Goal: Task Accomplishment & Management: Manage account settings

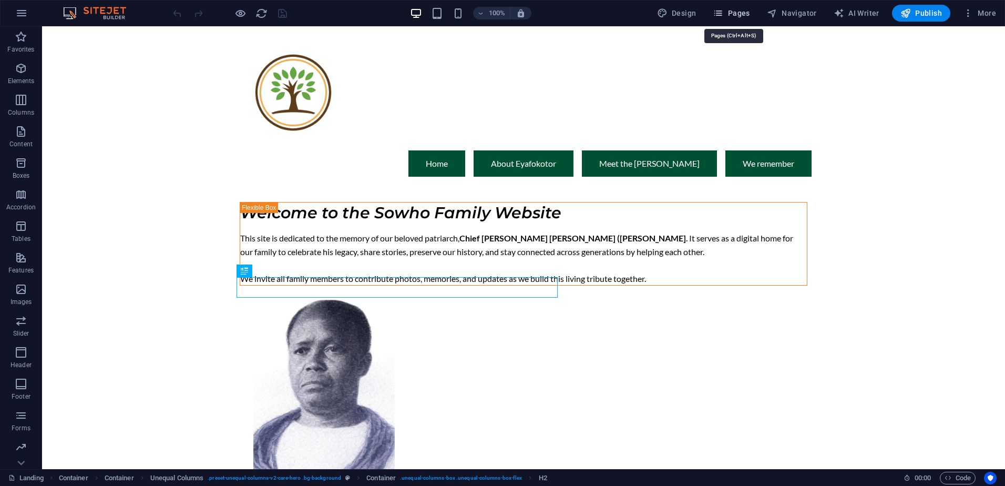
click at [728, 17] on span "Pages" at bounding box center [731, 13] width 37 height 11
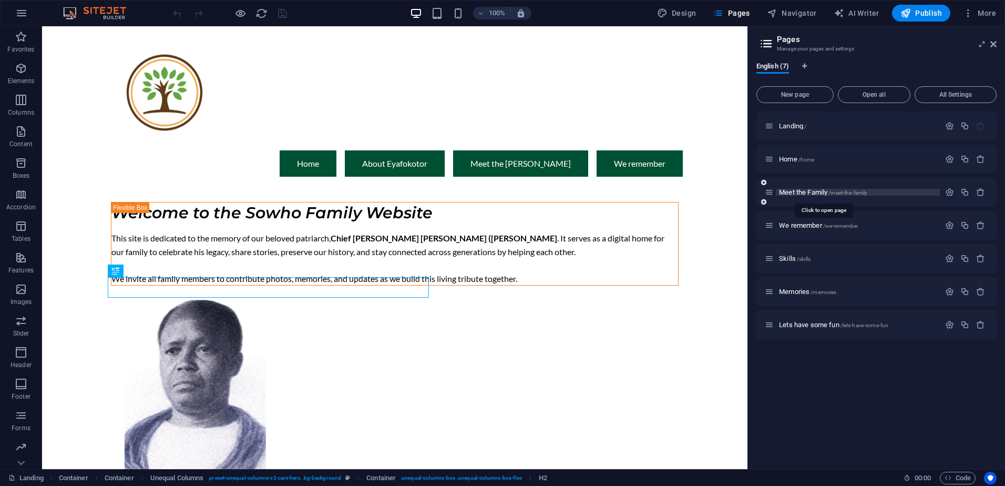
click at [791, 193] on span "Meet the Family /meet-the-family" at bounding box center [823, 192] width 88 height 8
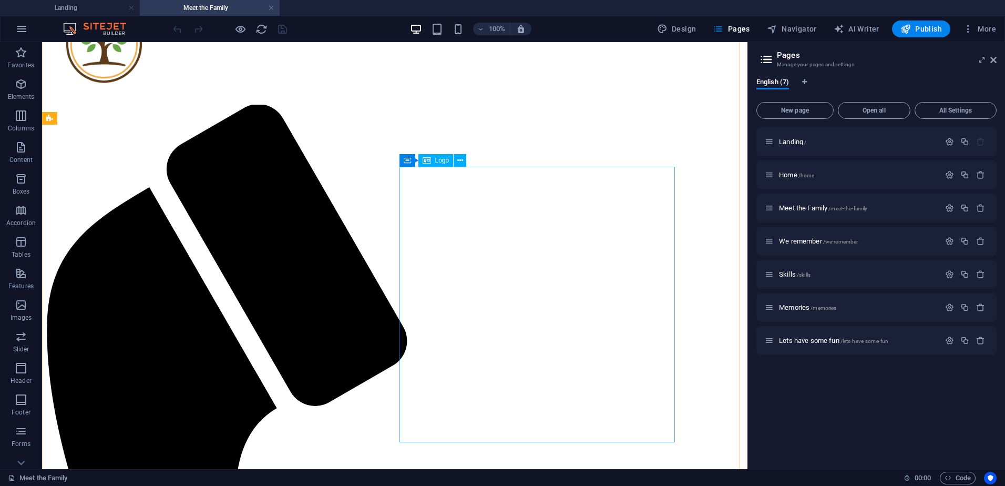
scroll to position [296, 0]
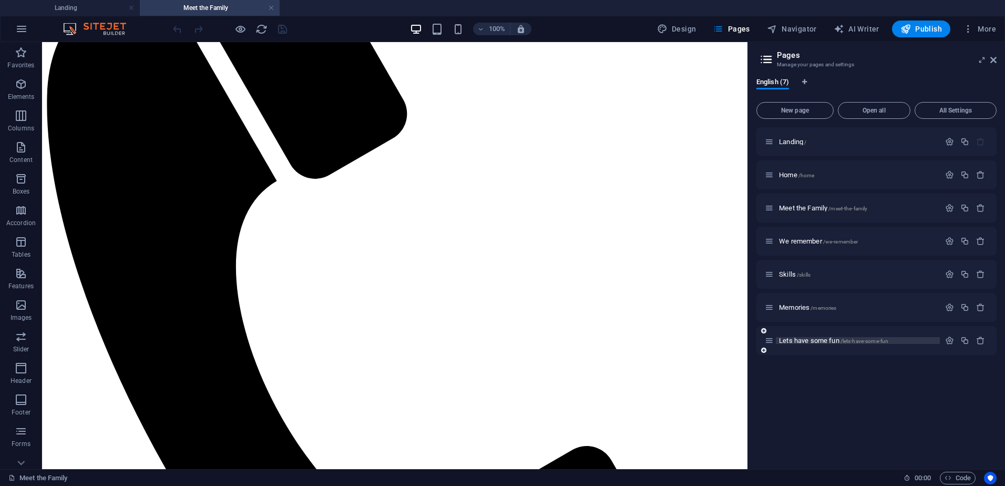
click at [806, 338] on span "Lets have some fun /lets-have-some-fun" at bounding box center [833, 340] width 109 height 8
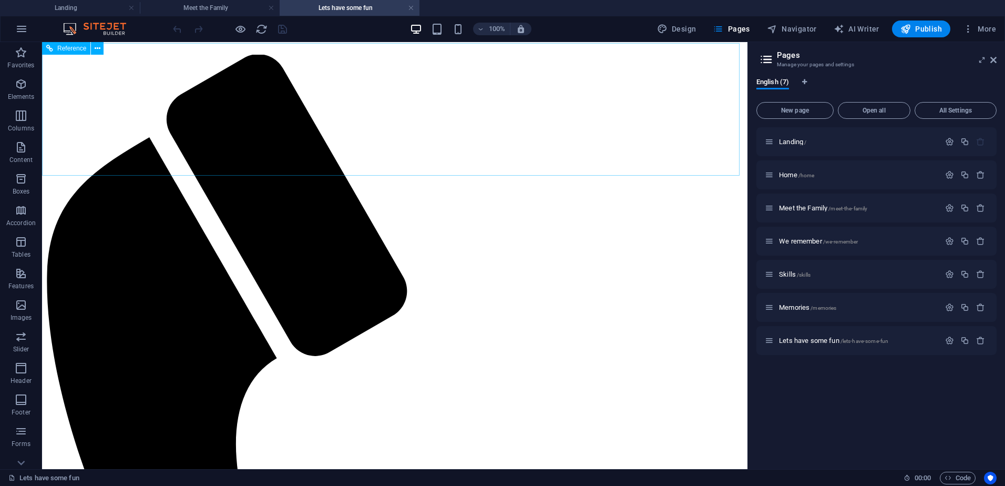
scroll to position [105, 0]
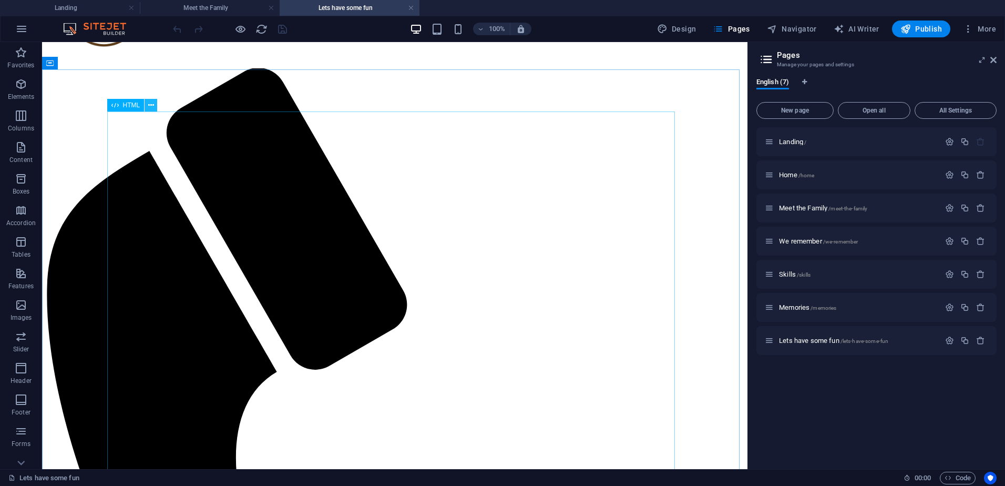
click at [152, 105] on icon at bounding box center [151, 105] width 6 height 11
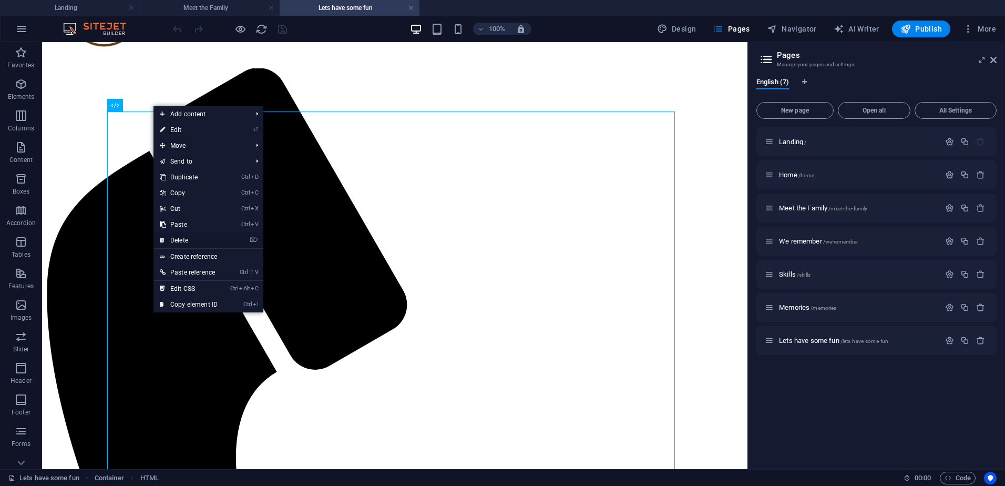
click at [195, 239] on link "⌦ Delete" at bounding box center [188, 240] width 70 height 16
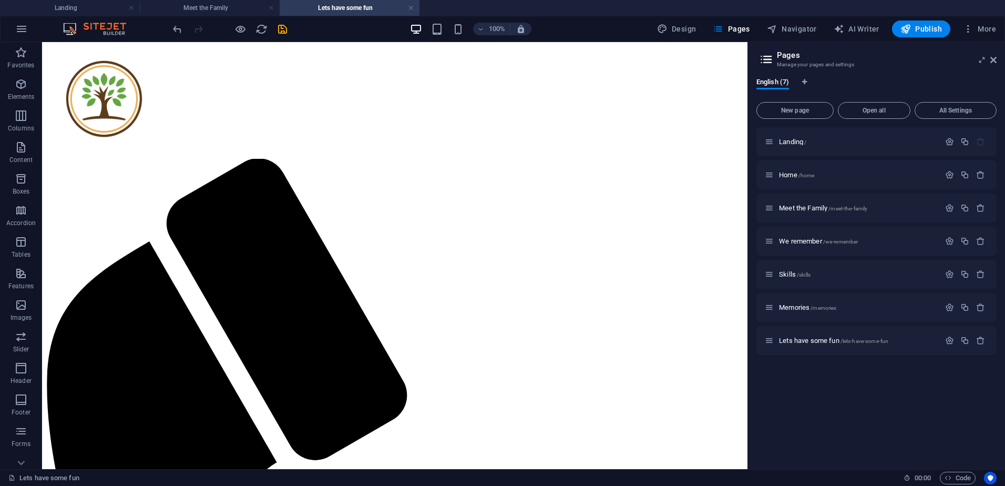
scroll to position [0, 0]
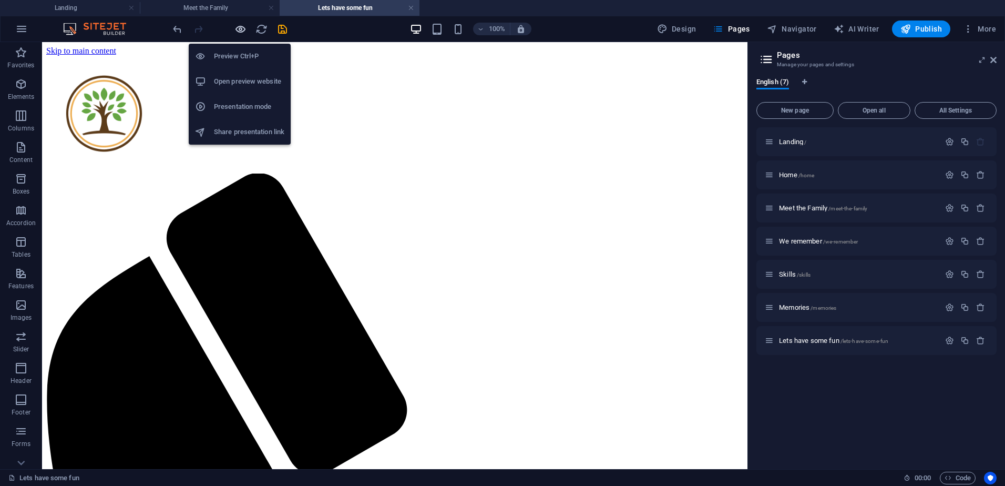
click at [239, 26] on icon "button" at bounding box center [240, 29] width 12 height 12
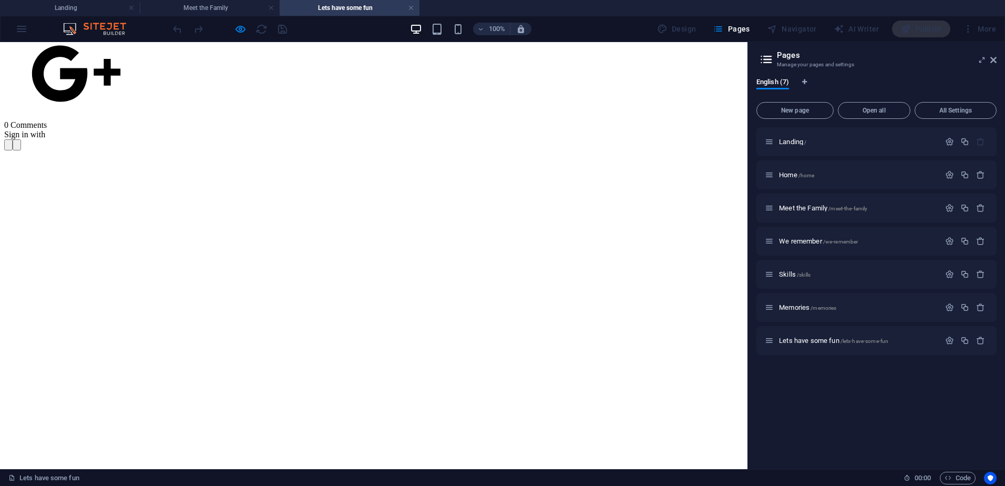
scroll to position [1471, 0]
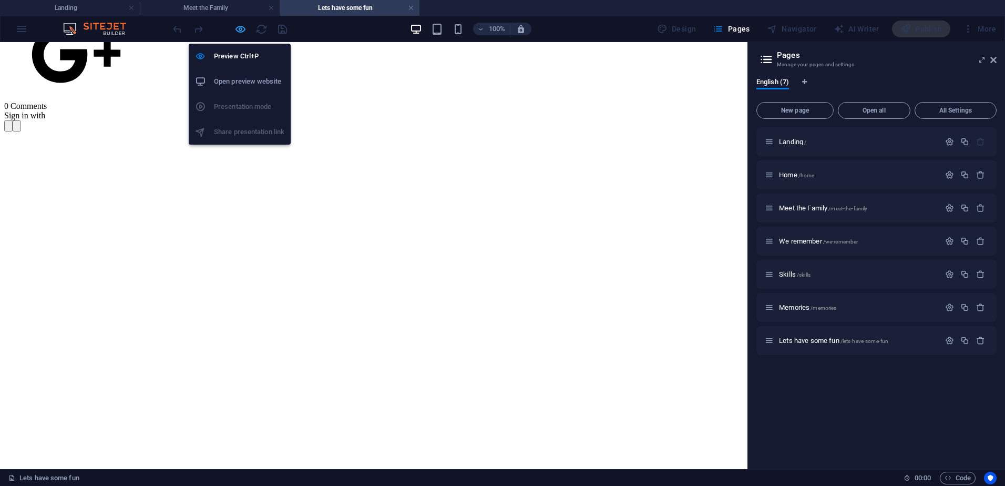
click at [241, 32] on icon "button" at bounding box center [240, 29] width 12 height 12
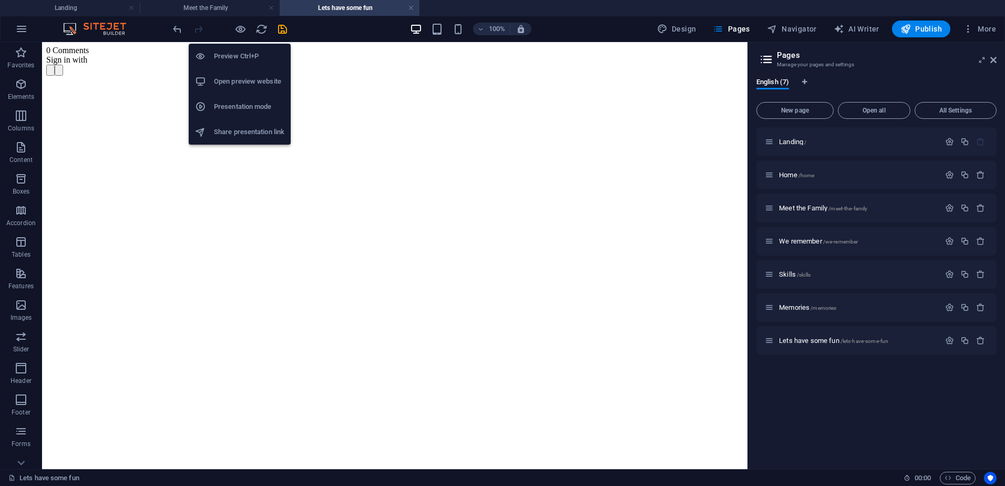
scroll to position [1460, 0]
click at [254, 83] on h6 "Open preview website" at bounding box center [249, 81] width 70 height 13
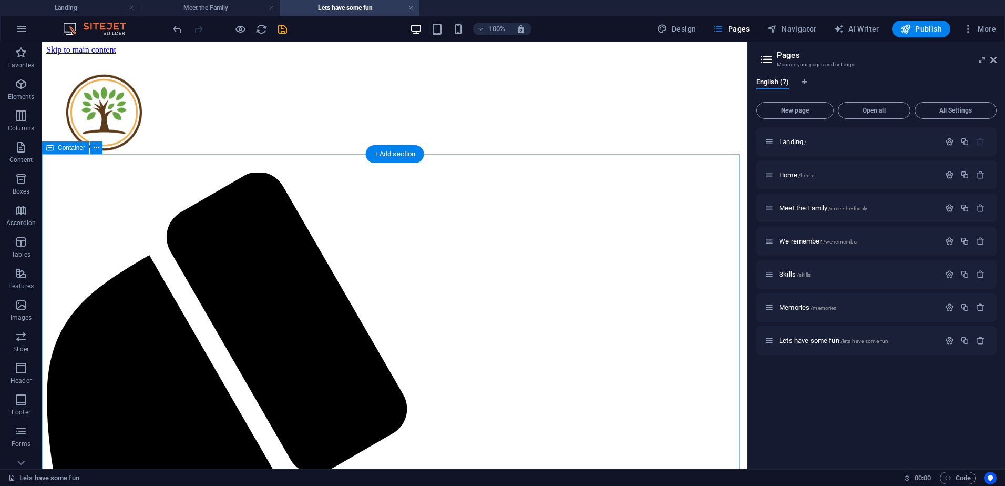
scroll to position [0, 0]
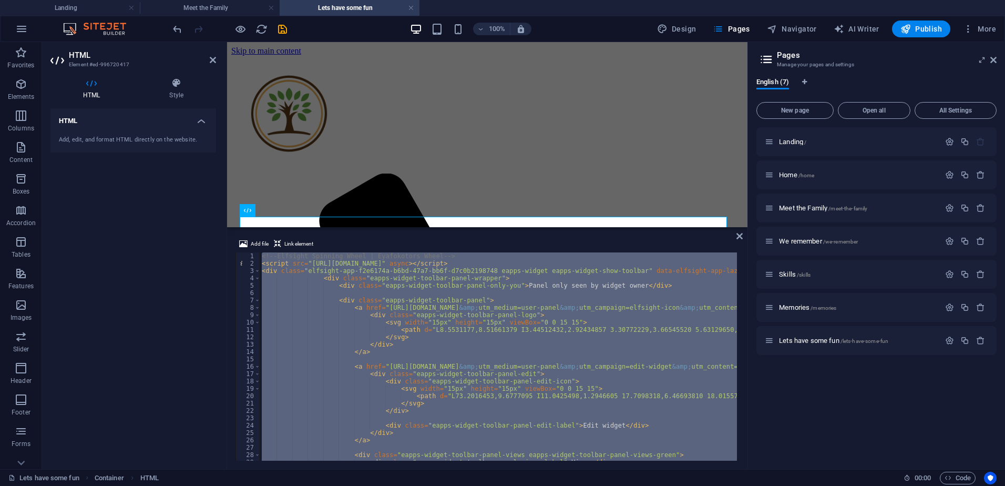
paste textarea "<div class="elfsight-app-f2e6174a-b6bd-47a7-bb6f-d7c0b2198748" data-elfsight-ap…"
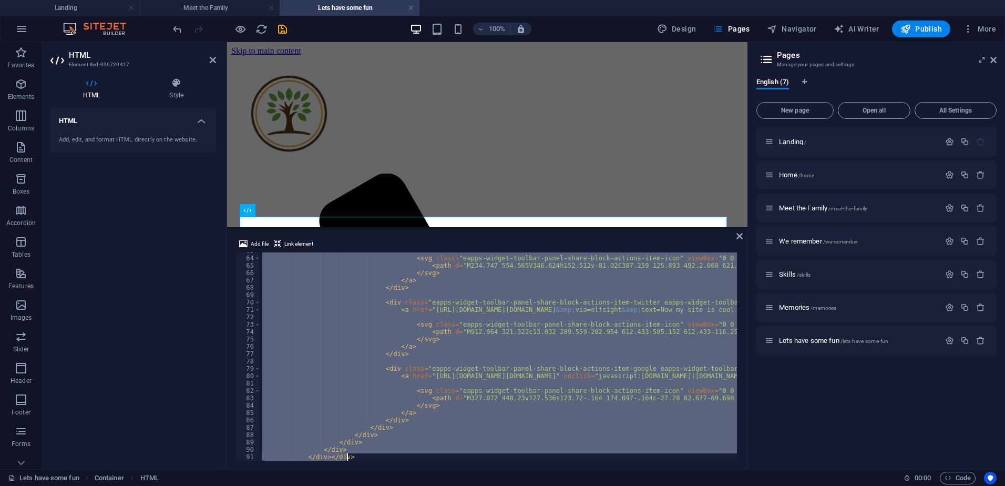
type textarea "</div> </div></div>"
click at [403, 149] on div "Menu Home About Eyafokotor Meet the Sowho's We remember" at bounding box center [487, 479] width 512 height 846
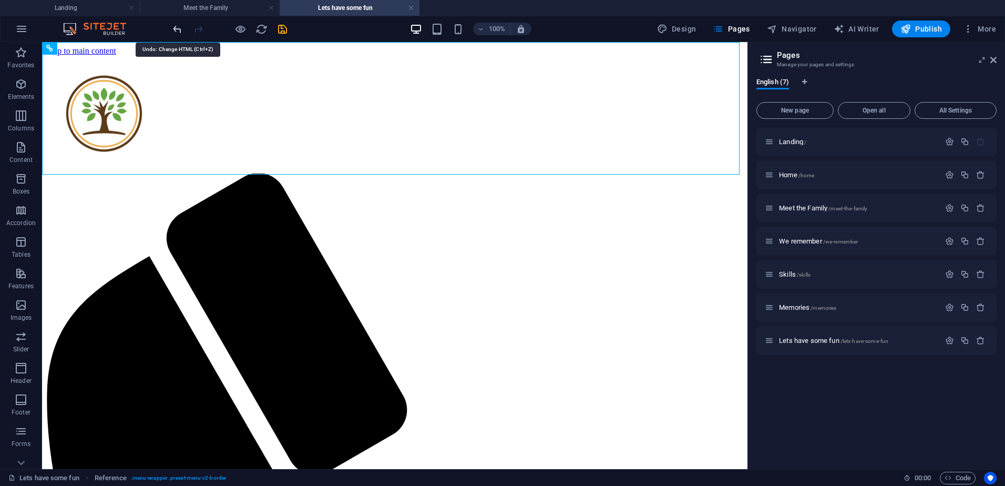
click at [178, 29] on icon "undo" at bounding box center [177, 29] width 12 height 12
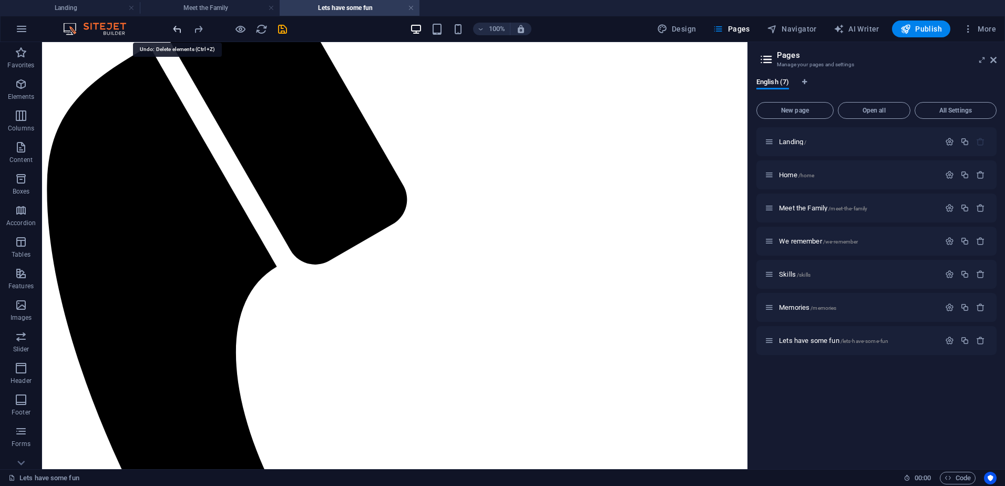
click at [176, 28] on icon "undo" at bounding box center [177, 29] width 12 height 12
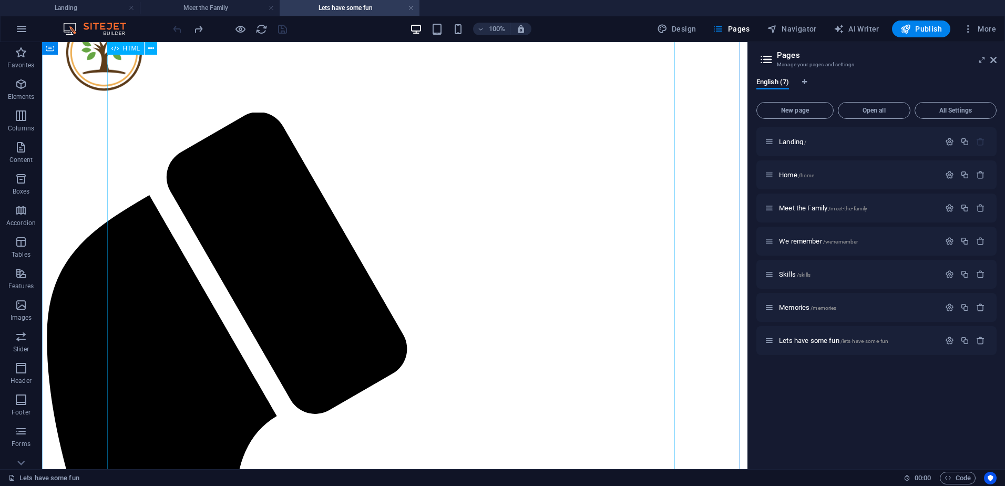
scroll to position [0, 0]
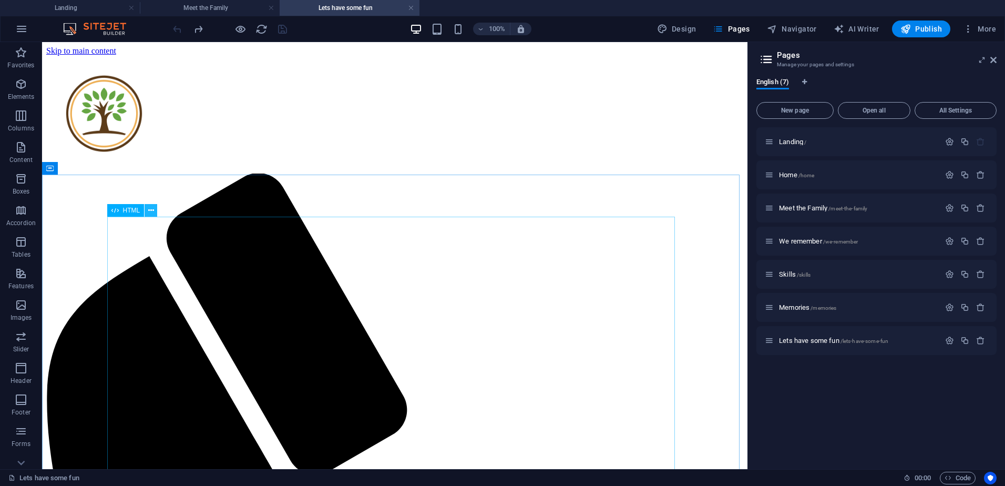
click at [154, 210] on button at bounding box center [151, 210] width 13 height 13
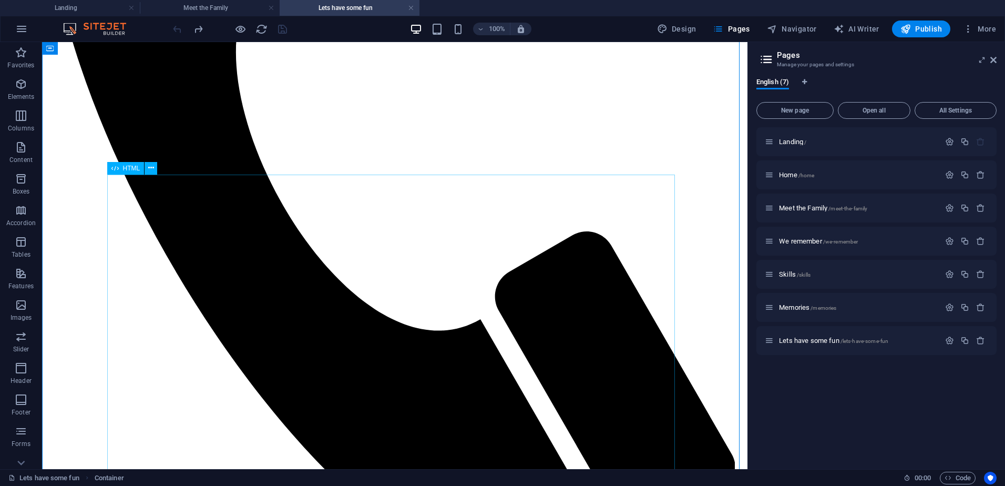
scroll to position [526, 0]
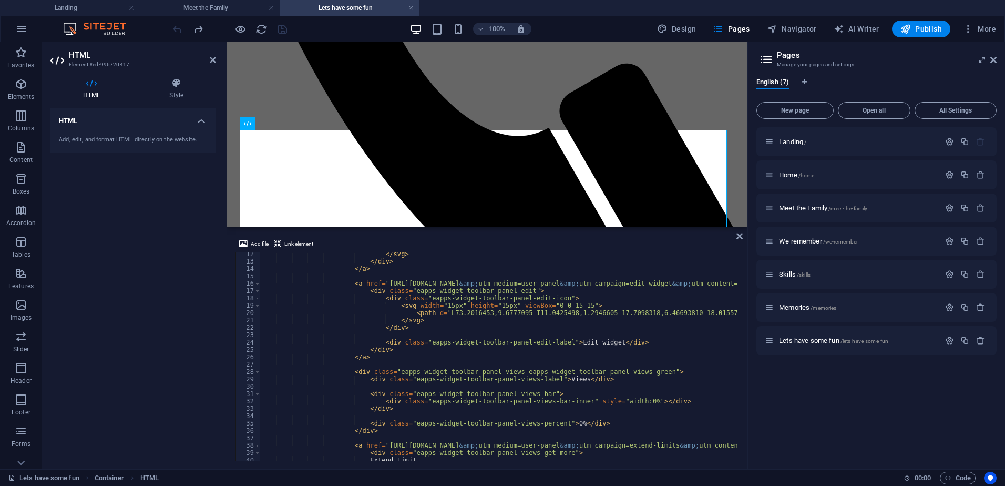
scroll to position [0, 0]
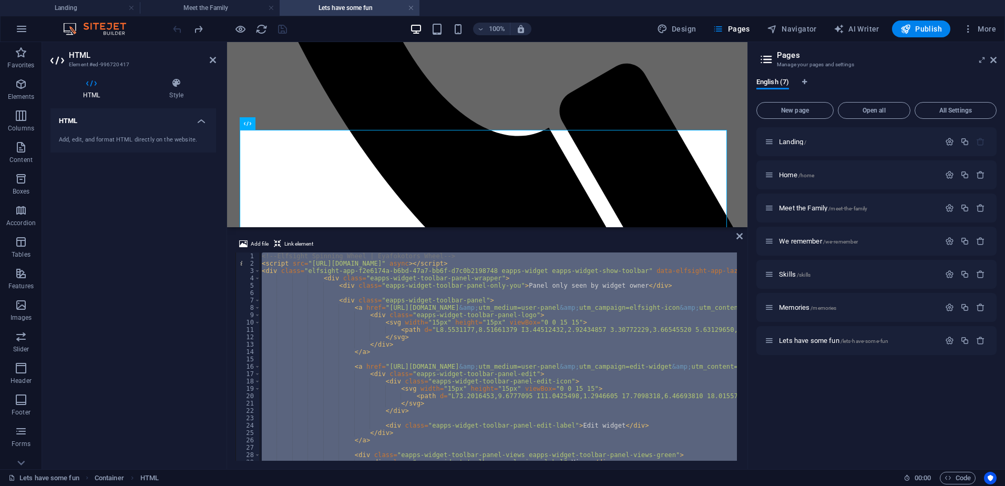
type textarea "<div class="elfsight-app-f2e6174a-b6bd-47a7-bb6f-d7c0b2198748" data-elfsight-ap…"
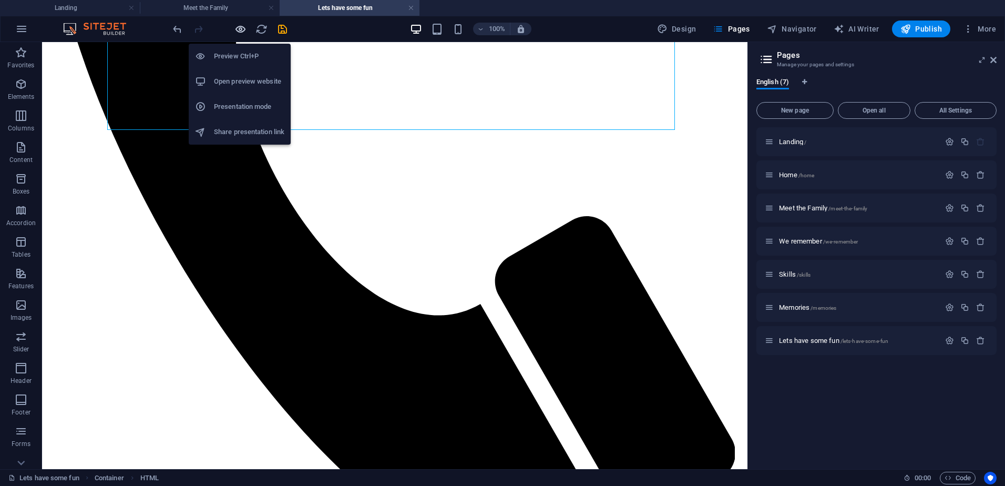
click at [238, 24] on icon "button" at bounding box center [240, 29] width 12 height 12
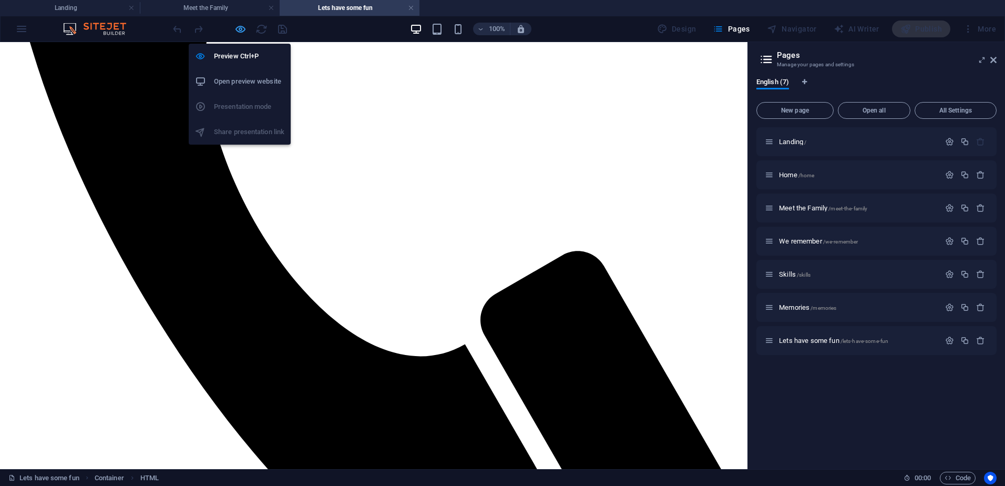
scroll to position [510, 0]
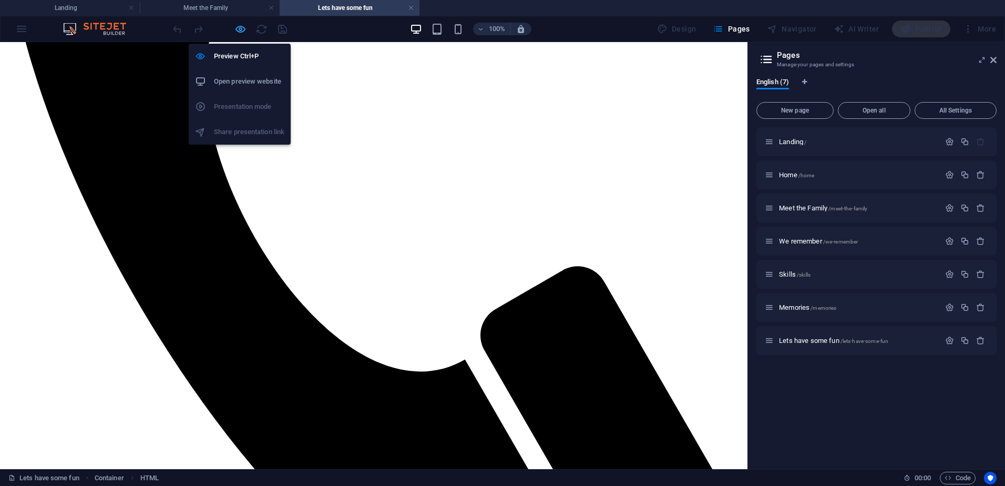
click at [240, 31] on icon "button" at bounding box center [240, 29] width 12 height 12
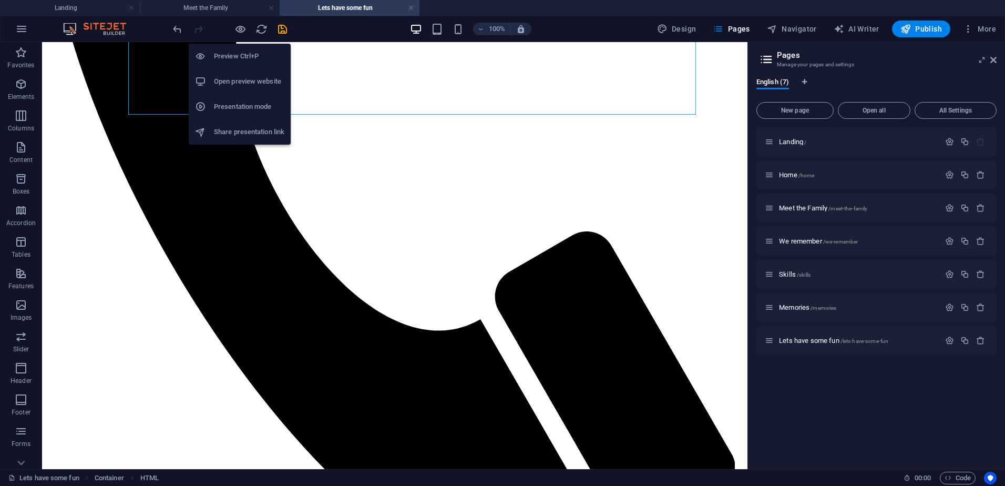
scroll to position [526, 0]
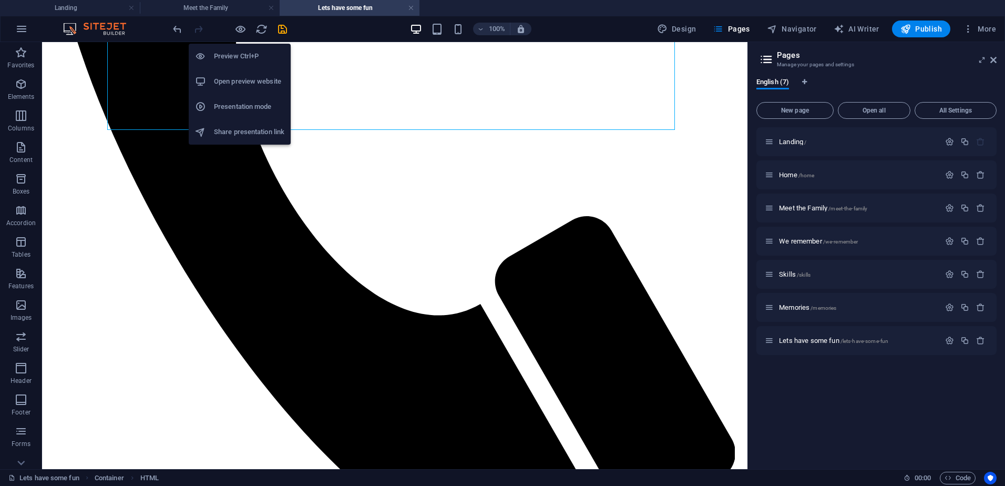
click at [229, 78] on h6 "Open preview website" at bounding box center [249, 81] width 70 height 13
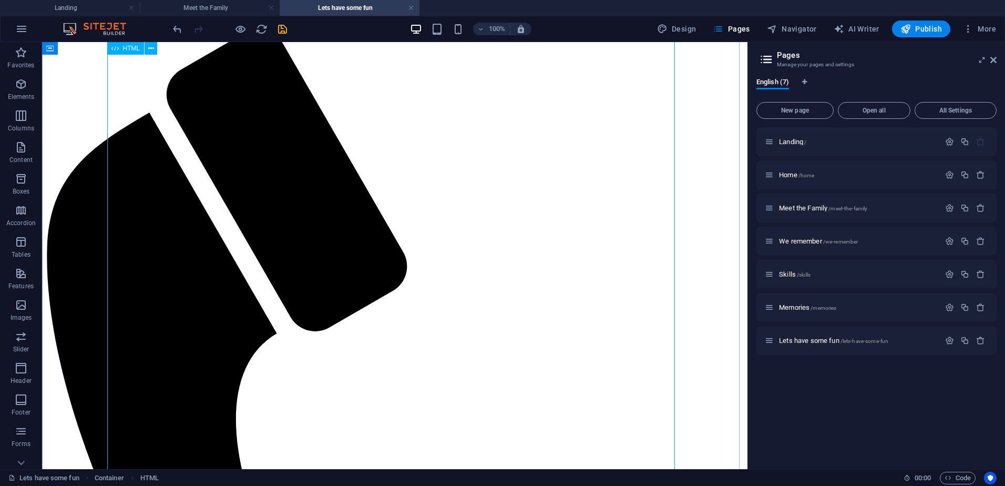
scroll to position [53, 0]
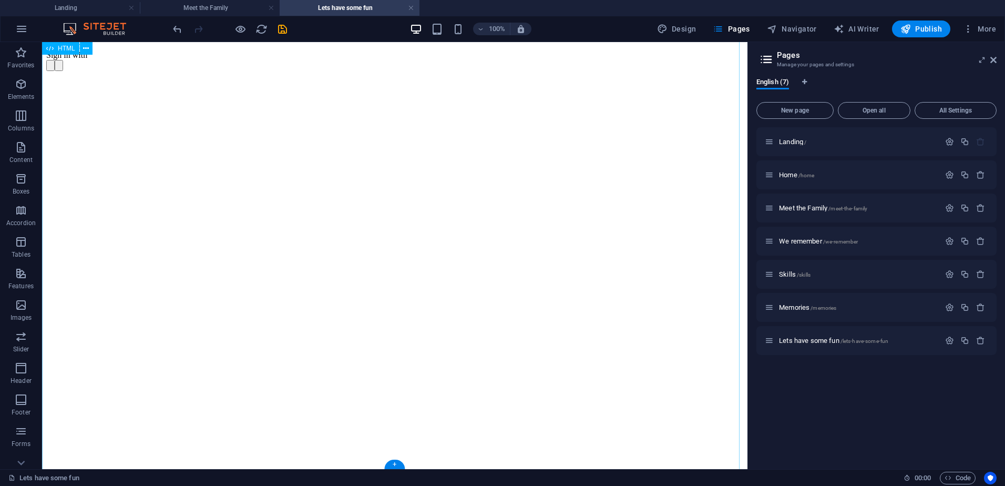
scroll to position [1480, 0]
click at [176, 29] on icon "undo" at bounding box center [177, 29] width 12 height 12
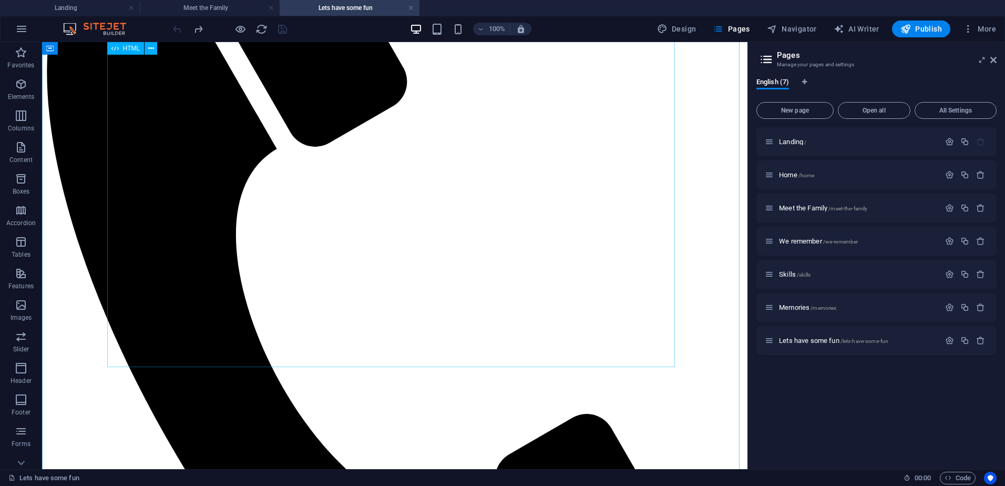
scroll to position [473, 0]
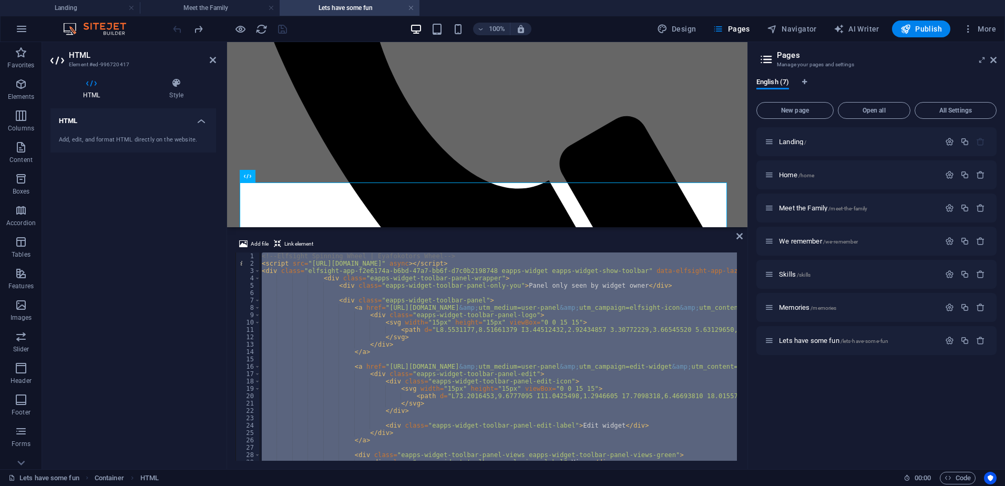
type textarea "<div class="elfsight-app-f2e6174a-b6bd-47a7-bb6f-d7c0b2198748" data-elfsight-ap…"
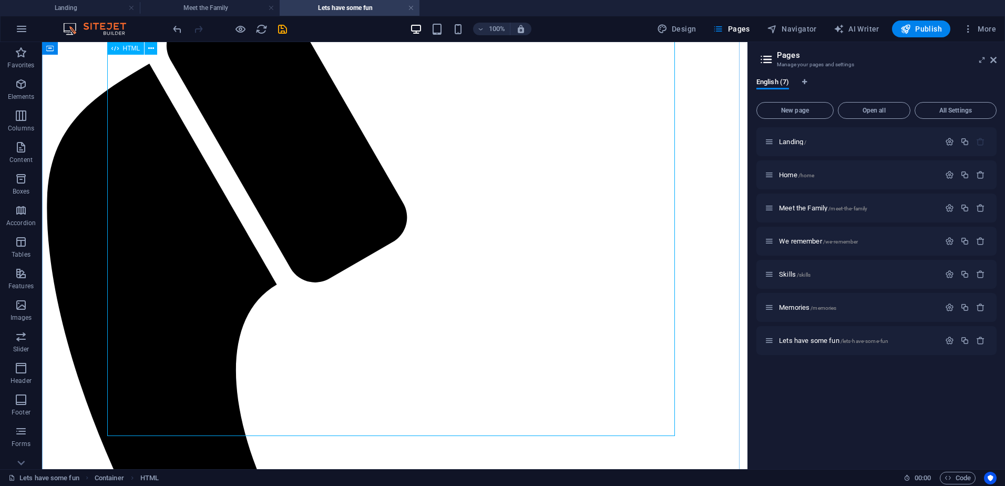
scroll to position [0, 0]
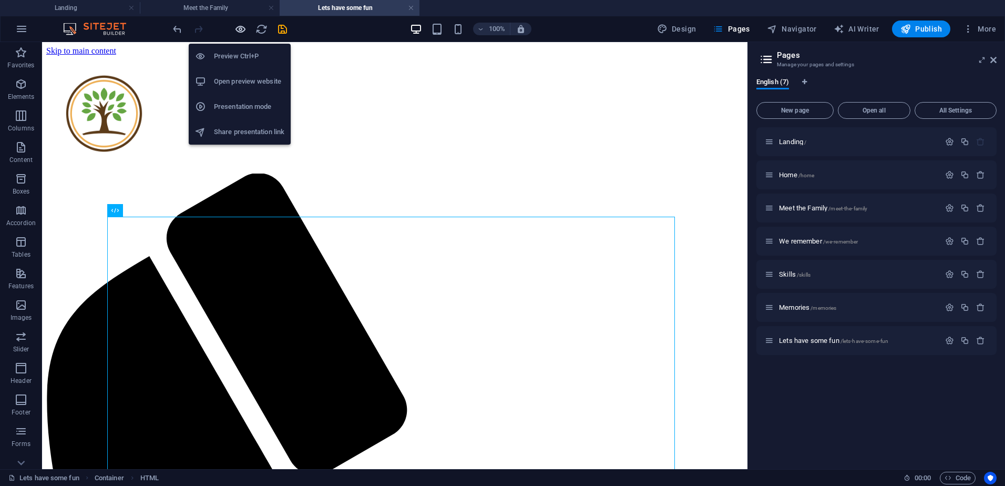
click at [236, 29] on icon "button" at bounding box center [240, 29] width 12 height 12
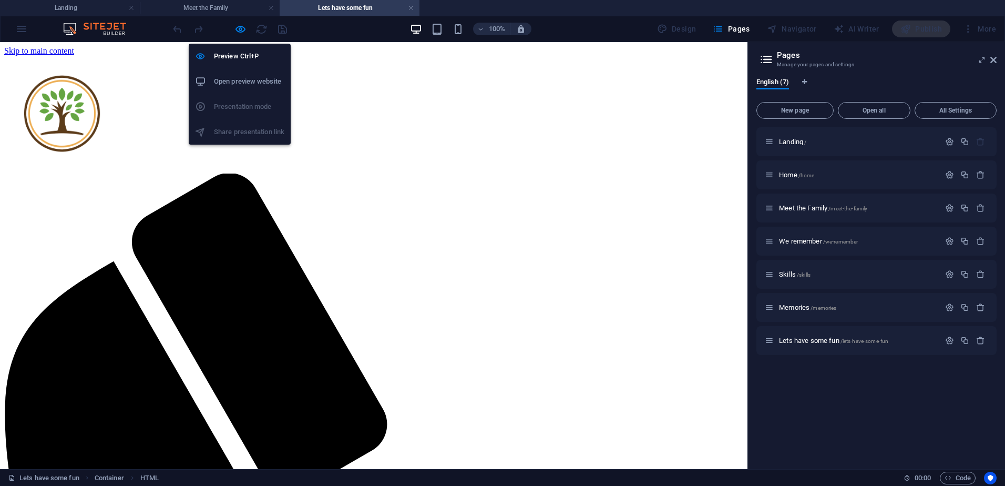
click at [238, 84] on h6 "Open preview website" at bounding box center [249, 81] width 70 height 13
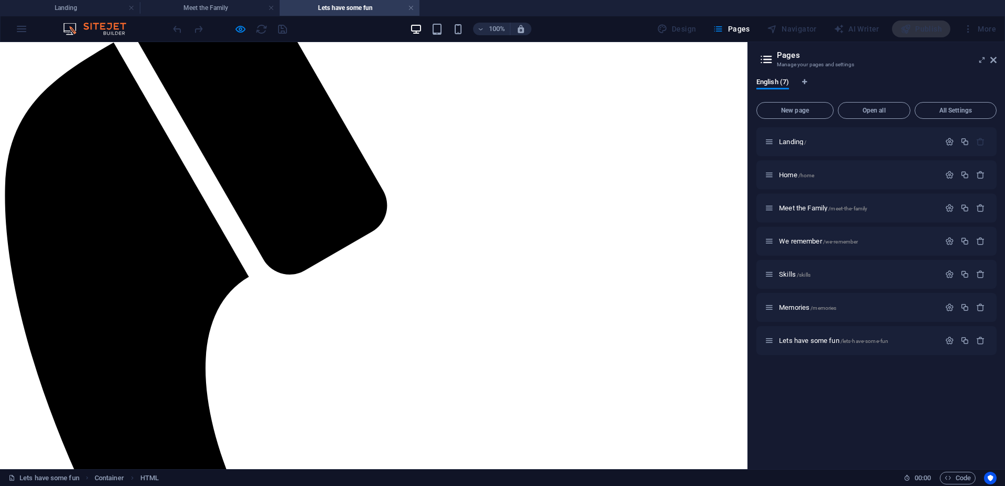
scroll to position [420, 0]
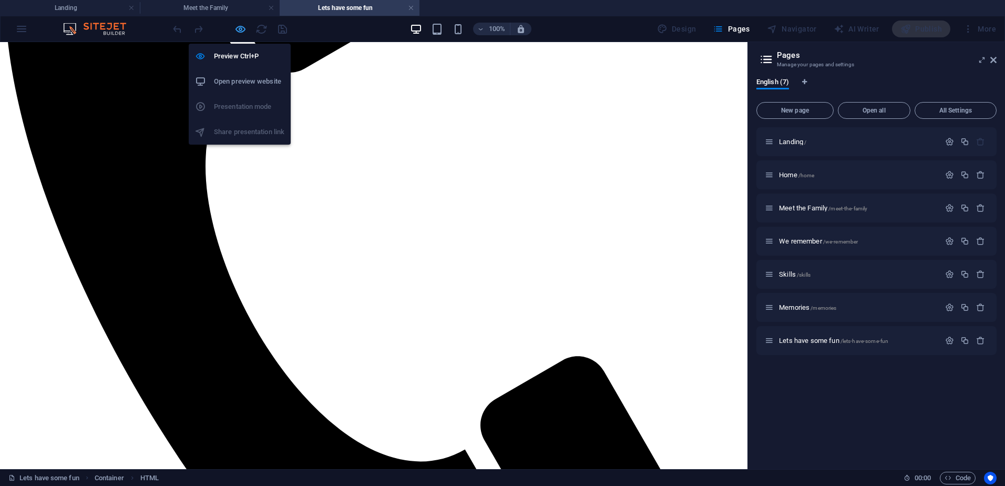
click at [238, 32] on icon "button" at bounding box center [240, 29] width 12 height 12
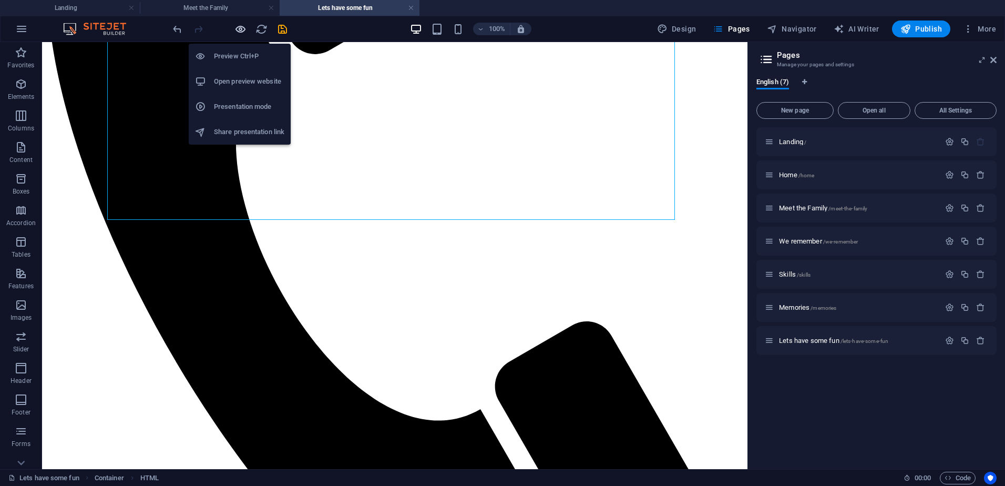
scroll to position [436, 0]
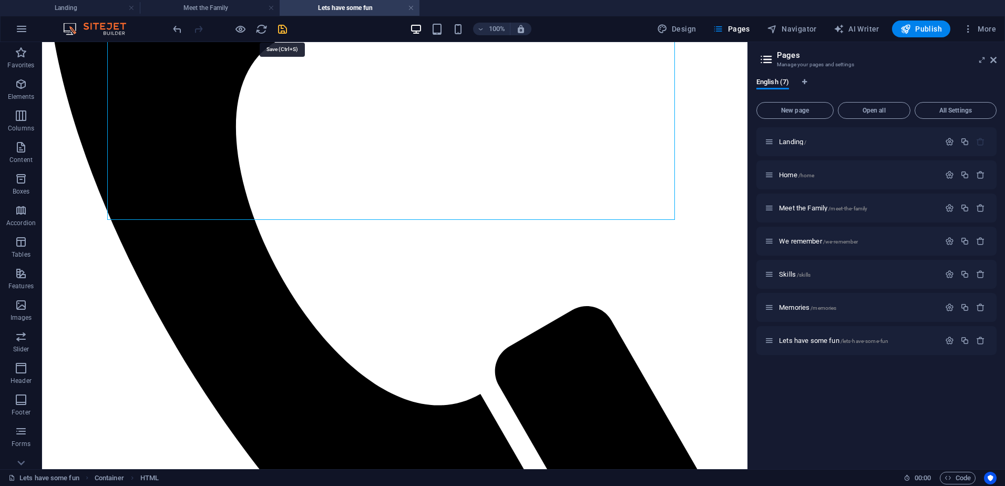
click at [280, 27] on icon "save" at bounding box center [282, 29] width 12 height 12
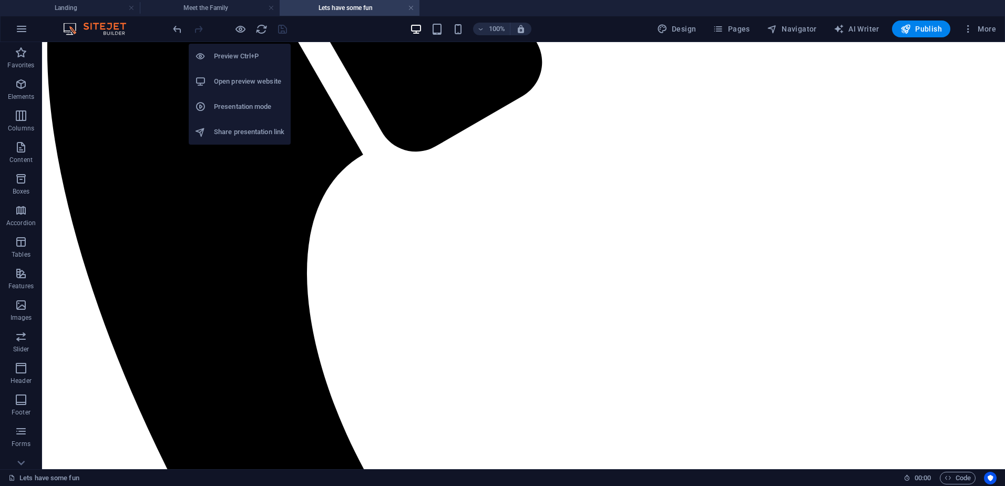
click at [246, 79] on h6 "Open preview website" at bounding box center [249, 81] width 70 height 13
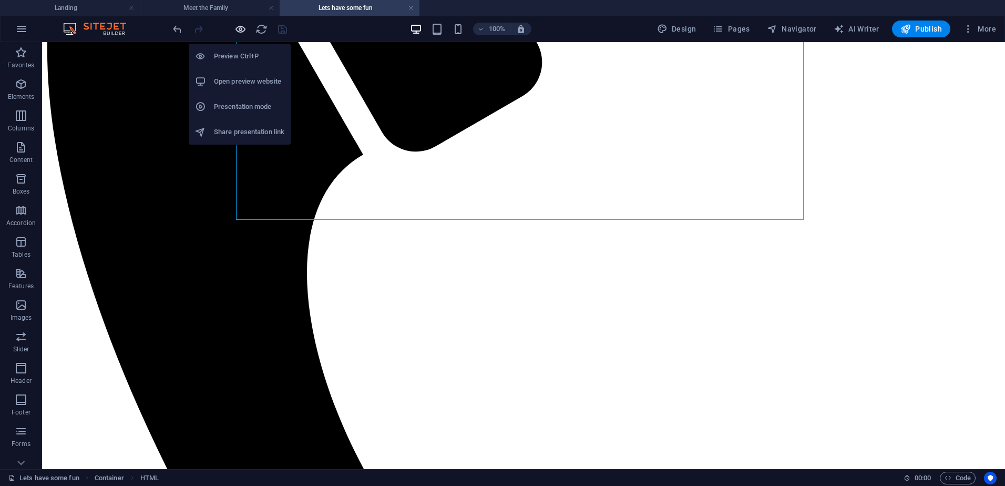
click at [238, 24] on icon "button" at bounding box center [240, 29] width 12 height 12
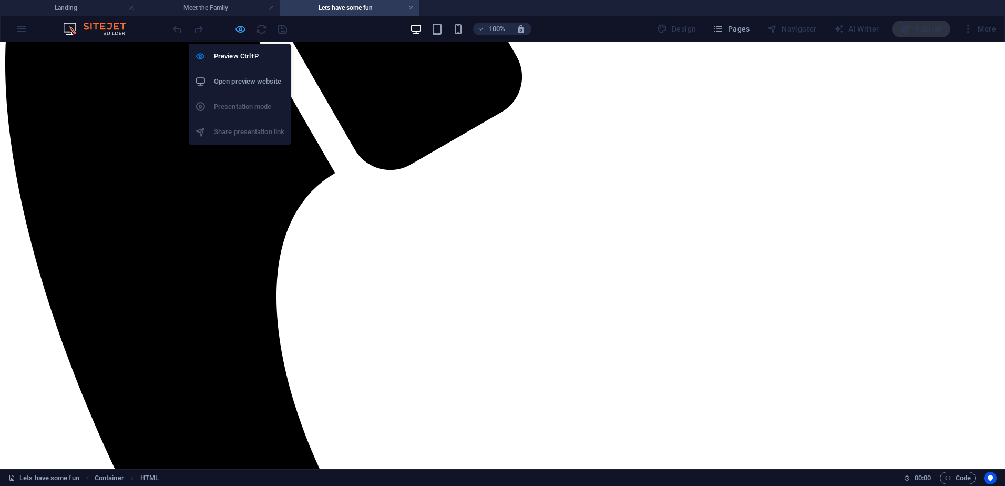
scroll to position [420, 0]
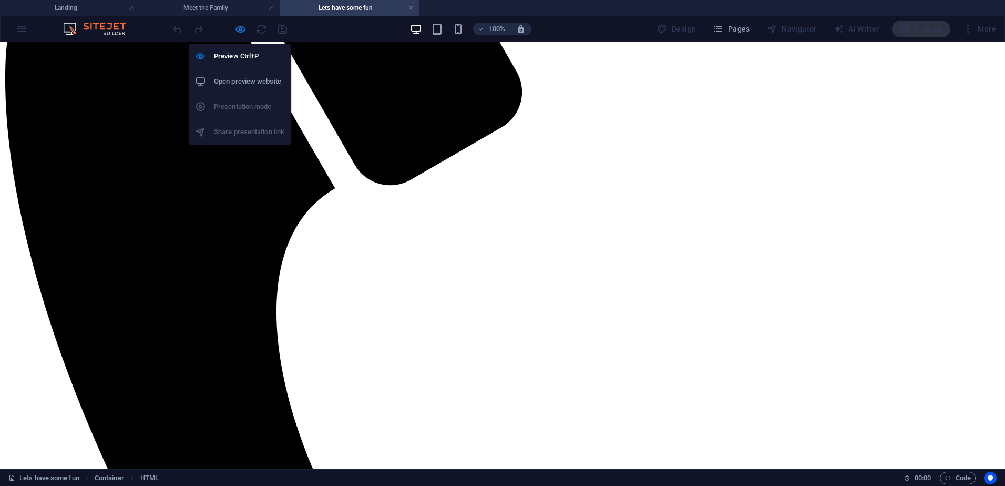
click at [234, 84] on h6 "Open preview website" at bounding box center [249, 81] width 70 height 13
click at [238, 30] on icon "button" at bounding box center [240, 29] width 12 height 12
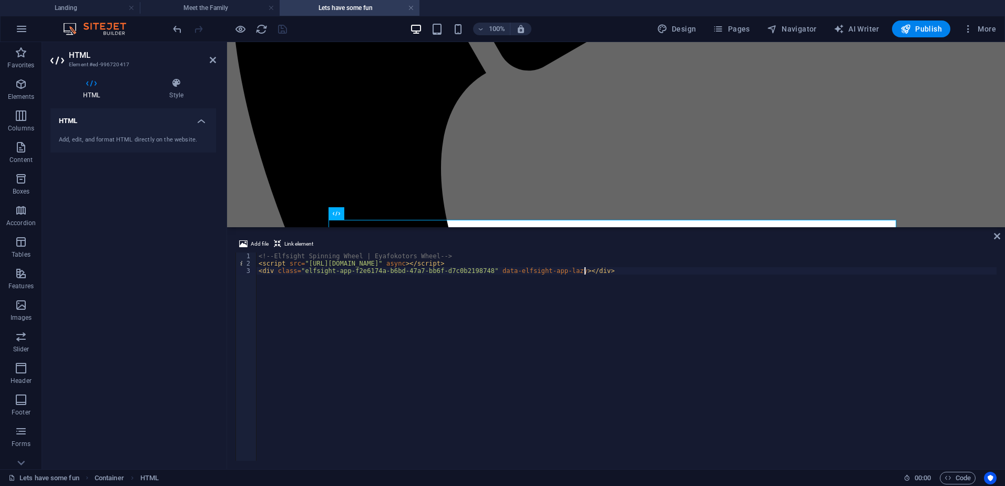
click at [420, 269] on div "<!-- Elfsight Spinning Wheel | Eyafokotors Wheel --> < script src = "https://el…" at bounding box center [626, 363] width 740 height 223
click at [514, 303] on div "<!-- Elfsight Spinning Wheel | Eyafokotors Wheel --> < script src = "https://el…" at bounding box center [626, 356] width 740 height 208
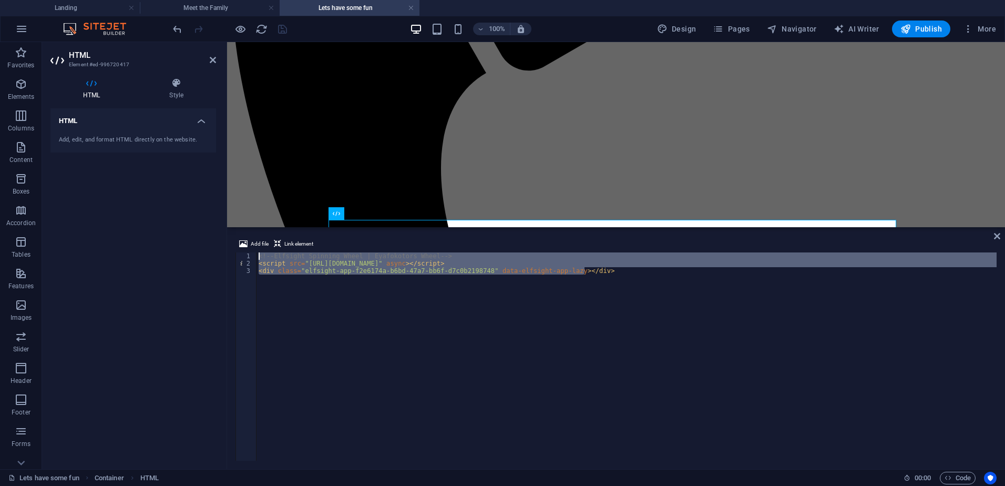
drag, startPoint x: 627, startPoint y: 274, endPoint x: 98, endPoint y: 225, distance: 531.5
click at [98, 225] on div "HTML Element #ed-996720417 HTML Style HTML Add, edit, and format HTML directly …" at bounding box center [523, 255] width 963 height 427
paste textarea "div class="elfsight-app-f2e6174a-b6bd-47a7-bb6f-d7c0b2198748" data-elfsight-app…"
type textarea "<div class="elfsight-app-f2e6174a-b6bd-47a7-bb6f-d7c0b2198748" data-elfsight-ap…"
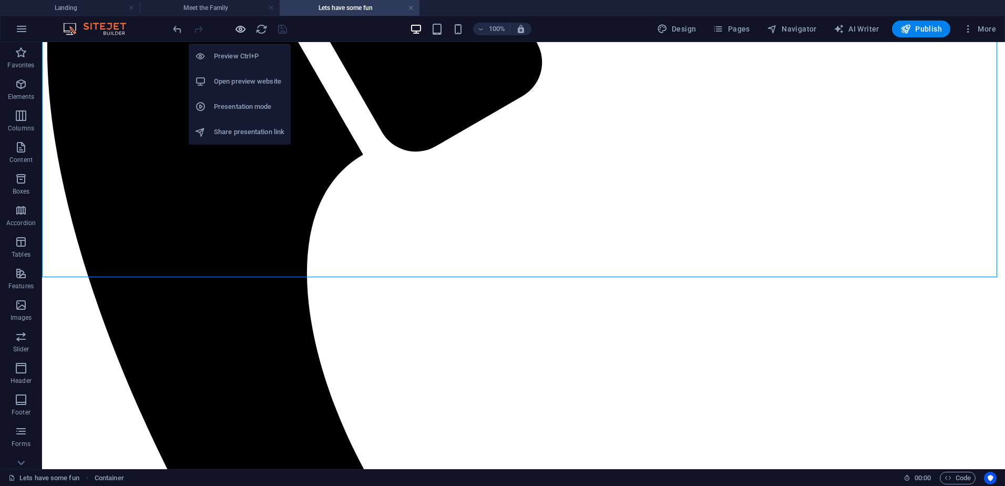
click at [235, 28] on icon "button" at bounding box center [240, 29] width 12 height 12
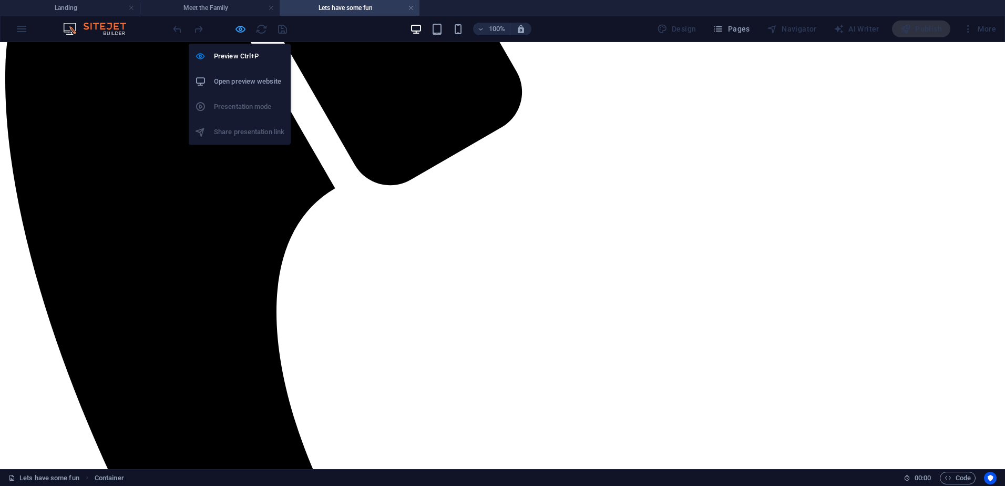
click at [240, 27] on icon "button" at bounding box center [240, 29] width 12 height 12
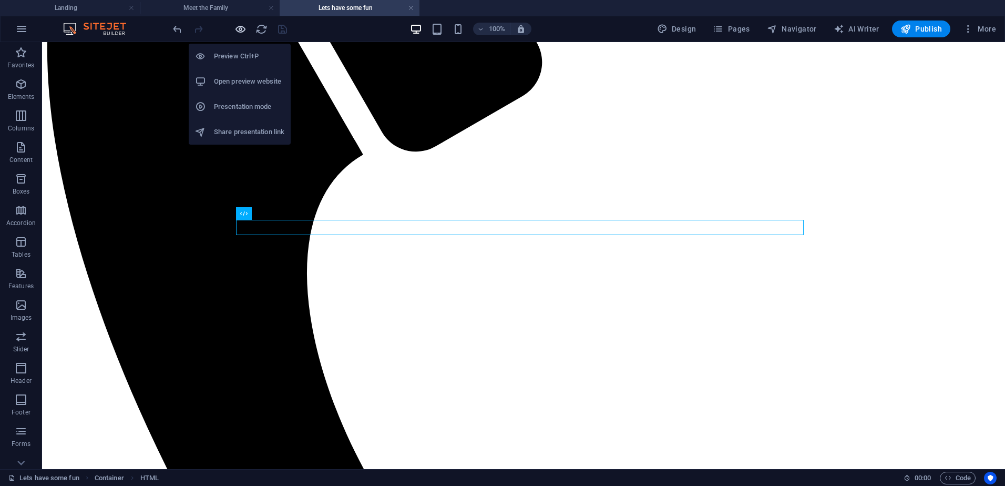
click at [236, 28] on icon "button" at bounding box center [240, 29] width 12 height 12
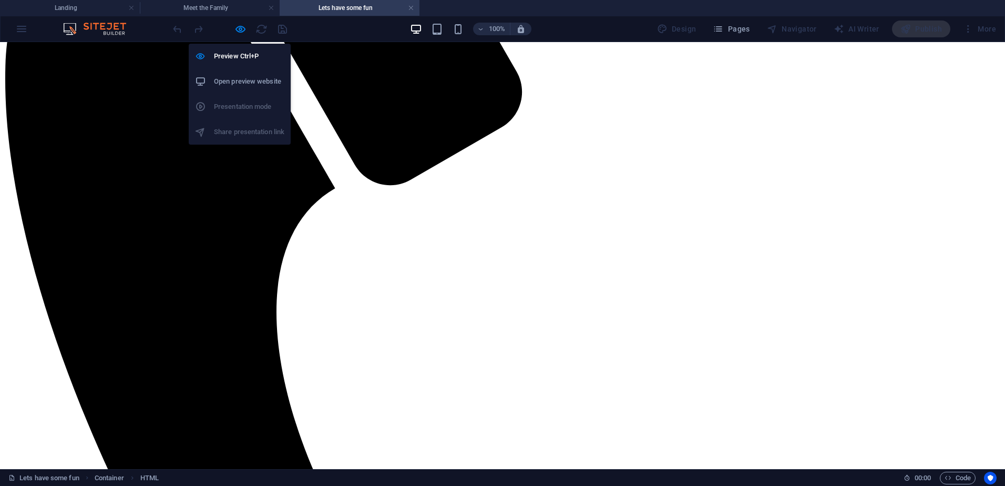
click at [253, 81] on h6 "Open preview website" at bounding box center [249, 81] width 70 height 13
click at [245, 28] on icon "button" at bounding box center [240, 29] width 12 height 12
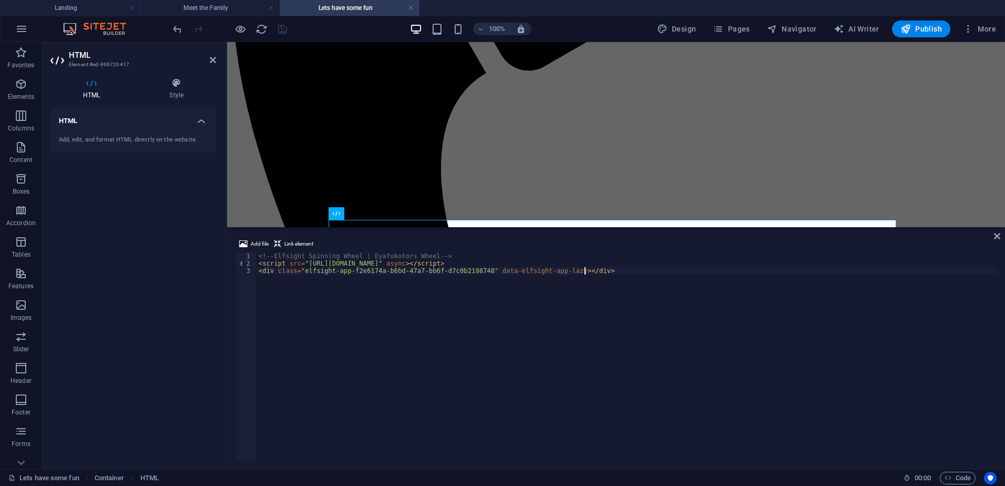
click at [430, 269] on div "<!-- Elfsight Spinning Wheel | Eyafokotors Wheel --> < script src = "https://el…" at bounding box center [626, 363] width 740 height 223
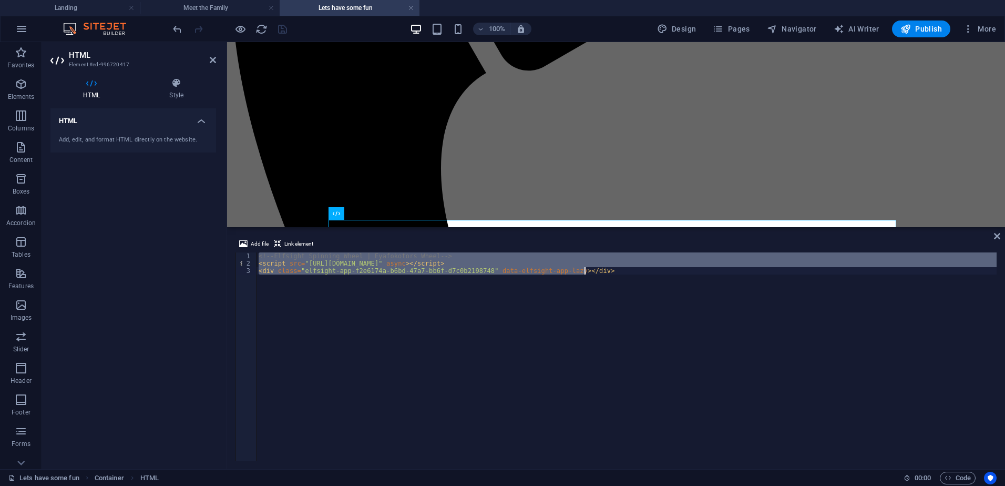
type textarea "<div class="elfsight-app-f2e6174a-b6bd-47a7-bb6f-d7c0b2198748" data-elfsight-ap…"
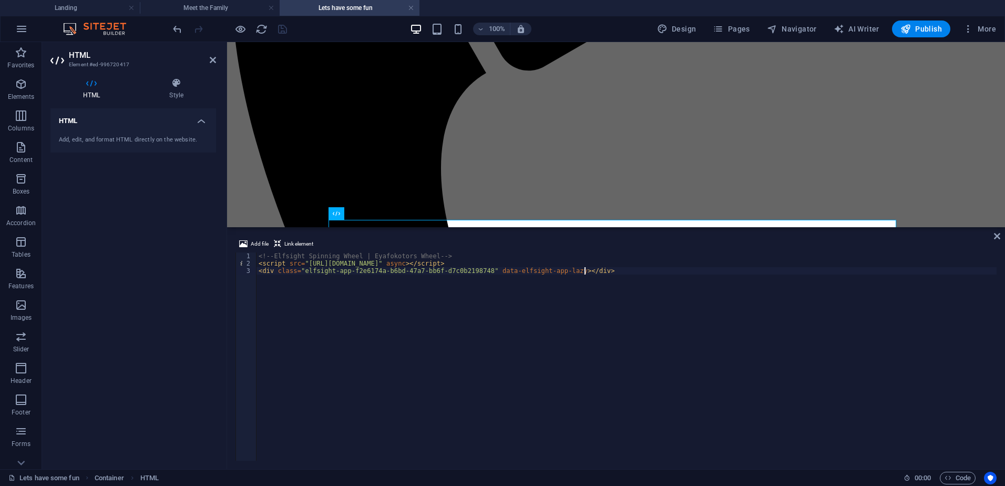
click at [224, 33] on div at bounding box center [219, 29] width 13 height 13
click at [423, 337] on div "<!-- Elfsight Spinning Wheel | Eyafokotors Wheel --> < script src = "https://el…" at bounding box center [626, 363] width 740 height 223
click at [165, 241] on div "HTML Add, edit, and format HTML directly on the website." at bounding box center [133, 284] width 166 height 352
click at [135, 131] on div "Add, edit, and format HTML directly on the website." at bounding box center [133, 140] width 166 height 26
click at [137, 140] on div "Add, edit, and format HTML directly on the website." at bounding box center [133, 140] width 149 height 9
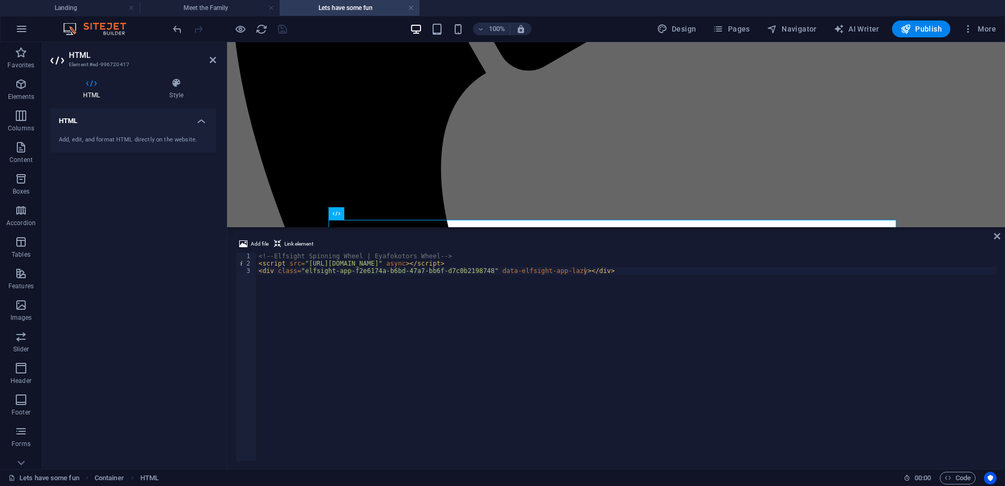
click at [194, 72] on div "HTML Style HTML Add, edit, and format HTML directly on the website. Preset Elem…" at bounding box center [133, 268] width 182 height 399
click at [184, 84] on icon at bounding box center [176, 83] width 79 height 11
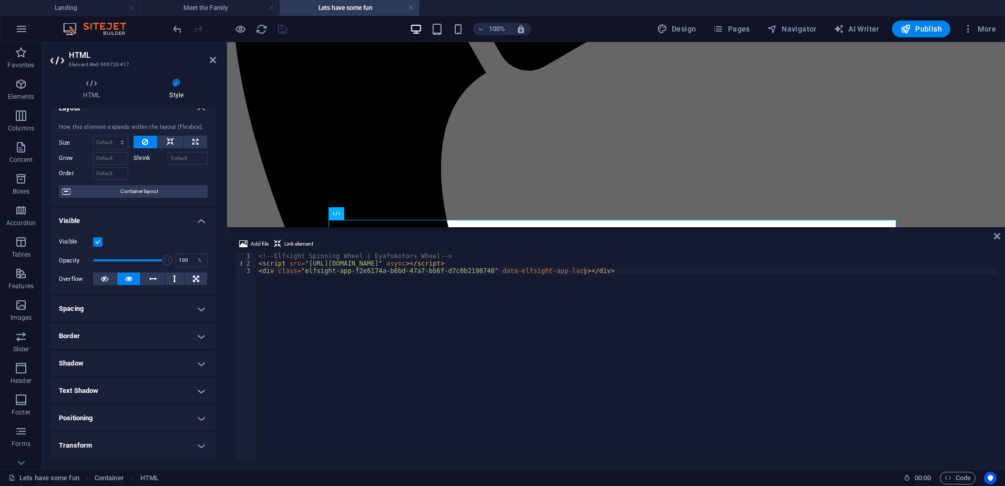
scroll to position [0, 0]
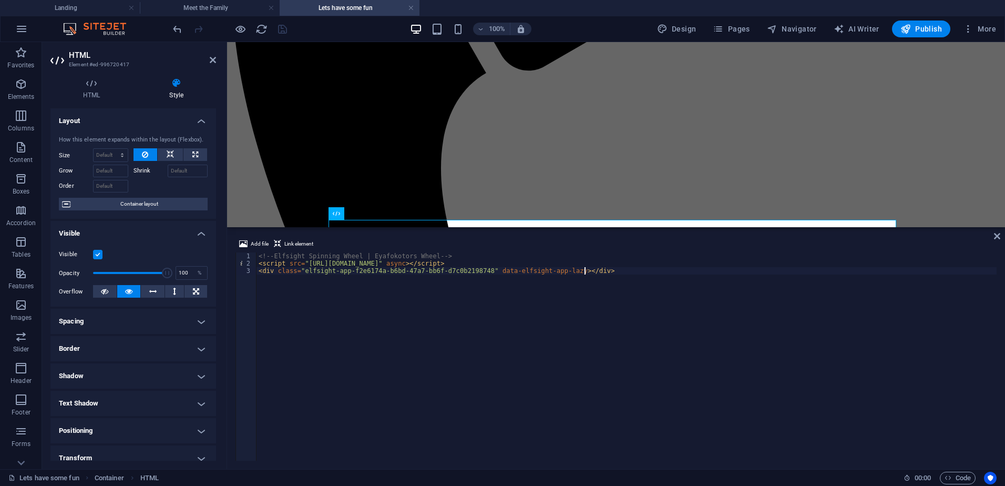
click at [369, 367] on div "<!-- Elfsight Spinning Wheel | Eyafokotors Wheel --> < script src = "https://el…" at bounding box center [626, 363] width 740 height 223
click at [212, 59] on icon at bounding box center [213, 60] width 6 height 8
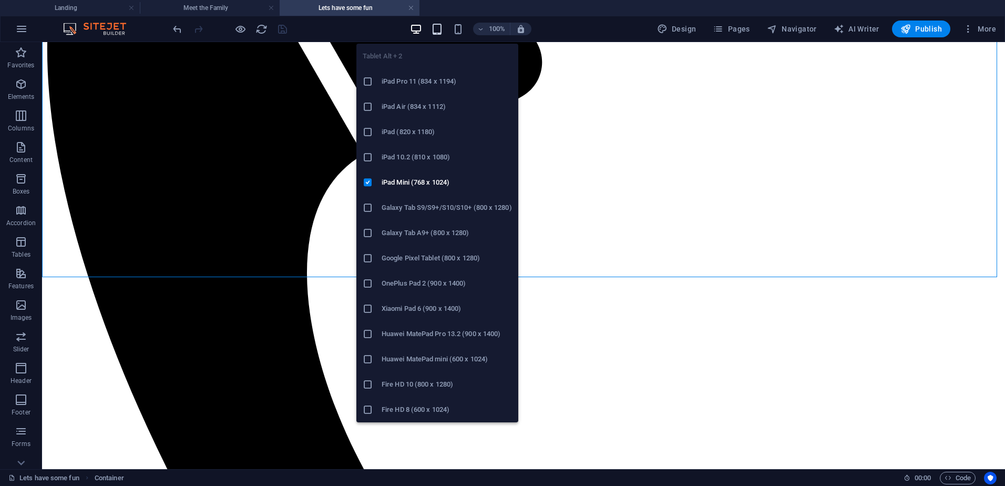
click at [438, 30] on icon "button" at bounding box center [437, 29] width 12 height 12
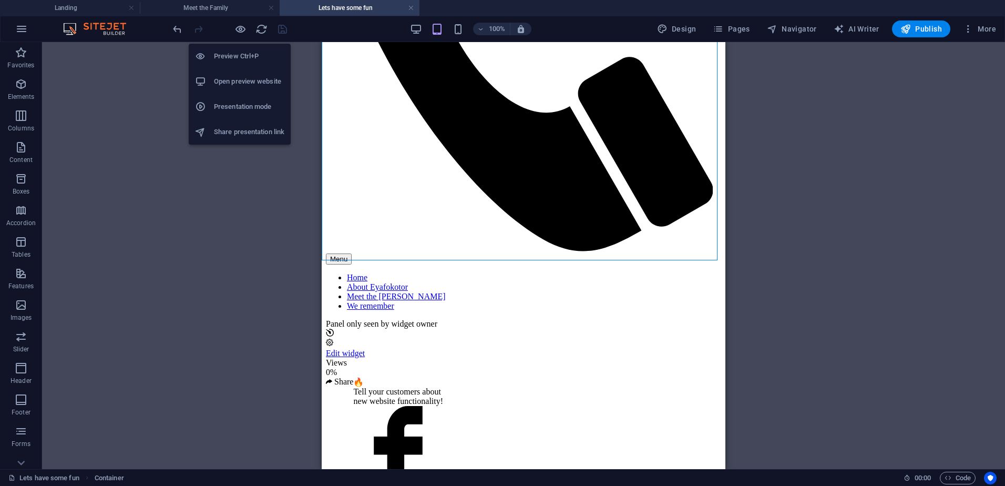
click at [235, 80] on h6 "Open preview website" at bounding box center [249, 81] width 70 height 13
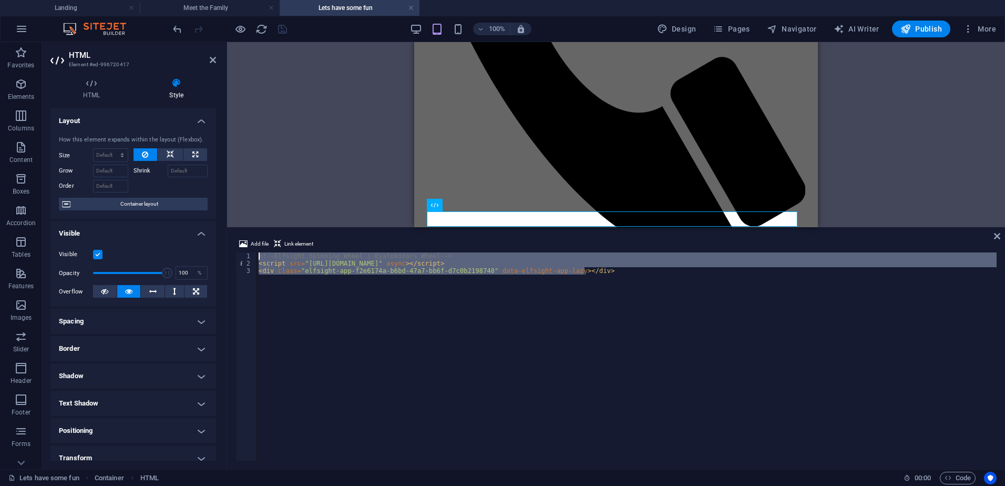
drag, startPoint x: 606, startPoint y: 272, endPoint x: 188, endPoint y: 240, distance: 419.6
click at [188, 240] on div "HTML Element #ed-996720417 HTML Style HTML Add, edit, and format HTML directly …" at bounding box center [523, 255] width 963 height 427
type textarea "<!-- Elfsight Spinning Wheel | Eyafokotors Wheel --> <script src="https://elfsi…"
click at [336, 202] on div "Container HTML HTML HTML Reference" at bounding box center [616, 134] width 778 height 185
click at [470, 204] on icon at bounding box center [471, 204] width 6 height 11
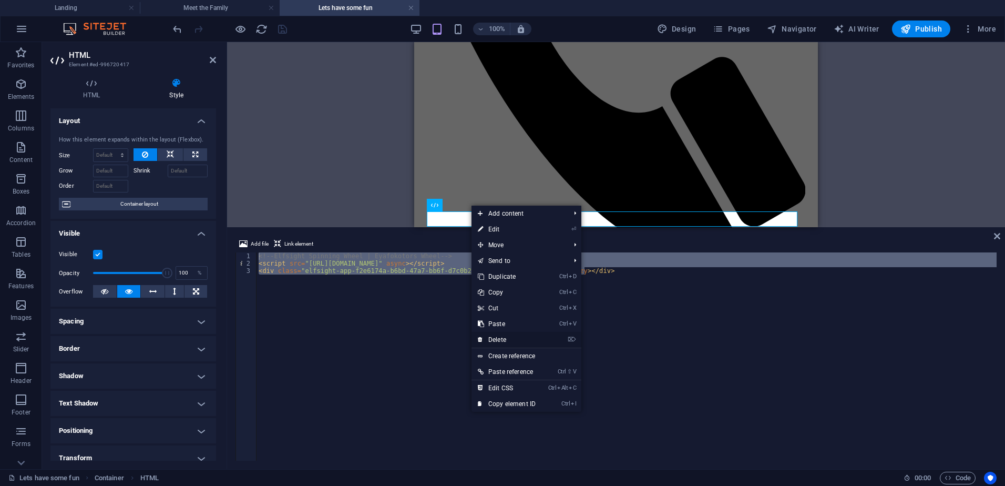
click at [512, 341] on link "⌦ Delete" at bounding box center [506, 340] width 70 height 16
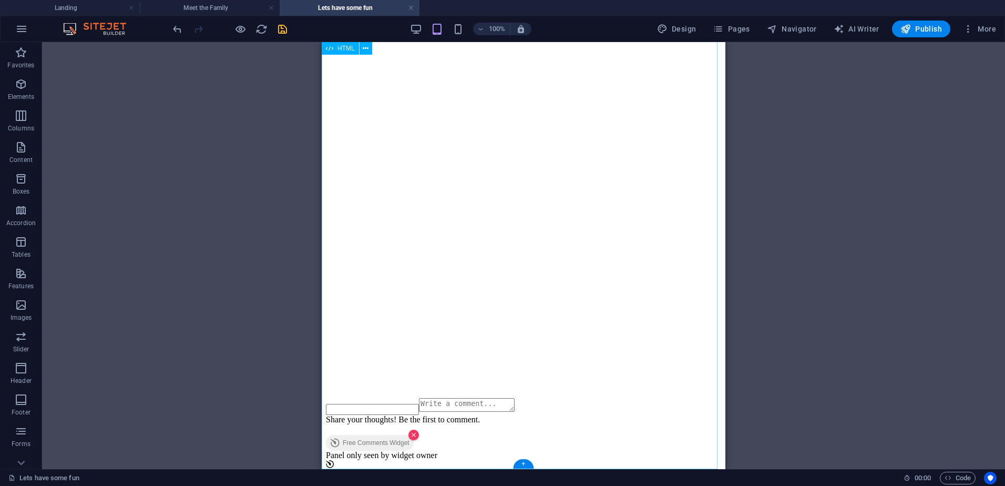
scroll to position [1147, 0]
click at [528, 461] on div "+" at bounding box center [523, 463] width 20 height 9
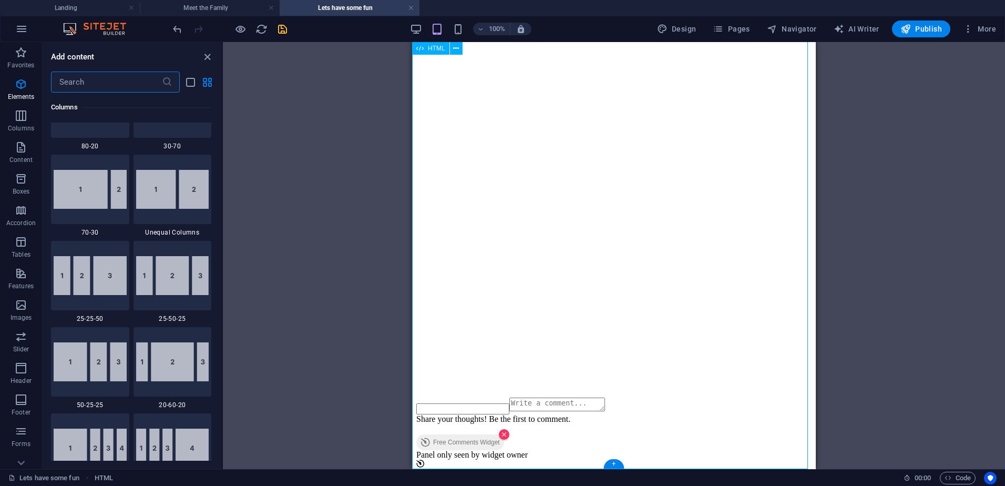
scroll to position [1839, 0]
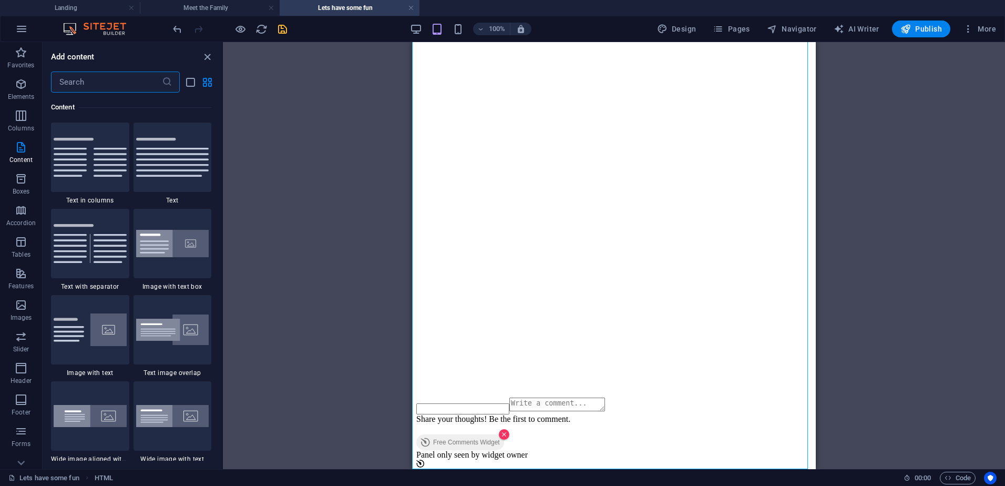
click at [209, 56] on icon "close panel" at bounding box center [207, 57] width 12 height 12
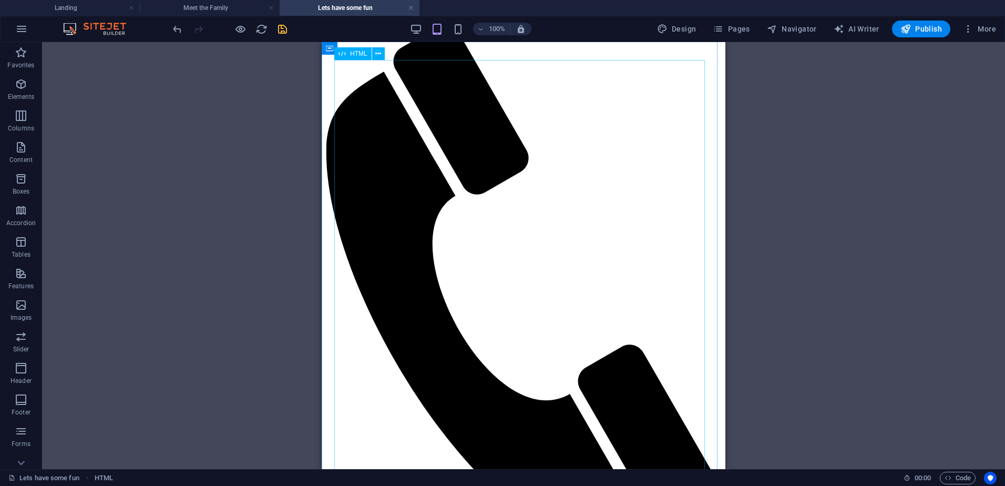
scroll to position [0, 0]
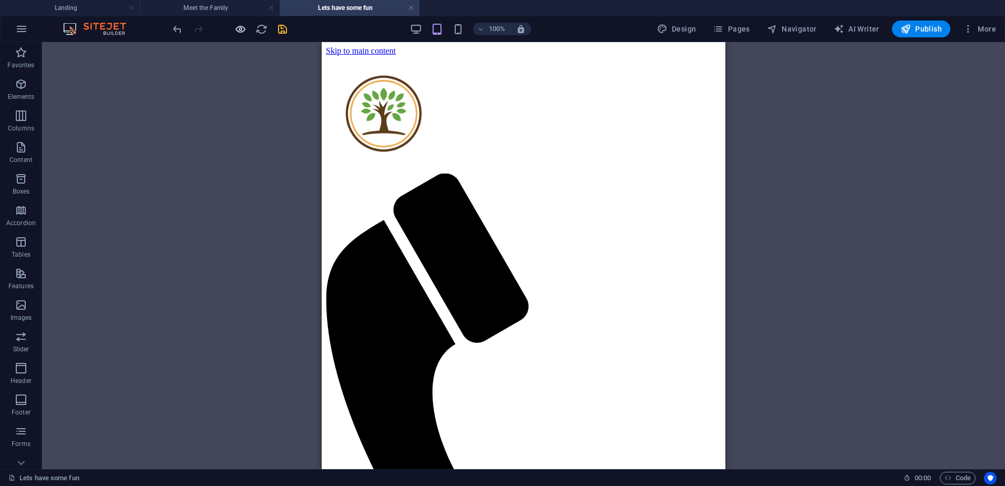
click at [243, 25] on icon "button" at bounding box center [240, 29] width 12 height 12
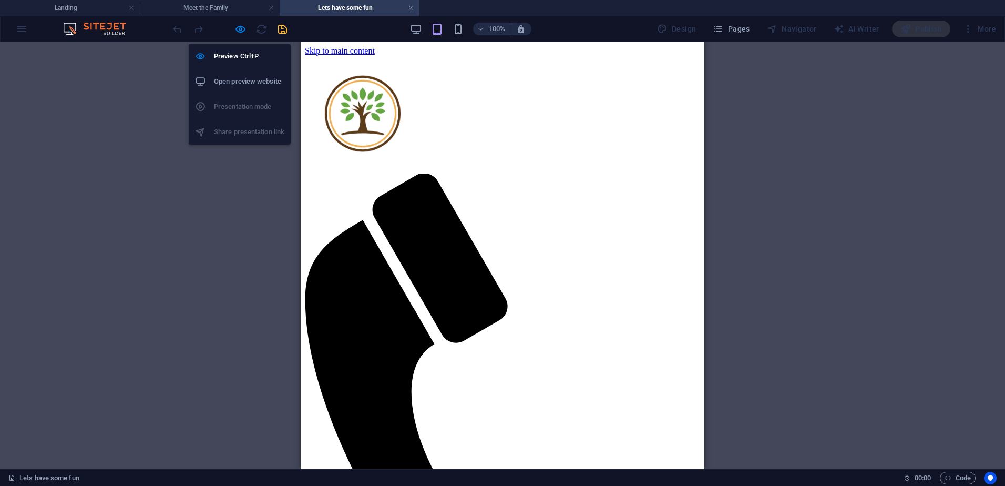
click at [243, 82] on h6 "Open preview website" at bounding box center [249, 81] width 70 height 13
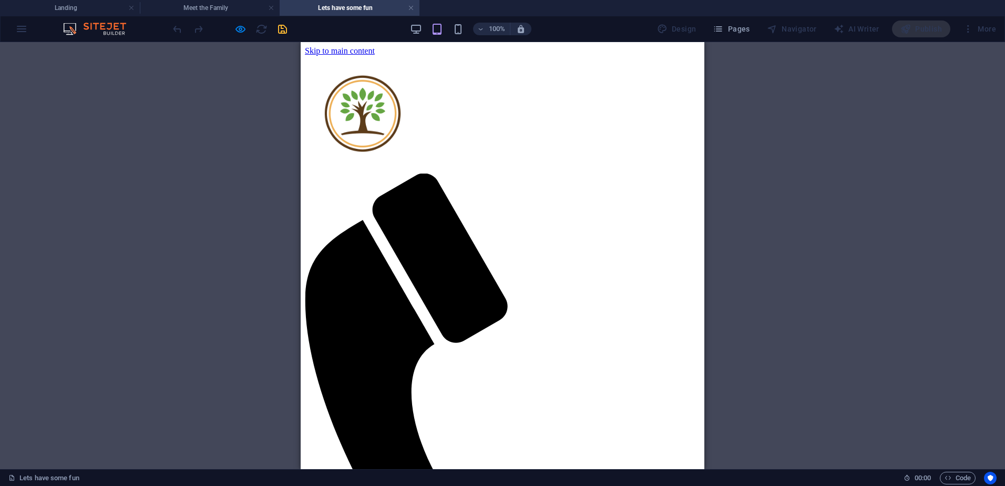
click at [233, 32] on div at bounding box center [230, 28] width 118 height 17
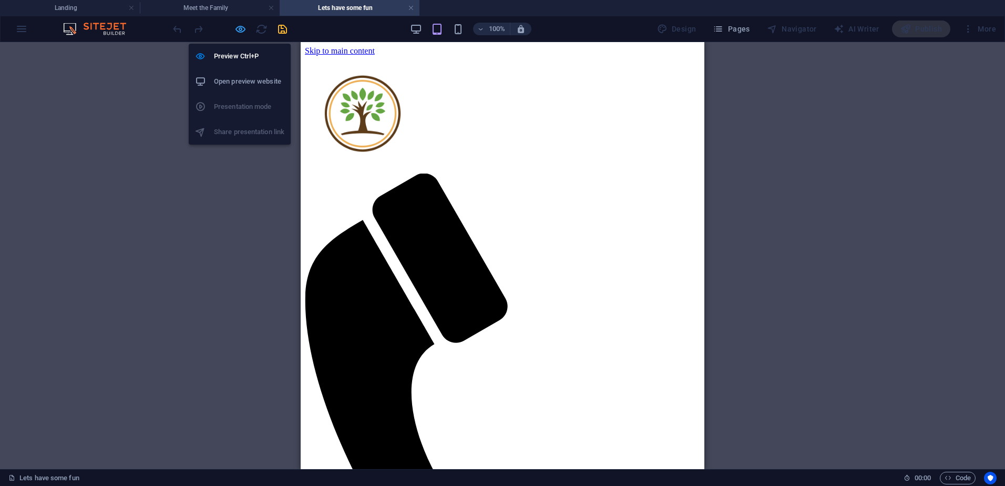
click at [239, 30] on icon "button" at bounding box center [240, 29] width 12 height 12
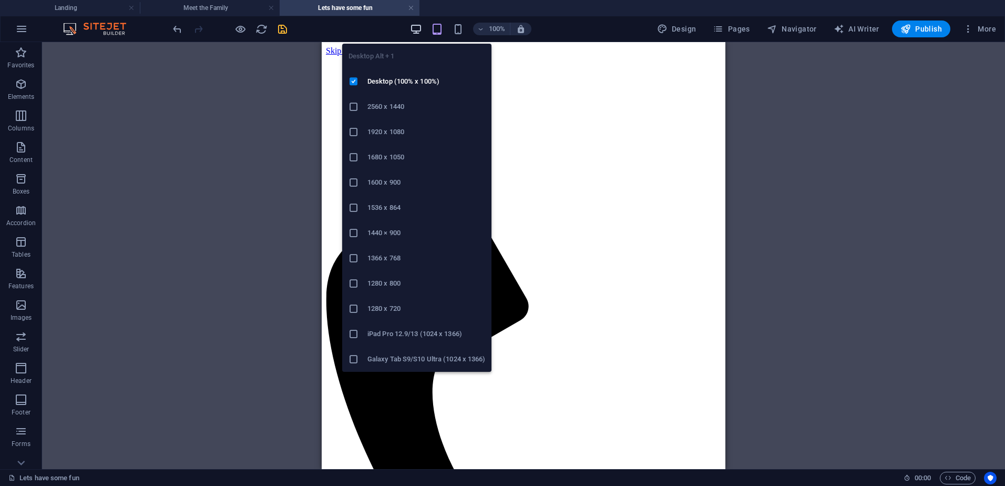
click at [418, 30] on icon "button" at bounding box center [416, 29] width 12 height 12
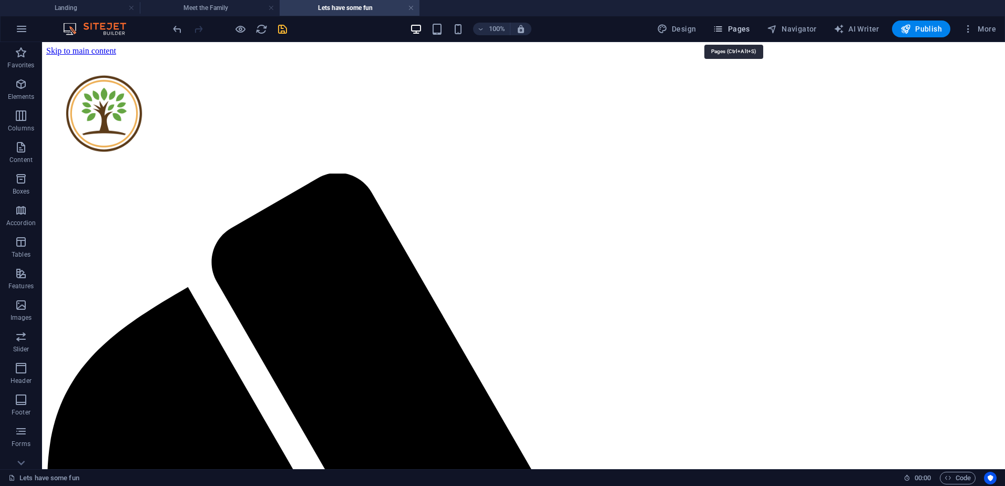
click at [720, 30] on icon "button" at bounding box center [718, 29] width 11 height 11
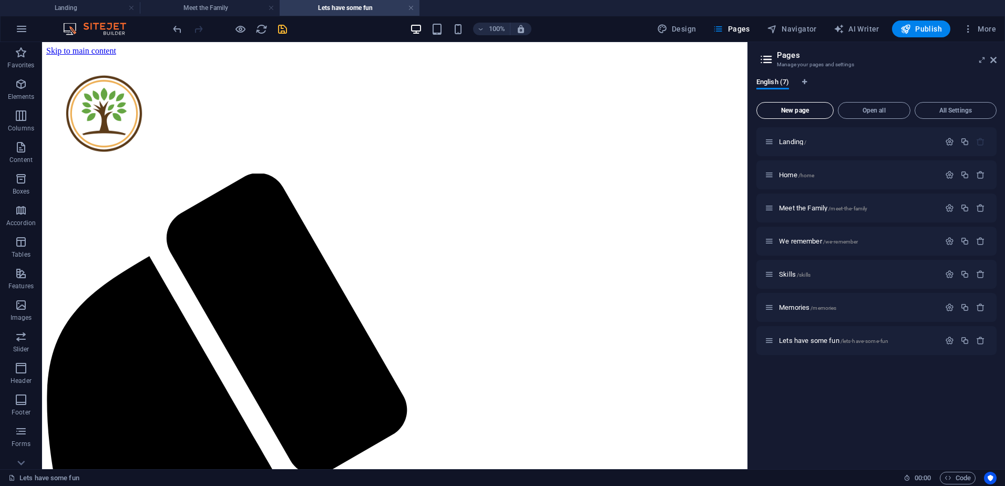
click at [799, 107] on span "New page" at bounding box center [795, 110] width 68 height 6
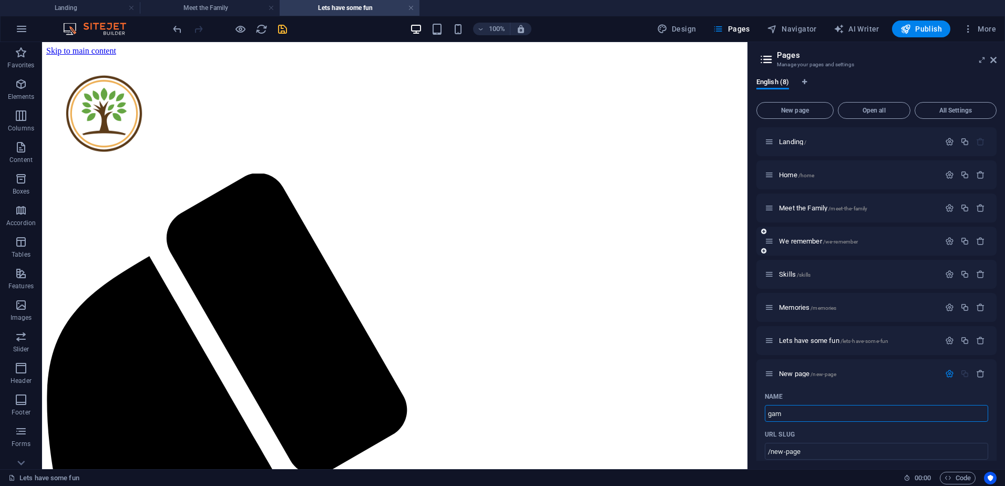
type input "game"
type input "/gam"
type input "games"
type input "/games"
type input "games"
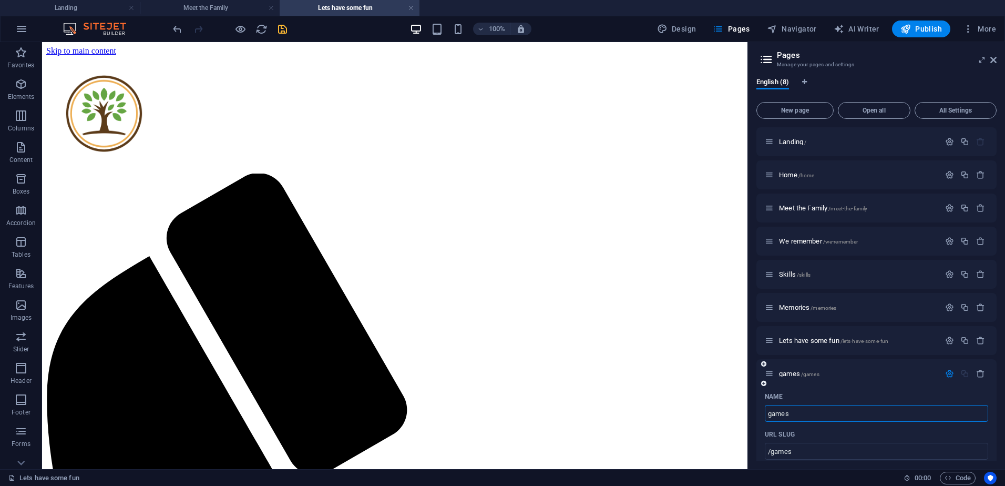
click at [897, 389] on div "Name" at bounding box center [876, 396] width 223 height 17
click at [806, 374] on span "/games" at bounding box center [810, 374] width 18 height 6
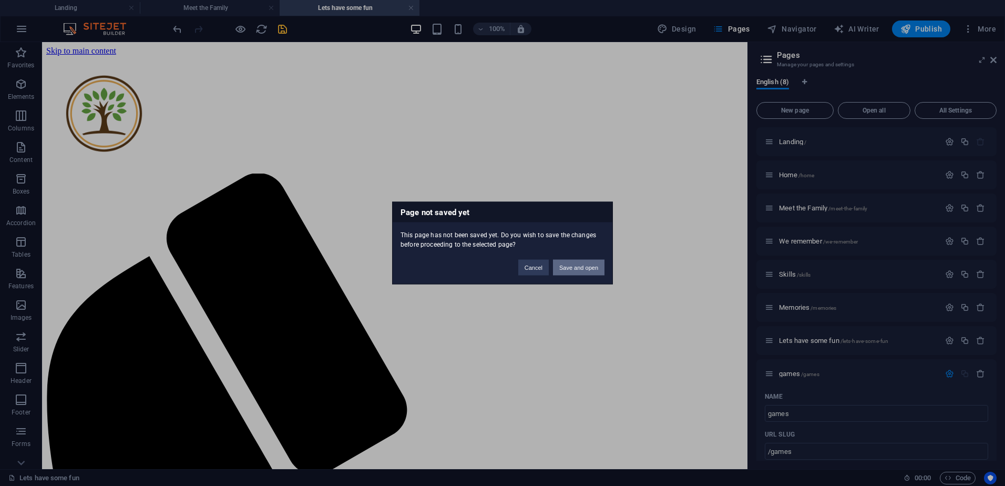
click at [567, 264] on button "Save and open" at bounding box center [578, 268] width 51 height 16
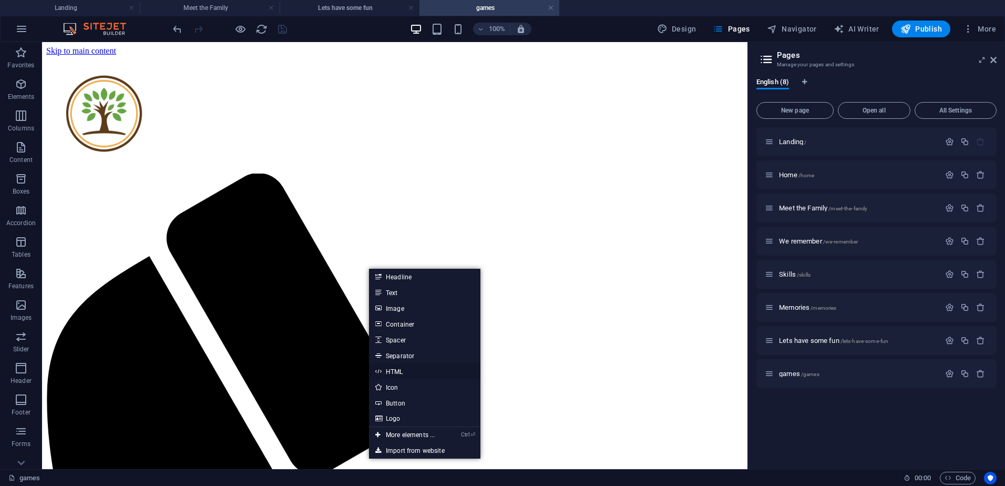
click at [399, 373] on link "HTML" at bounding box center [424, 371] width 111 height 16
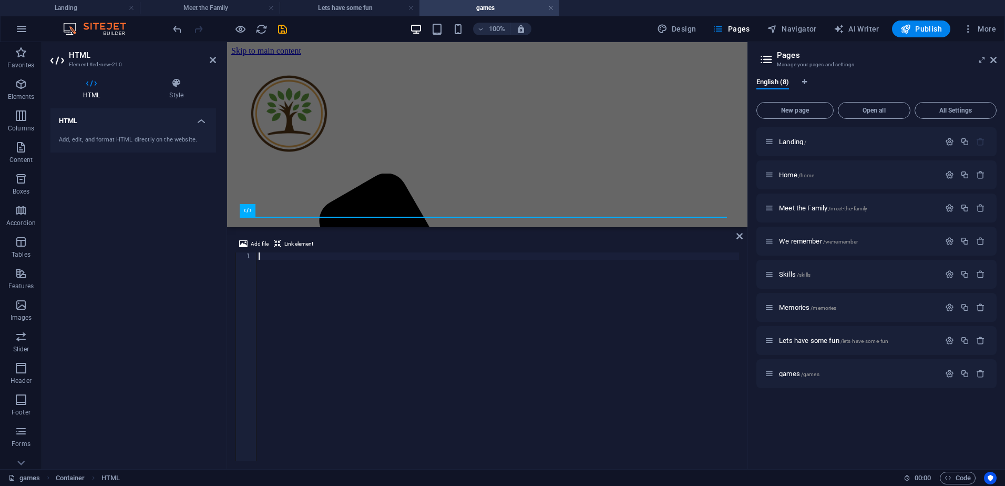
type textarea "<div class="elfsight-app-f2e6174a-b6bd-47a7-bb6f-d7c0b2198748" data-elfsight-ap…"
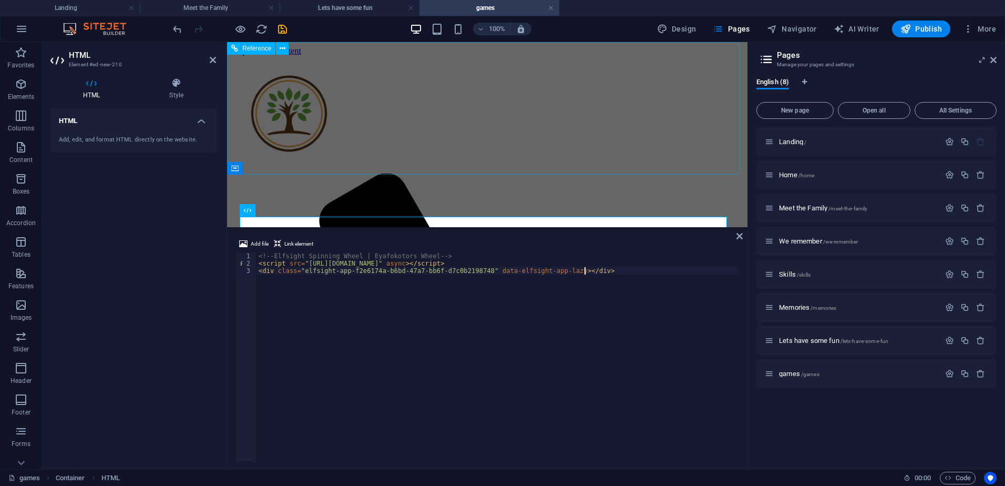
click at [406, 146] on div "Menu Home About Eyafokotor Meet the Sowho's We remember" at bounding box center [487, 479] width 512 height 846
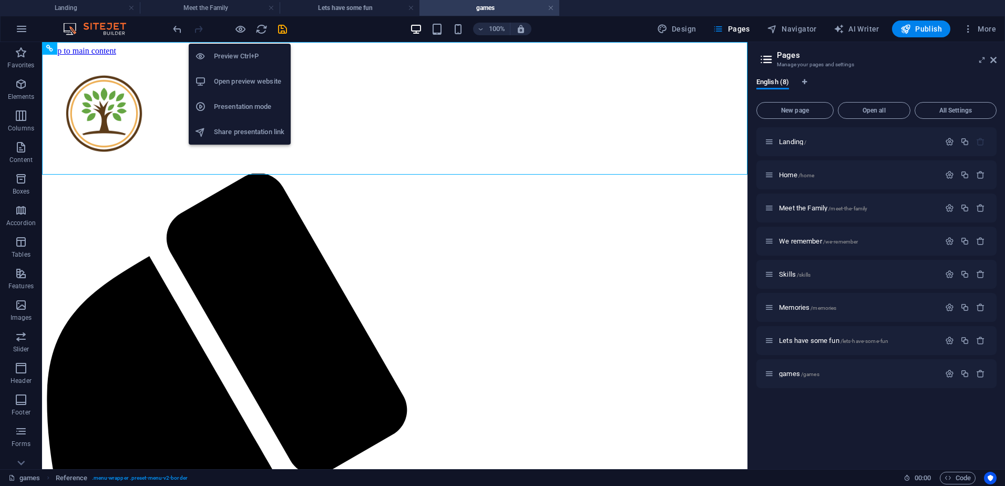
click at [238, 79] on h6 "Open preview website" at bounding box center [249, 81] width 70 height 13
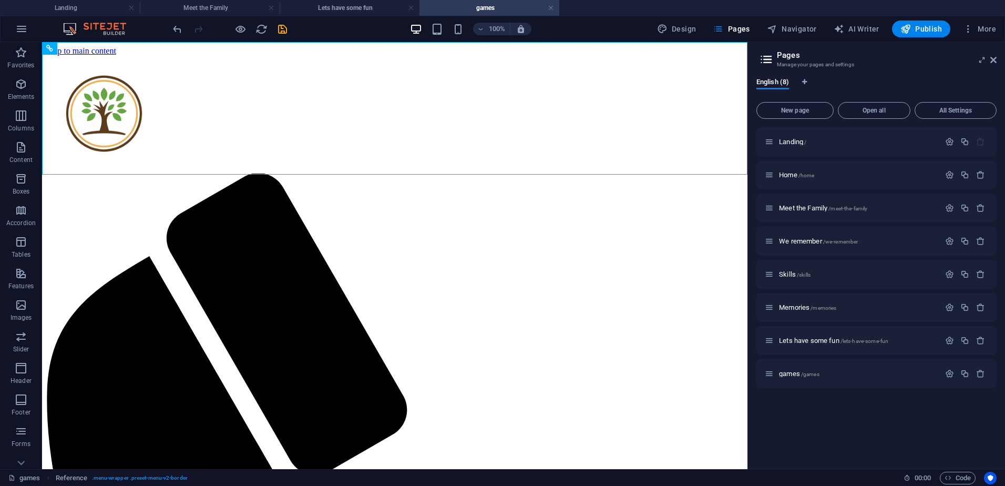
click at [510, 5] on h4 "games" at bounding box center [489, 8] width 140 height 12
click at [283, 28] on icon "save" at bounding box center [282, 29] width 12 height 12
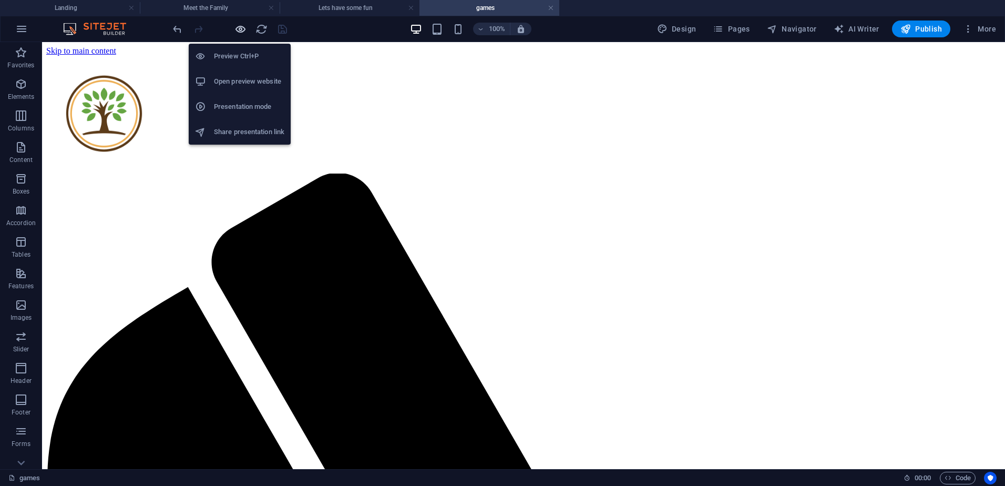
click at [238, 29] on icon "button" at bounding box center [240, 29] width 12 height 12
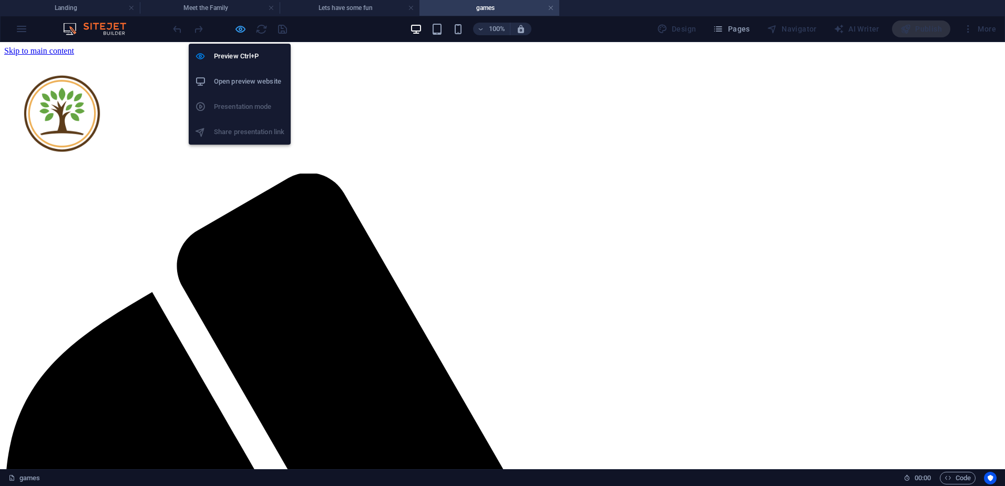
click at [241, 29] on icon "button" at bounding box center [240, 29] width 12 height 12
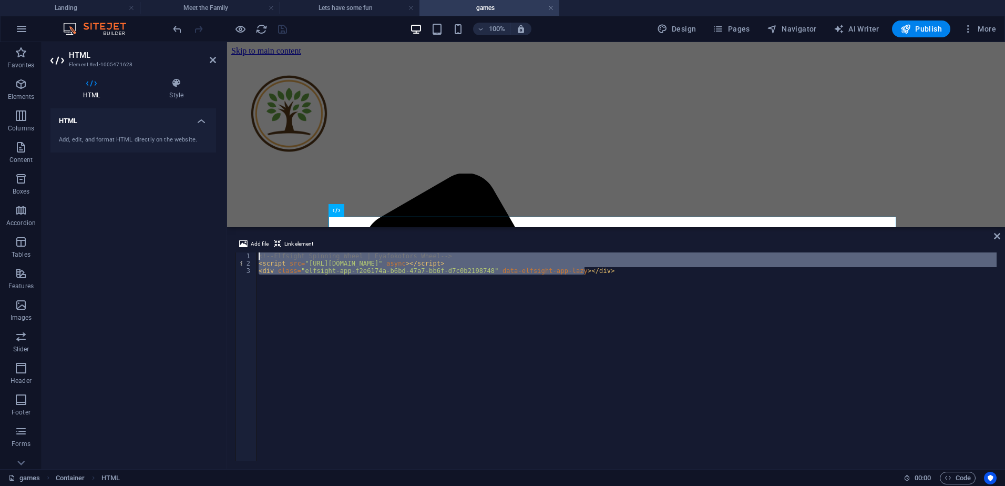
drag, startPoint x: 609, startPoint y: 273, endPoint x: 160, endPoint y: 224, distance: 451.5
click at [160, 224] on div "HTML Element #ed-1005471628 HTML Style HTML Add, edit, and format HTML directly…" at bounding box center [523, 255] width 963 height 427
type textarea "<!-- Elfsight Spinning Wheel | Eyafokotors Wheel --> <script src="https://elfsi…"
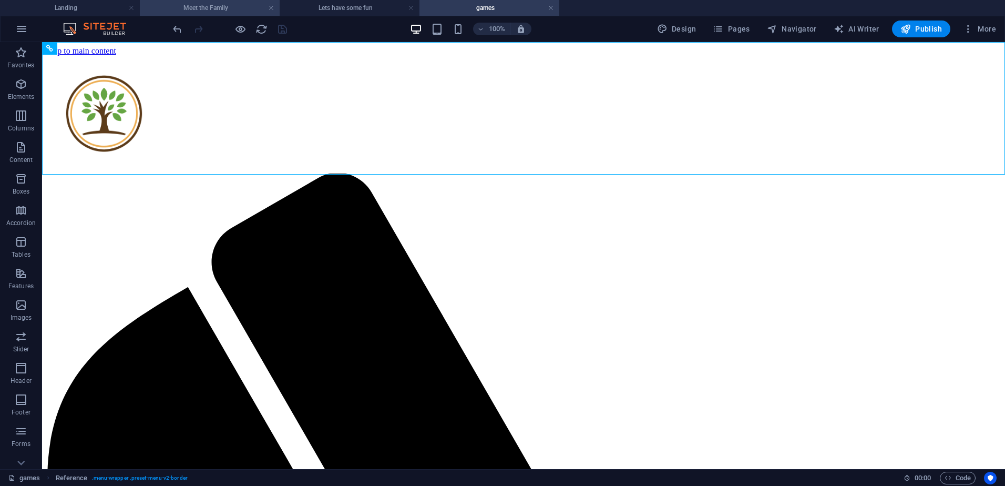
click at [234, 7] on h4 "Meet the Family" at bounding box center [210, 8] width 140 height 12
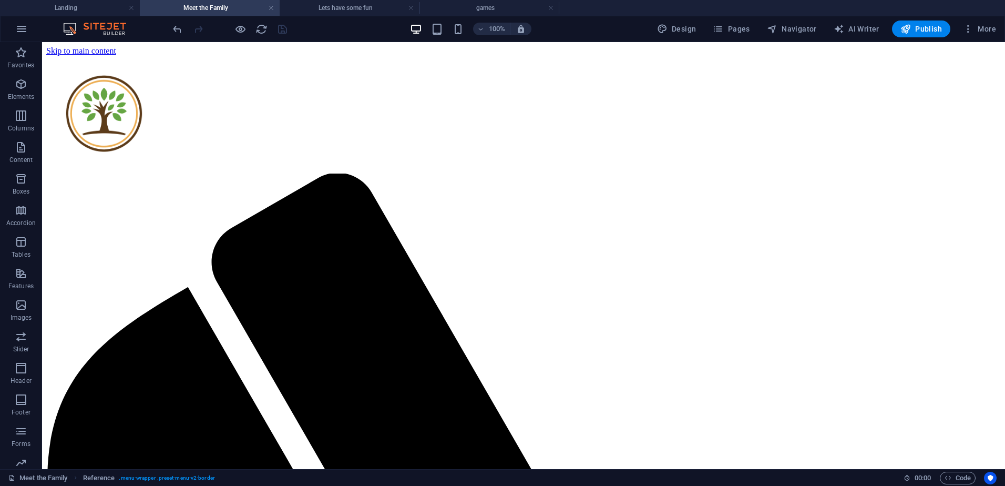
scroll to position [296, 0]
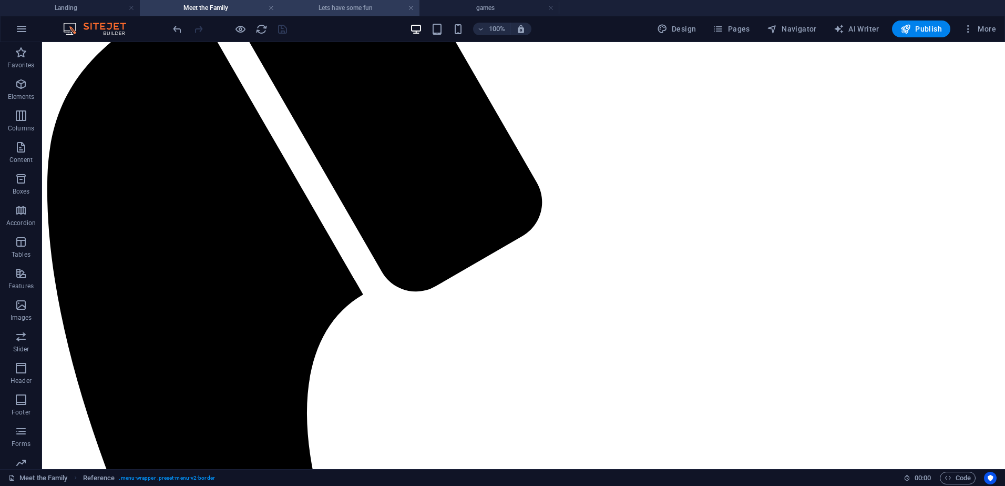
click at [315, 7] on h4 "Lets have some fun" at bounding box center [350, 8] width 140 height 12
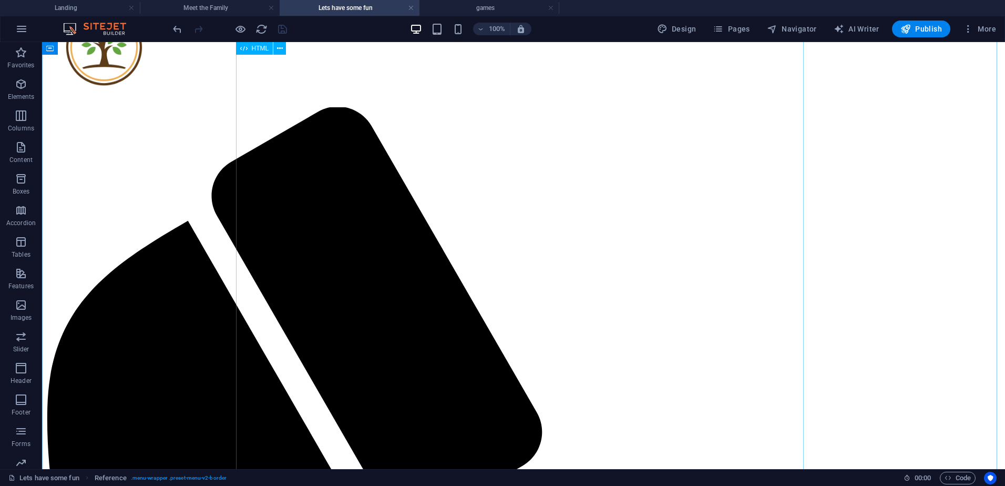
scroll to position [0, 0]
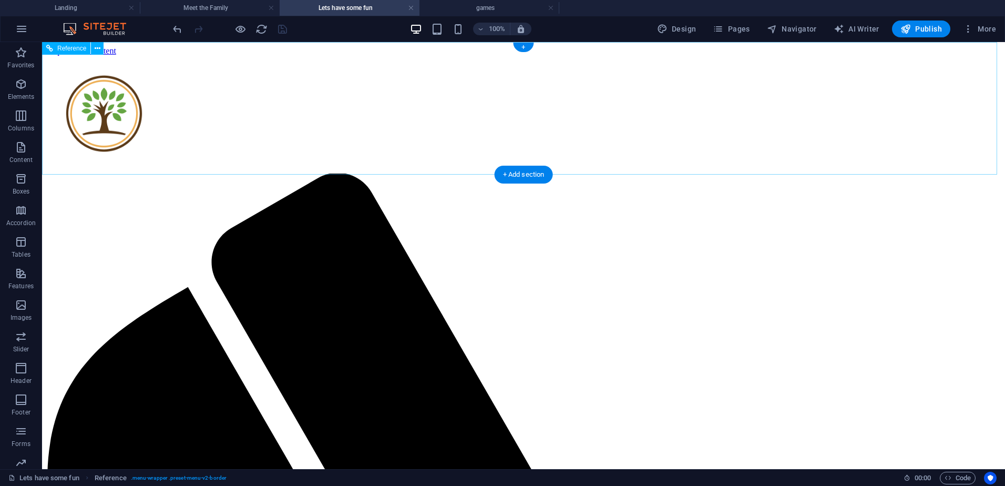
click at [730, 26] on span "Pages" at bounding box center [731, 29] width 37 height 11
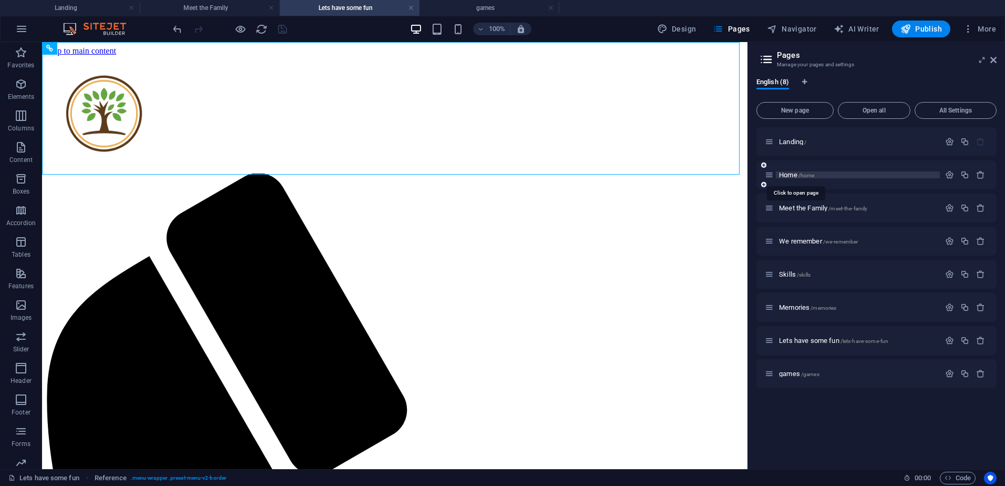
click at [784, 176] on span "Home /home" at bounding box center [796, 175] width 35 height 8
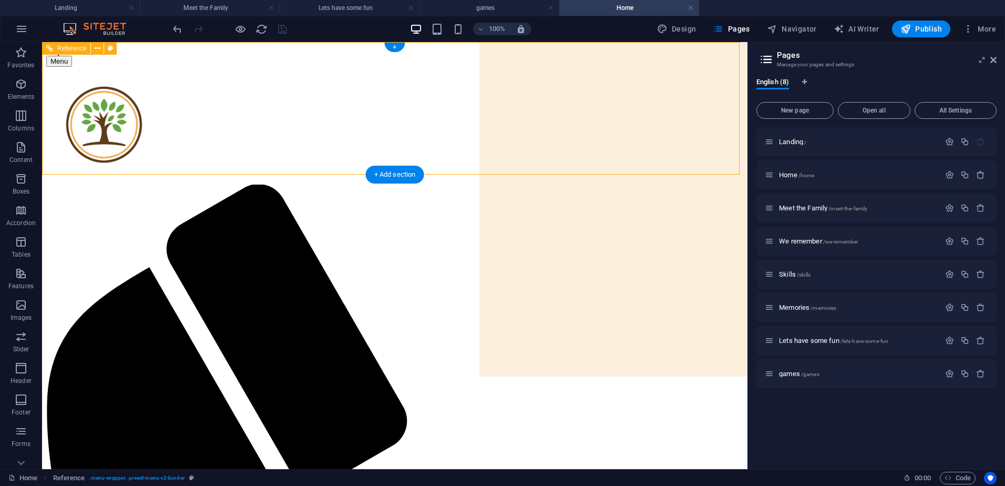
click at [797, 143] on span "Landing /" at bounding box center [792, 142] width 27 height 8
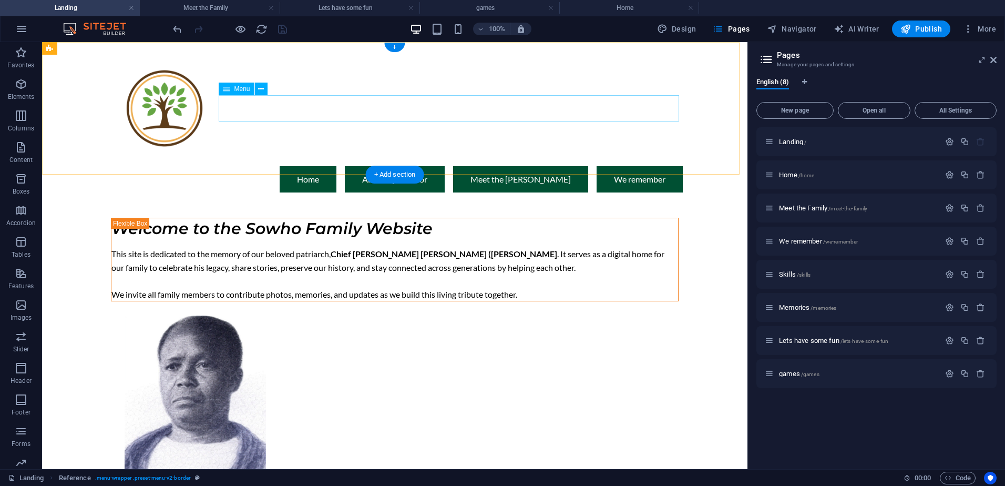
click at [435, 166] on nav "Home About Eyafokotor Meet the Sowho's We remember" at bounding box center [395, 179] width 576 height 26
select select "1"
select select
select select "primary"
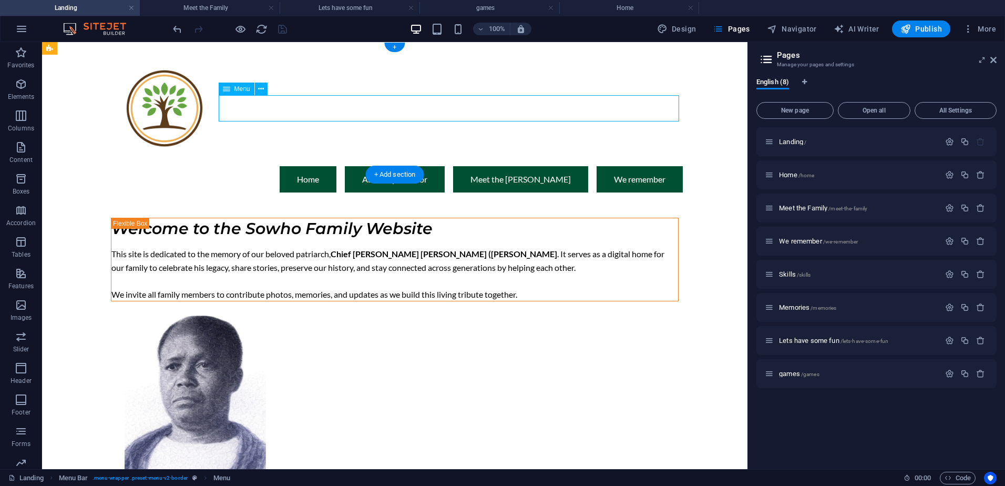
select select "1"
select select
select select "secondary"
select select "2"
select select
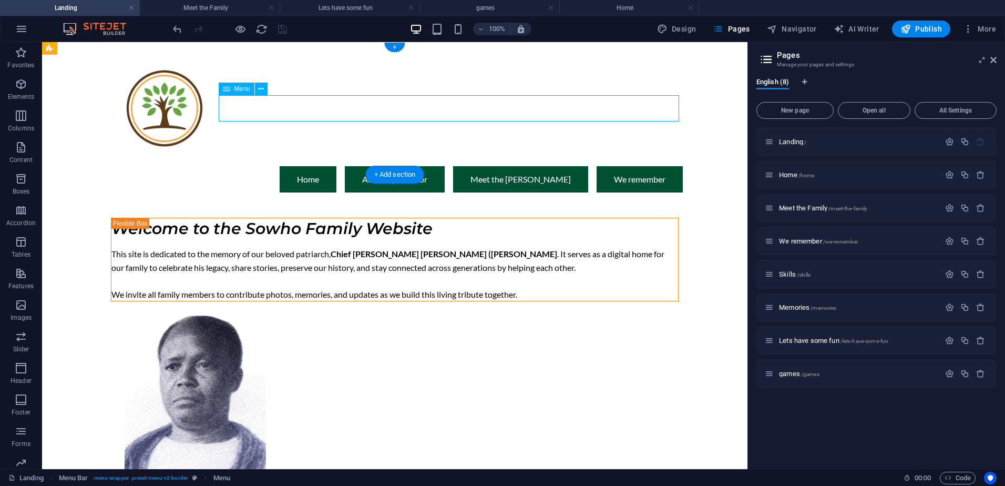
select select "primary"
select select "3"
select select
select select "secondary"
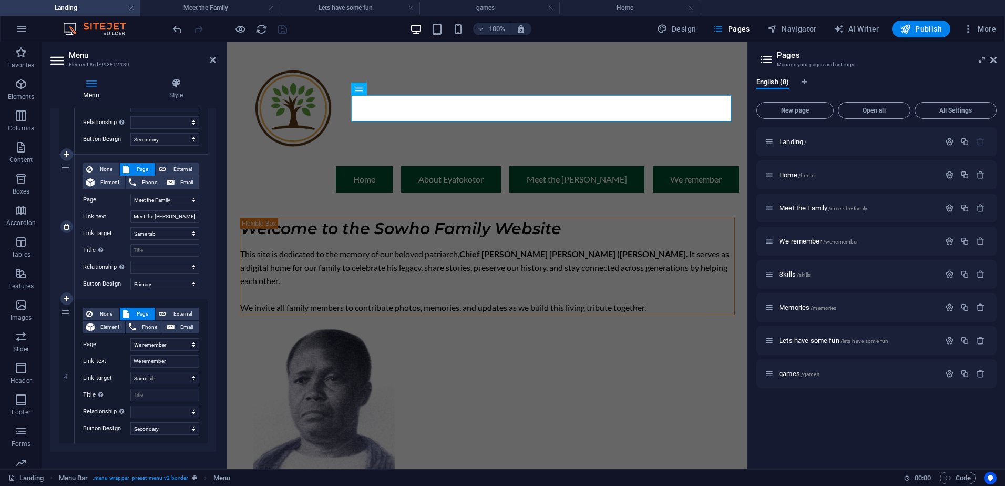
scroll to position [355, 0]
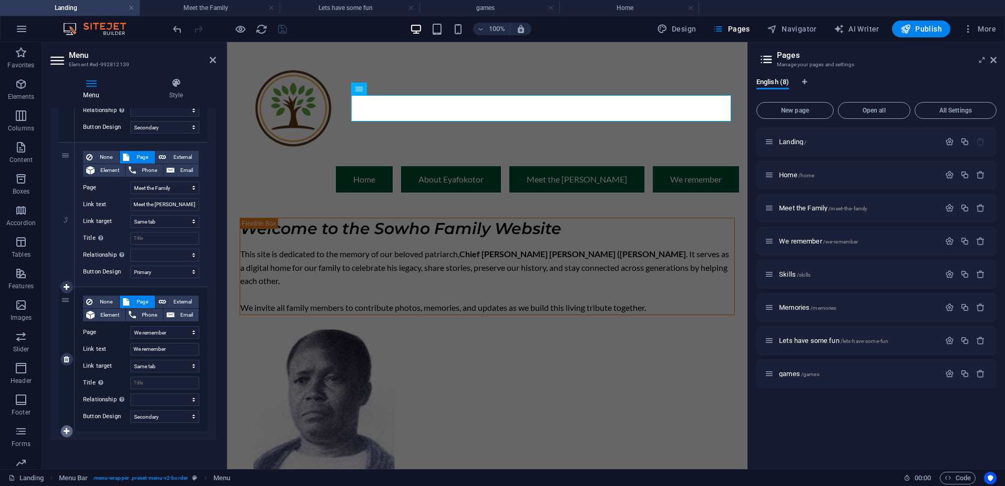
click at [67, 429] on icon at bounding box center [67, 430] width 6 height 7
select select
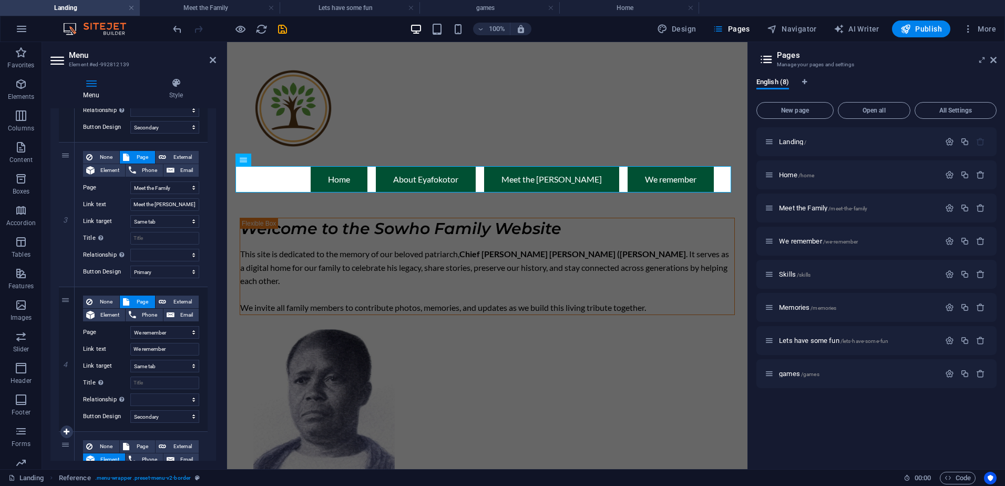
scroll to position [483, 0]
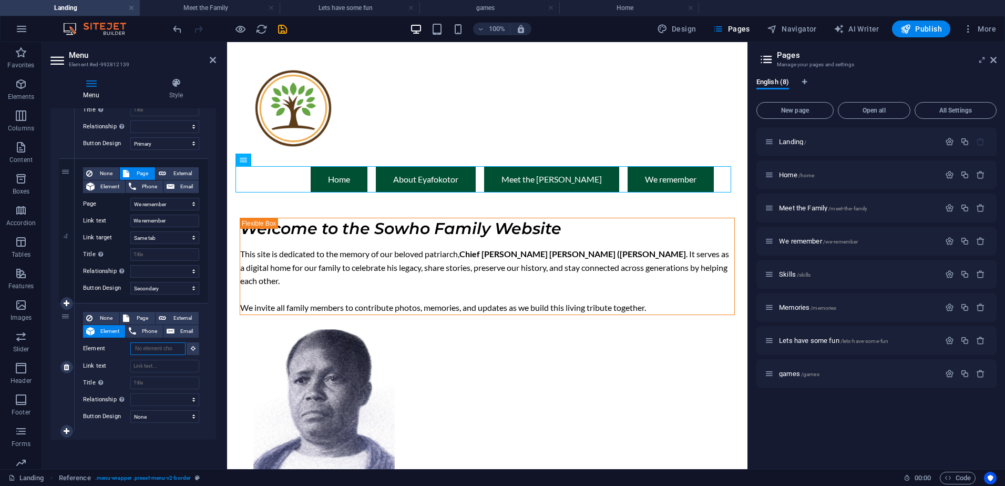
click at [156, 346] on input "Element" at bounding box center [157, 348] width 55 height 13
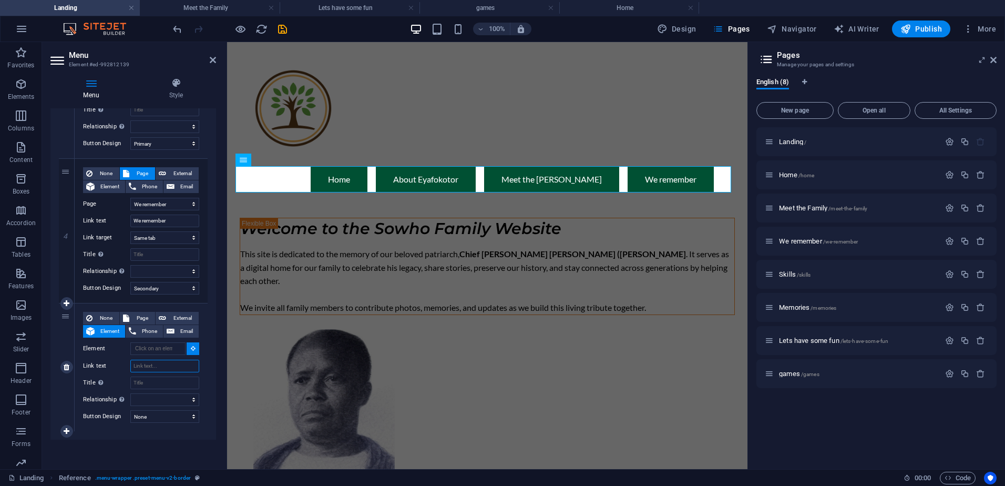
click at [164, 363] on input "Link text" at bounding box center [164, 365] width 69 height 13
type input "Game"
select select
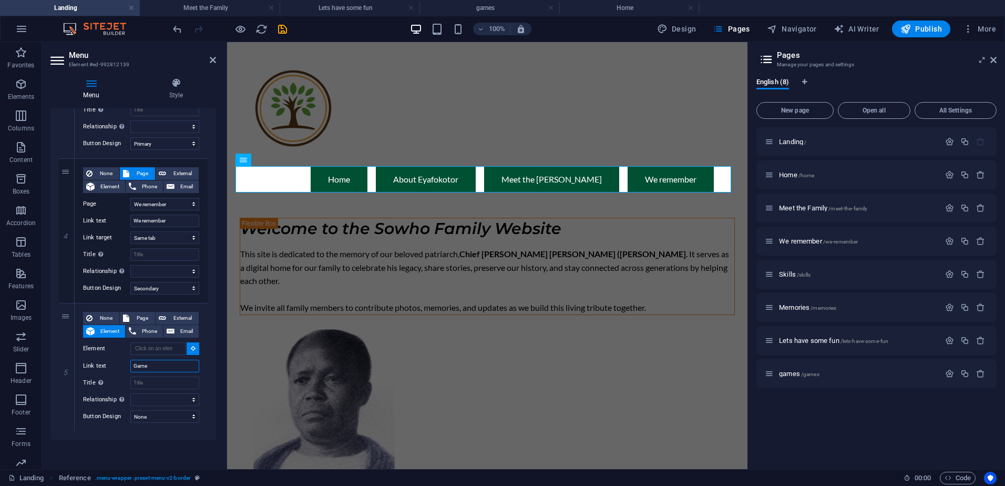
select select
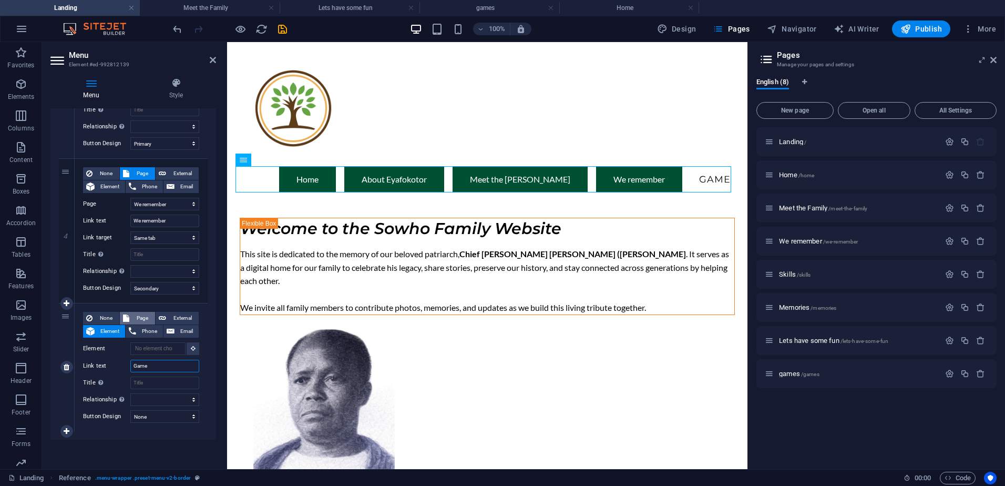
type input "Game"
click at [137, 316] on span "Page" at bounding box center [141, 318] width 19 height 13
select select
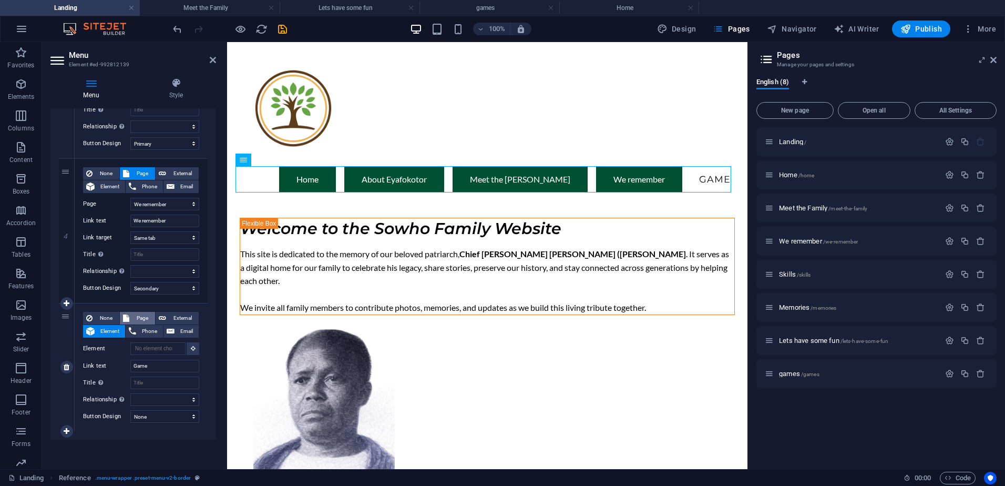
select select
click at [157, 345] on select "Landing Home Meet the Family We remember Skills Memories Lets have some fun gam…" at bounding box center [164, 348] width 69 height 13
select select "7"
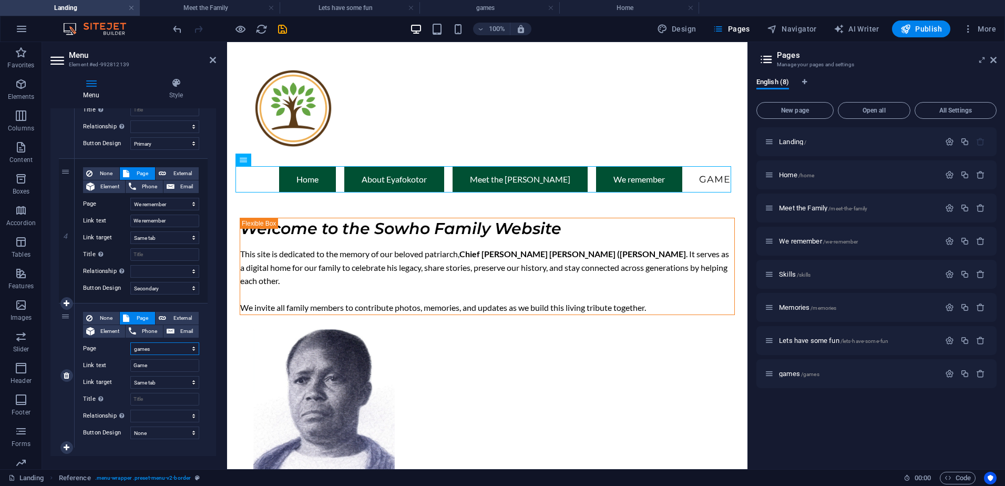
click at [130, 342] on select "Landing Home Meet the Family We remember Skills Memories Lets have some fun gam…" at bounding box center [164, 348] width 69 height 13
select select
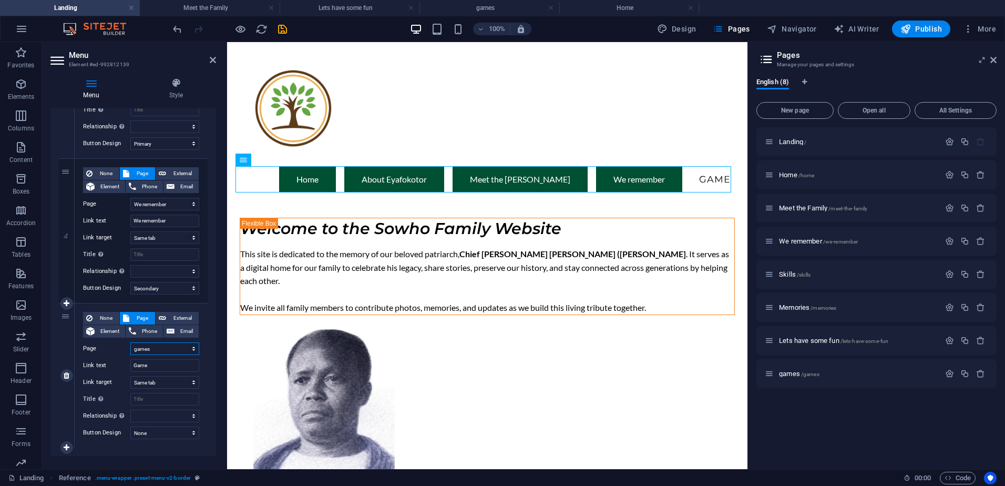
select select
click at [154, 362] on input "Game" at bounding box center [164, 365] width 69 height 13
click at [151, 434] on select "None Default Primary Secondary" at bounding box center [164, 432] width 69 height 13
select select "primary"
click at [130, 426] on select "None Default Primary Secondary" at bounding box center [164, 432] width 69 height 13
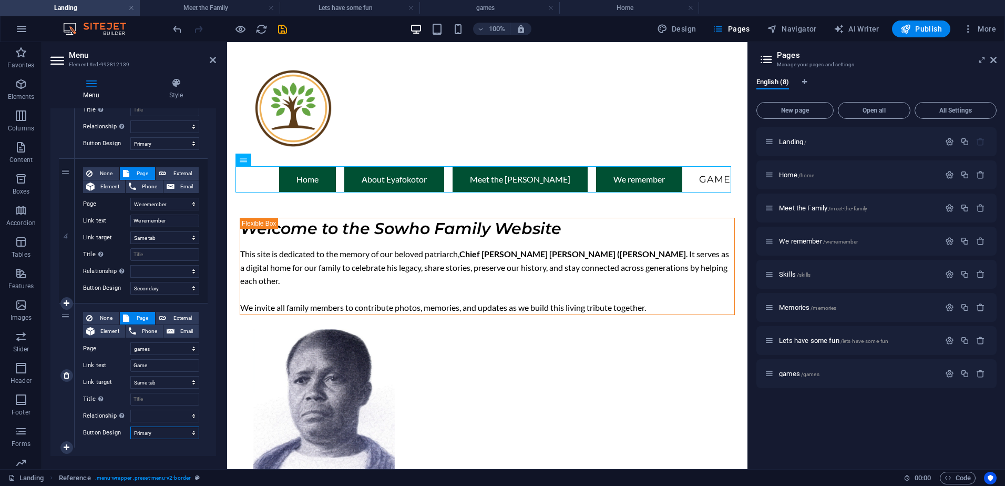
select select
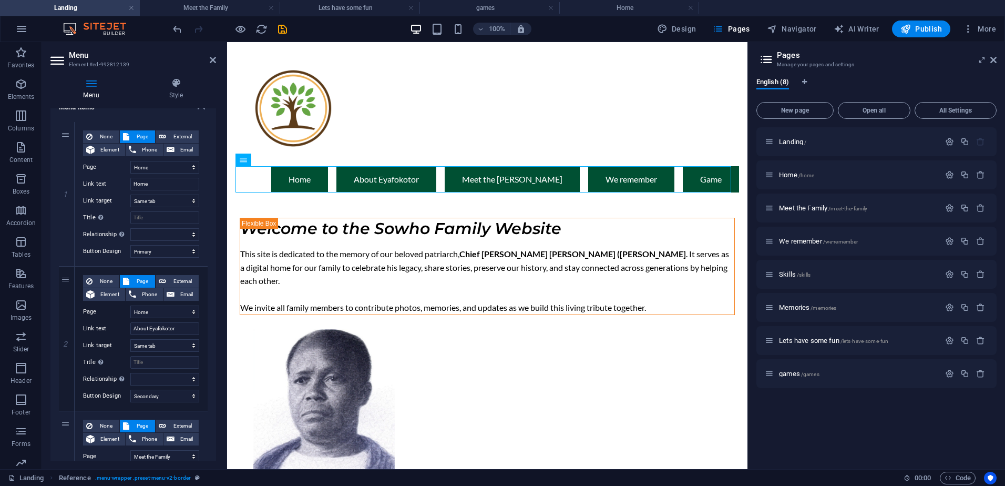
scroll to position [79, 0]
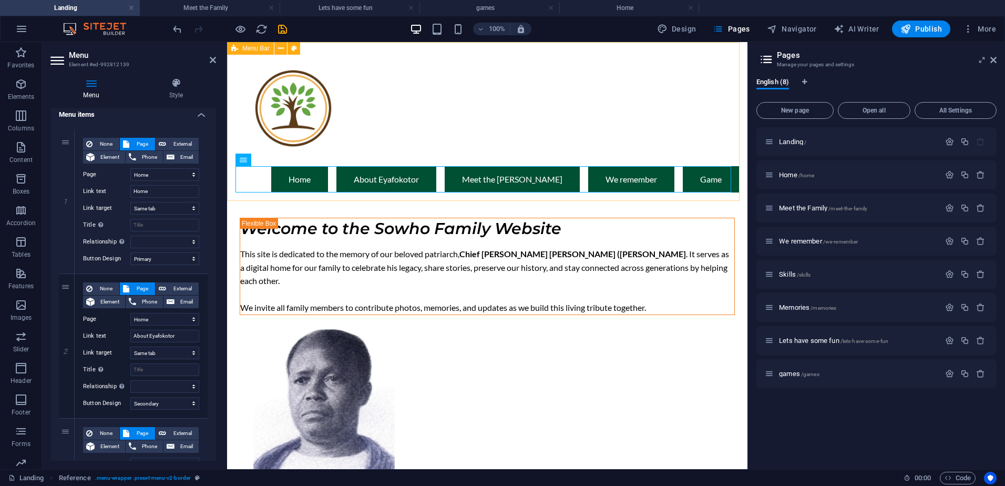
click at [410, 79] on div "Menu Home About Eyafokotor Meet the Sowho's We remember Game" at bounding box center [487, 121] width 520 height 159
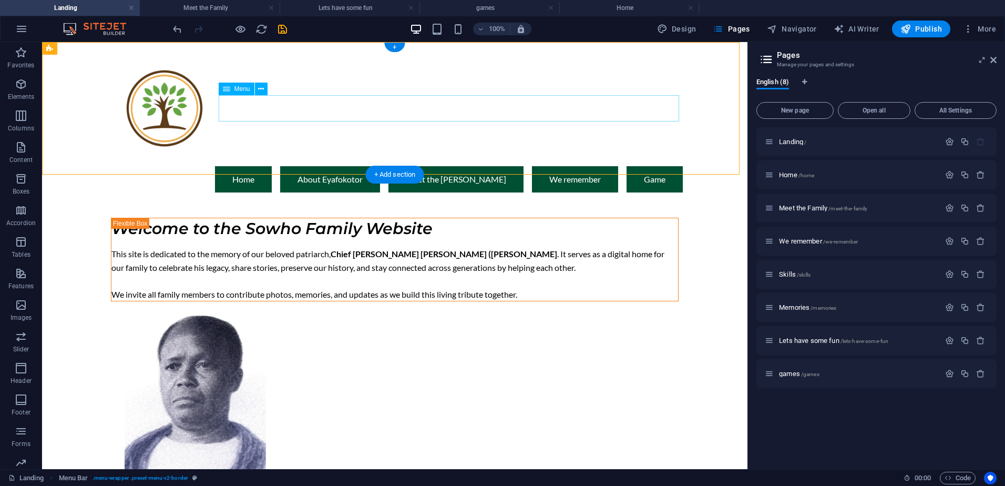
click at [647, 166] on nav "Home About Eyafokotor Meet the Sowho's We remember Game" at bounding box center [395, 179] width 576 height 26
select select "1"
select select
select select "primary"
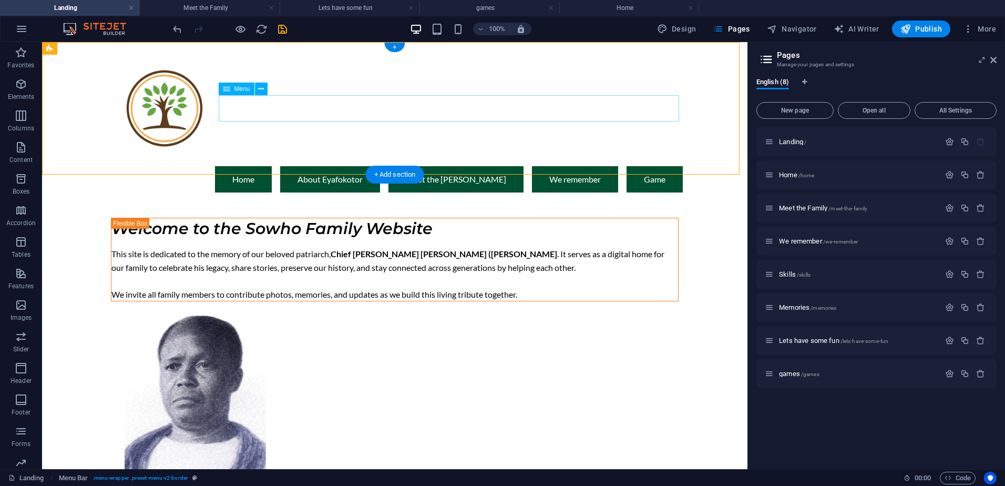
select select "1"
select select
select select "secondary"
select select "2"
select select
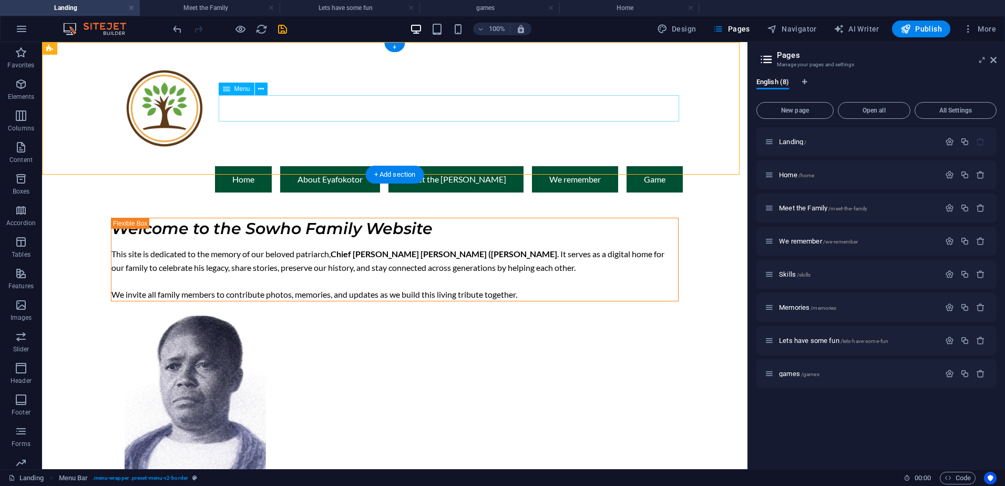
select select "primary"
select select "3"
select select
select select "secondary"
select select "7"
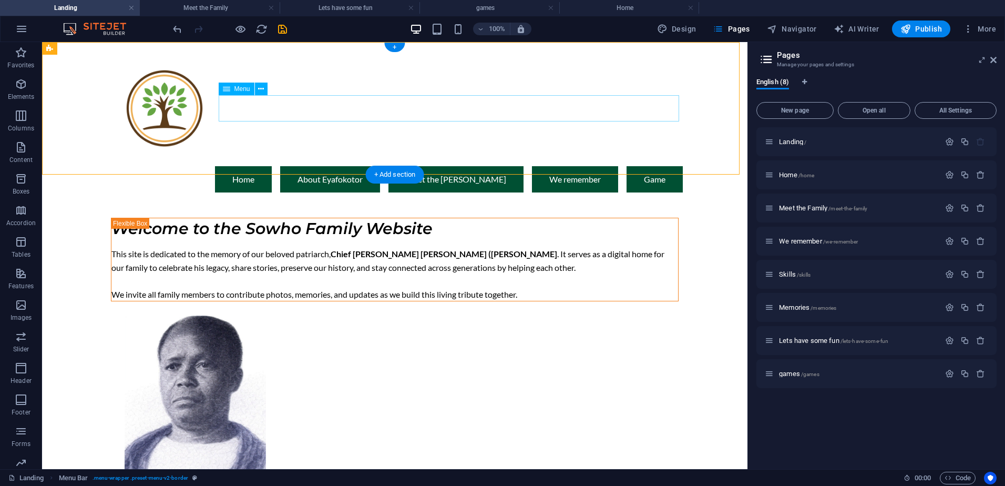
select select
select select "primary"
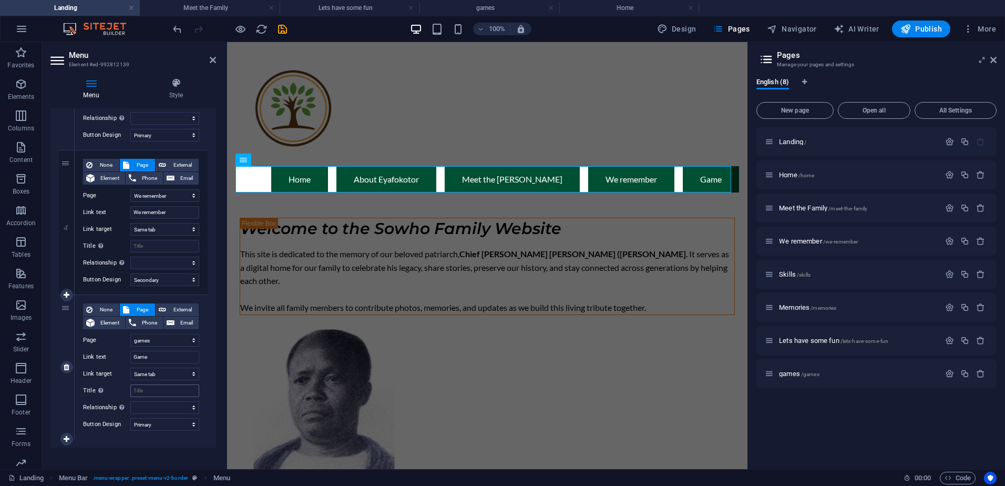
scroll to position [499, 0]
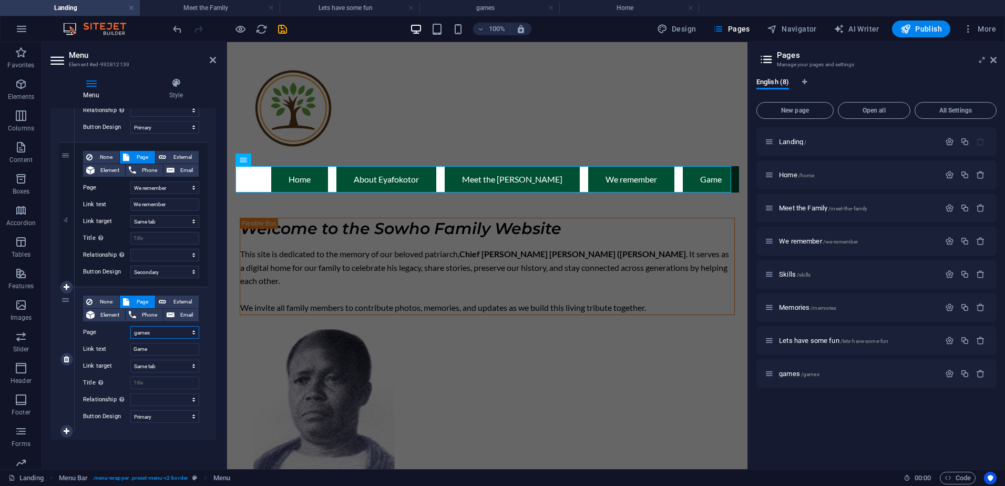
click at [156, 329] on select "Landing Home Meet the Family We remember Skills Memories Lets have some fun gam…" at bounding box center [164, 332] width 69 height 13
click at [108, 331] on label "Page" at bounding box center [106, 332] width 47 height 13
click at [130, 331] on select "Landing Home Meet the Family We remember Skills Memories Lets have some fun gam…" at bounding box center [164, 332] width 69 height 13
drag, startPoint x: 156, startPoint y: 349, endPoint x: 86, endPoint y: 347, distance: 69.9
click at [86, 347] on div "Link text Game" at bounding box center [141, 349] width 116 height 13
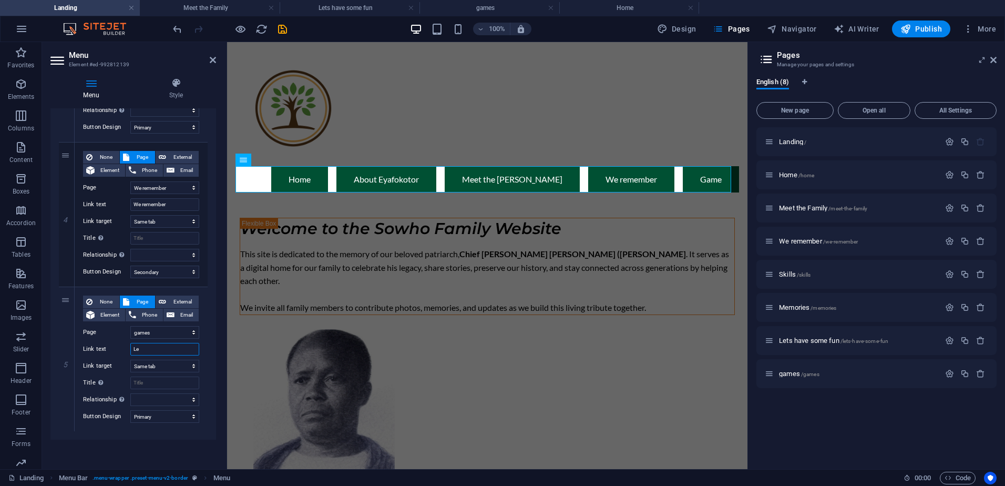
type input "Let"
select select
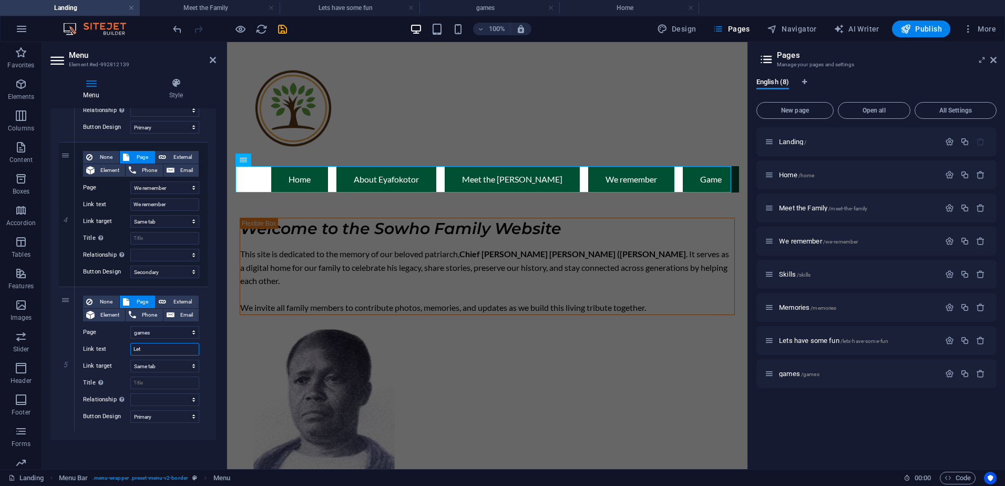
type input "Lets"
select select
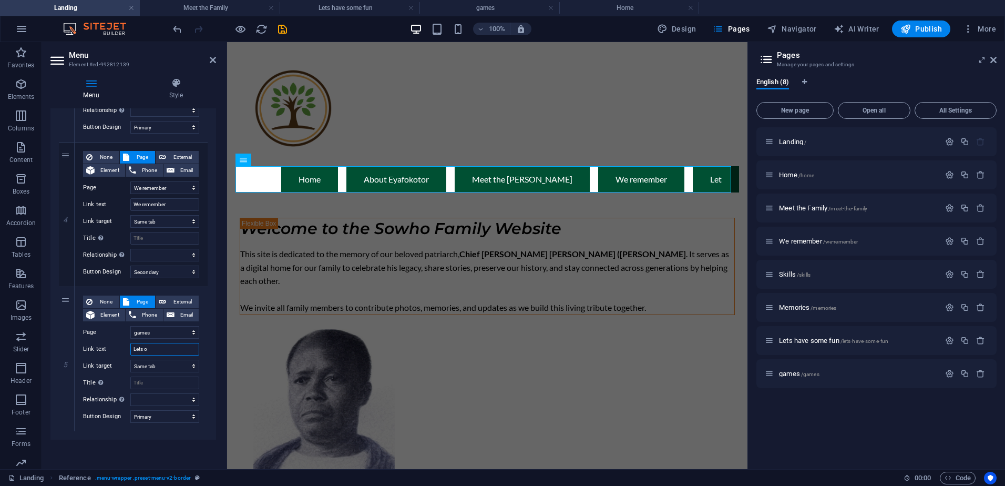
type input "Lets"
select select
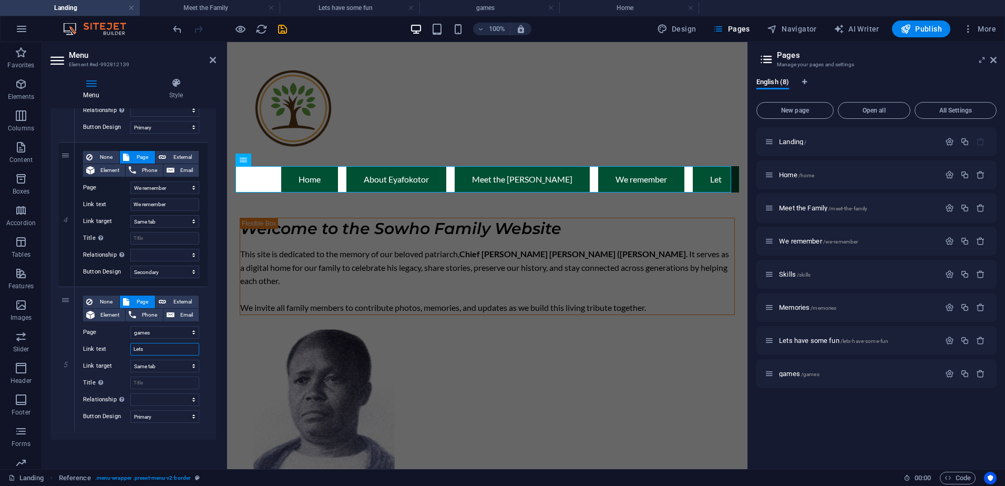
select select
type input "Lets play"
select select
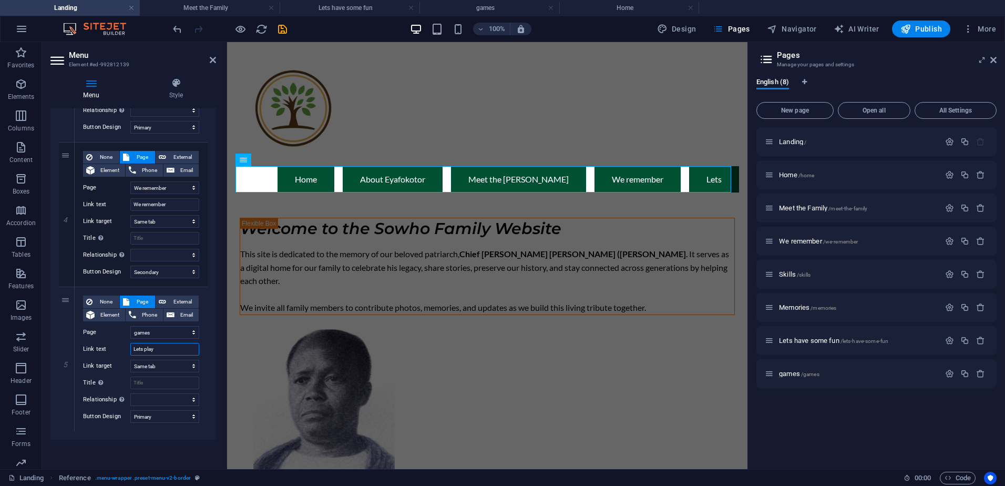
select select
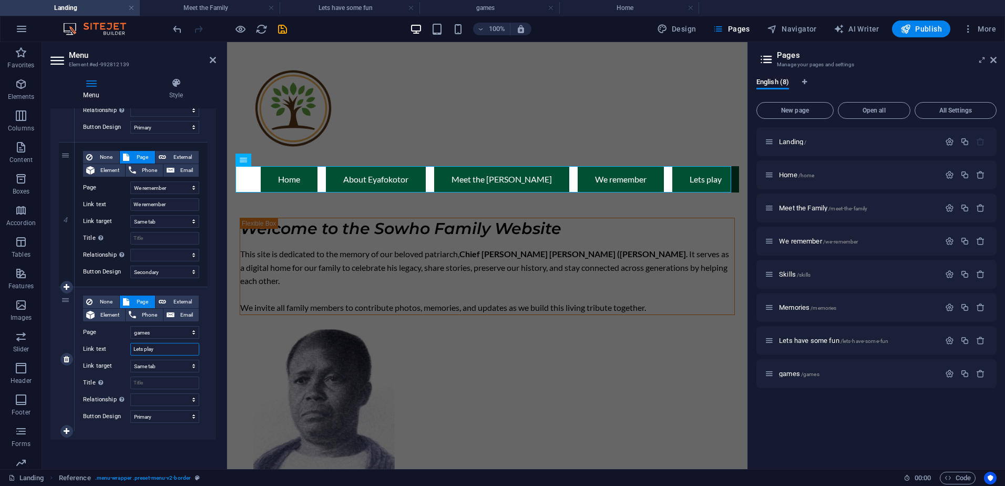
type input "Lets play"
click at [134, 358] on div "None Page External Element Phone Email Page Landing Home Meet the Family We rem…" at bounding box center [141, 350] width 116 height 110
click at [348, 200] on div "Menu Home About Eyafokotor Meet the Sowho's We remember Lets play" at bounding box center [487, 121] width 520 height 159
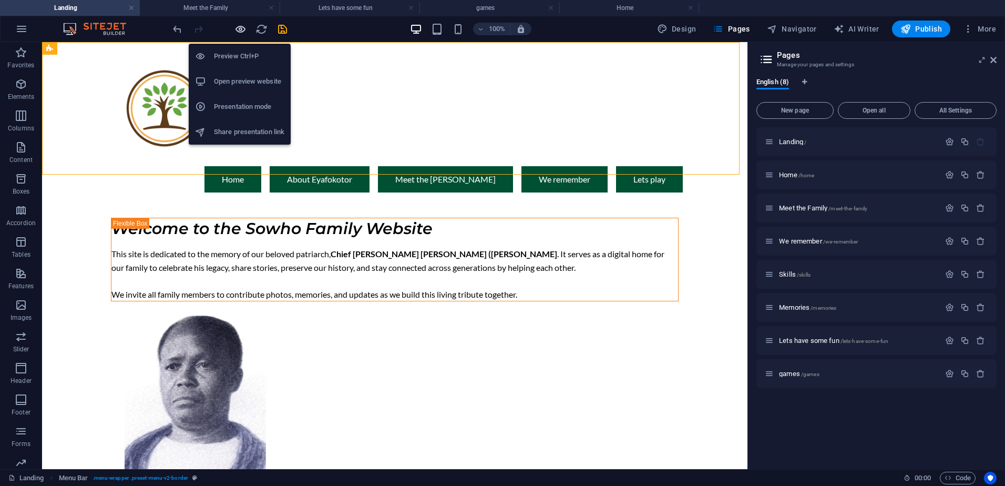
click at [241, 28] on icon "button" at bounding box center [240, 29] width 12 height 12
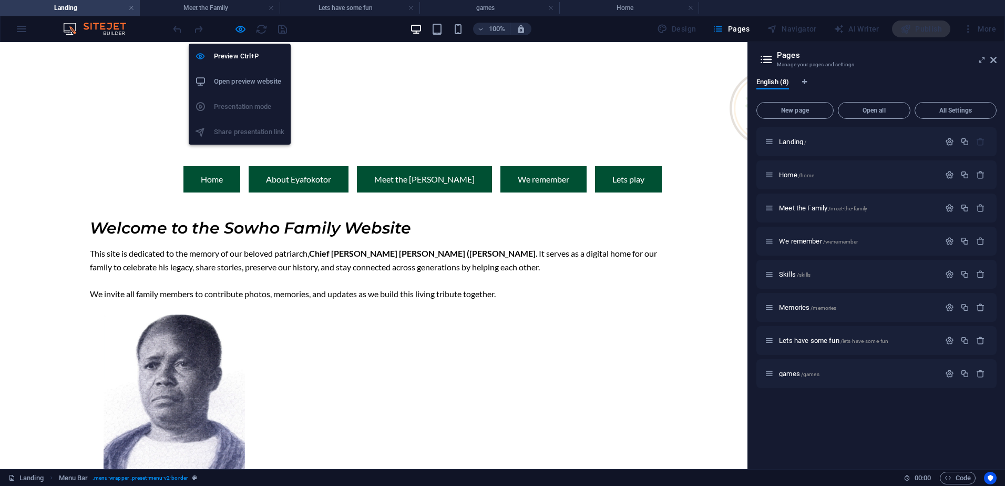
click at [235, 79] on h6 "Open preview website" at bounding box center [249, 81] width 70 height 13
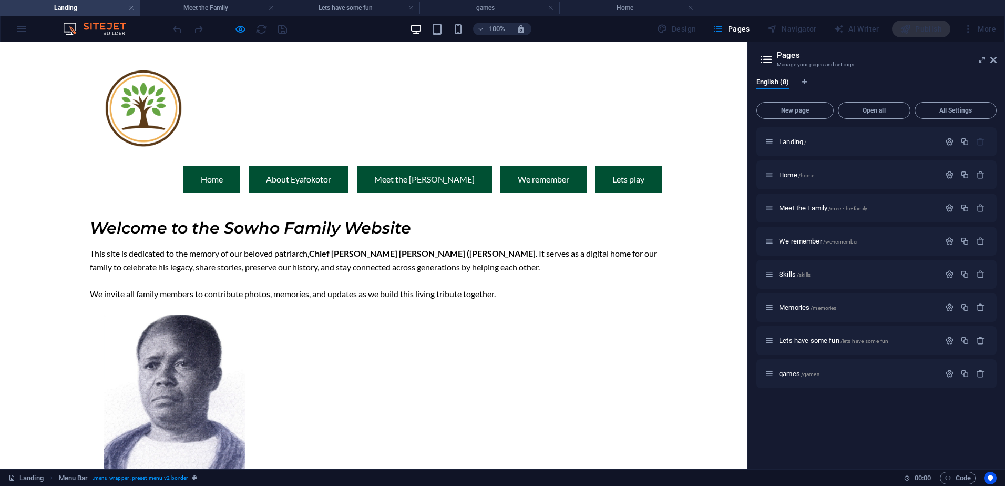
click at [247, 34] on div at bounding box center [230, 28] width 118 height 17
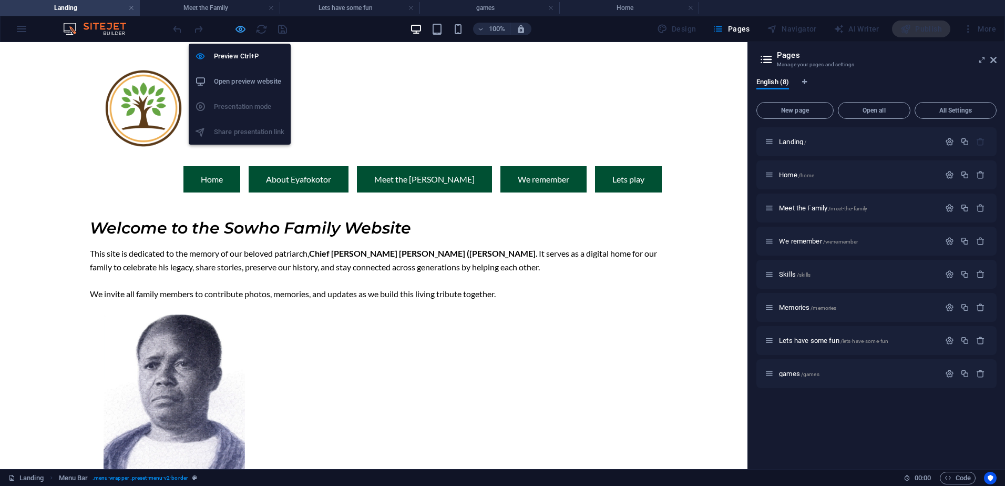
click at [239, 32] on icon "button" at bounding box center [240, 29] width 12 height 12
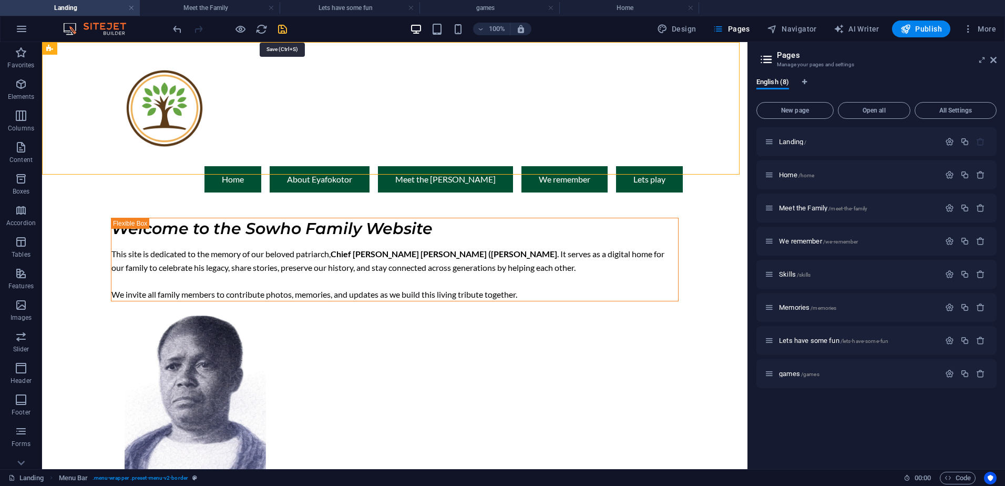
click at [282, 28] on icon "save" at bounding box center [282, 29] width 12 height 12
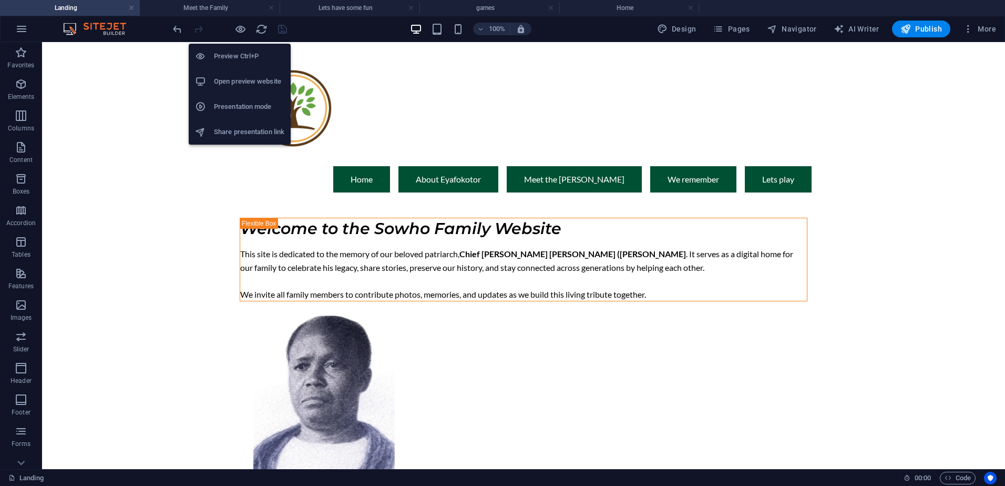
click at [240, 83] on h6 "Open preview website" at bounding box center [249, 81] width 70 height 13
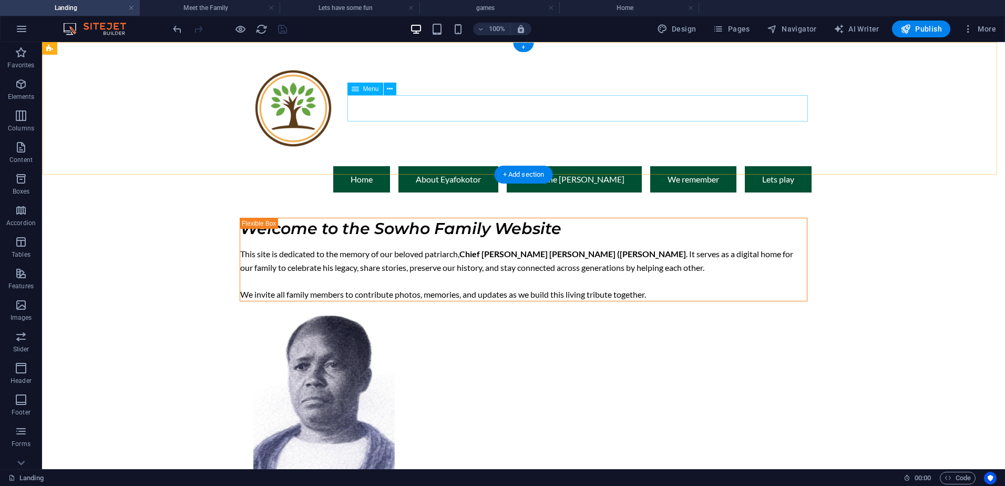
click at [773, 166] on nav "Home About Eyafokotor Meet the Sowho's We remember Lets play" at bounding box center [523, 179] width 576 height 26
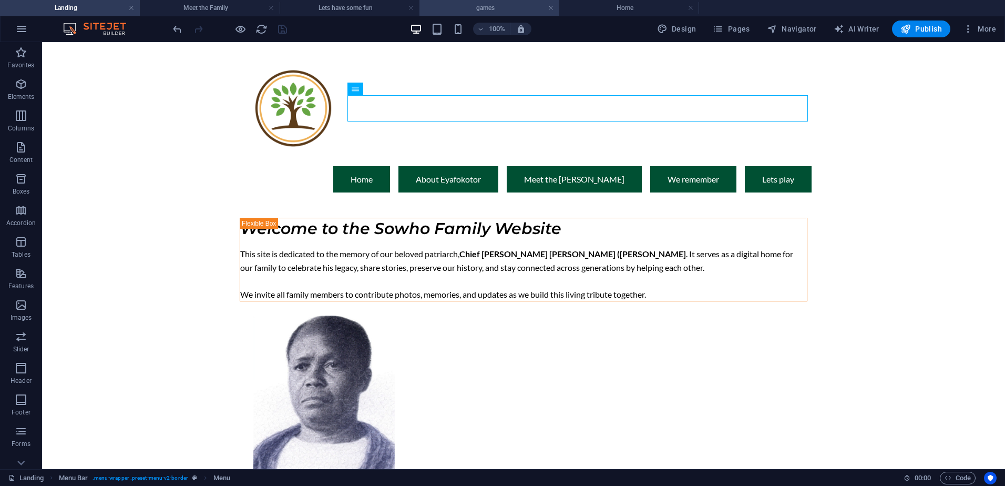
click at [478, 6] on h4 "games" at bounding box center [489, 8] width 140 height 12
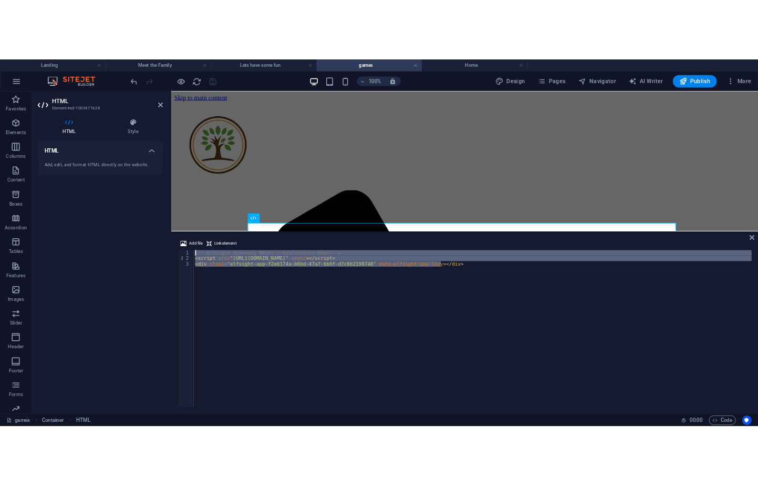
scroll to position [73, 0]
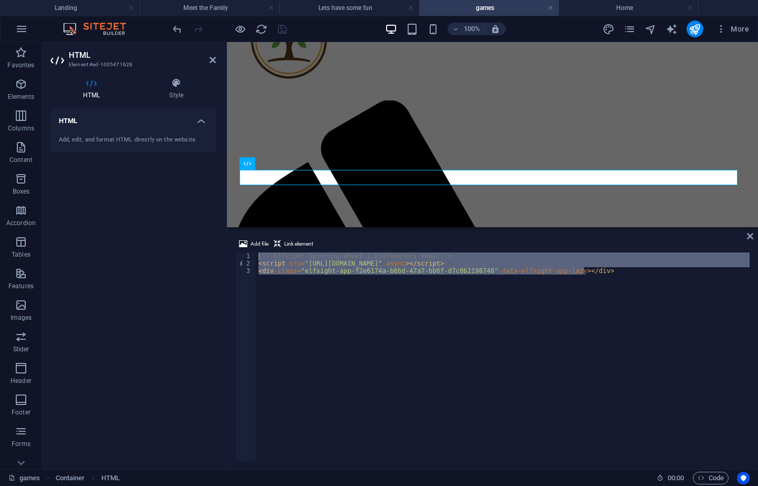
drag, startPoint x: 583, startPoint y: 312, endPoint x: 585, endPoint y: 290, distance: 22.7
click at [583, 312] on div "<!-- Elfsight Spinning Wheel | Eyafokotors Wheel --> < script src = "https://el…" at bounding box center [502, 356] width 493 height 208
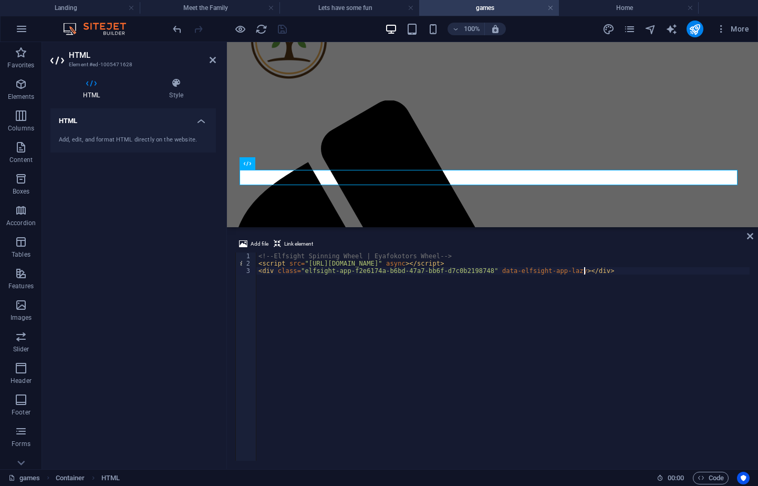
click at [542, 261] on div "<!-- Elfsight Spinning Wheel | Eyafokotors Wheel --> < script src = "https://el…" at bounding box center [502, 363] width 493 height 223
click at [598, 270] on div "<!-- Elfsight Spinning Wheel | Eyafokotors Wheel --> < script src = "https://el…" at bounding box center [502, 363] width 493 height 223
type textarea "<div class="elfsight-app-f2e6174a-b6bd-47a7-bb6f-d7c0b2198748" data-elfsight-ap…"
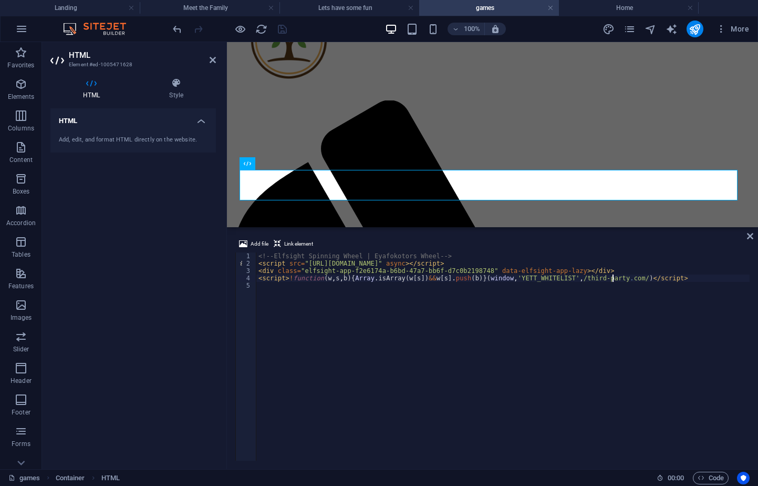
click at [613, 276] on div "<!-- Elfsight Spinning Wheel | Eyafokotors Wheel --> < script src = "https://el…" at bounding box center [502, 363] width 493 height 223
type textarea "<script>!function(w,s,b){Array.isArray(w[s])&&w[s].push(b)}(window,'YETT_WHITEL…"
click at [360, 64] on div "Menu Home About Eyafokotor Meet the Sowho's We remember Lets play" at bounding box center [492, 418] width 523 height 870
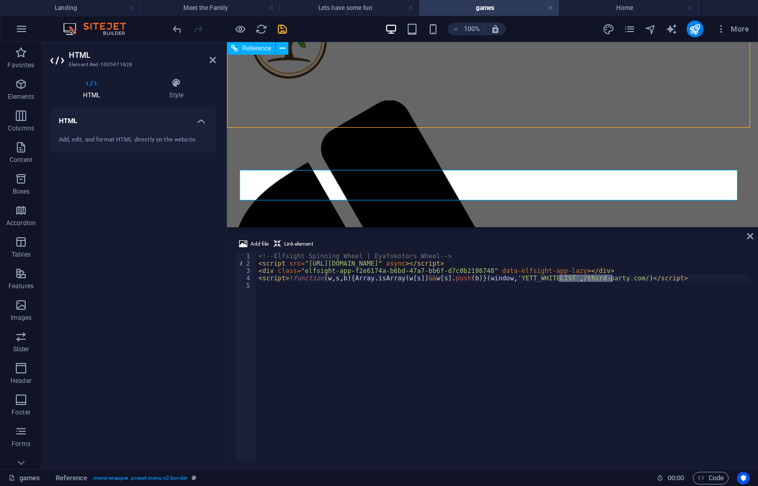
scroll to position [0, 0]
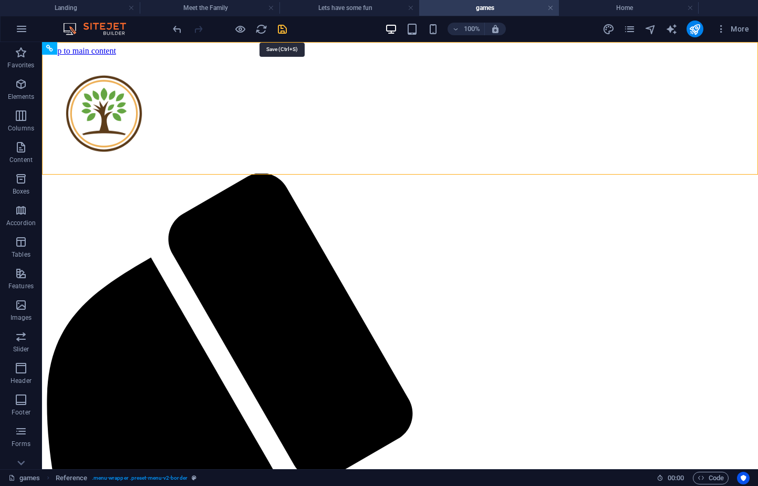
click at [279, 30] on icon "save" at bounding box center [282, 29] width 12 height 12
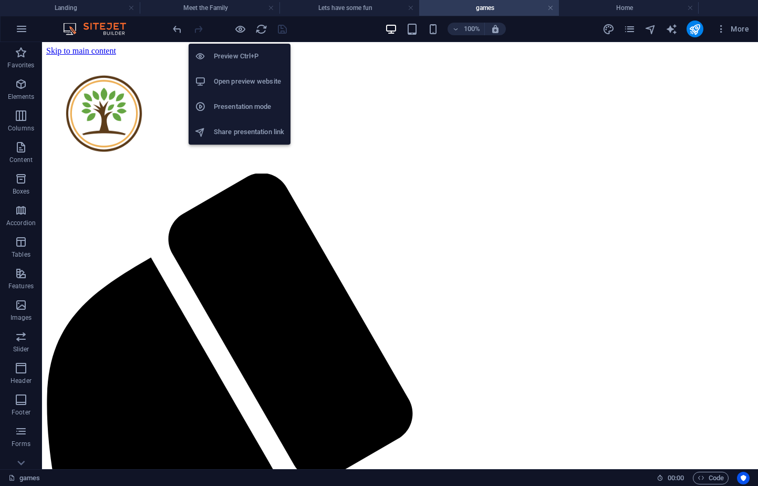
click at [248, 78] on h6 "Open preview website" at bounding box center [249, 81] width 70 height 13
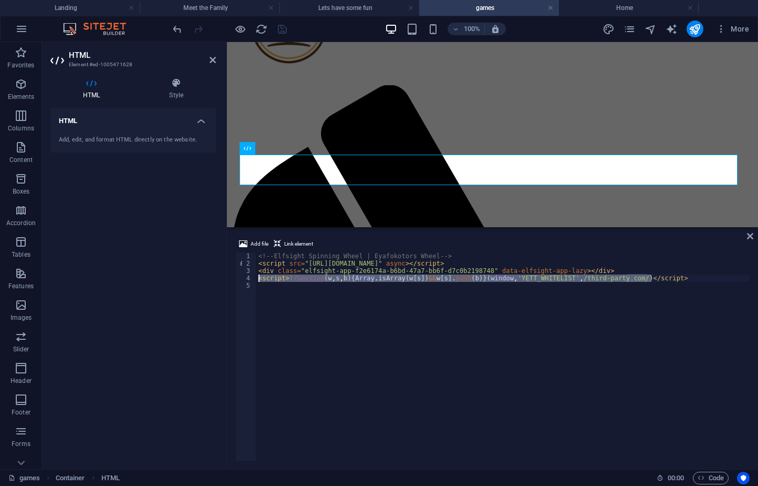
drag, startPoint x: 683, startPoint y: 279, endPoint x: 226, endPoint y: 279, distance: 456.7
click at [226, 279] on div "HTML Element #ed-1005471628 HTML Style HTML Add, edit, and format HTML directly…" at bounding box center [400, 255] width 716 height 427
click at [338, 304] on div "<!-- Elfsight Spinning Wheel | Eyafokotors Wheel --> < script src = "https://el…" at bounding box center [502, 363] width 493 height 223
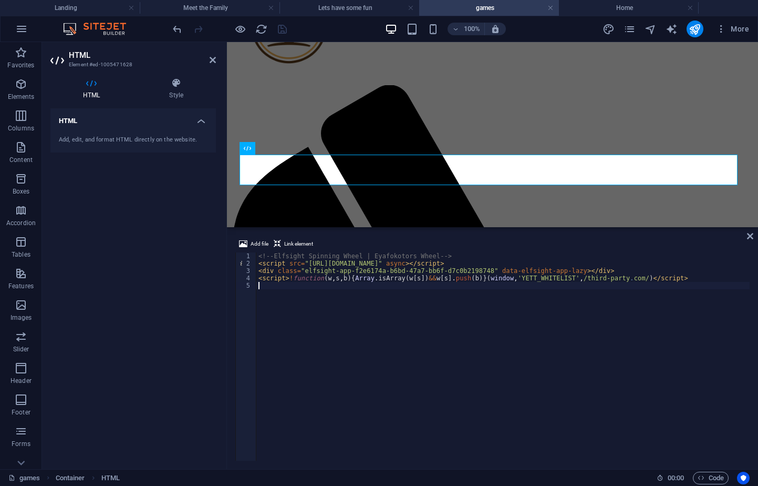
click at [289, 278] on div "<!-- Elfsight Spinning Wheel | Eyafokotors Wheel --> < script src = "https://el…" at bounding box center [502, 363] width 493 height 223
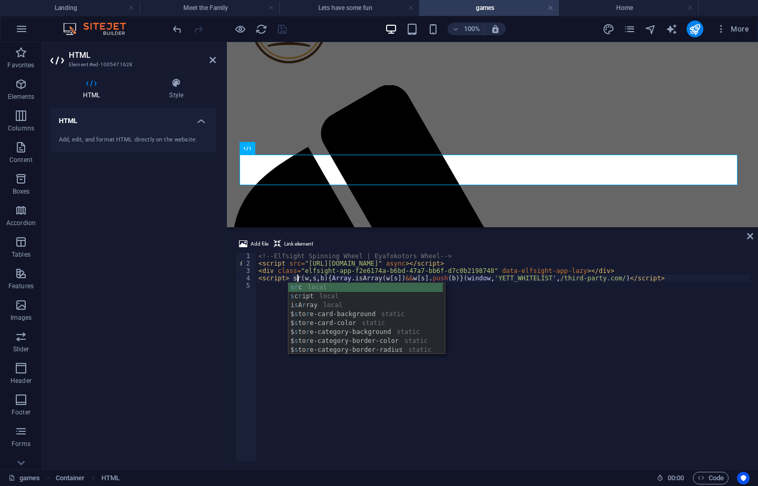
scroll to position [0, 3]
click at [335, 285] on div "src local $ s to r e- c ard-background static $ s to r e- c ard-color static $ …" at bounding box center [366, 327] width 154 height 89
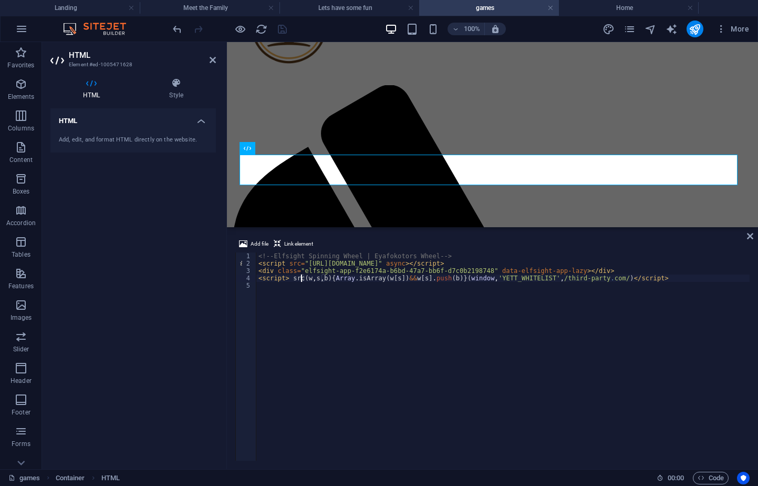
type textarea "<script> src=(w,s,b){Array.isArray(w[s])&&w[s].push(b)}(window,'YETT_WHITELIST'…"
click at [282, 291] on div "<!-- Elfsight Spinning Wheel | Eyafokotors Wheel --> < script src = "https://el…" at bounding box center [502, 363] width 493 height 223
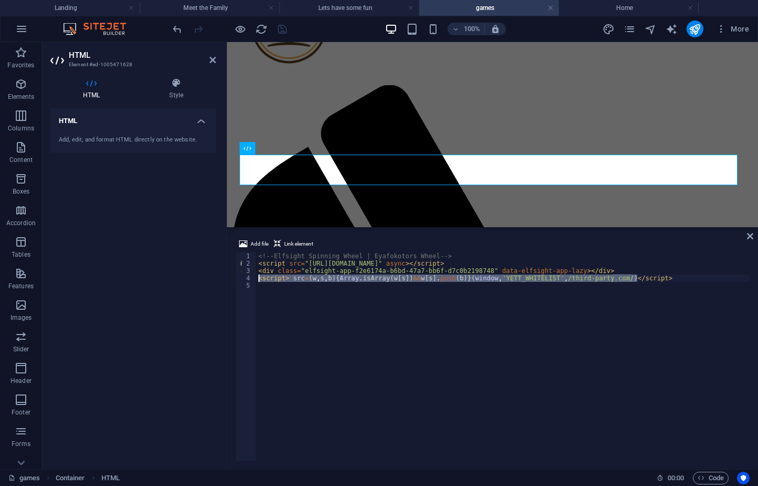
drag, startPoint x: 655, startPoint y: 278, endPoint x: 243, endPoint y: 279, distance: 412.5
click at [243, 279] on div "1 2 3 4 5 <!-- Elfsight Spinning Wheel | Eyafokotors Wheel --> < script src = "…" at bounding box center [492, 356] width 514 height 208
type textarea "<script> src=(w,s,b){Array.isArray(w[s])&&w[s].push(b)}(window,'YETT_WHITELIST'…"
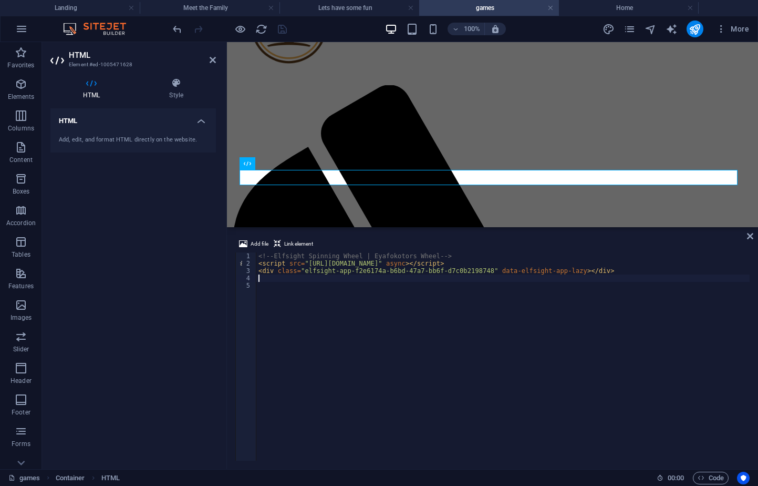
scroll to position [73, 0]
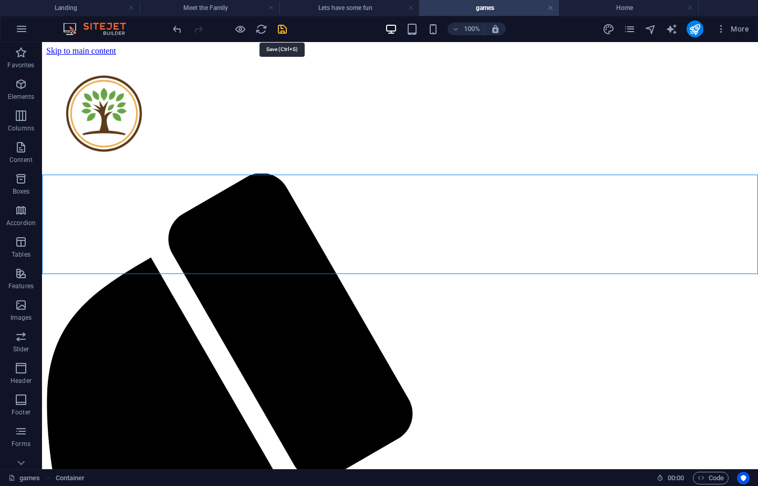
click at [282, 29] on icon "save" at bounding box center [282, 29] width 12 height 12
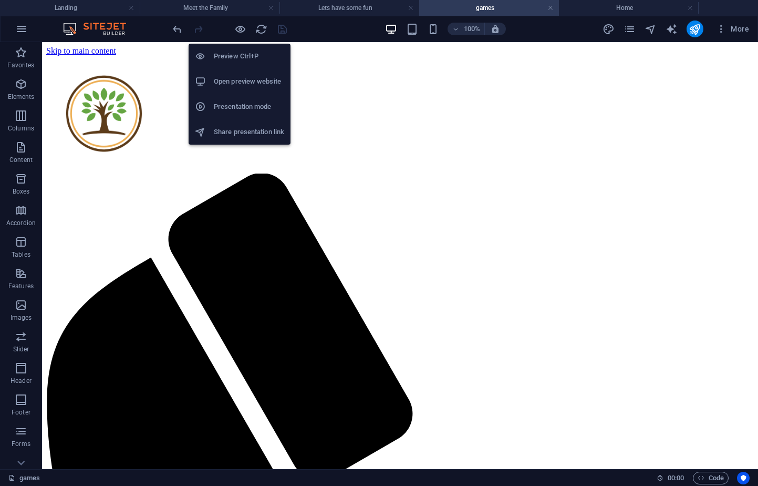
click at [239, 76] on h6 "Open preview website" at bounding box center [249, 81] width 70 height 13
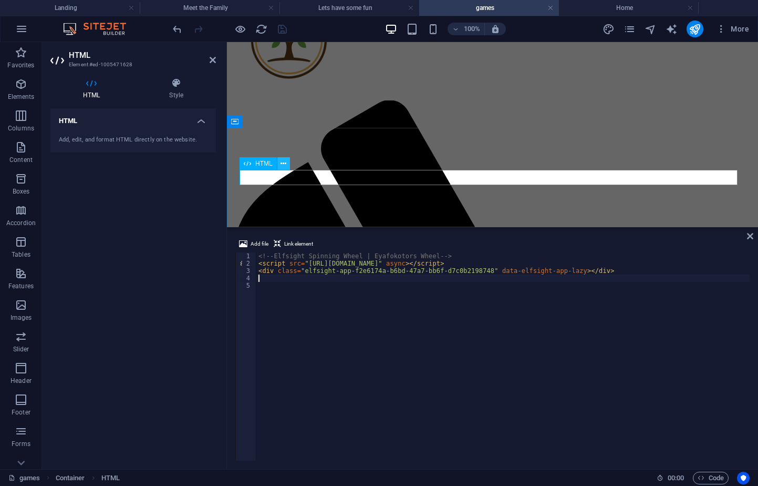
click at [282, 162] on icon at bounding box center [284, 163] width 6 height 11
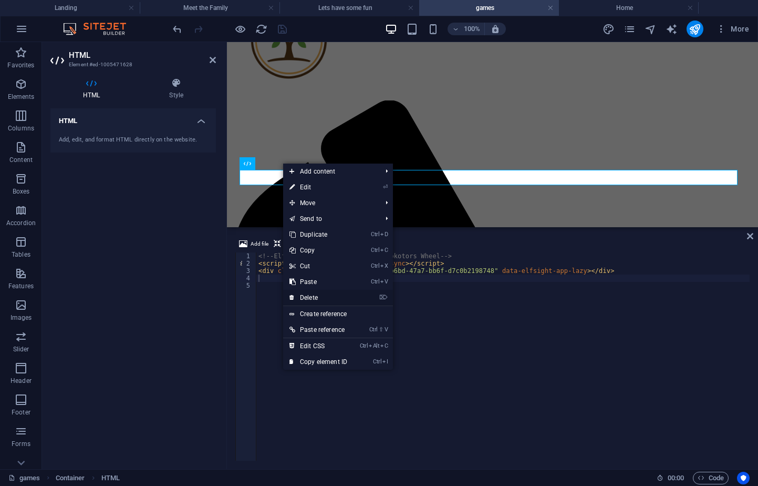
click at [329, 296] on link "⌦ Delete" at bounding box center [318, 298] width 70 height 16
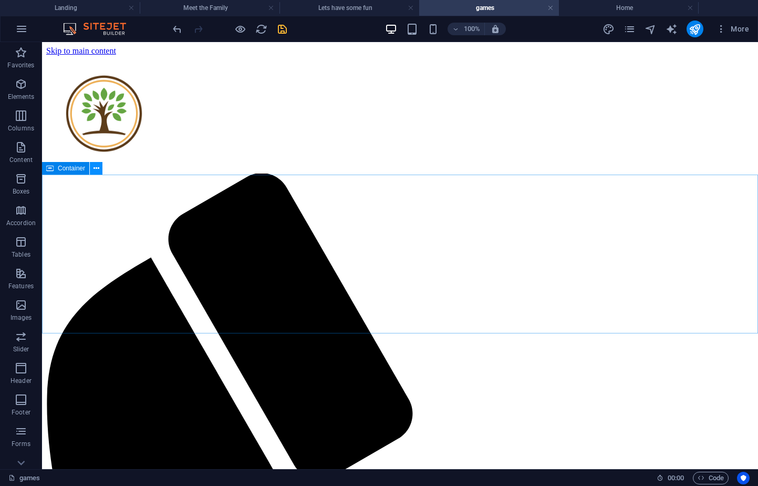
click at [101, 165] on button at bounding box center [96, 168] width 13 height 13
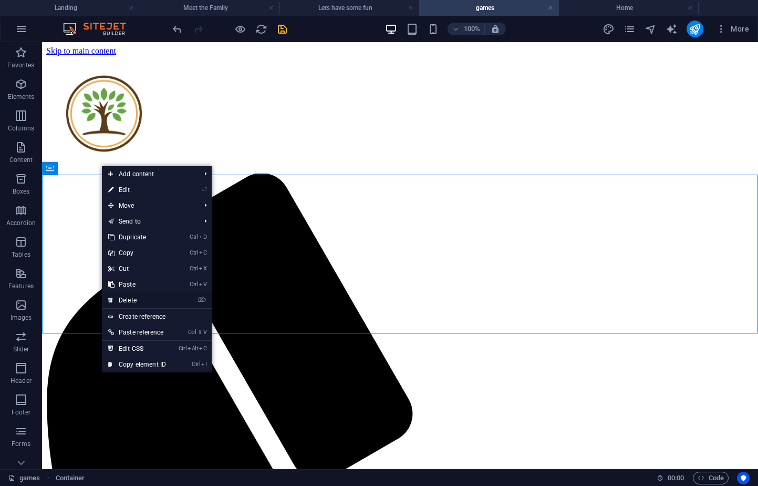
click at [127, 298] on link "⌦ Delete" at bounding box center [137, 300] width 70 height 16
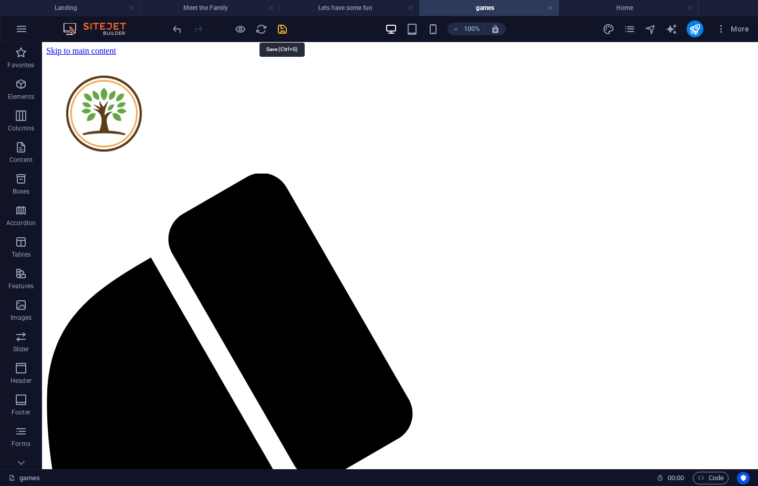
click at [279, 31] on icon "save" at bounding box center [282, 29] width 12 height 12
click at [191, 10] on h4 "Meet the Family" at bounding box center [210, 8] width 140 height 12
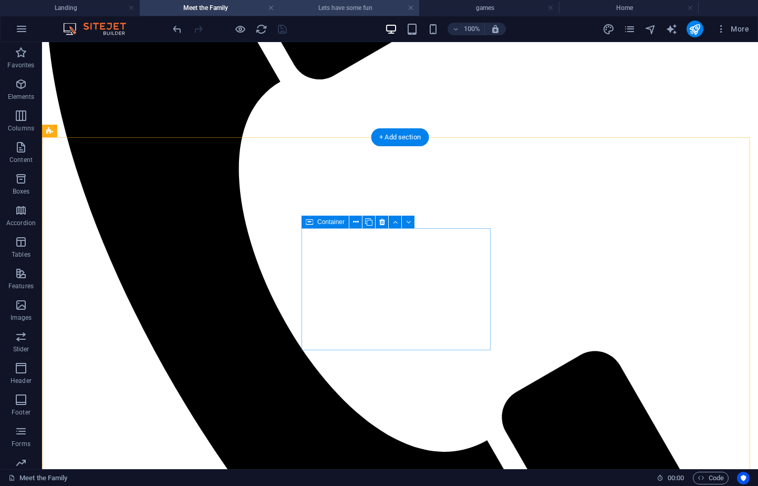
scroll to position [401, 0]
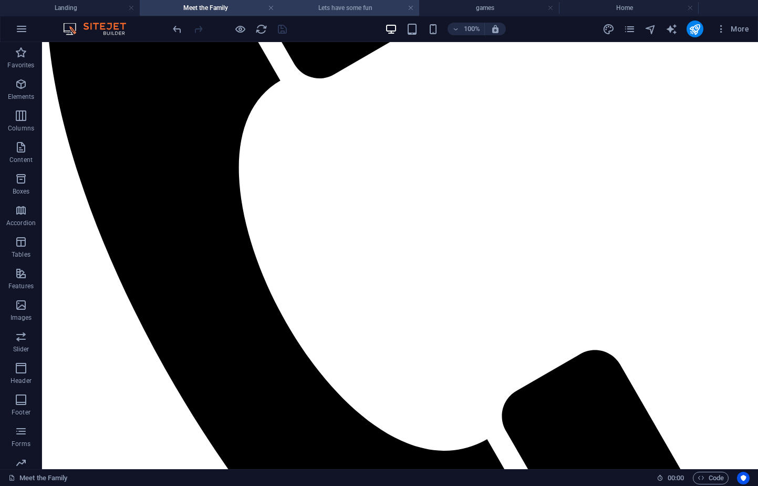
click at [366, 1] on li "Lets have some fun" at bounding box center [350, 8] width 140 height 16
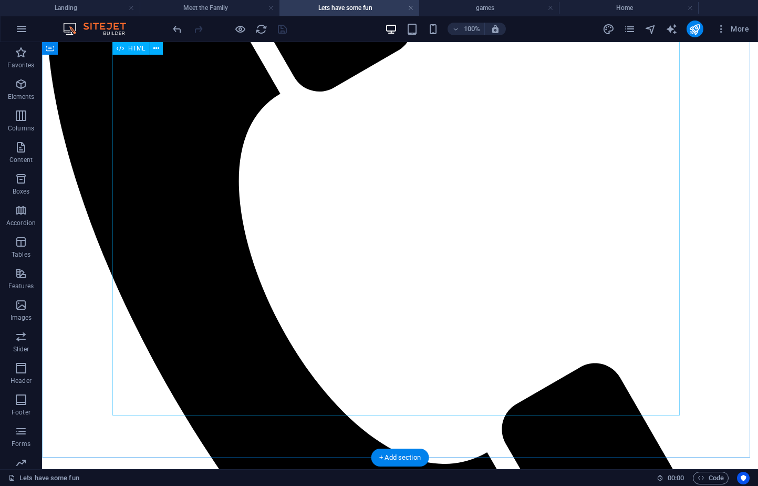
scroll to position [420, 0]
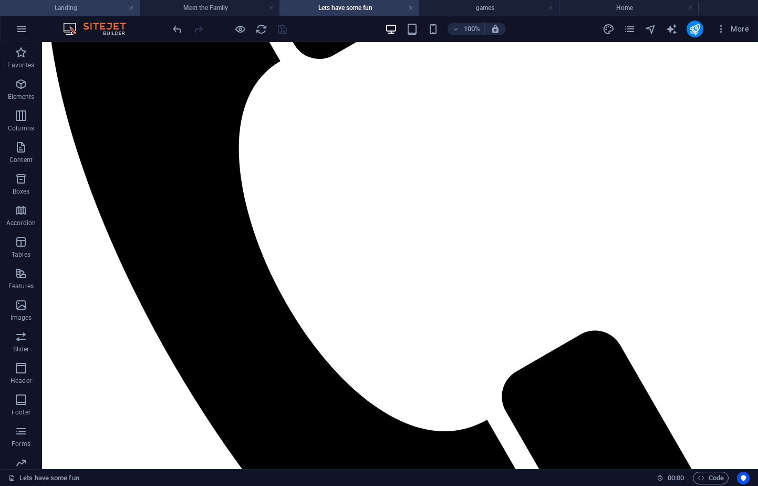
click at [98, 6] on h4 "Landing" at bounding box center [70, 8] width 140 height 12
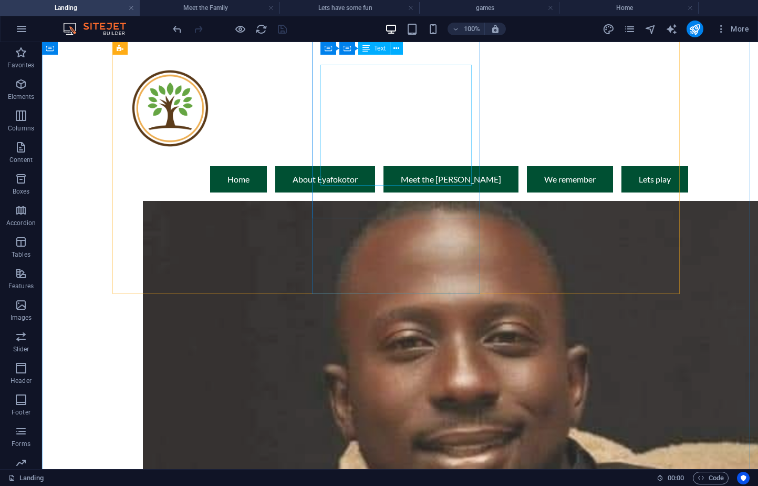
scroll to position [704, 0]
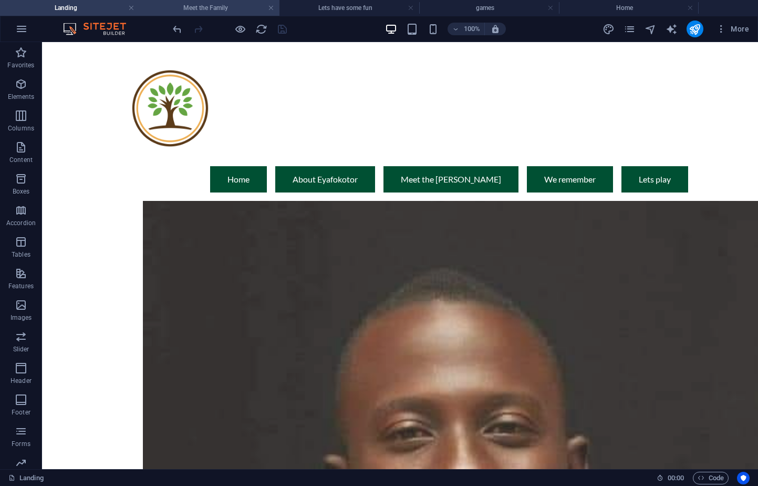
click at [223, 13] on h4 "Meet the Family" at bounding box center [210, 8] width 140 height 12
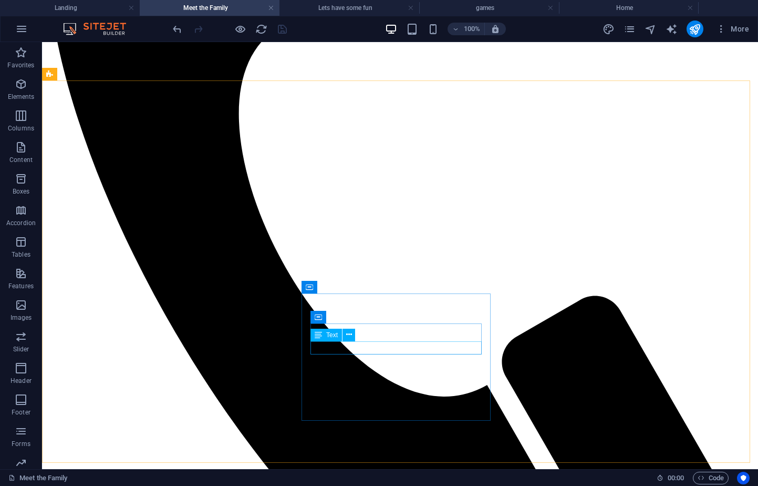
scroll to position [454, 0]
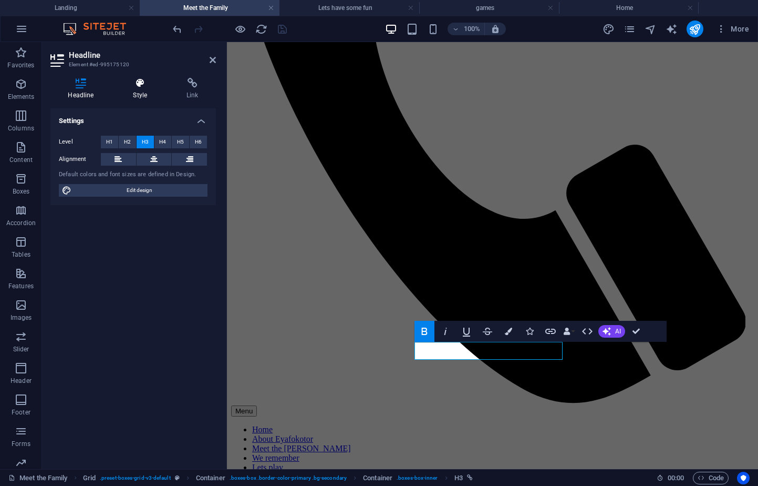
click at [136, 79] on icon at bounding box center [140, 83] width 49 height 11
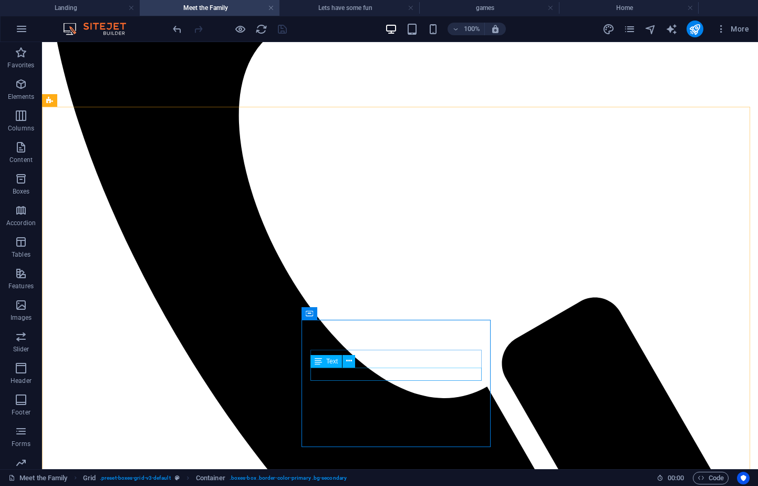
scroll to position [427, 0]
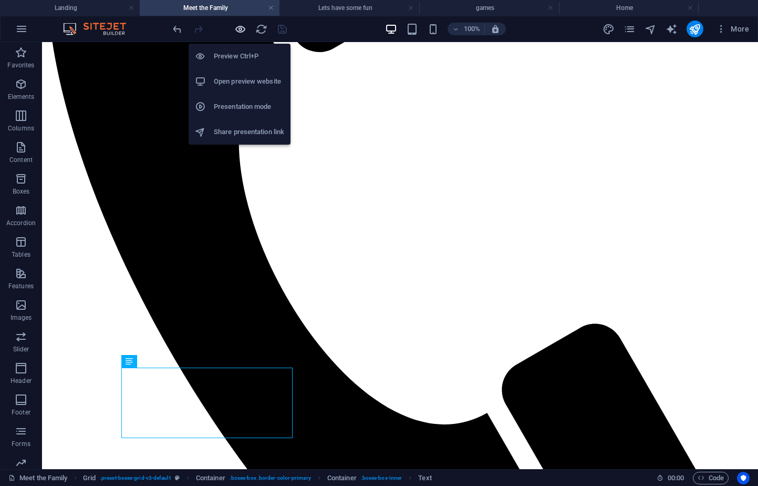
click at [242, 28] on icon "button" at bounding box center [240, 29] width 12 height 12
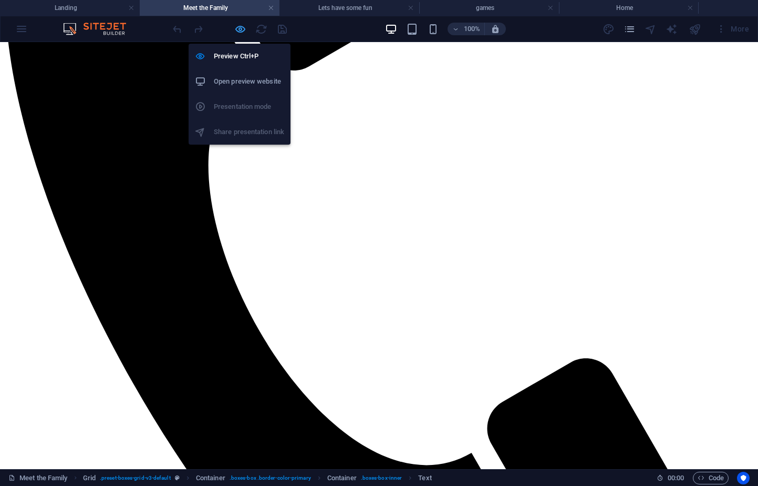
click at [238, 30] on icon "button" at bounding box center [240, 29] width 12 height 12
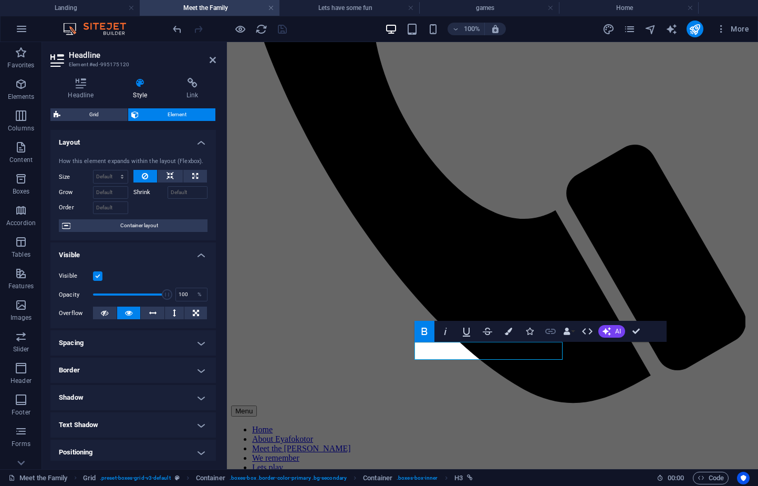
click at [550, 331] on icon "button" at bounding box center [550, 330] width 11 height 5
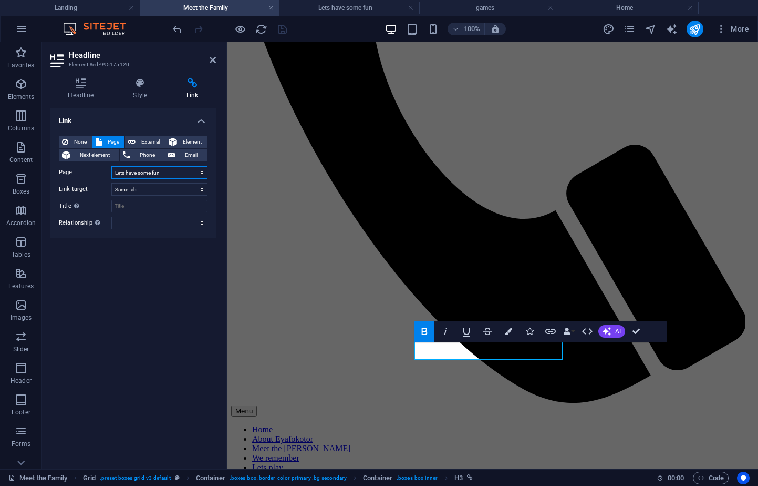
click at [201, 170] on select "Landing Home Meet the Family We remember Skills Memories Lets have some fun gam…" at bounding box center [159, 172] width 96 height 13
select select "7"
click at [111, 166] on select "Landing Home Meet the Family We remember Skills Memories Lets have some fun gam…" at bounding box center [159, 172] width 96 height 13
drag, startPoint x: 281, startPoint y: 27, endPoint x: 286, endPoint y: 27, distance: 5.3
click at [286, 27] on icon "save" at bounding box center [282, 29] width 12 height 12
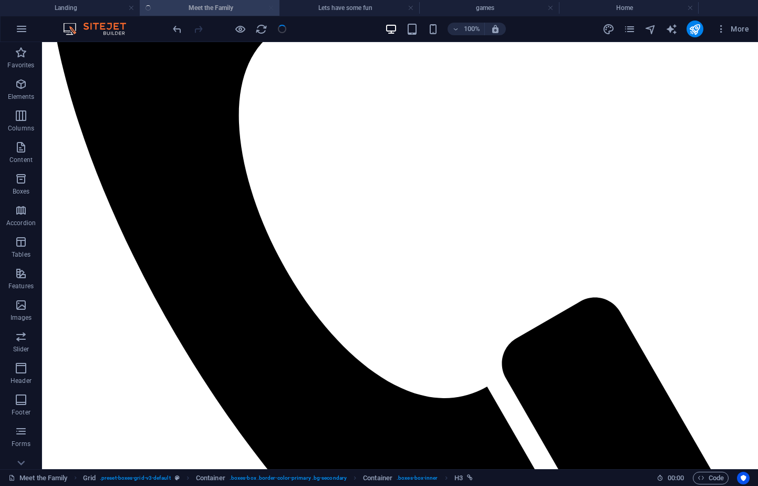
scroll to position [427, 0]
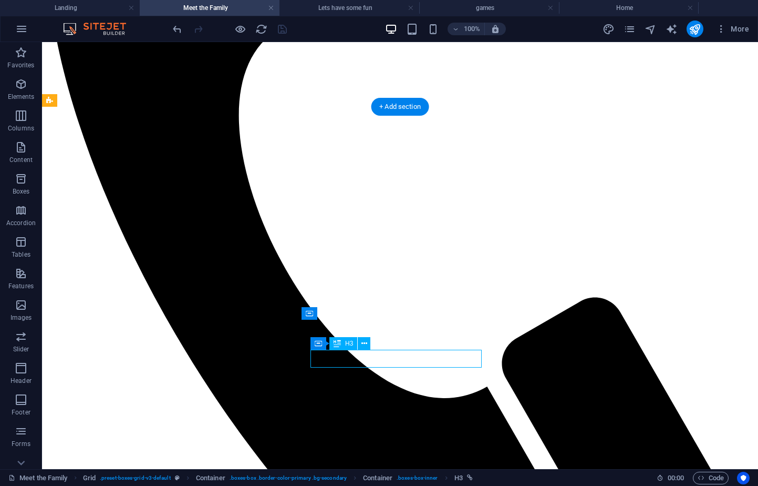
select select "7"
select select
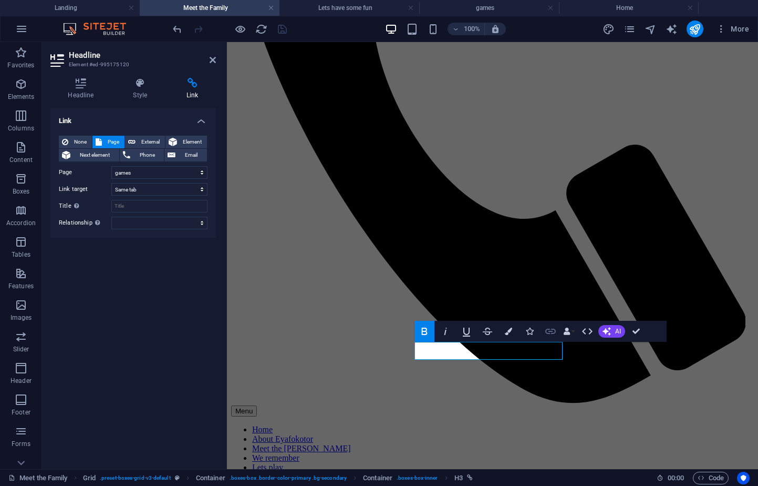
click at [551, 330] on icon "button" at bounding box center [550, 331] width 13 height 13
click at [211, 59] on icon at bounding box center [213, 60] width 6 height 8
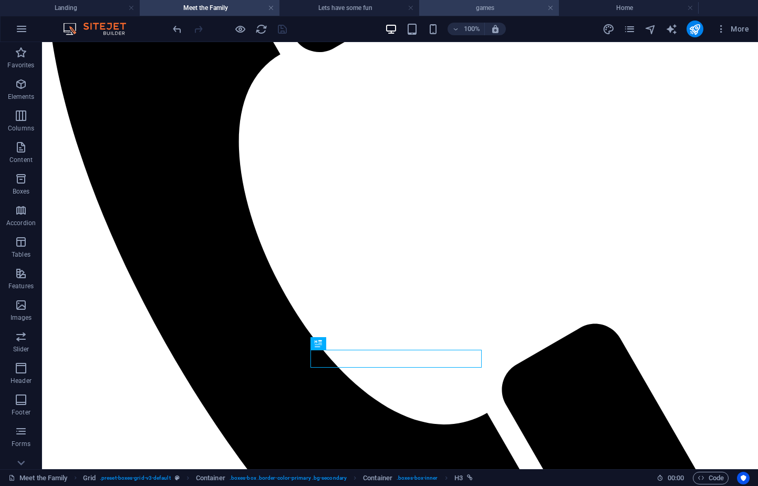
click at [503, 4] on h4 "games" at bounding box center [489, 8] width 140 height 12
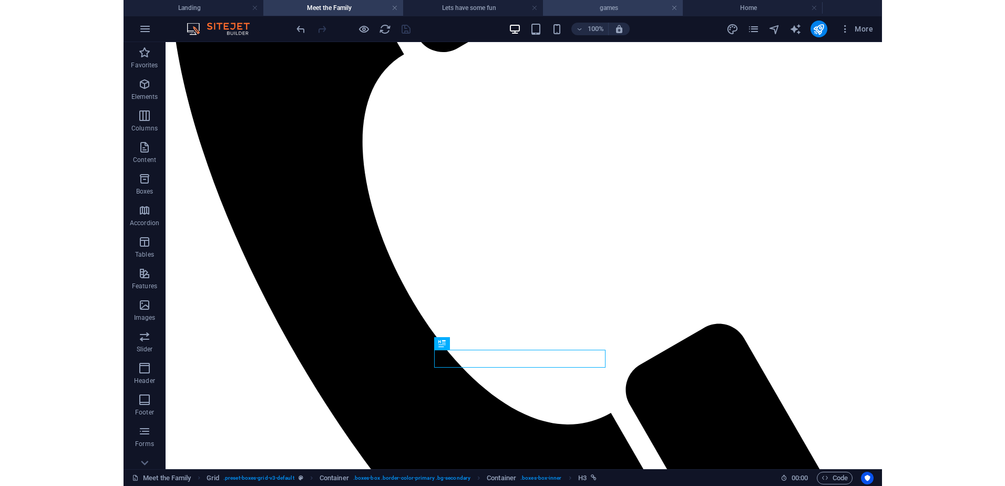
scroll to position [0, 0]
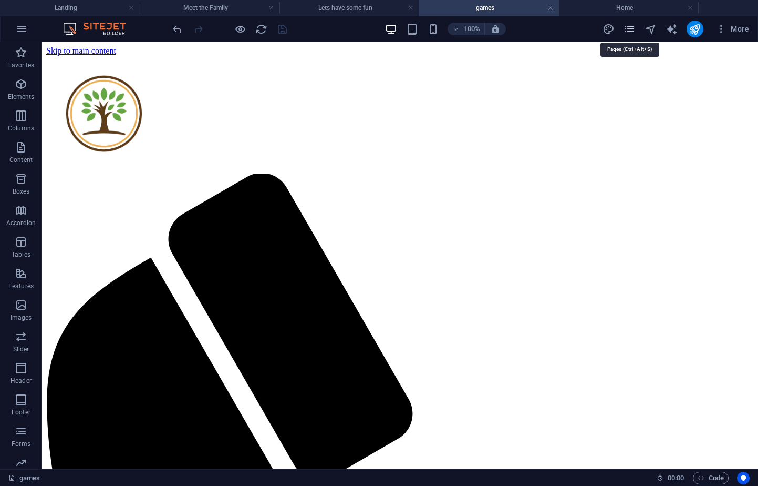
click at [632, 29] on icon "pages" at bounding box center [630, 29] width 12 height 12
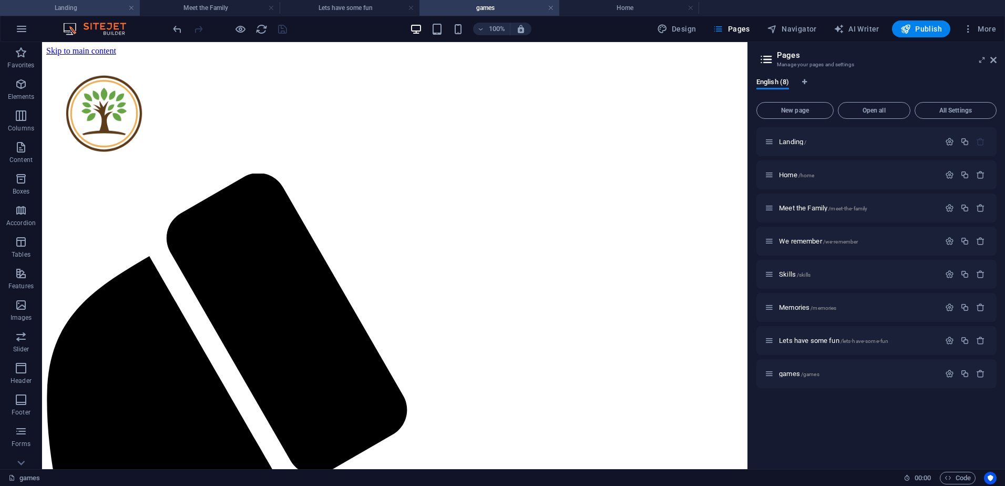
click at [90, 7] on h4 "Landing" at bounding box center [70, 8] width 140 height 12
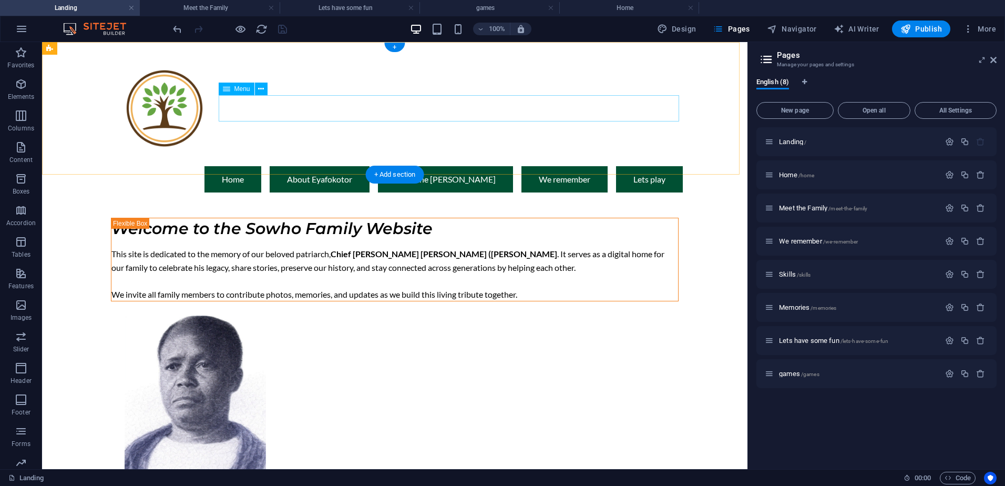
click at [635, 166] on nav "Home About Eyafokotor Meet the Sowho's We remember Lets play" at bounding box center [395, 179] width 576 height 26
select select "1"
select select
select select "primary"
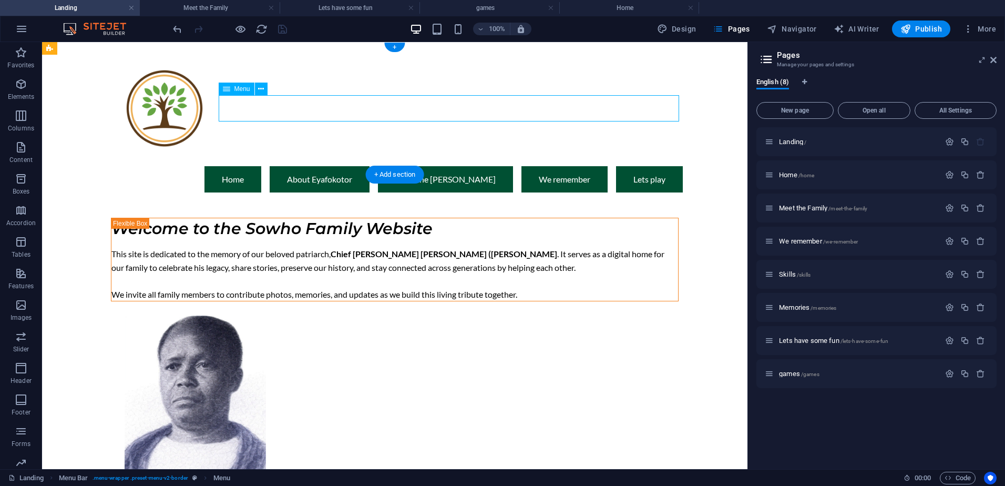
select select "1"
select select
select select "secondary"
select select "2"
select select
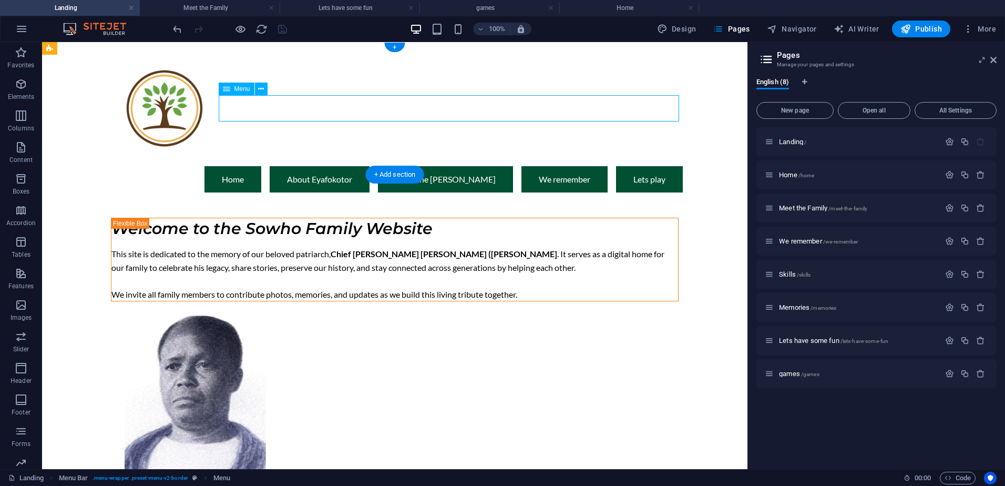
select select "primary"
select select "3"
select select
select select "secondary"
select select "7"
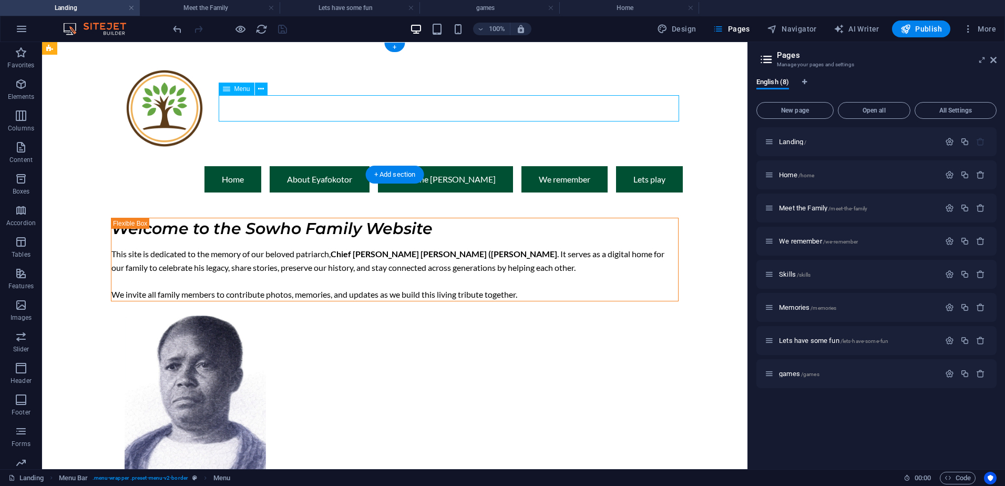
select select
select select "primary"
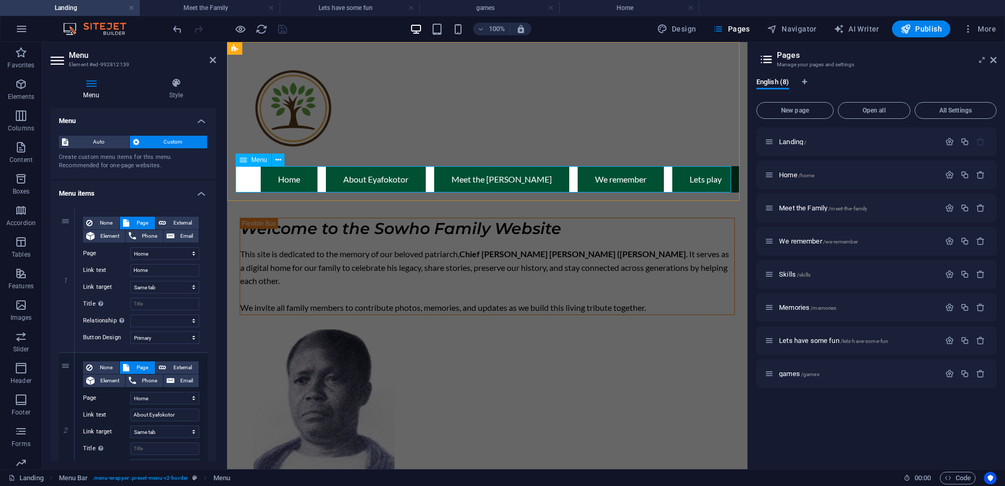
click at [704, 180] on nav "Home About Eyafokotor Meet the Sowho's We remember Lets play" at bounding box center [486, 179] width 503 height 26
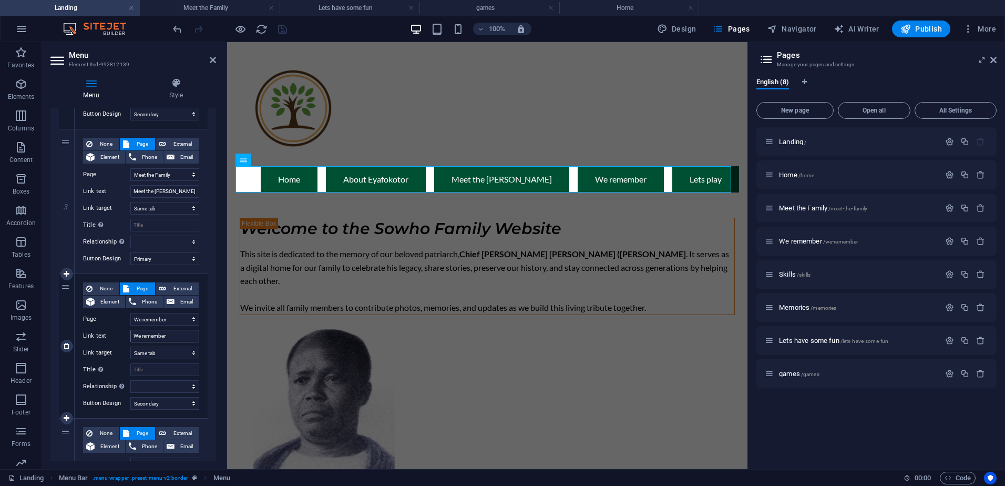
scroll to position [499, 0]
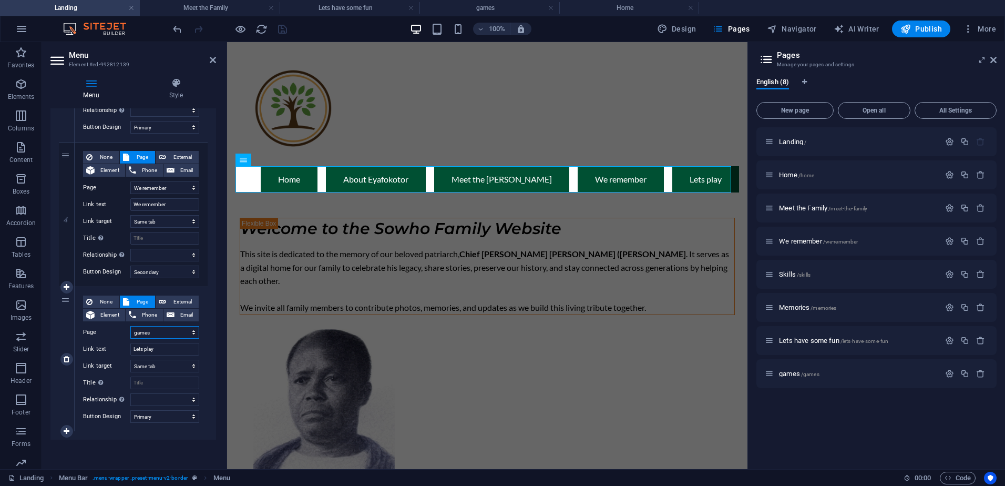
click at [191, 330] on select "Landing Home Meet the Family We remember Skills Memories Lets have some fun gam…" at bounding box center [164, 332] width 69 height 13
select select "6"
click at [130, 326] on select "Landing Home Meet the Family We remember Skills Memories Lets have some fun gam…" at bounding box center [164, 332] width 69 height 13
select select
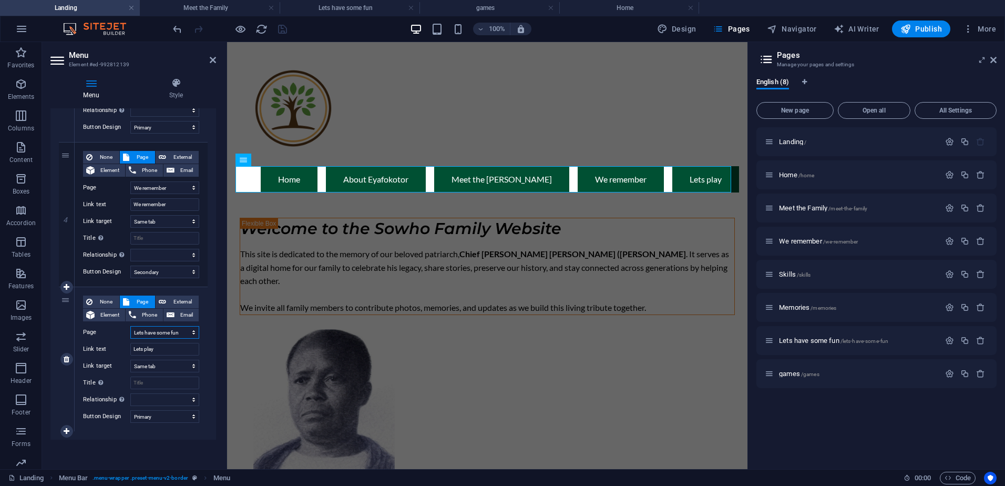
select select
click at [285, 31] on icon "save" at bounding box center [282, 29] width 12 height 12
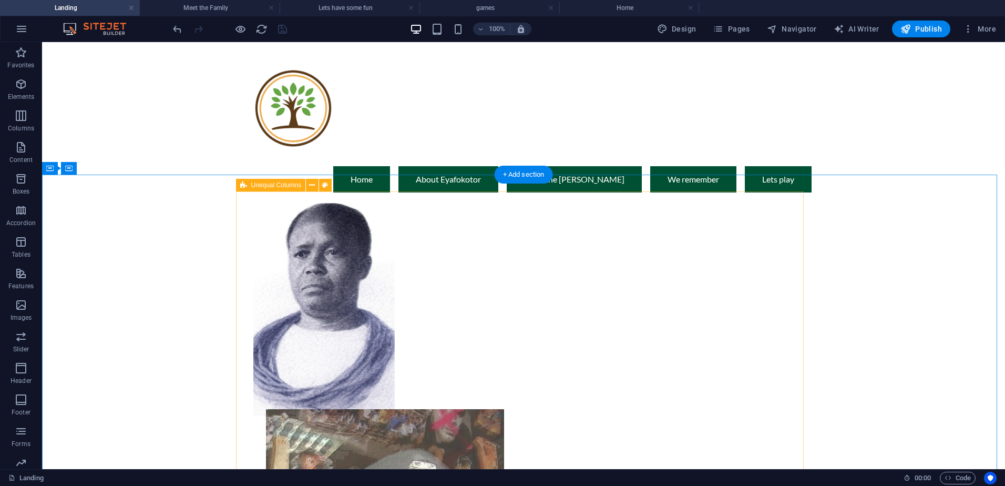
scroll to position [0, 0]
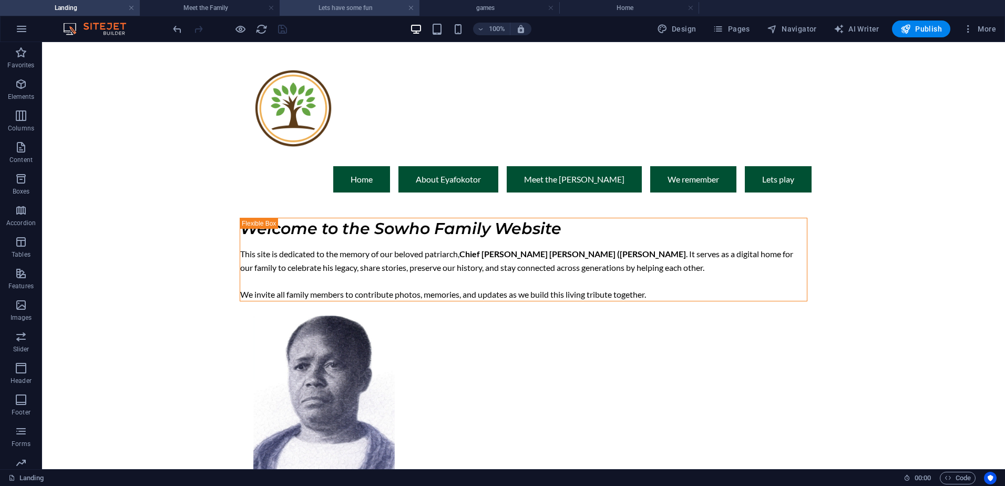
click at [336, 7] on h4 "Lets have some fun" at bounding box center [350, 8] width 140 height 12
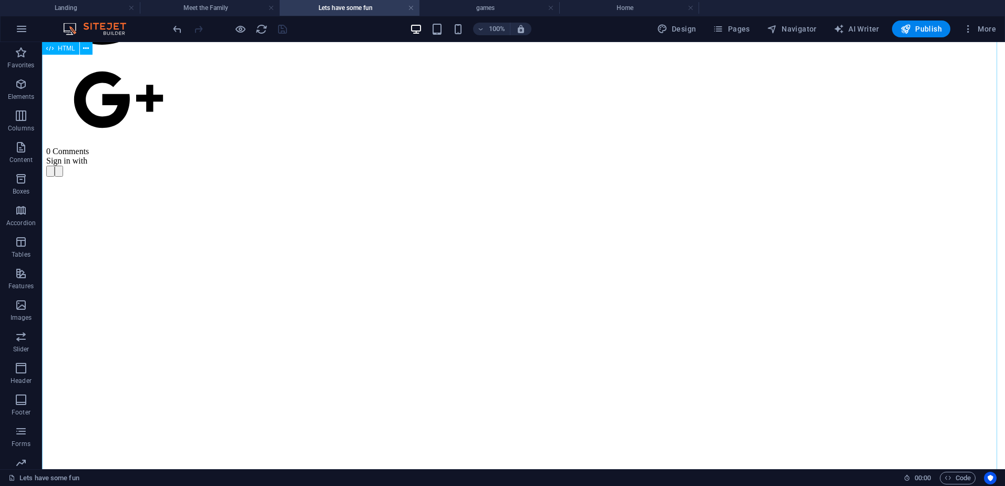
scroll to position [1723, 0]
click at [229, 8] on h4 "Meet the Family" at bounding box center [210, 8] width 140 height 12
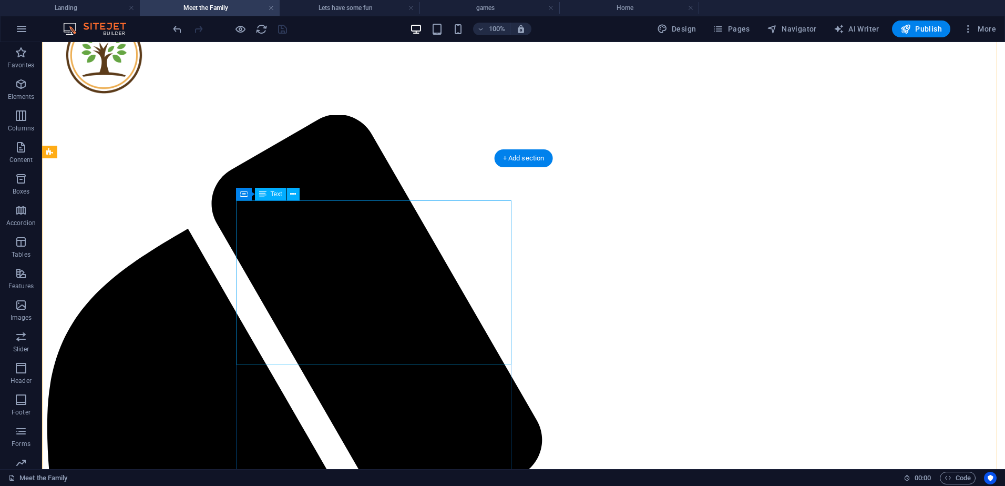
scroll to position [0, 0]
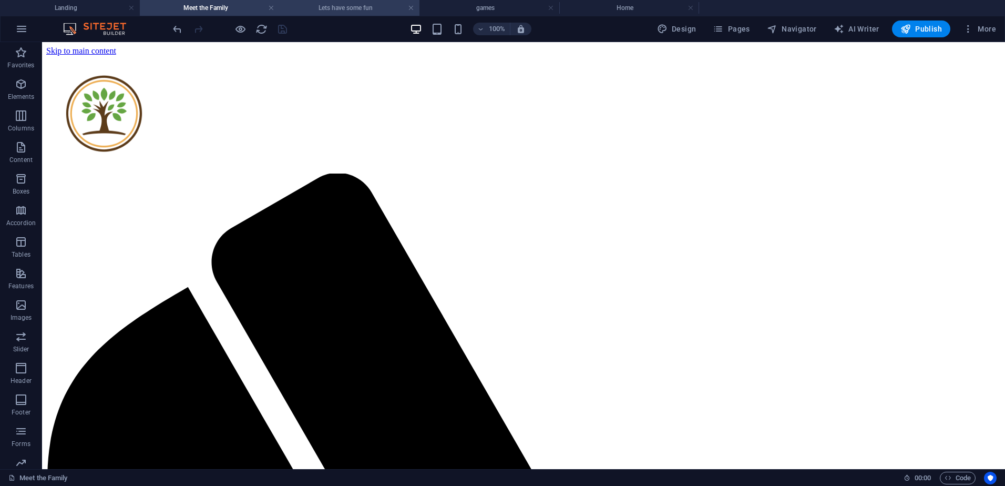
click at [336, 8] on h4 "Lets have some fun" at bounding box center [350, 8] width 140 height 12
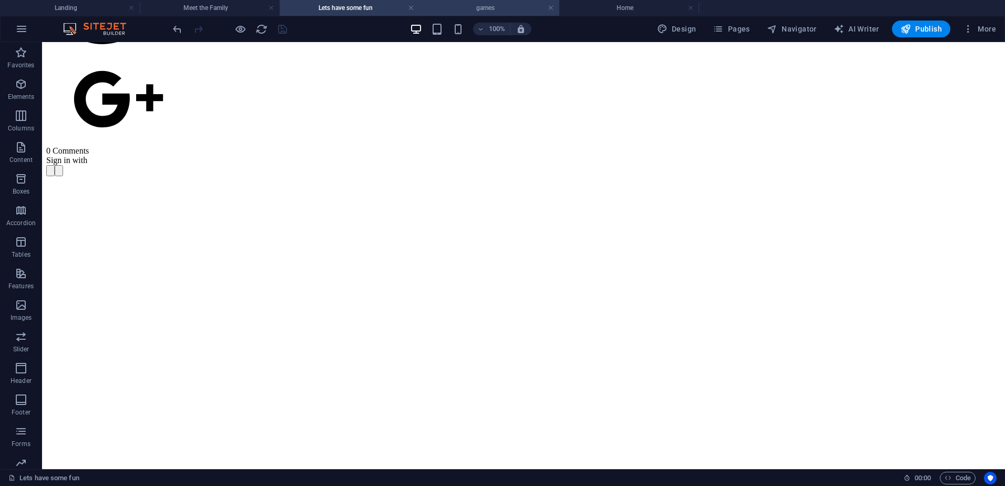
click at [482, 8] on h4 "games" at bounding box center [489, 8] width 140 height 12
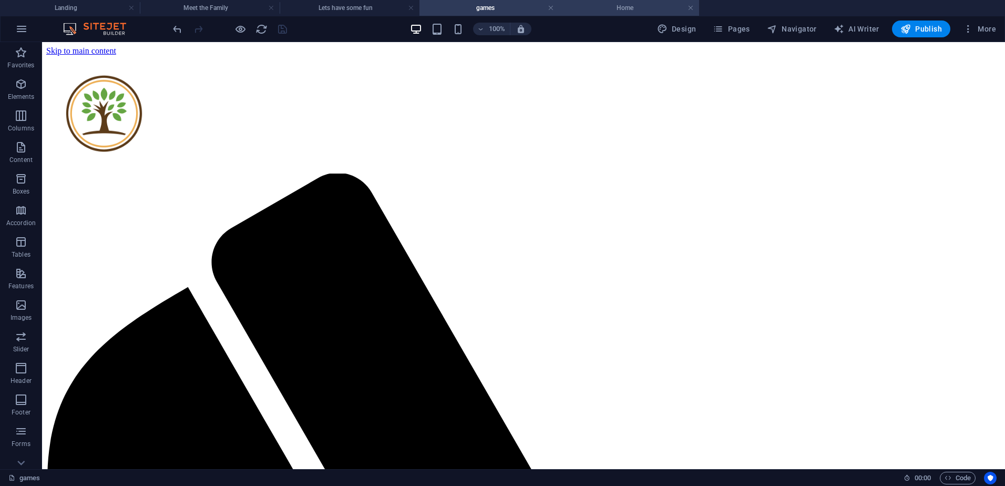
click at [618, 6] on h4 "Home" at bounding box center [629, 8] width 140 height 12
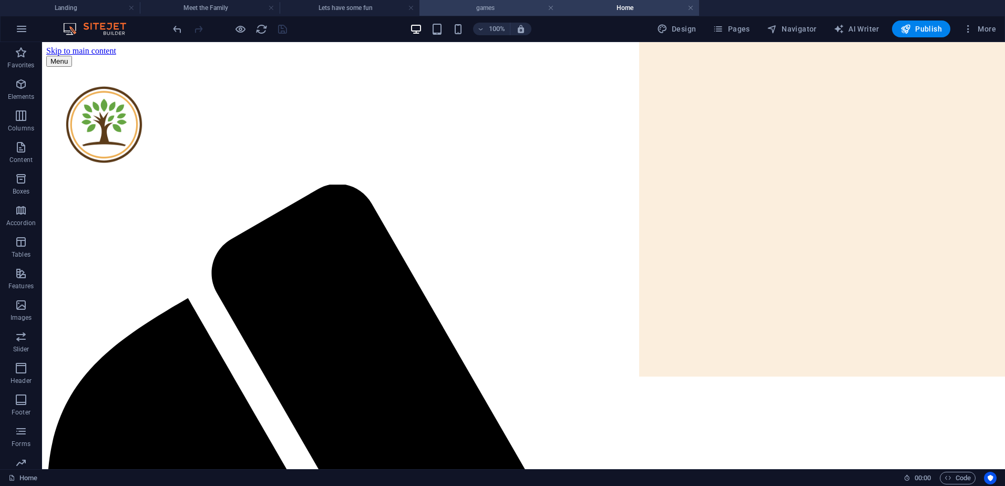
click at [458, 6] on h4 "games" at bounding box center [489, 8] width 140 height 12
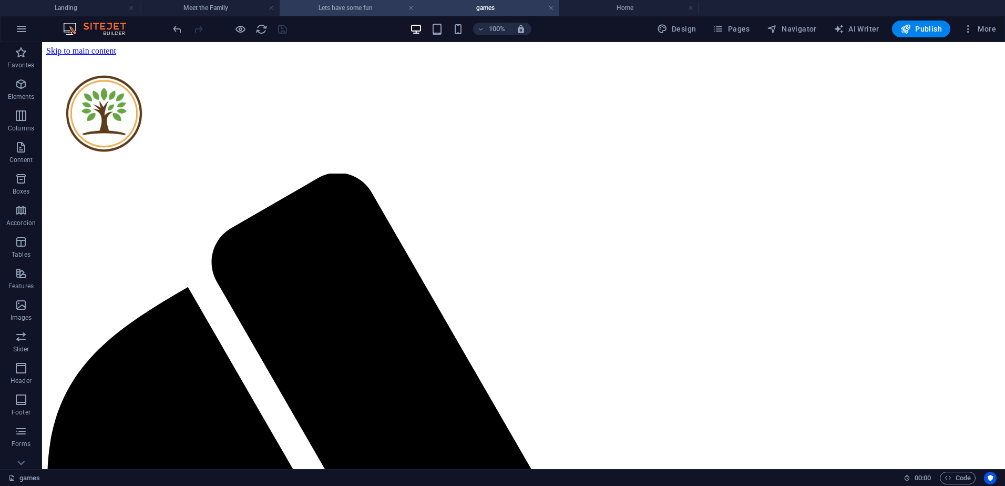
click at [336, 9] on h4 "Lets have some fun" at bounding box center [350, 8] width 140 height 12
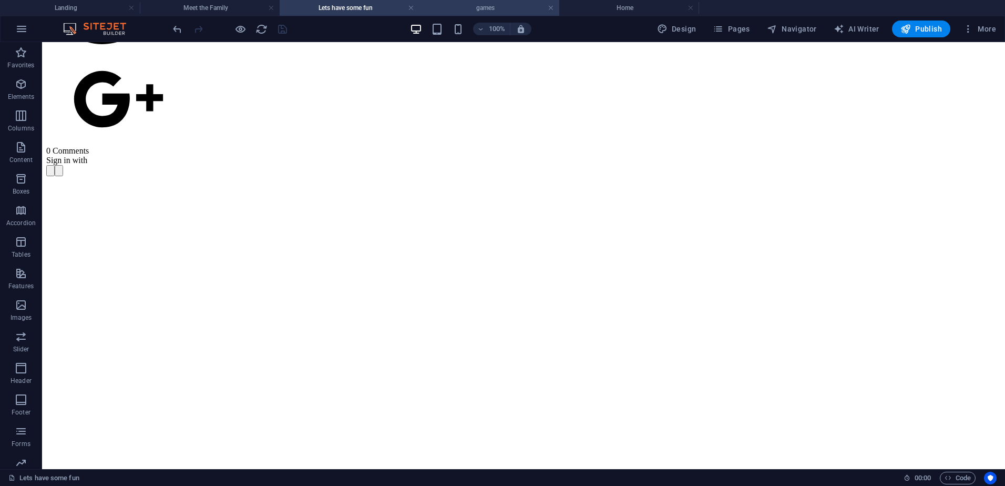
click at [470, 5] on h4 "games" at bounding box center [489, 8] width 140 height 12
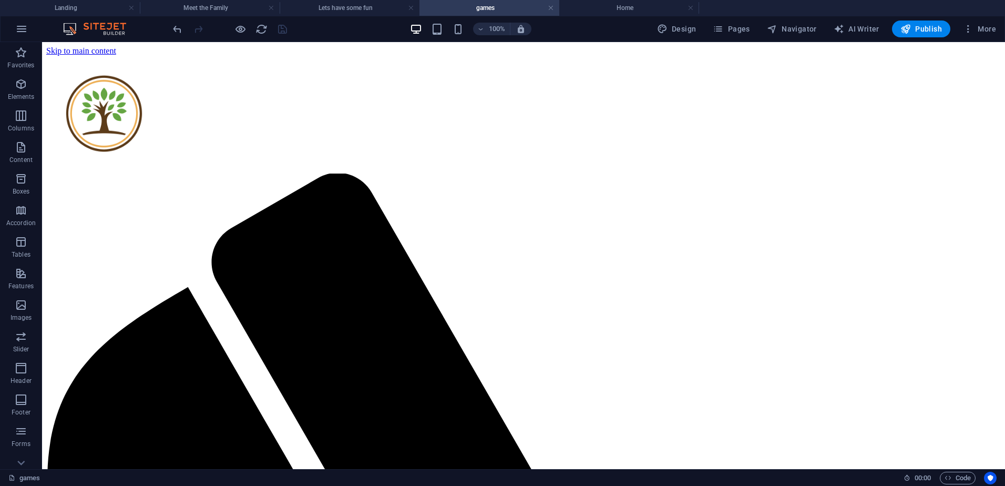
scroll to position [0, 0]
click at [92, 7] on h4 "Landing" at bounding box center [70, 8] width 140 height 12
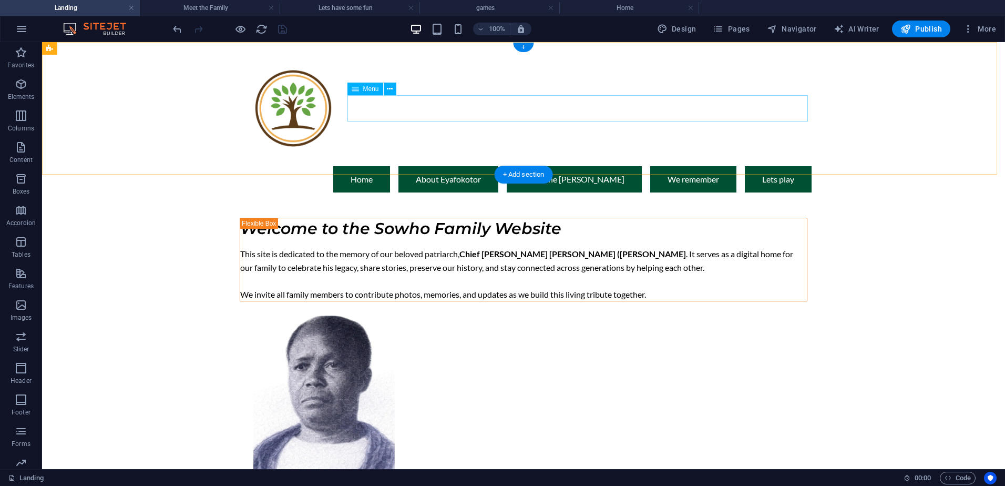
click at [771, 166] on nav "Home About Eyafokotor Meet the Sowho's We remember Lets play" at bounding box center [523, 179] width 576 height 26
select select "1"
select select
select select "primary"
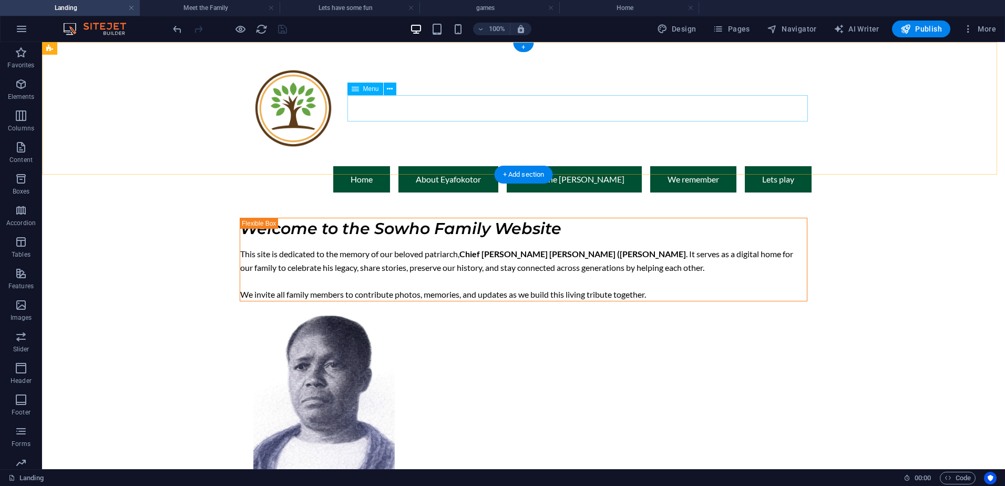
select select "1"
select select
select select "secondary"
select select "2"
select select
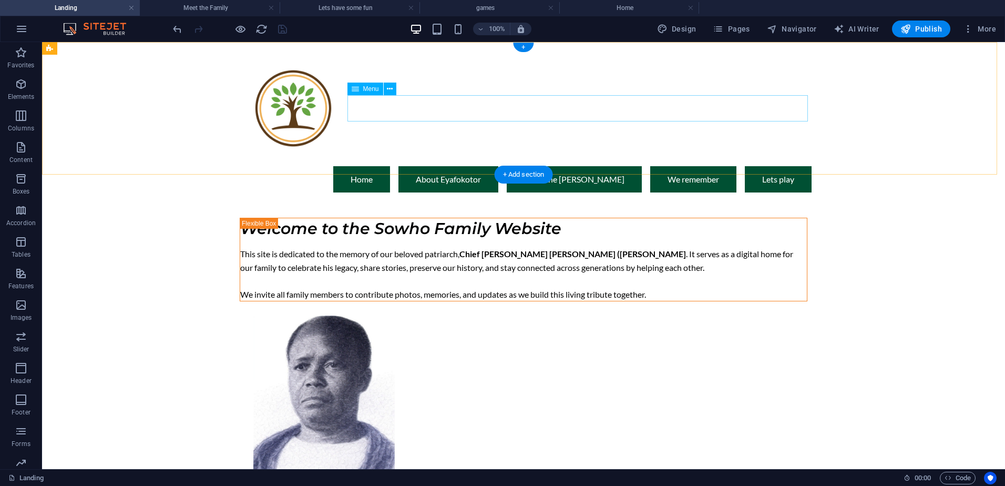
select select "primary"
select select "3"
select select
select select "secondary"
select select "6"
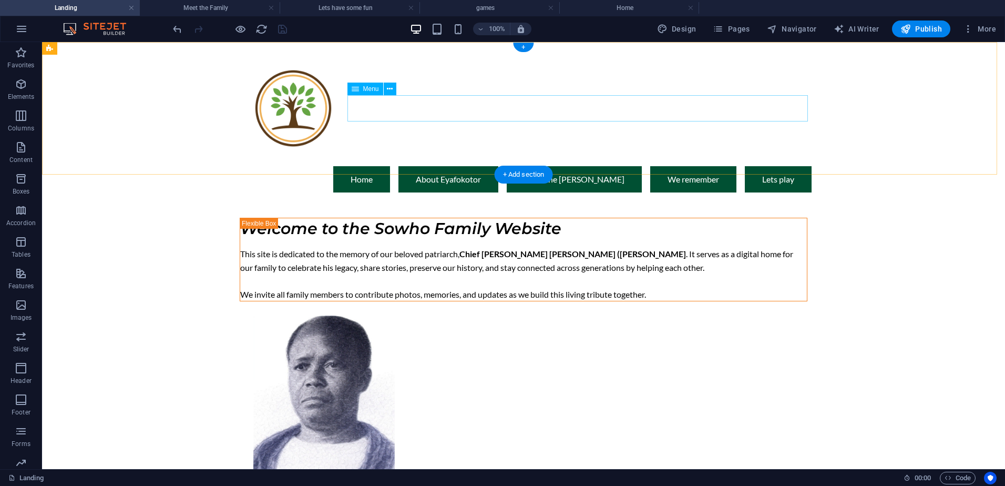
select select
select select "primary"
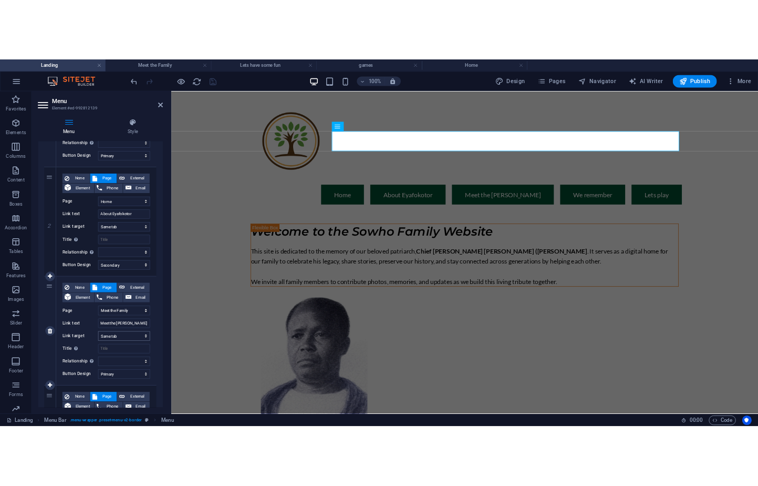
scroll to position [499, 0]
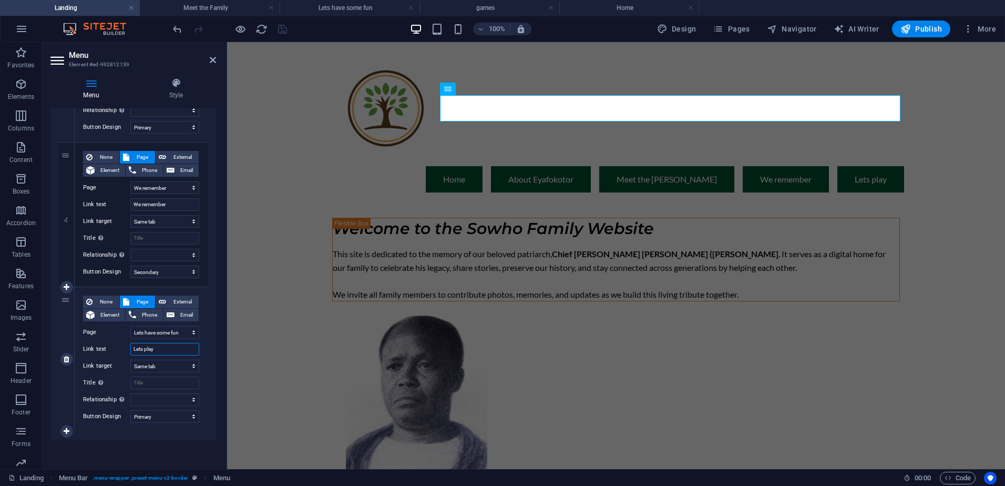
drag, startPoint x: 161, startPoint y: 348, endPoint x: 123, endPoint y: 346, distance: 38.4
click at [123, 346] on div "Link text Lets play" at bounding box center [141, 349] width 116 height 13
type input "Wngage"
select select
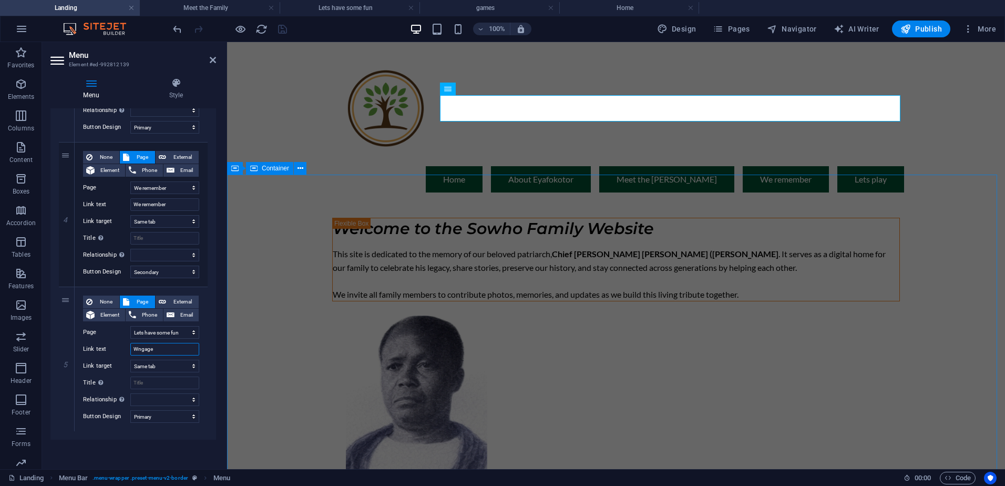
select select
type input "Engage"
select select
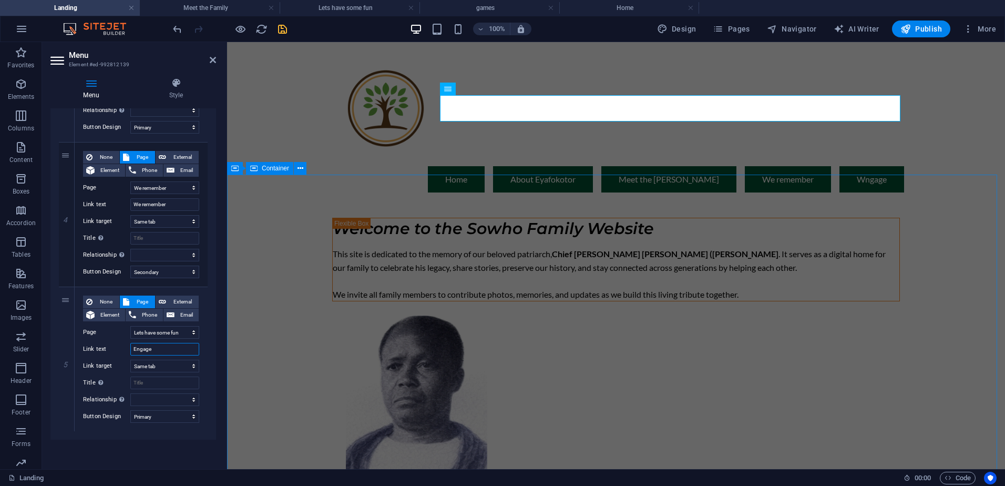
select select
drag, startPoint x: 161, startPoint y: 350, endPoint x: 11, endPoint y: 338, distance: 151.3
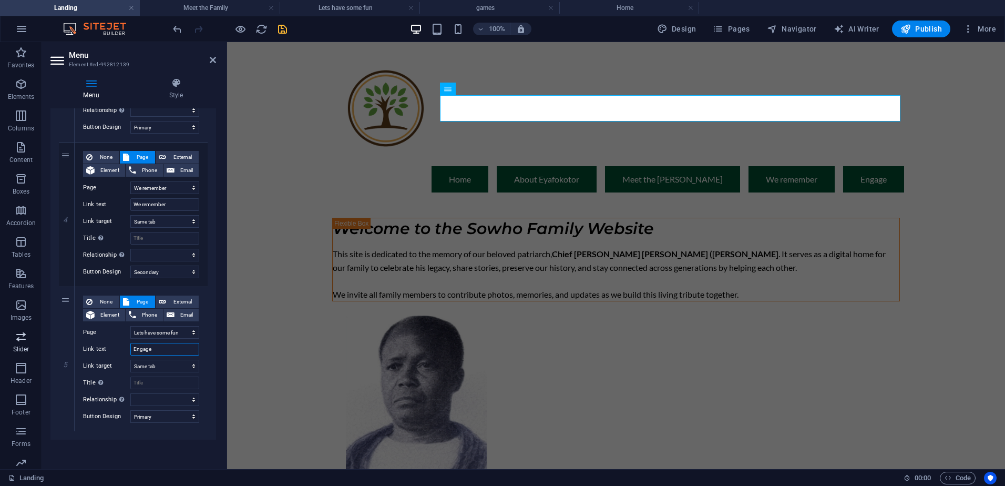
click at [11, 338] on section "Favorites Elements Columns Content Boxes Accordion Tables Features Images Slide…" at bounding box center [502, 255] width 1005 height 427
type input "Interact"
select select
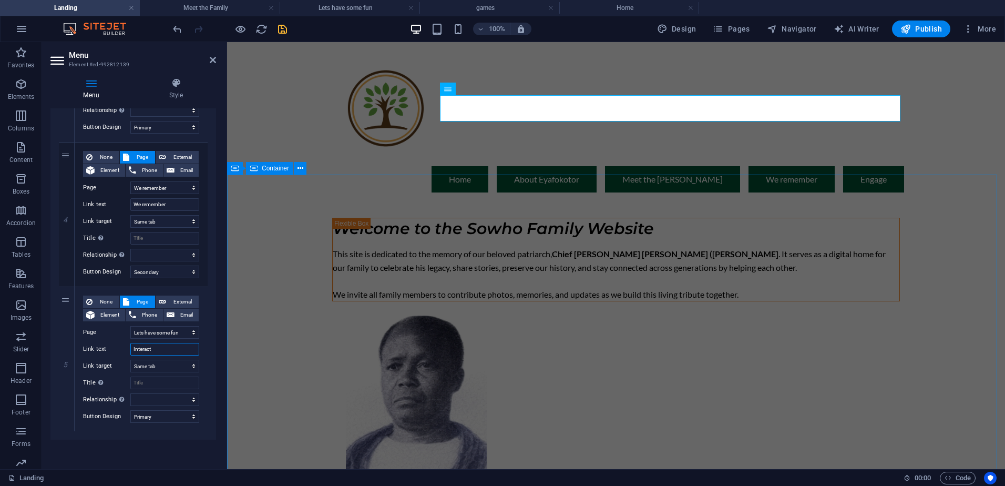
select select
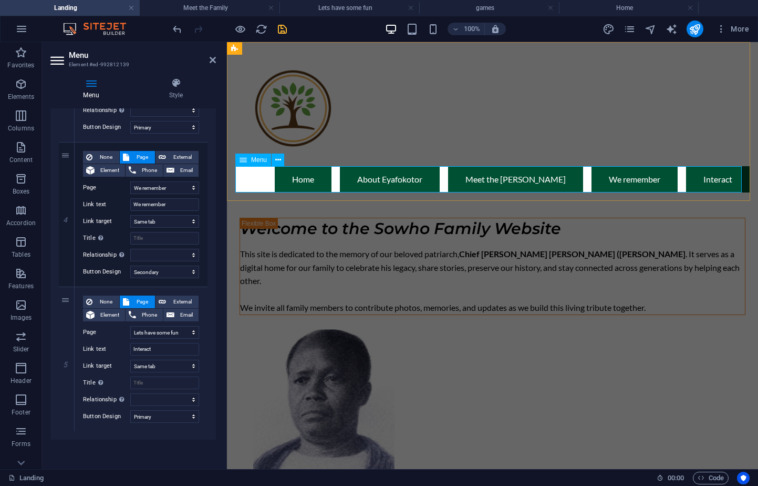
click at [708, 181] on nav "Home About Eyafokotor Meet the Sowho's We remember Interact" at bounding box center [492, 179] width 514 height 26
click at [707, 178] on nav "Home About Eyafokotor Meet the Sowho's We remember Interact" at bounding box center [492, 179] width 514 height 26
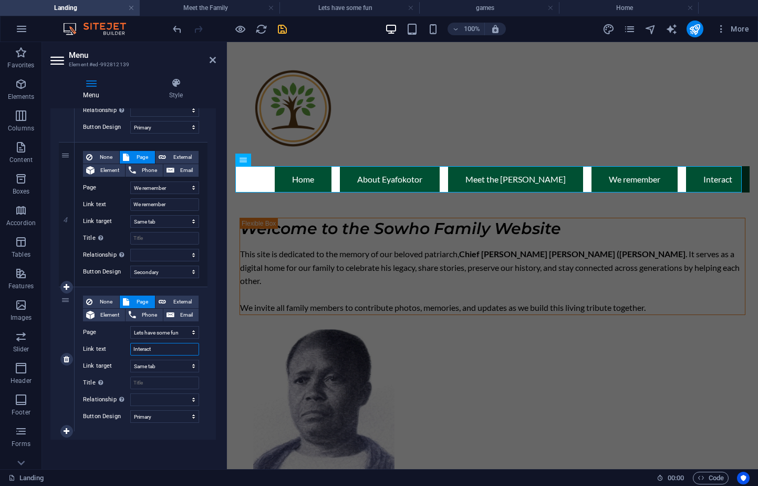
click at [147, 349] on input "Interact" at bounding box center [164, 349] width 69 height 13
type input "P"
select select
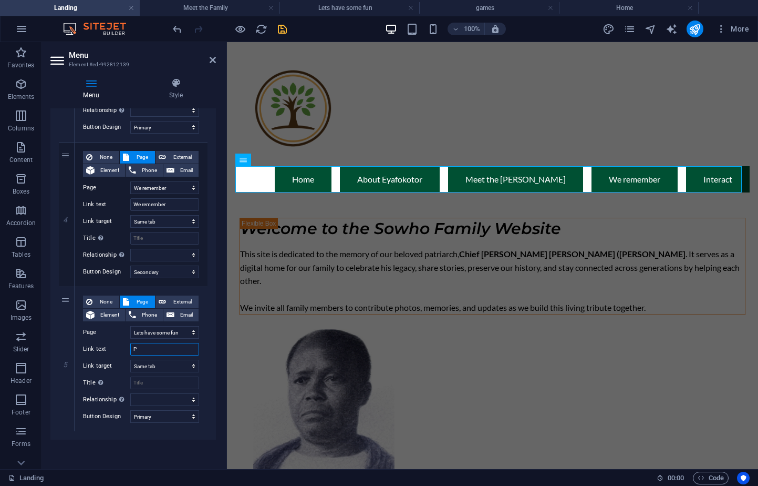
select select
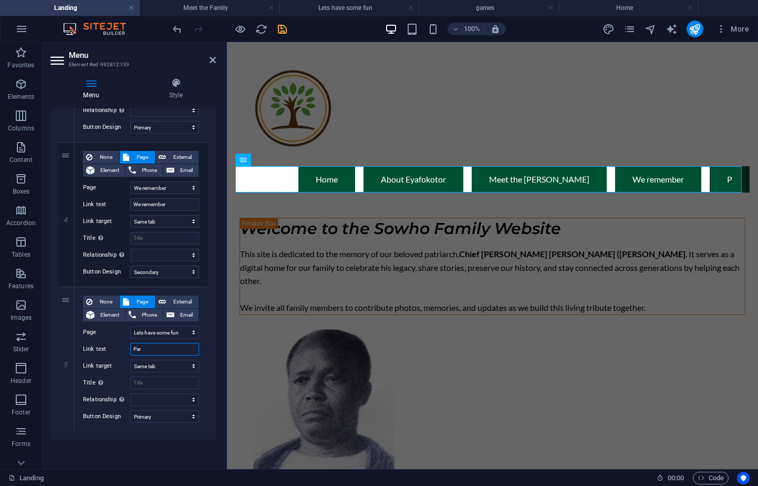
type input "Part"
select select
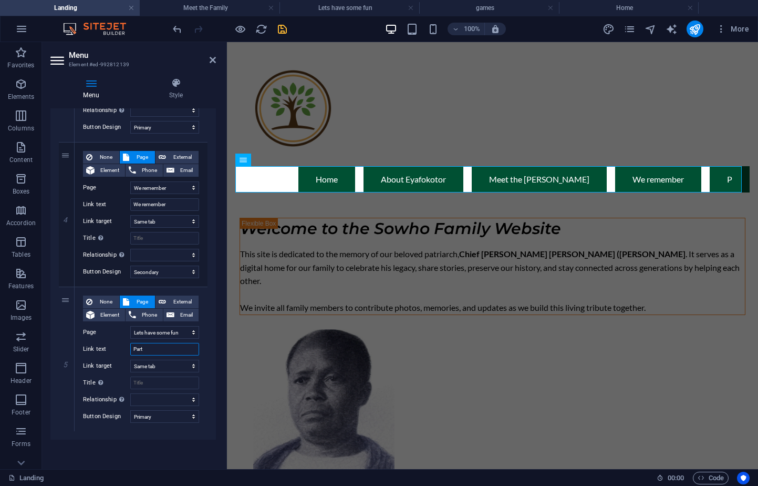
select select
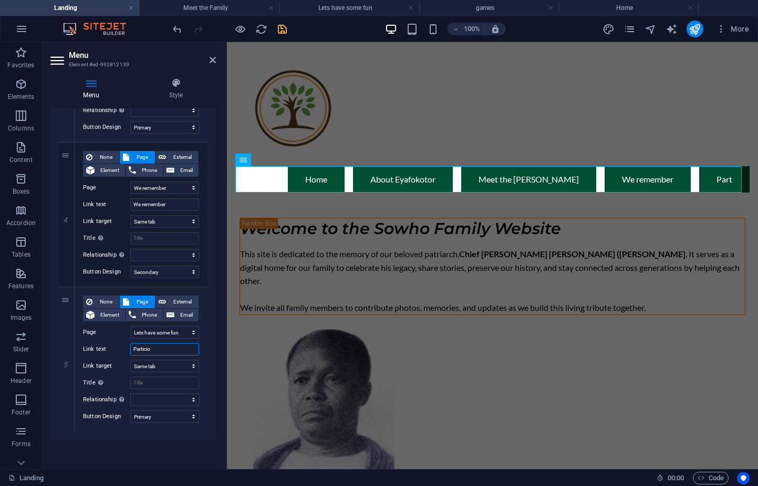
type input "Particioa"
select select
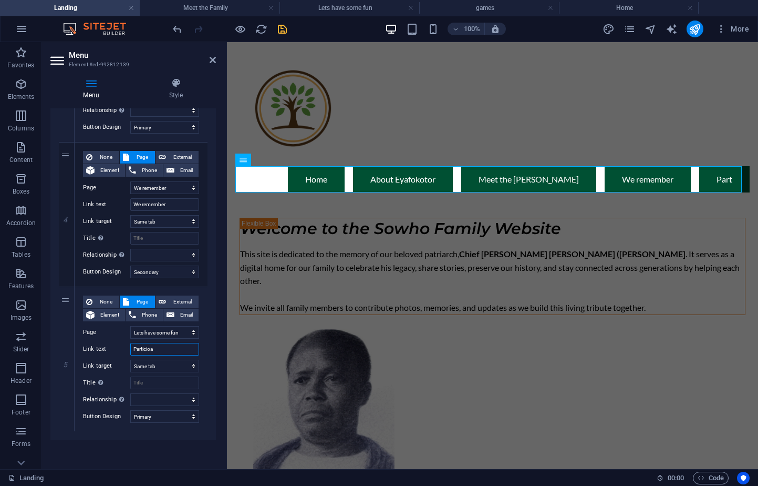
select select
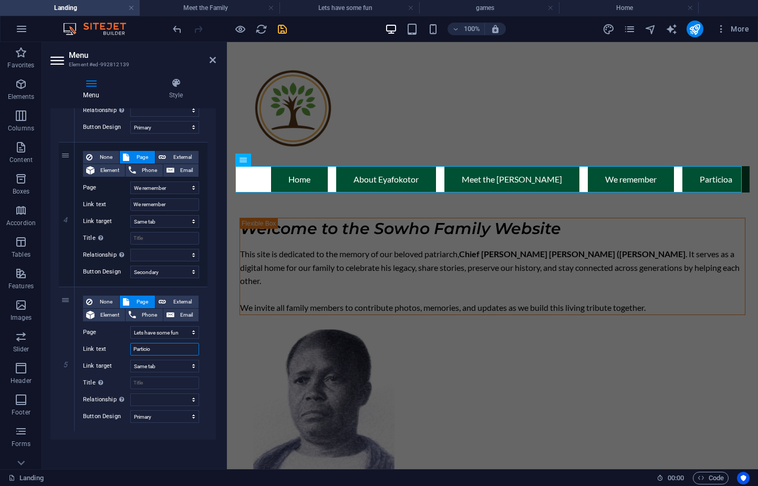
type input "Partici"
select select
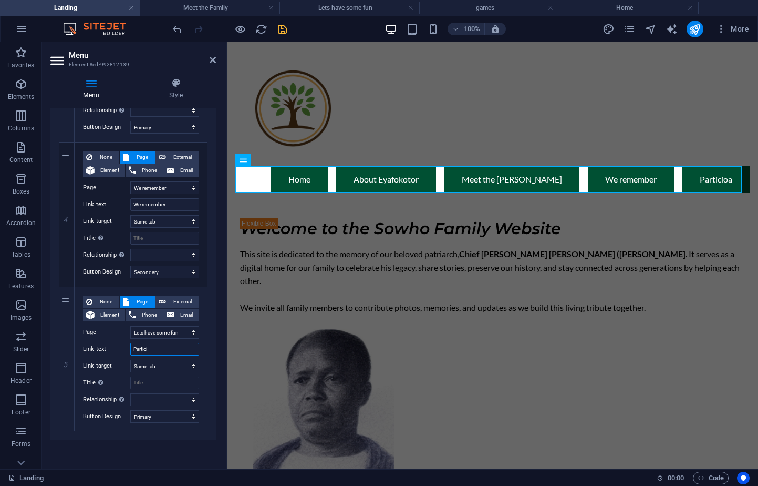
select select
type input "Participa"
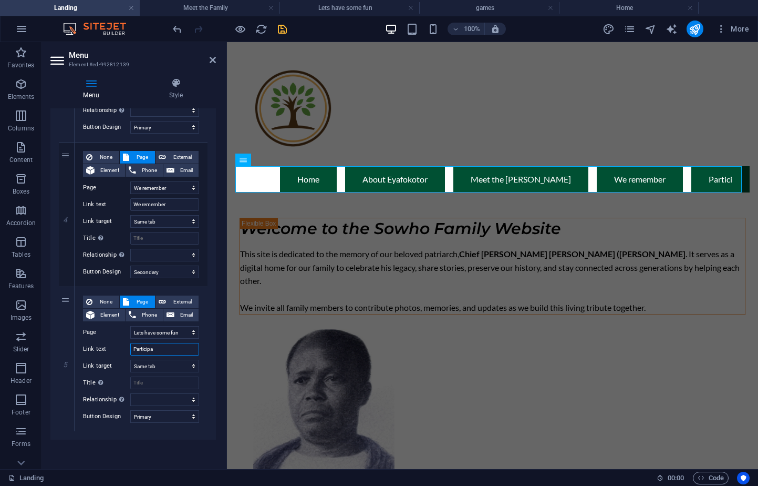
select select
type input "Participat"
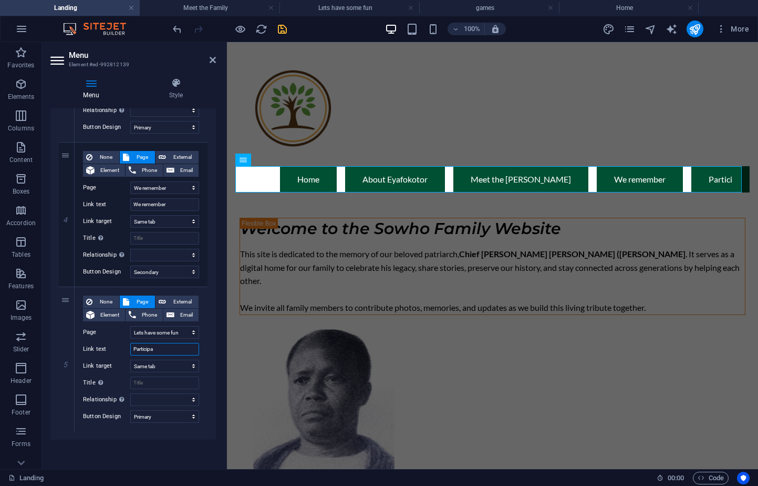
select select
type input "Participate"
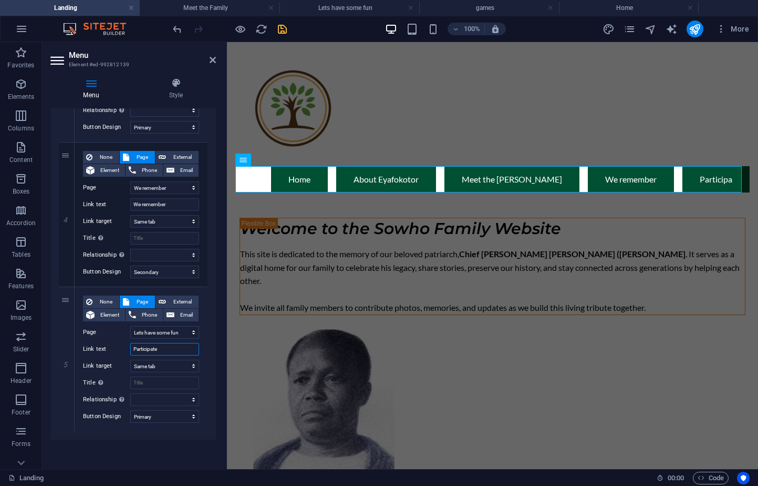
select select
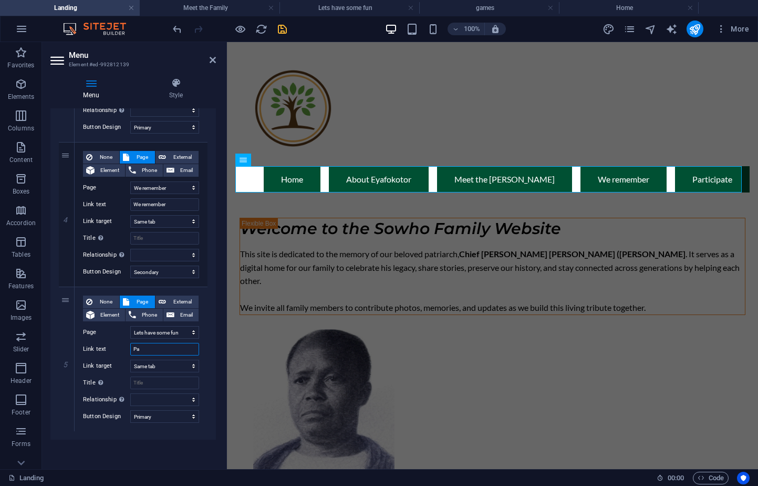
type input "P"
select select
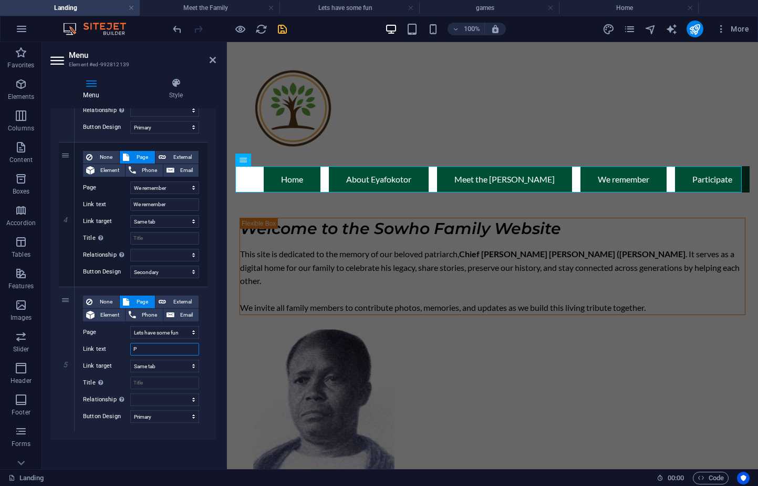
select select
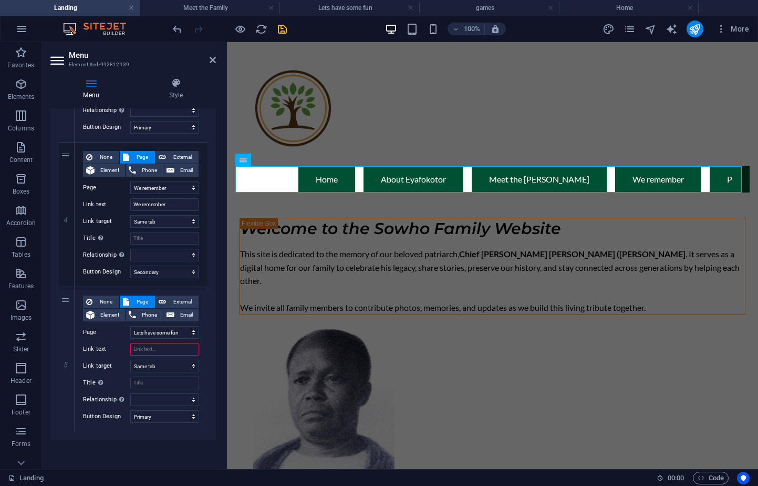
select select
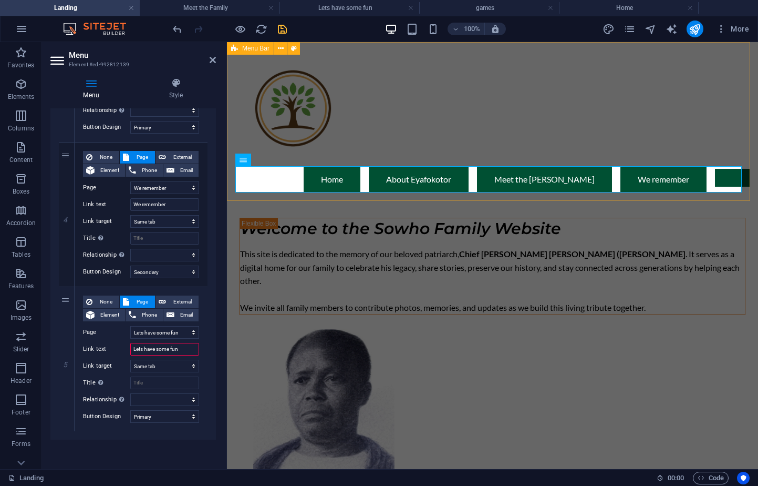
click at [415, 102] on div "Menu Home About Eyafokotor Meet the Sowho's We remember" at bounding box center [492, 121] width 531 height 159
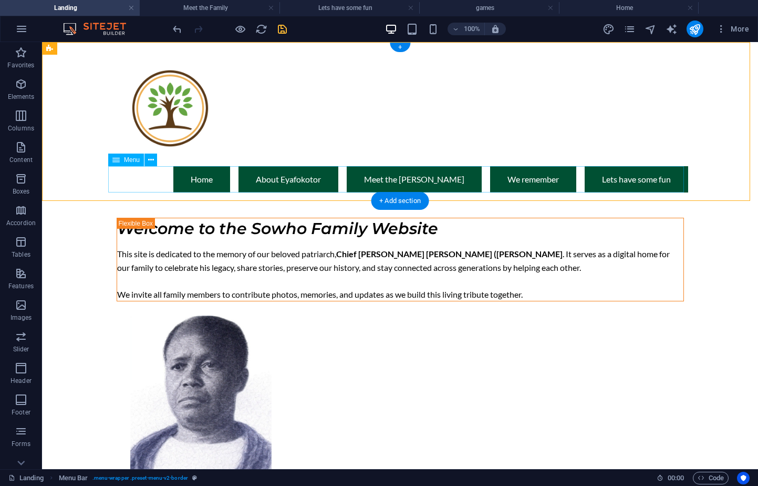
click at [618, 183] on nav "Home About Eyafokotor Meet the Sowho's We remember Lets have some fun" at bounding box center [400, 179] width 576 height 26
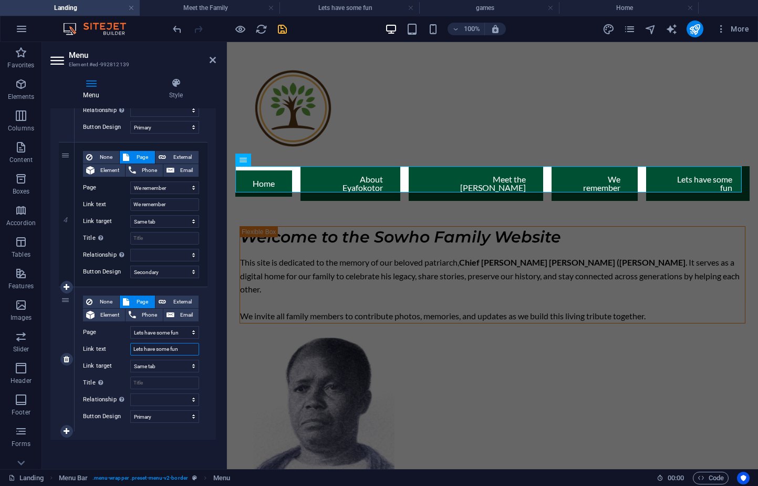
drag, startPoint x: 186, startPoint y: 347, endPoint x: 76, endPoint y: 339, distance: 109.6
click at [76, 339] on div "None Page External Element Phone Email Page Landing Home Meet the Family We rem…" at bounding box center [141, 359] width 133 height 144
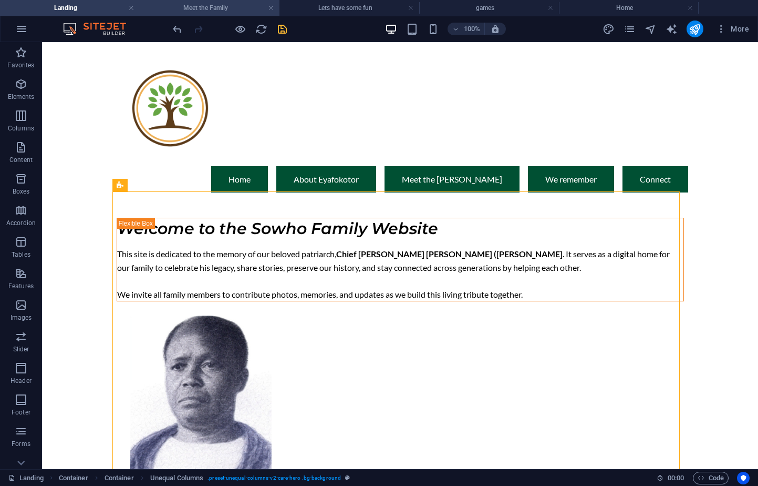
click at [215, 9] on h4 "Meet the Family" at bounding box center [210, 8] width 140 height 12
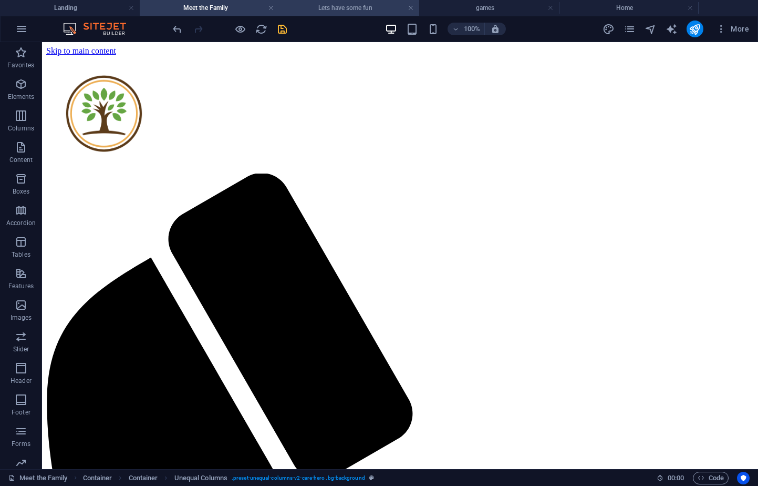
click at [327, 6] on h4 "Lets have some fun" at bounding box center [350, 8] width 140 height 12
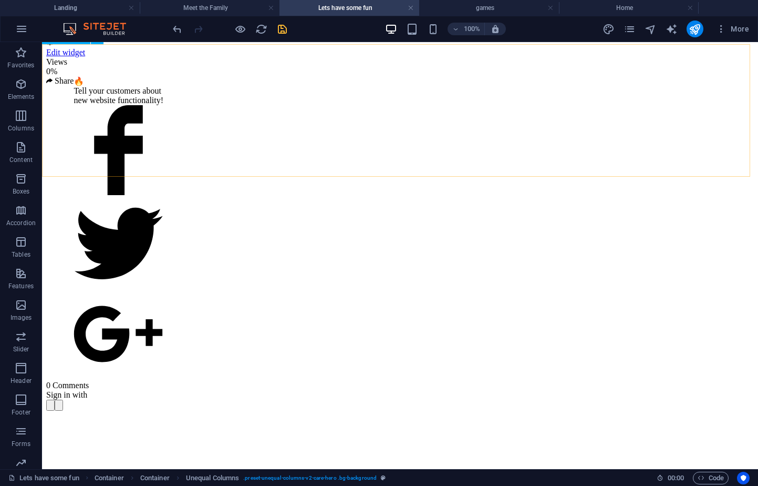
scroll to position [846, 0]
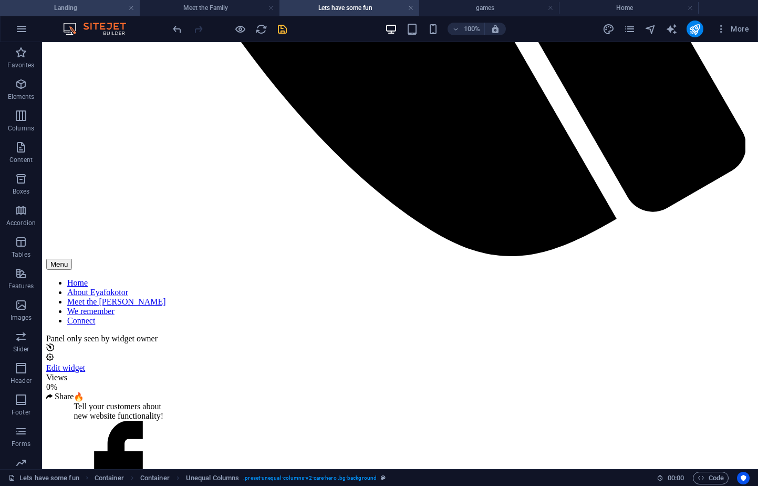
click at [67, 11] on h4 "Landing" at bounding box center [70, 8] width 140 height 12
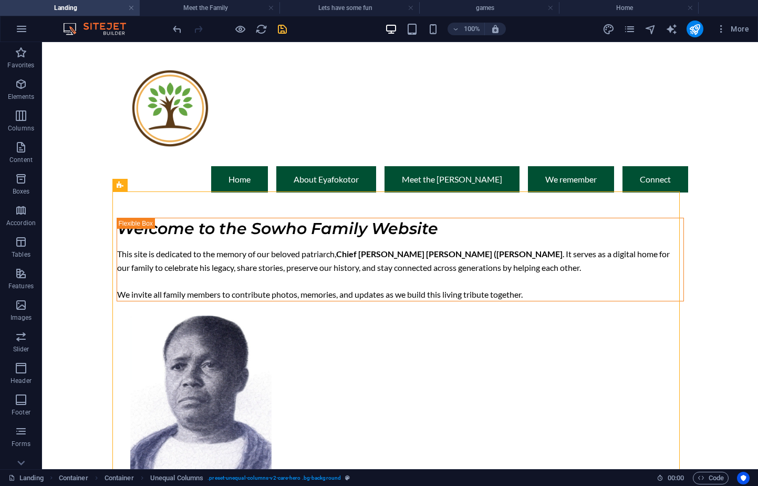
scroll to position [0, 0]
click at [590, 6] on h4 "Home" at bounding box center [629, 8] width 140 height 12
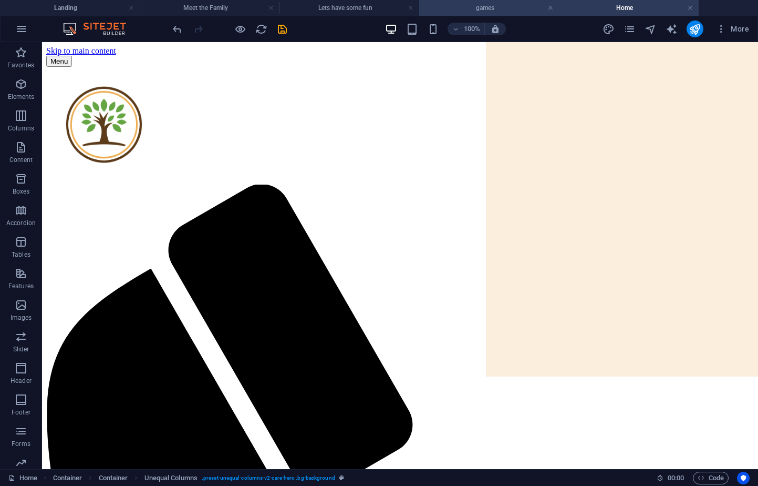
drag, startPoint x: 507, startPoint y: 4, endPoint x: 496, endPoint y: 13, distance: 13.9
click at [484, 7] on h4 "games" at bounding box center [489, 8] width 140 height 12
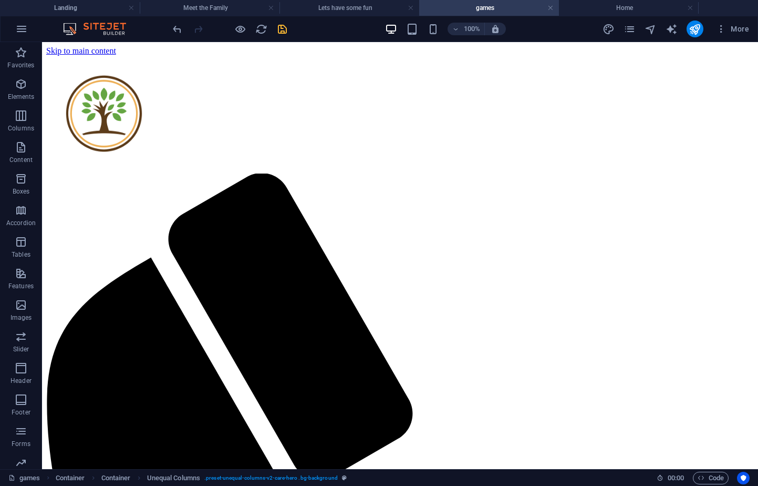
click at [396, 173] on div "+ Add section" at bounding box center [400, 175] width 58 height 18
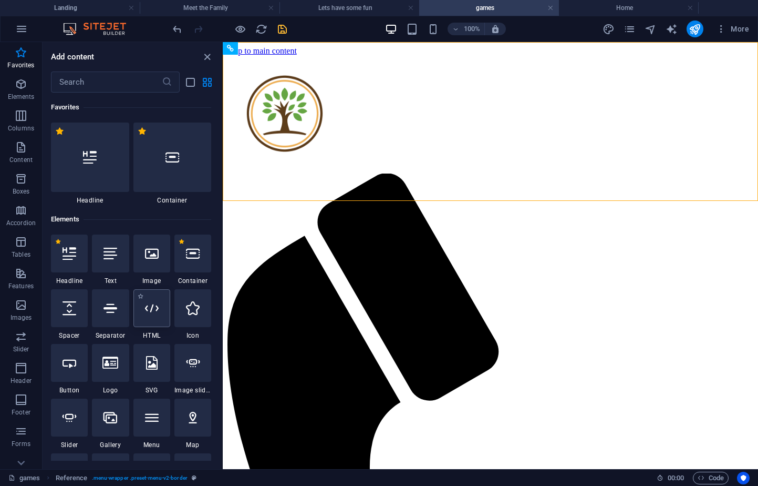
click at [152, 313] on icon at bounding box center [152, 308] width 14 height 14
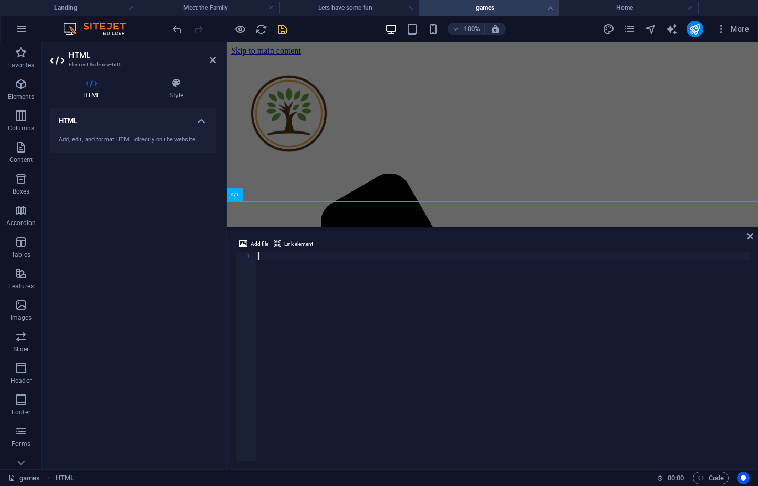
paste textarea "<div class="elfsight-app-f2e6174a-b6bd-47a7-bb6f-d7c0b2198748" data-elfsight-ap…"
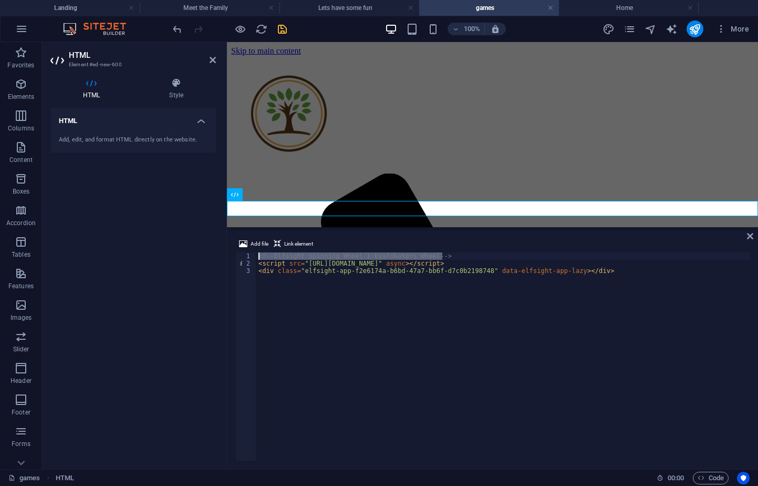
drag, startPoint x: 463, startPoint y: 254, endPoint x: 185, endPoint y: 233, distance: 279.4
click at [201, 240] on div "HTML Element #ed-new-600 HTML Style HTML Add, edit, and format HTML directly on…" at bounding box center [400, 255] width 716 height 427
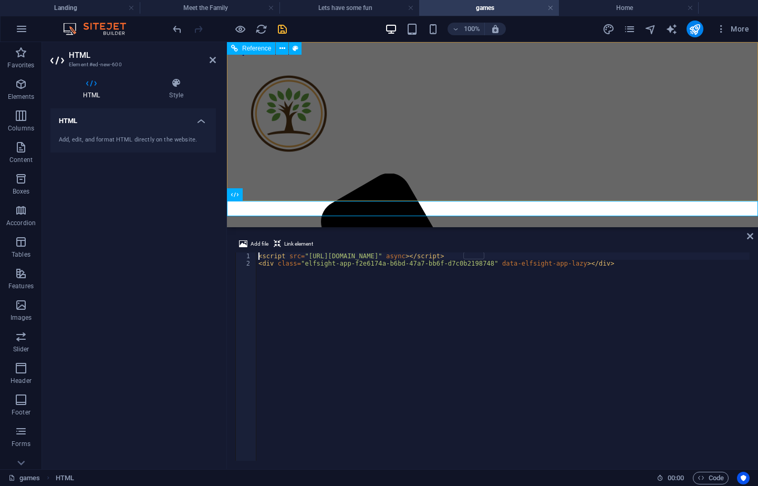
click at [377, 112] on div "Menu Home About [PERSON_NAME] Meet the Sowho's We remember Connect" at bounding box center [492, 491] width 523 height 870
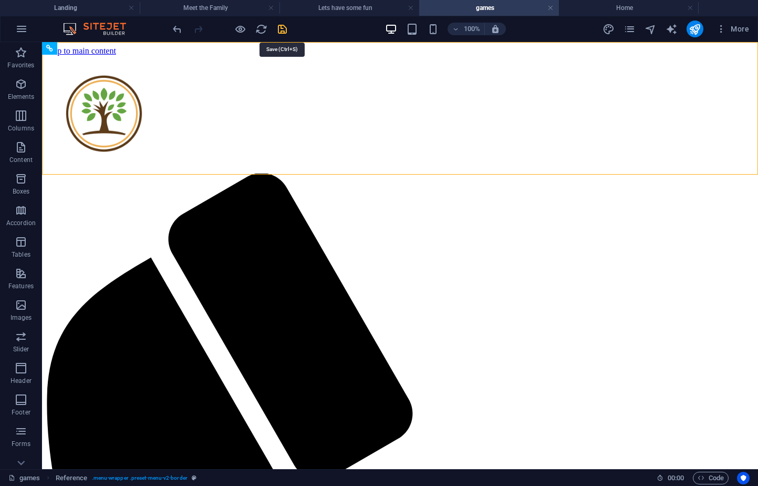
click at [282, 29] on icon "save" at bounding box center [282, 29] width 12 height 12
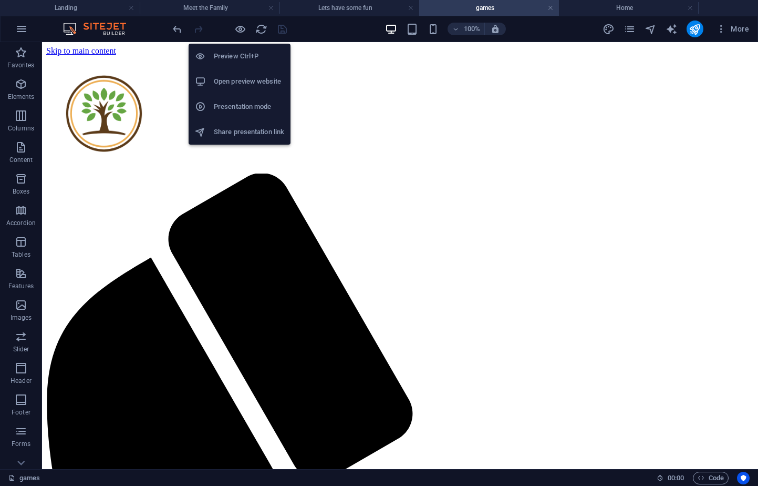
click at [234, 57] on h6 "Preview Ctrl+P" at bounding box center [249, 56] width 70 height 13
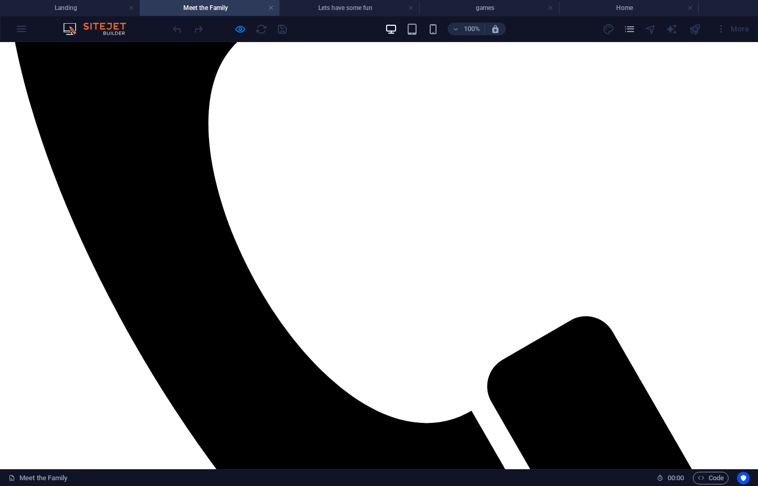
scroll to position [578, 0]
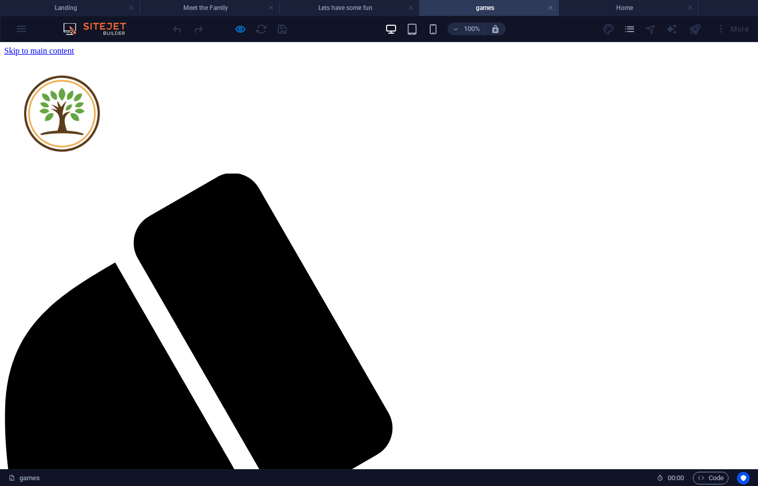
click at [467, 7] on h4 "games" at bounding box center [489, 8] width 140 height 12
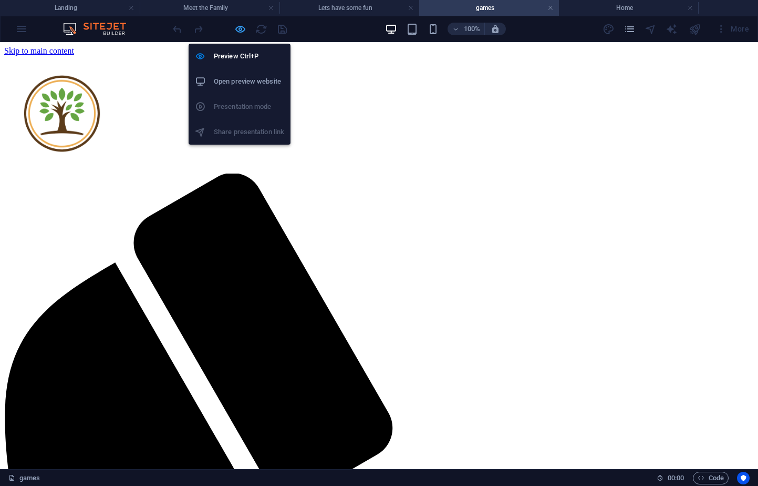
click at [244, 28] on icon "button" at bounding box center [240, 29] width 12 height 12
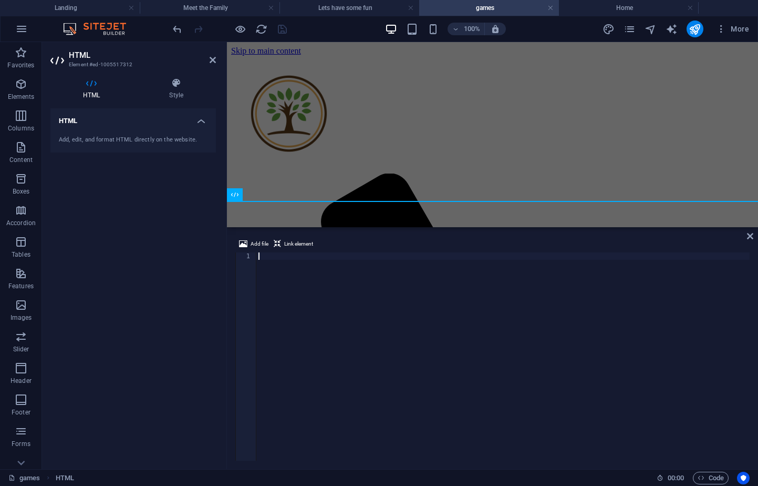
click at [532, 303] on div at bounding box center [502, 363] width 493 height 223
paste textarea "<div class="elfsight-app-4a2a5789-9e35-48e5-8751-a2fc205f1e5f" data-elfsight-ap…"
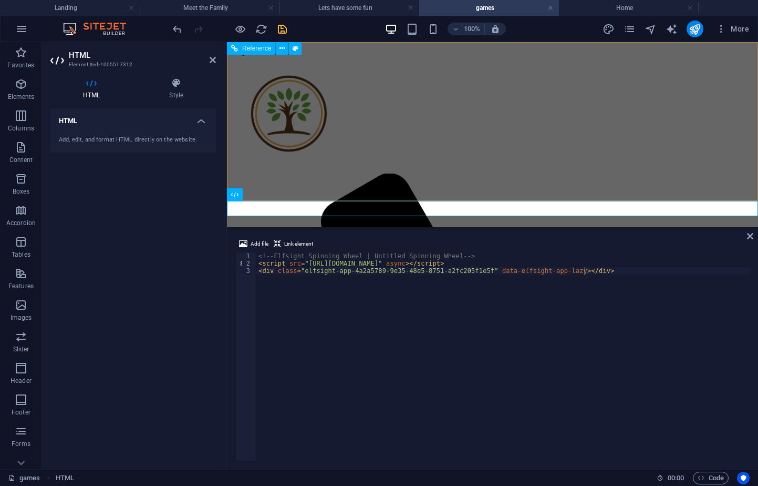
click at [375, 94] on div "Menu Home About [PERSON_NAME] Meet the Sowho's We remember Connect" at bounding box center [492, 491] width 523 height 870
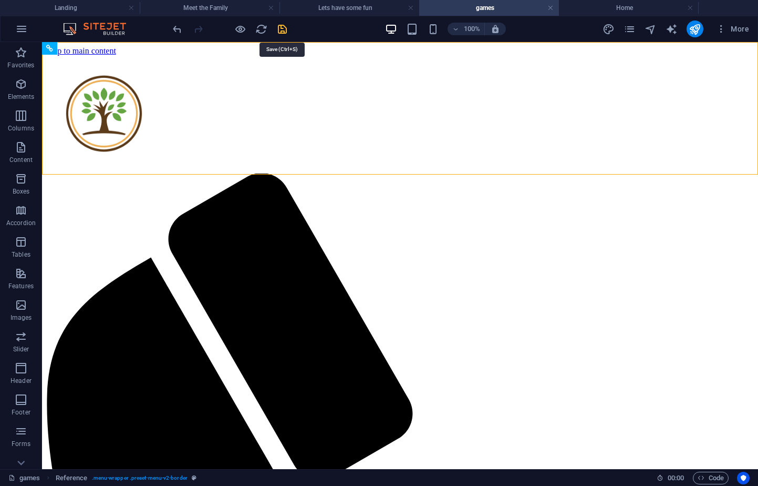
click at [284, 30] on icon "save" at bounding box center [282, 29] width 12 height 12
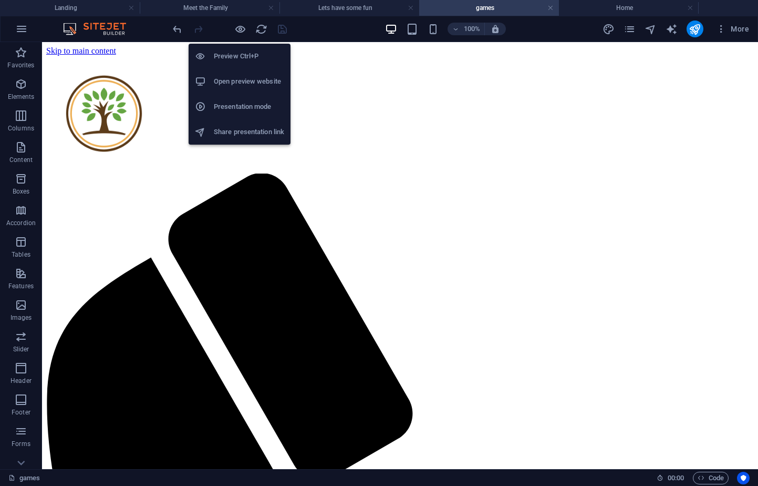
click at [226, 78] on h6 "Open preview website" at bounding box center [249, 81] width 70 height 13
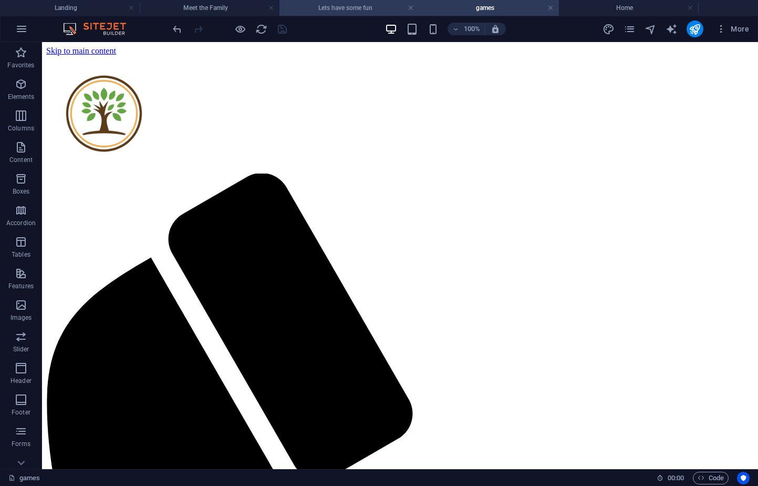
click at [336, 6] on h4 "Lets have some fun" at bounding box center [350, 8] width 140 height 12
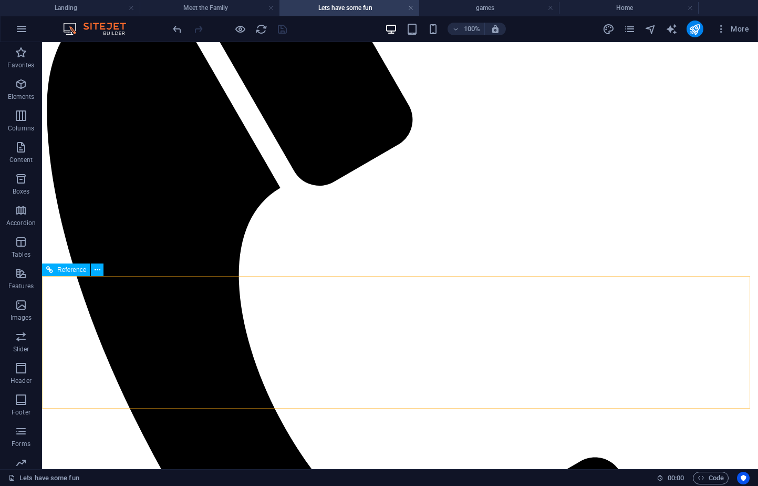
scroll to position [158, 0]
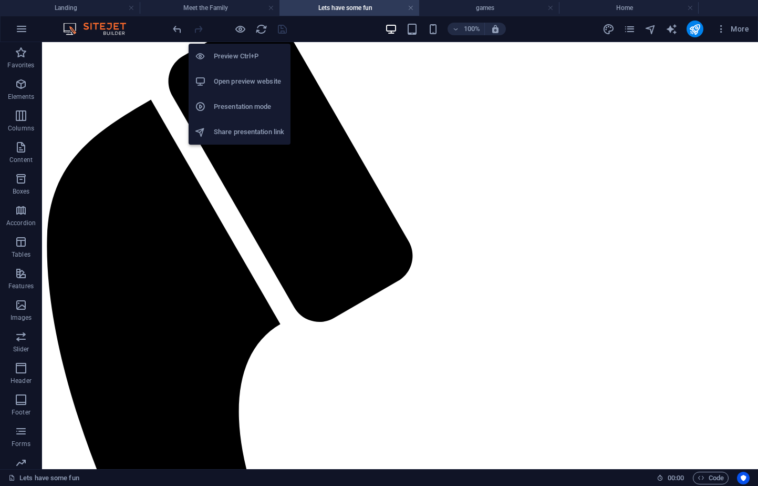
click at [226, 78] on h6 "Open preview website" at bounding box center [249, 81] width 70 height 13
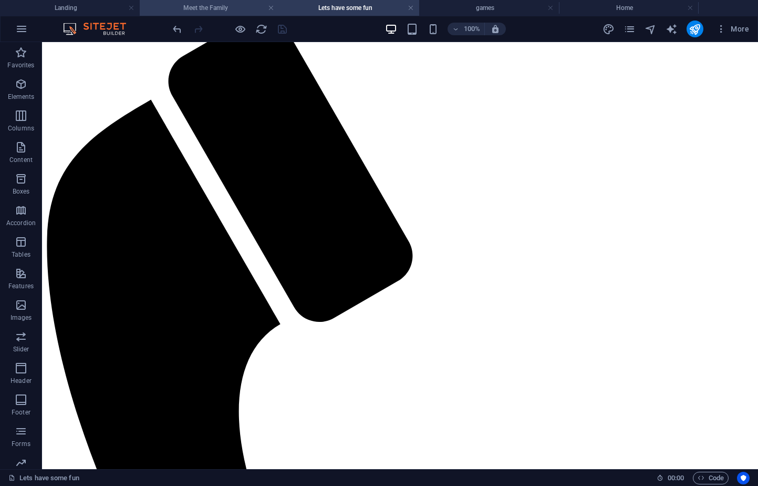
click at [214, 8] on h4 "Meet the Family" at bounding box center [210, 8] width 140 height 12
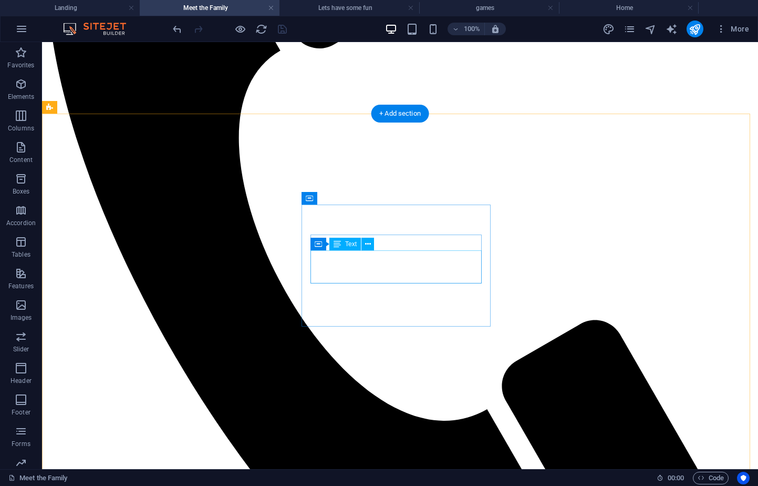
scroll to position [420, 0]
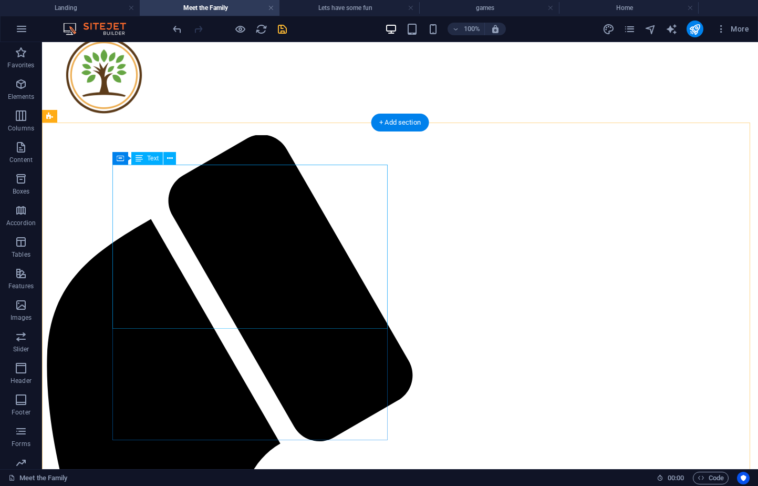
scroll to position [53, 0]
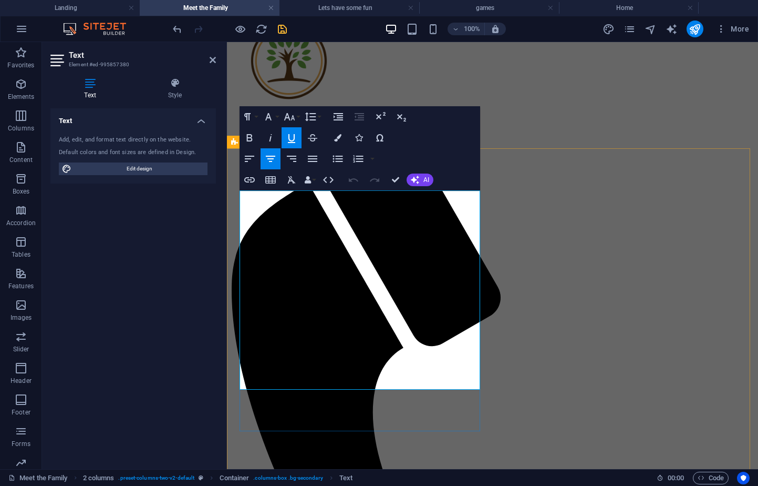
click at [297, 308] on icon "button" at bounding box center [296, 307] width 7 height 7
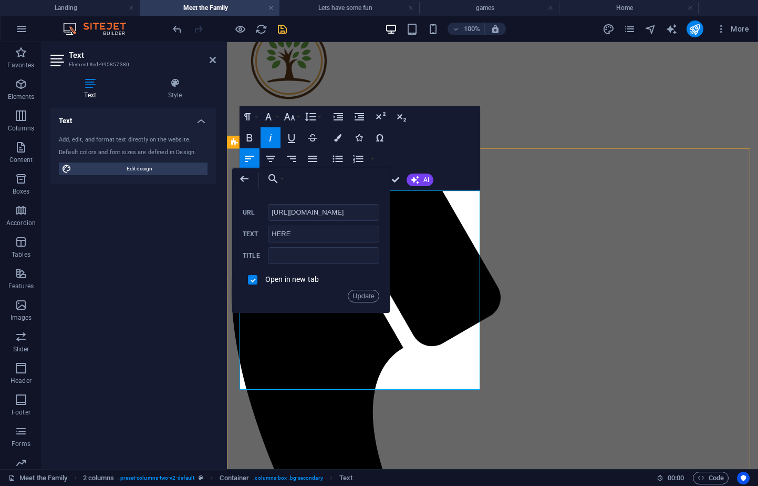
scroll to position [0, 129]
click at [369, 293] on button "Update" at bounding box center [364, 296] width 32 height 13
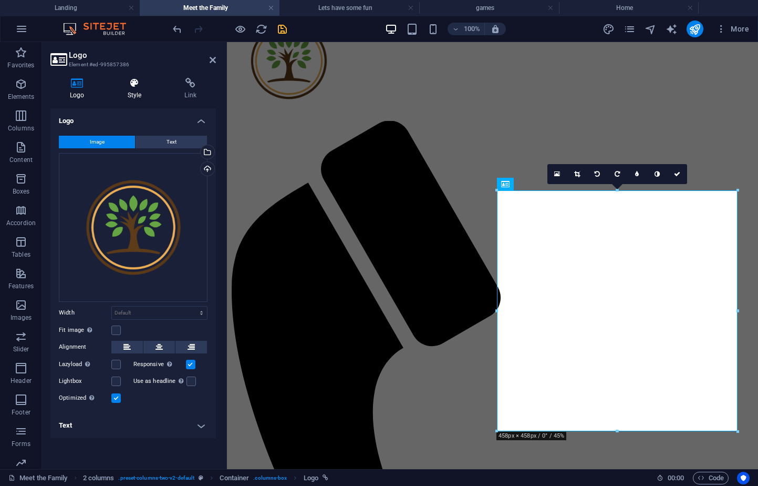
click at [147, 89] on h4 "Style" at bounding box center [136, 89] width 57 height 22
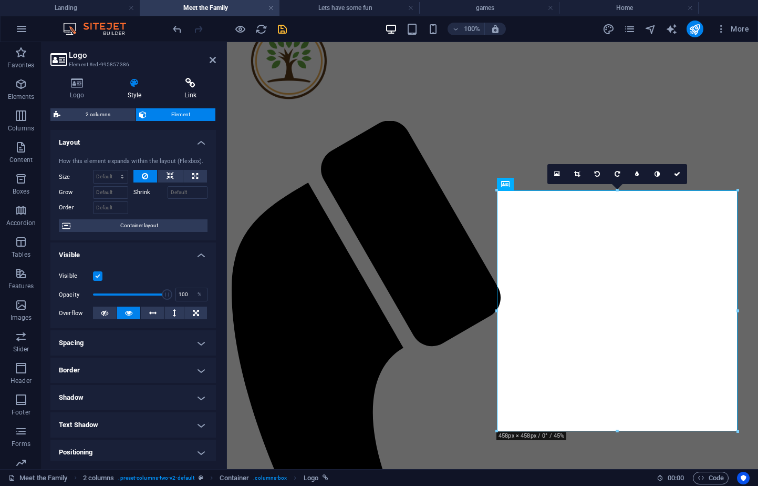
click at [190, 88] on icon at bounding box center [190, 83] width 51 height 11
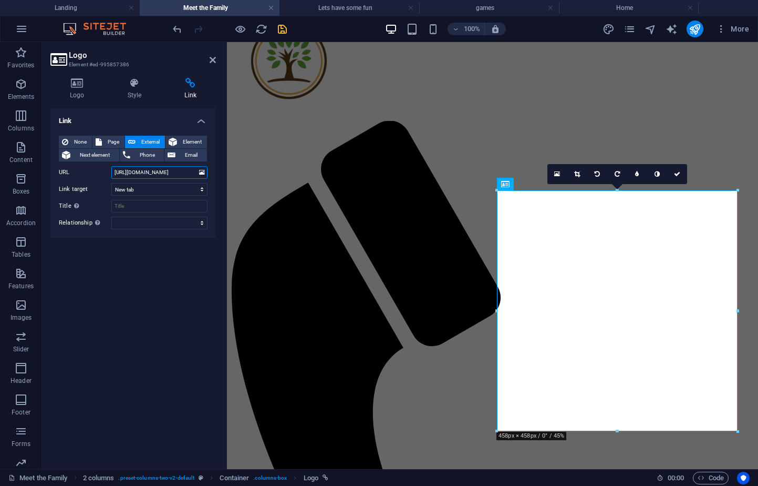
click at [164, 171] on input "https://www.familyecho.com/?c=syebk1py8po61lzr&f=152728125638418548" at bounding box center [159, 172] width 96 height 13
paste input "pf5ooj1va6tb6ewm"
click at [406, 87] on div "Menu Home About [PERSON_NAME] Meet the Sowho's We remember Connect" at bounding box center [492, 438] width 523 height 870
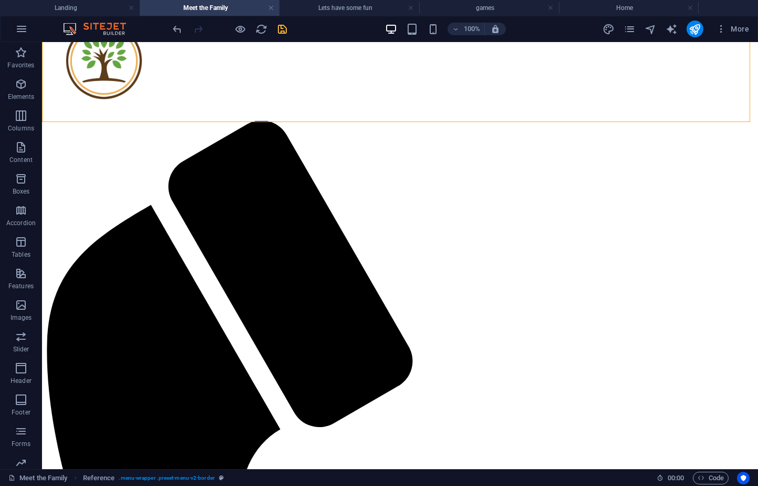
click at [285, 26] on icon "save" at bounding box center [282, 29] width 12 height 12
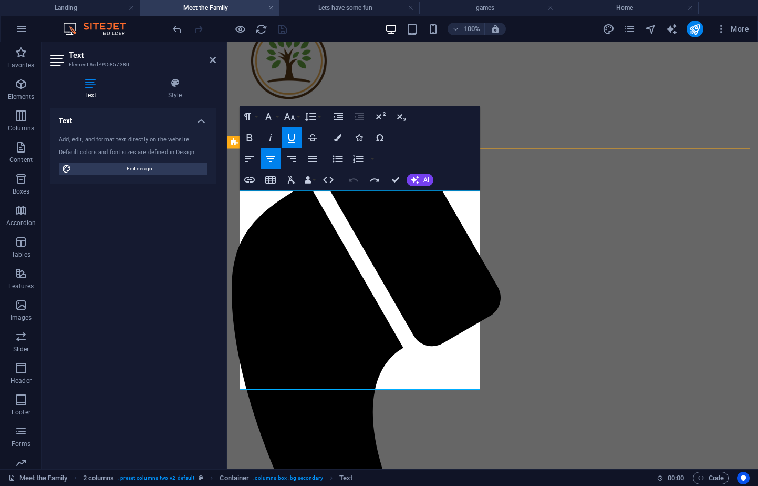
click at [251, 181] on icon "button" at bounding box center [249, 179] width 13 height 13
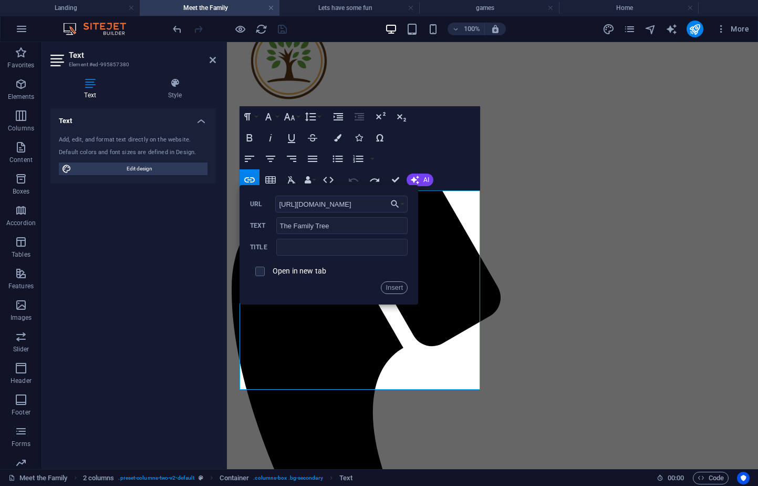
scroll to position [0, 127]
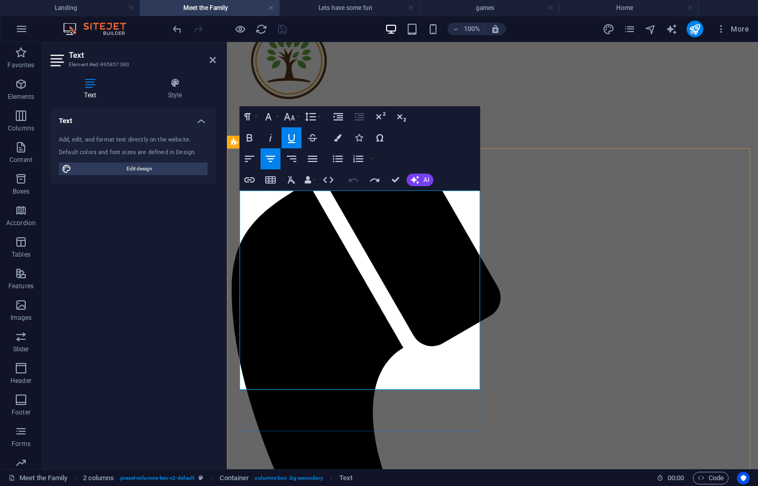
click at [252, 180] on icon "button" at bounding box center [249, 179] width 13 height 13
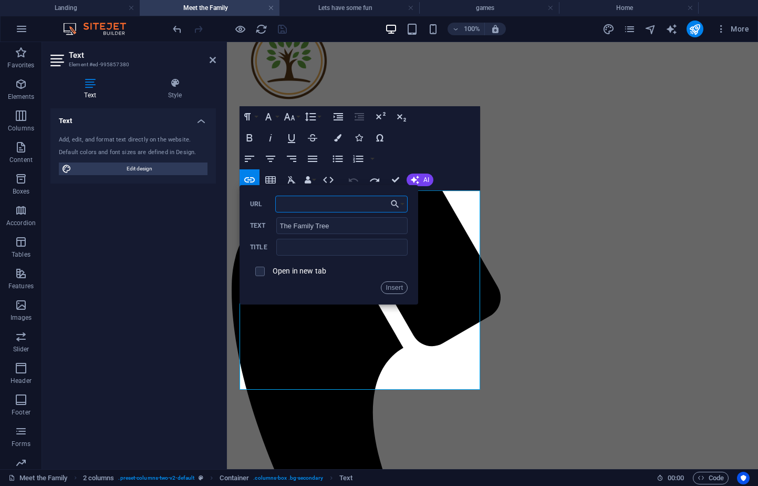
paste input "https://www.familyecho.com/?c=pf5ooj1va6tb6ewm&f=152728125638418548"
click at [398, 289] on button "Insert" at bounding box center [394, 287] width 27 height 13
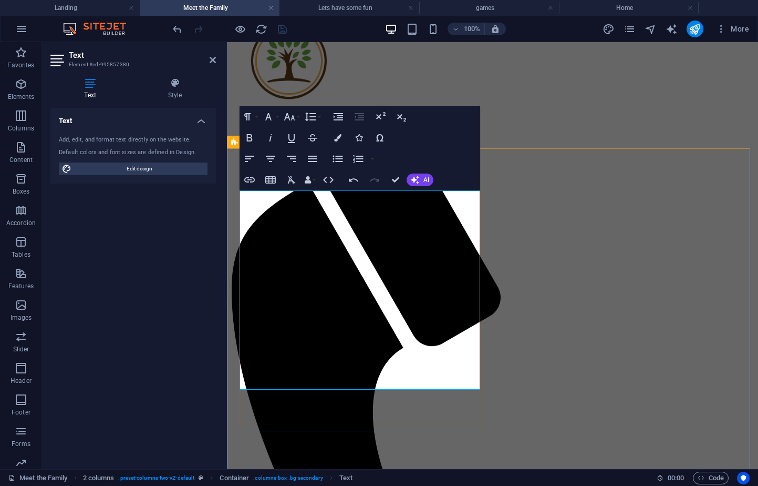
click at [248, 181] on icon "button" at bounding box center [249, 179] width 11 height 5
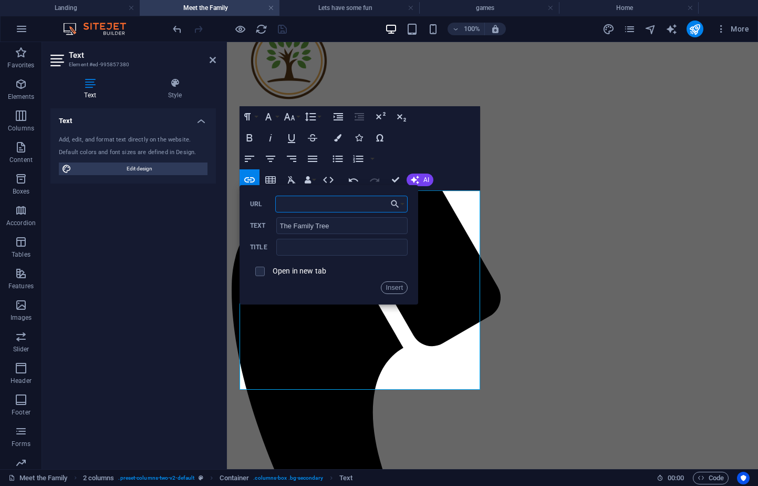
paste input "https://www.familyecho.com/?c=pf5ooj1va6tb6ewm&f=152728125638418548"
click at [261, 271] on input "checkbox" at bounding box center [258, 269] width 9 height 9
click at [398, 286] on button "Insert" at bounding box center [394, 287] width 27 height 13
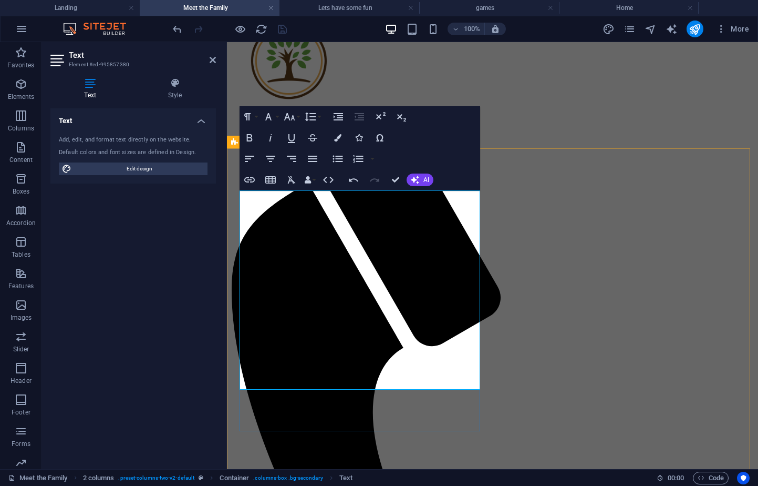
click at [446, 195] on icon "button" at bounding box center [450, 195] width 13 height 13
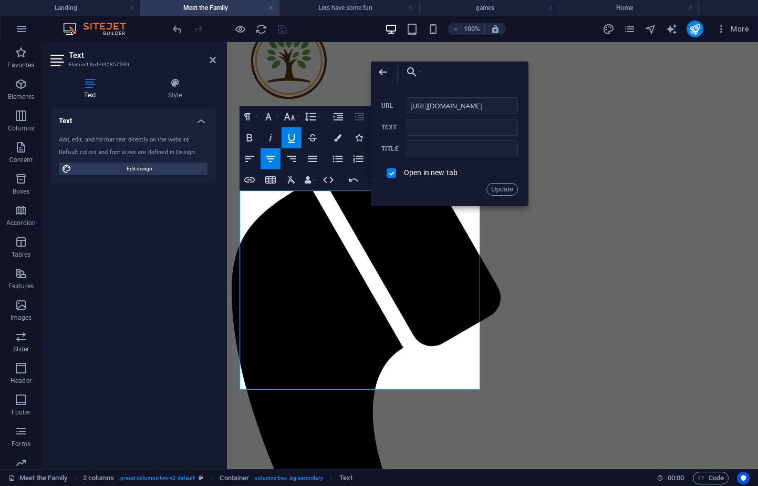
scroll to position [0, 129]
click at [499, 193] on button "Update" at bounding box center [503, 189] width 32 height 13
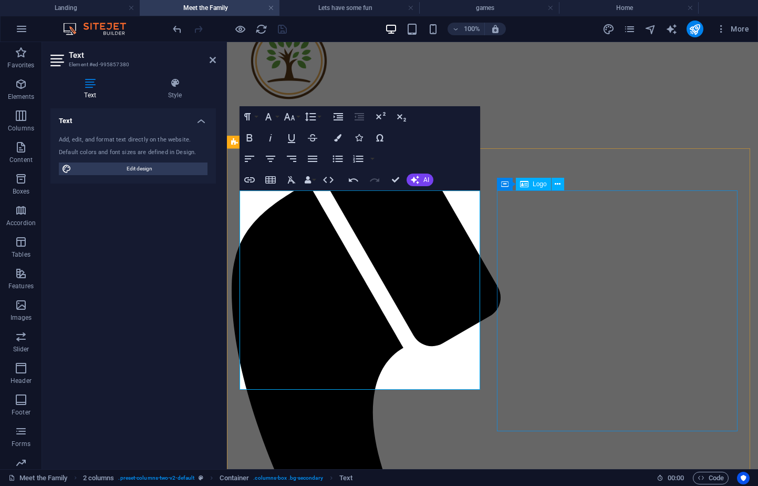
scroll to position [0, 0]
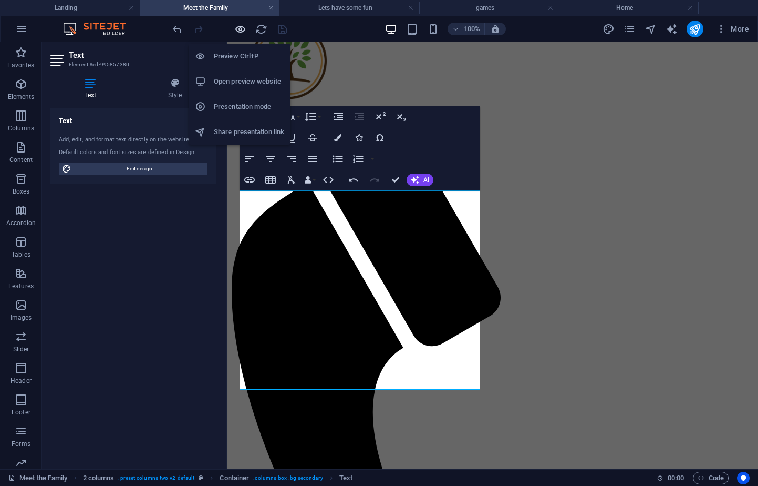
click at [243, 32] on icon "button" at bounding box center [240, 29] width 12 height 12
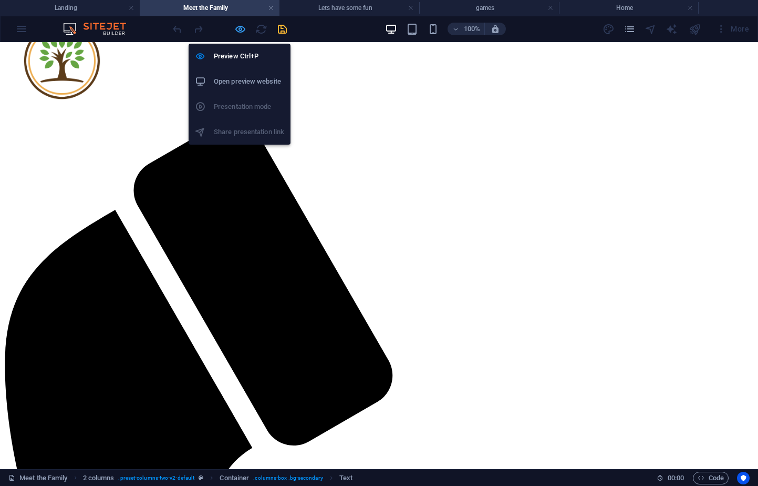
click at [237, 28] on icon "button" at bounding box center [240, 29] width 12 height 12
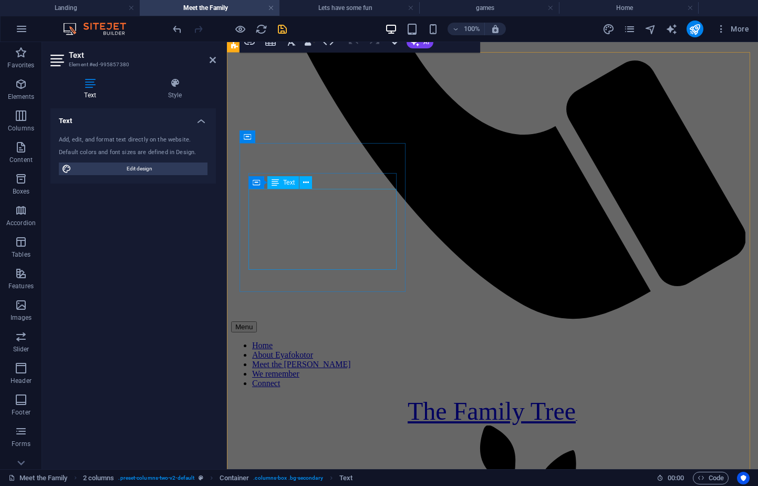
scroll to position [578, 0]
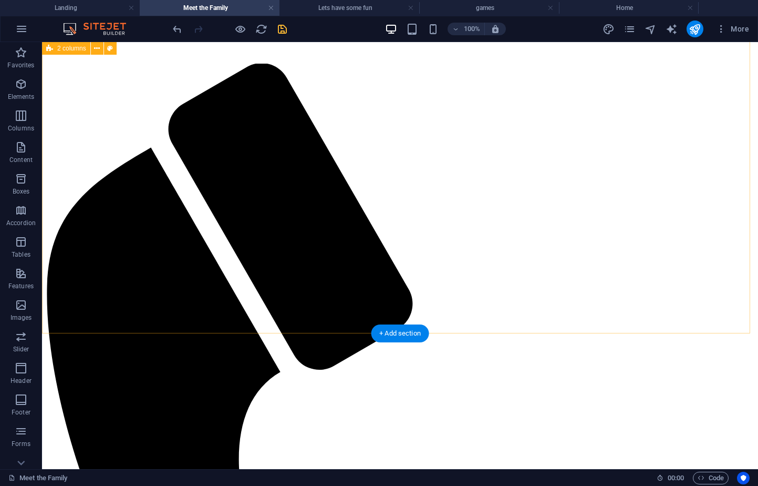
scroll to position [0, 0]
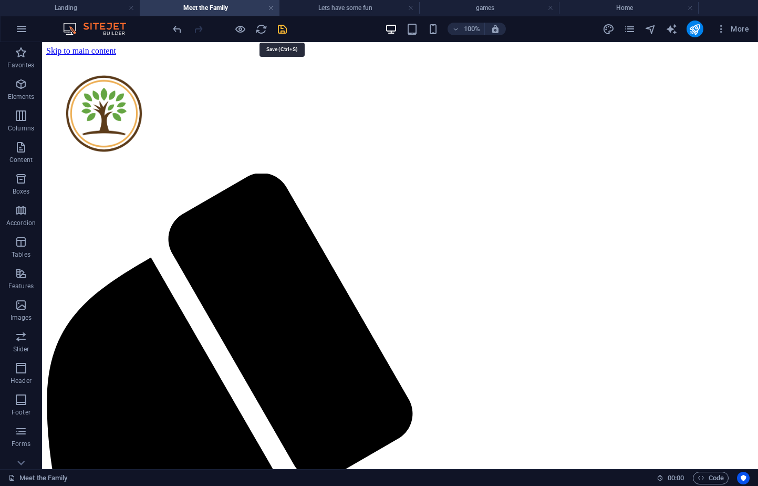
click at [276, 29] on icon "save" at bounding box center [282, 29] width 12 height 12
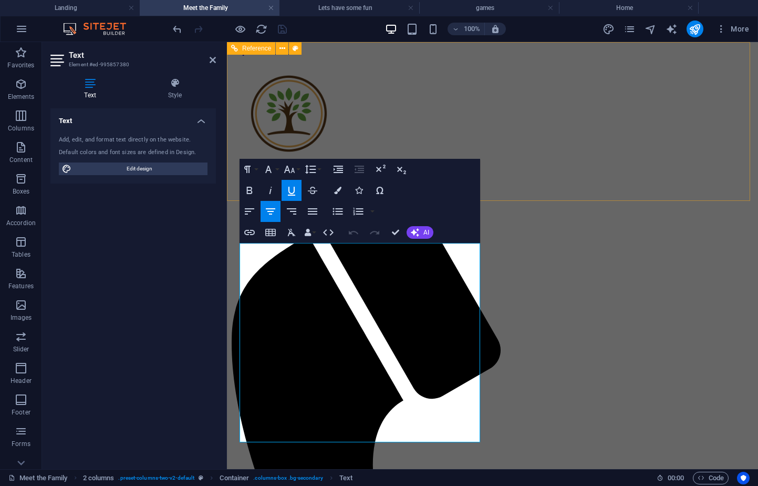
click at [413, 85] on div "Menu Home About [PERSON_NAME] Meet the Sowho's We remember Connect" at bounding box center [492, 491] width 523 height 870
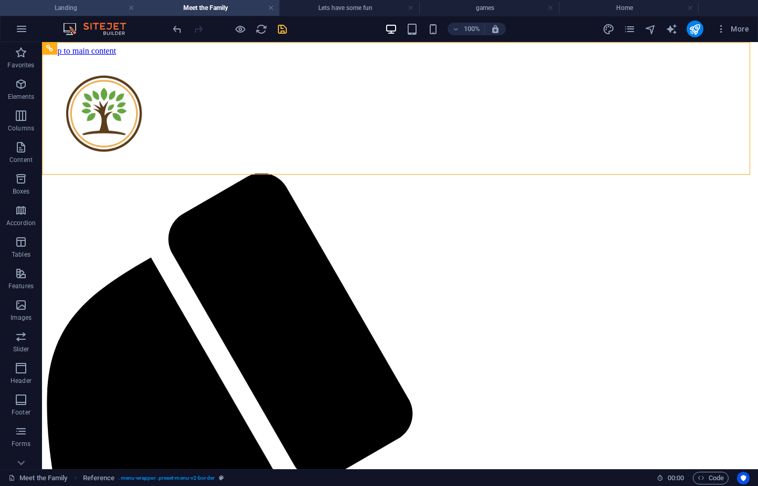
click at [99, 7] on h4 "Landing" at bounding box center [70, 8] width 140 height 12
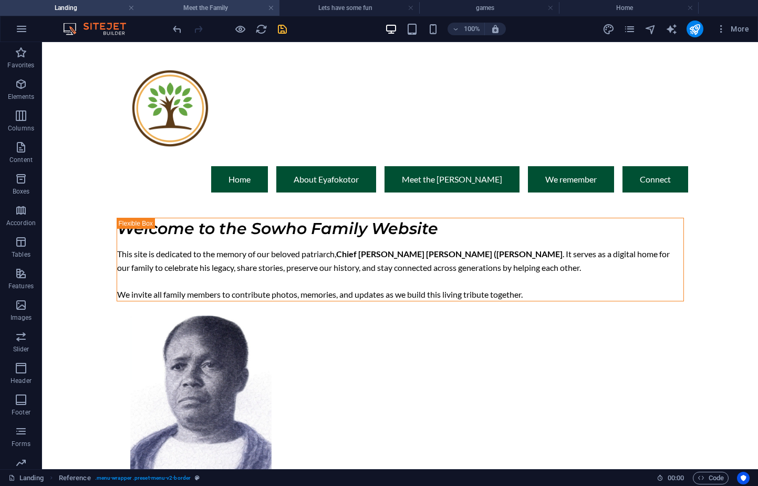
click at [217, 4] on h4 "Meet the Family" at bounding box center [210, 8] width 140 height 12
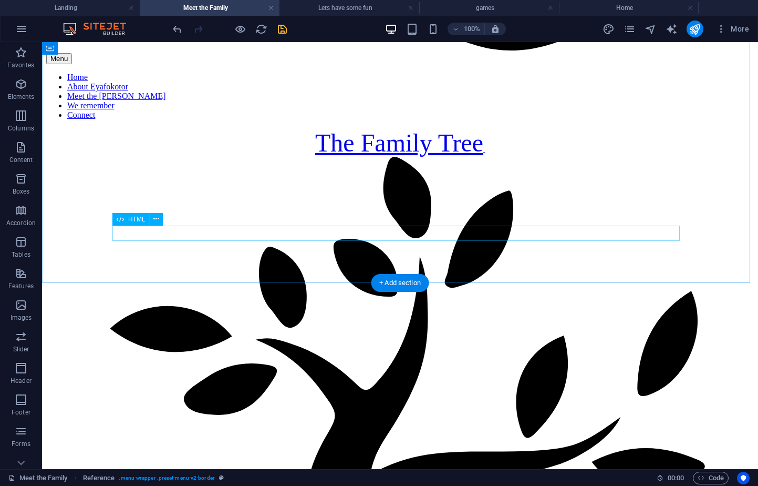
scroll to position [1052, 0]
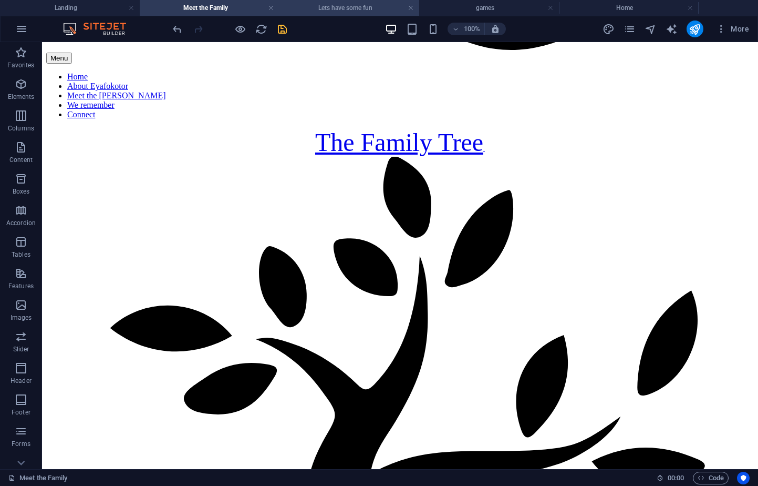
click at [335, 4] on h4 "Lets have some fun" at bounding box center [350, 8] width 140 height 12
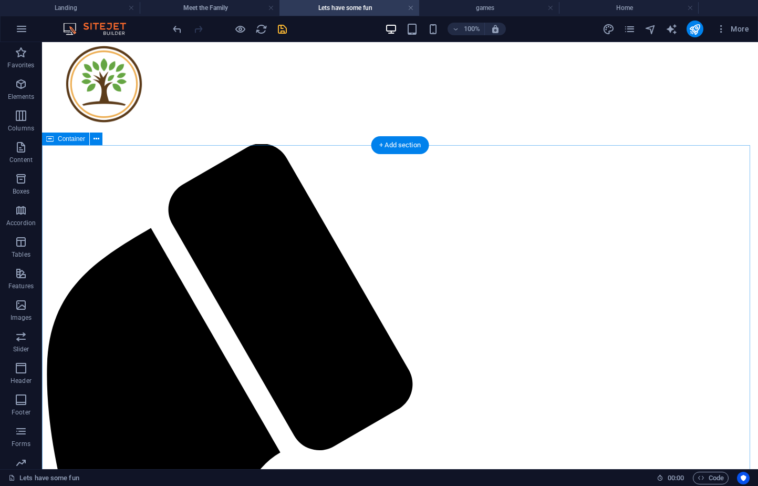
scroll to position [0, 0]
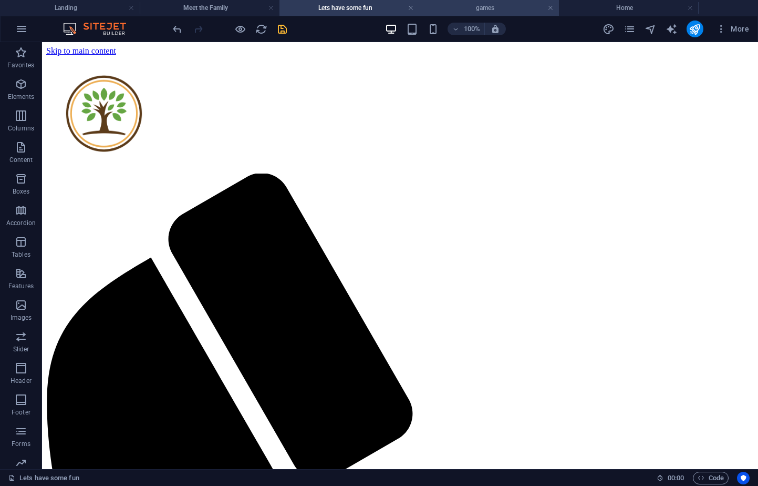
click at [465, 2] on h4 "games" at bounding box center [489, 8] width 140 height 12
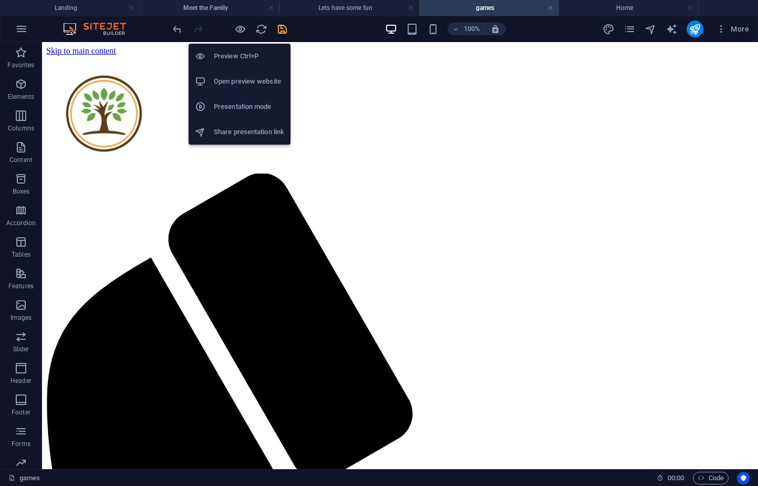
click at [235, 84] on h6 "Open preview website" at bounding box center [249, 81] width 70 height 13
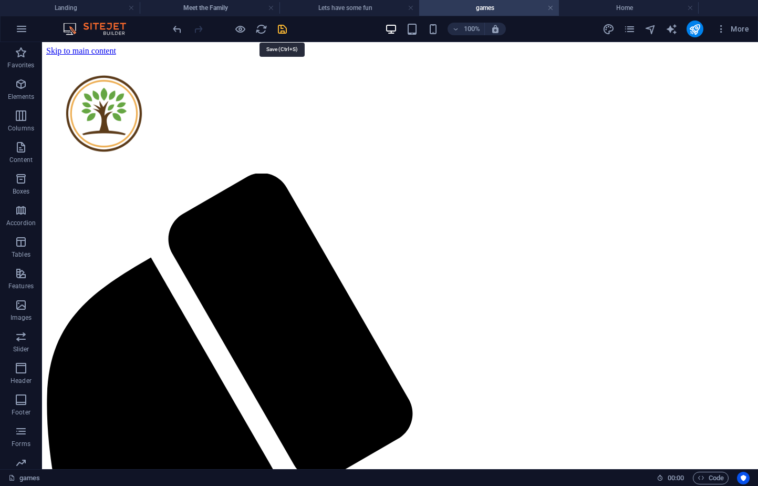
click at [281, 29] on icon "save" at bounding box center [282, 29] width 12 height 12
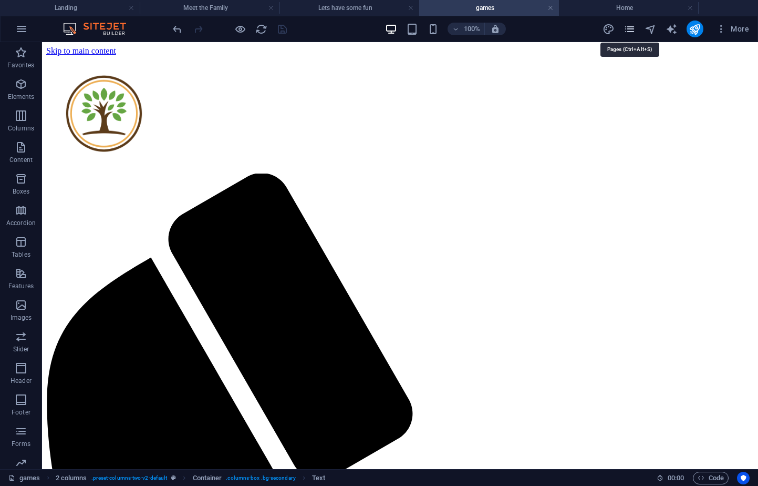
click at [627, 27] on icon "pages" at bounding box center [630, 29] width 12 height 12
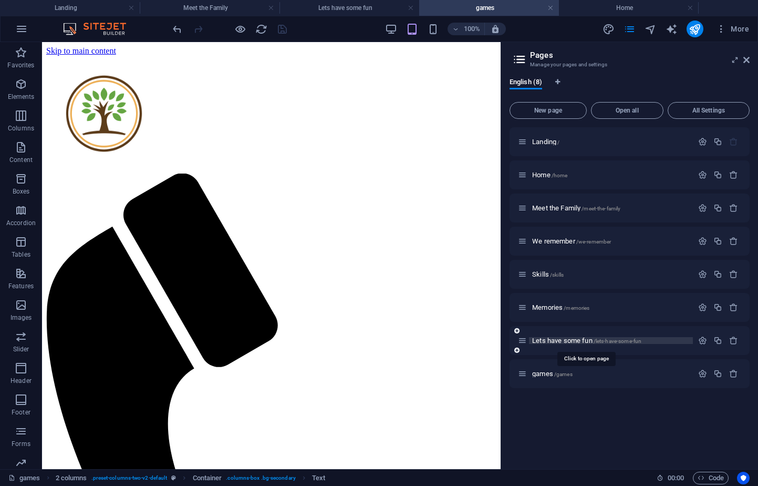
click at [555, 339] on span "Lets have some fun /lets-have-some-fun" at bounding box center [586, 340] width 109 height 8
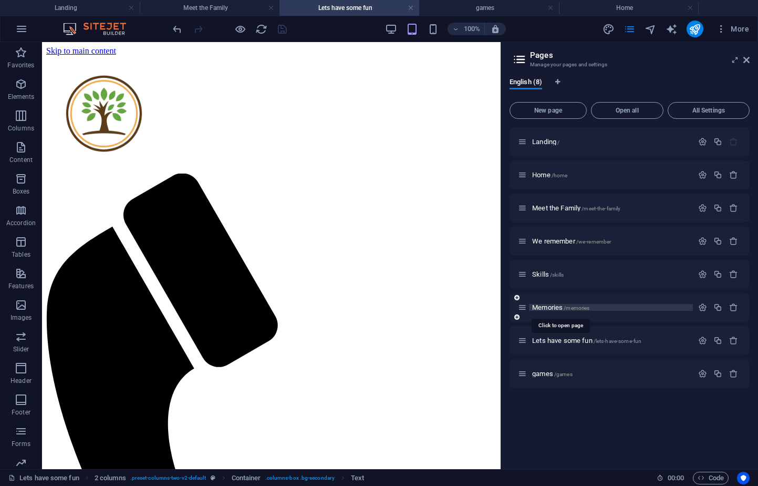
click at [554, 307] on span "Memories /memories" at bounding box center [560, 307] width 57 height 8
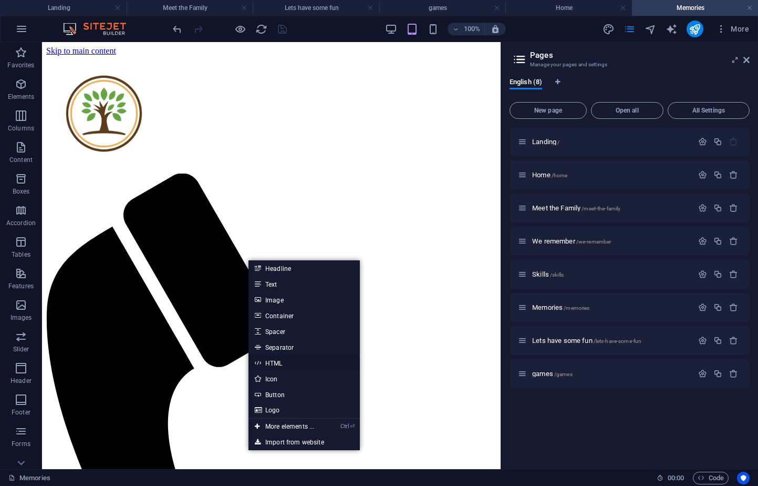
click at [289, 364] on link "HTML" at bounding box center [304, 363] width 111 height 16
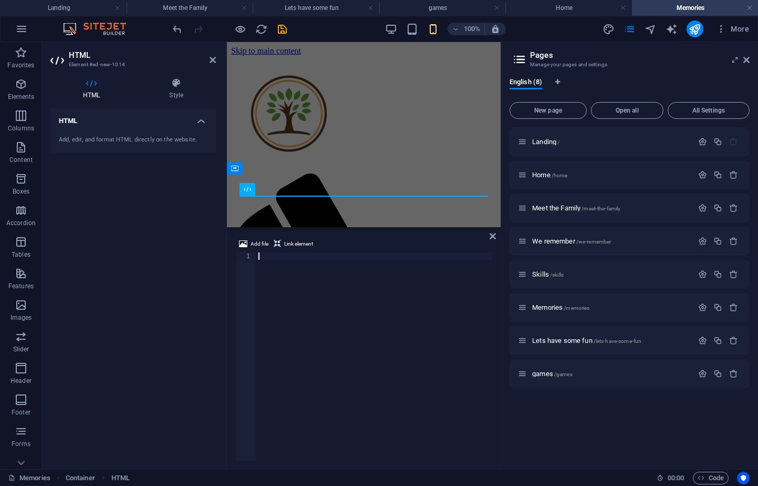
scroll to position [0, 94]
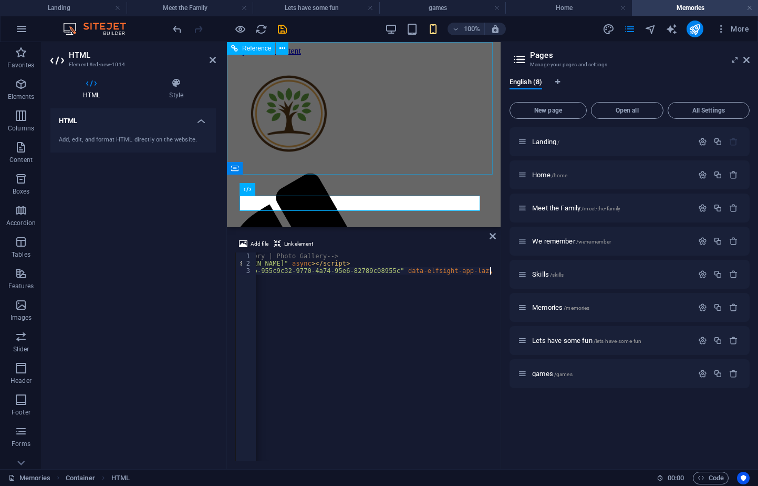
click at [425, 83] on div "Menu Home About [PERSON_NAME] Meet the Sowho's We remember Connect" at bounding box center [363, 320] width 265 height 528
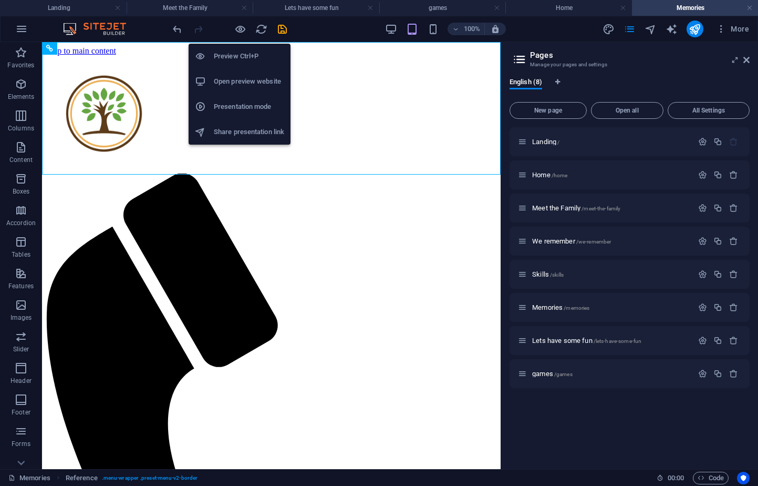
click at [235, 79] on h6 "Open preview website" at bounding box center [249, 81] width 70 height 13
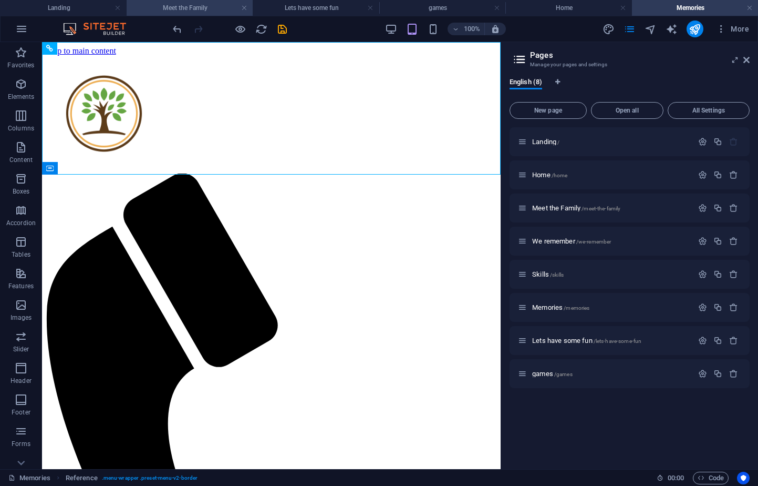
click at [189, 2] on h4 "Meet the Family" at bounding box center [190, 8] width 127 height 12
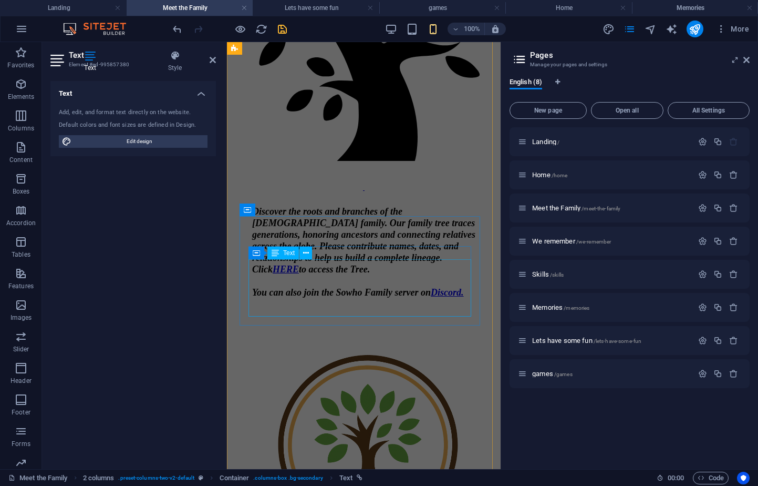
scroll to position [809, 0]
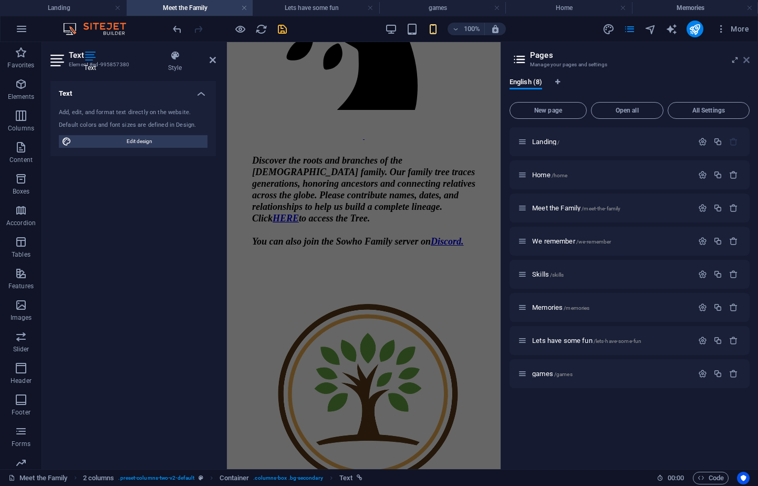
click at [749, 60] on icon at bounding box center [747, 60] width 6 height 8
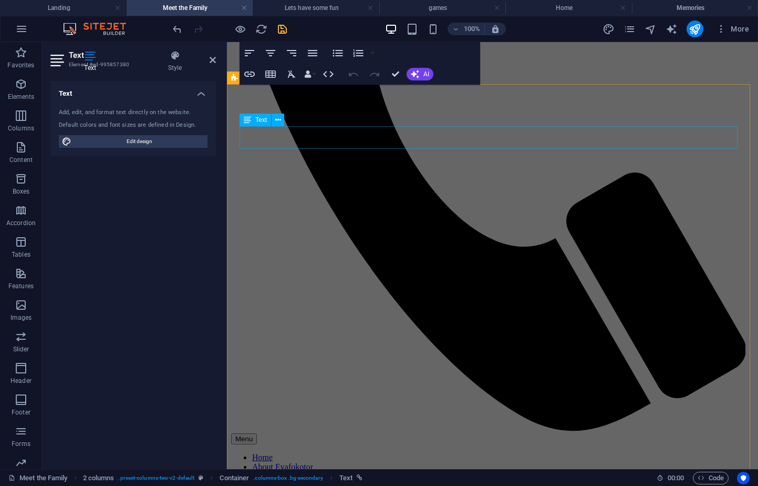
scroll to position [408, 0]
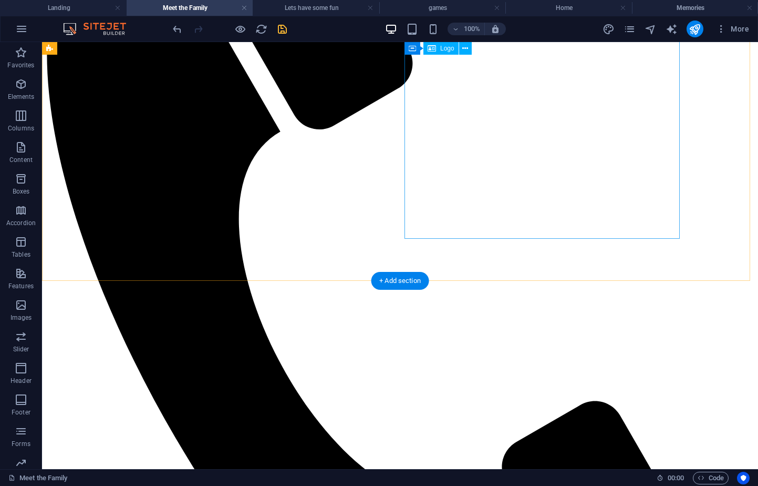
scroll to position [463, 0]
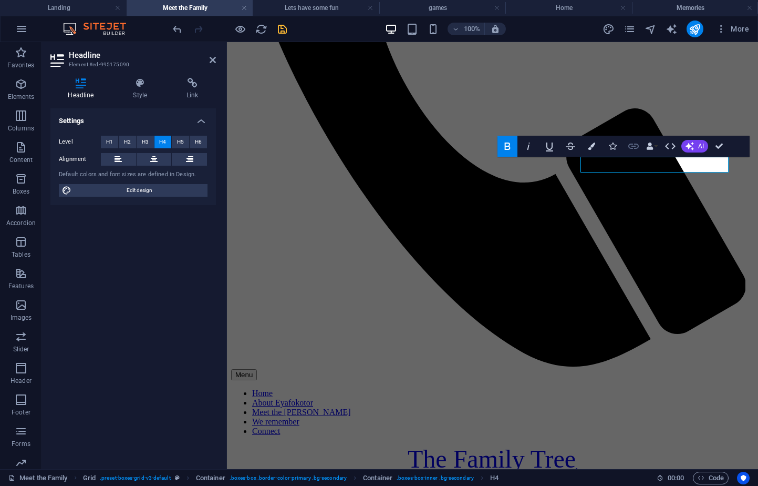
click at [630, 145] on icon "button" at bounding box center [634, 145] width 11 height 5
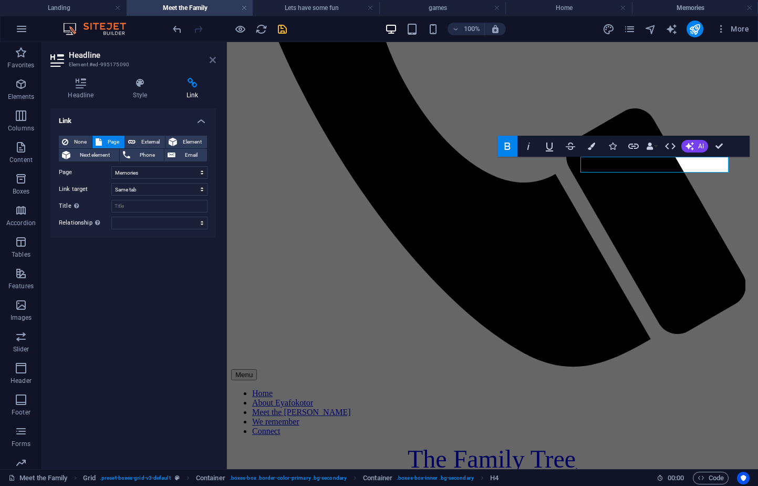
click at [211, 57] on icon at bounding box center [213, 60] width 6 height 8
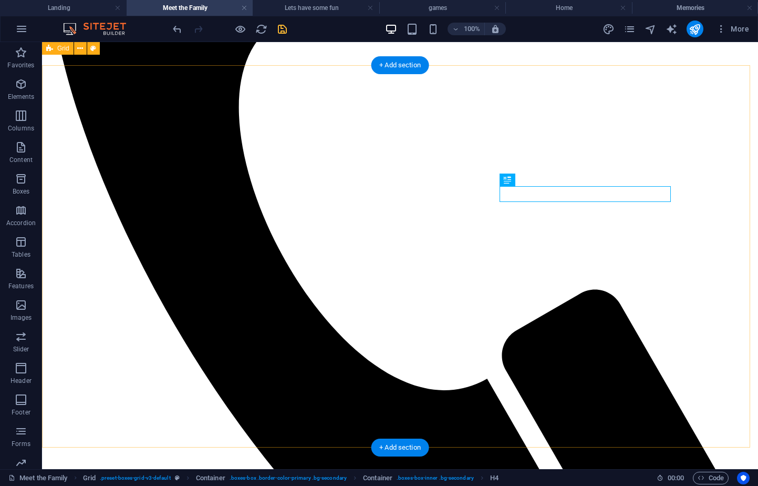
scroll to position [446, 0]
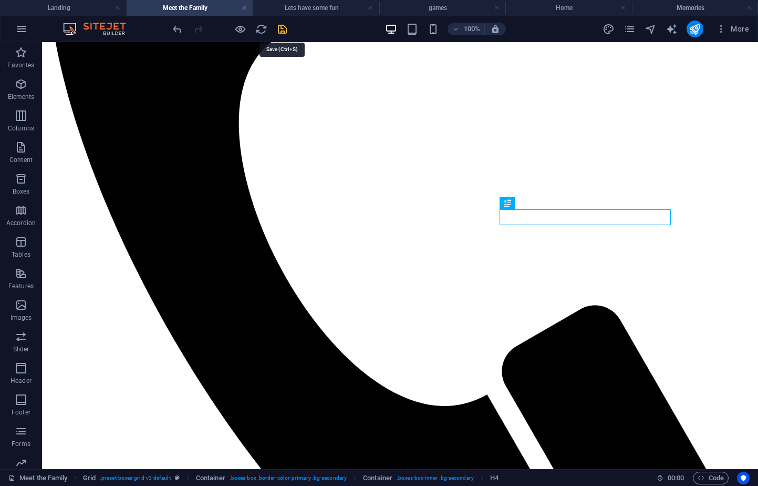
click at [281, 29] on icon "save" at bounding box center [282, 29] width 12 height 12
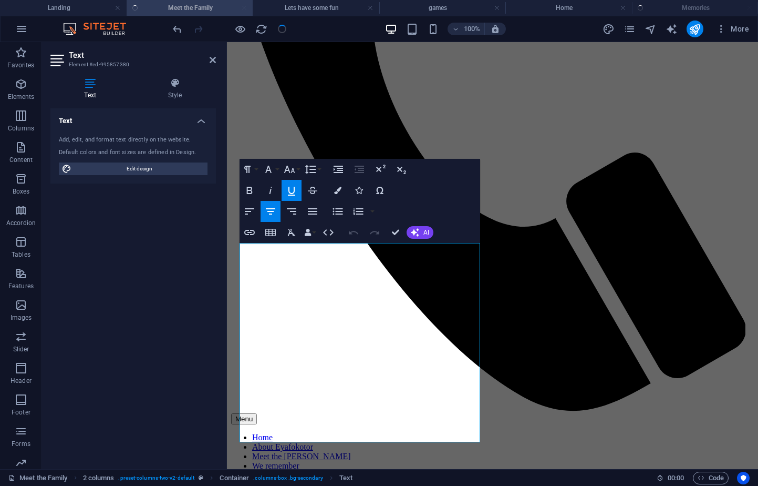
scroll to position [0, 0]
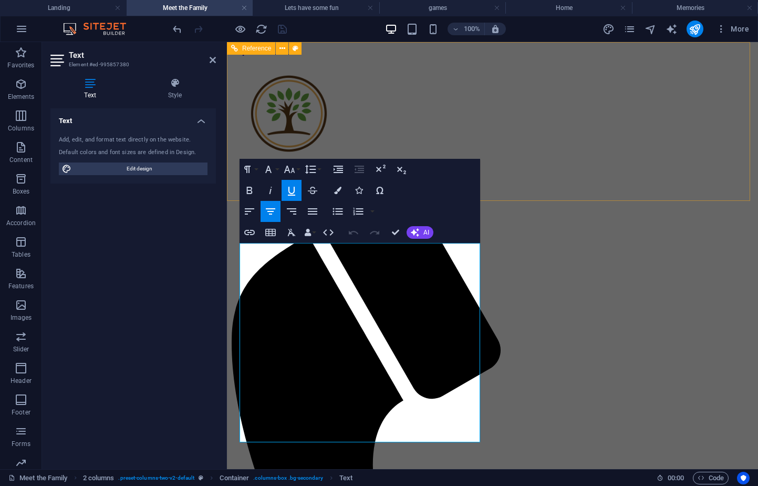
click at [646, 79] on div "Menu Home About [PERSON_NAME] Meet the Sowho's We remember Connect" at bounding box center [492, 491] width 523 height 870
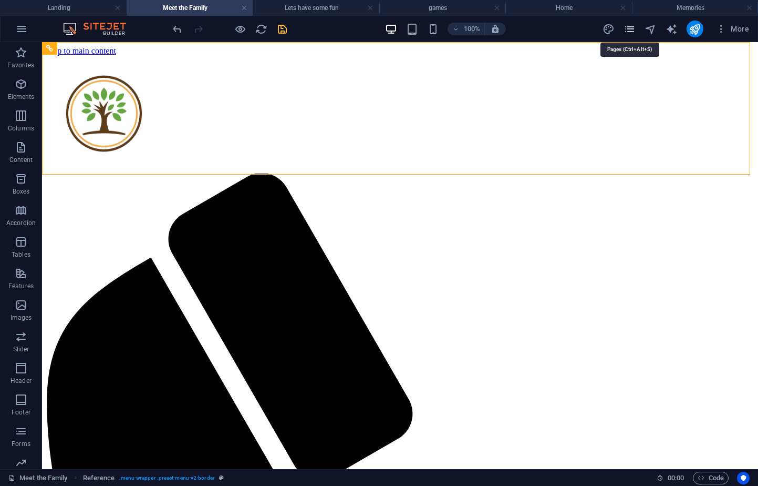
click at [632, 31] on icon "pages" at bounding box center [630, 29] width 12 height 12
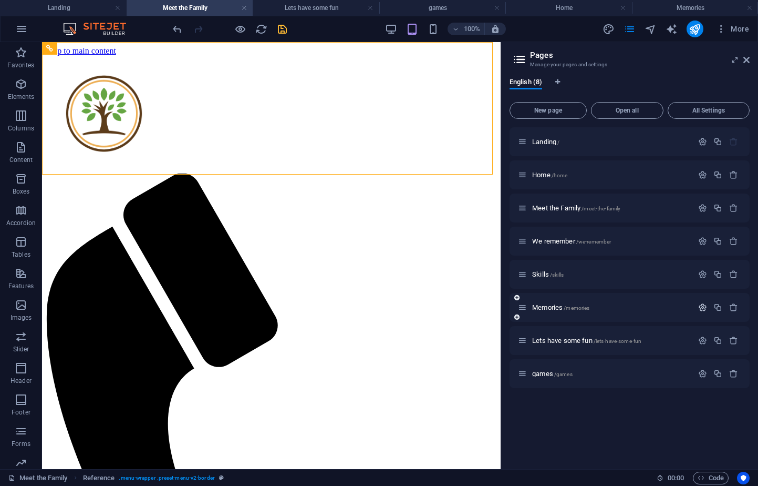
click at [706, 308] on icon "button" at bounding box center [702, 307] width 9 height 9
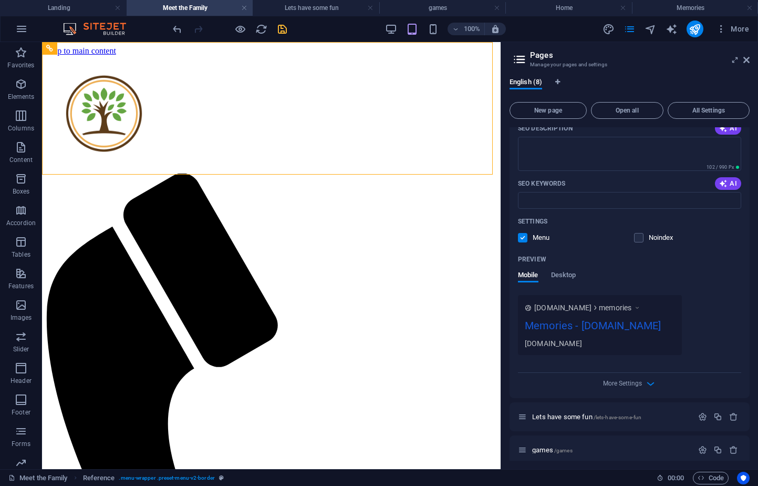
scroll to position [323, 0]
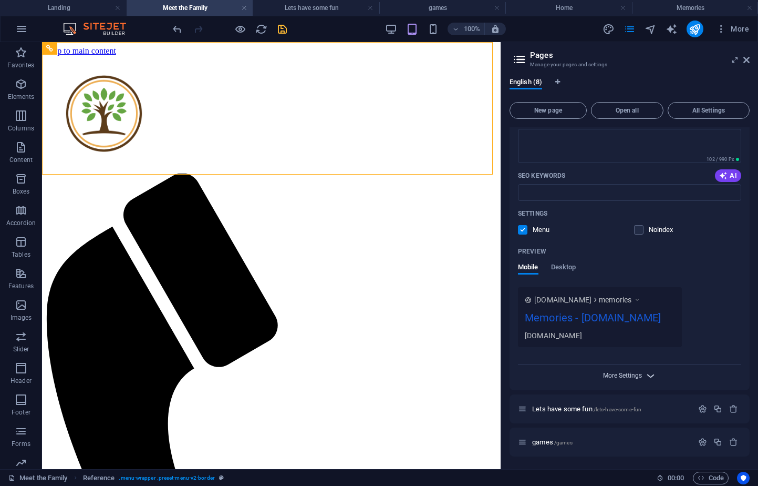
click at [637, 377] on span "More Settings" at bounding box center [622, 375] width 39 height 7
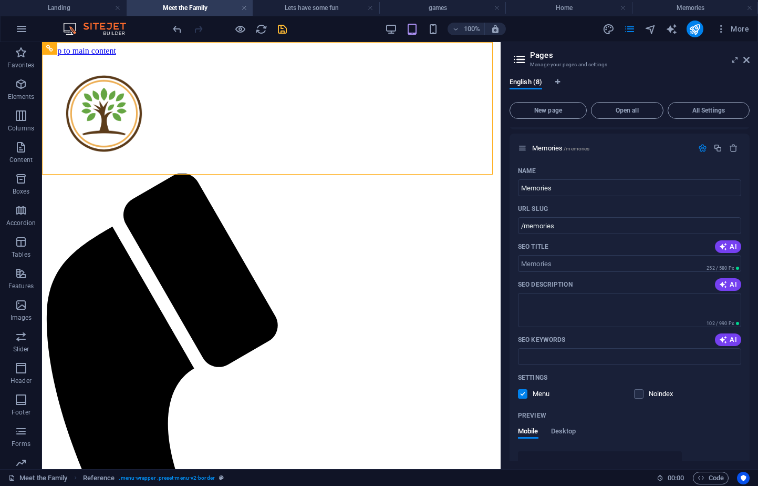
scroll to position [0, 0]
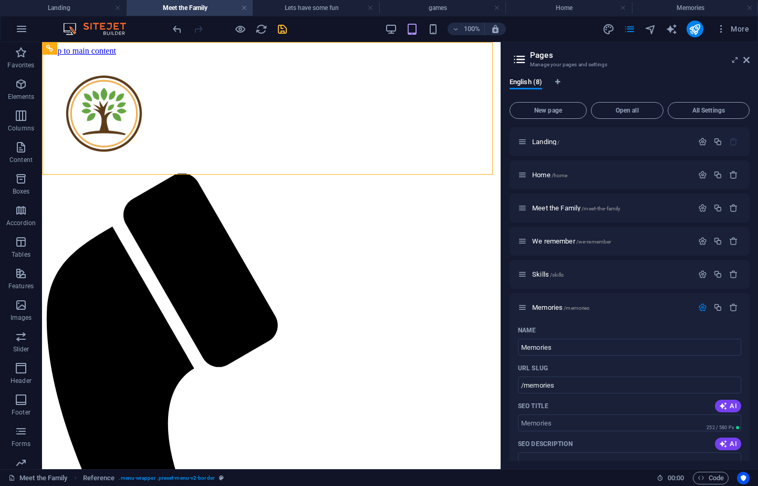
click at [742, 57] on h2 "Pages" at bounding box center [640, 54] width 220 height 9
click at [747, 56] on icon at bounding box center [747, 60] width 6 height 8
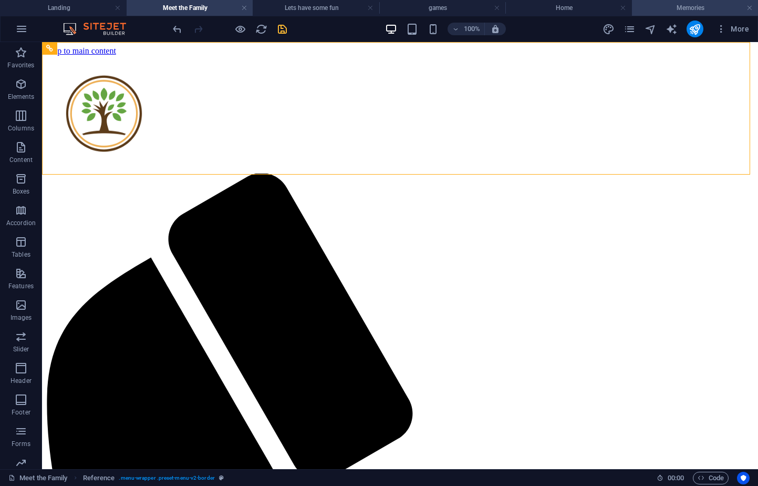
click at [719, 4] on h4 "Memories" at bounding box center [695, 8] width 127 height 12
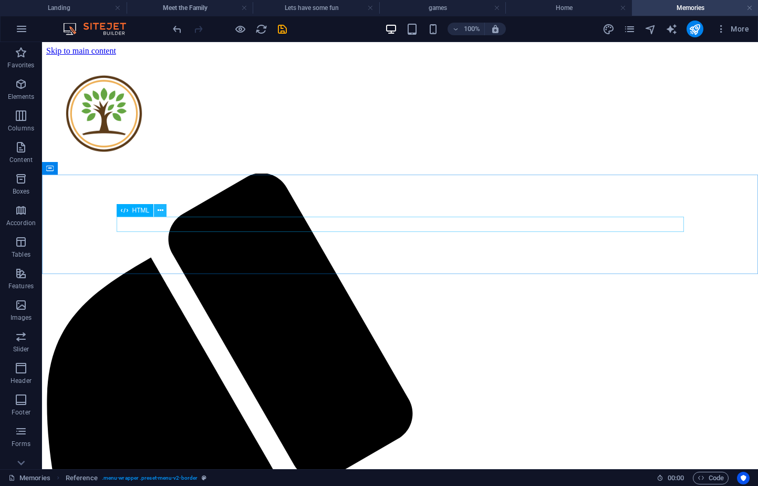
click at [161, 210] on icon at bounding box center [161, 210] width 6 height 11
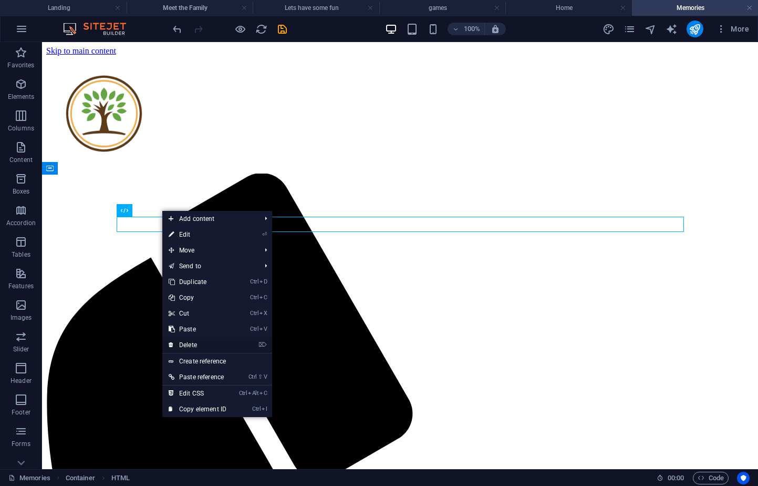
click at [189, 344] on link "⌦ Delete" at bounding box center [197, 345] width 70 height 16
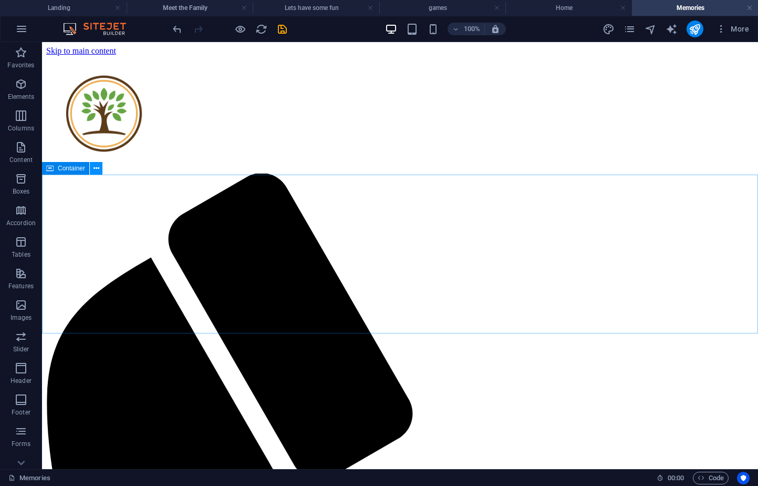
click at [97, 166] on icon at bounding box center [97, 168] width 6 height 11
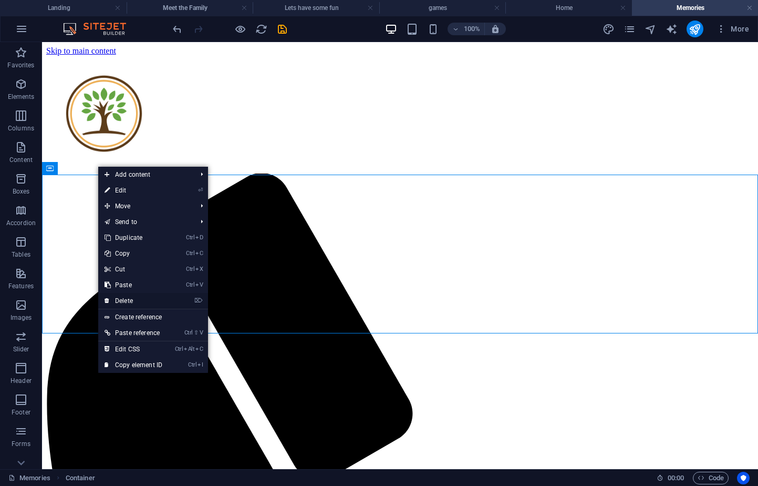
click at [128, 297] on link "⌦ Delete" at bounding box center [133, 301] width 70 height 16
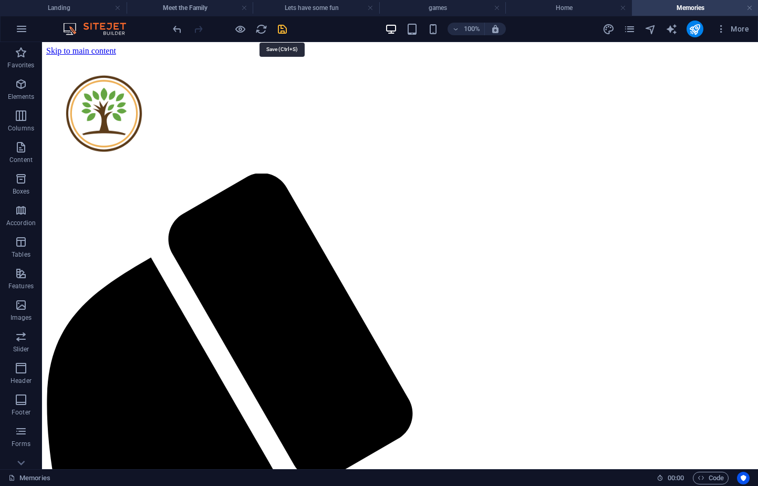
click at [286, 31] on icon "save" at bounding box center [282, 29] width 12 height 12
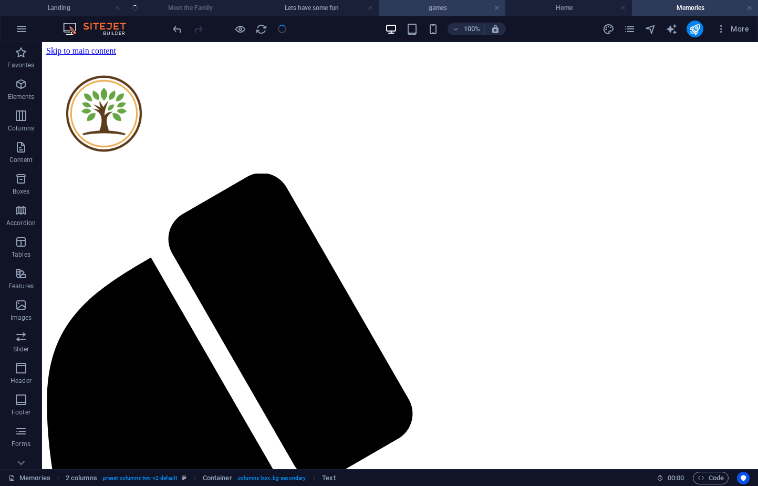
click at [447, 4] on h4 "games" at bounding box center [442, 8] width 127 height 12
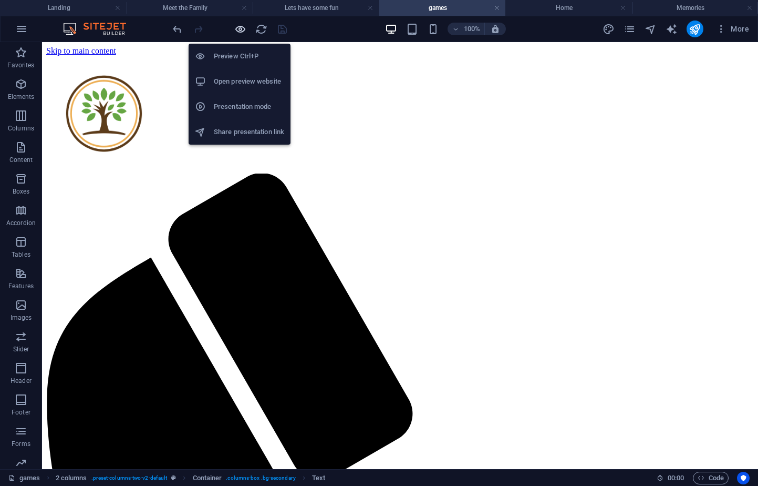
click at [240, 30] on icon "button" at bounding box center [240, 29] width 12 height 12
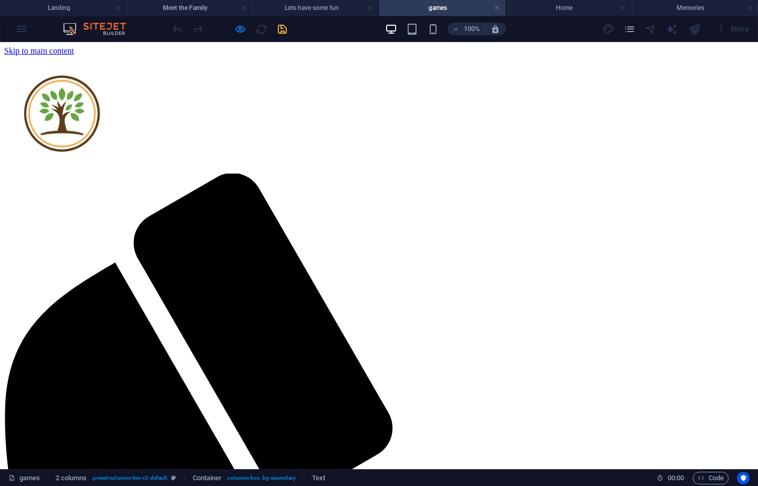
drag, startPoint x: 451, startPoint y: 111, endPoint x: 442, endPoint y: 124, distance: 16.2
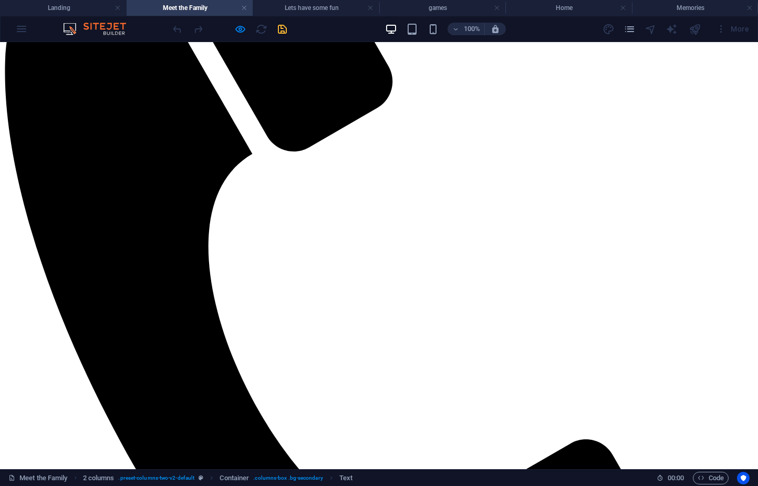
scroll to position [473, 0]
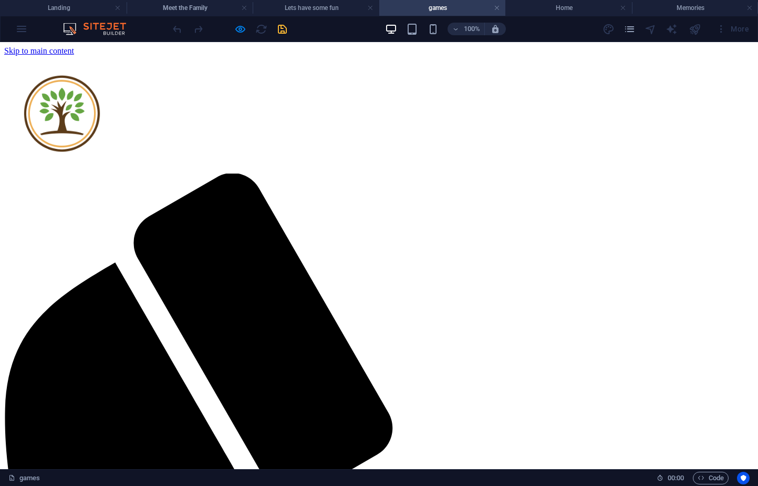
click at [421, 7] on h4 "games" at bounding box center [442, 8] width 127 height 12
click at [591, 6] on h4 "Home" at bounding box center [569, 8] width 127 height 12
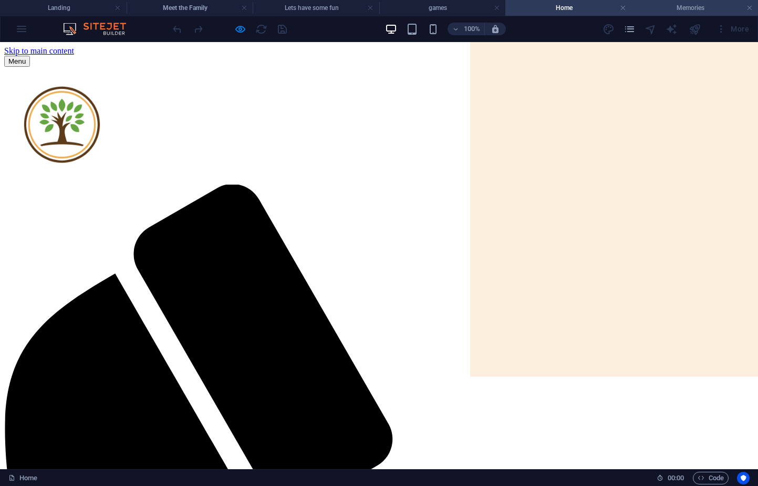
click at [667, 6] on h4 "Memories" at bounding box center [695, 8] width 127 height 12
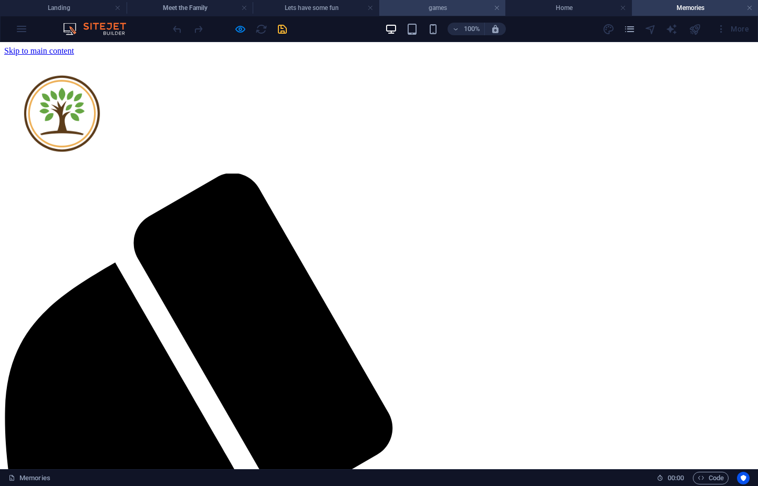
click at [438, 3] on h4 "games" at bounding box center [442, 8] width 127 height 12
click at [438, 4] on h4 "games" at bounding box center [442, 8] width 127 height 12
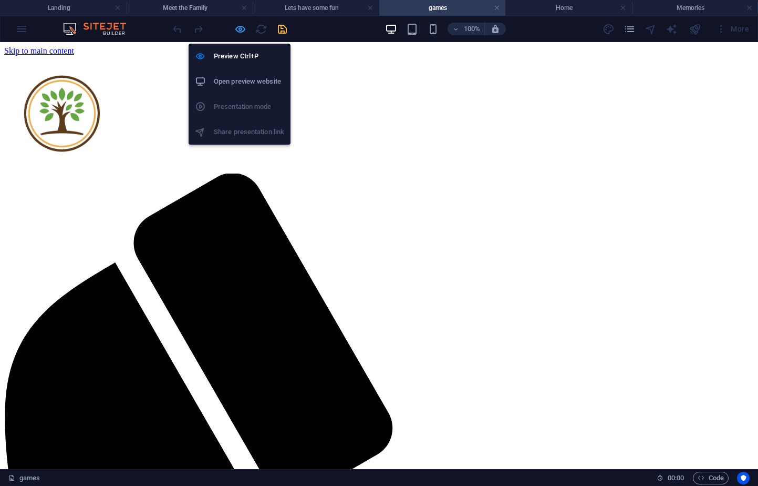
click at [242, 28] on icon "button" at bounding box center [240, 29] width 12 height 12
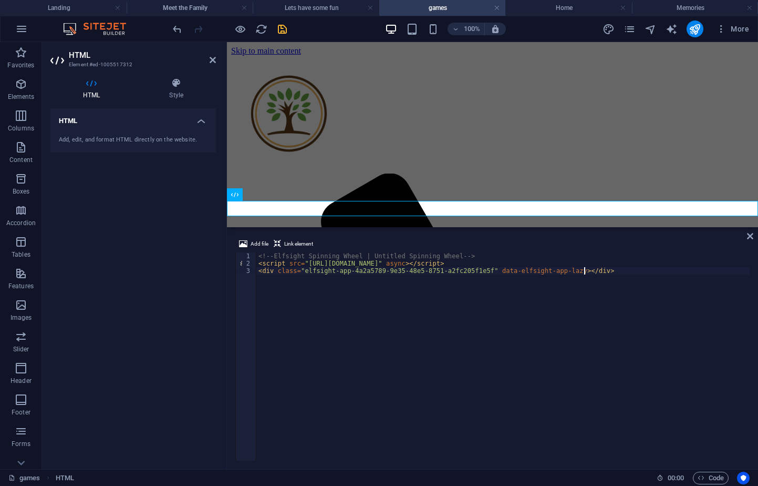
click at [592, 298] on div "<!-- Elfsight Spinning Wheel | Untitled Spinning Wheel --> < script src = "http…" at bounding box center [502, 363] width 493 height 223
click at [283, 29] on icon "save" at bounding box center [282, 29] width 12 height 12
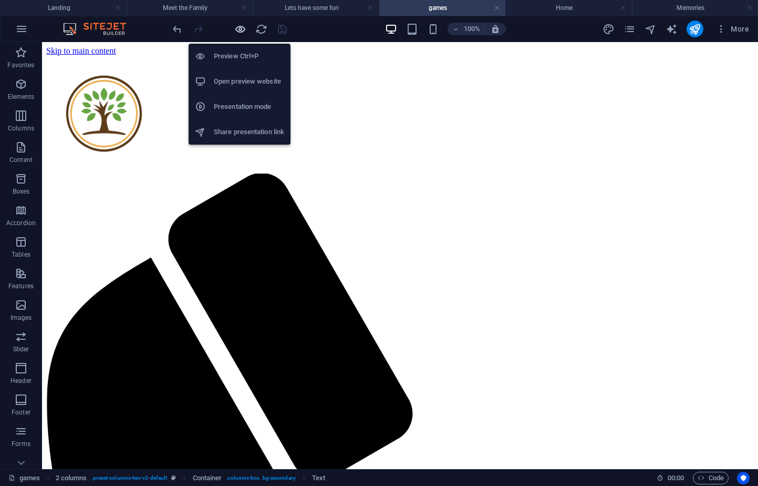
click at [242, 28] on icon "button" at bounding box center [240, 29] width 12 height 12
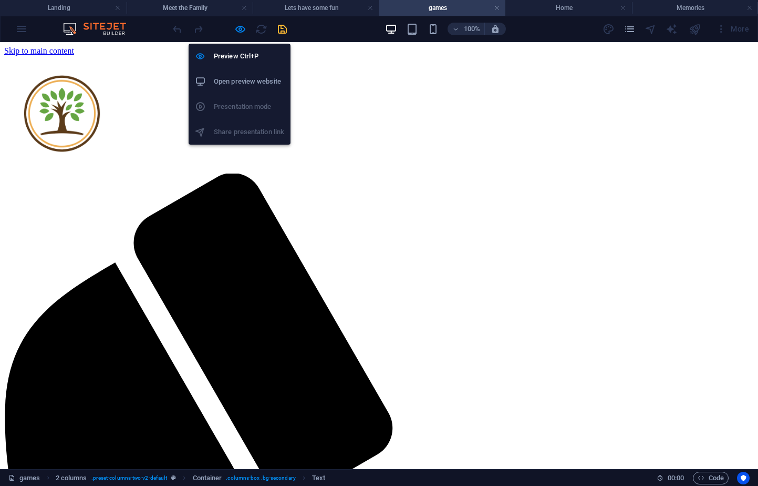
click at [231, 86] on h6 "Open preview website" at bounding box center [249, 81] width 70 height 13
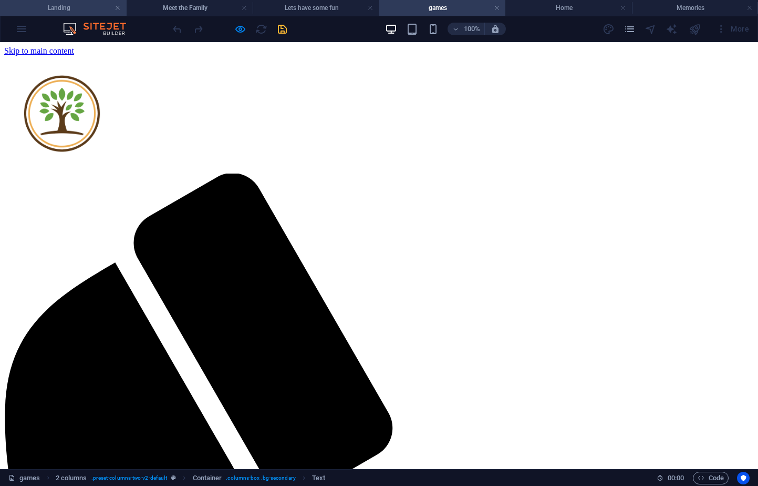
click at [70, 7] on h4 "Landing" at bounding box center [63, 8] width 127 height 12
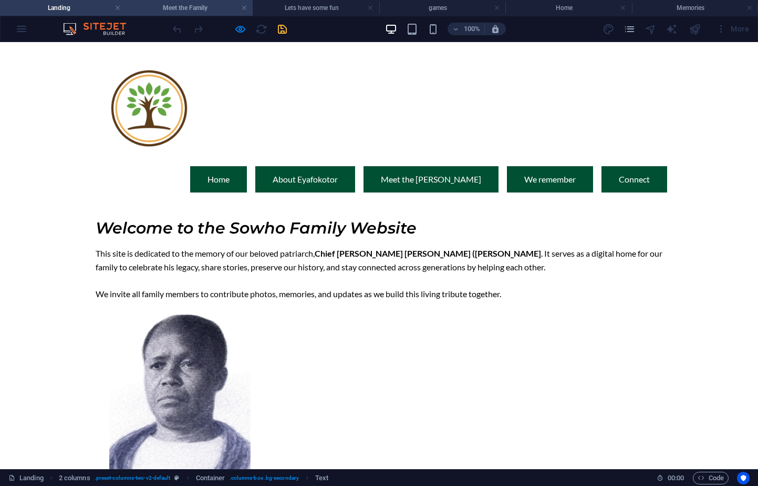
click at [185, 6] on h4 "Meet the Family" at bounding box center [190, 8] width 127 height 12
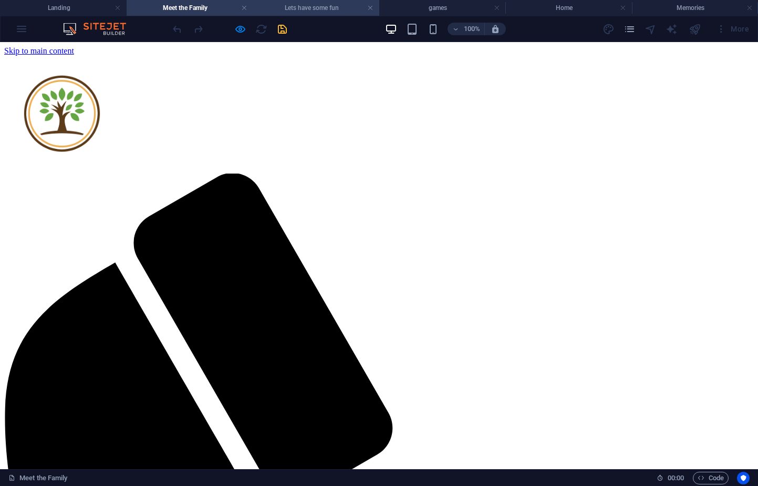
click at [334, 4] on h4 "Lets have some fun" at bounding box center [316, 8] width 127 height 12
click at [445, 7] on h4 "games" at bounding box center [442, 8] width 127 height 12
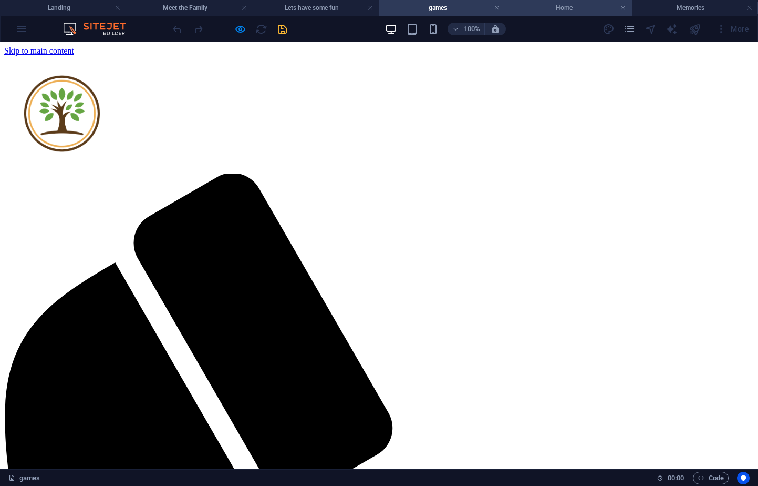
click at [566, 7] on h4 "Home" at bounding box center [569, 8] width 127 height 12
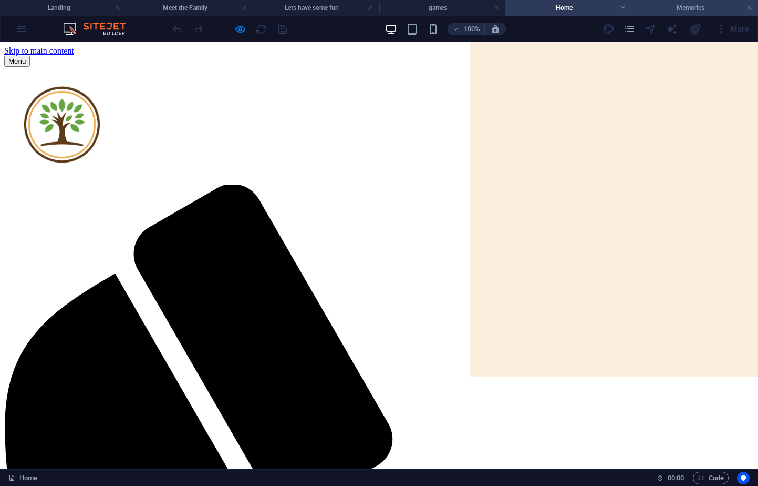
click at [678, 5] on h4 "Memories" at bounding box center [695, 8] width 127 height 12
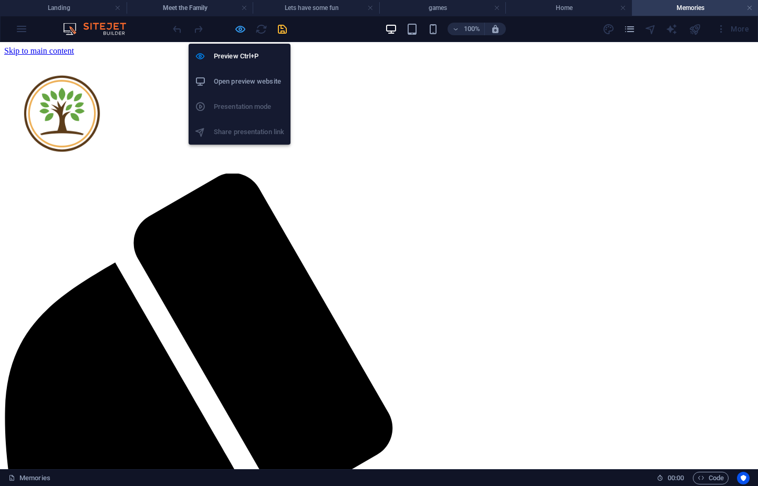
click at [239, 27] on icon "button" at bounding box center [240, 29] width 12 height 12
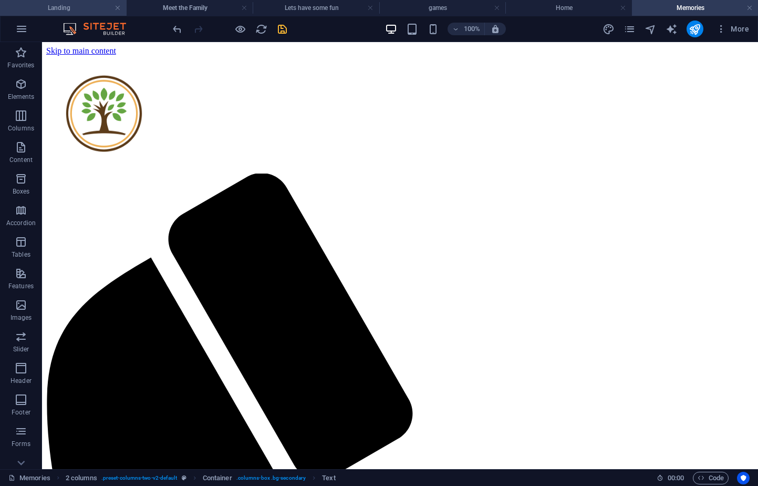
click at [84, 9] on h4 "Landing" at bounding box center [63, 8] width 127 height 12
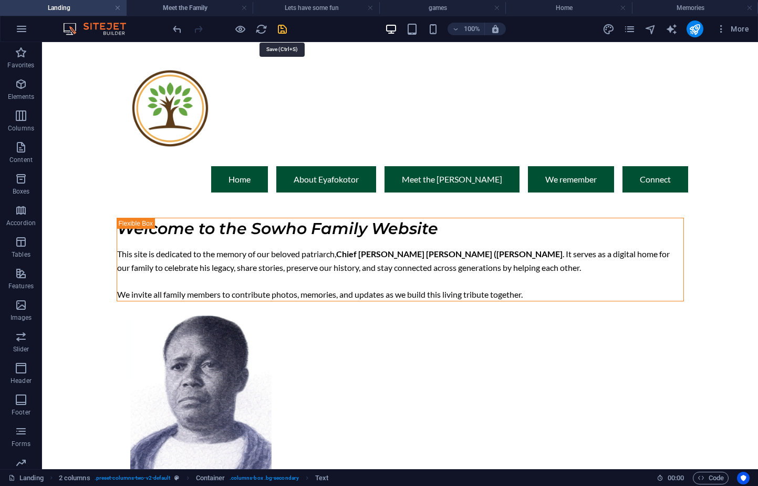
click at [282, 31] on icon "save" at bounding box center [282, 29] width 12 height 12
click at [333, 8] on h4 "Lets have some fun" at bounding box center [316, 8] width 127 height 12
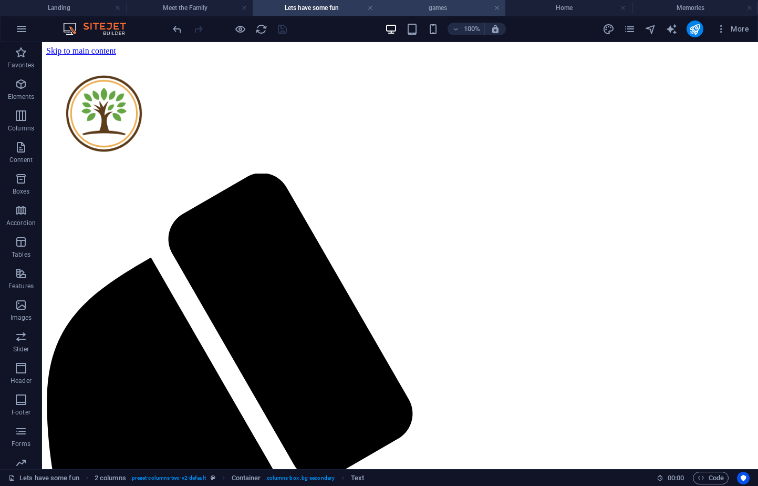
click at [434, 12] on h4 "games" at bounding box center [442, 8] width 127 height 12
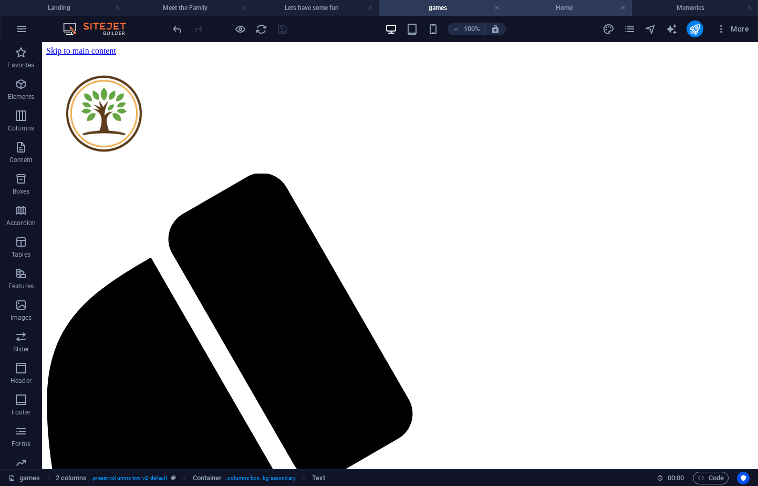
click at [555, 14] on li "Home" at bounding box center [569, 8] width 127 height 16
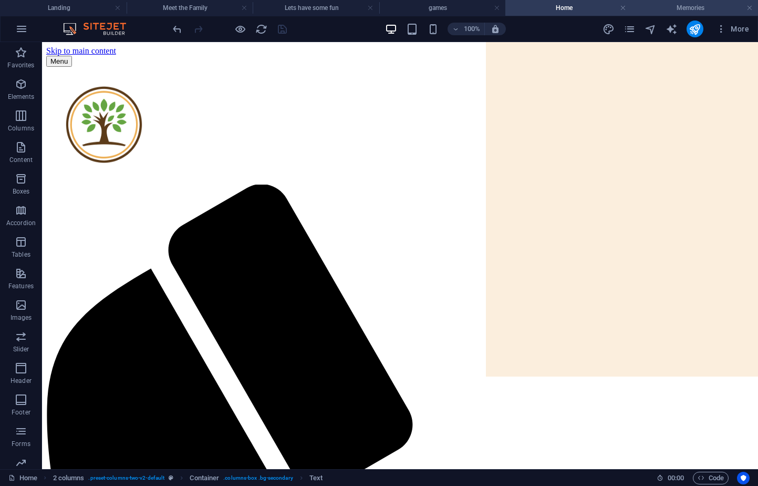
click at [676, 3] on h4 "Memories" at bounding box center [695, 8] width 127 height 12
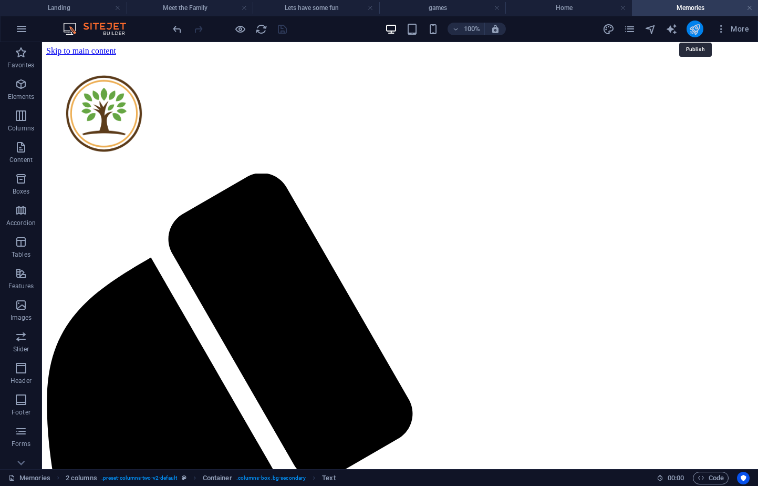
click at [691, 27] on icon "publish" at bounding box center [695, 29] width 12 height 12
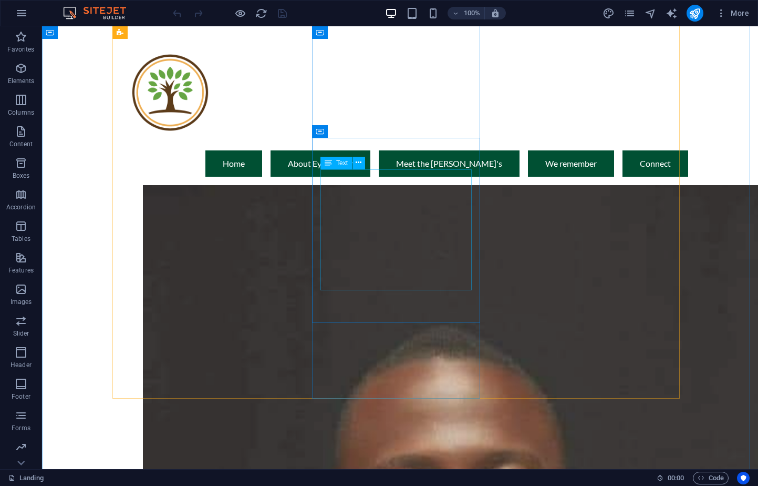
scroll to position [631, 0]
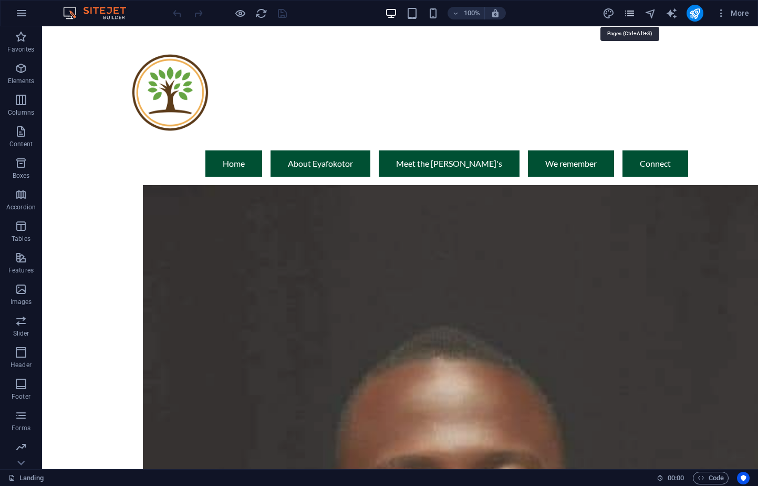
click at [634, 14] on icon "pages" at bounding box center [630, 13] width 12 height 12
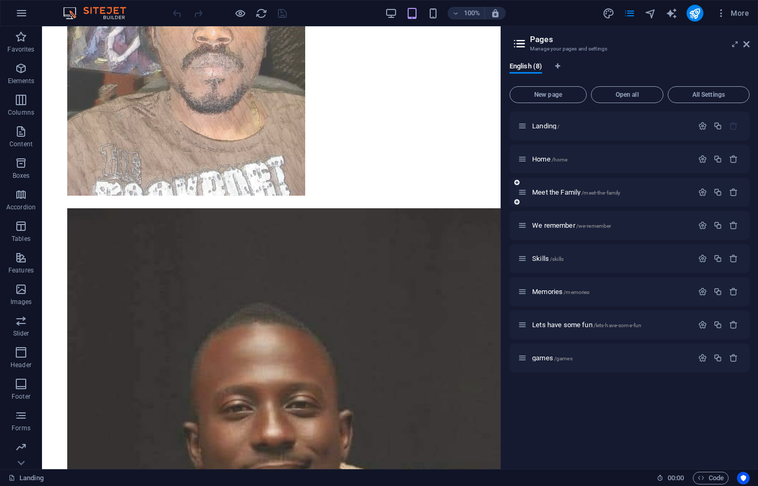
click at [568, 188] on div "Meet the Family /meet-the-family" at bounding box center [605, 192] width 175 height 12
click at [566, 191] on span "Meet the Family /meet-the-family" at bounding box center [576, 192] width 88 height 8
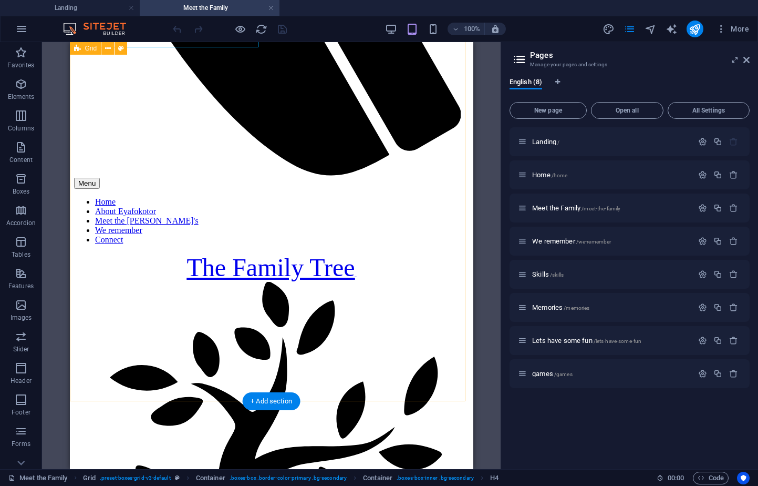
scroll to position [502, 0]
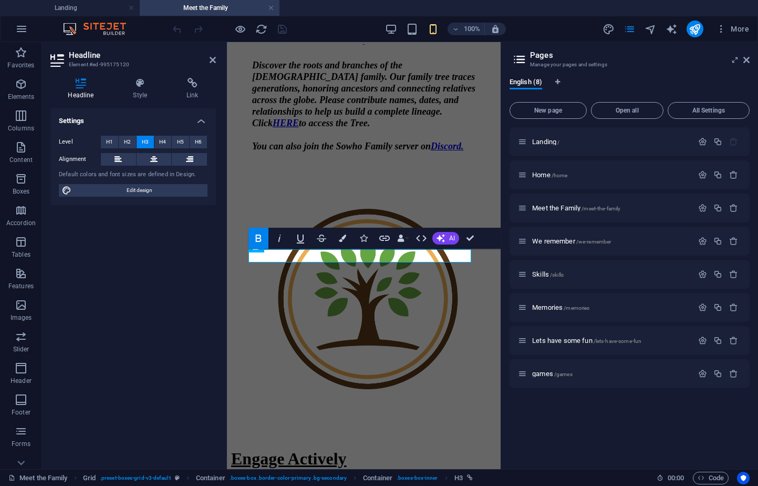
scroll to position [904, 0]
click at [146, 87] on icon at bounding box center [140, 83] width 49 height 11
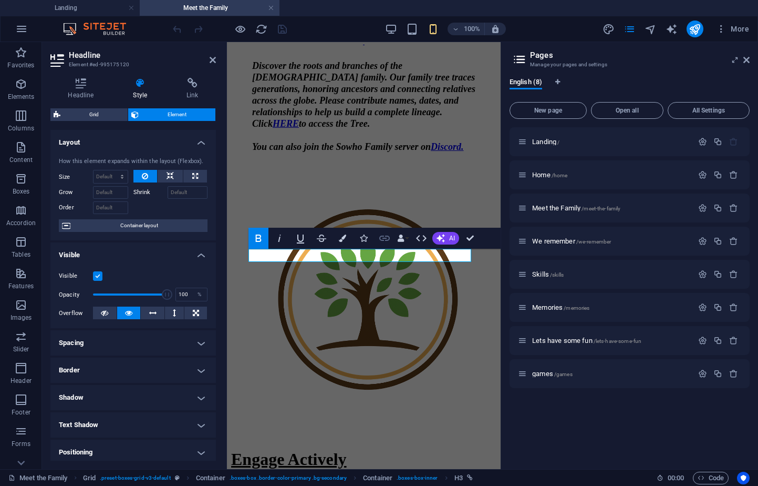
click at [382, 239] on icon "button" at bounding box center [384, 238] width 13 height 13
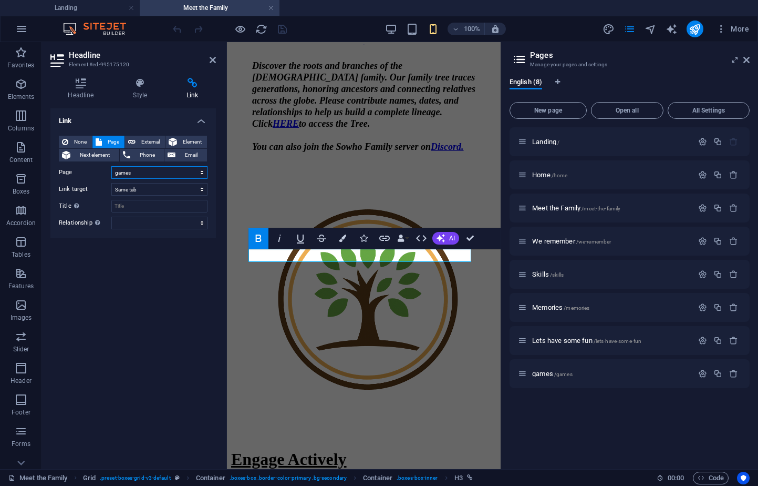
click at [201, 171] on select "Landing Home Meet the Family We remember Skills Memories Lets have some fun gam…" at bounding box center [159, 172] width 96 height 13
click at [111, 166] on select "Landing Home Meet the Family We remember Skills Memories Lets have some fun gam…" at bounding box center [159, 172] width 96 height 13
click at [136, 191] on select "New tab Same tab Overlay" at bounding box center [159, 189] width 96 height 13
click at [111, 183] on select "New tab Same tab Overlay" at bounding box center [159, 189] width 96 height 13
click at [131, 189] on select "New tab Same tab Overlay" at bounding box center [159, 189] width 96 height 13
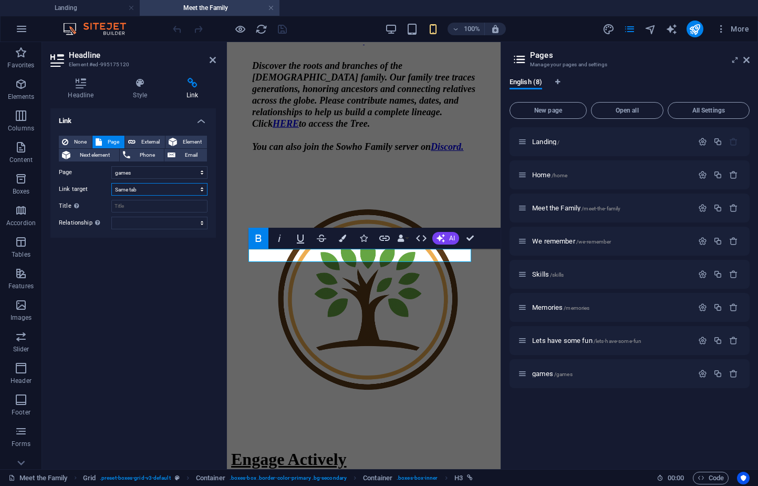
select select "blank"
click at [111, 183] on select "New tab Same tab Overlay" at bounding box center [159, 189] width 96 height 13
click at [125, 204] on input "Title Additional link description, should not be the same as the link text. The…" at bounding box center [159, 206] width 96 height 13
click at [121, 246] on div "Link None Page External Element Next element Phone Email Page Landing Home Meet…" at bounding box center [133, 284] width 166 height 352
click at [136, 140] on button "External" at bounding box center [145, 142] width 40 height 13
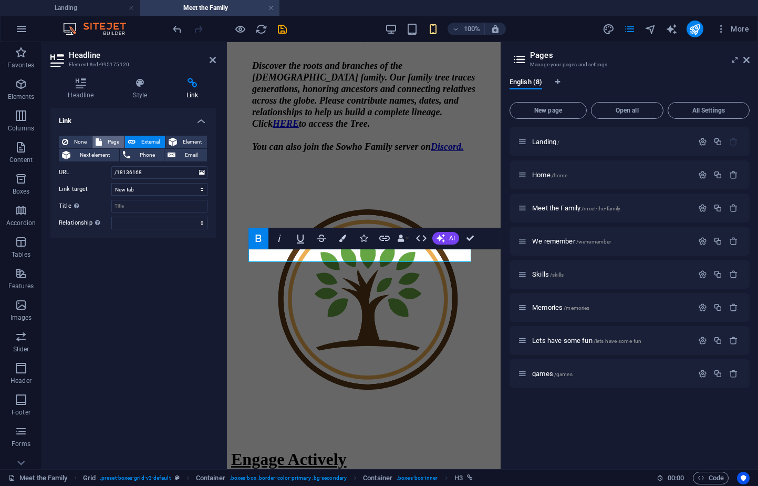
click at [108, 139] on span "Page" at bounding box center [113, 142] width 16 height 13
select select
click at [284, 26] on icon "save" at bounding box center [282, 29] width 12 height 12
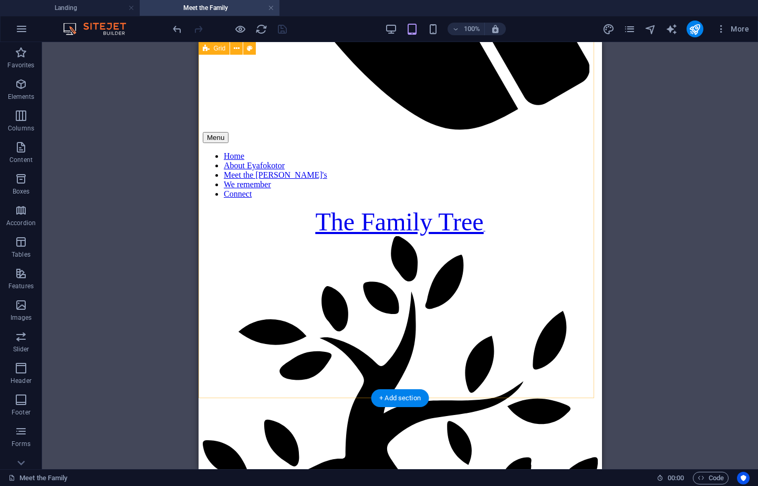
scroll to position [562, 0]
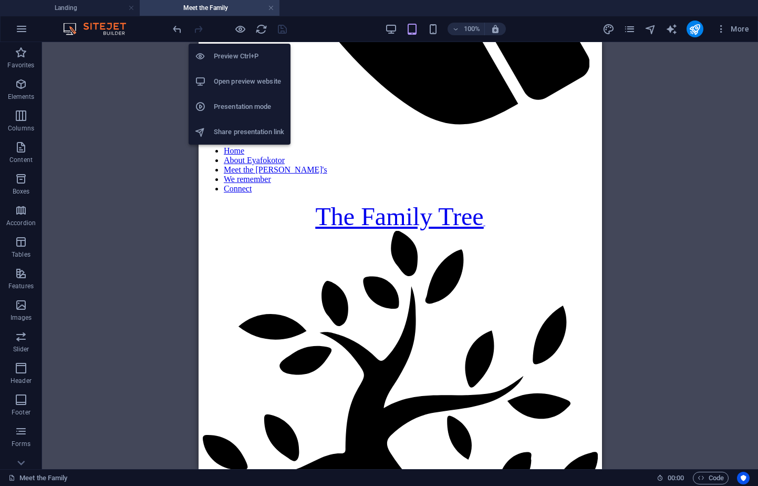
click at [241, 83] on h6 "Open preview website" at bounding box center [249, 81] width 70 height 13
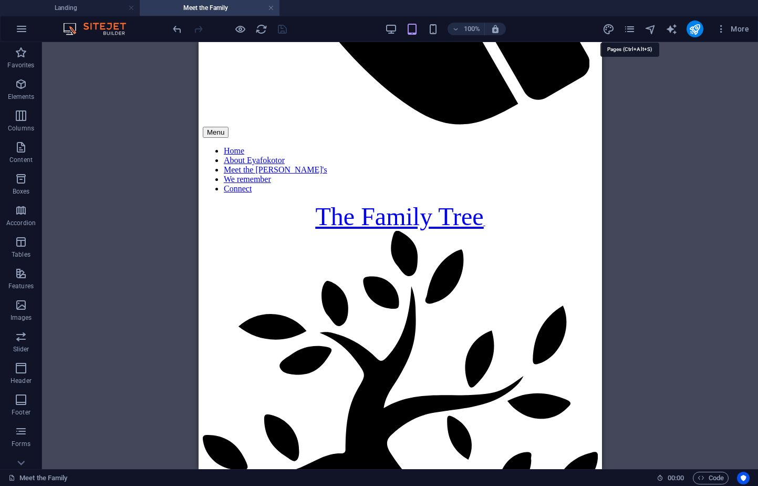
click at [622, 33] on div "More" at bounding box center [678, 28] width 151 height 17
click at [627, 32] on icon "pages" at bounding box center [630, 29] width 12 height 12
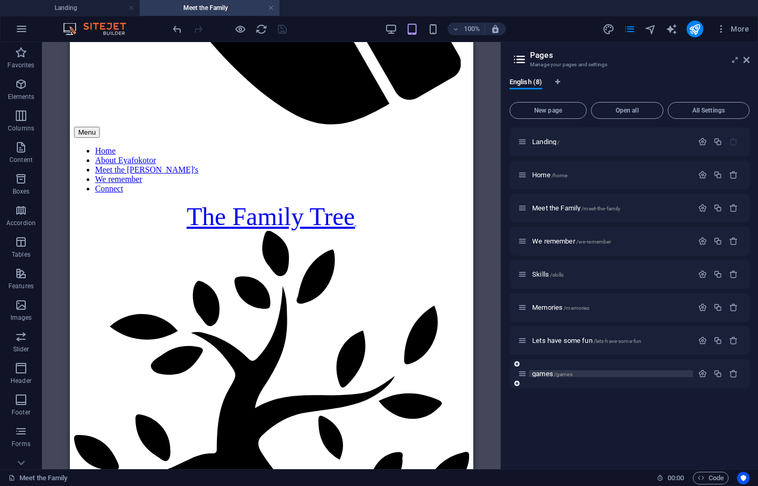
click at [549, 373] on span "games /games" at bounding box center [552, 373] width 40 height 8
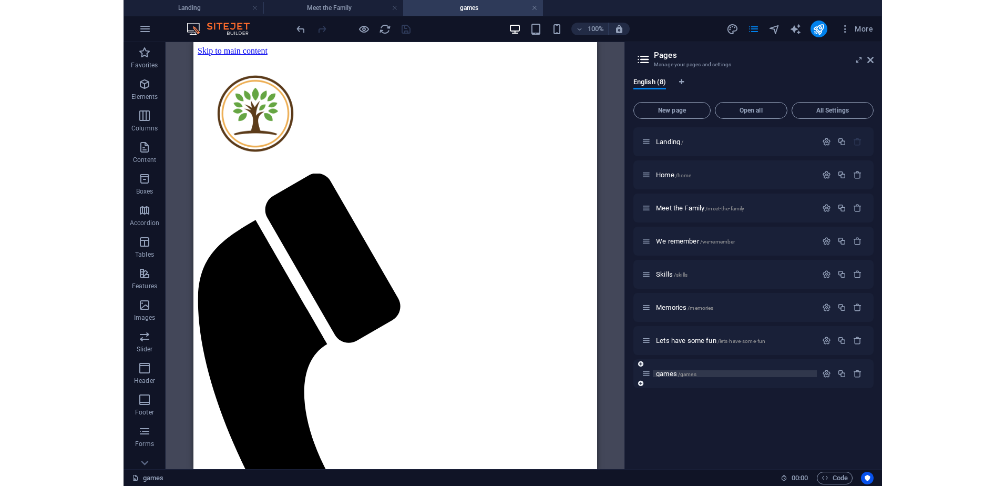
scroll to position [0, 0]
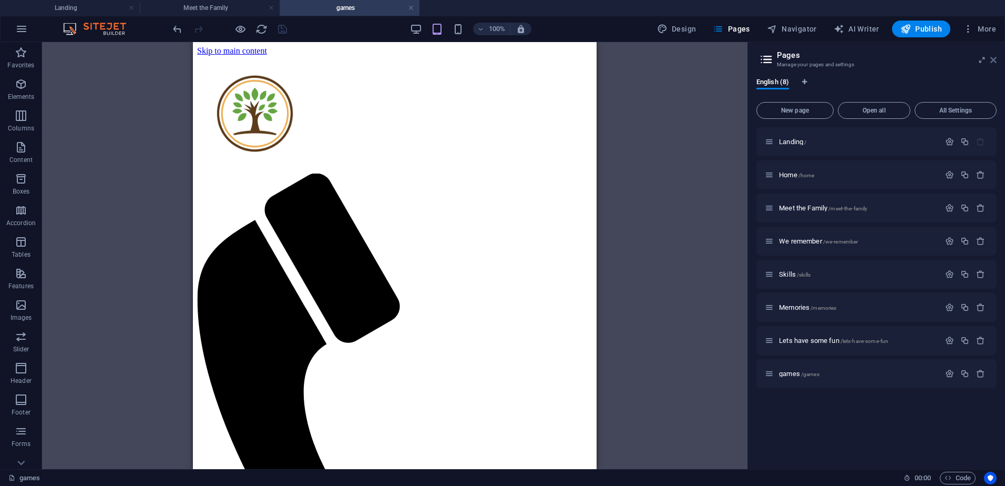
click at [758, 58] on icon at bounding box center [993, 60] width 6 height 8
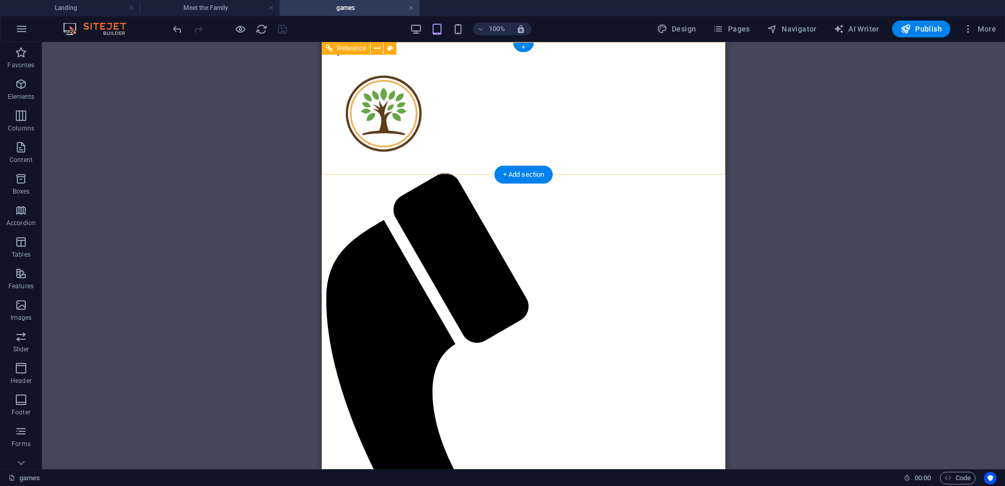
click at [692, 173] on figure at bounding box center [519, 431] width 387 height 516
click at [694, 173] on div "Menu" at bounding box center [523, 436] width 395 height 527
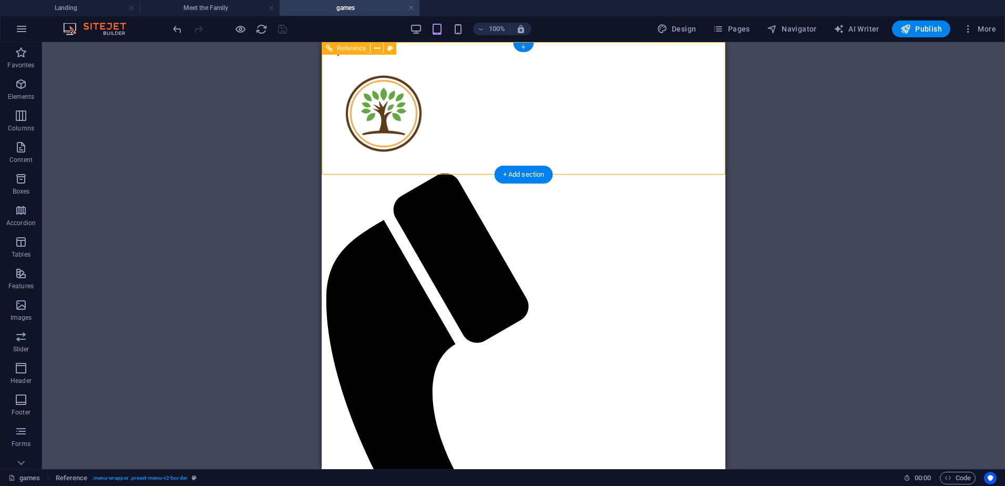
click at [378, 47] on icon at bounding box center [377, 48] width 6 height 11
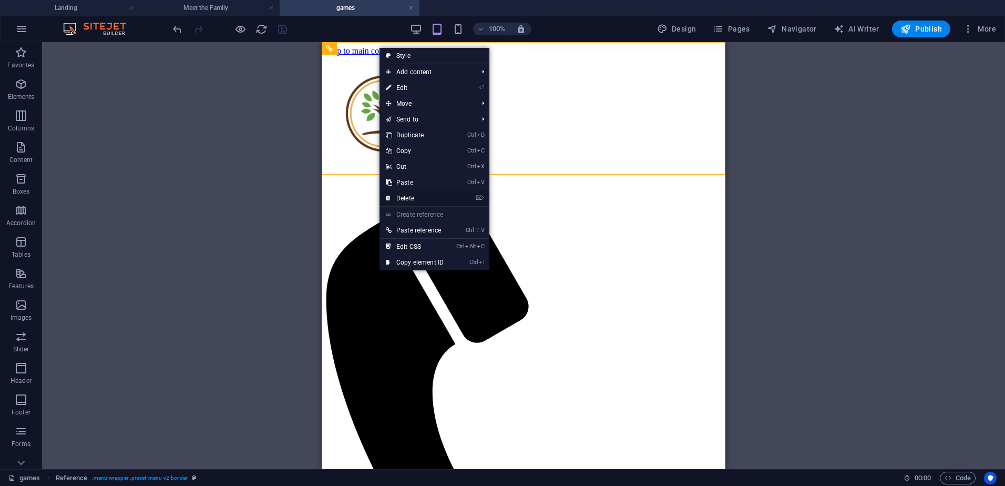
click at [419, 198] on link "⌦ Delete" at bounding box center [414, 198] width 70 height 16
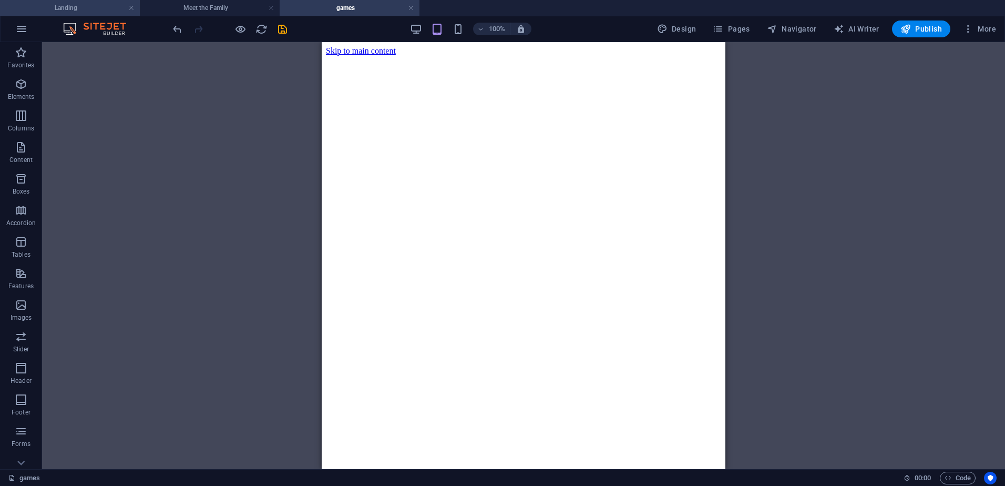
click at [71, 6] on h4 "Landing" at bounding box center [70, 8] width 140 height 12
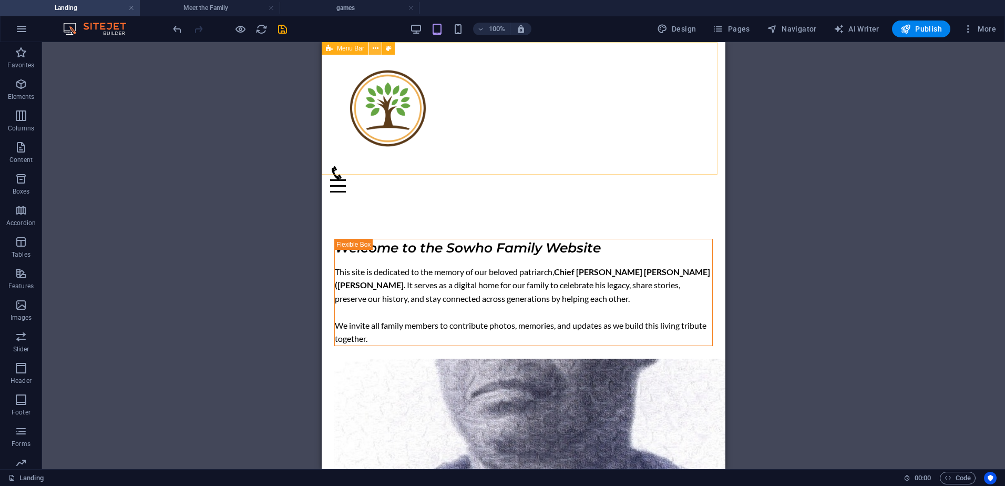
click at [373, 48] on icon at bounding box center [376, 48] width 6 height 11
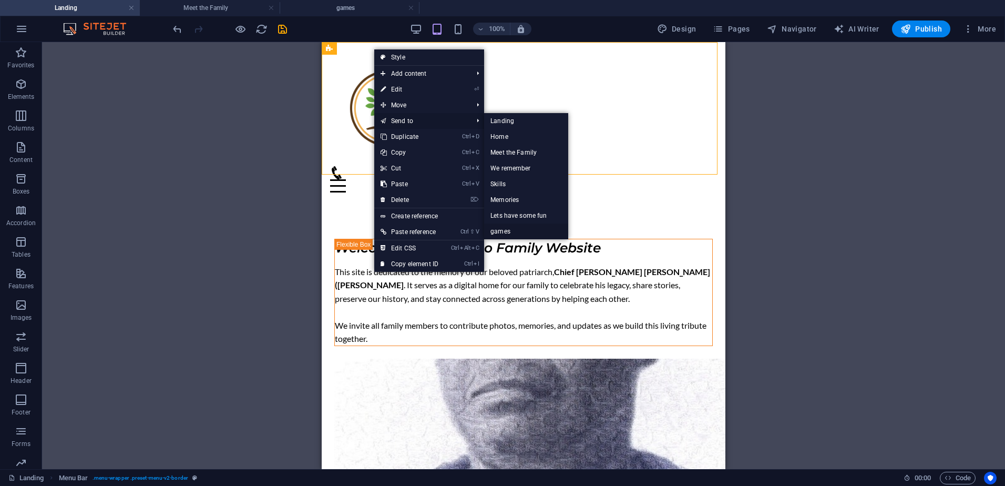
click at [519, 231] on link "games" at bounding box center [526, 231] width 84 height 16
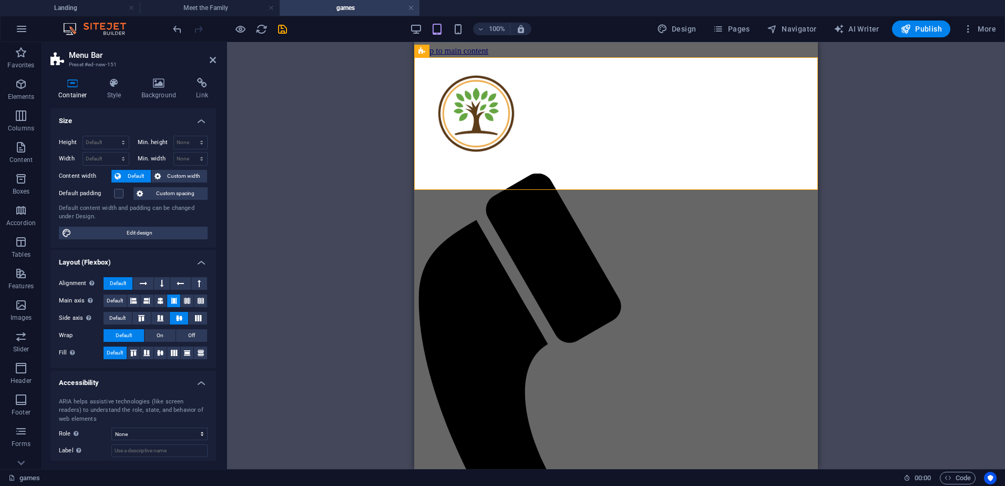
click at [499, 214] on html "Skip to main content Menu Home About Eyafokotor Meet the Sowho's We remember Co…" at bounding box center [616, 403] width 404 height 722
click at [479, 56] on div at bounding box center [615, 56] width 395 height 0
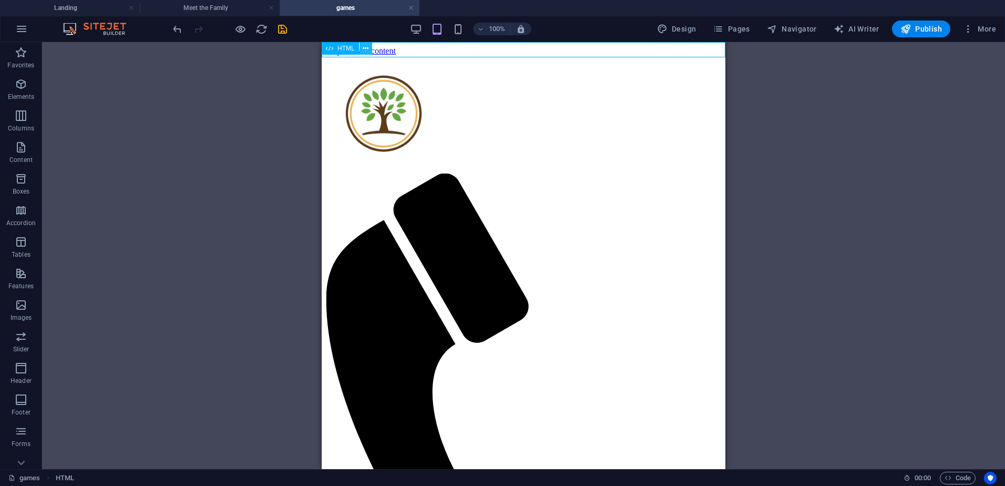
click at [363, 44] on icon at bounding box center [366, 48] width 6 height 11
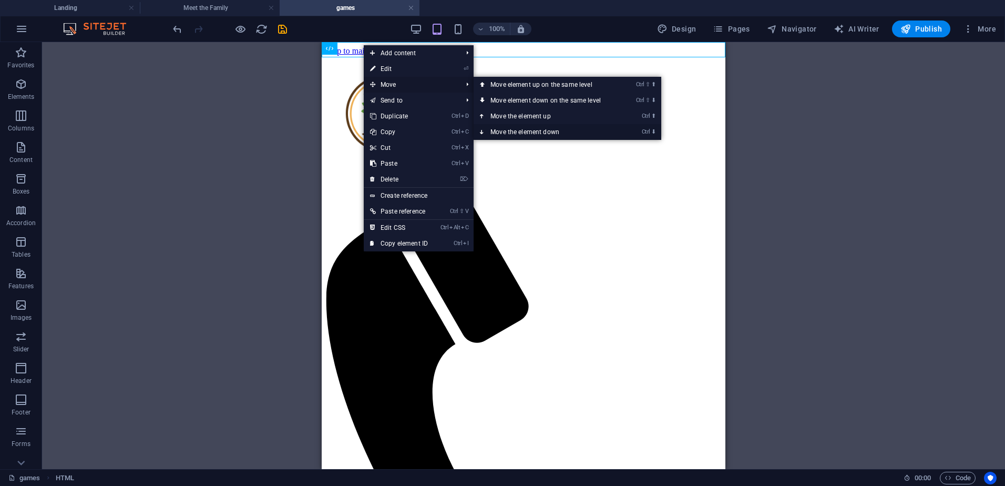
click at [533, 129] on link "Ctrl ⬇ Move the element down" at bounding box center [547, 132] width 148 height 16
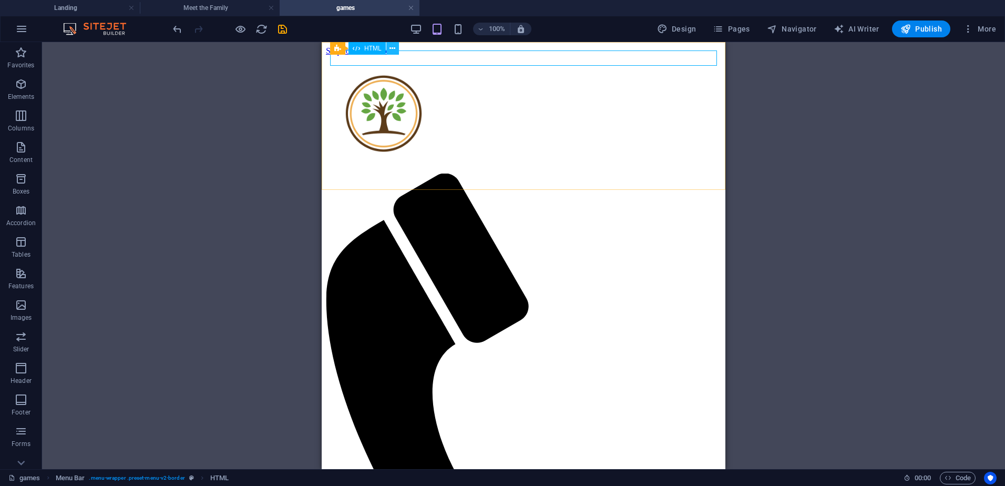
click at [391, 47] on icon at bounding box center [392, 48] width 6 height 11
click at [389, 49] on icon at bounding box center [392, 48] width 6 height 11
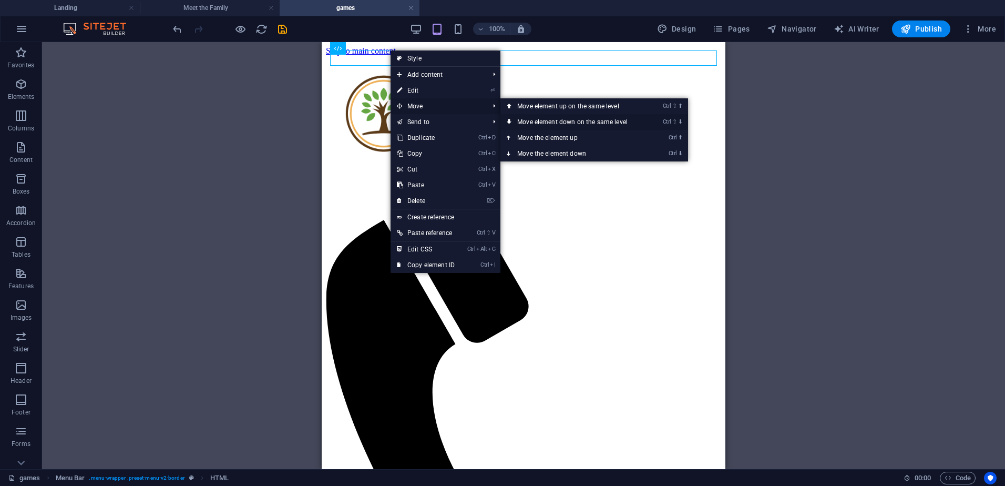
click at [584, 123] on link "Ctrl ⇧ ⬇ Move element down on the same level" at bounding box center [574, 122] width 148 height 16
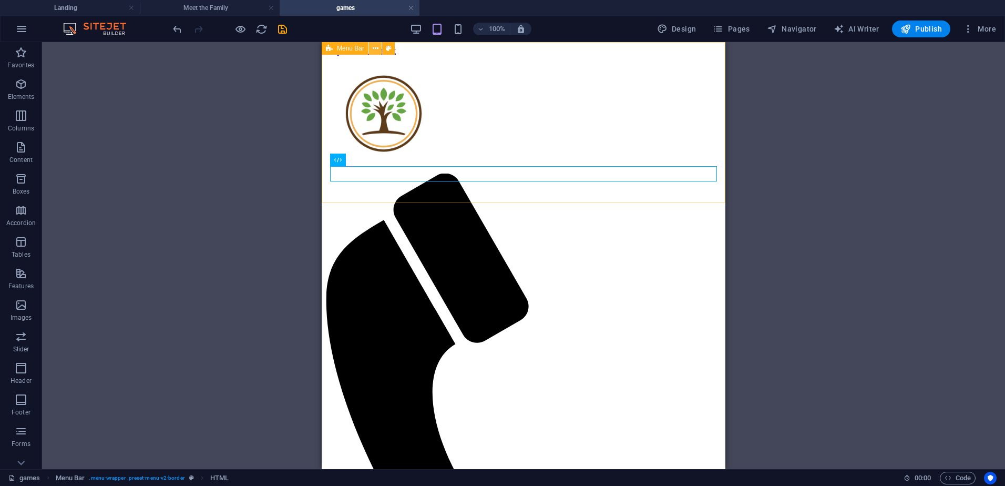
click at [376, 44] on icon at bounding box center [376, 48] width 6 height 11
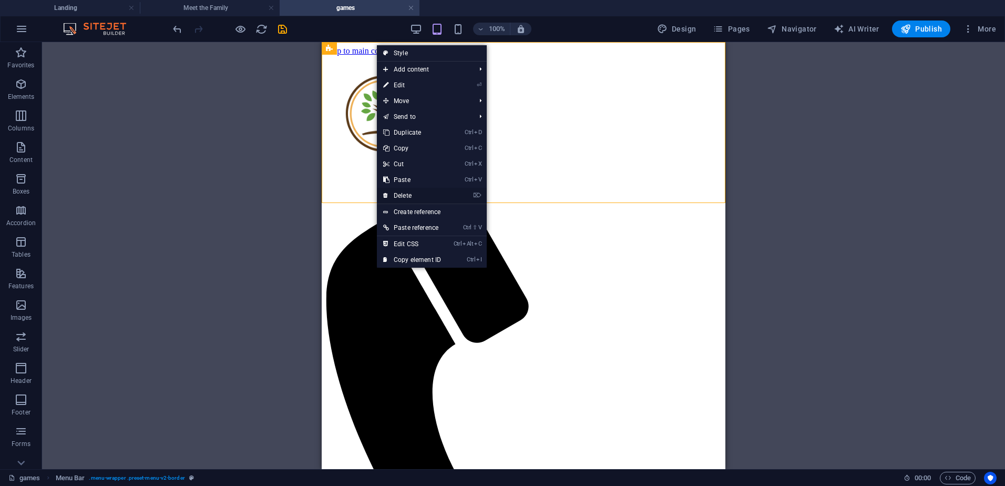
click at [406, 192] on link "⌦ Delete" at bounding box center [412, 196] width 70 height 16
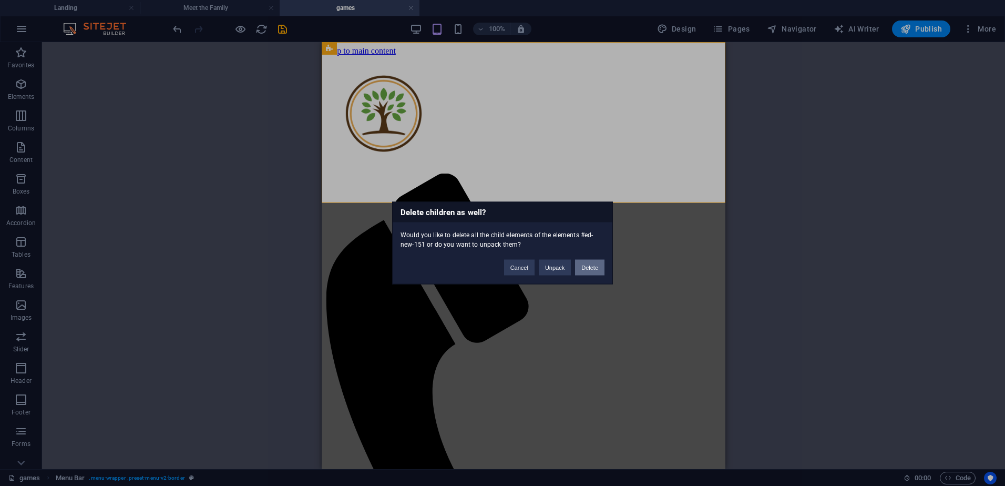
click at [594, 267] on button "Delete" at bounding box center [589, 268] width 29 height 16
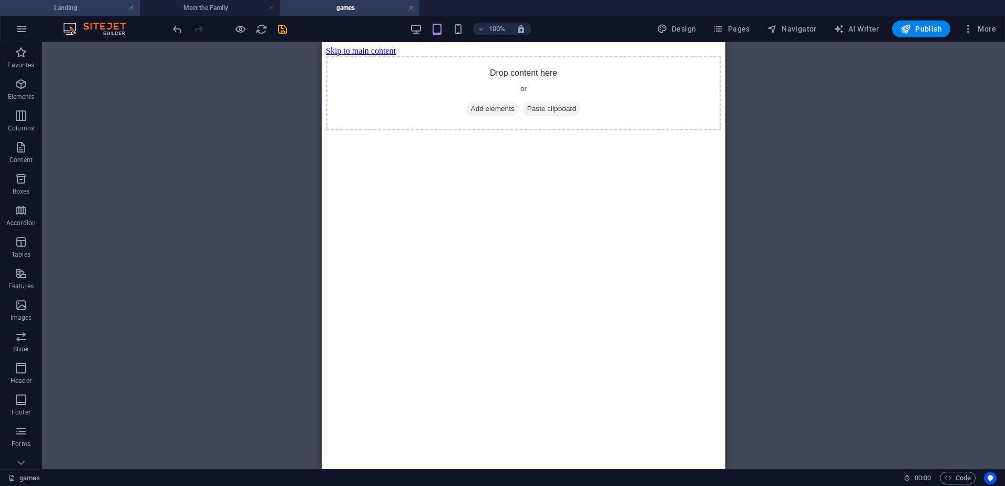
click at [79, 3] on h4 "Landing" at bounding box center [70, 8] width 140 height 12
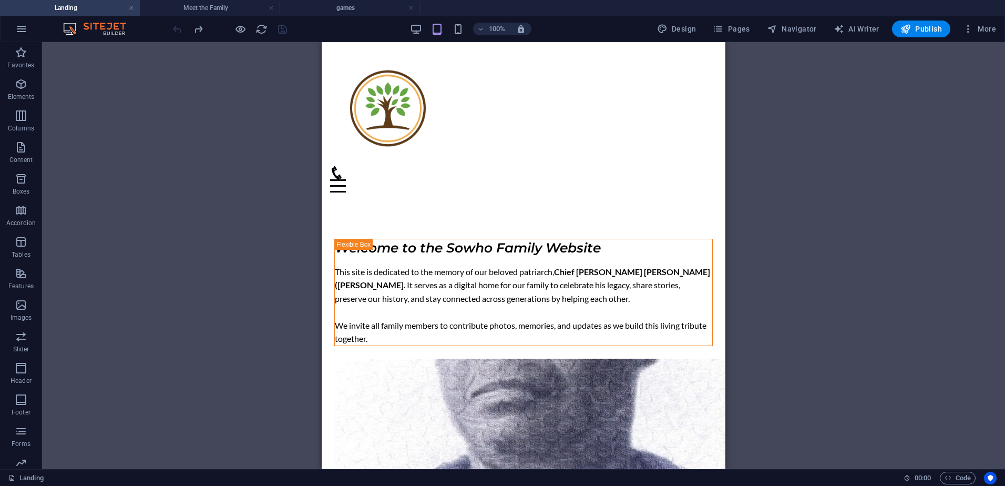
click at [259, 102] on div "Drag here to replace the existing content. Press “Ctrl” if you want to create a…" at bounding box center [523, 255] width 963 height 427
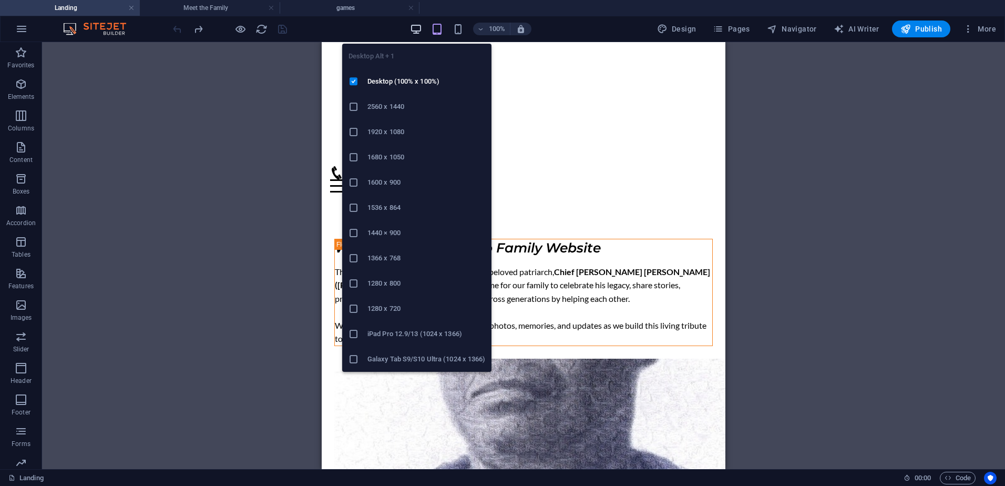
click at [415, 25] on icon "button" at bounding box center [416, 29] width 12 height 12
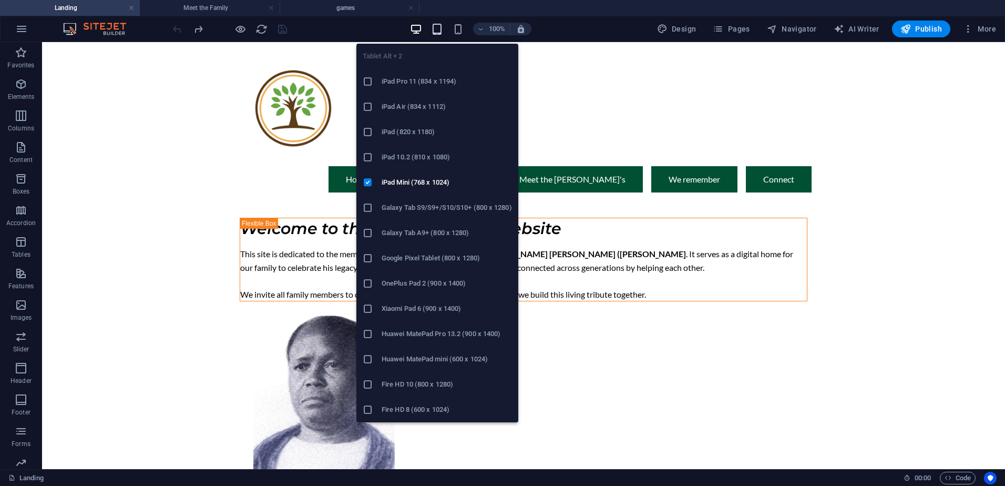
click at [439, 32] on icon "button" at bounding box center [437, 29] width 12 height 12
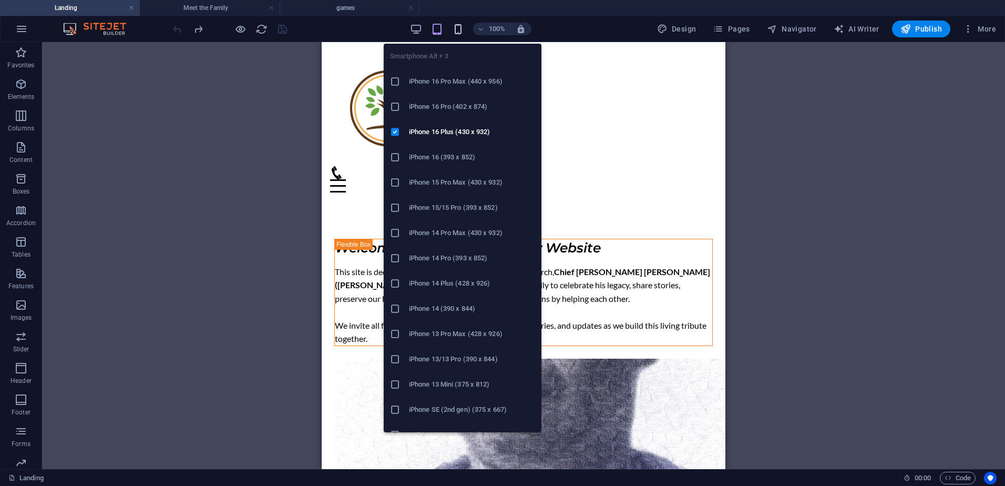
click at [462, 28] on icon "button" at bounding box center [458, 29] width 12 height 12
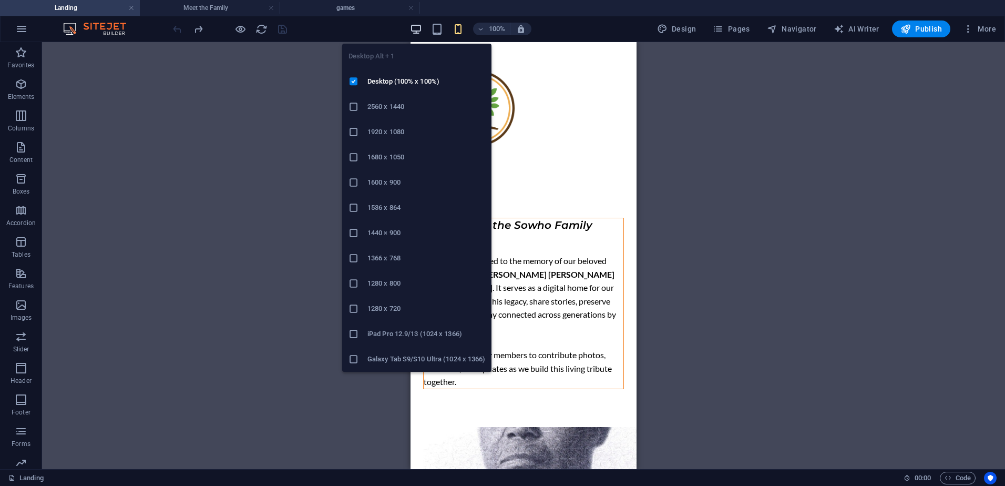
click at [418, 30] on icon "button" at bounding box center [416, 29] width 12 height 12
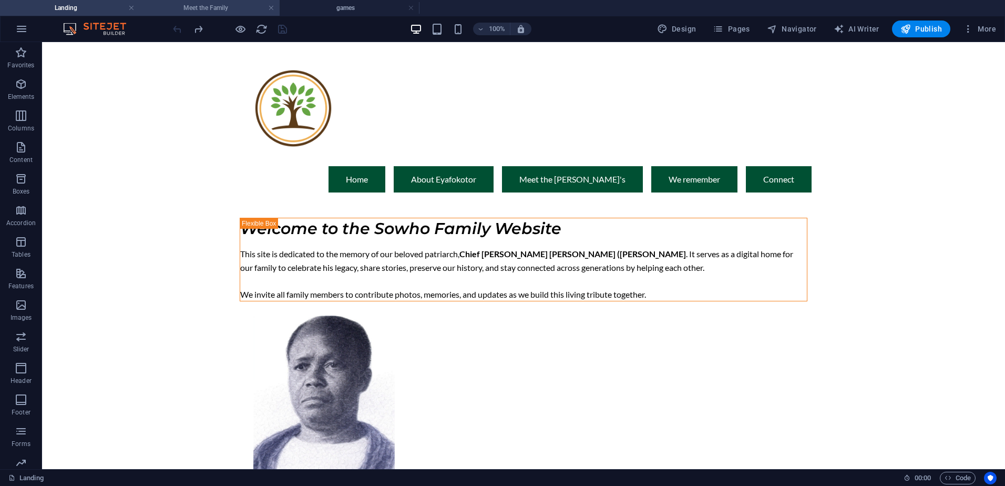
click at [222, 7] on h4 "Meet the Family" at bounding box center [210, 8] width 140 height 12
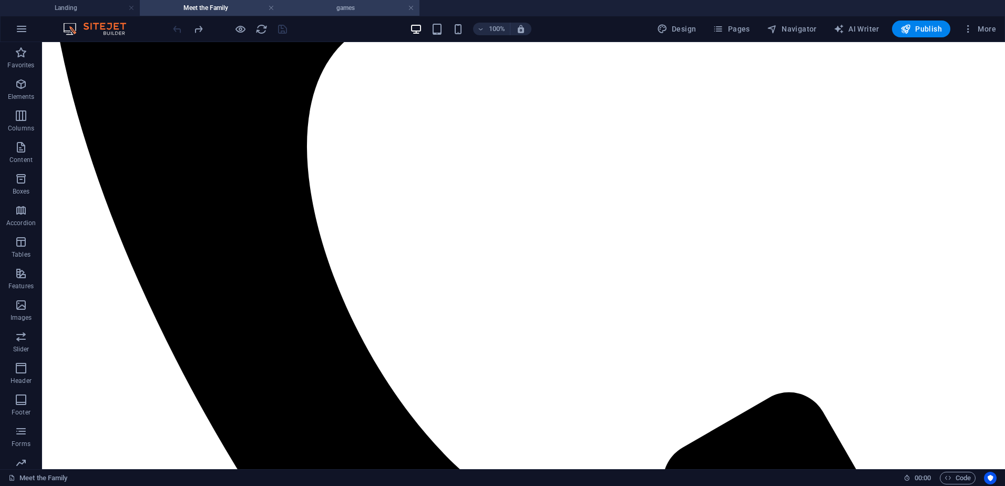
click at [344, 12] on h4 "games" at bounding box center [350, 8] width 140 height 12
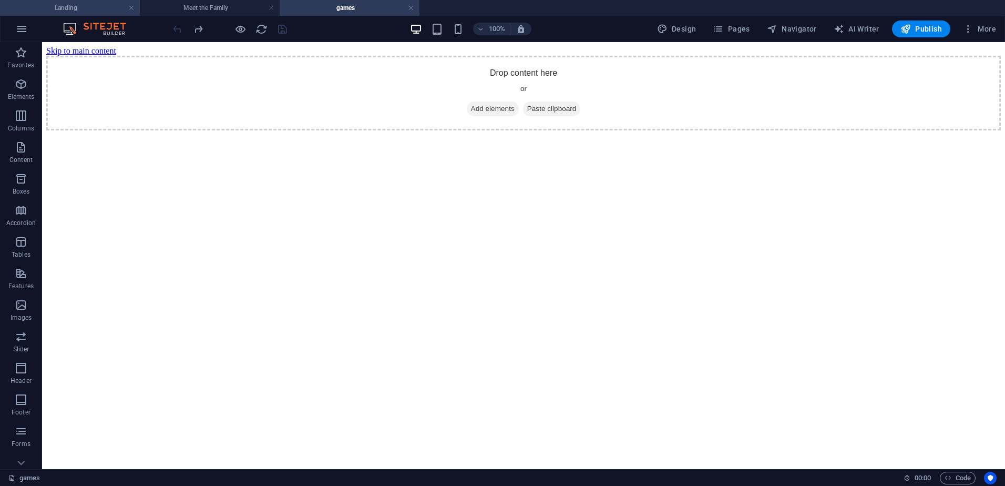
click at [61, 9] on h4 "Landing" at bounding box center [70, 8] width 140 height 12
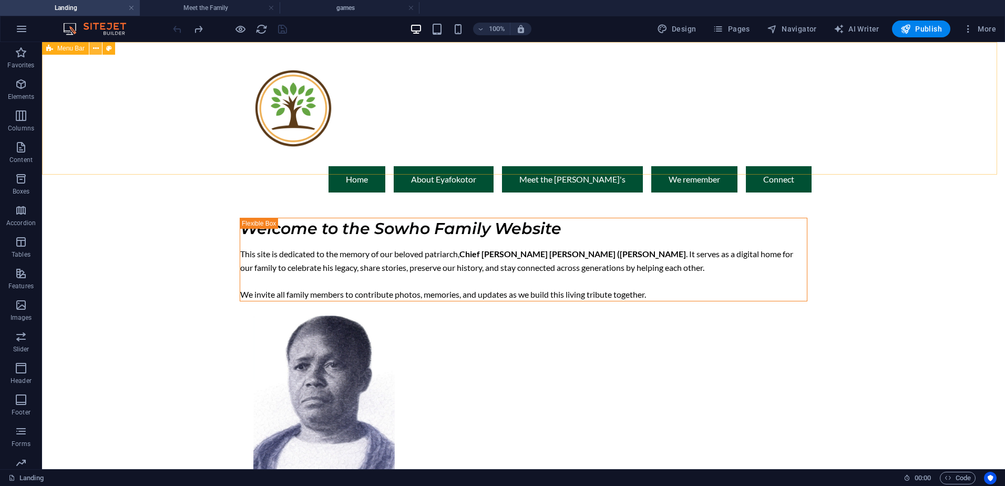
click at [98, 46] on icon at bounding box center [96, 48] width 6 height 11
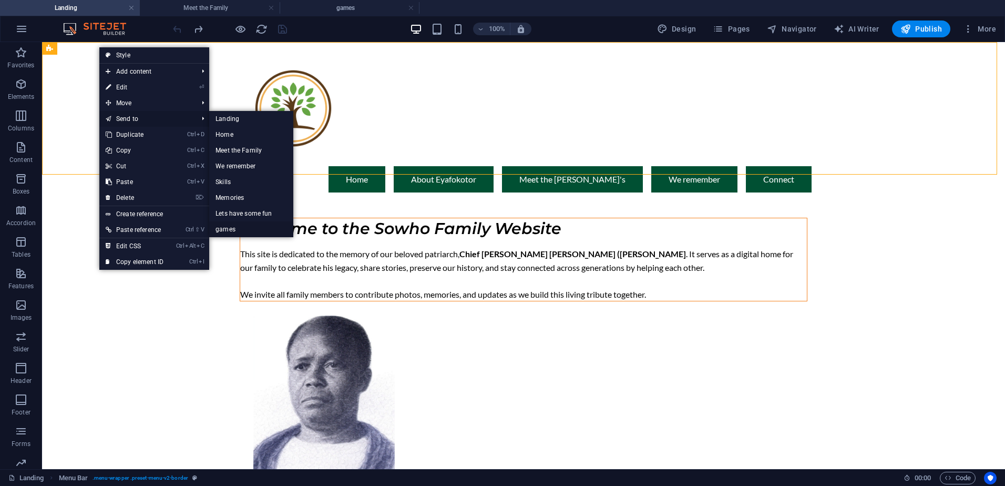
click at [241, 228] on link "games" at bounding box center [251, 229] width 84 height 16
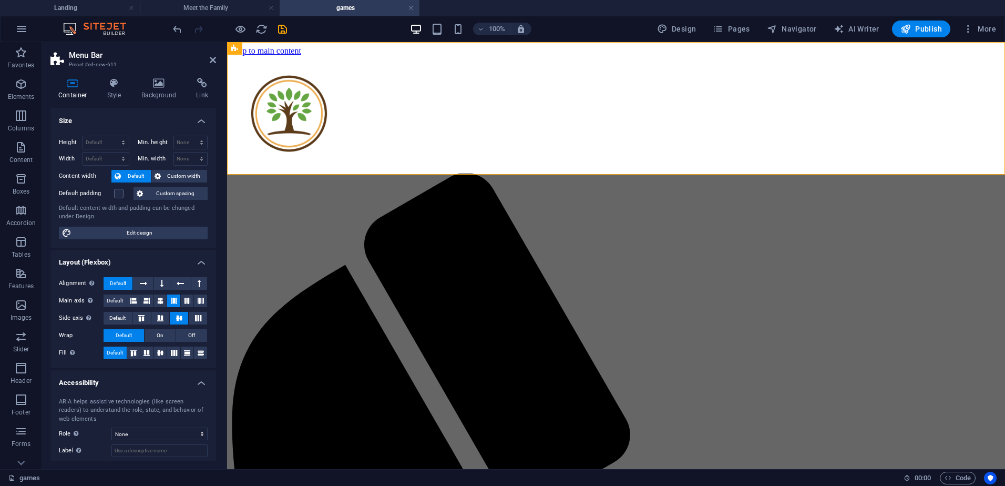
click at [337, 2] on h4 "games" at bounding box center [350, 8] width 140 height 12
click at [280, 28] on icon "save" at bounding box center [282, 29] width 12 height 12
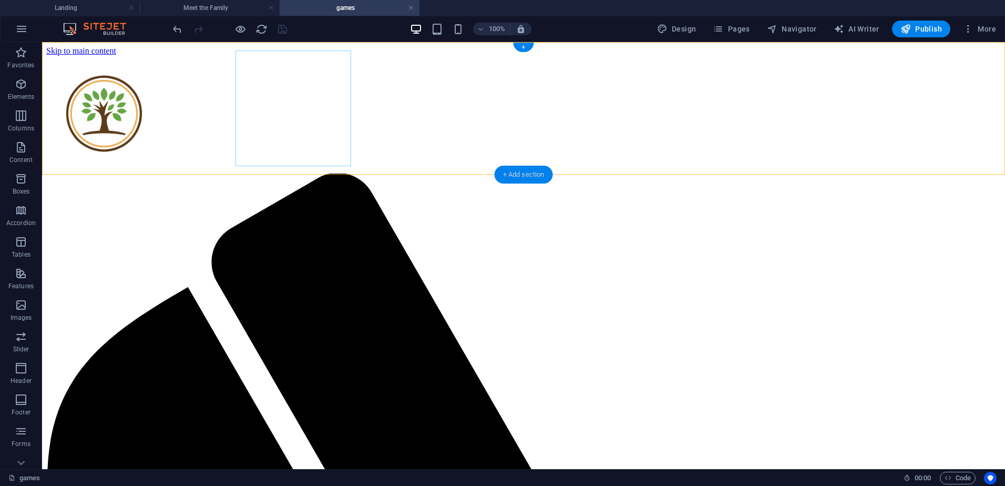
click at [526, 173] on div "+ Add section" at bounding box center [524, 175] width 58 height 18
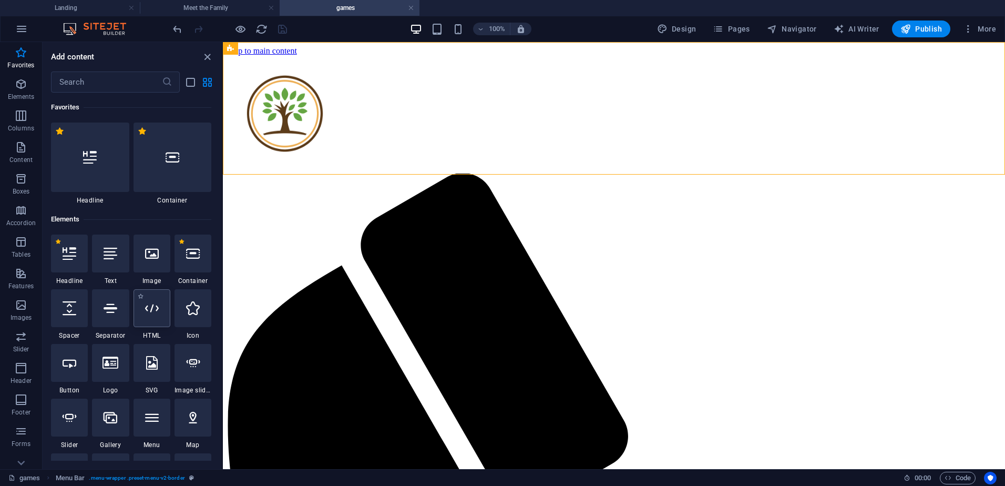
click at [151, 315] on div at bounding box center [151, 308] width 37 height 38
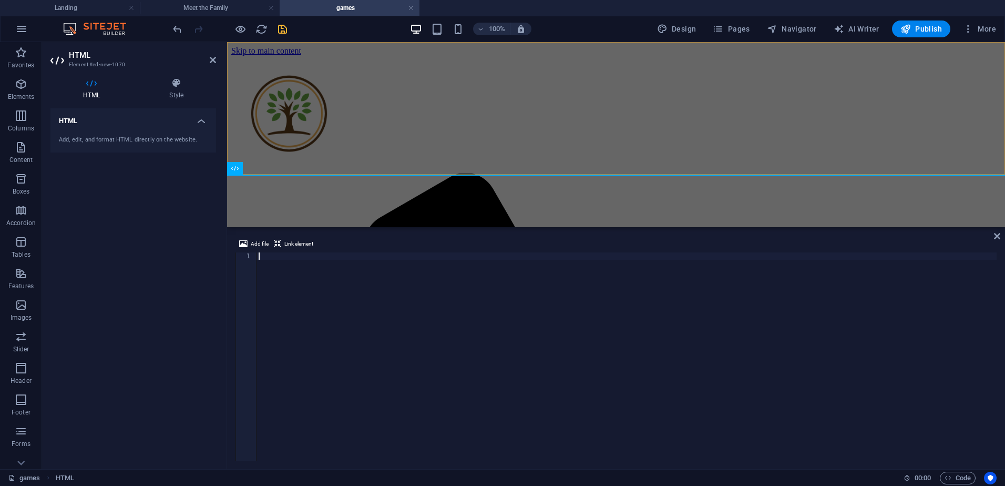
paste textarea "<div class="elfsight-app-4a2a5789-9e35-48e5-8751-a2fc205f1e5f" data-elfsight-ap…"
type textarea "<div class="elfsight-app-4a2a5789-9e35-48e5-8751-a2fc205f1e5f" data-elfsight-ap…"
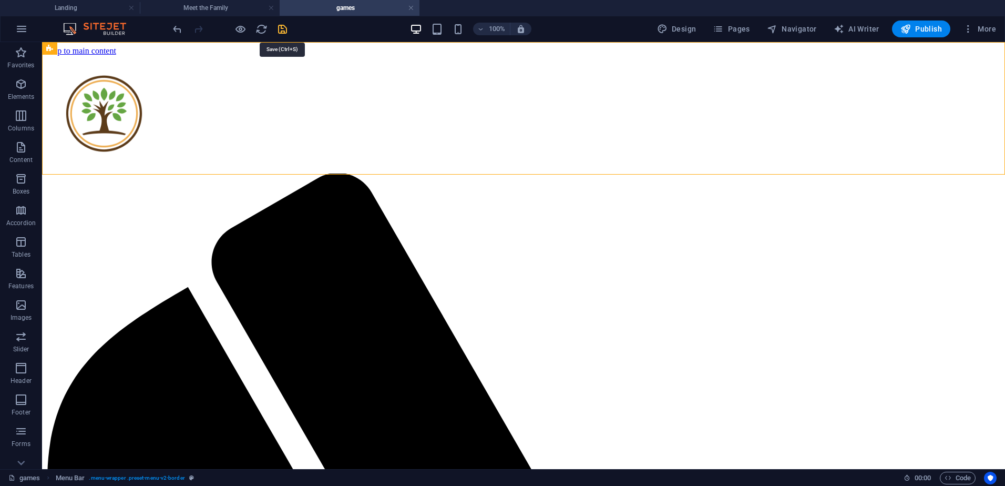
click at [284, 29] on icon "save" at bounding box center [282, 29] width 12 height 12
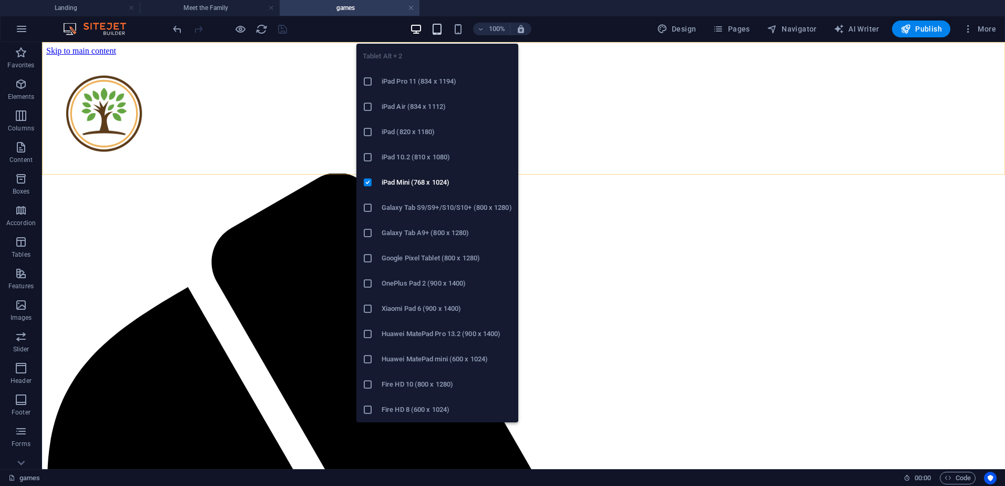
click at [443, 31] on icon "button" at bounding box center [437, 29] width 12 height 12
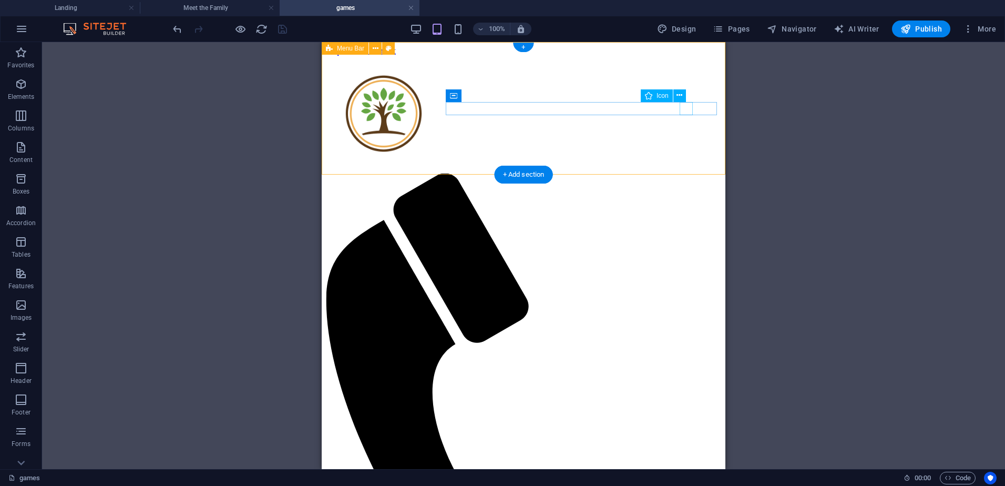
click at [686, 173] on figure at bounding box center [519, 431] width 387 height 516
select select "xMidYMid"
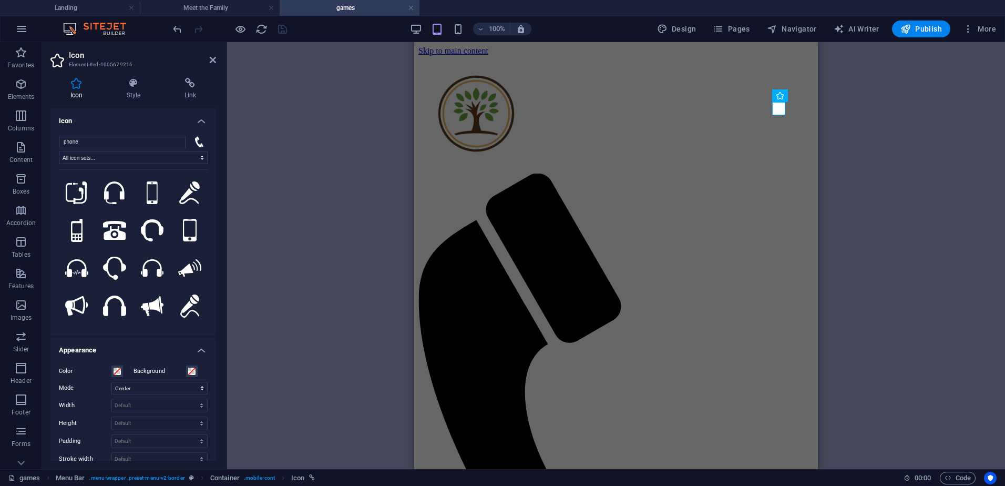
click at [758, 149] on div "HTML Reference Menu Bar Menu Bar Logo Container Placeholder Menu Bar Logo Menu …" at bounding box center [616, 255] width 778 height 427
click at [758, 217] on html "Skip to main content Menu Home About Eyafokotor Meet the Sowho's We remember Co…" at bounding box center [616, 403] width 404 height 722
click at [691, 81] on div "Menu Home About [PERSON_NAME] Meet the Sowho's We remember Connect" at bounding box center [615, 406] width 395 height 700
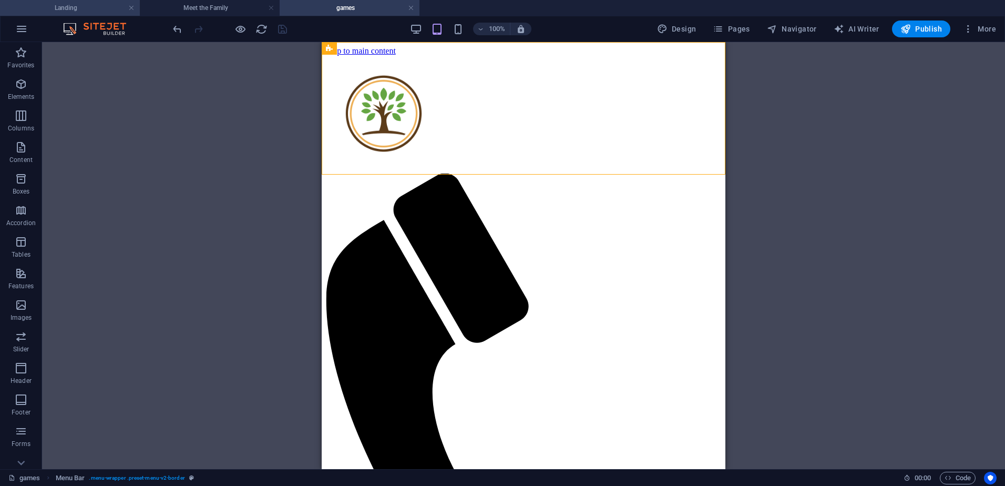
click at [84, 3] on h4 "Landing" at bounding box center [70, 8] width 140 height 12
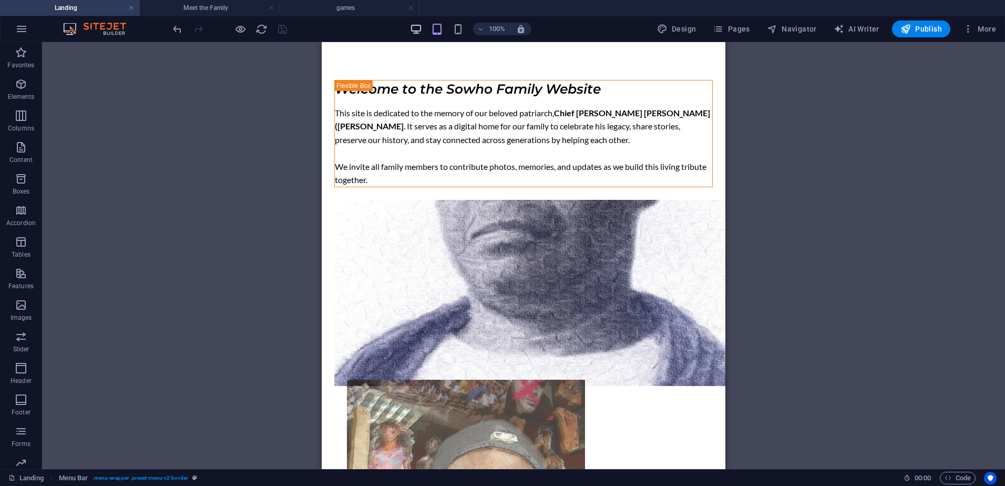
click at [421, 28] on icon "button" at bounding box center [416, 29] width 12 height 12
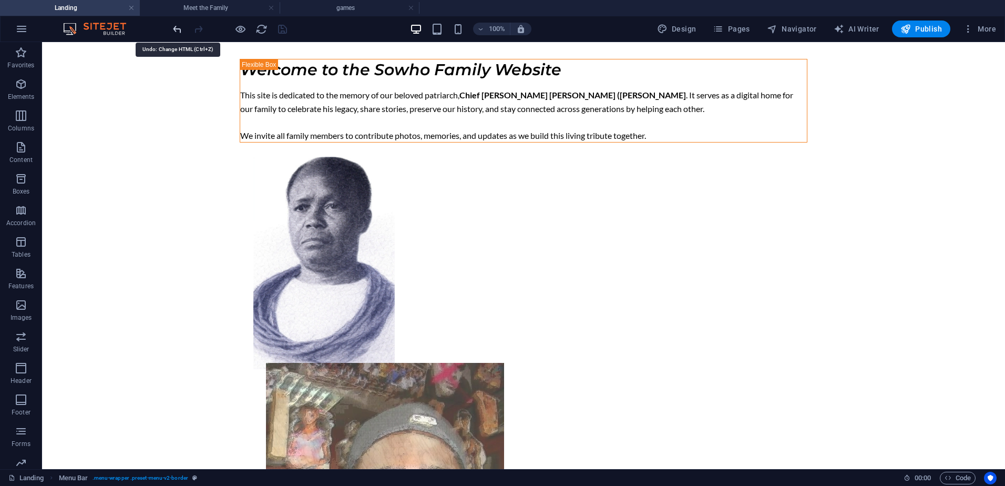
click at [174, 26] on icon "undo" at bounding box center [177, 29] width 12 height 12
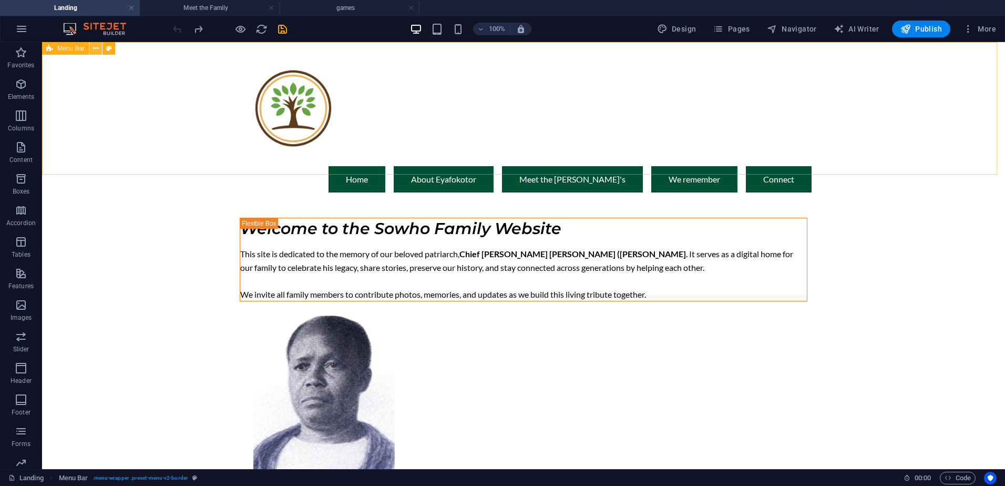
click at [92, 49] on button at bounding box center [95, 48] width 13 height 13
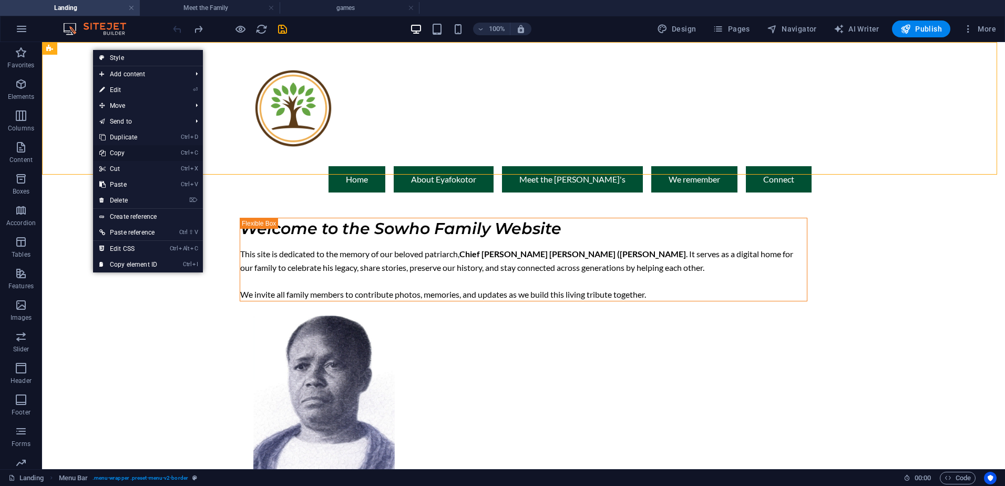
click at [125, 150] on link "Ctrl C Copy" at bounding box center [128, 153] width 70 height 16
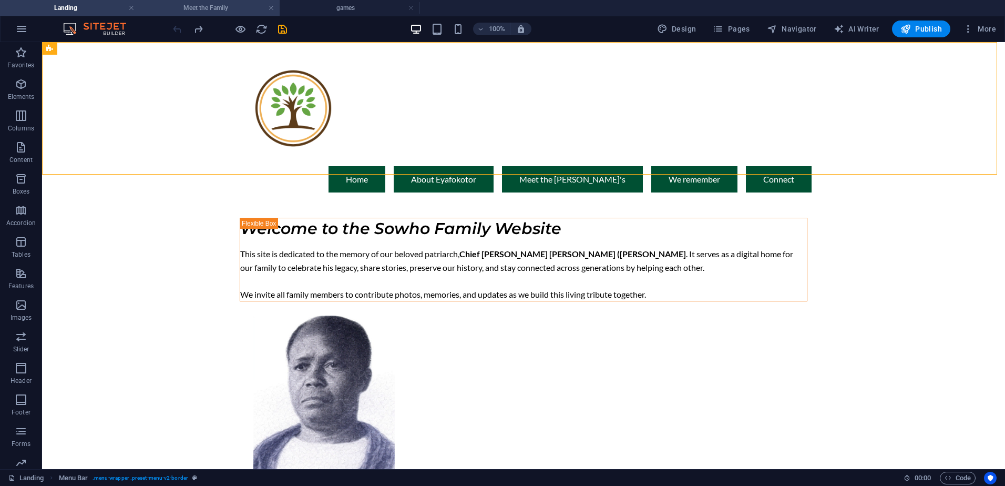
click at [220, 6] on h4 "Meet the Family" at bounding box center [210, 8] width 140 height 12
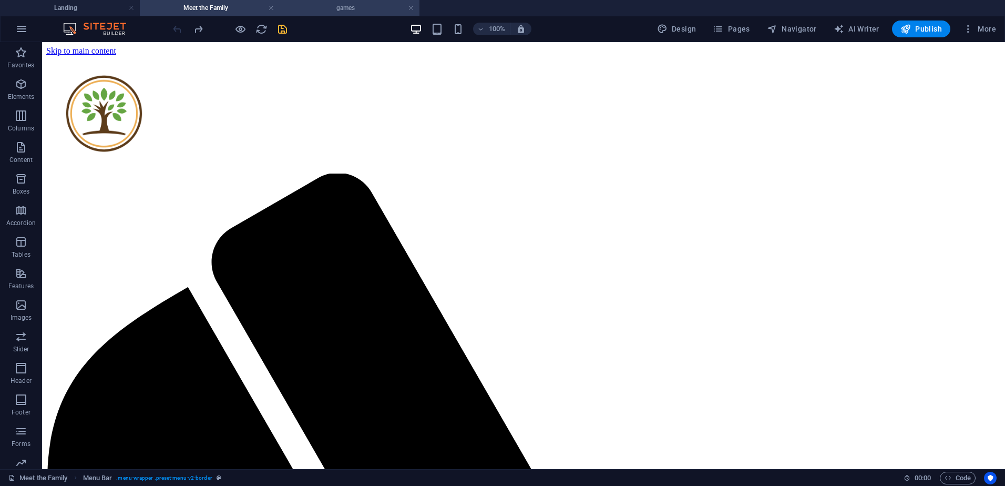
click at [349, 6] on h4 "games" at bounding box center [350, 8] width 140 height 12
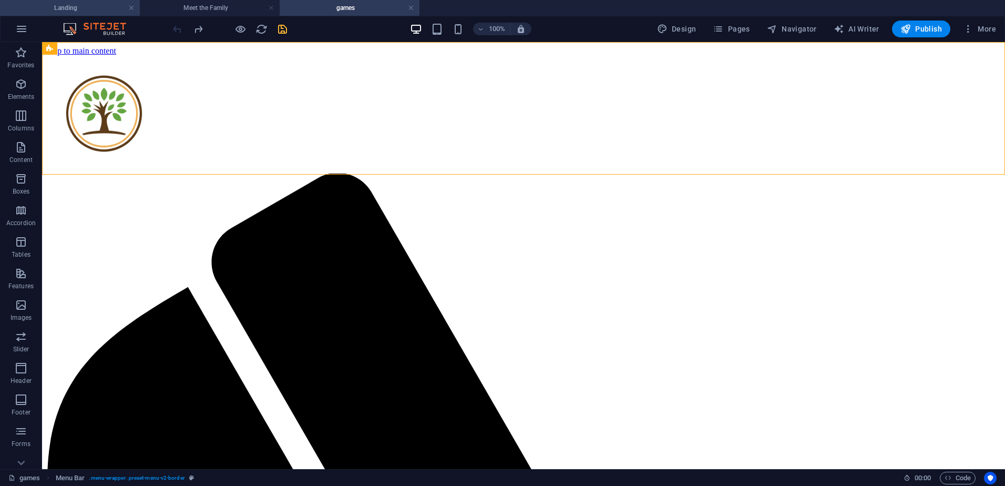
click at [83, 9] on h4 "Landing" at bounding box center [70, 8] width 140 height 12
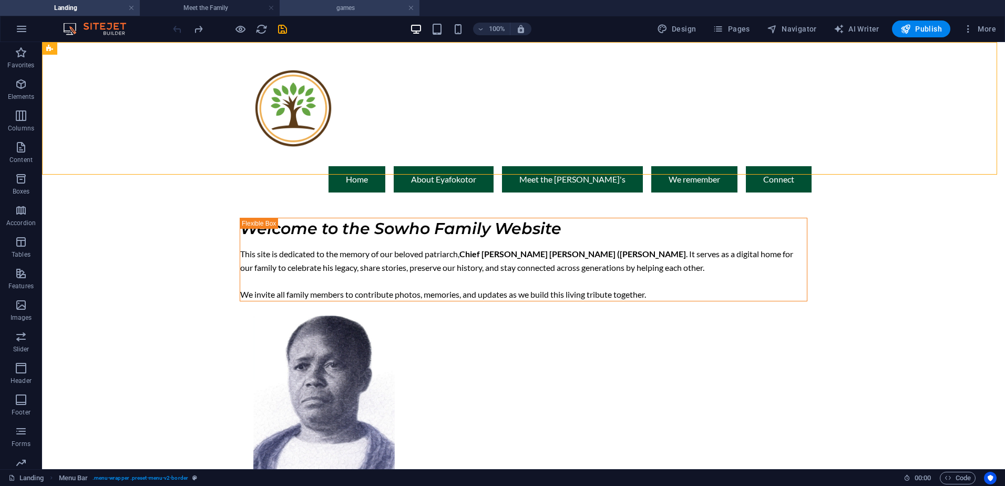
click at [324, 8] on h4 "games" at bounding box center [350, 8] width 140 height 12
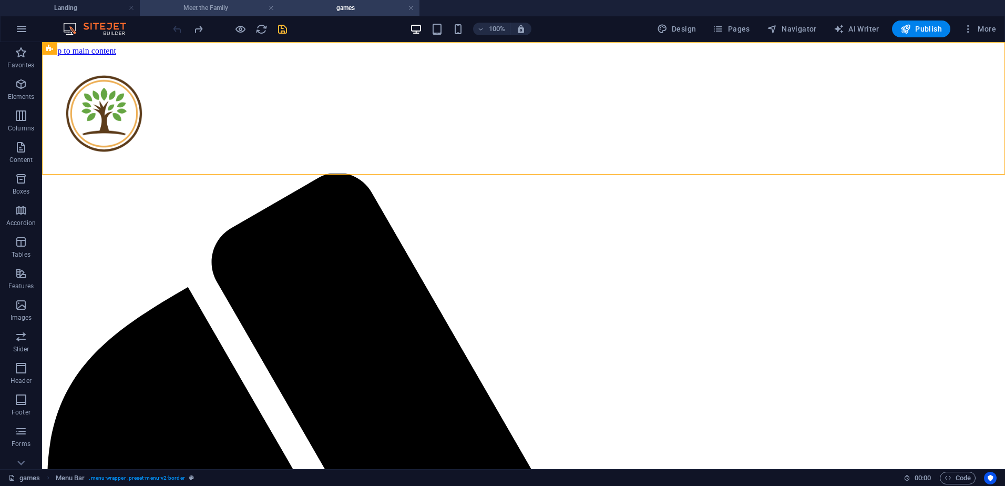
click at [223, 3] on h4 "Meet the Family" at bounding box center [210, 8] width 140 height 12
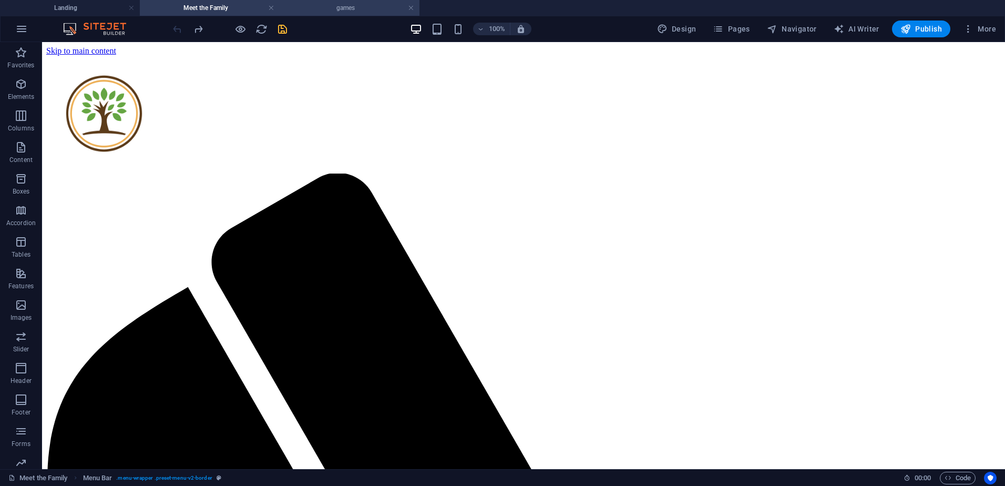
click at [349, 11] on h4 "games" at bounding box center [350, 8] width 140 height 12
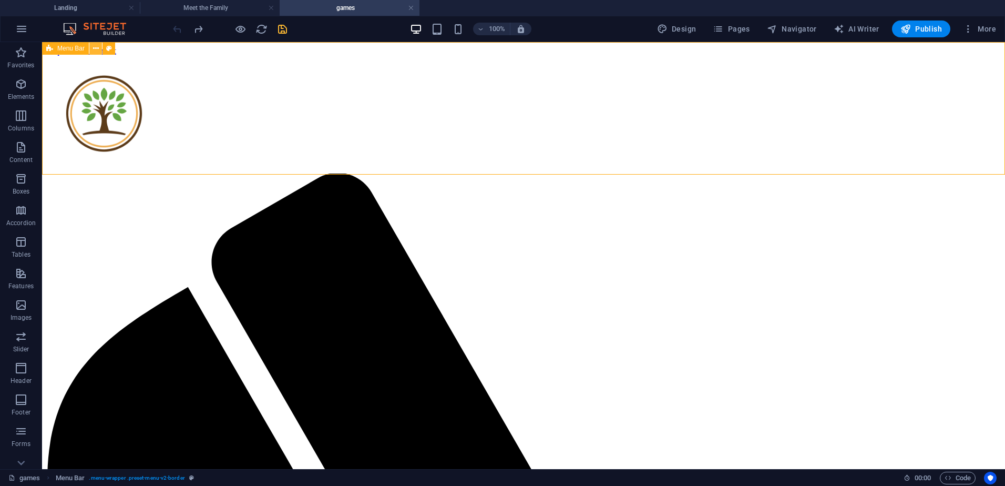
click at [94, 47] on icon at bounding box center [96, 48] width 6 height 11
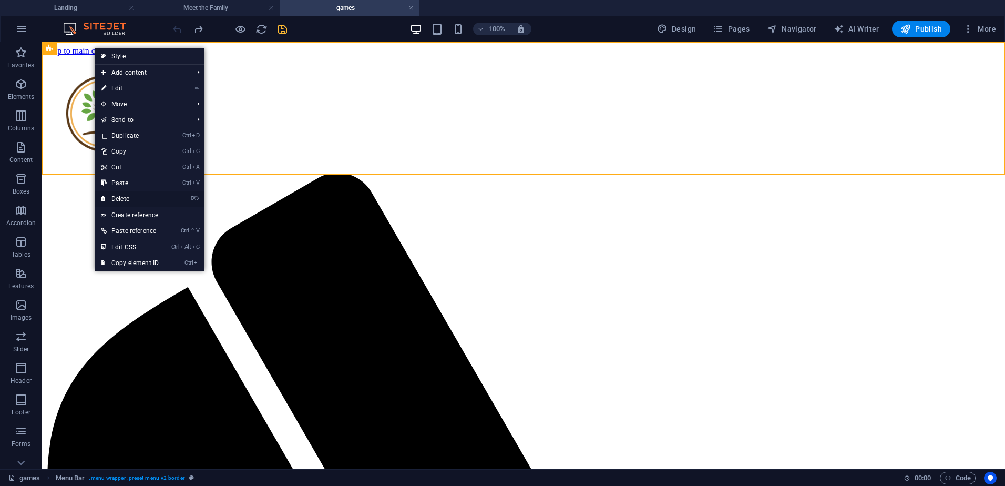
click at [129, 198] on link "⌦ Delete" at bounding box center [130, 199] width 70 height 16
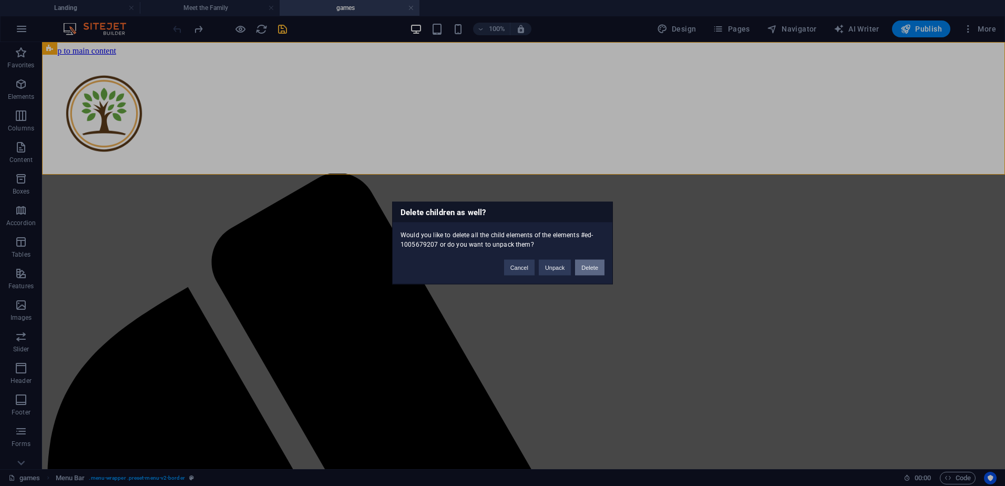
click at [592, 263] on button "Delete" at bounding box center [589, 268] width 29 height 16
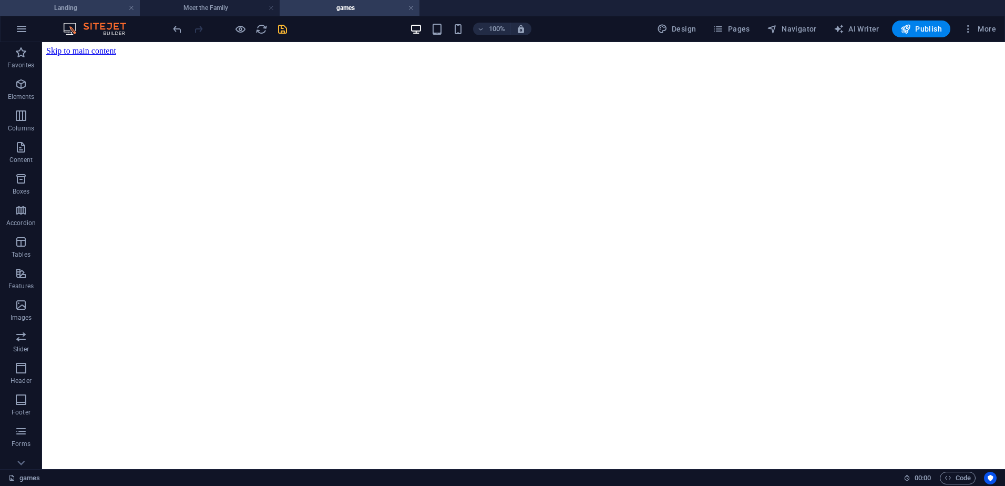
click at [77, 10] on h4 "Landing" at bounding box center [70, 8] width 140 height 12
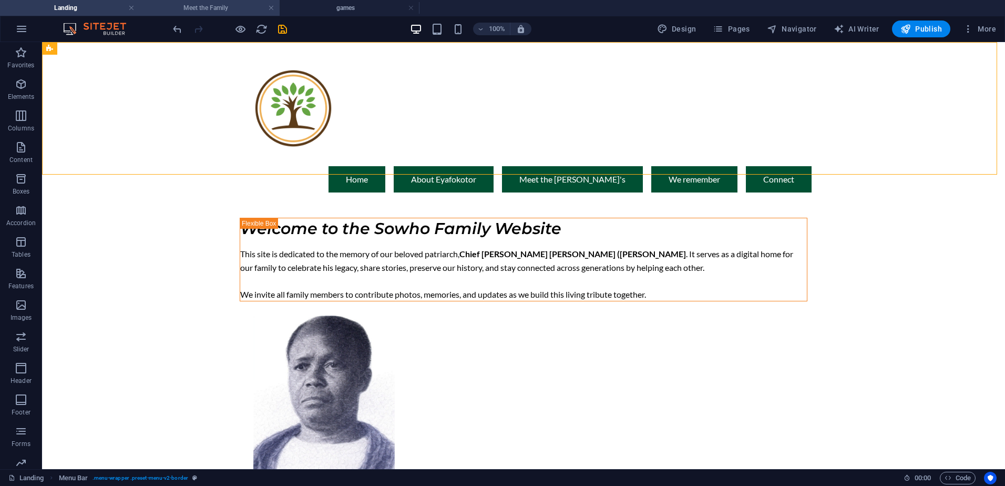
click at [236, 4] on h4 "Meet the Family" at bounding box center [210, 8] width 140 height 12
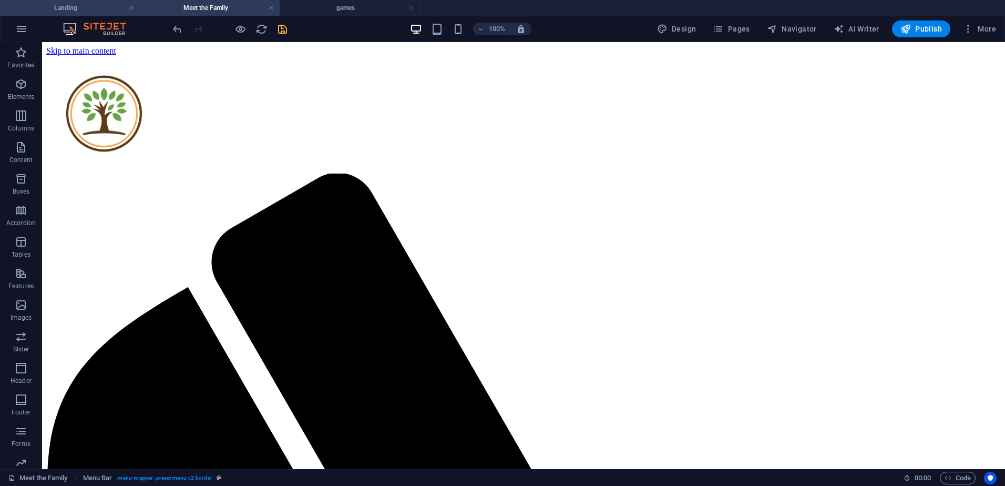
click at [54, 8] on h4 "Landing" at bounding box center [70, 8] width 140 height 12
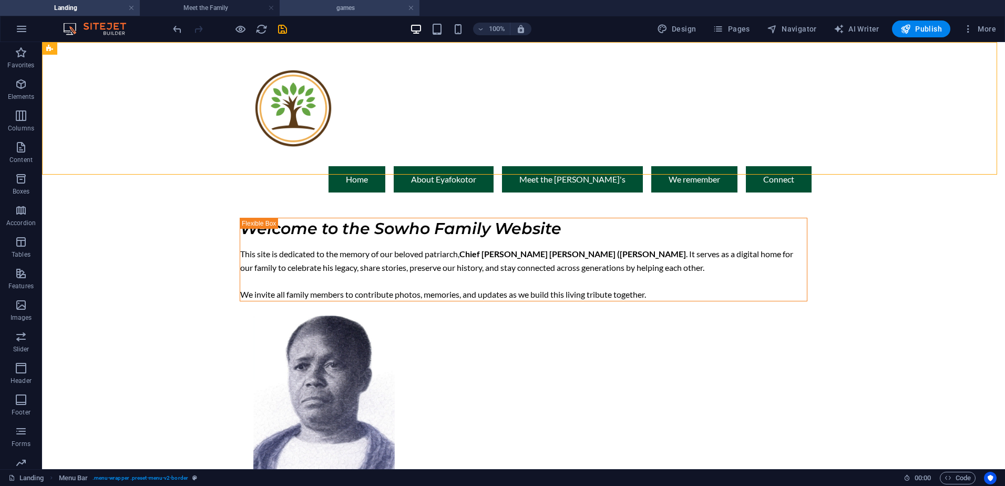
click at [384, 4] on h4 "games" at bounding box center [350, 8] width 140 height 12
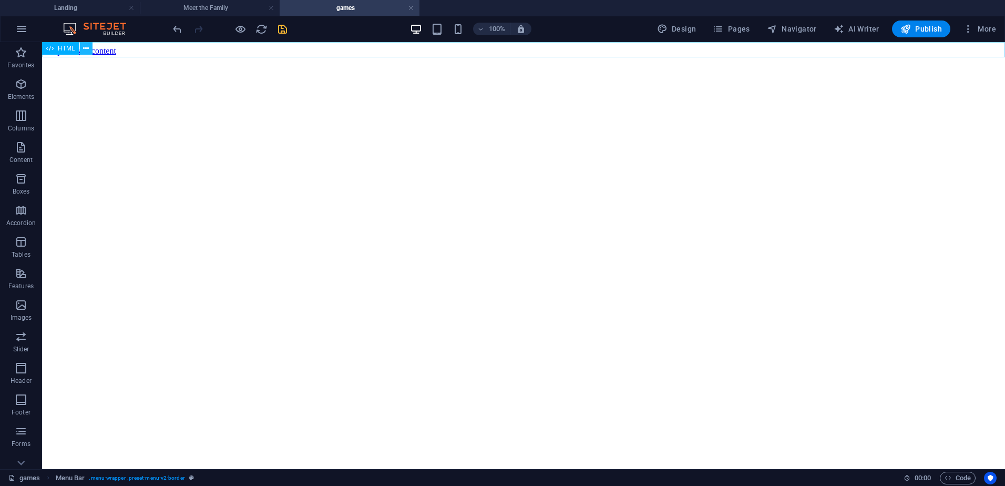
click at [83, 47] on icon at bounding box center [86, 48] width 6 height 11
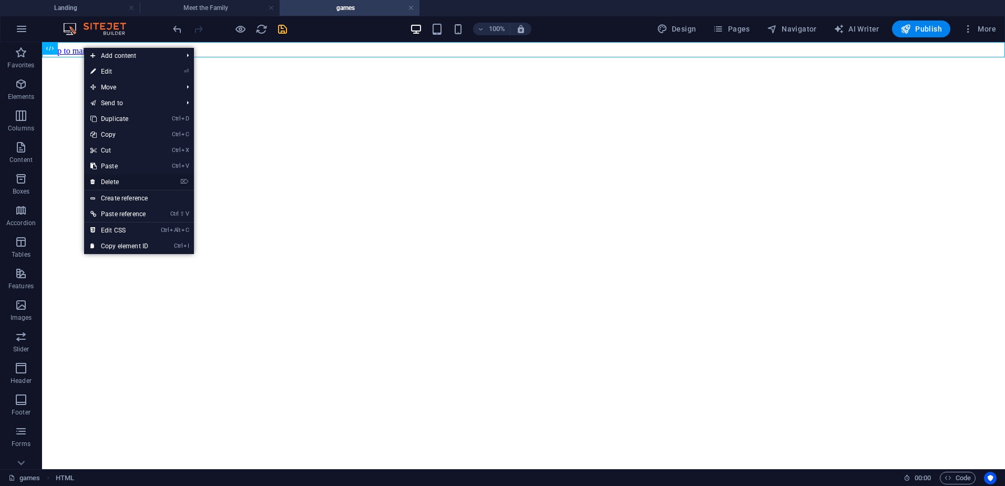
click at [125, 183] on link "⌦ Delete" at bounding box center [119, 182] width 70 height 16
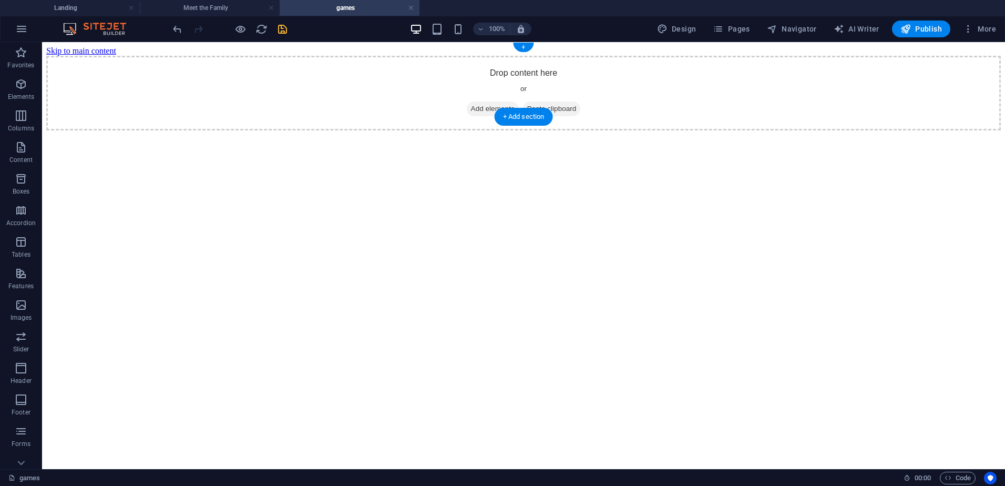
click at [479, 101] on span "Add elements" at bounding box center [493, 108] width 52 height 15
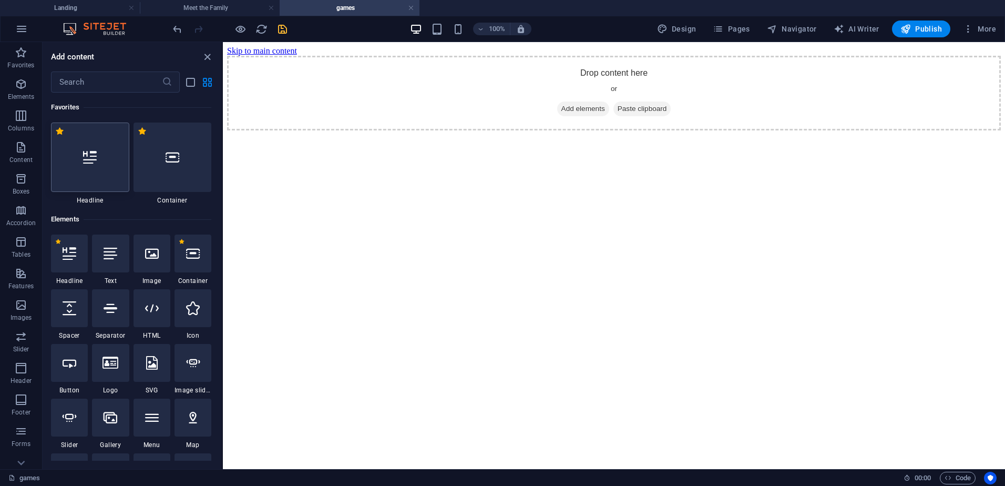
click at [88, 158] on icon at bounding box center [90, 157] width 14 height 14
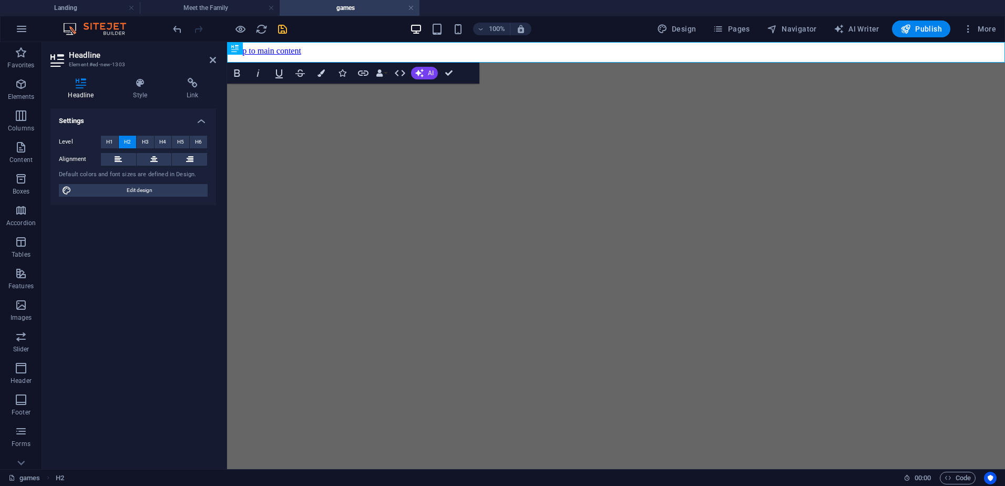
drag, startPoint x: 499, startPoint y: 225, endPoint x: 427, endPoint y: 111, distance: 134.6
click at [499, 91] on html "Skip to main content New headline" at bounding box center [616, 66] width 778 height 49
click at [262, 42] on button at bounding box center [261, 48] width 13 height 13
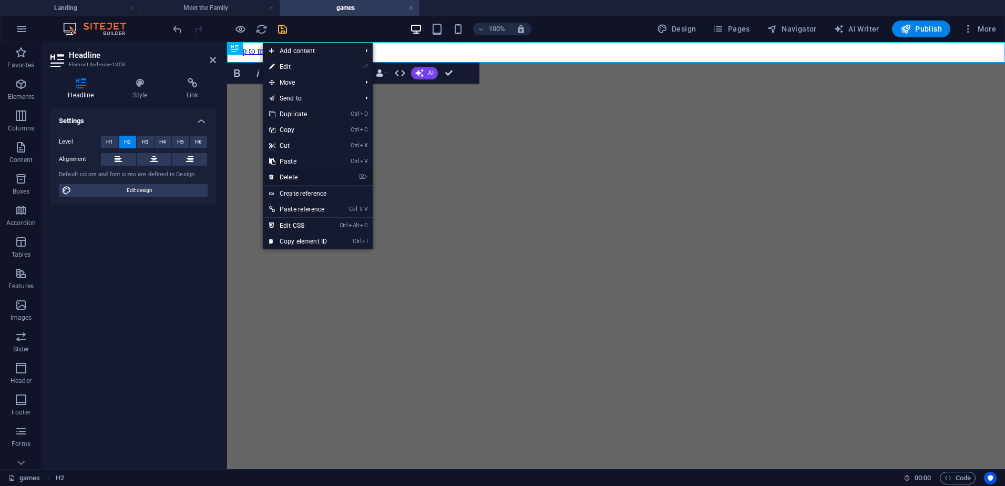
click at [306, 178] on link "⌦ Delete" at bounding box center [298, 177] width 70 height 16
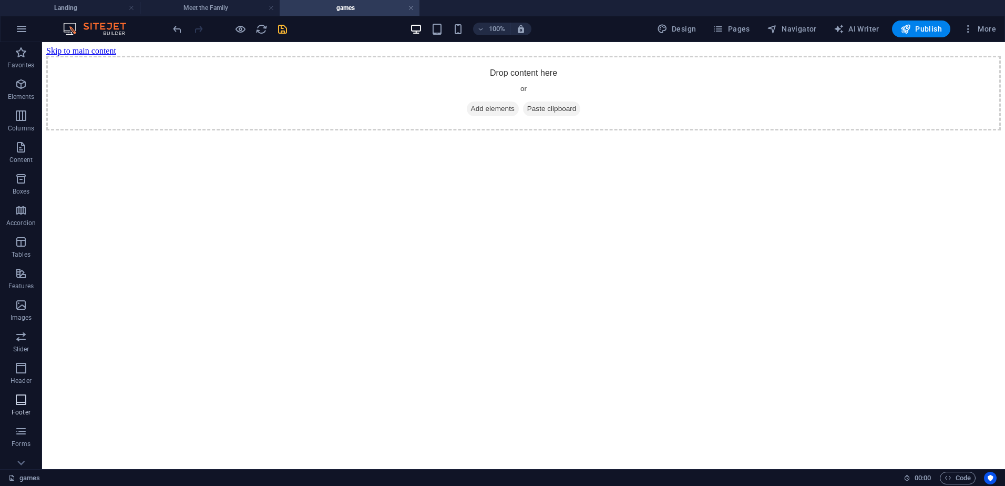
scroll to position [46, 0]
click at [15, 322] on icon "button" at bounding box center [21, 321] width 13 height 13
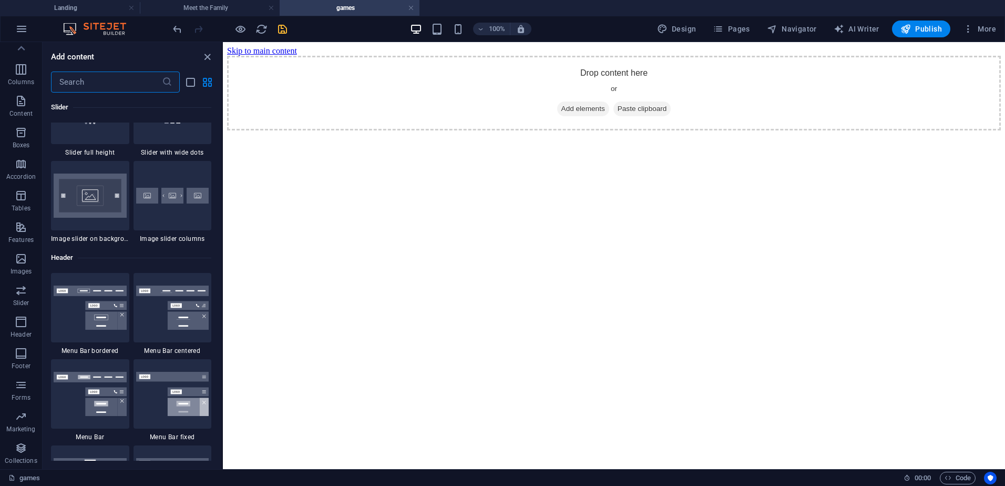
scroll to position [6328, 0]
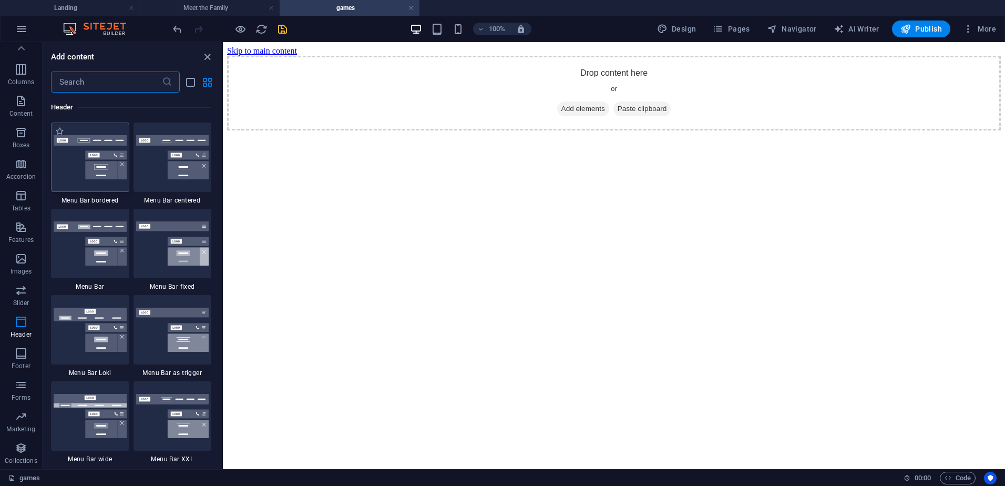
click at [95, 139] on img at bounding box center [90, 157] width 73 height 44
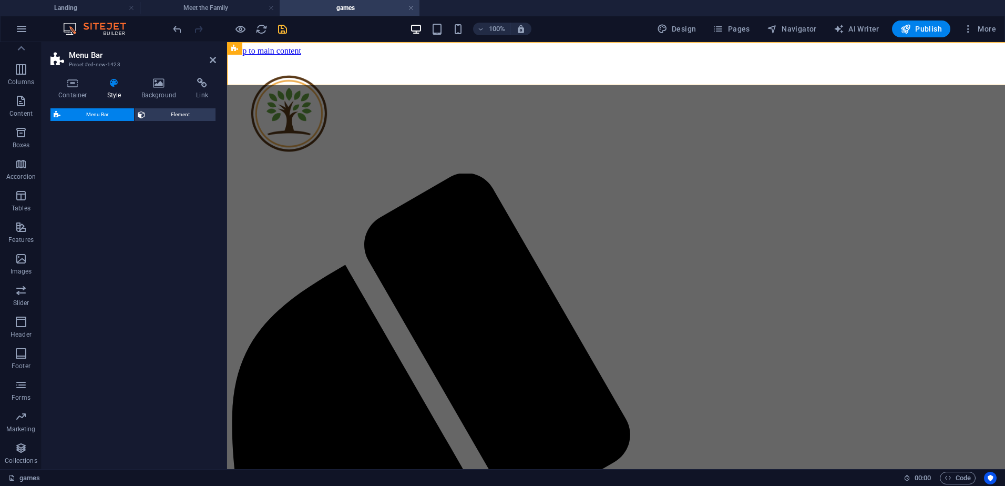
select select "rem"
select select "preset-menu-v2-border"
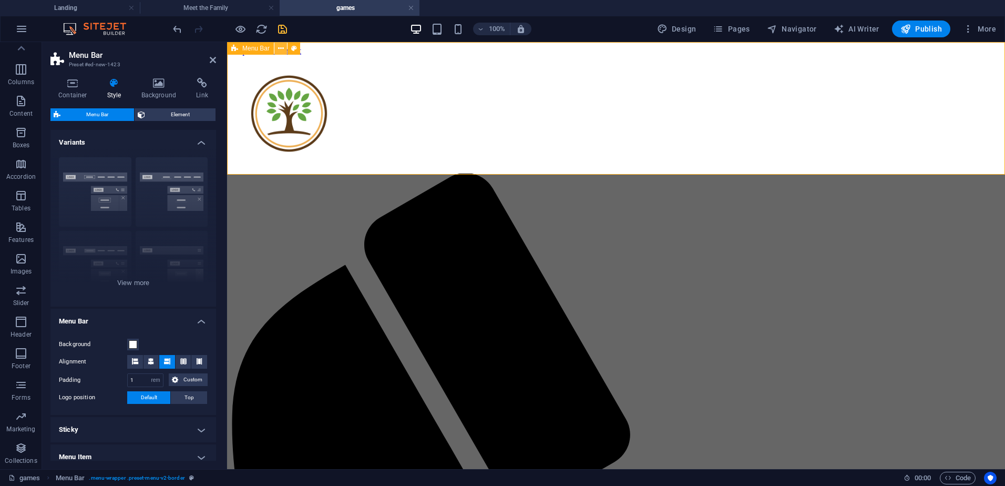
click at [284, 44] on button at bounding box center [280, 48] width 13 height 13
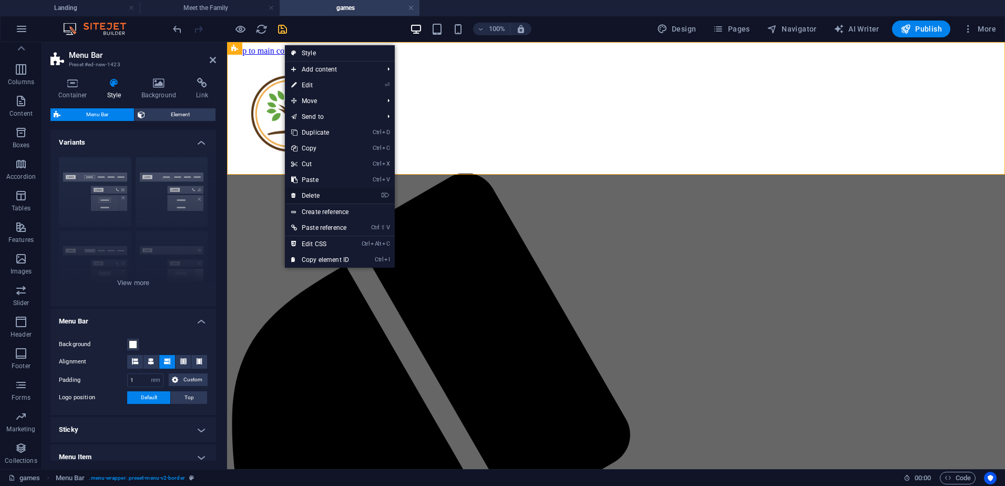
click at [312, 194] on link "⌦ Delete" at bounding box center [320, 196] width 70 height 16
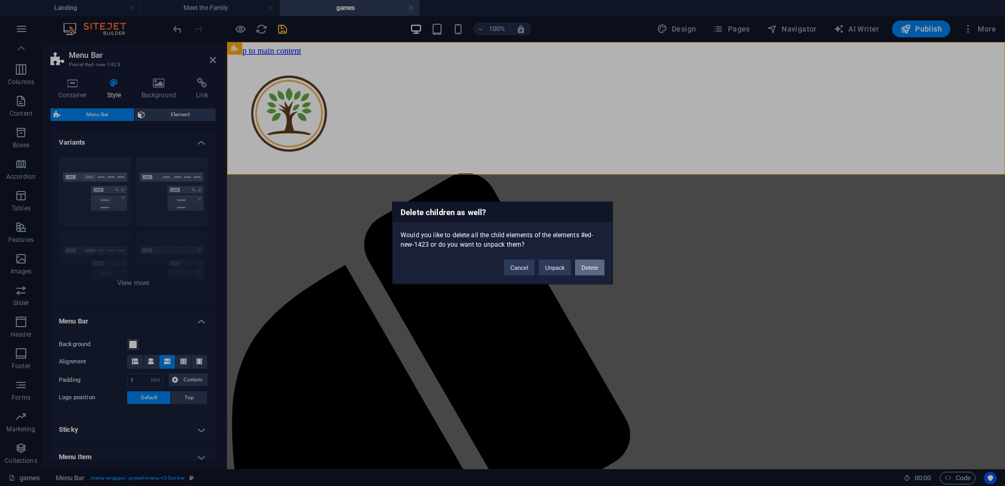
click at [592, 270] on button "Delete" at bounding box center [589, 268] width 29 height 16
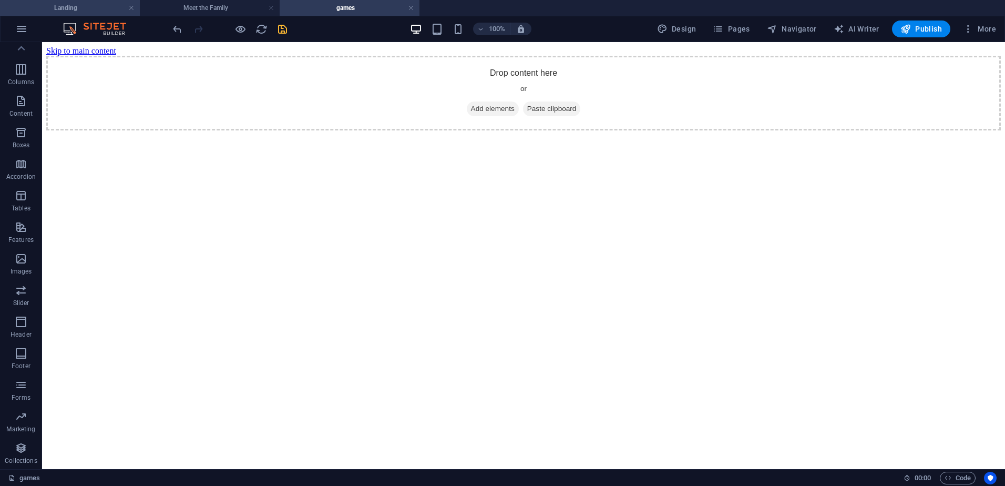
click at [95, 7] on h4 "Landing" at bounding box center [70, 8] width 140 height 12
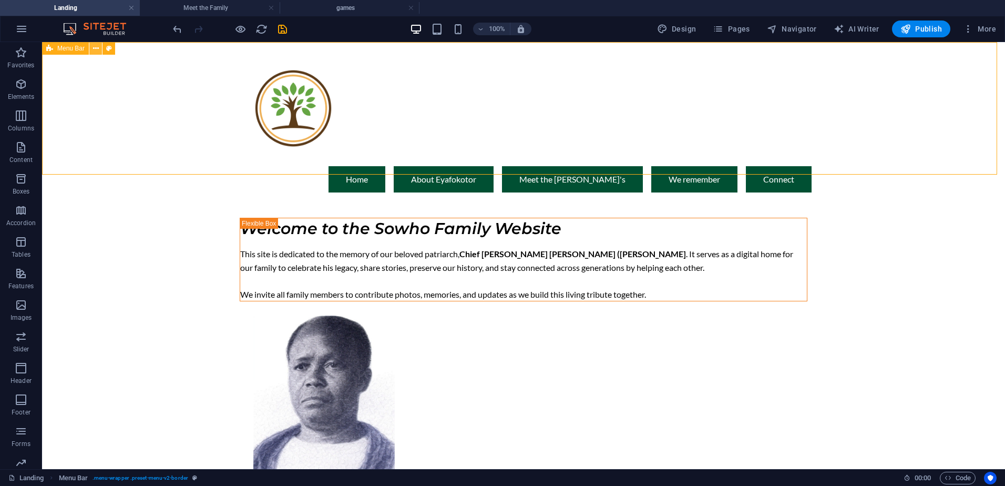
click at [94, 46] on icon at bounding box center [96, 48] width 6 height 11
click at [127, 96] on div "Menu Home About [PERSON_NAME] Meet the Sowho's We remember Connect" at bounding box center [523, 121] width 963 height 159
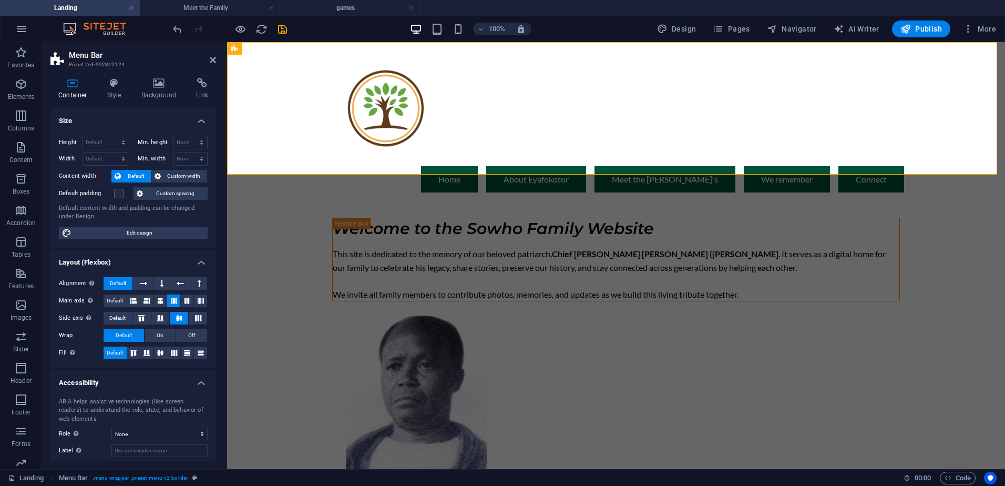
scroll to position [55, 0]
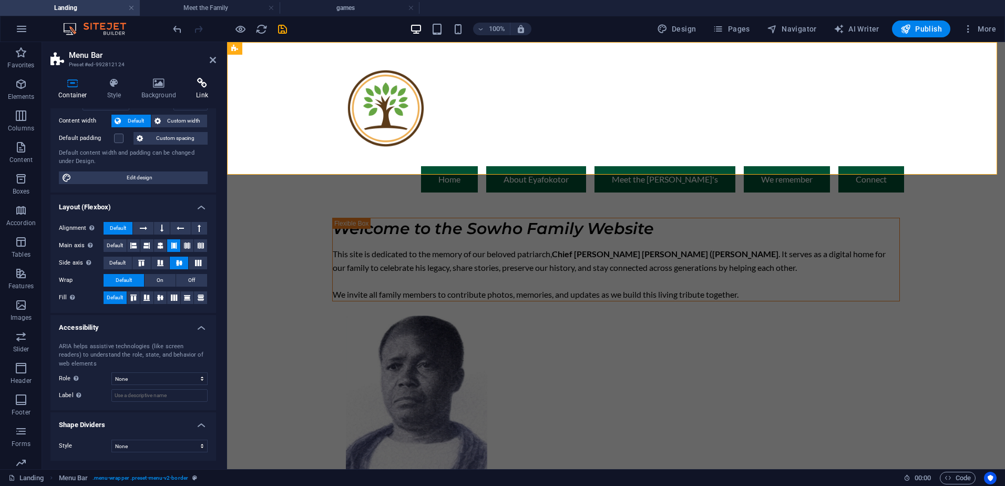
click at [188, 83] on icon at bounding box center [202, 83] width 28 height 11
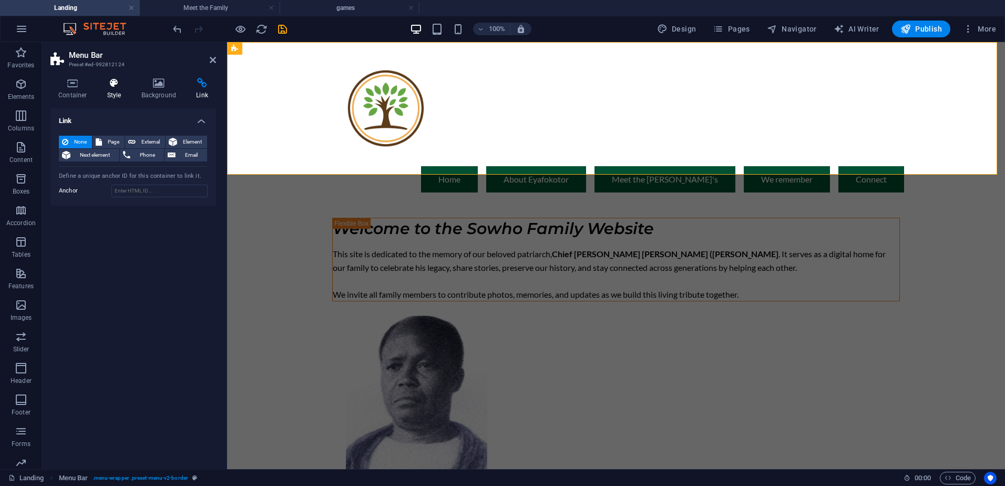
click at [115, 82] on icon at bounding box center [114, 83] width 30 height 11
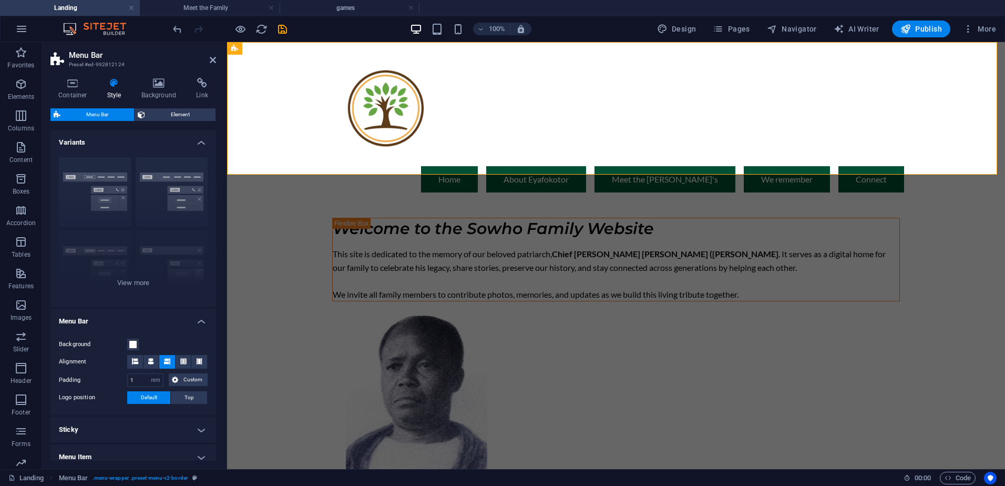
scroll to position [133, 0]
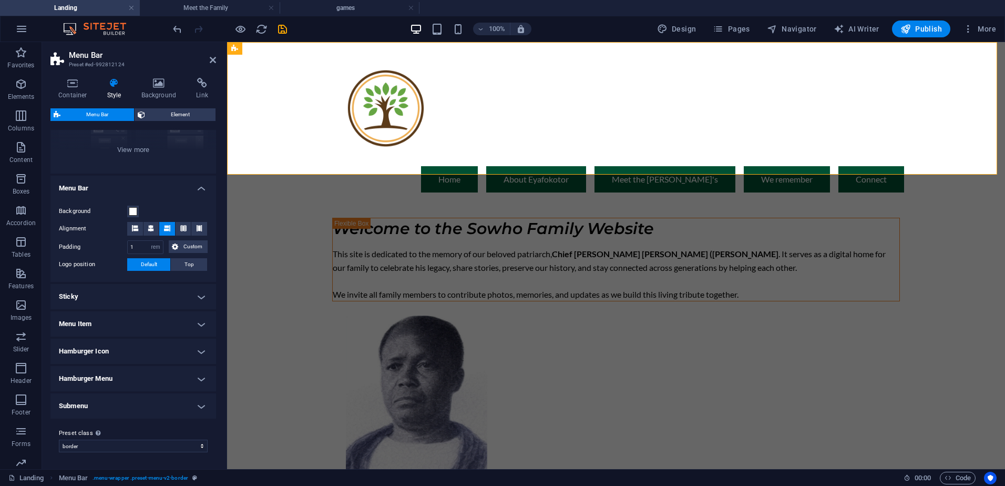
click at [186, 317] on h4 "Menu Item" at bounding box center [133, 323] width 166 height 25
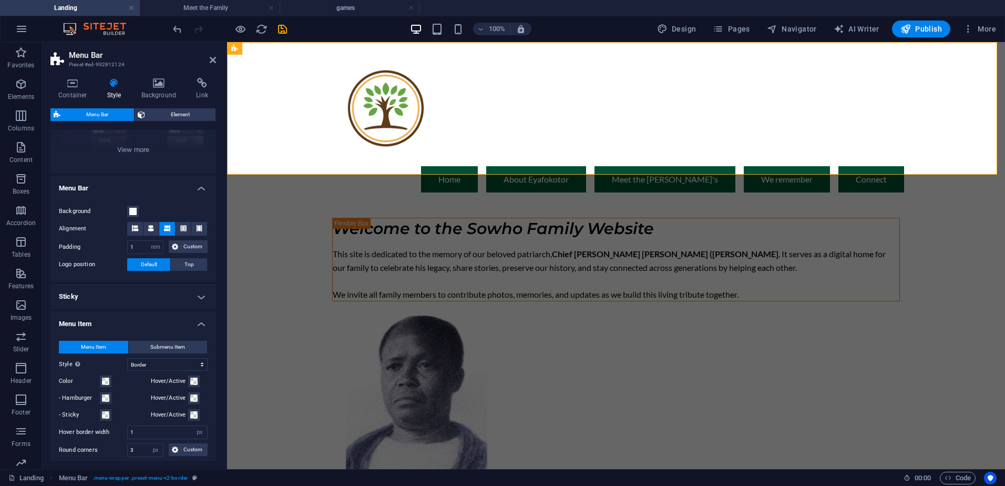
click at [186, 317] on h4 "Menu Item" at bounding box center [133, 320] width 166 height 19
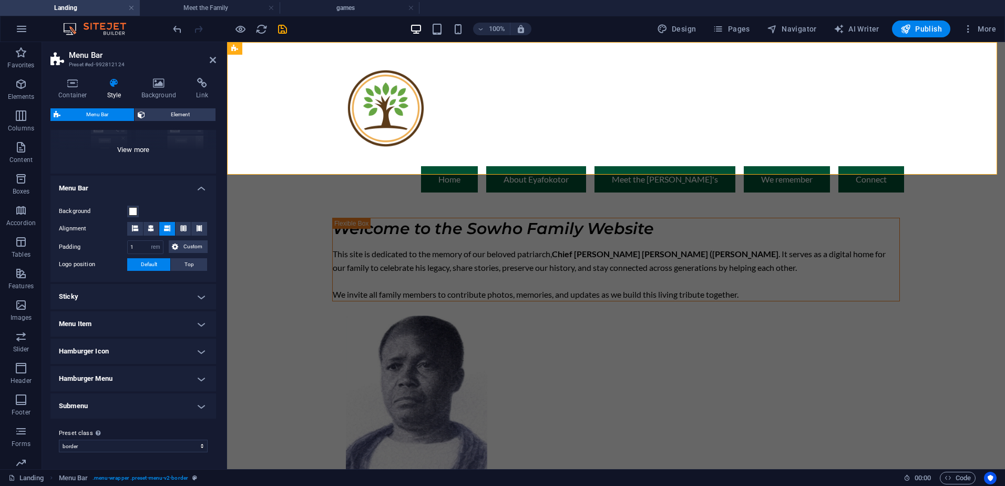
click at [139, 145] on div "Border Centered Default Fixed Loki Trigger Wide XXL" at bounding box center [133, 95] width 166 height 158
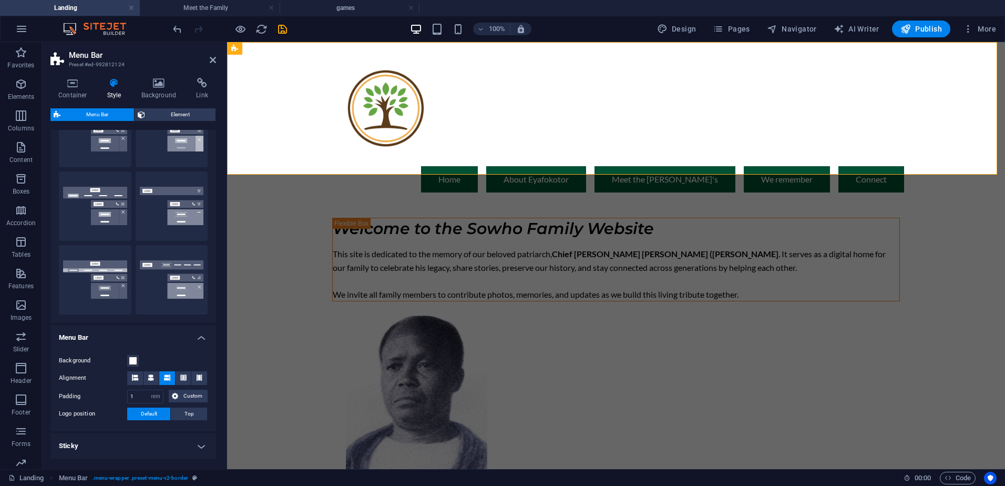
scroll to position [0, 0]
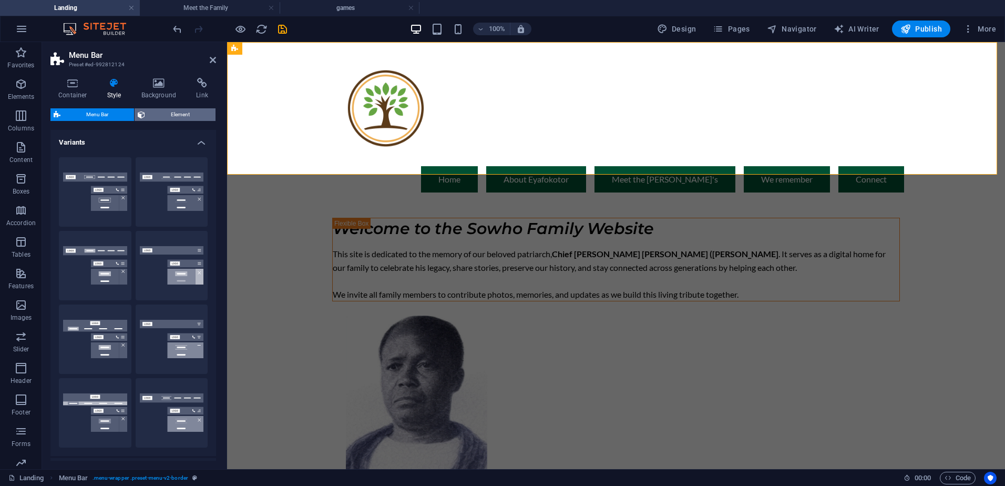
click at [174, 114] on span "Element" at bounding box center [180, 114] width 64 height 13
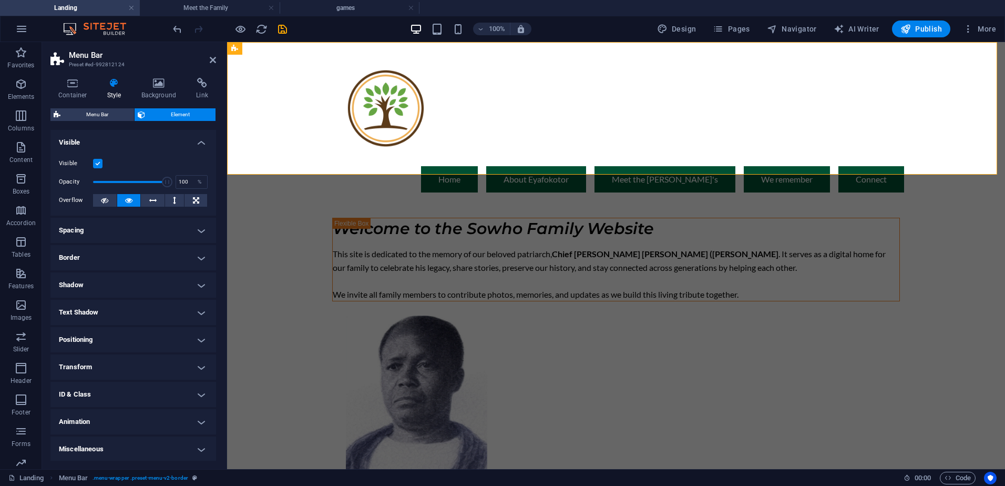
scroll to position [1, 0]
click at [178, 337] on h4 "Positioning" at bounding box center [133, 338] width 166 height 25
click at [182, 328] on h4 "Positioning" at bounding box center [133, 335] width 166 height 19
click at [76, 83] on icon at bounding box center [72, 83] width 45 height 11
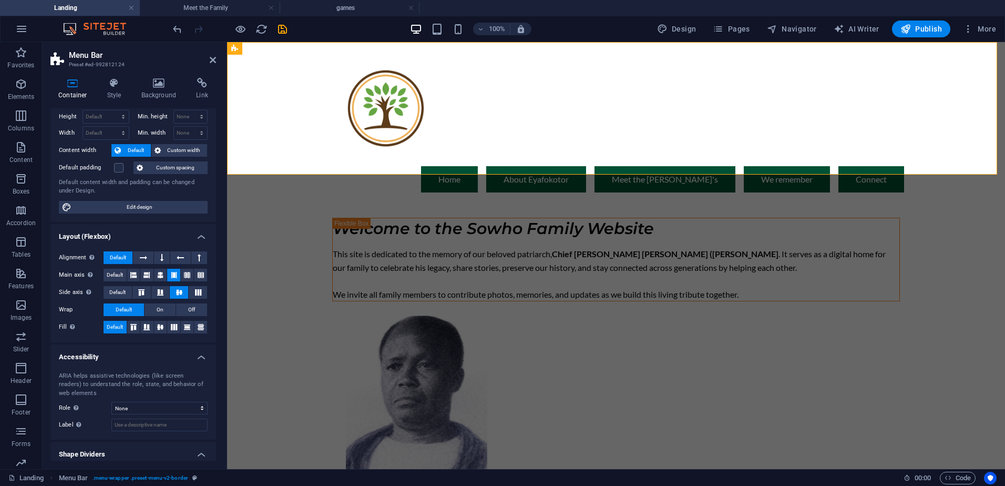
scroll to position [0, 0]
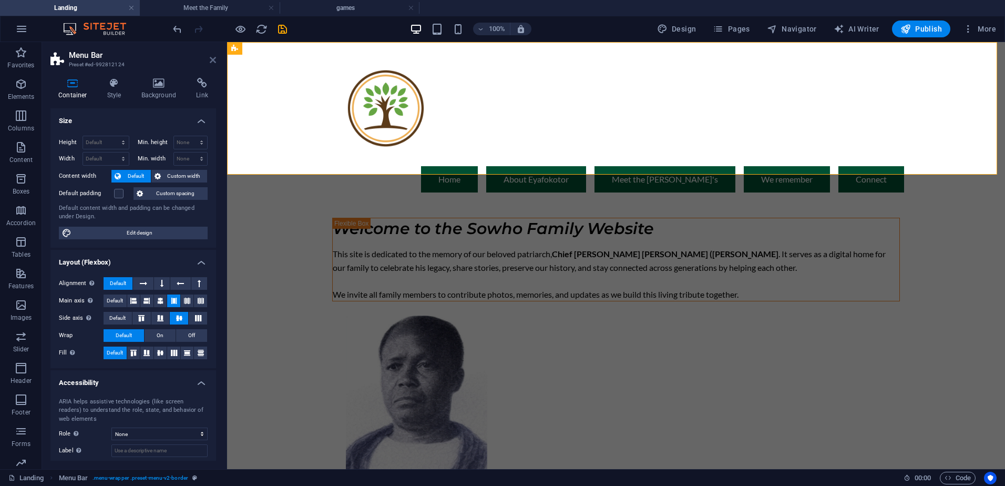
click at [212, 61] on icon at bounding box center [213, 60] width 6 height 8
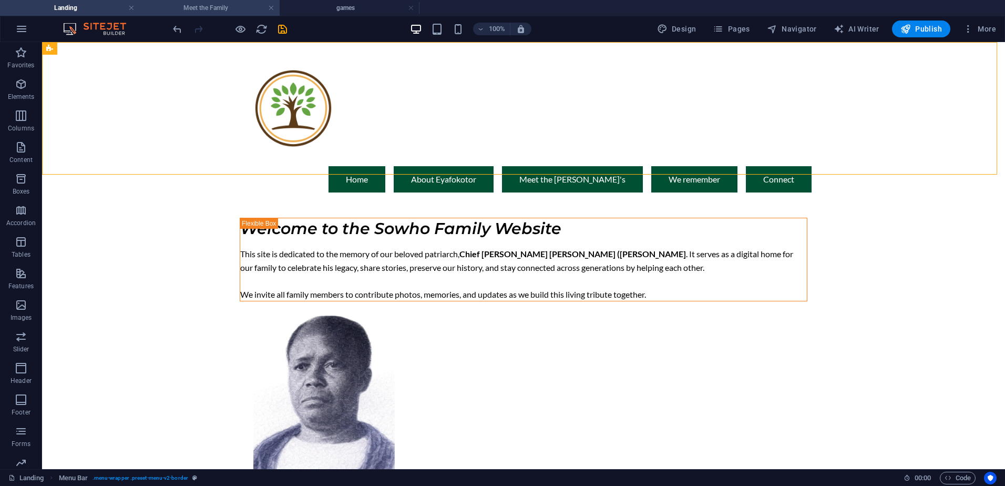
click at [206, 11] on h4 "Meet the Family" at bounding box center [210, 8] width 140 height 12
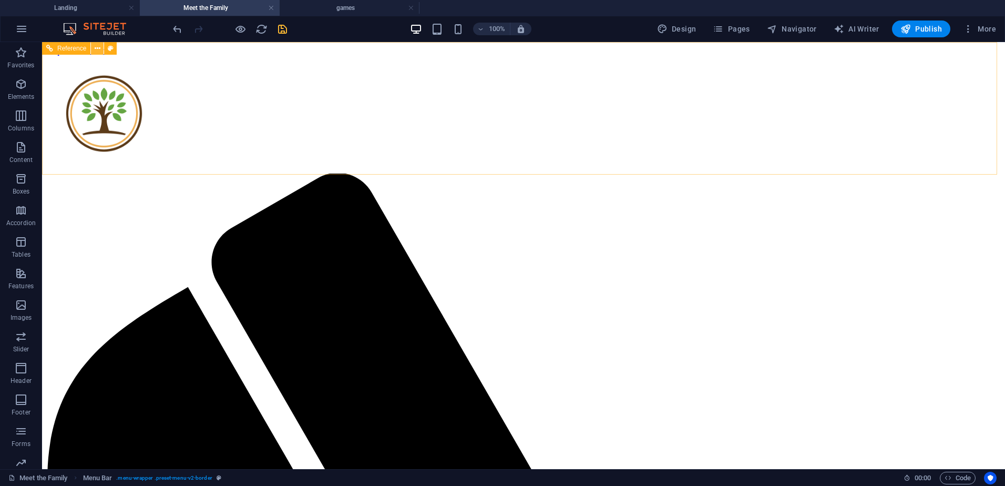
click at [96, 49] on icon at bounding box center [98, 48] width 6 height 11
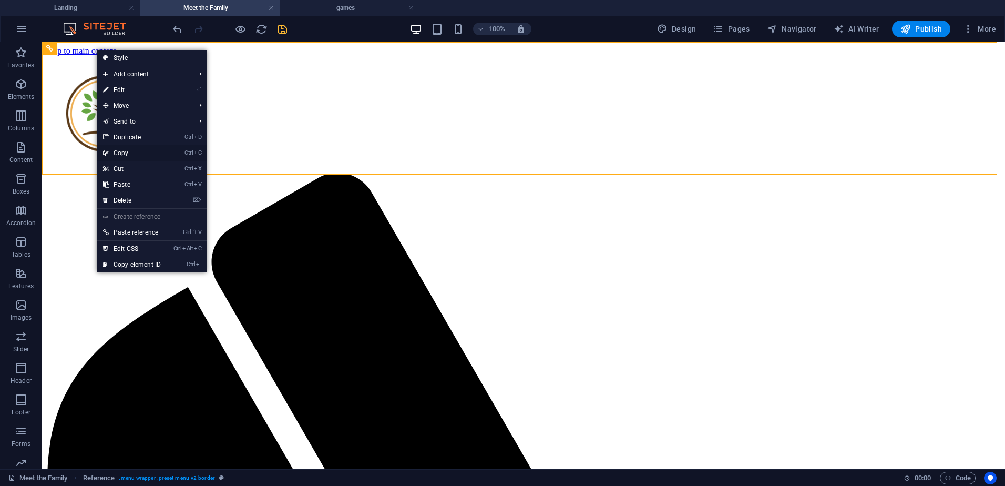
click at [131, 152] on link "Ctrl C Copy" at bounding box center [132, 153] width 70 height 16
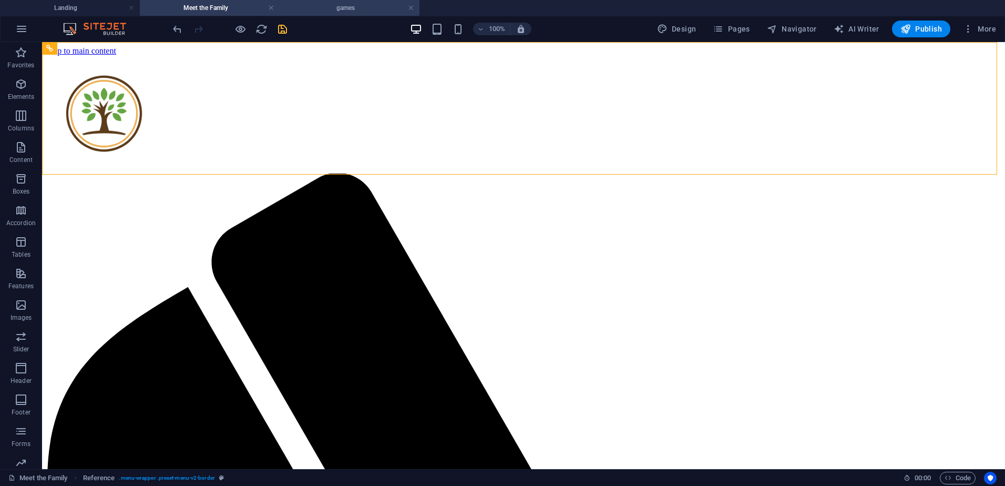
click at [345, 12] on h4 "games" at bounding box center [350, 8] width 140 height 12
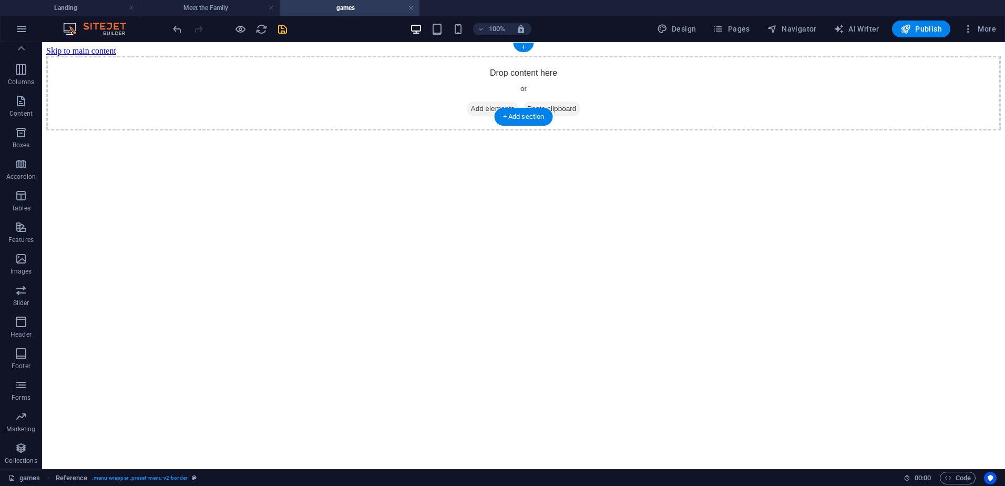
click at [425, 73] on div "Drop content here or Add elements Paste clipboard" at bounding box center [523, 93] width 954 height 75
click at [380, 60] on div "Drop content here or Add elements Paste clipboard" at bounding box center [523, 93] width 954 height 75
click at [372, 73] on div "Drop content here or Add elements Paste clipboard" at bounding box center [523, 93] width 954 height 75
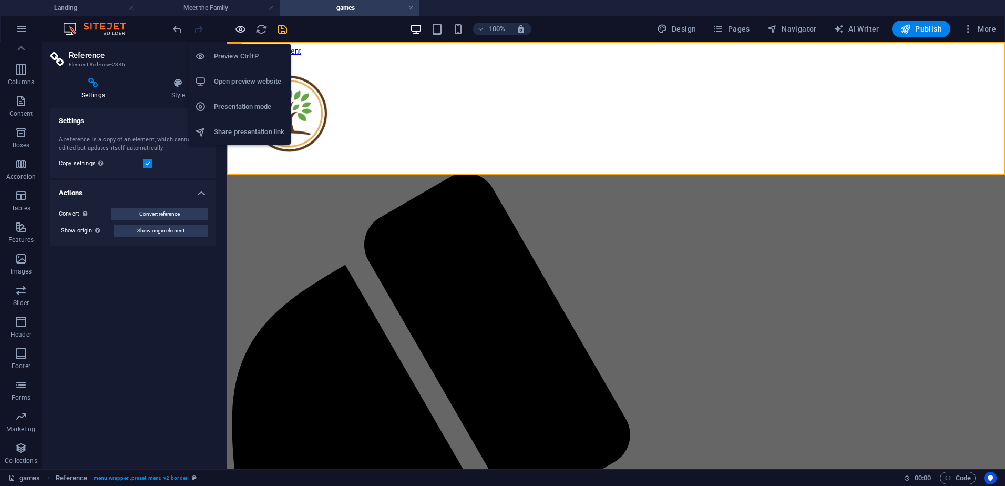
click at [241, 30] on icon "button" at bounding box center [240, 29] width 12 height 12
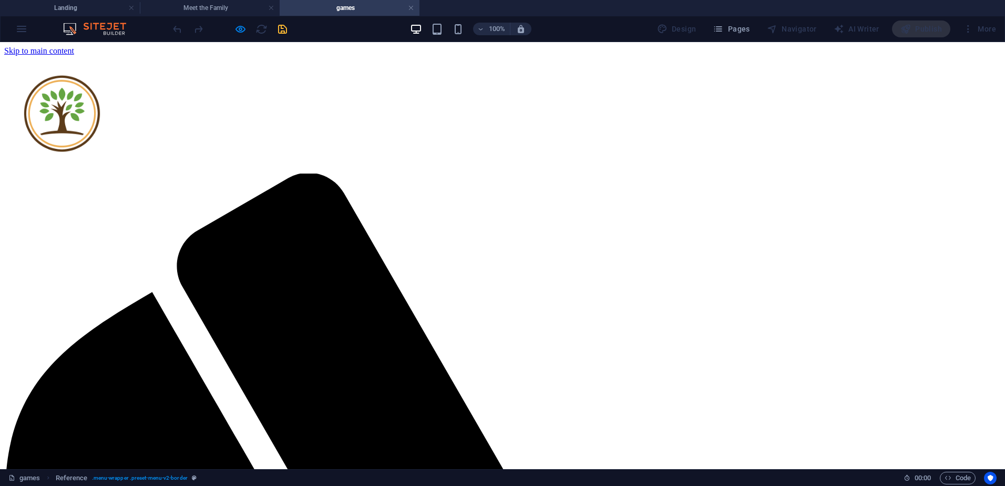
click at [367, 12] on h4 "games" at bounding box center [350, 8] width 140 height 12
click at [208, 5] on h4 "Meet the Family" at bounding box center [210, 8] width 140 height 12
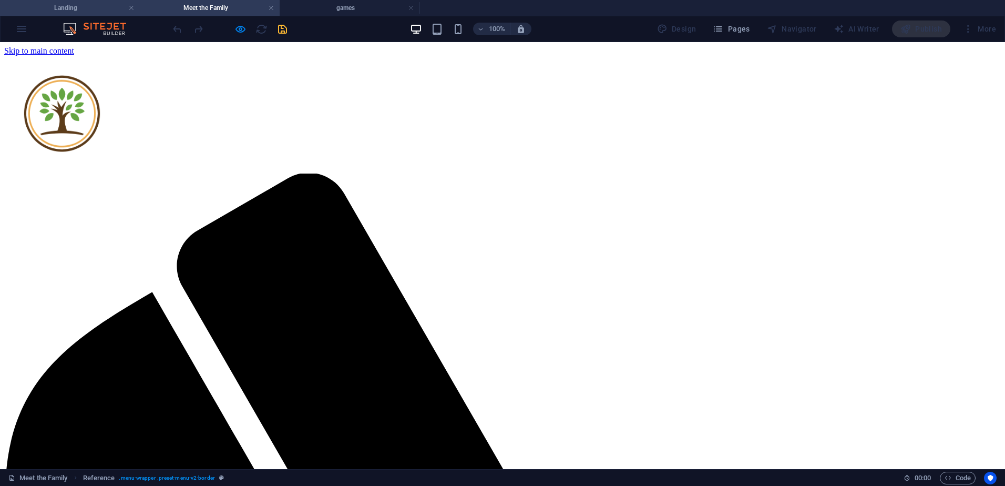
click at [74, 7] on h4 "Landing" at bounding box center [70, 8] width 140 height 12
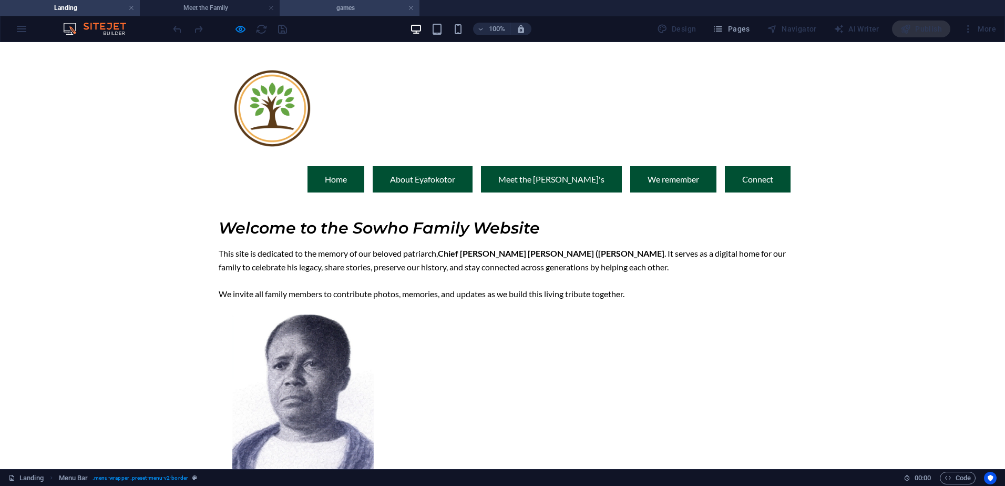
click at [346, 7] on h4 "games" at bounding box center [350, 8] width 140 height 12
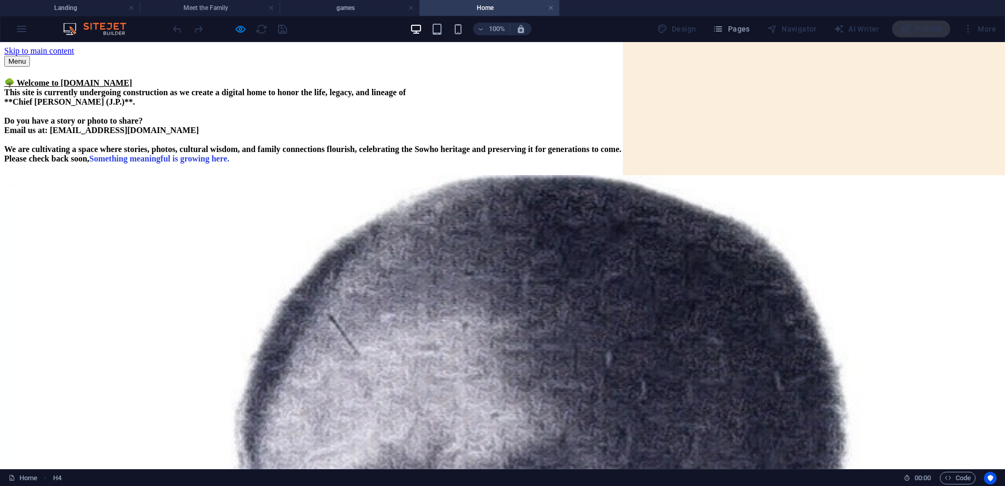
click at [554, 7] on h4 "Home" at bounding box center [489, 8] width 140 height 12
click at [552, 6] on link at bounding box center [551, 8] width 6 height 10
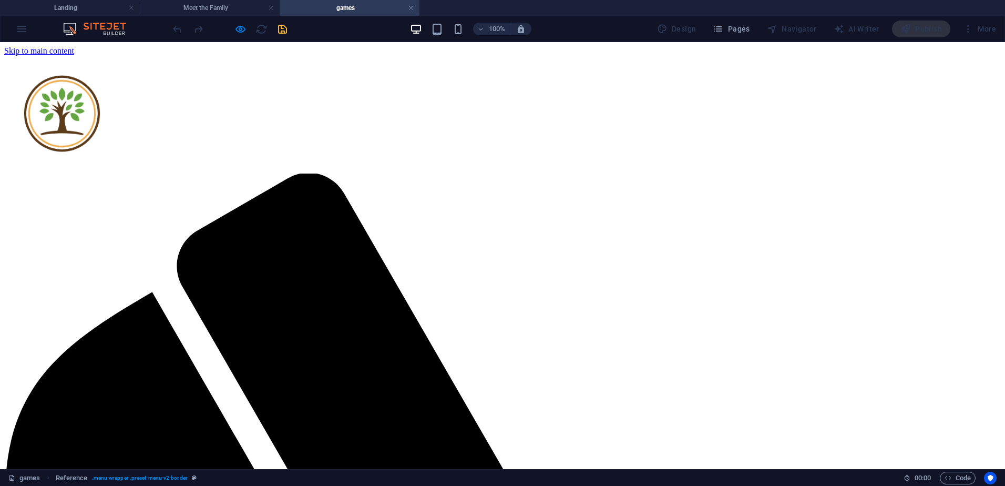
click at [120, 66] on img at bounding box center [62, 114] width 116 height 116
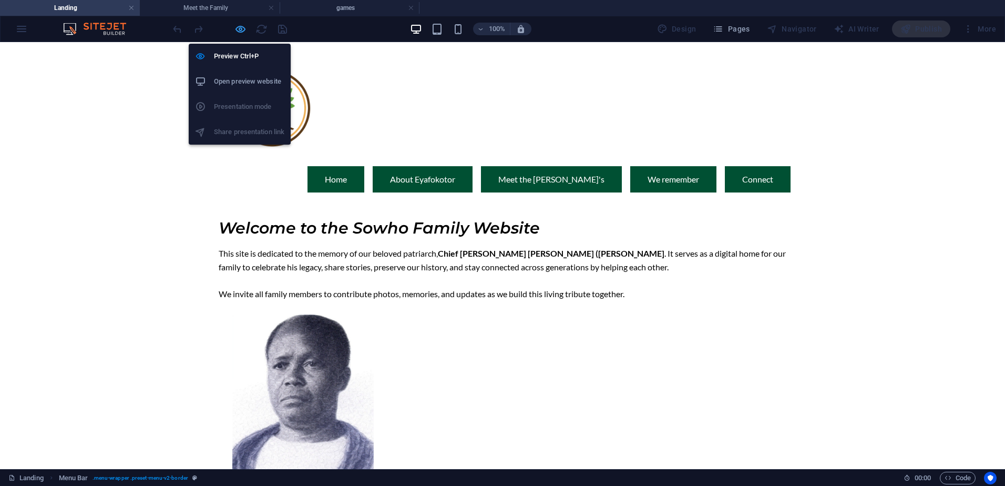
click at [239, 35] on icon "button" at bounding box center [240, 29] width 12 height 12
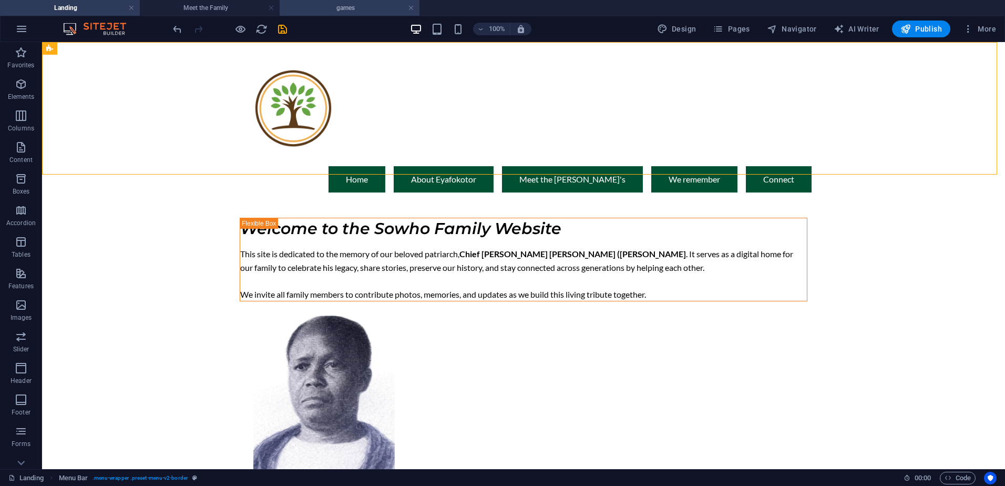
click at [353, 11] on h4 "games" at bounding box center [350, 8] width 140 height 12
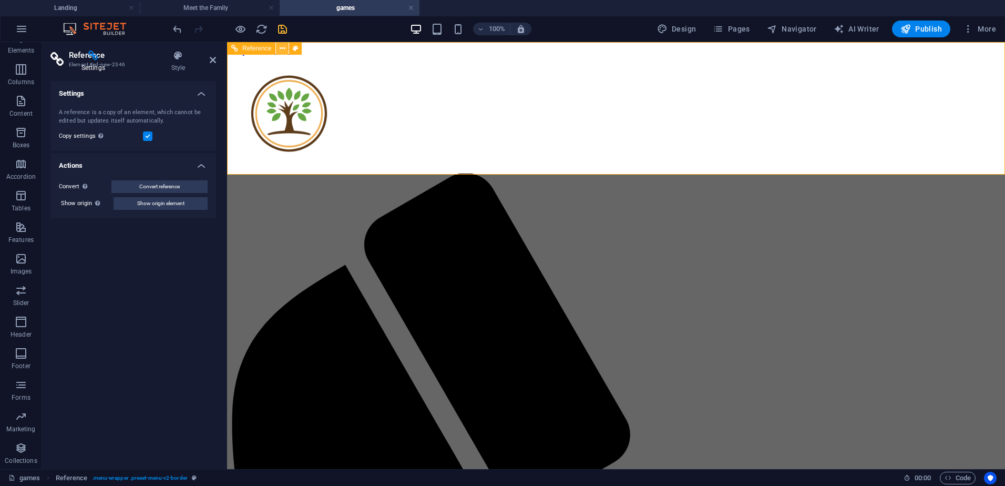
click at [281, 44] on icon at bounding box center [283, 48] width 6 height 11
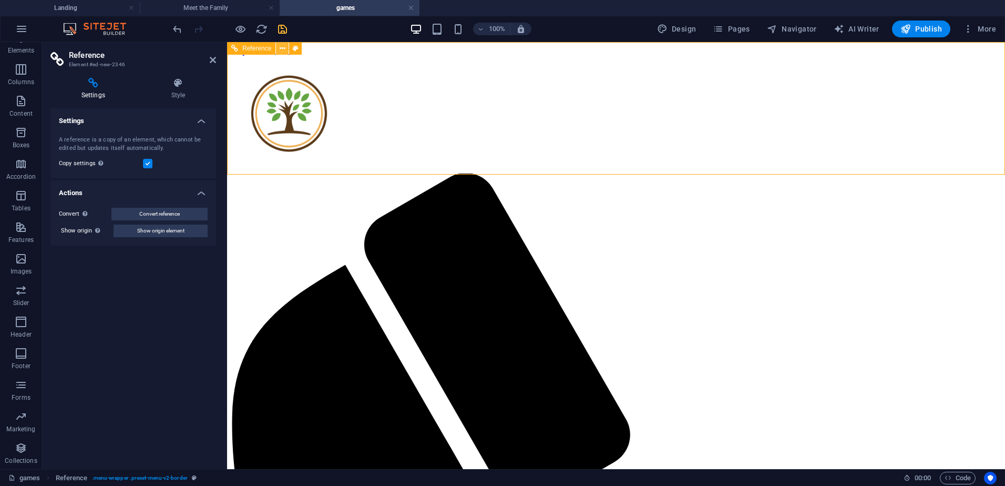
click at [281, 50] on icon at bounding box center [283, 48] width 6 height 11
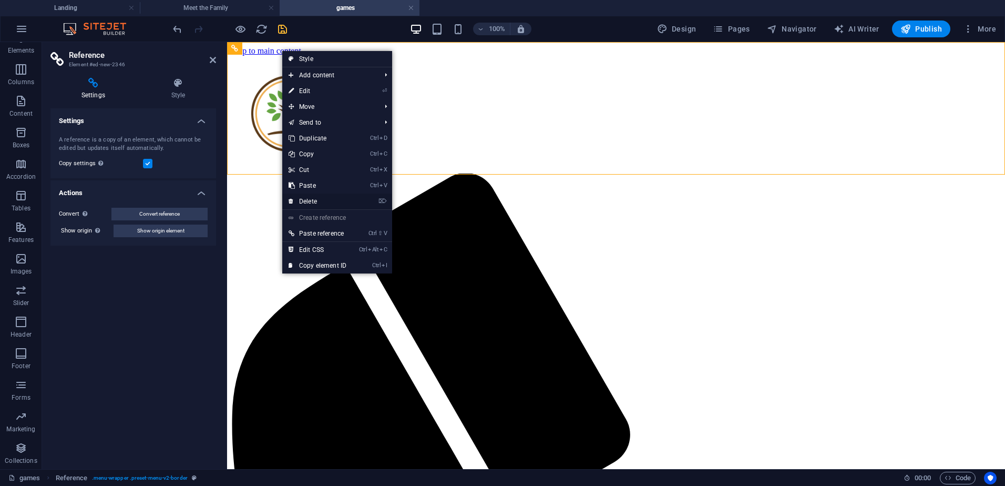
click at [325, 200] on link "⌦ Delete" at bounding box center [317, 201] width 70 height 16
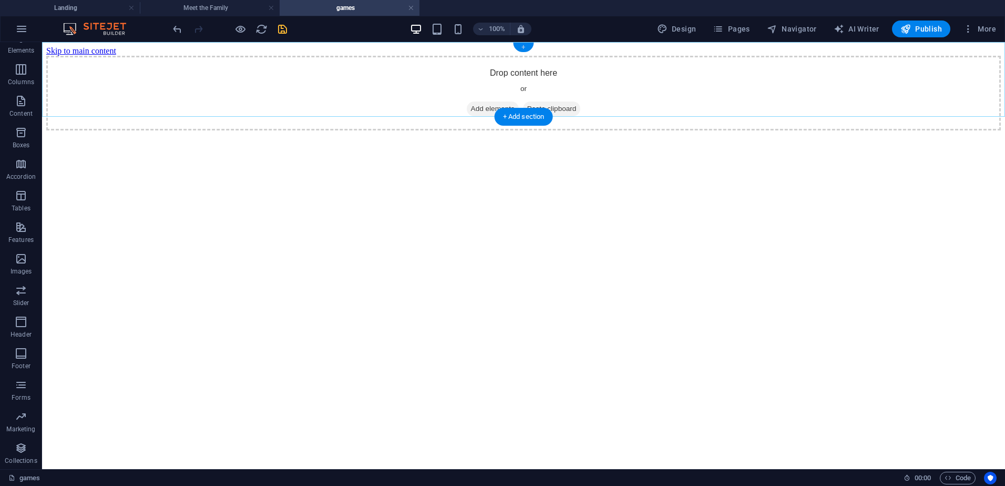
click at [522, 46] on div "+" at bounding box center [523, 47] width 20 height 9
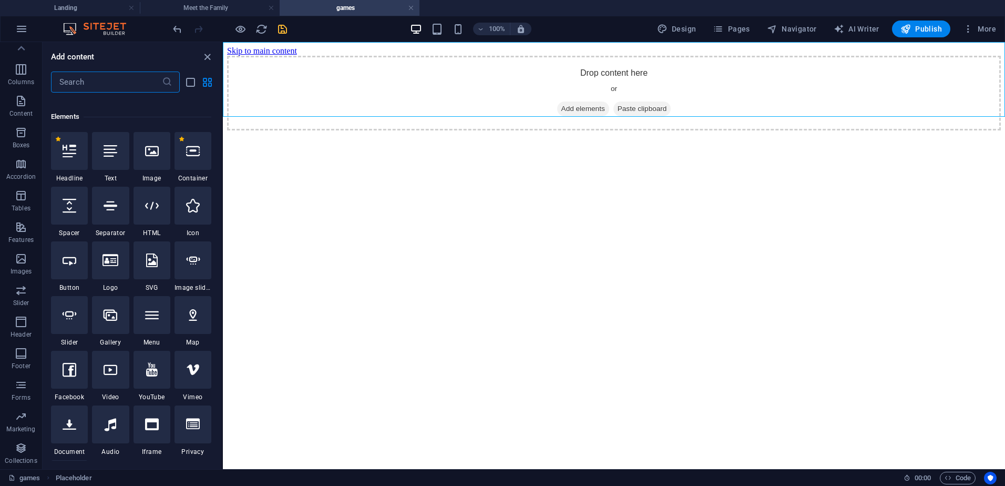
scroll to position [157, 0]
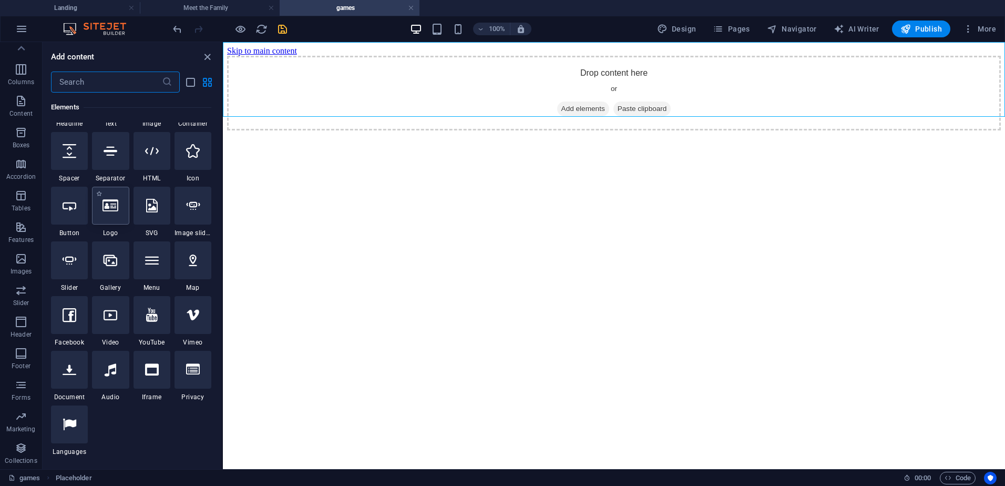
click at [111, 205] on icon at bounding box center [110, 206] width 16 height 14
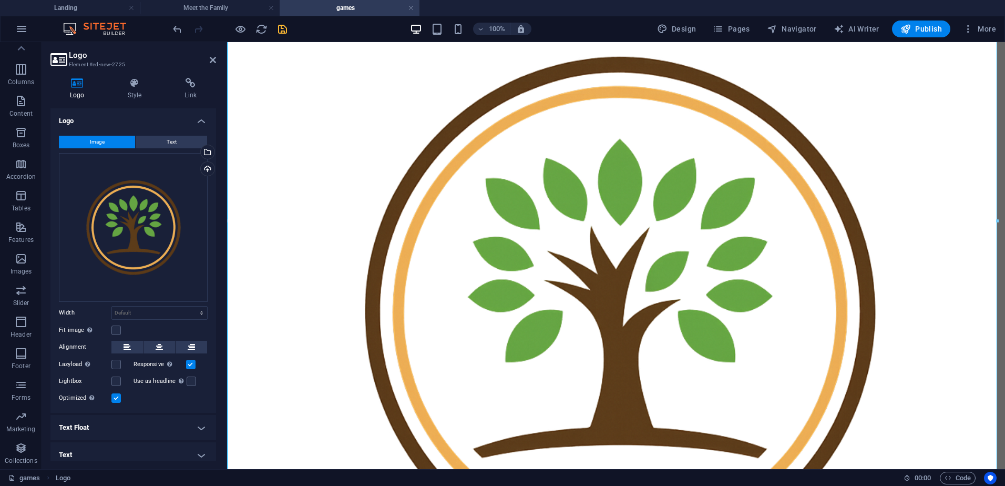
scroll to position [263, 0]
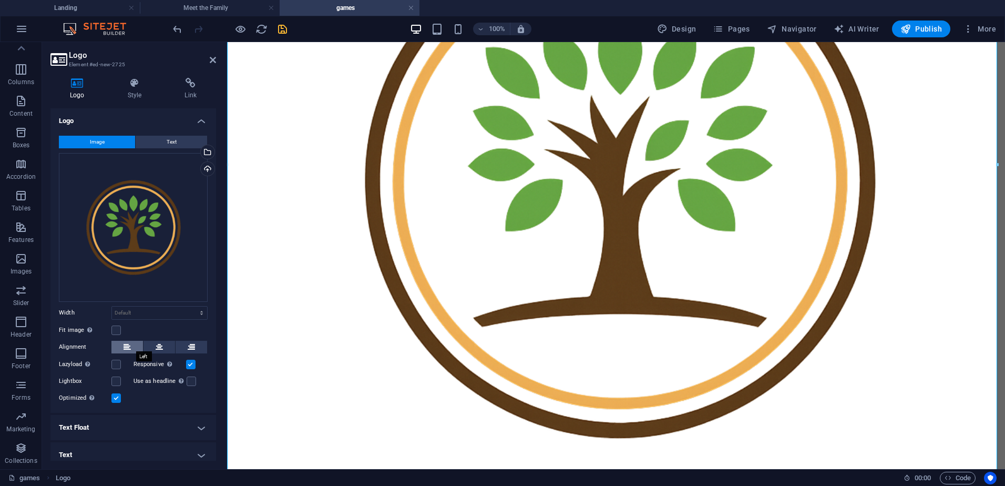
click at [121, 344] on button at bounding box center [127, 347] width 32 height 13
click at [206, 170] on div "Upload" at bounding box center [207, 170] width 16 height 16
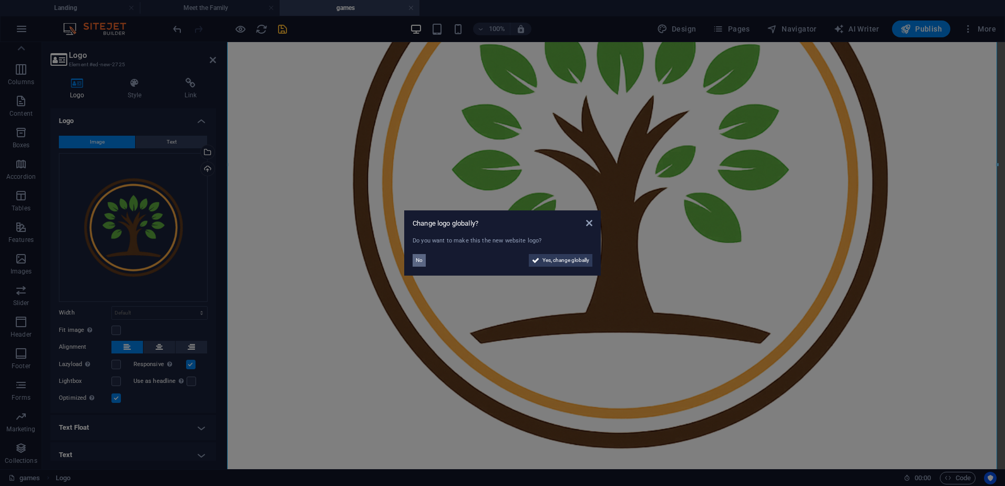
click at [420, 260] on span "No" at bounding box center [419, 260] width 7 height 13
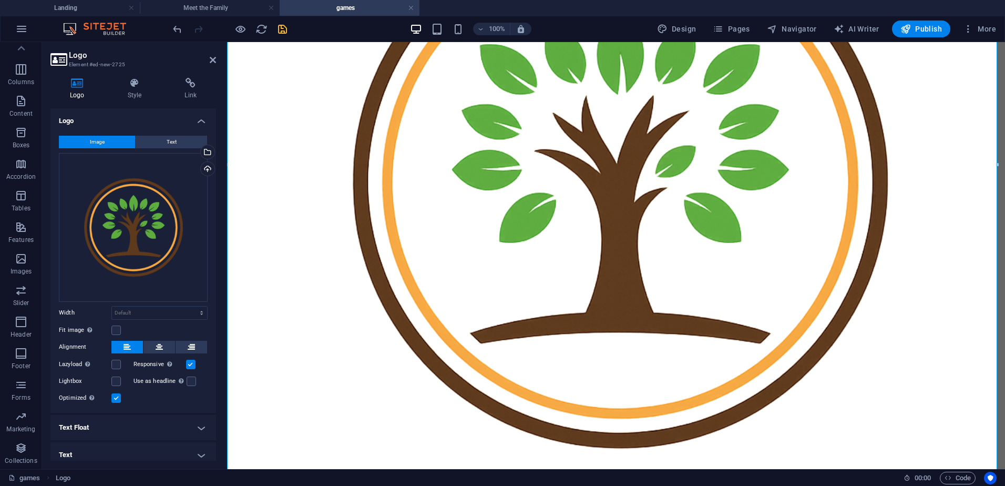
click at [208, 60] on header "Logo Element #ed-new-2725" at bounding box center [133, 55] width 166 height 27
drag, startPoint x: 209, startPoint y: 59, endPoint x: 224, endPoint y: 51, distance: 16.9
click at [210, 59] on icon at bounding box center [213, 60] width 6 height 8
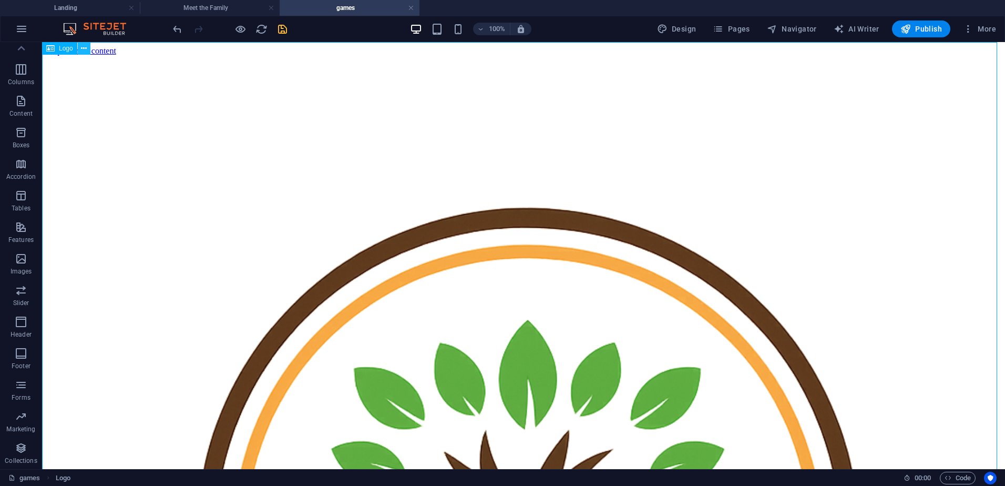
click at [84, 49] on icon at bounding box center [84, 48] width 6 height 11
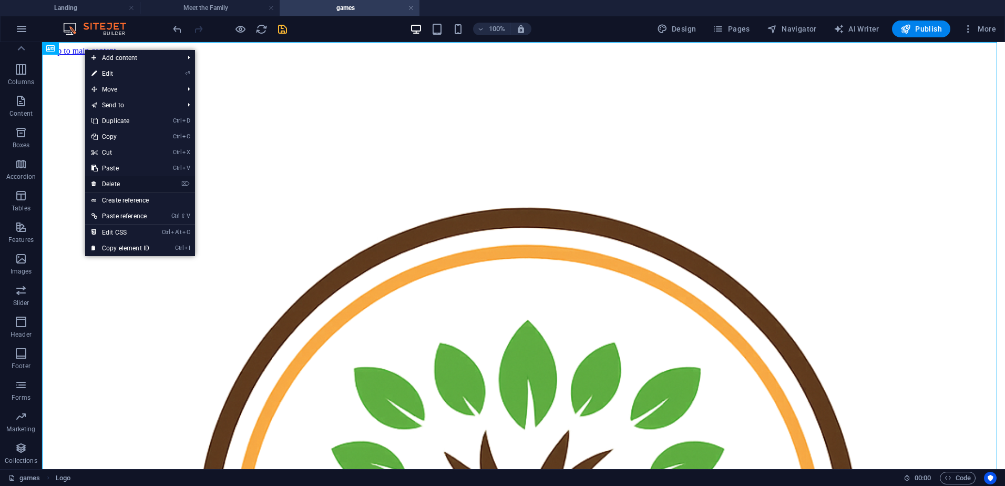
click at [114, 184] on link "⌦ Delete" at bounding box center [120, 184] width 70 height 16
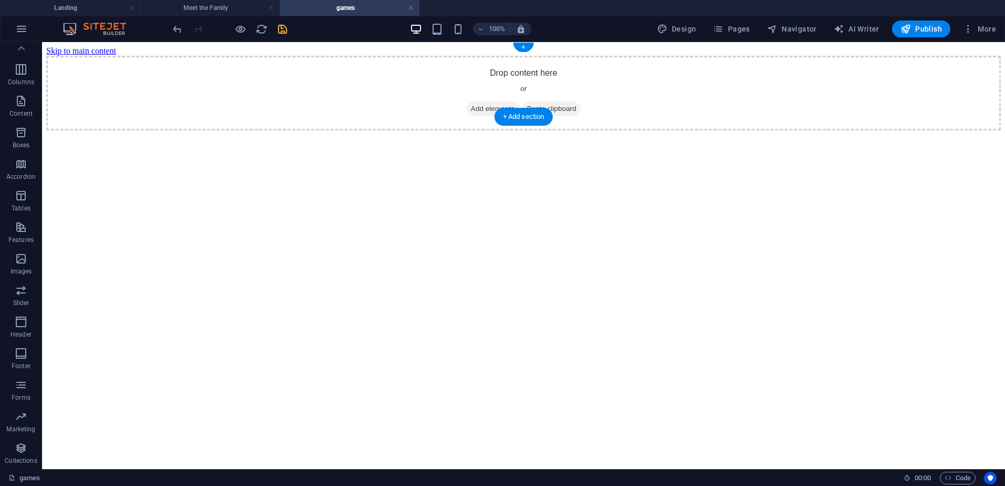
click at [129, 56] on div "Drop content here or Add elements Paste clipboard" at bounding box center [523, 93] width 954 height 75
click at [494, 101] on span "Add elements" at bounding box center [493, 108] width 52 height 15
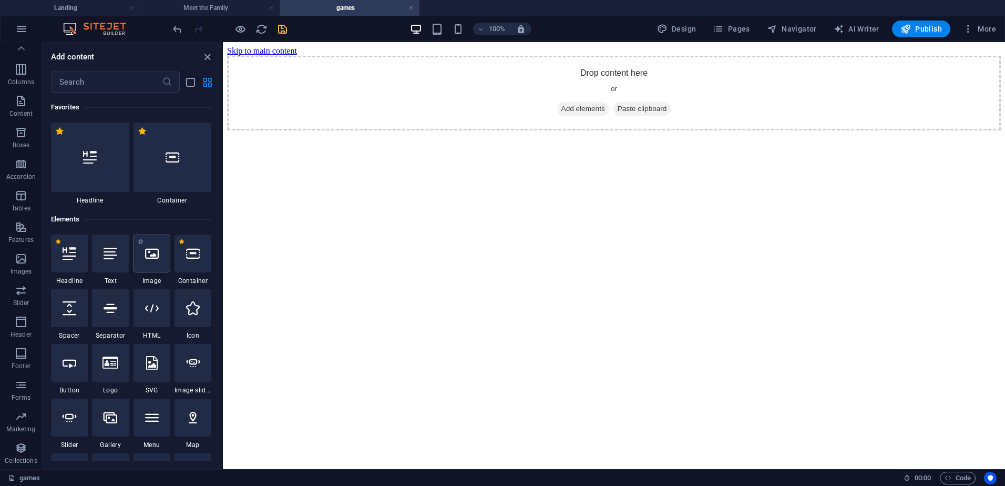
click at [154, 252] on icon at bounding box center [152, 253] width 14 height 14
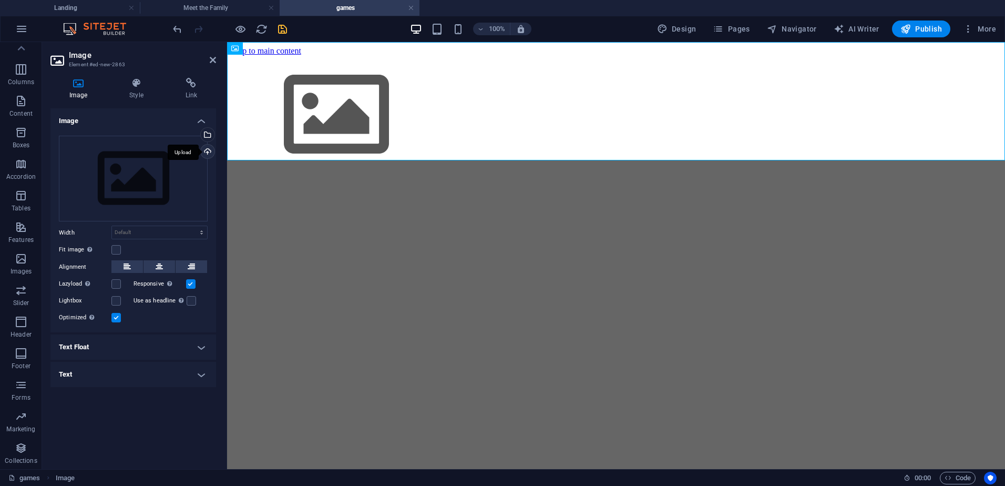
click at [205, 151] on div "Upload" at bounding box center [207, 153] width 16 height 16
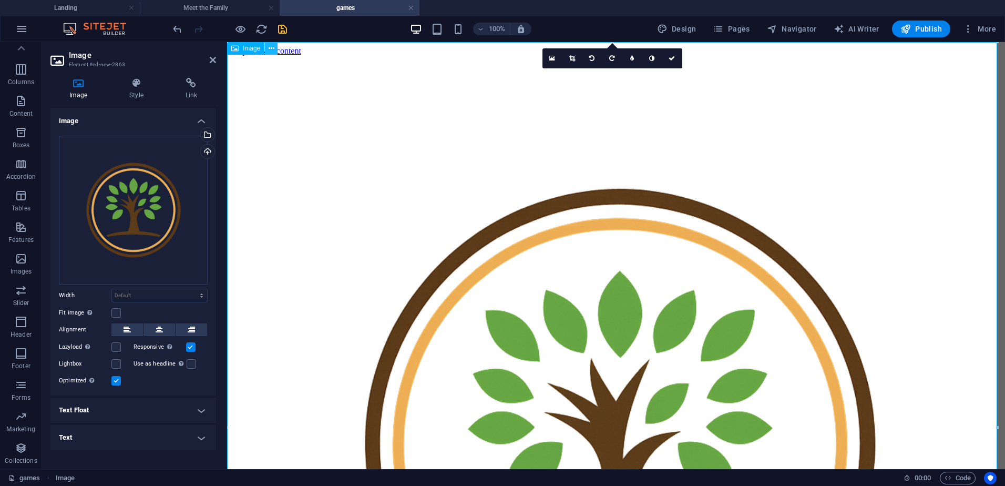
click at [266, 47] on button at bounding box center [271, 48] width 13 height 13
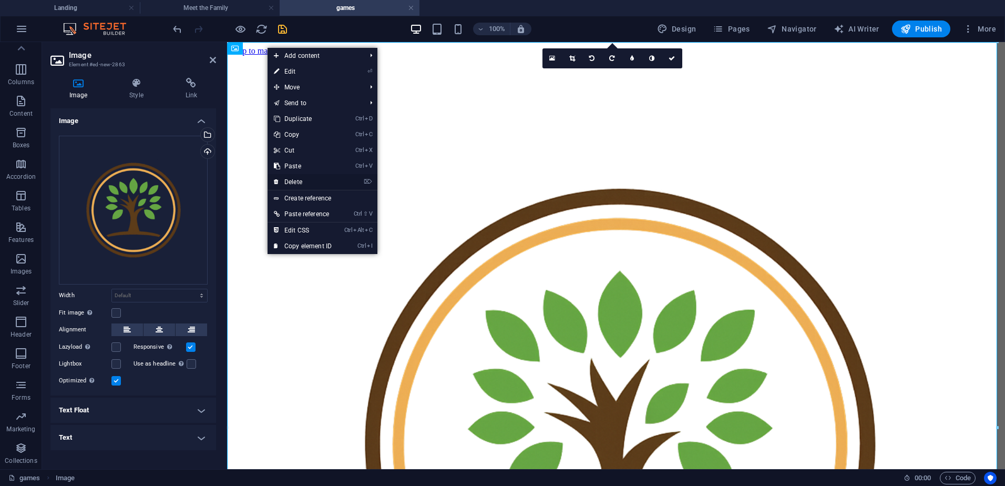
click at [298, 180] on link "⌦ Delete" at bounding box center [302, 182] width 70 height 16
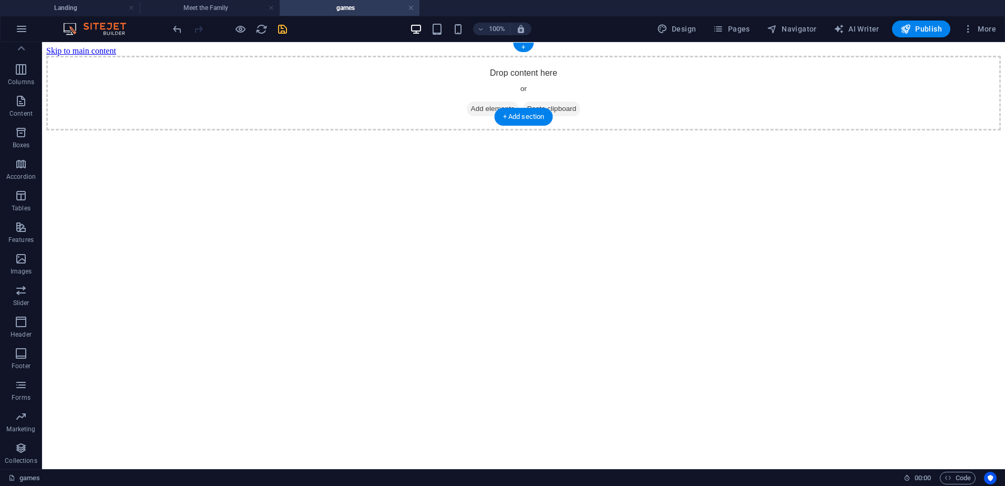
click at [468, 101] on span "Add elements" at bounding box center [493, 108] width 52 height 15
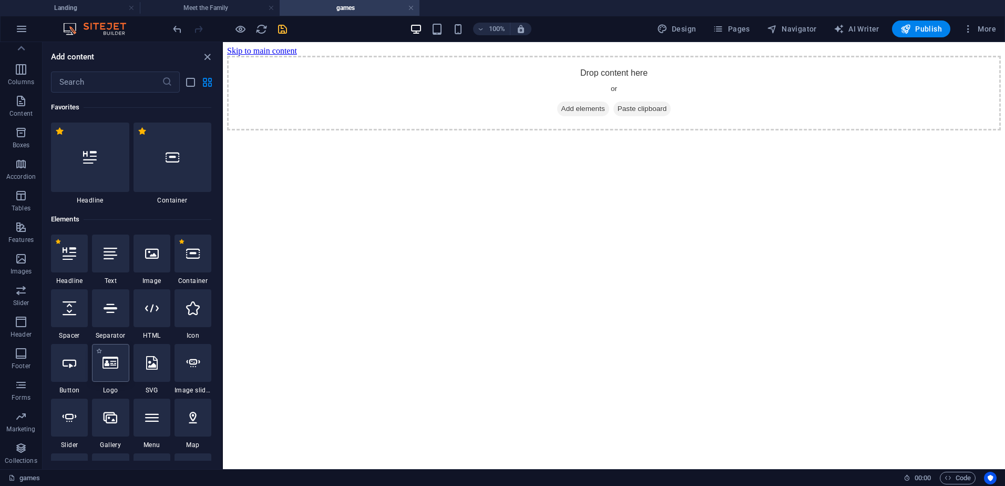
click at [116, 365] on icon at bounding box center [110, 363] width 16 height 14
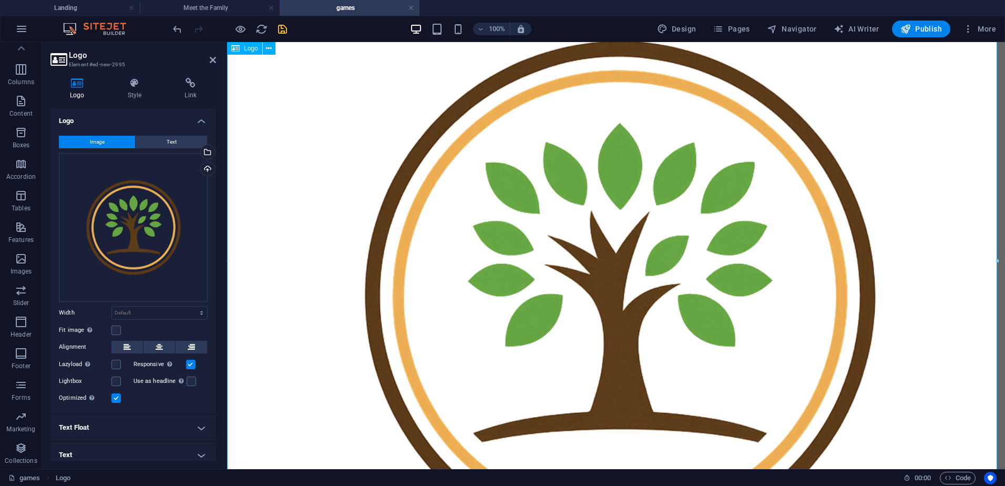
scroll to position [133, 0]
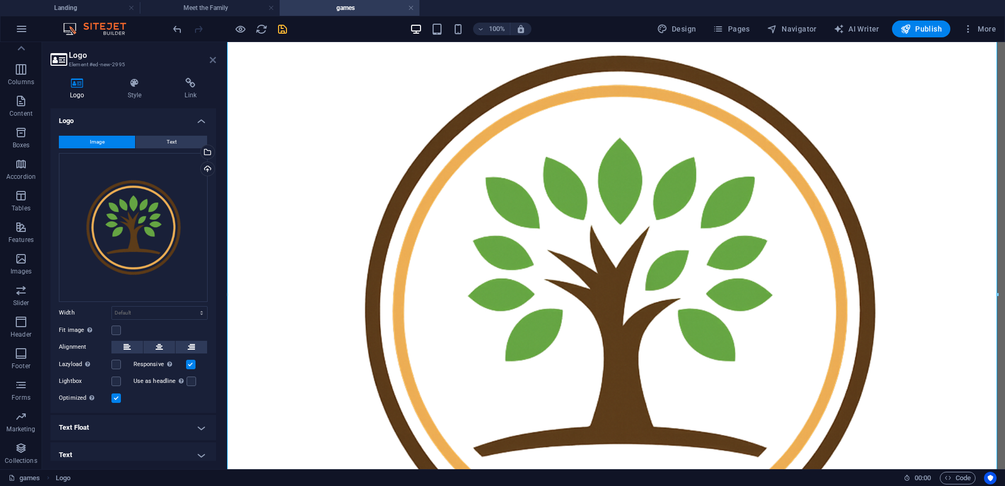
click at [213, 60] on icon at bounding box center [213, 60] width 6 height 8
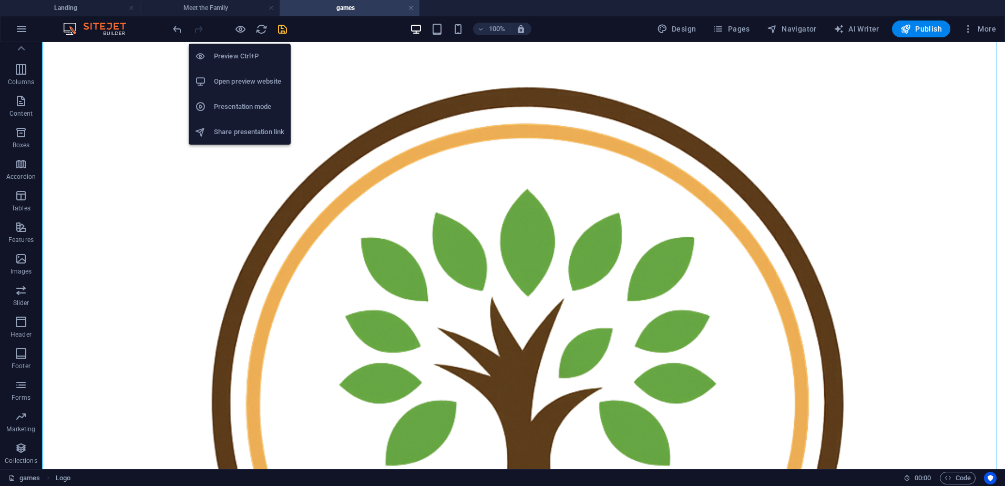
click at [238, 83] on h6 "Open preview website" at bounding box center [249, 81] width 70 height 13
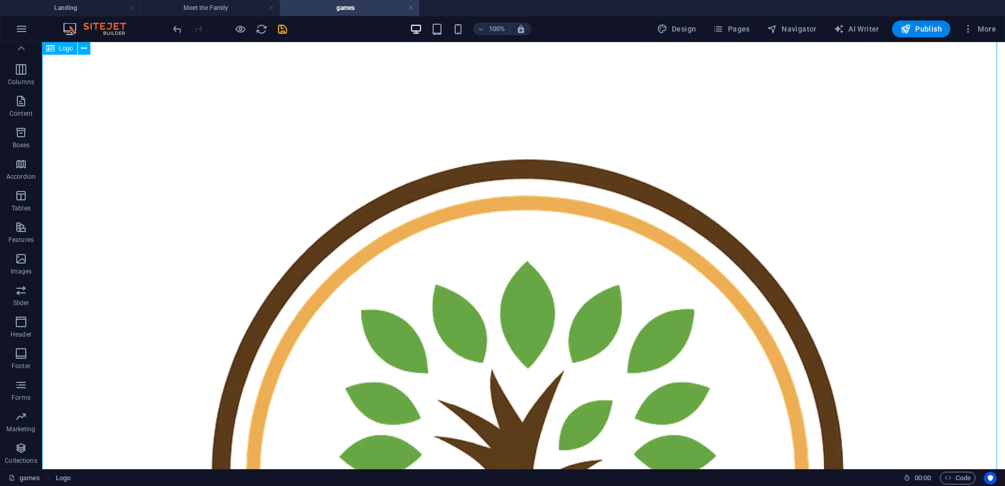
scroll to position [0, 0]
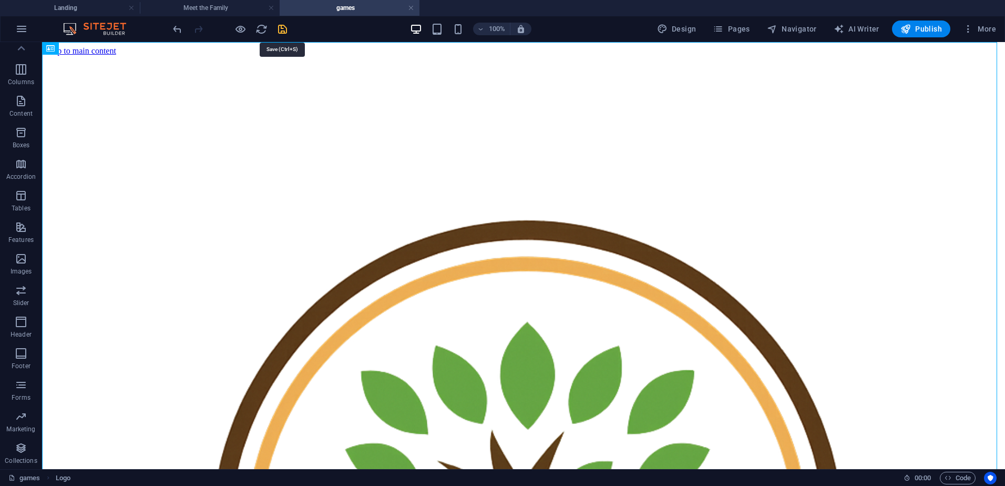
click at [281, 31] on icon "save" at bounding box center [282, 29] width 12 height 12
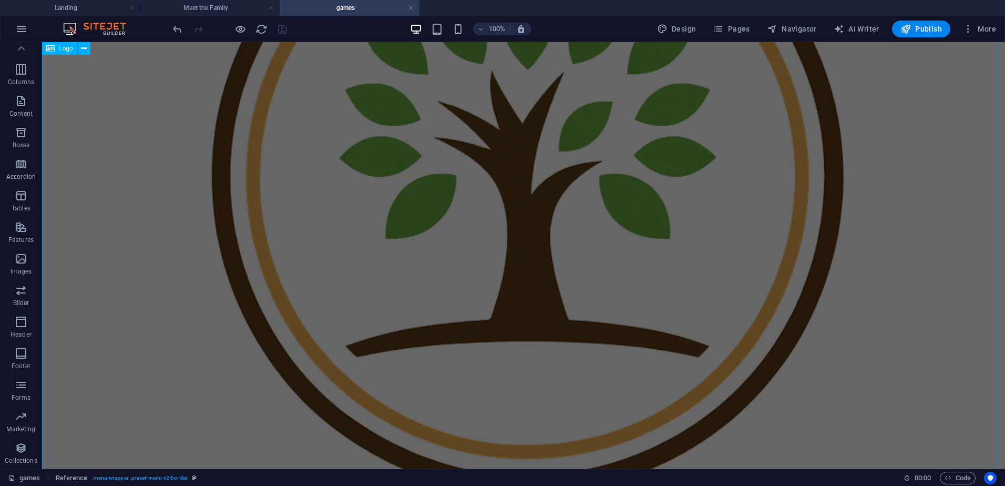
scroll to position [263, 0]
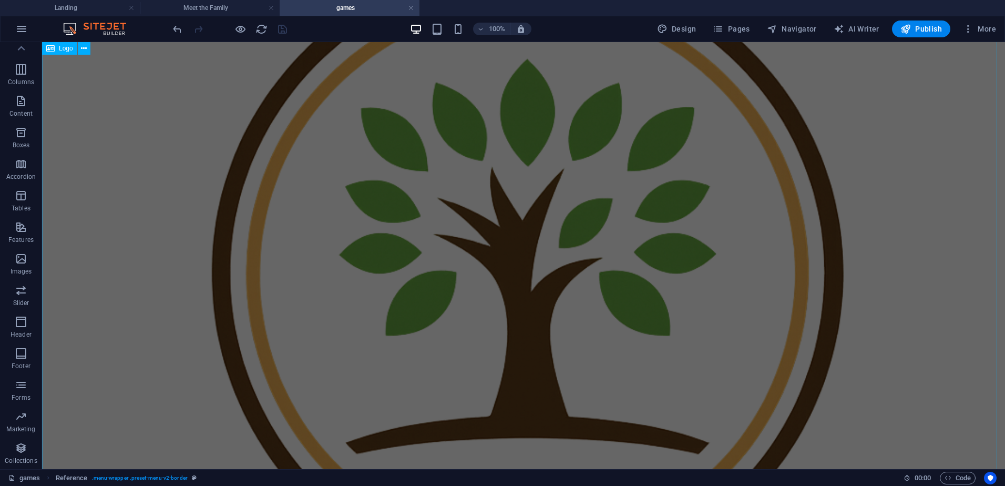
click at [419, 209] on div at bounding box center [523, 275] width 954 height 965
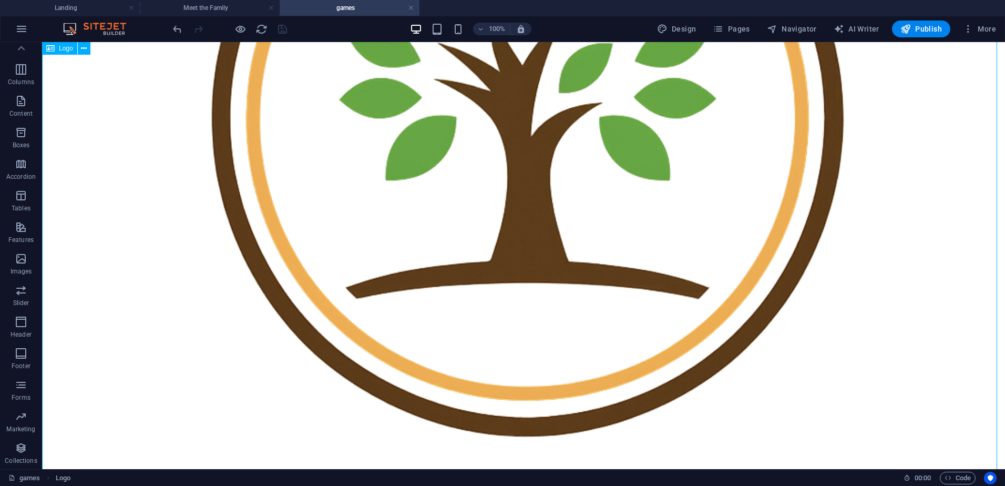
scroll to position [315, 0]
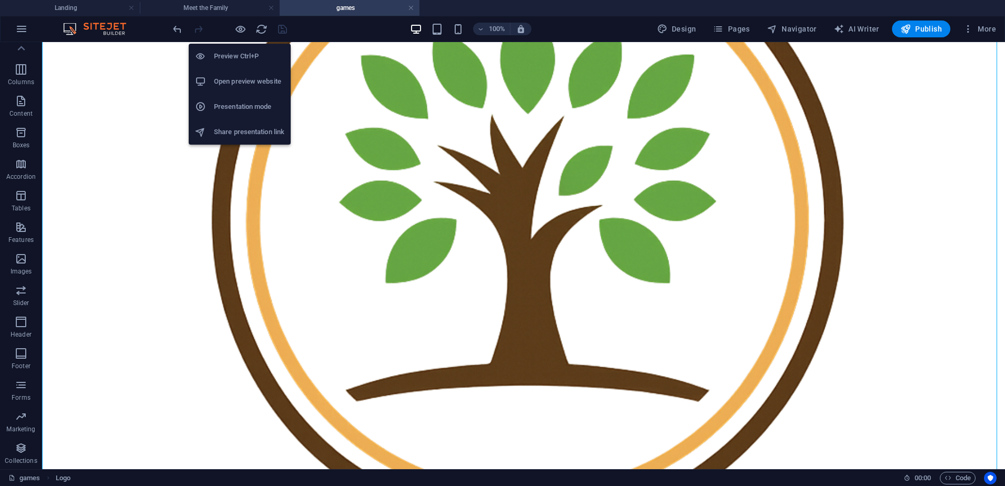
click at [242, 77] on h6 "Open preview website" at bounding box center [249, 81] width 70 height 13
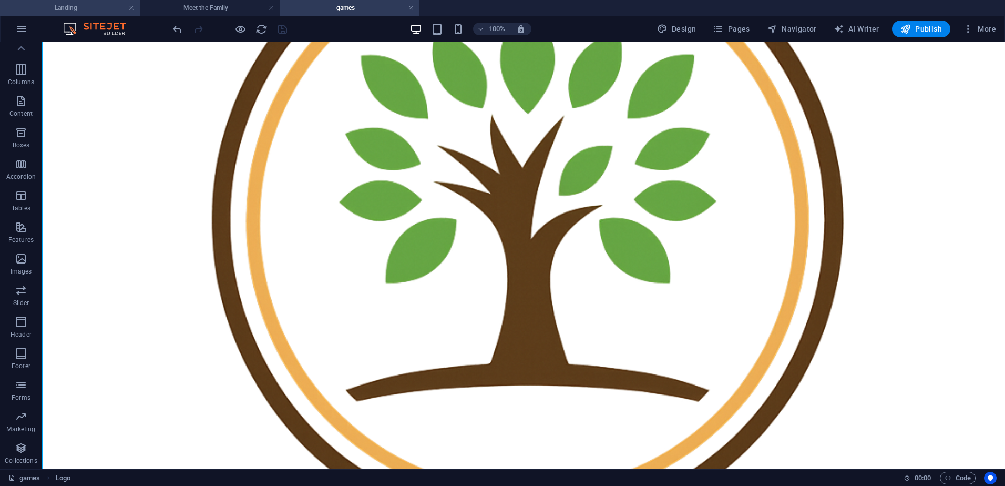
click at [96, 2] on li "Landing" at bounding box center [70, 8] width 140 height 16
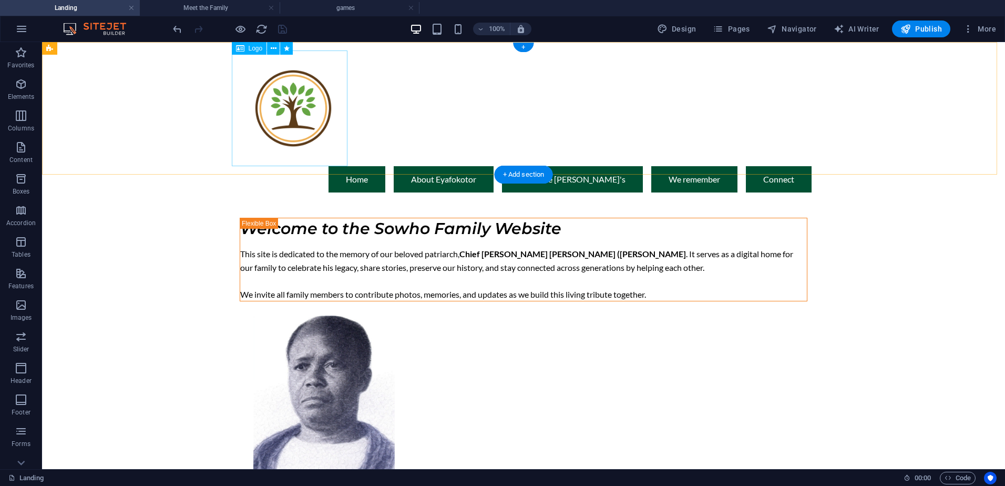
click at [282, 113] on div at bounding box center [523, 108] width 576 height 116
select select "px"
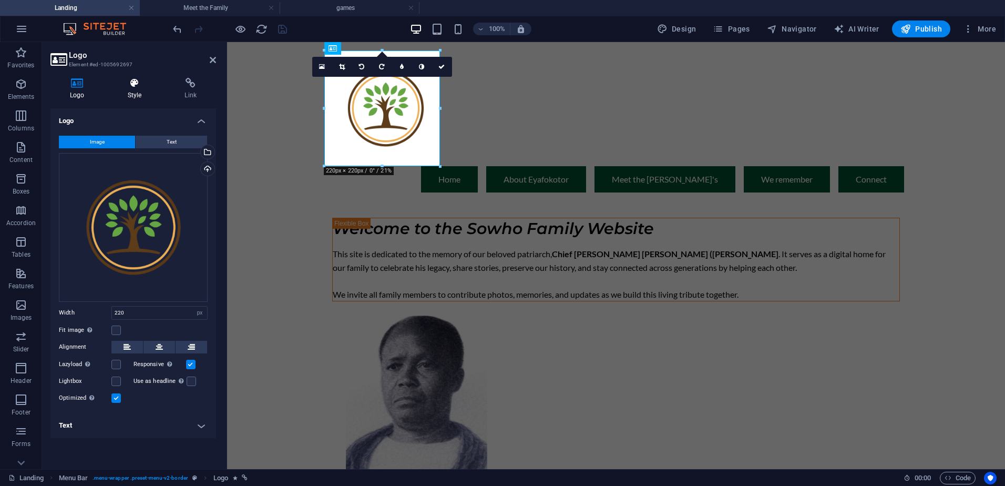
click at [135, 85] on icon at bounding box center [134, 83] width 53 height 11
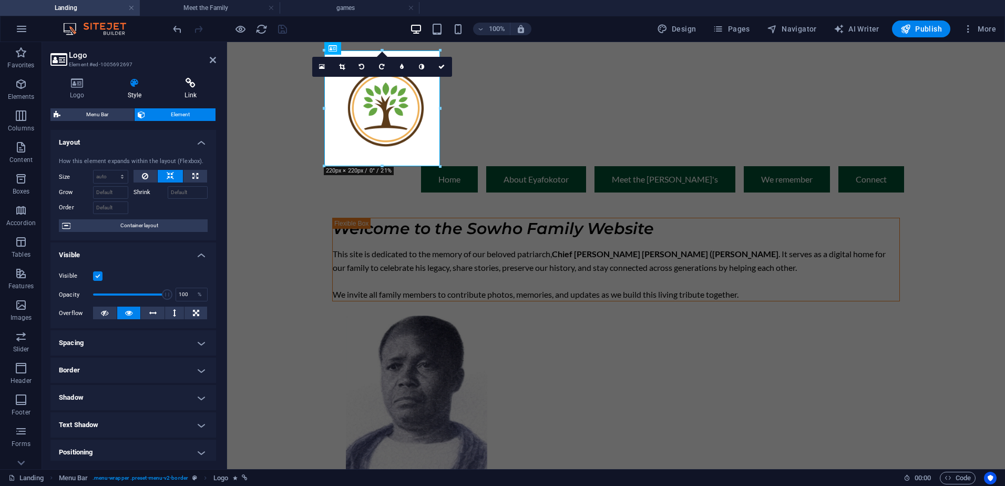
click at [203, 83] on icon at bounding box center [190, 83] width 51 height 11
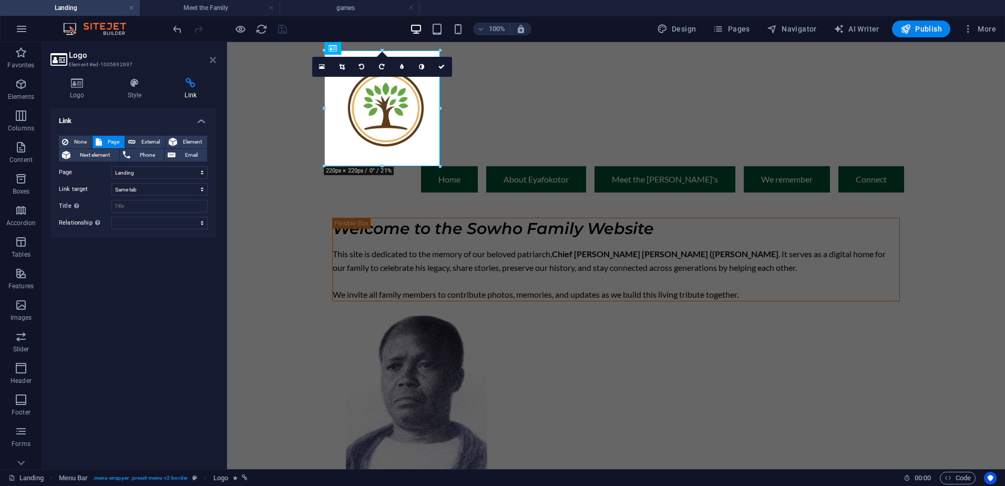
click at [213, 59] on icon at bounding box center [213, 60] width 6 height 8
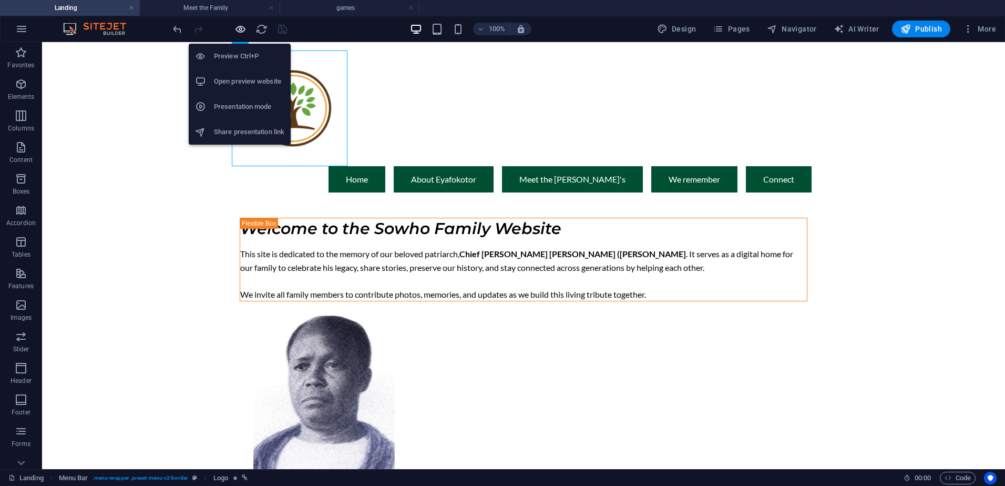
click at [240, 23] on icon "button" at bounding box center [240, 29] width 12 height 12
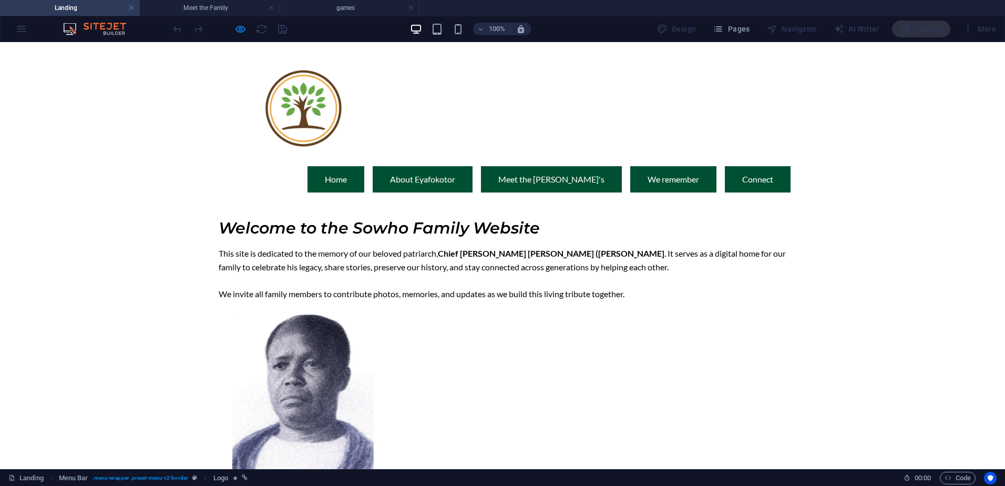
click at [300, 107] on img at bounding box center [303, 108] width 116 height 116
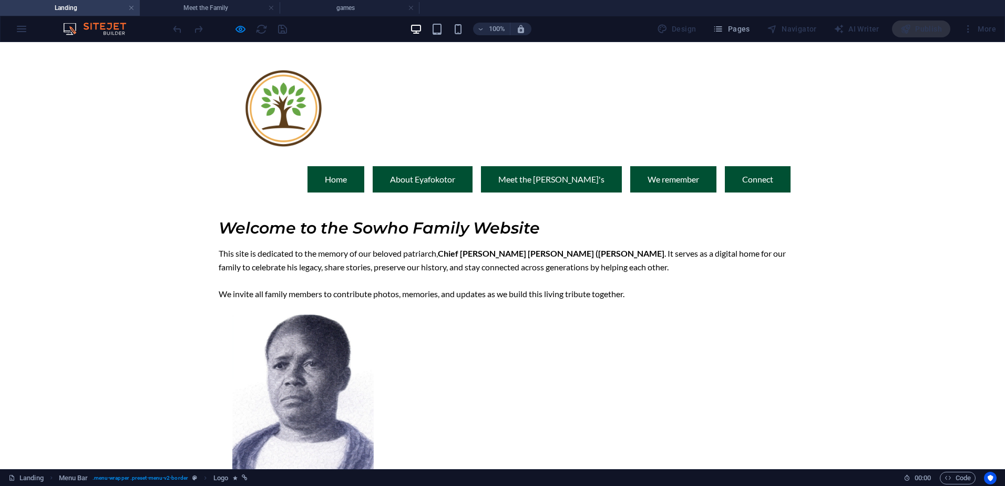
click at [281, 108] on img at bounding box center [283, 108] width 116 height 116
click at [262, 108] on img at bounding box center [274, 108] width 116 height 116
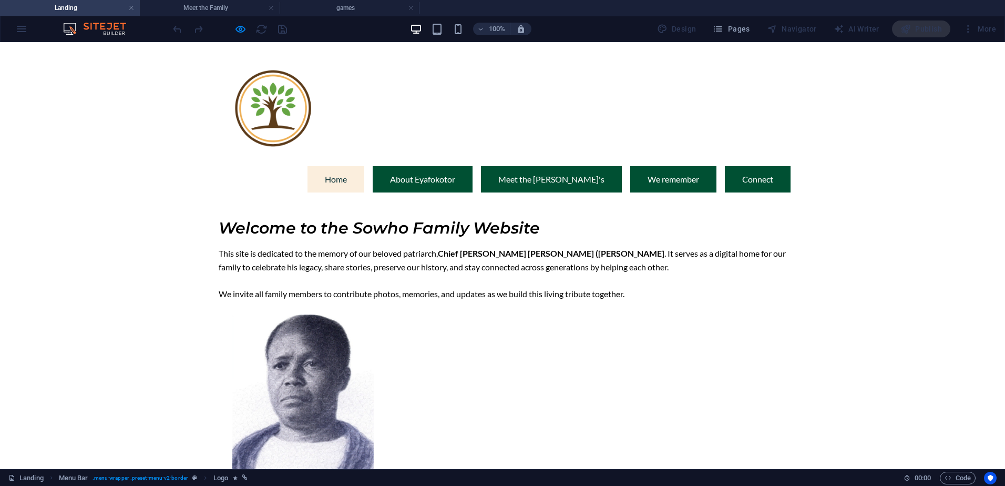
click at [356, 166] on link "Home" at bounding box center [335, 179] width 57 height 26
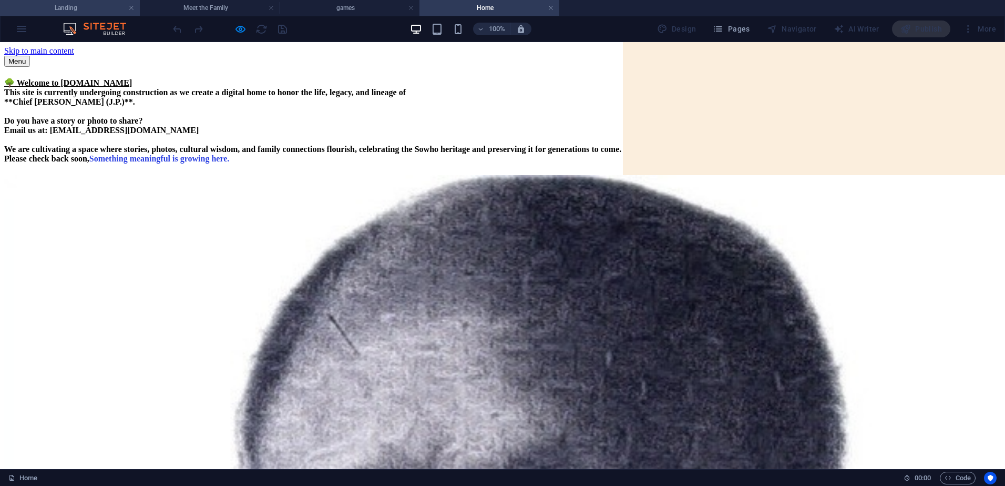
click at [103, 9] on h4 "Landing" at bounding box center [70, 8] width 140 height 12
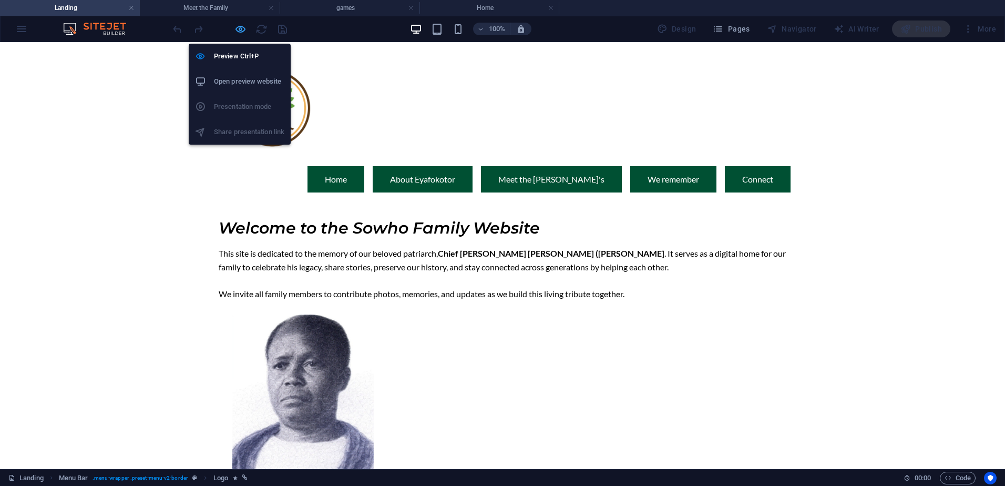
click at [239, 29] on icon "button" at bounding box center [240, 29] width 12 height 12
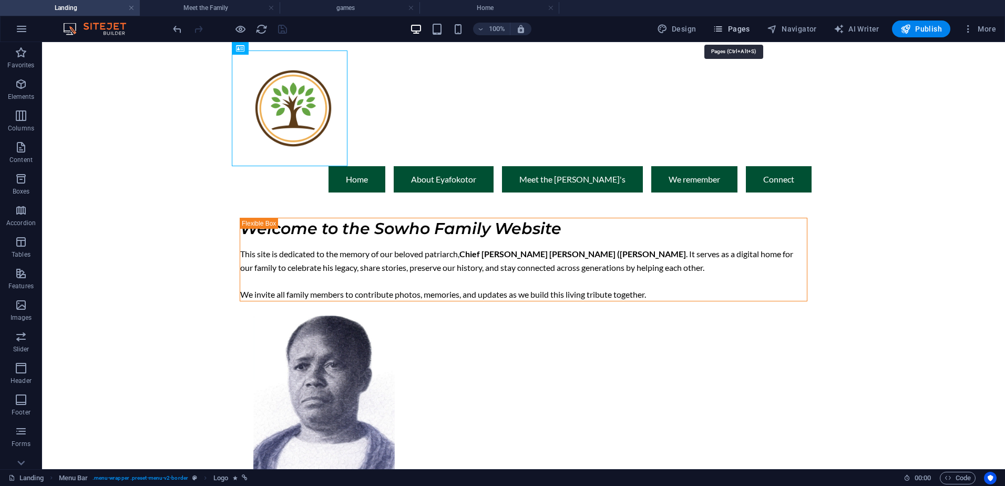
click at [723, 27] on icon "button" at bounding box center [718, 29] width 11 height 11
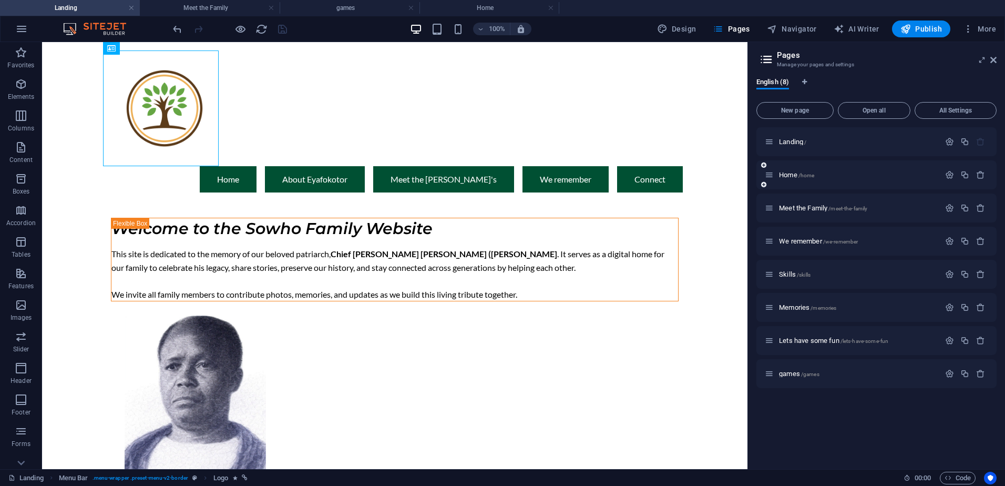
click at [758, 171] on div "Home /home" at bounding box center [852, 175] width 175 height 12
click at [758, 173] on span "Home /home" at bounding box center [796, 175] width 35 height 8
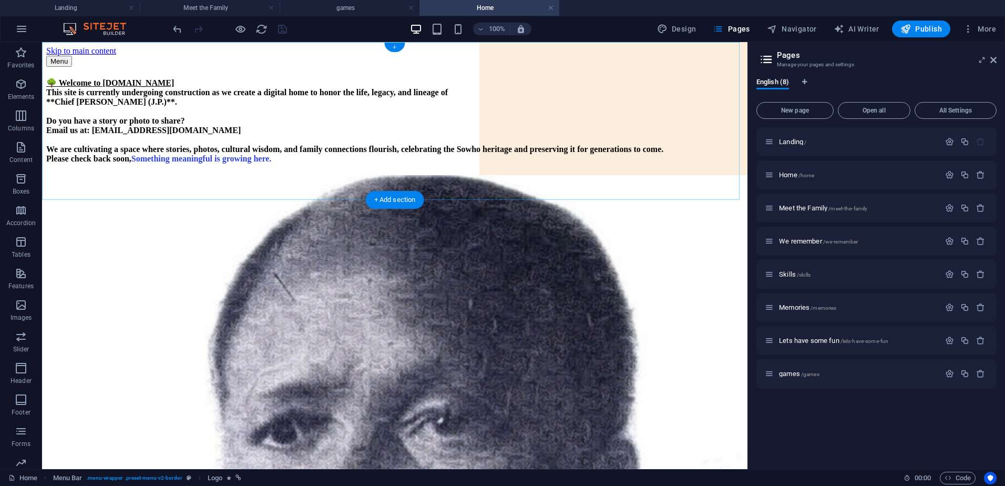
click at [395, 43] on div "+" at bounding box center [394, 47] width 20 height 9
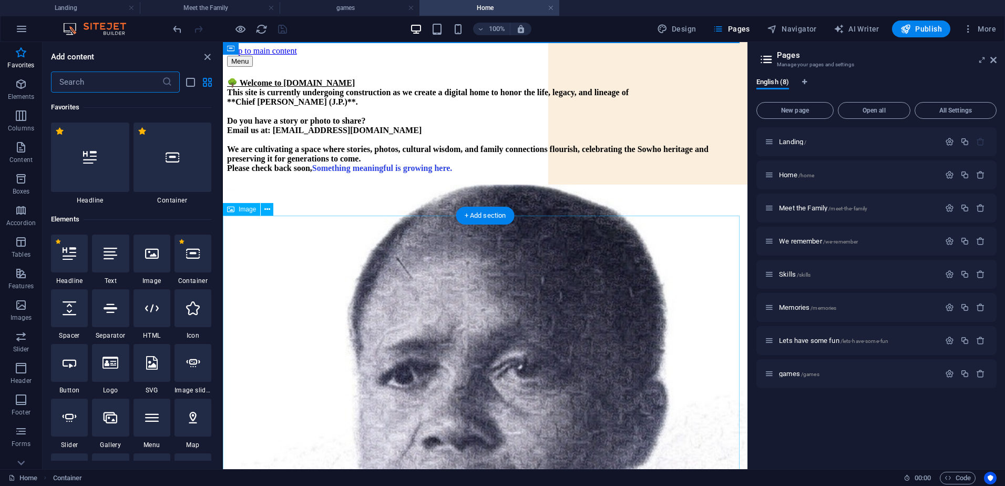
click at [308, 279] on figure at bounding box center [485, 422] width 516 height 476
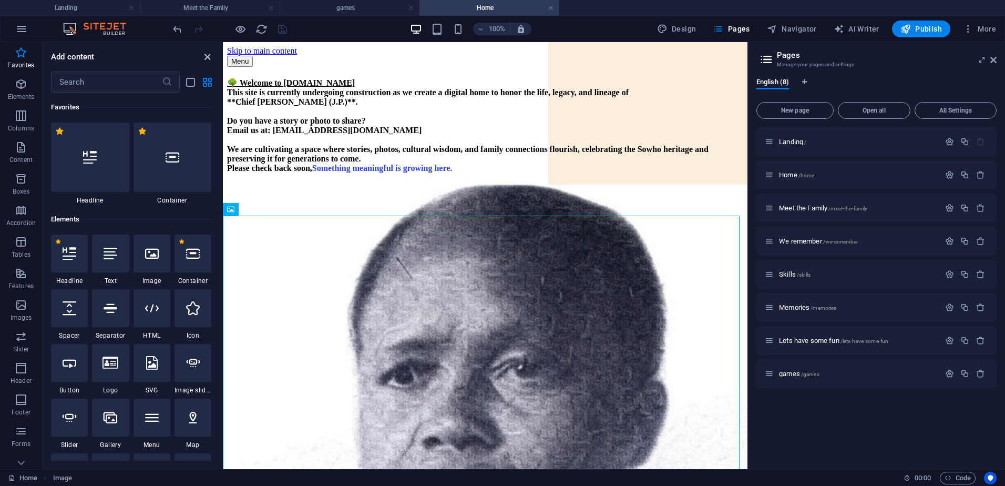
click at [211, 55] on icon "close panel" at bounding box center [207, 57] width 12 height 12
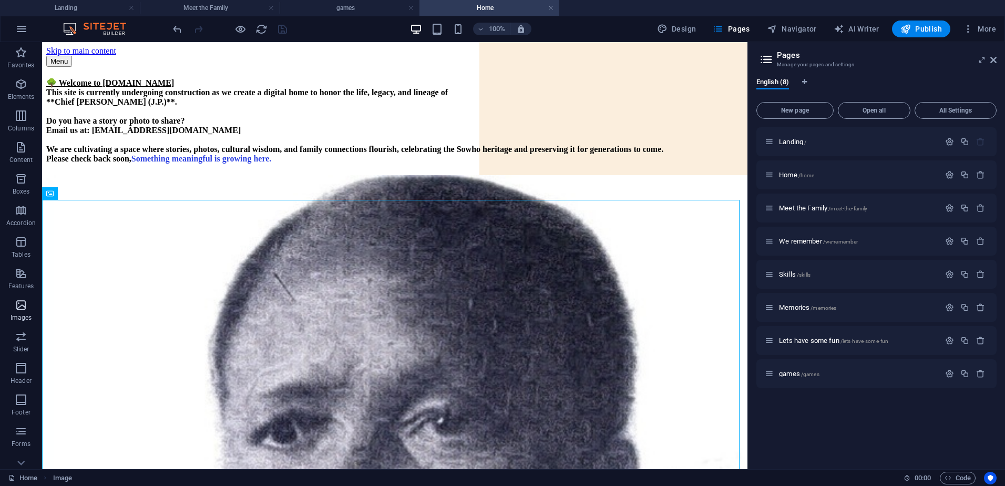
scroll to position [46, 0]
click at [24, 324] on icon "button" at bounding box center [21, 321] width 13 height 13
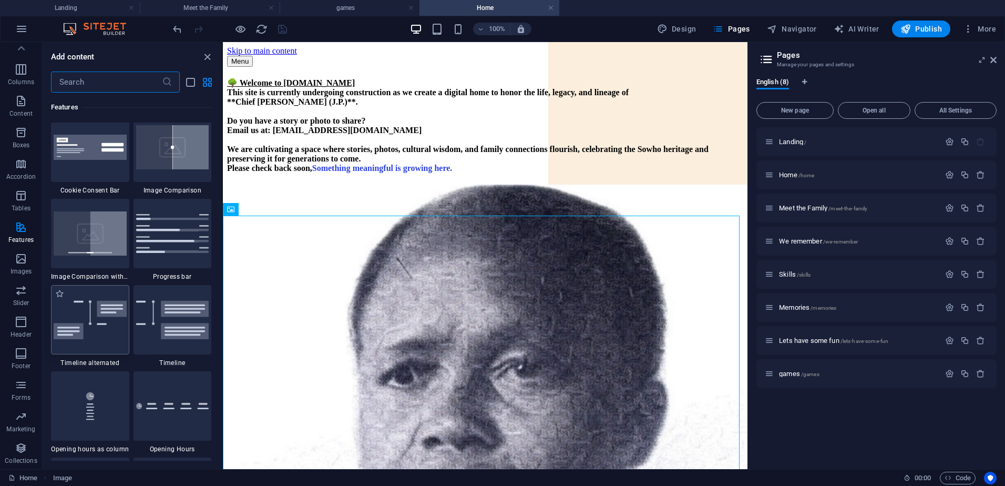
scroll to position [3911, 0]
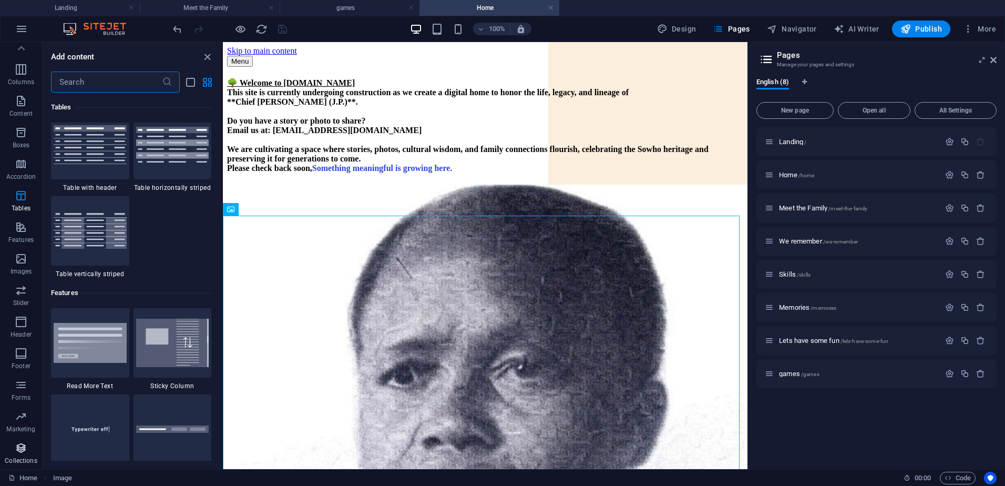
click at [26, 451] on icon "button" at bounding box center [21, 447] width 13 height 13
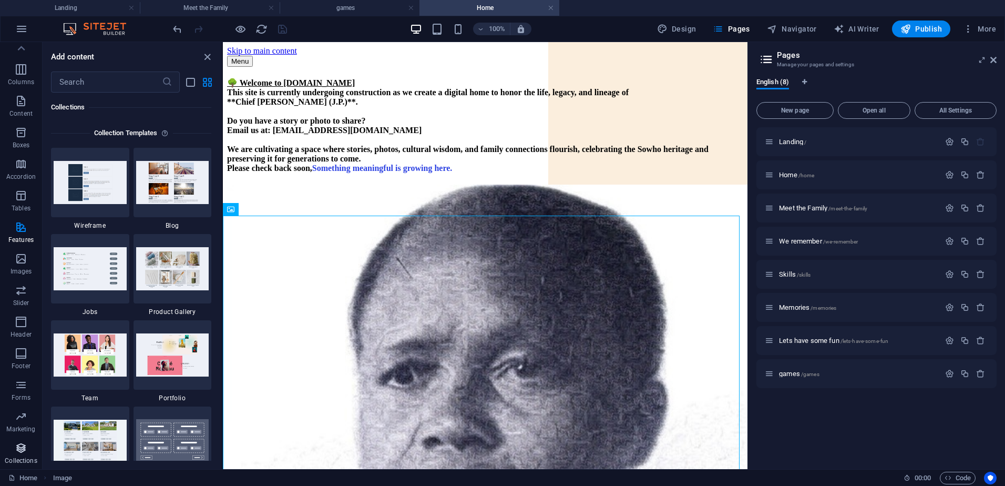
scroll to position [9620, 0]
click at [20, 106] on icon "button" at bounding box center [21, 101] width 13 height 13
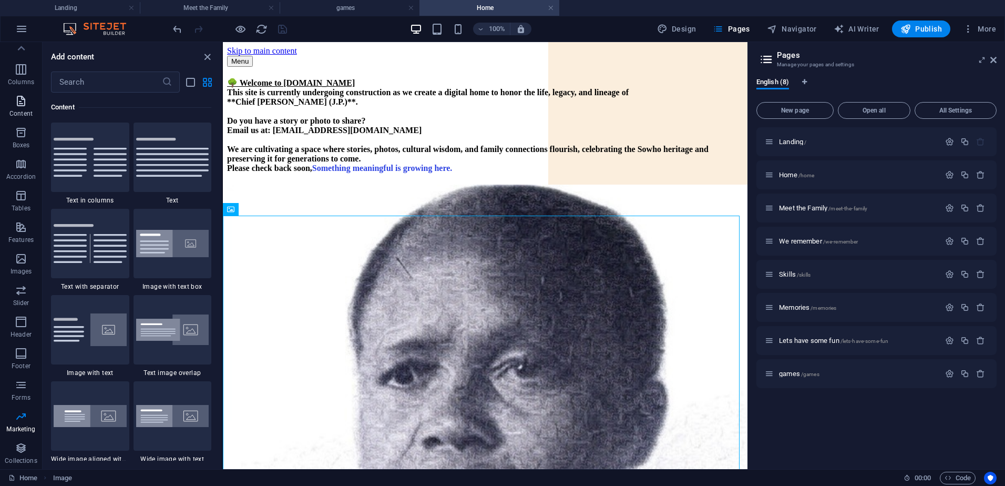
scroll to position [0, 0]
click at [18, 54] on icon "button" at bounding box center [21, 52] width 13 height 13
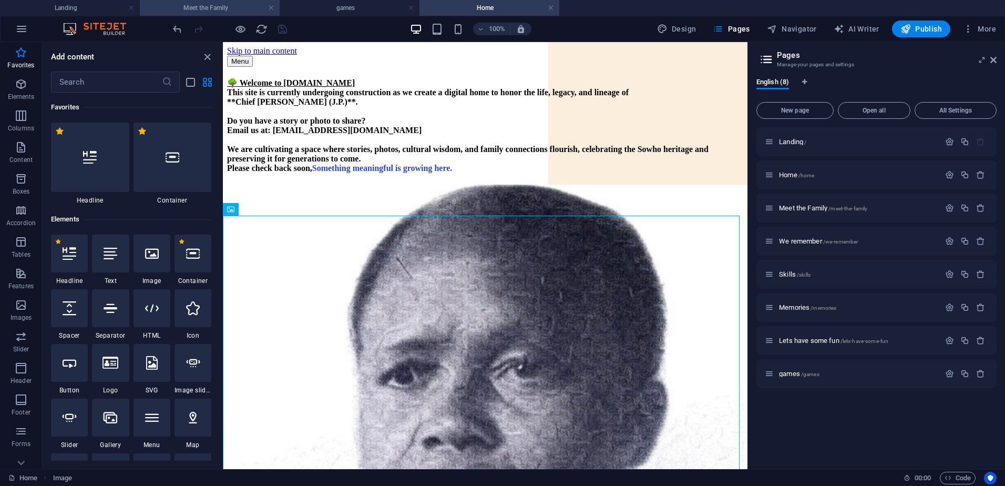
click at [195, 7] on h4 "Meet the Family" at bounding box center [210, 8] width 140 height 12
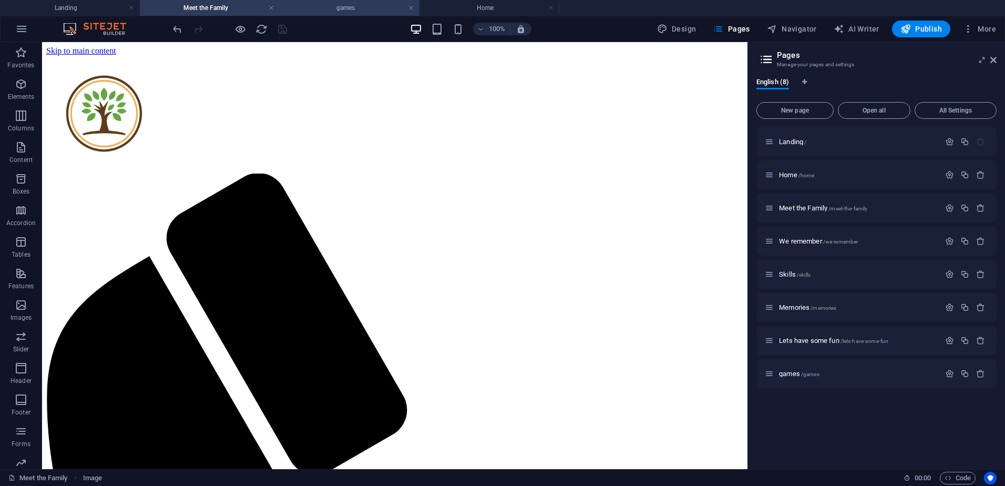
click at [375, 5] on h4 "games" at bounding box center [350, 8] width 140 height 12
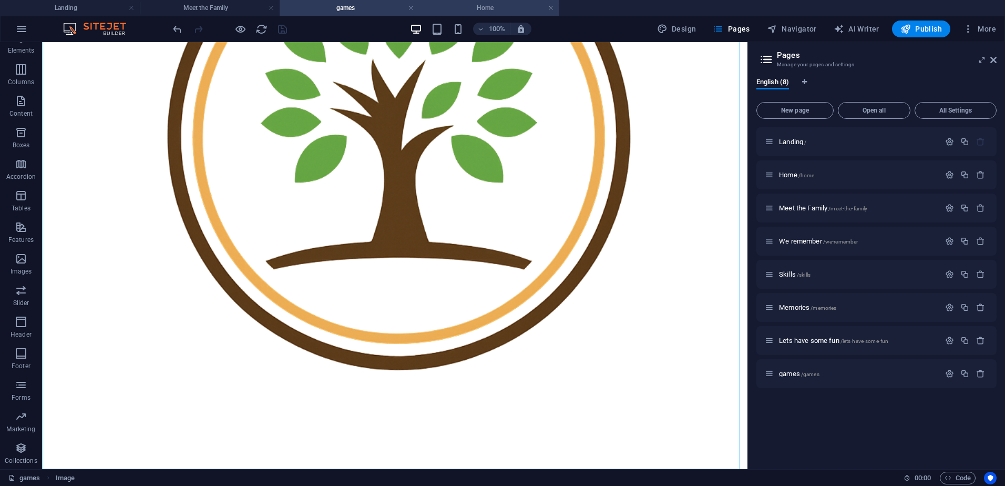
click at [499, 4] on h4 "Home" at bounding box center [489, 8] width 140 height 12
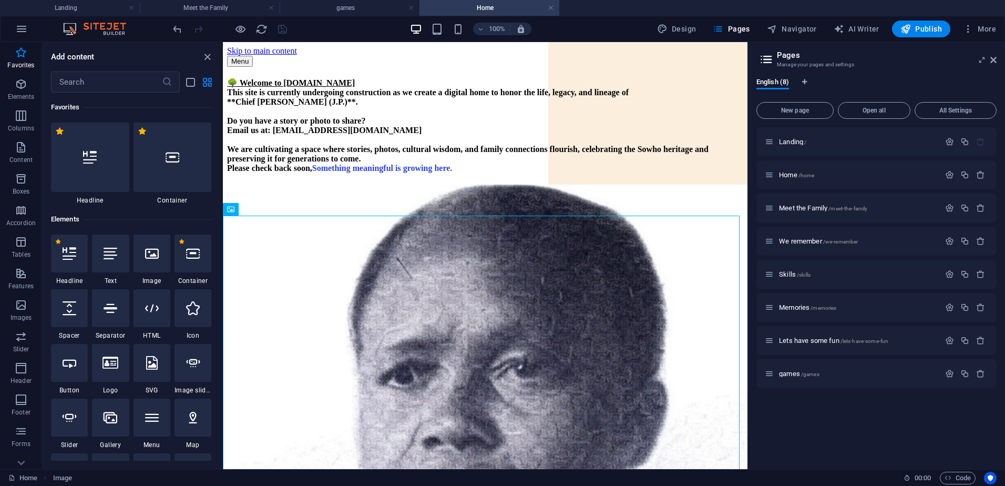
scroll to position [0, 0]
click at [53, 3] on h4 "Landing" at bounding box center [70, 8] width 140 height 12
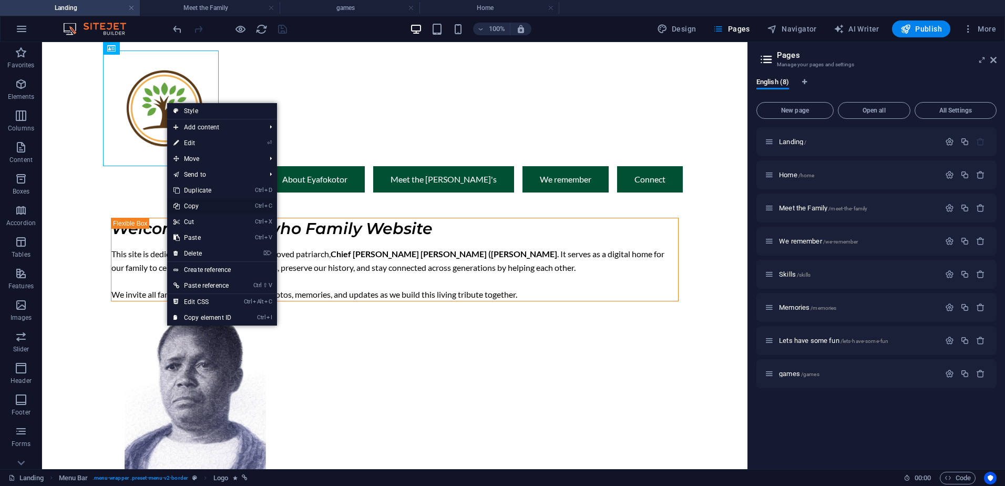
click at [200, 206] on link "Ctrl C Copy" at bounding box center [202, 206] width 70 height 16
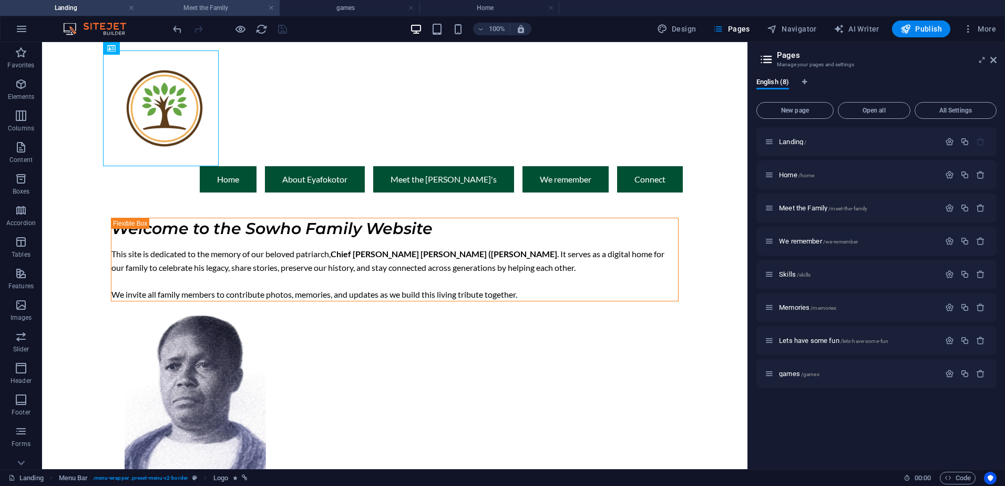
click at [219, 7] on h4 "Meet the Family" at bounding box center [210, 8] width 140 height 12
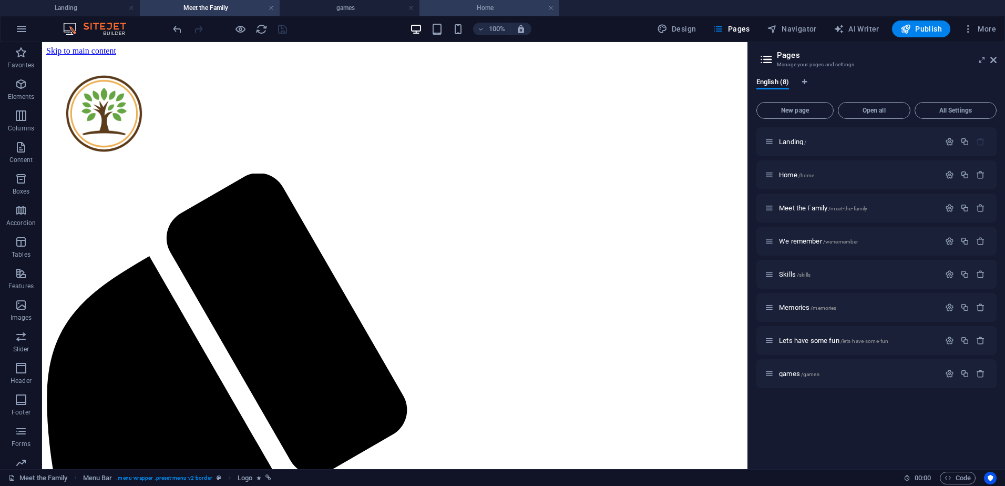
click at [481, 6] on h4 "Home" at bounding box center [489, 8] width 140 height 12
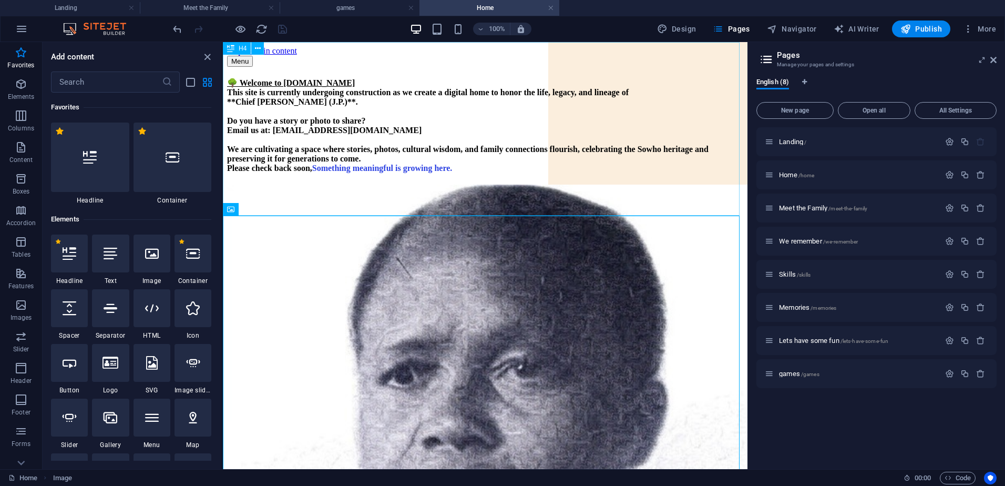
drag, startPoint x: 489, startPoint y: 87, endPoint x: 536, endPoint y: 86, distance: 47.3
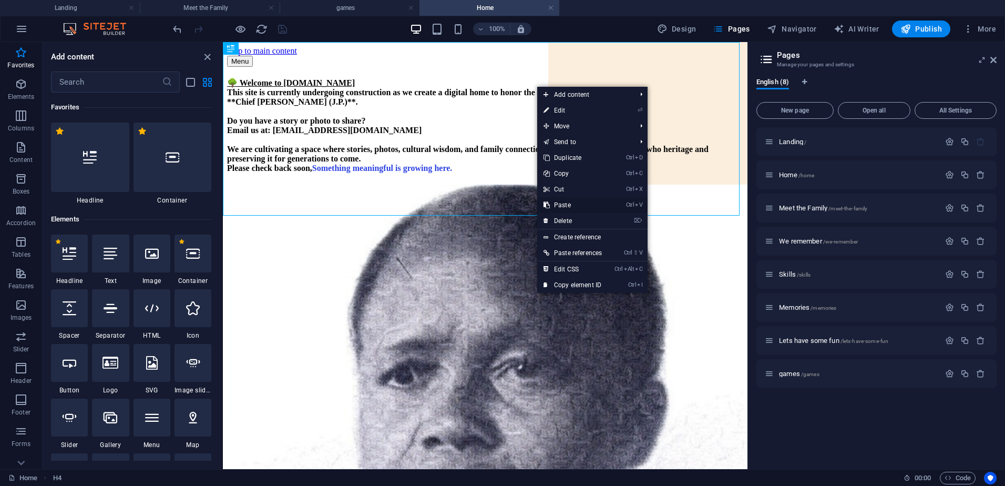
click at [572, 202] on link "Ctrl V Paste" at bounding box center [572, 205] width 71 height 16
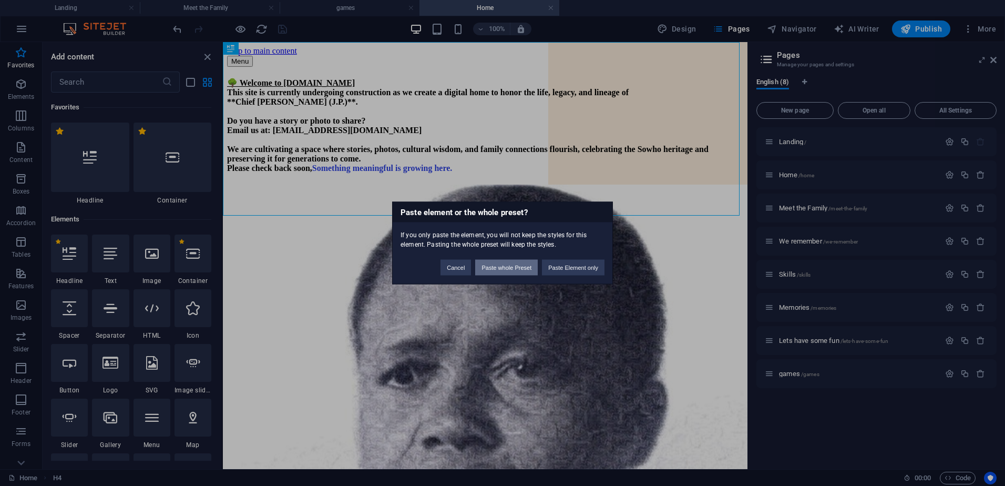
click at [523, 268] on button "Paste whole Preset" at bounding box center [506, 268] width 63 height 16
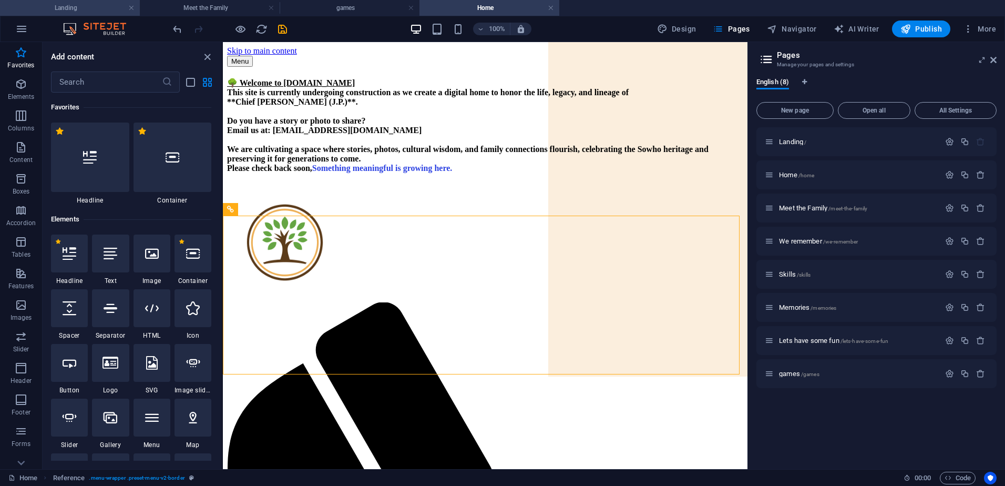
click at [95, 4] on h4 "Landing" at bounding box center [70, 8] width 140 height 12
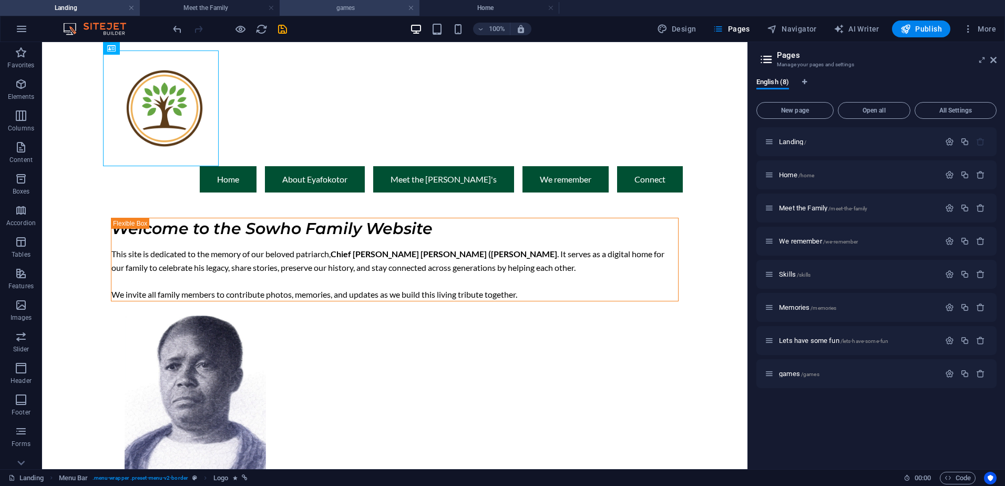
click at [379, 7] on h4 "games" at bounding box center [350, 8] width 140 height 12
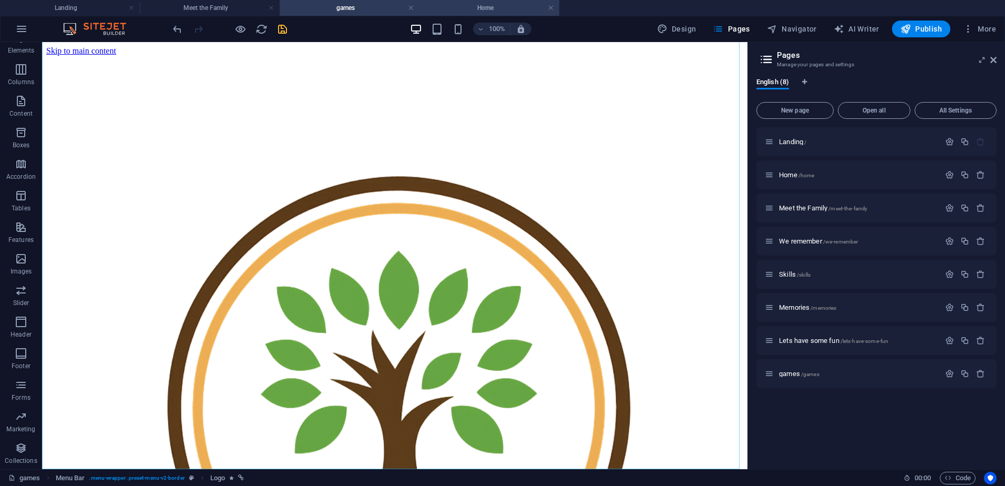
scroll to position [271, 0]
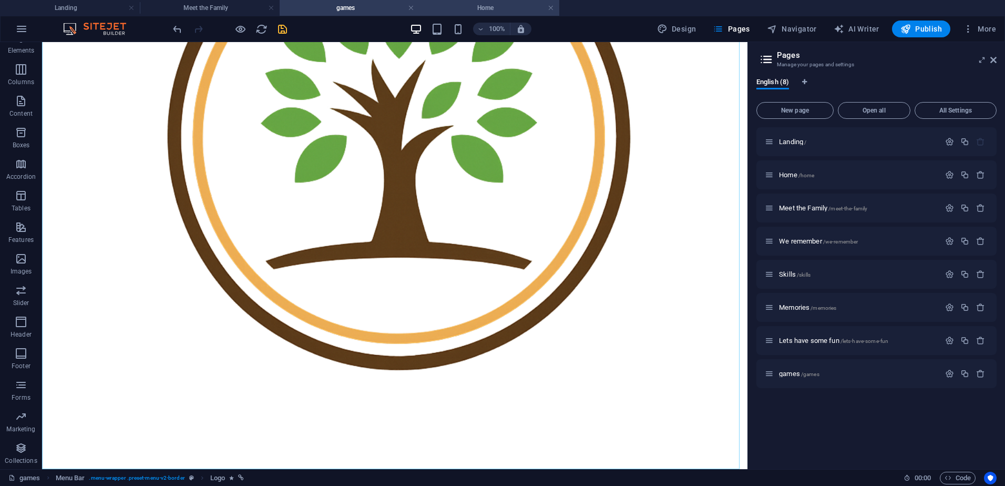
click at [517, 4] on h4 "Home" at bounding box center [489, 8] width 140 height 12
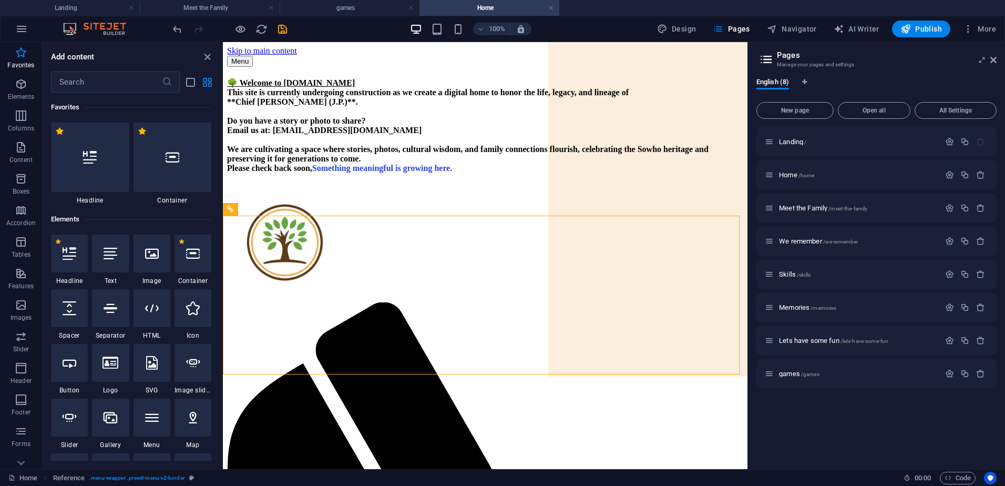
scroll to position [0, 0]
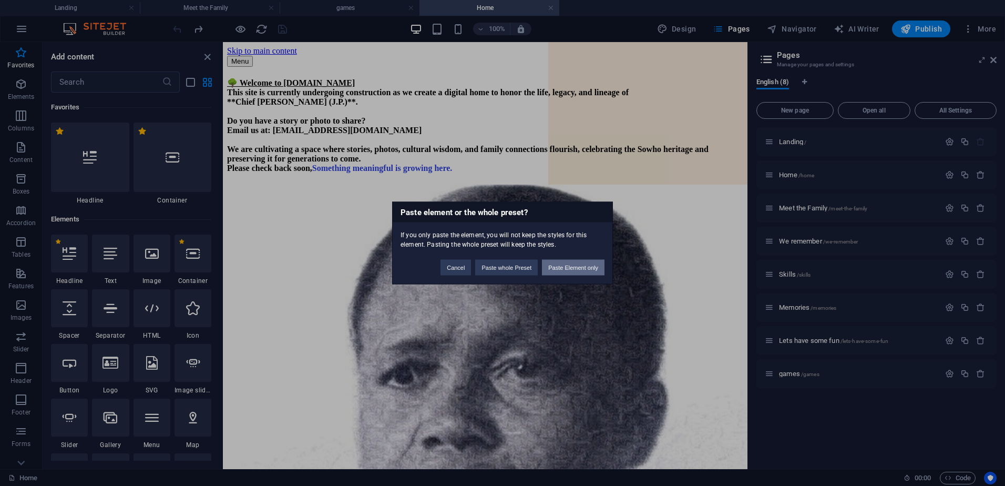
click at [581, 269] on button "Paste Element only" at bounding box center [573, 268] width 63 height 16
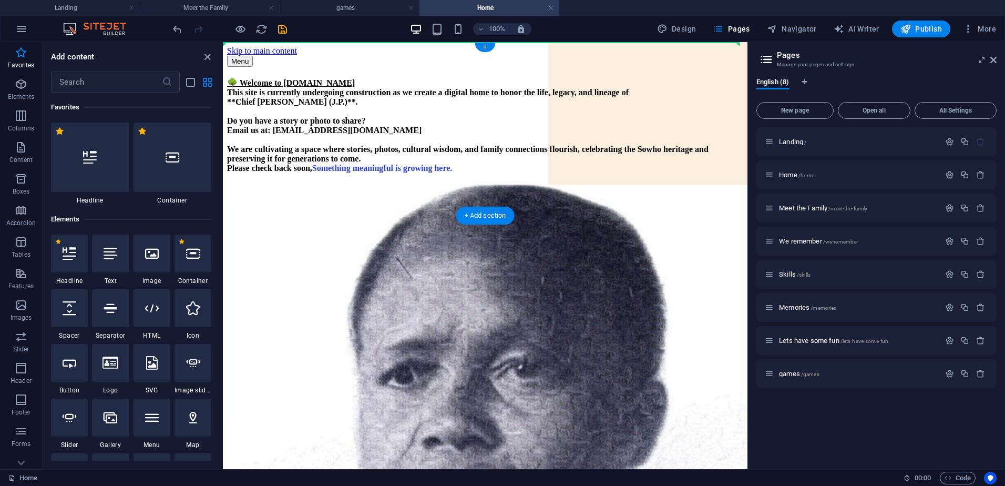
drag, startPoint x: 275, startPoint y: 403, endPoint x: 245, endPoint y: 46, distance: 358.1
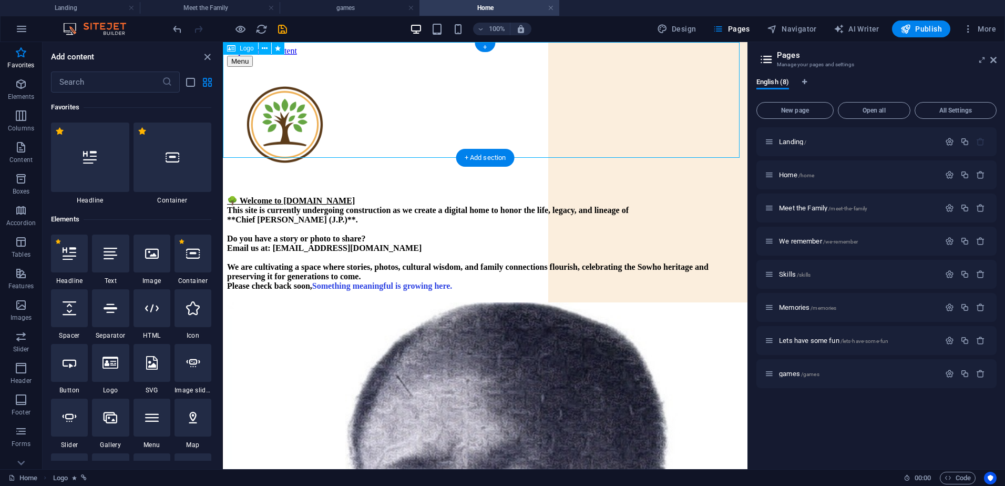
click at [506, 102] on div at bounding box center [485, 126] width 516 height 118
click at [274, 94] on div at bounding box center [485, 126] width 516 height 118
select select "px"
select select
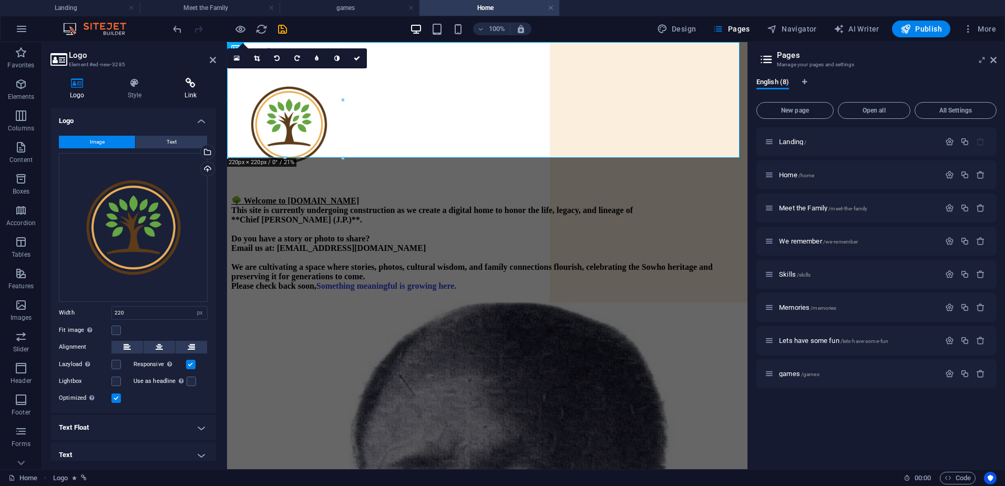
click at [190, 81] on icon at bounding box center [190, 83] width 51 height 11
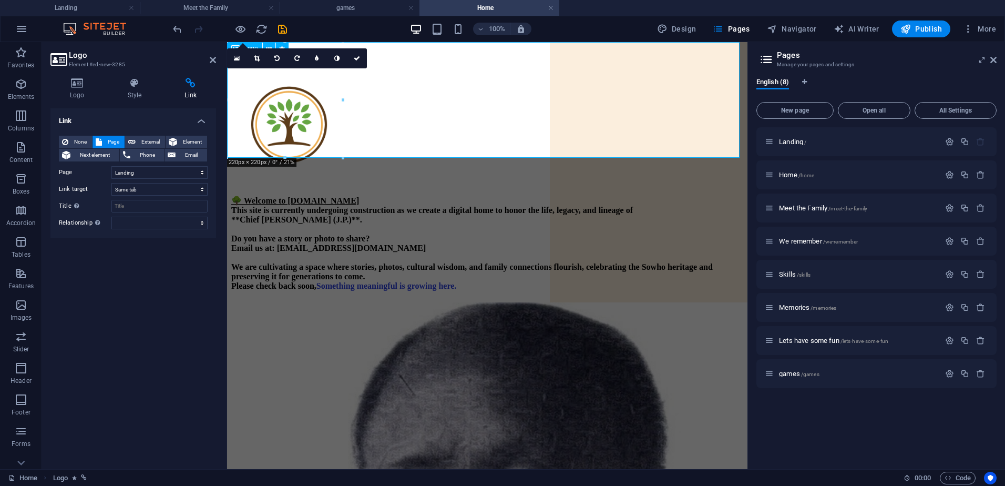
click at [424, 97] on div at bounding box center [487, 126] width 512 height 118
click at [468, 223] on div "🌳 Welcome to SowhoFamily.org This site is currently undergoing construction as …" at bounding box center [487, 242] width 512 height 95
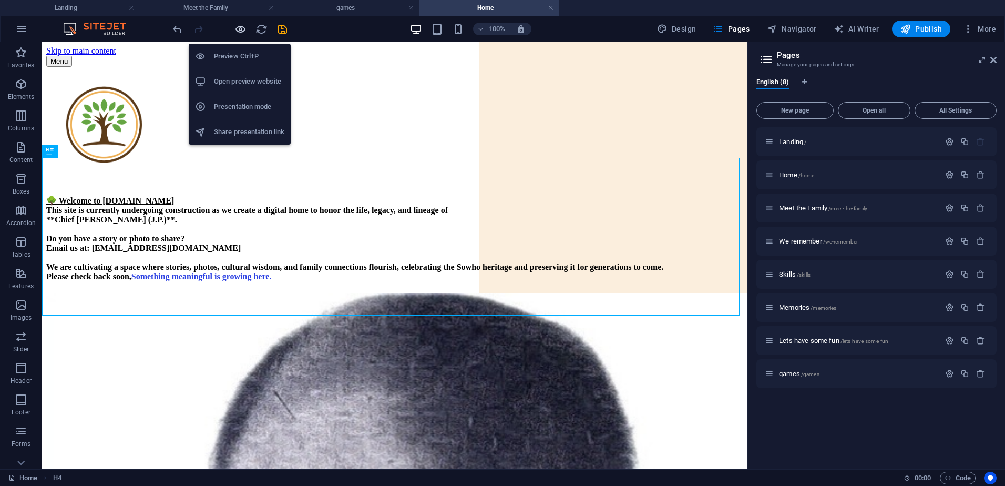
click at [235, 23] on icon "button" at bounding box center [240, 29] width 12 height 12
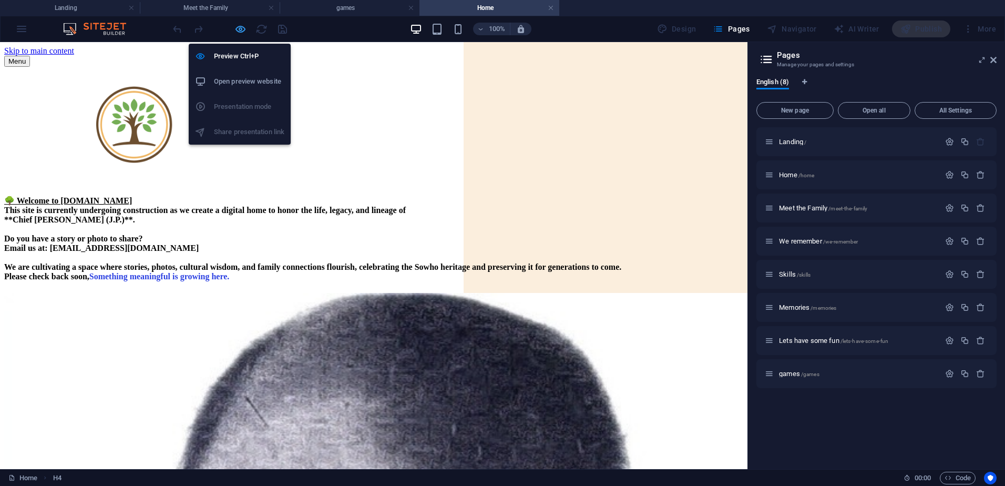
click at [236, 30] on icon "button" at bounding box center [240, 29] width 12 height 12
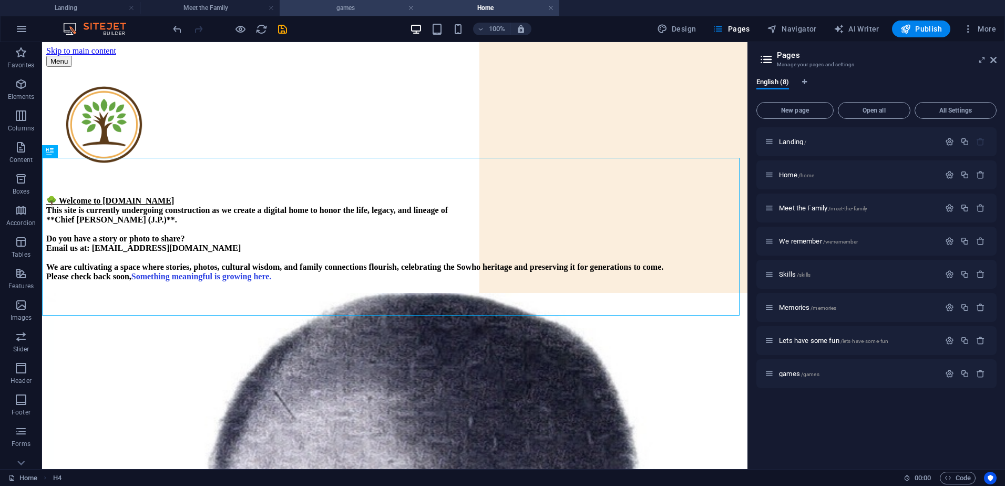
click at [339, 6] on h4 "games" at bounding box center [350, 8] width 140 height 12
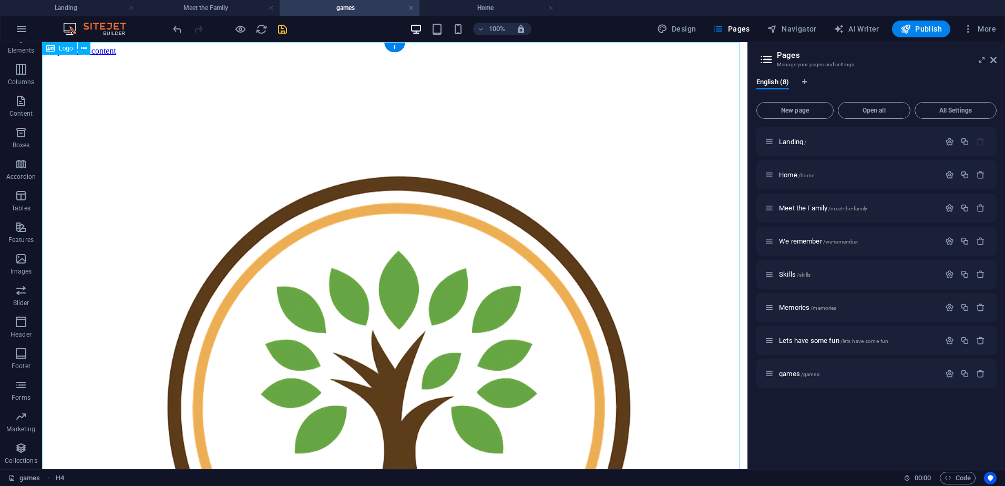
click at [112, 60] on div at bounding box center [394, 409] width 697 height 707
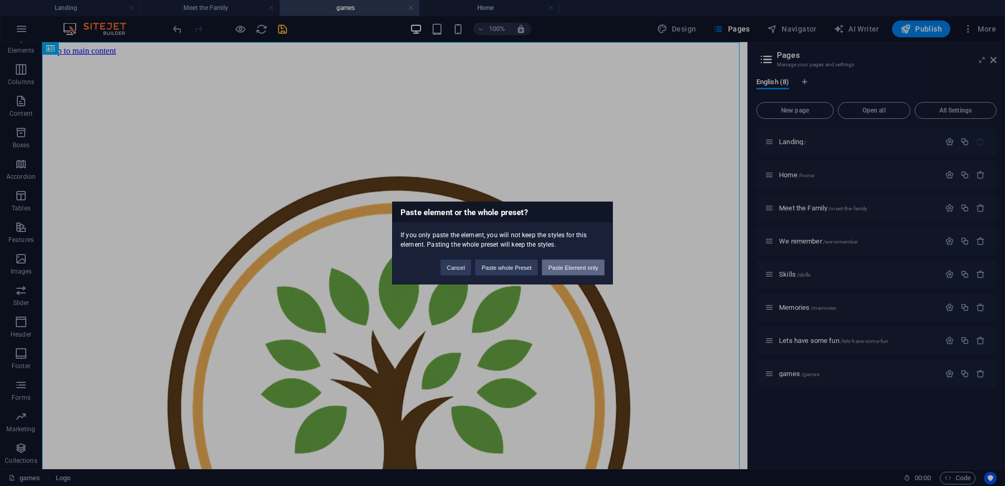
click at [581, 265] on button "Paste Element only" at bounding box center [573, 268] width 63 height 16
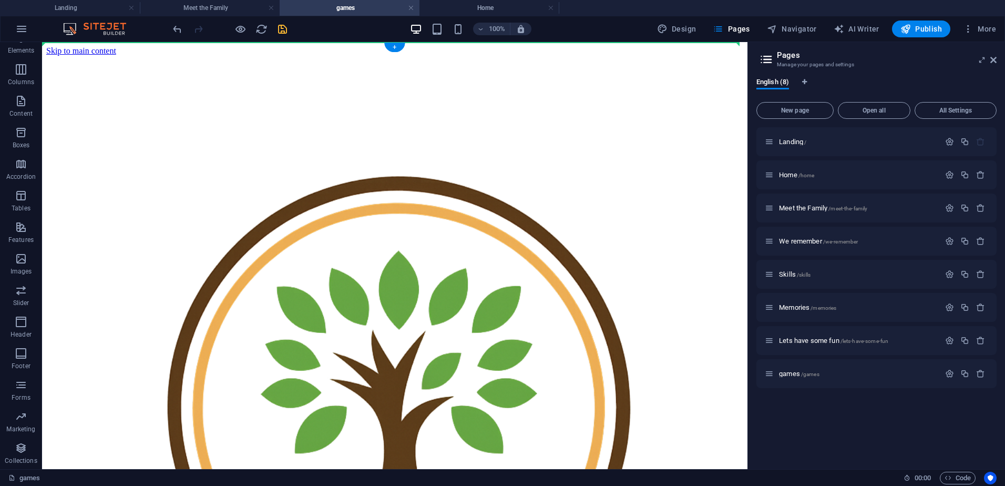
drag, startPoint x: 125, startPoint y: 408, endPoint x: 92, endPoint y: 64, distance: 345.2
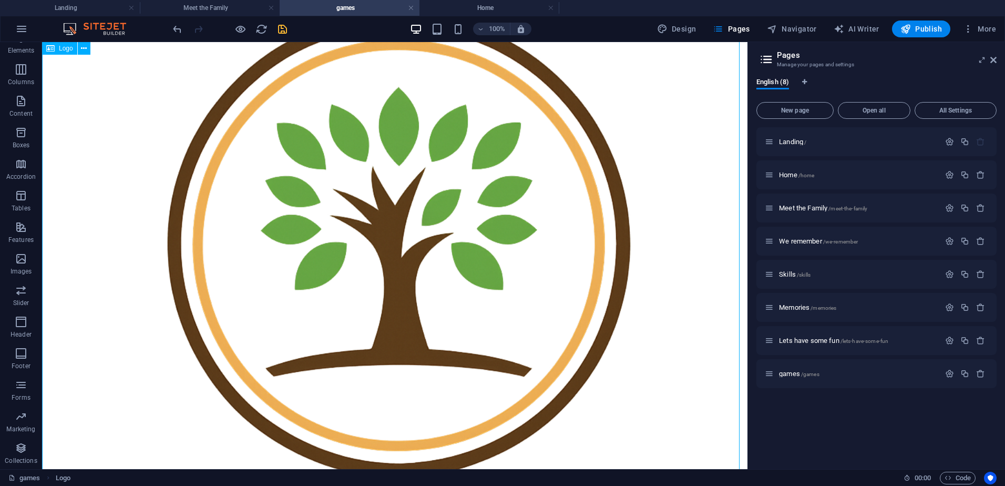
click at [341, 260] on div at bounding box center [394, 245] width 697 height 707
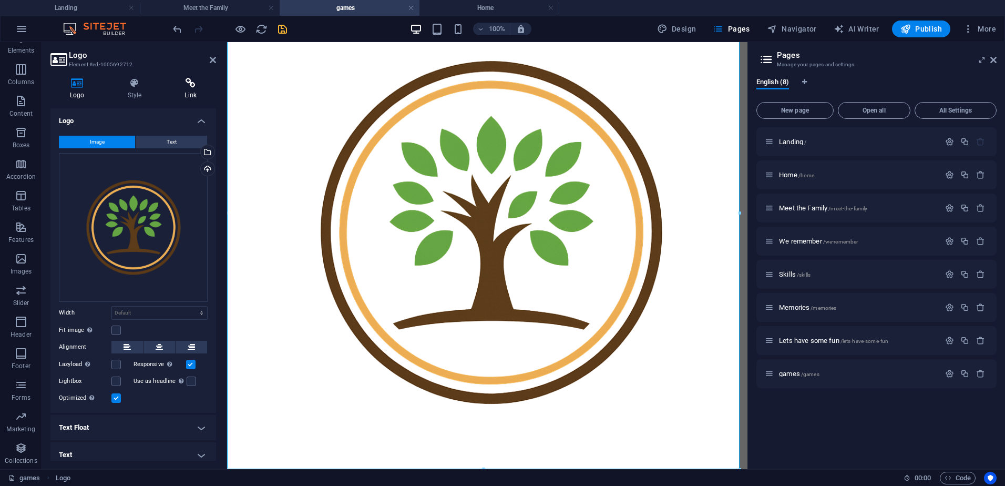
click at [201, 85] on icon at bounding box center [190, 83] width 51 height 11
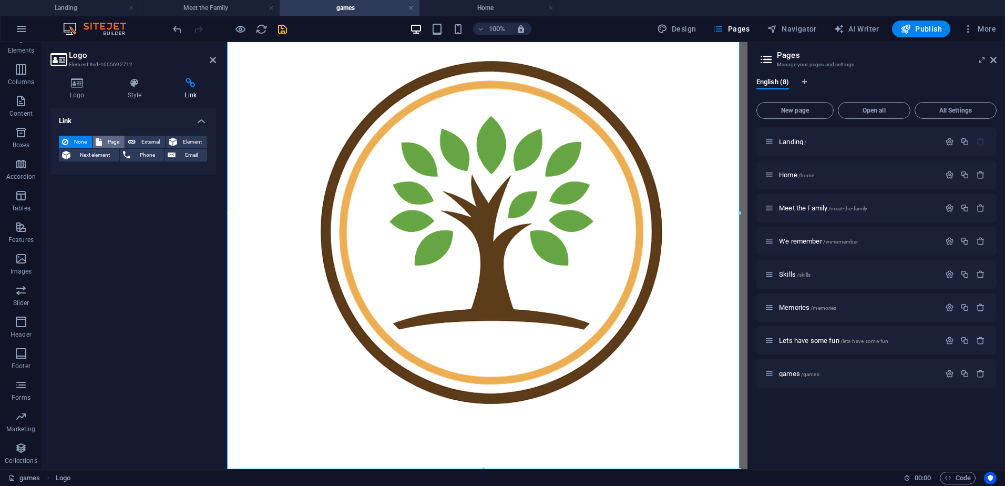
click at [110, 139] on span "Page" at bounding box center [113, 142] width 16 height 13
select select
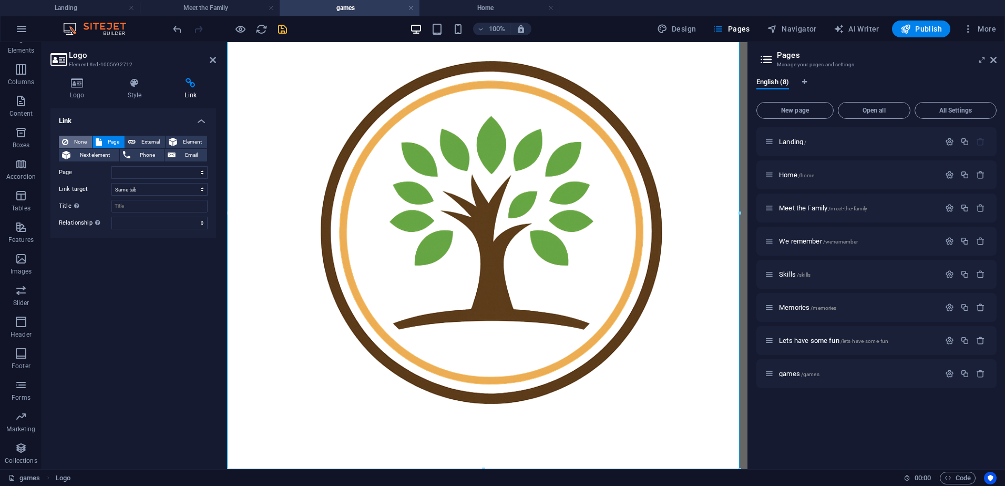
click at [67, 141] on icon at bounding box center [65, 142] width 6 height 13
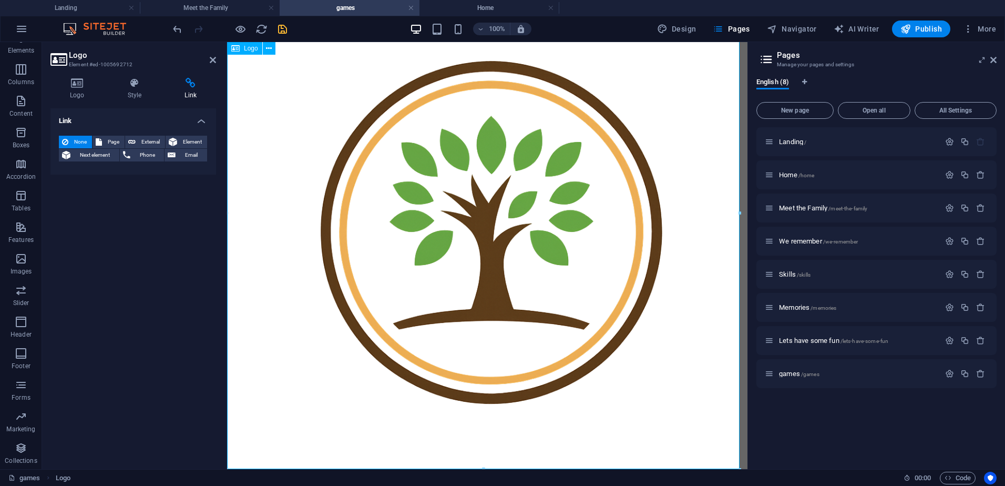
click at [592, 273] on div at bounding box center [487, 233] width 512 height 522
click at [668, 332] on div at bounding box center [487, 233] width 512 height 522
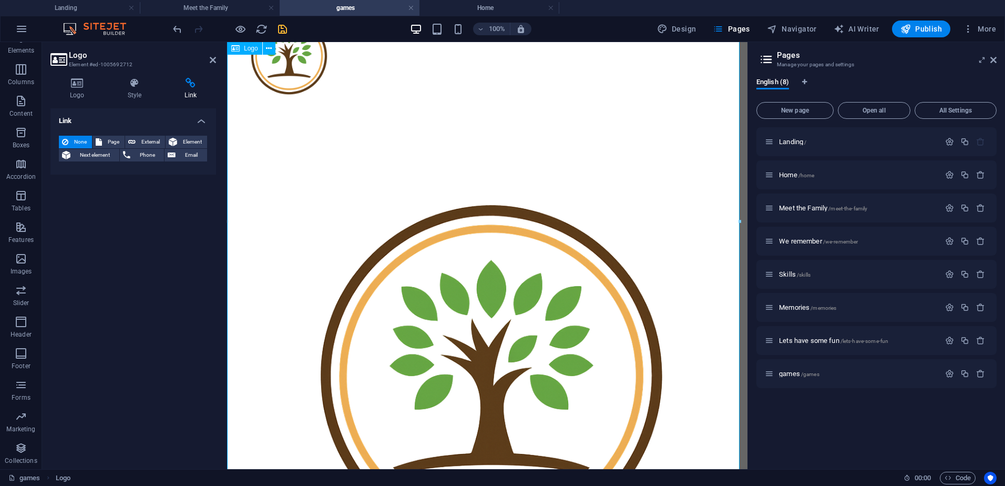
scroll to position [0, 0]
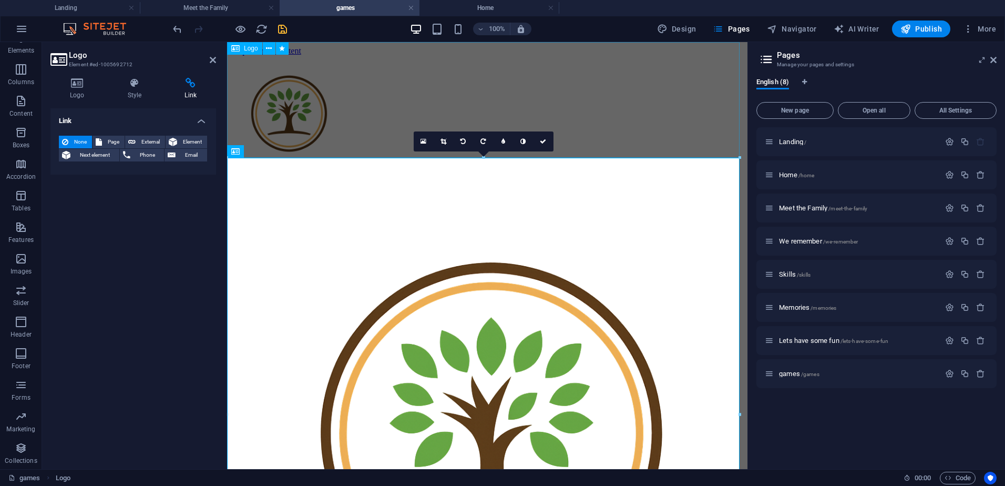
click at [421, 110] on div at bounding box center [487, 115] width 512 height 118
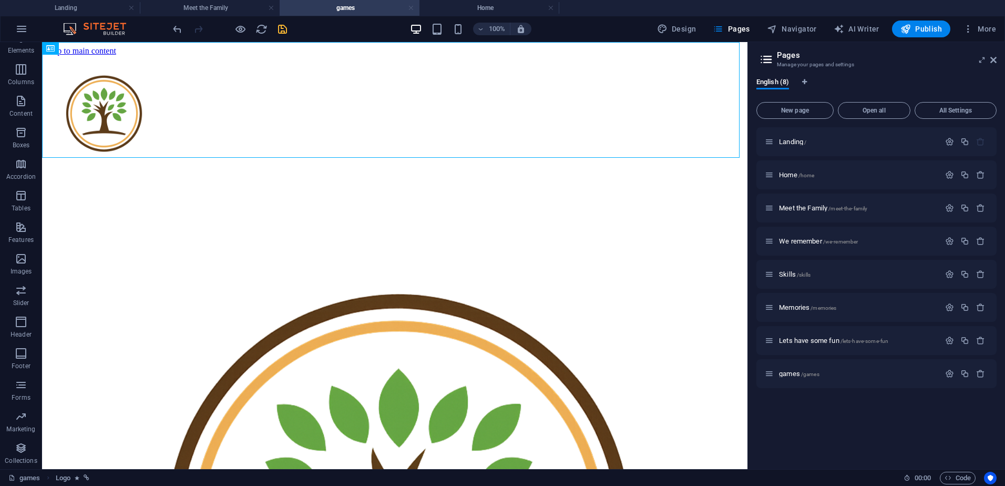
click at [411, 8] on link at bounding box center [411, 8] width 6 height 10
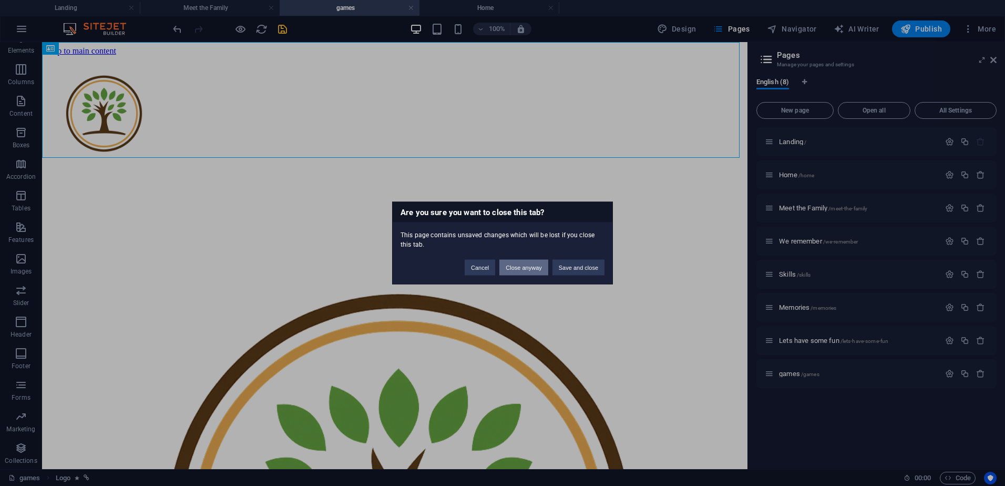
click at [510, 268] on button "Close anyway" at bounding box center [523, 268] width 48 height 16
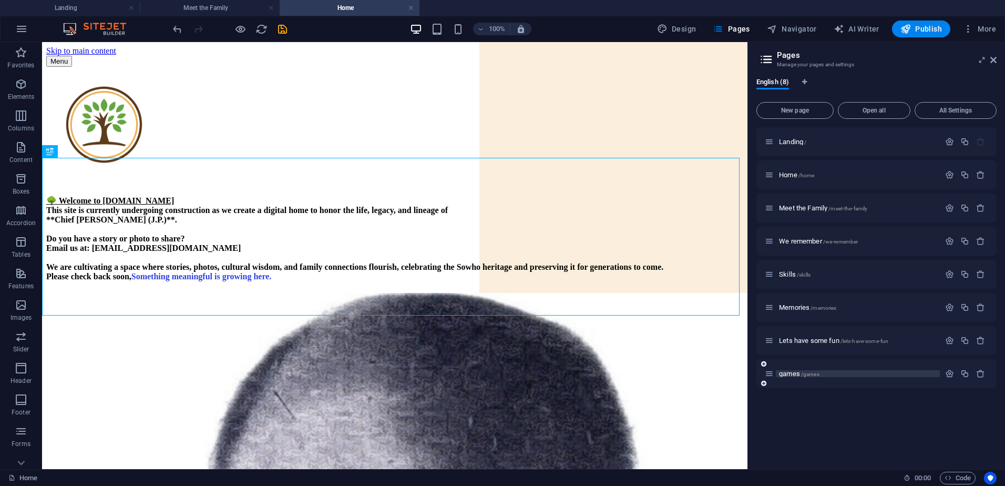
click at [758, 375] on span "games /games" at bounding box center [799, 373] width 40 height 8
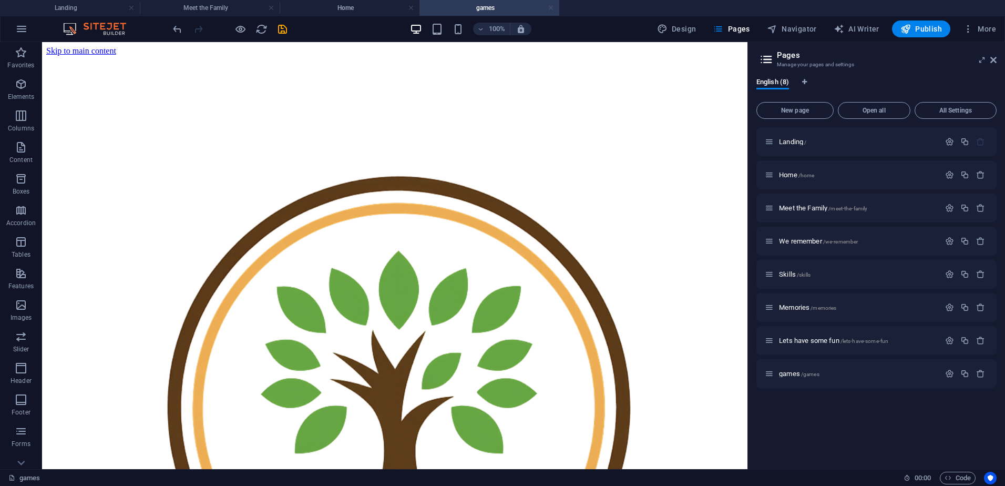
click at [550, 8] on link at bounding box center [551, 8] width 6 height 10
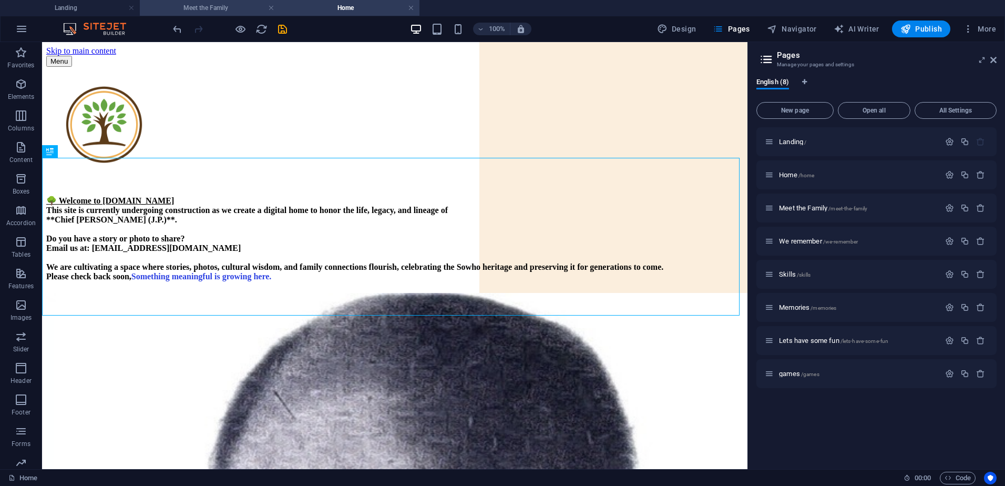
click at [243, 5] on h4 "Meet the Family" at bounding box center [210, 8] width 140 height 12
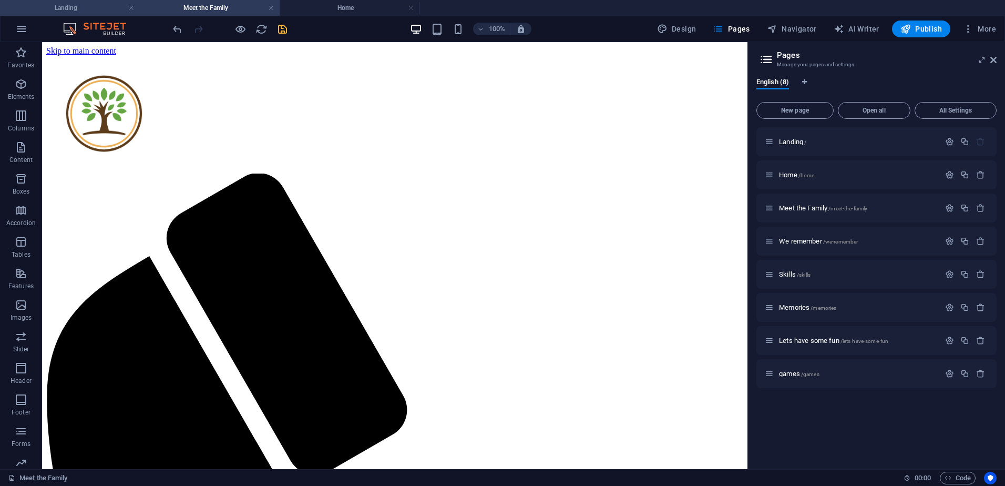
click at [86, 4] on h4 "Landing" at bounding box center [70, 8] width 140 height 12
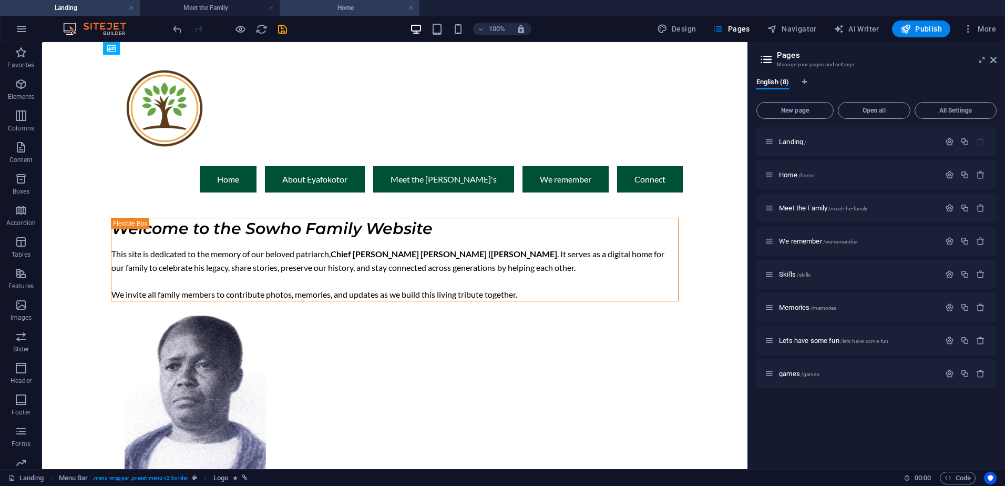
click at [344, 8] on h4 "Home" at bounding box center [350, 8] width 140 height 12
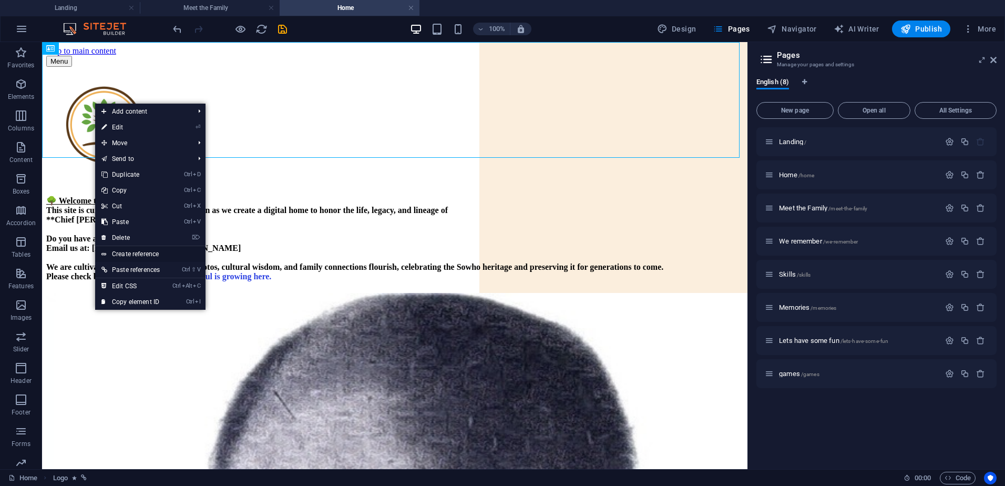
click at [139, 251] on link "Create reference" at bounding box center [150, 254] width 110 height 16
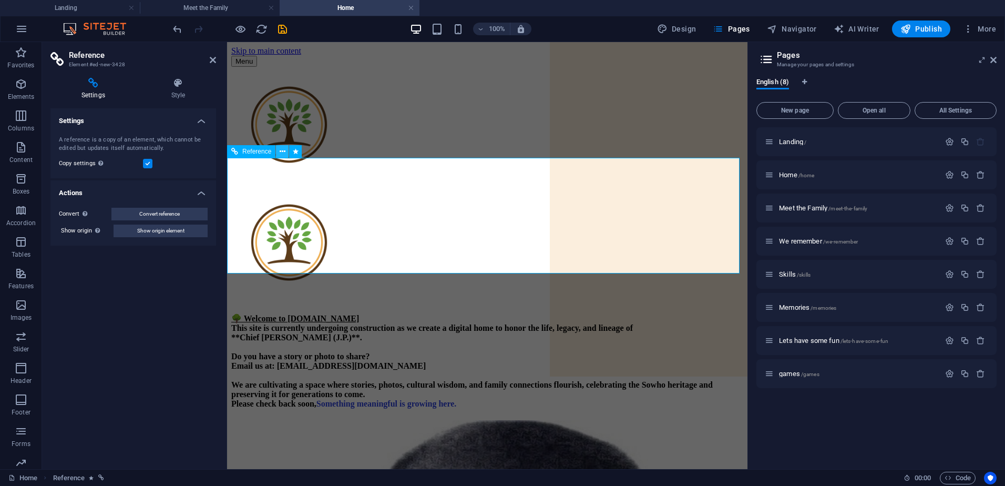
click at [281, 150] on icon at bounding box center [283, 151] width 6 height 11
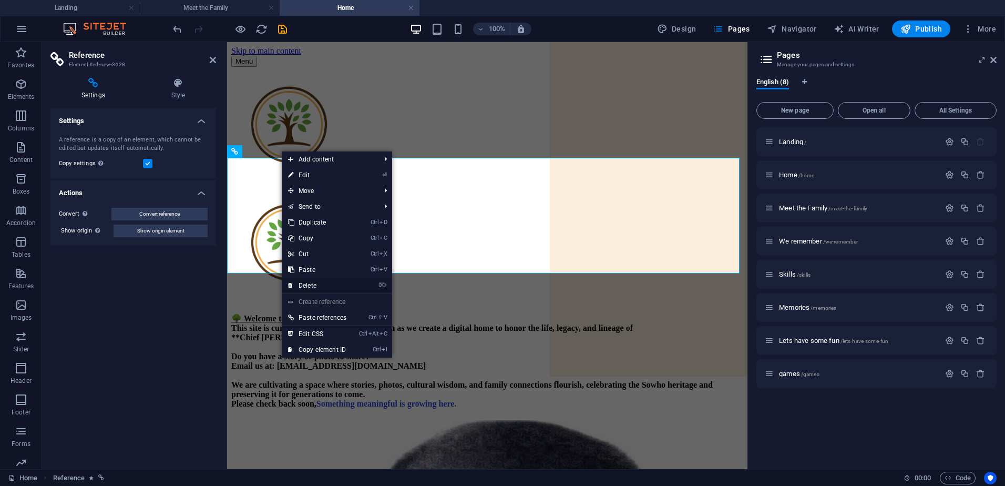
click at [315, 283] on link "⌦ Delete" at bounding box center [317, 285] width 71 height 16
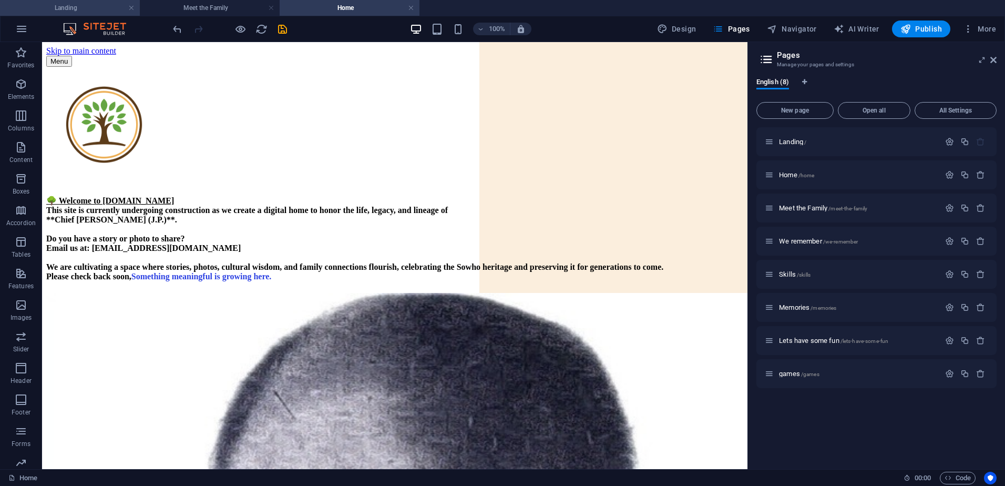
click at [97, 5] on h4 "Landing" at bounding box center [70, 8] width 140 height 12
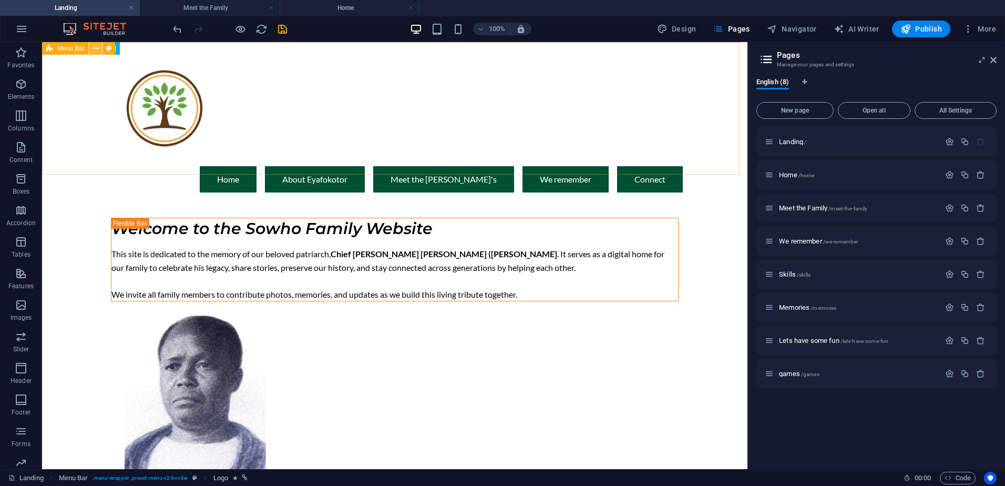
click at [97, 48] on icon at bounding box center [96, 48] width 6 height 11
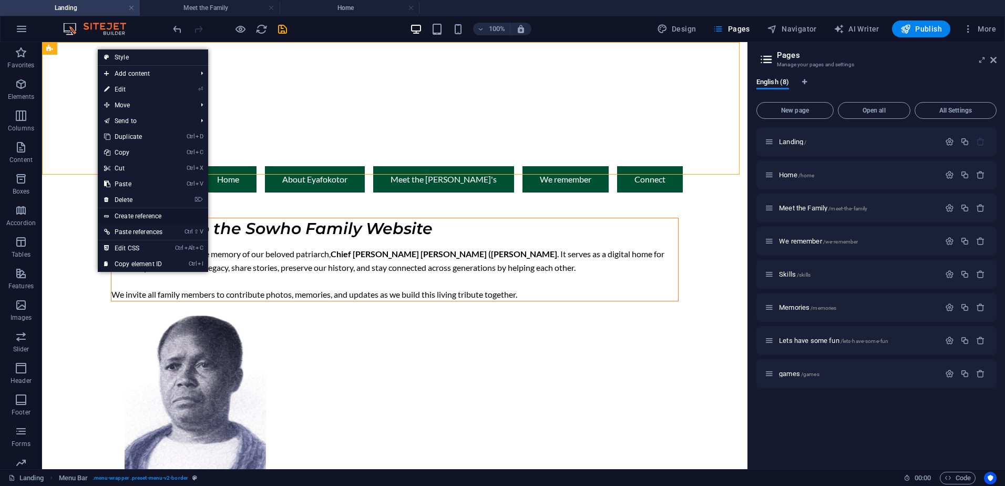
click at [129, 211] on link "Create reference" at bounding box center [153, 216] width 110 height 16
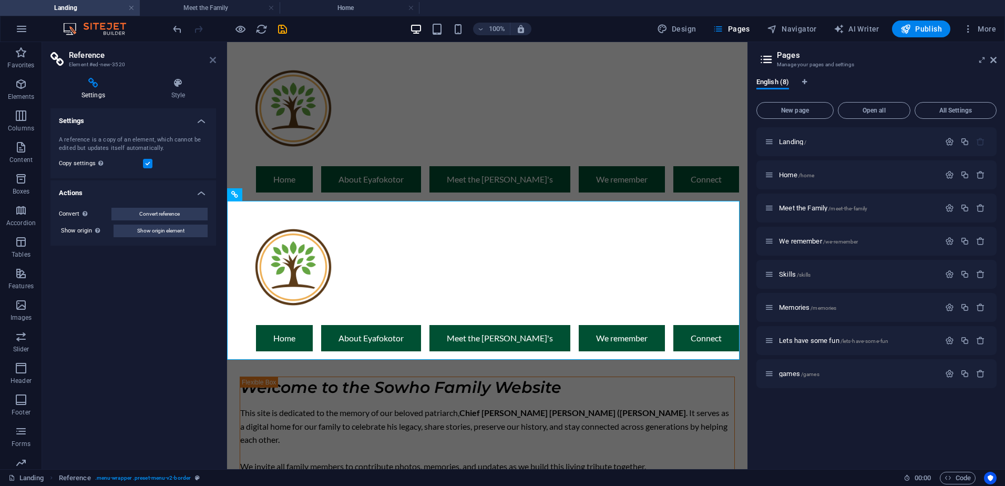
click at [212, 59] on icon at bounding box center [213, 60] width 6 height 8
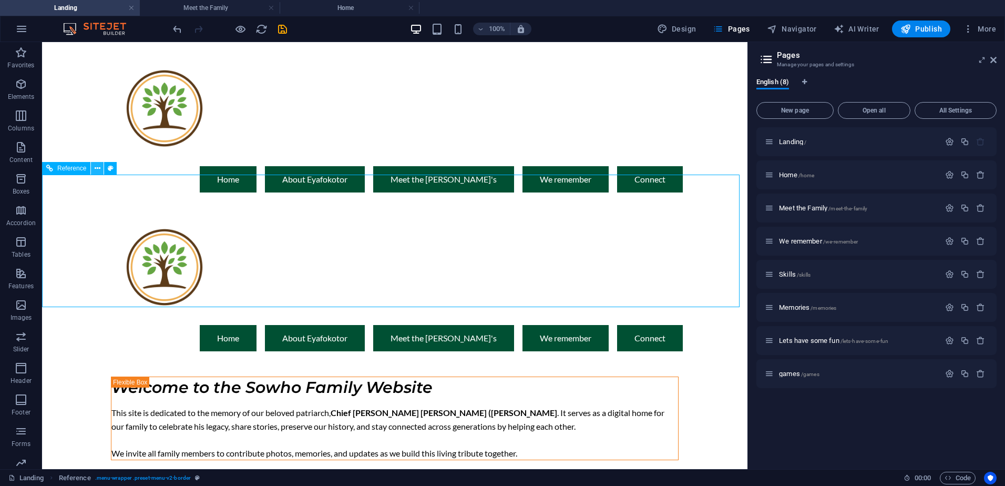
click at [95, 168] on icon at bounding box center [98, 168] width 6 height 11
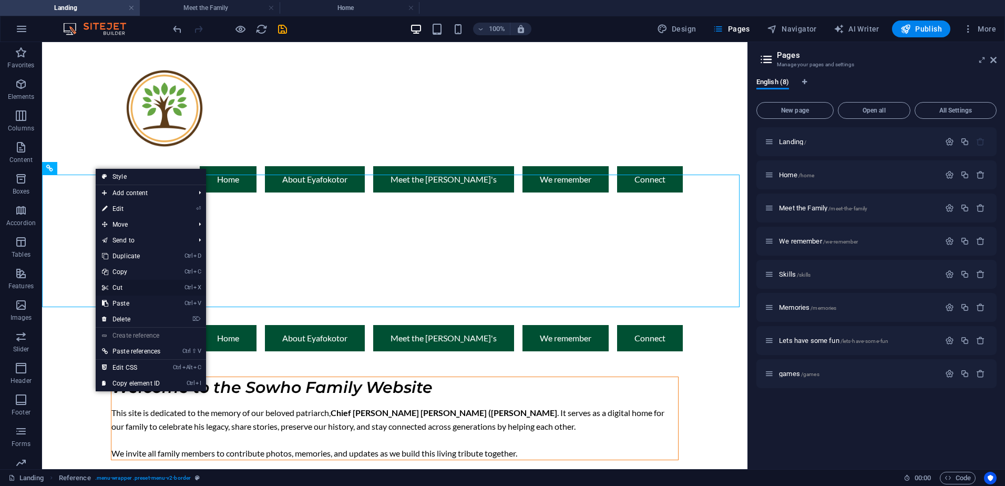
click at [127, 289] on link "Ctrl X Cut" at bounding box center [131, 288] width 71 height 16
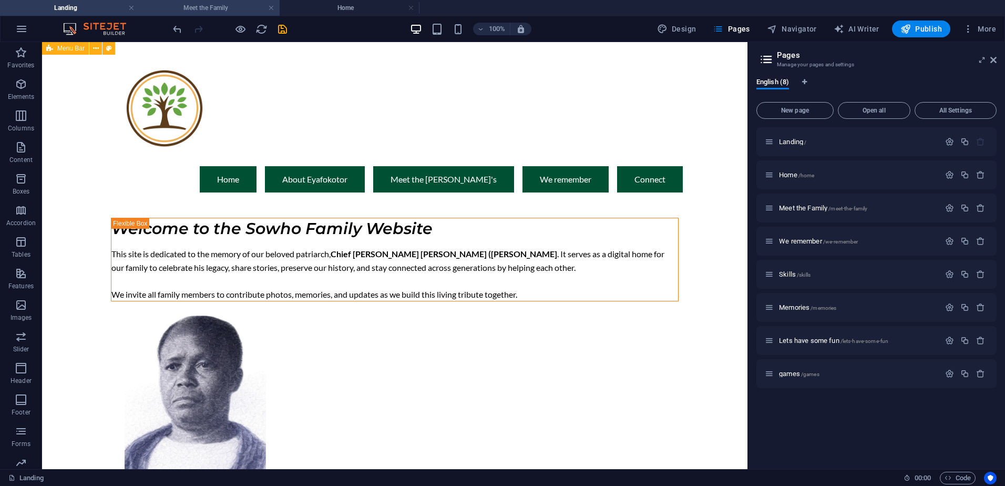
click at [224, 5] on h4 "Meet the Family" at bounding box center [210, 8] width 140 height 12
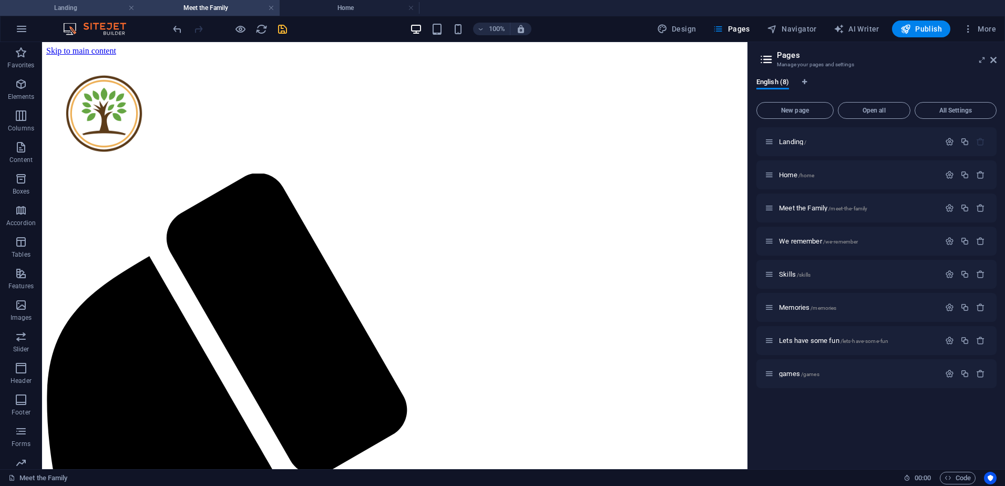
click at [85, 2] on li "Landing" at bounding box center [70, 8] width 140 height 16
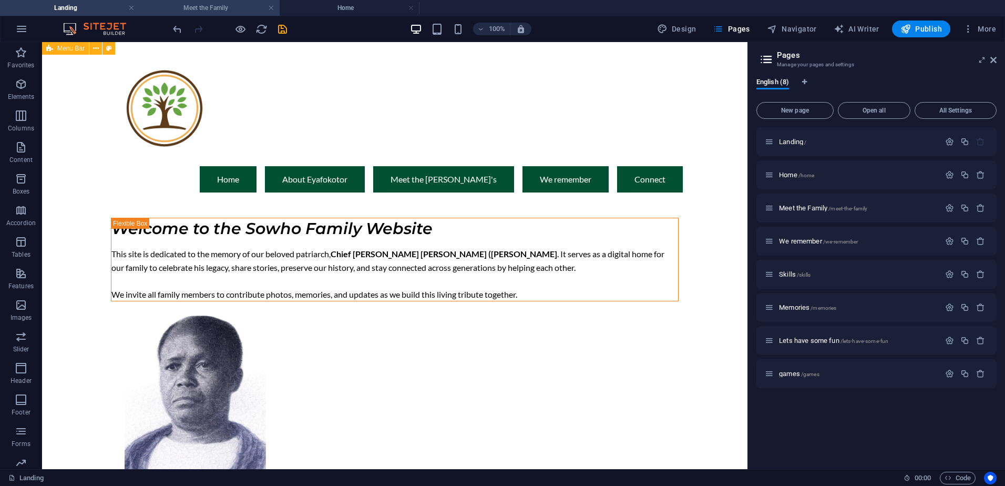
click at [235, 3] on h4 "Meet the Family" at bounding box center [210, 8] width 140 height 12
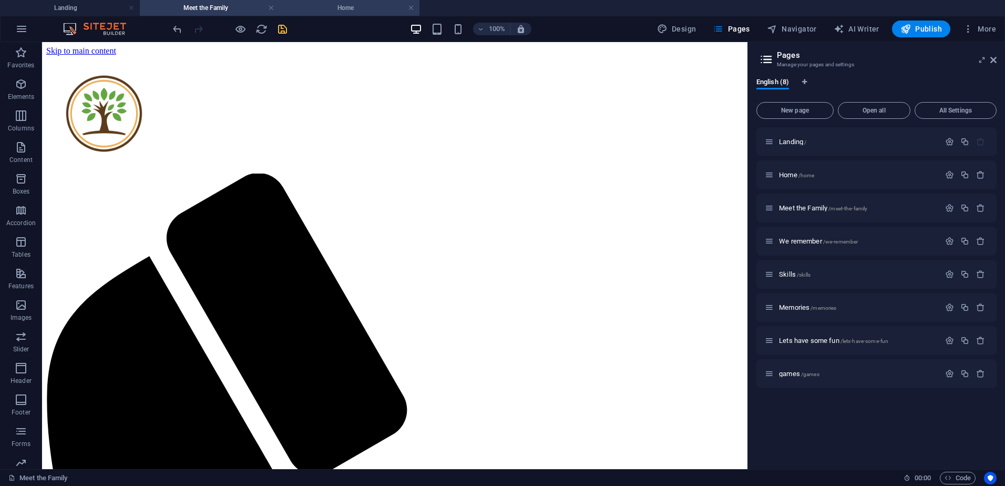
click at [365, 3] on h4 "Home" at bounding box center [350, 8] width 140 height 12
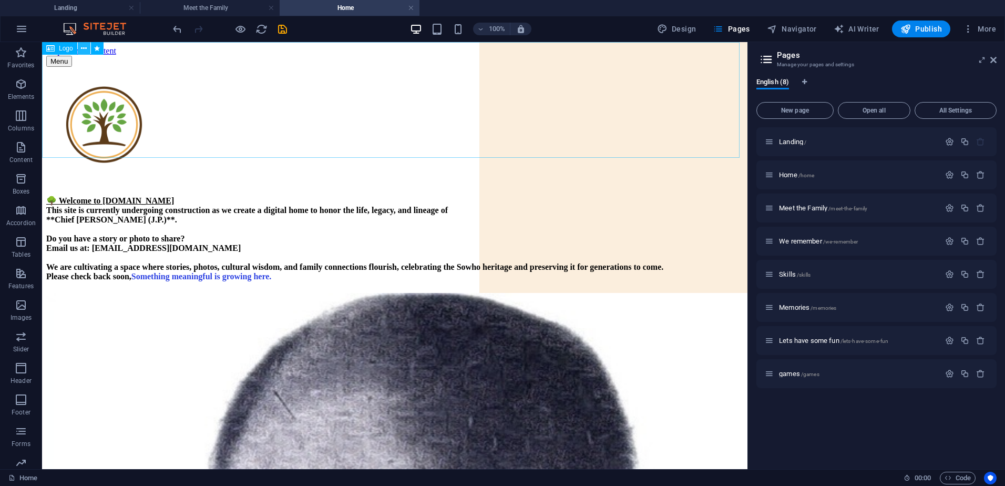
click at [85, 45] on icon at bounding box center [84, 48] width 6 height 11
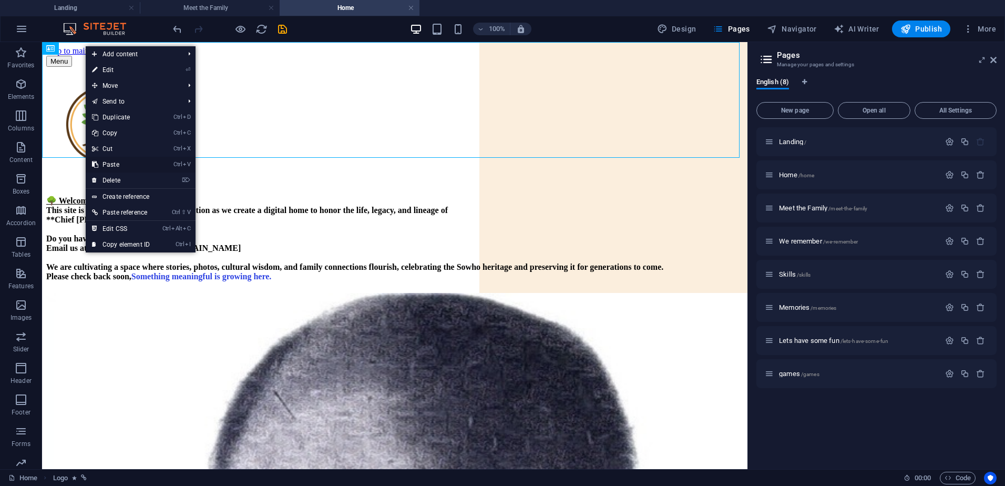
click at [118, 165] on link "Ctrl V Paste" at bounding box center [121, 165] width 70 height 16
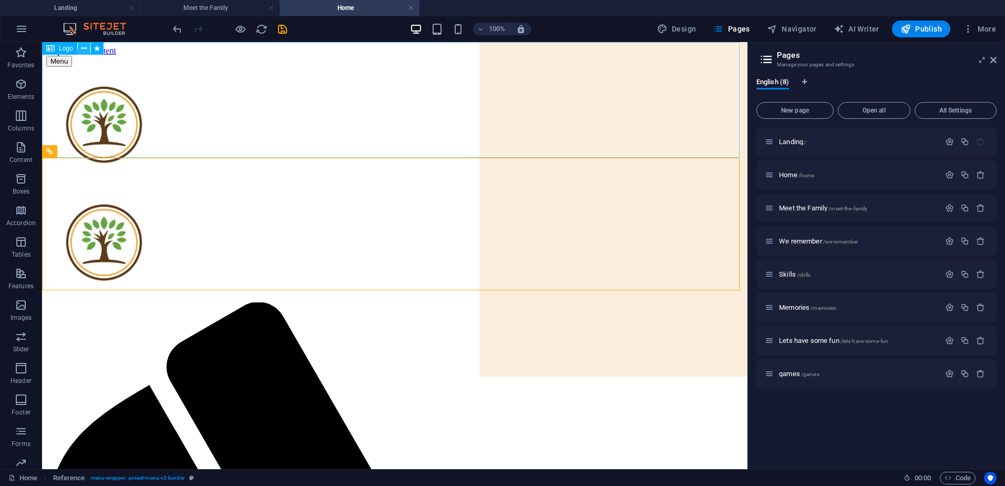
click at [83, 47] on icon at bounding box center [84, 48] width 6 height 11
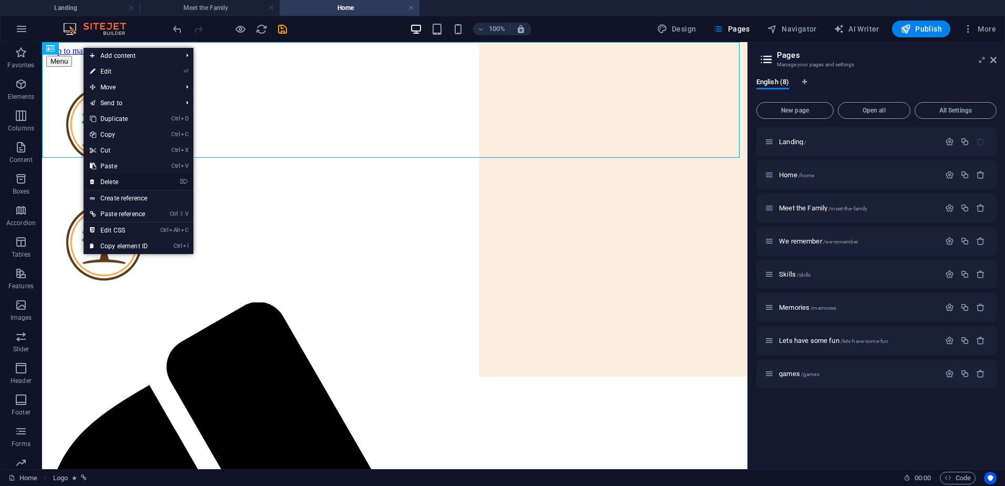
click at [114, 182] on link "⌦ Delete" at bounding box center [119, 182] width 70 height 16
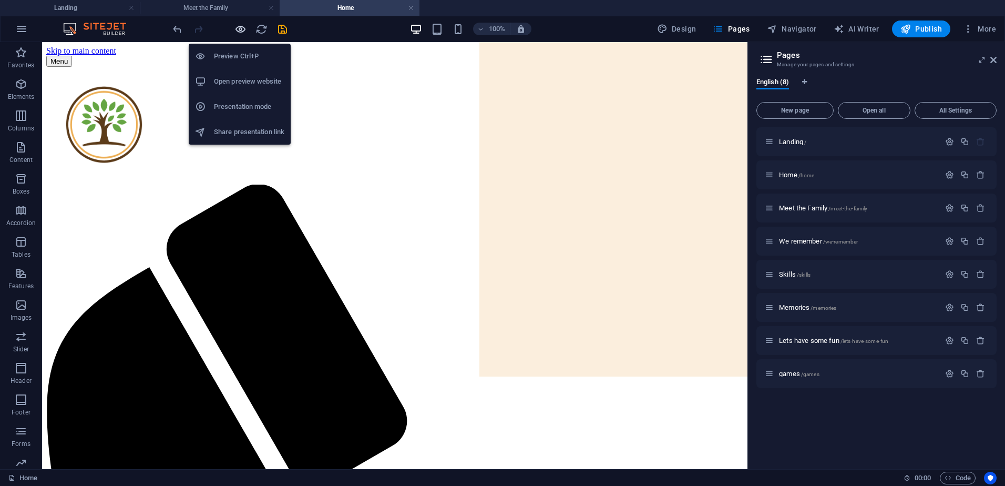
click at [238, 28] on icon "button" at bounding box center [240, 29] width 12 height 12
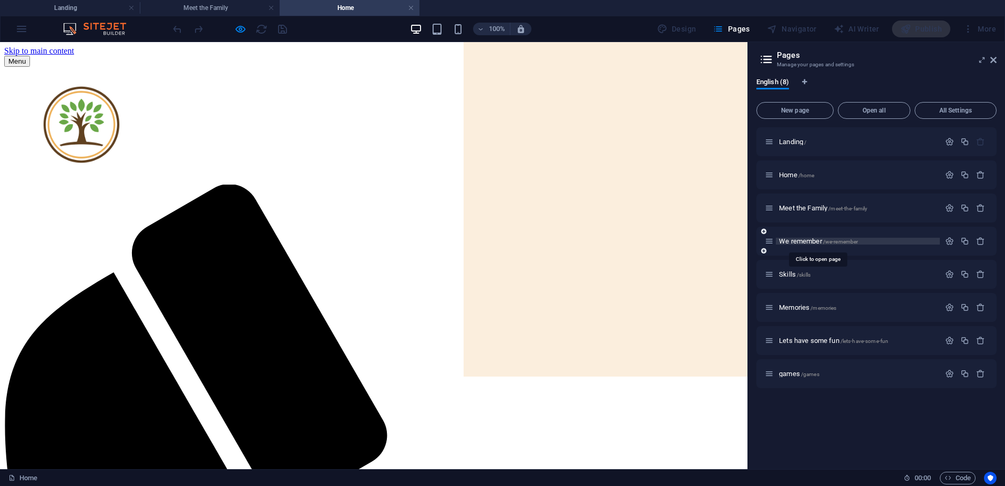
click at [758, 240] on span "We remember /we-remember" at bounding box center [818, 241] width 79 height 8
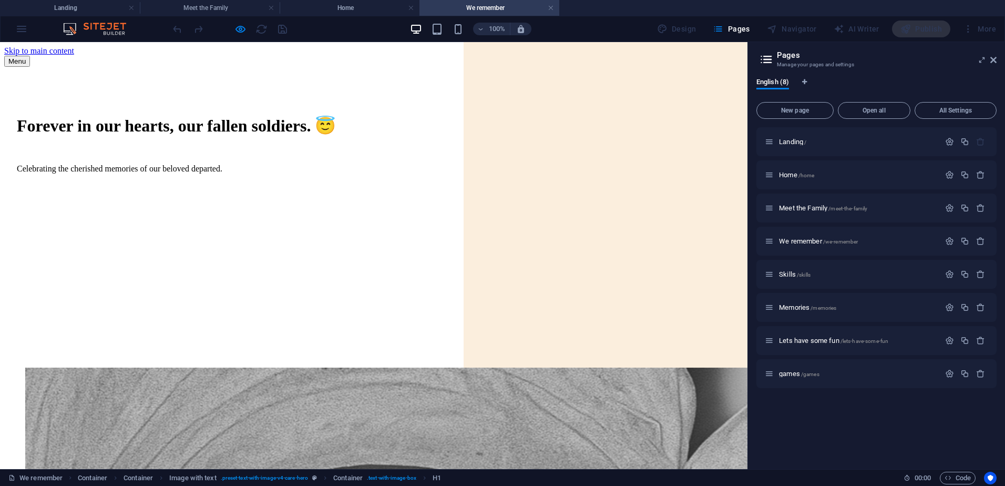
click at [55, 71] on div "Forever in our hearts, our fallen soldiers. 😇 Celebrating the cherished memorie…" at bounding box center [373, 217] width 739 height 301
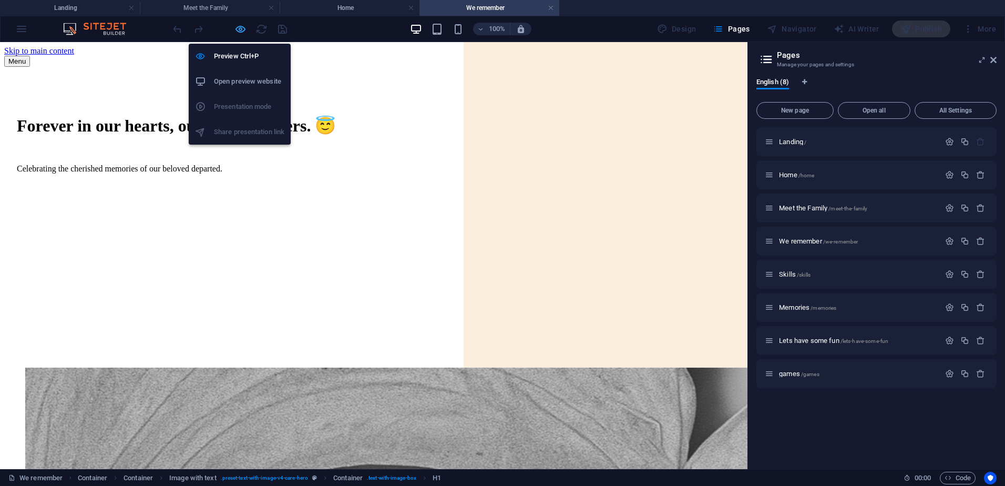
click at [239, 27] on icon "button" at bounding box center [240, 29] width 12 height 12
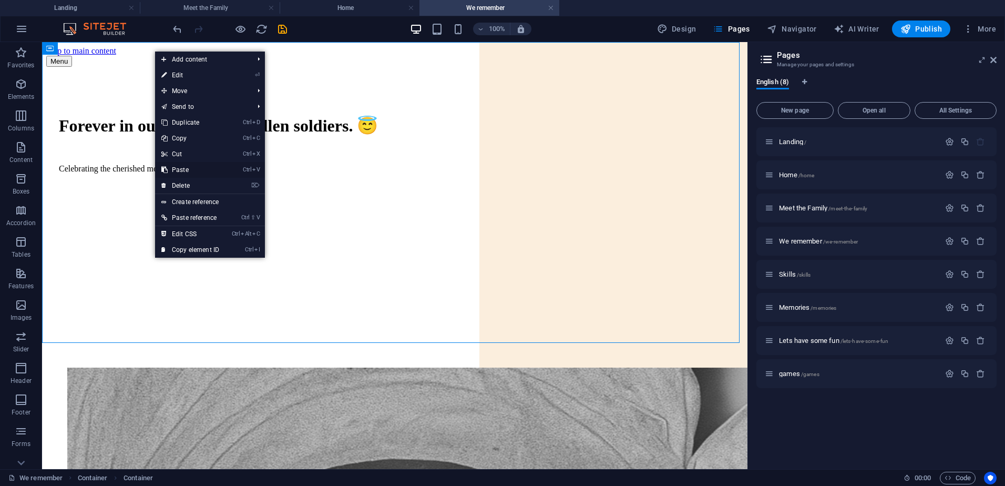
click at [184, 169] on link "Ctrl V Paste" at bounding box center [190, 170] width 70 height 16
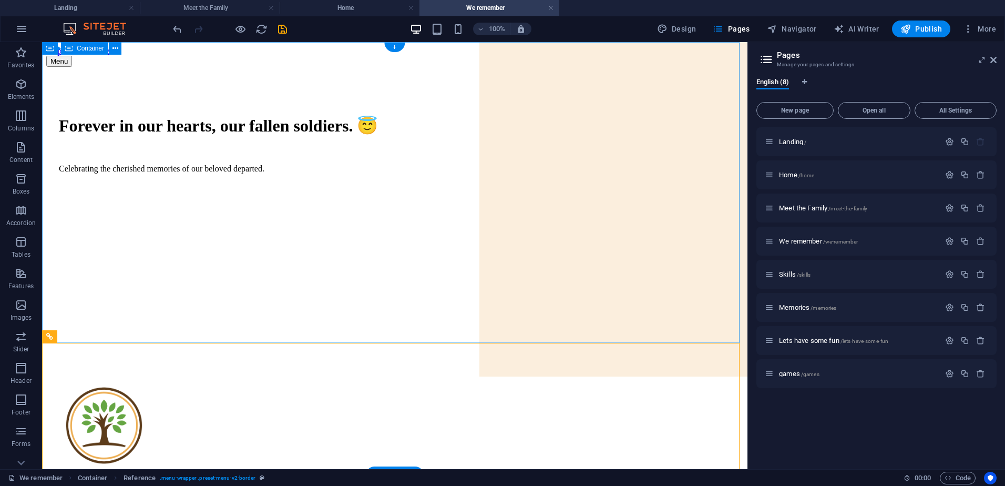
drag, startPoint x: 118, startPoint y: 377, endPoint x: 87, endPoint y: 71, distance: 307.4
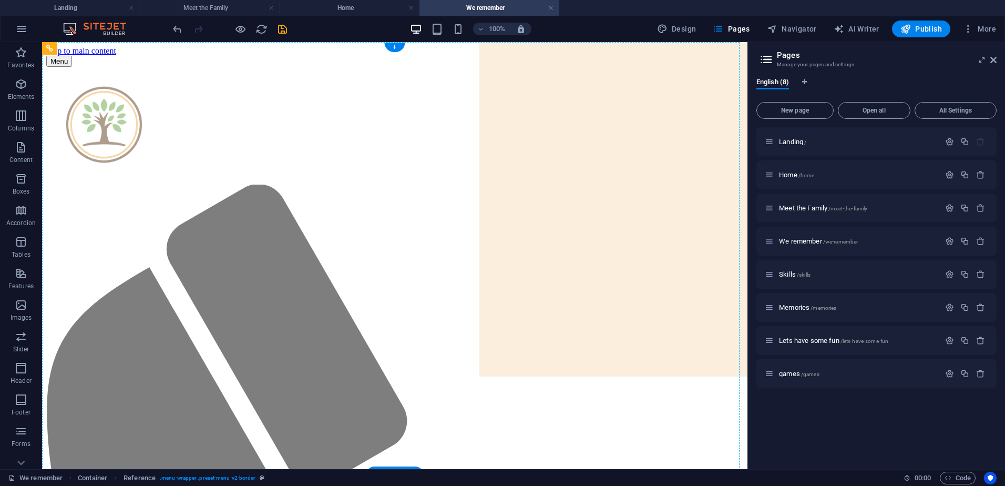
drag, startPoint x: 122, startPoint y: 379, endPoint x: 135, endPoint y: 57, distance: 321.9
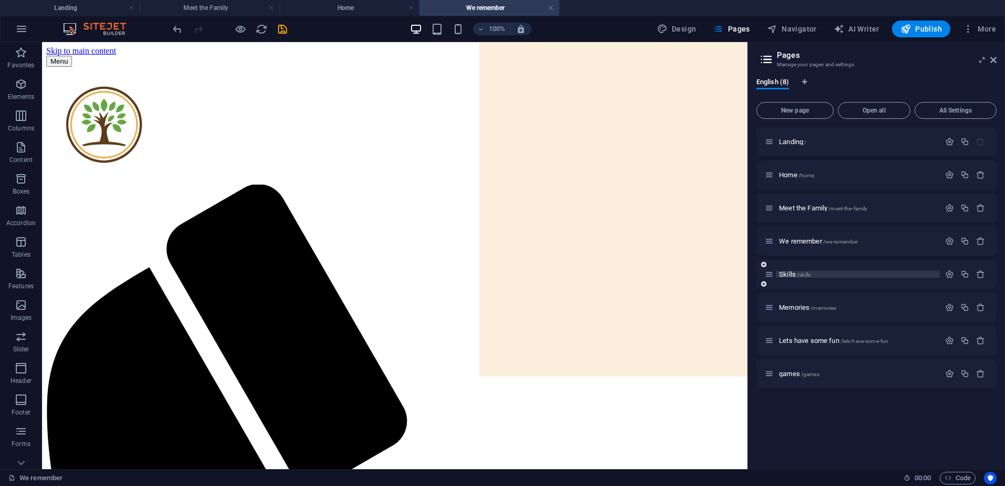
click at [758, 273] on span "/skills" at bounding box center [804, 275] width 14 height 6
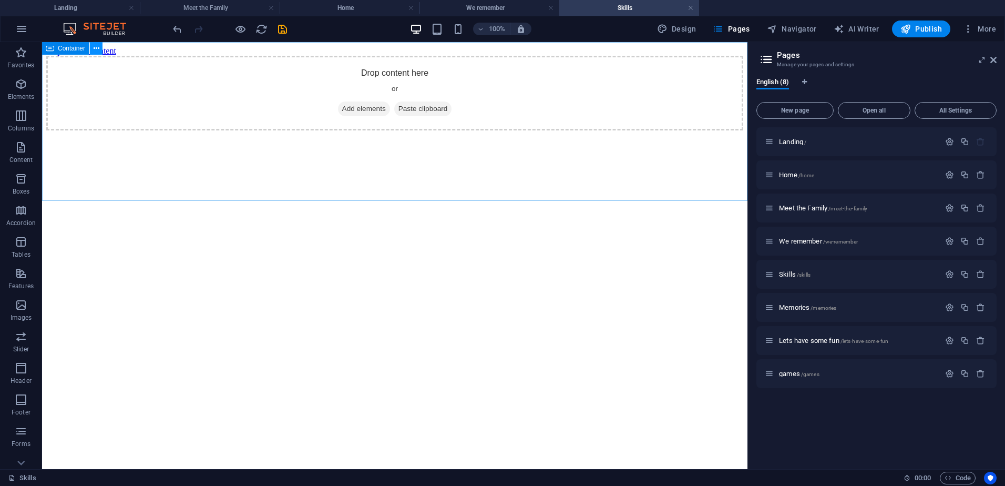
click at [96, 48] on icon at bounding box center [97, 48] width 6 height 11
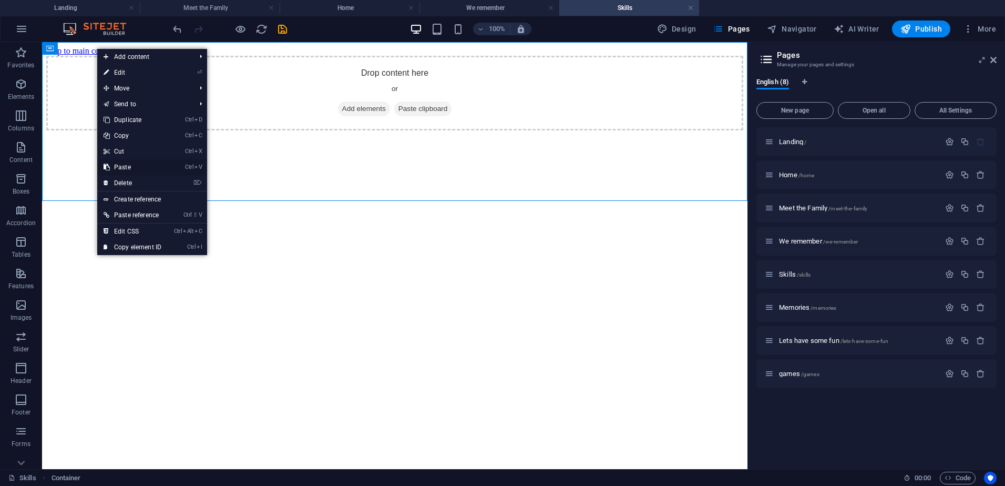
click at [129, 169] on link "Ctrl V Paste" at bounding box center [132, 167] width 70 height 16
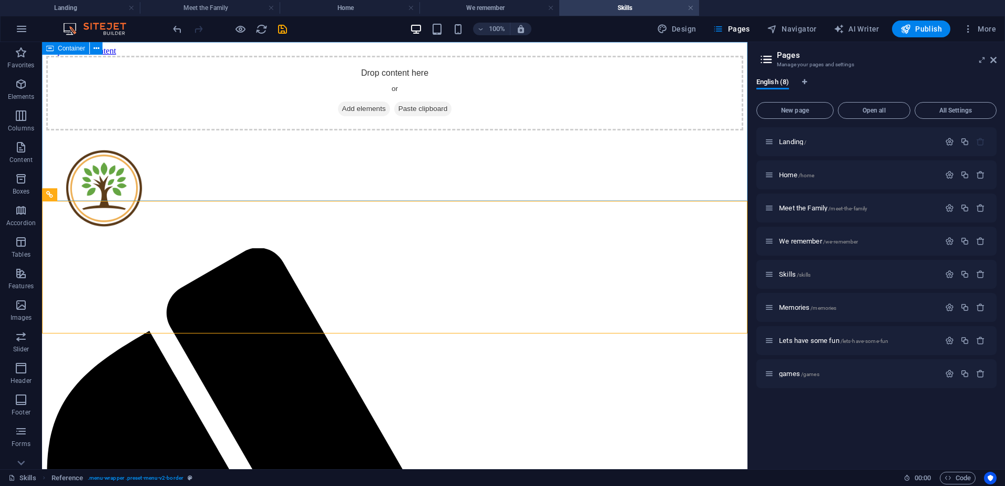
drag, startPoint x: 65, startPoint y: 193, endPoint x: 74, endPoint y: 48, distance: 145.3
click at [74, 48] on div "Drag here to replace the existing content. Press “Ctrl” if you want to create a…" at bounding box center [394, 255] width 705 height 427
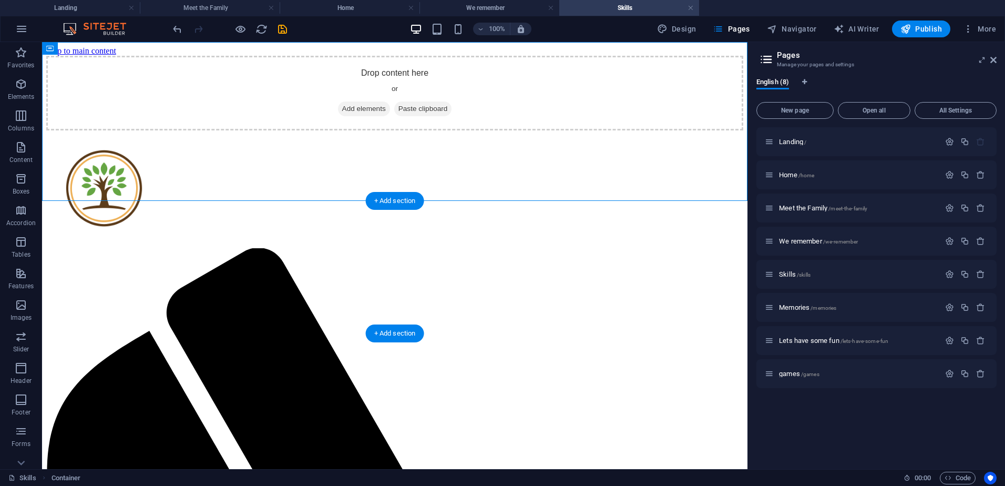
drag, startPoint x: 117, startPoint y: 90, endPoint x: 73, endPoint y: 250, distance: 166.2
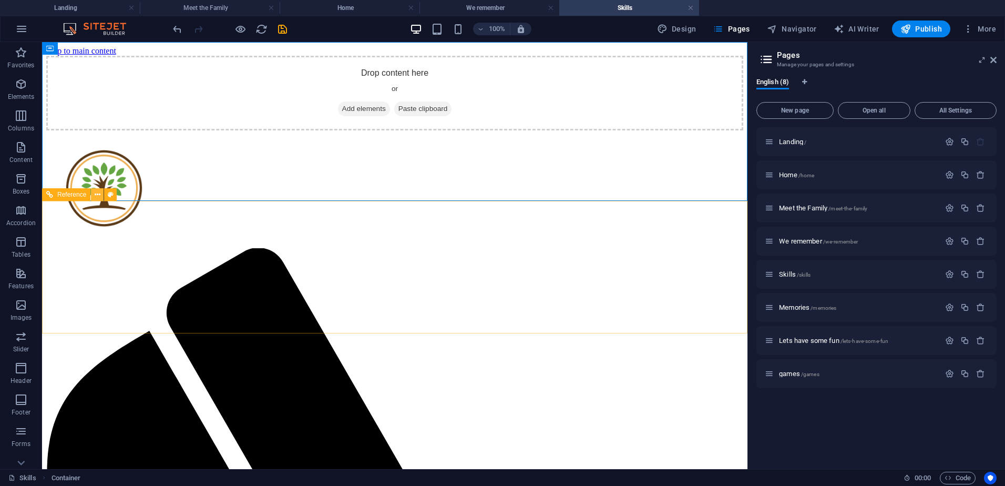
click at [98, 194] on icon at bounding box center [98, 194] width 6 height 11
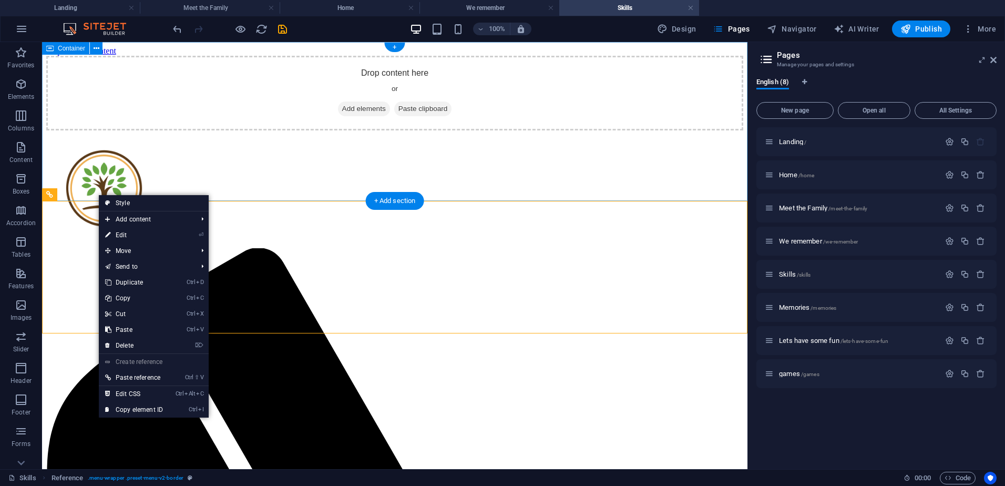
drag, startPoint x: 116, startPoint y: 239, endPoint x: 93, endPoint y: 85, distance: 156.1
click at [220, 88] on div "Drop content here or Add elements Paste clipboard" at bounding box center [394, 93] width 697 height 75
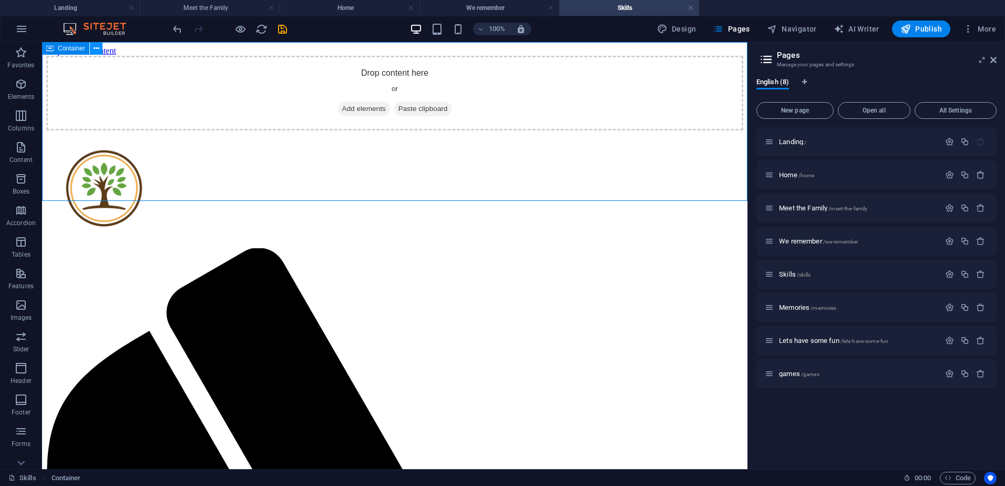
click at [94, 48] on icon at bounding box center [97, 48] width 6 height 11
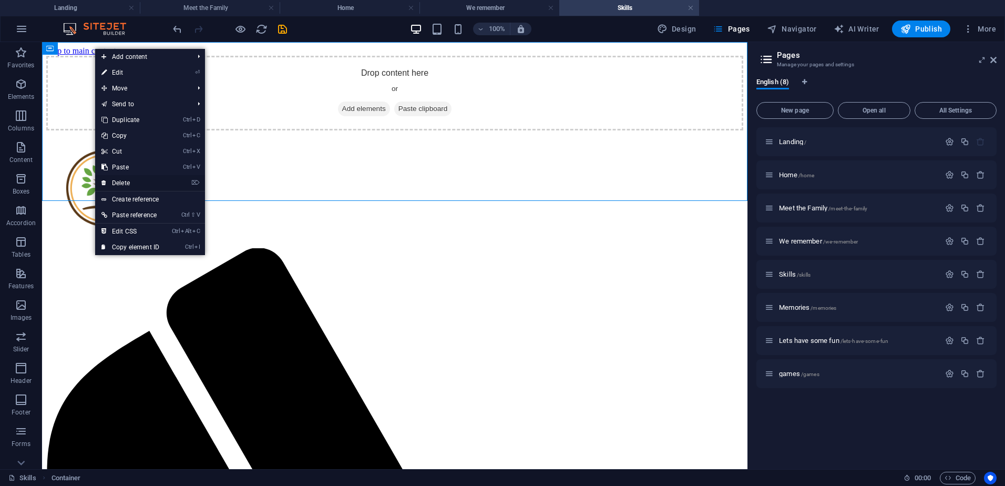
drag, startPoint x: 128, startPoint y: 177, endPoint x: 86, endPoint y: 135, distance: 59.5
click at [128, 177] on link "⌦ Delete" at bounding box center [130, 183] width 70 height 16
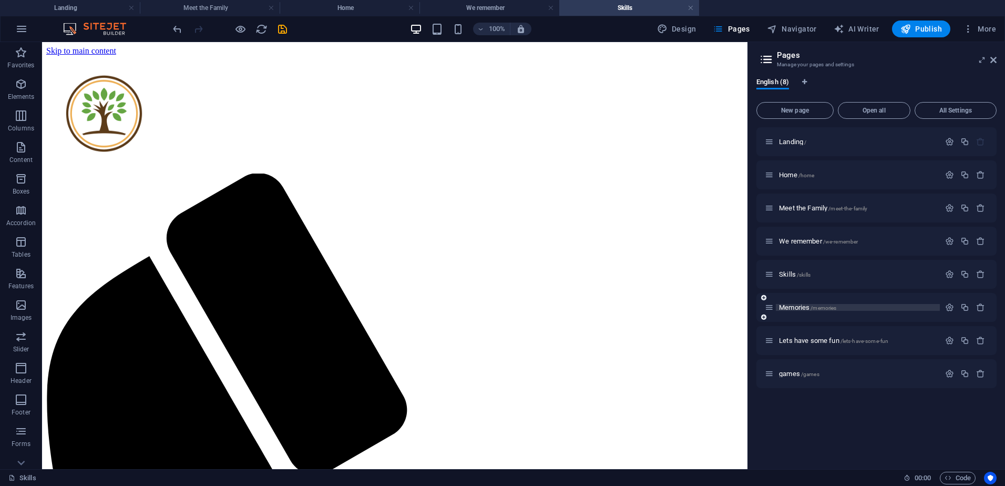
click at [758, 309] on span "Memories /memories" at bounding box center [807, 307] width 57 height 8
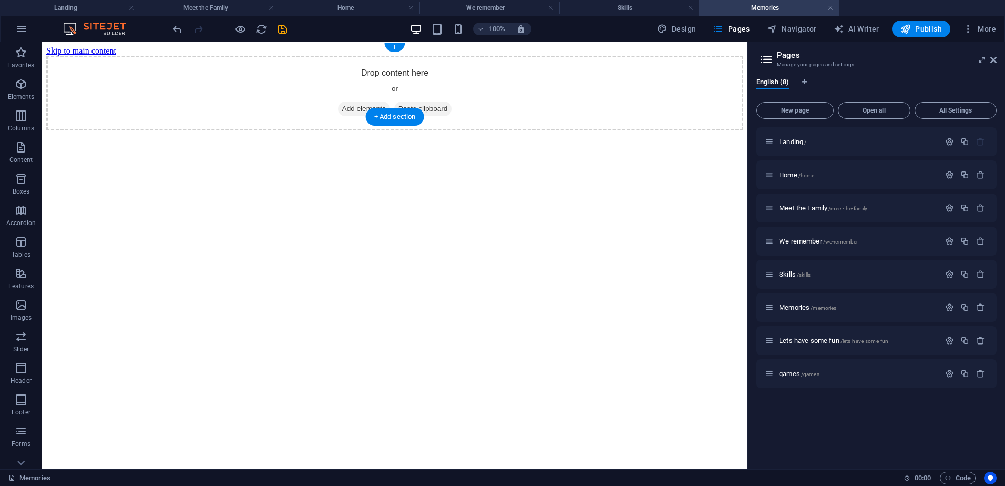
click at [458, 61] on div "Drop content here or Add elements Paste clipboard" at bounding box center [394, 93] width 697 height 75
drag, startPoint x: 147, startPoint y: 136, endPoint x: 103, endPoint y: 58, distance: 88.7
click at [103, 58] on div "Drop content here or Add elements Paste clipboard" at bounding box center [394, 93] width 697 height 75
click at [82, 56] on div "Drop content here or Add elements Paste clipboard" at bounding box center [394, 93] width 697 height 75
click at [651, 11] on h4 "Skills" at bounding box center [629, 8] width 140 height 12
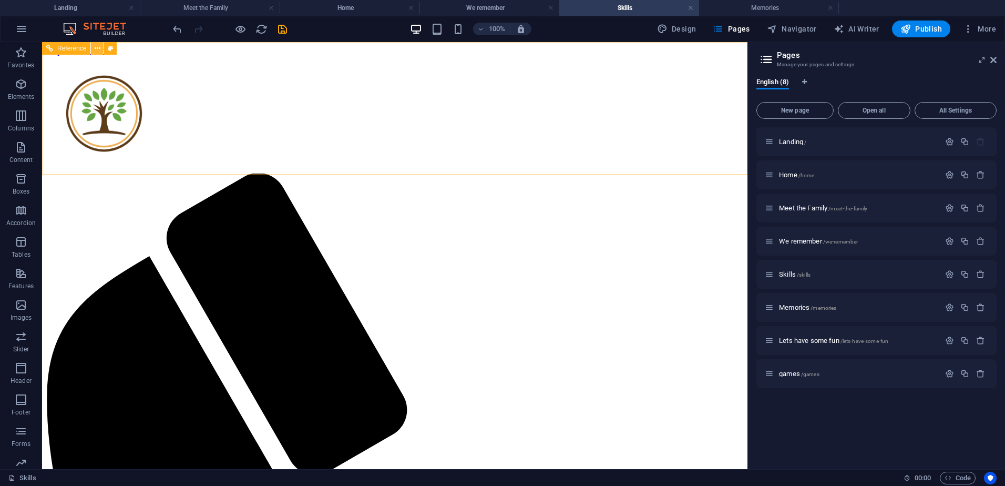
click at [97, 46] on icon at bounding box center [98, 48] width 6 height 11
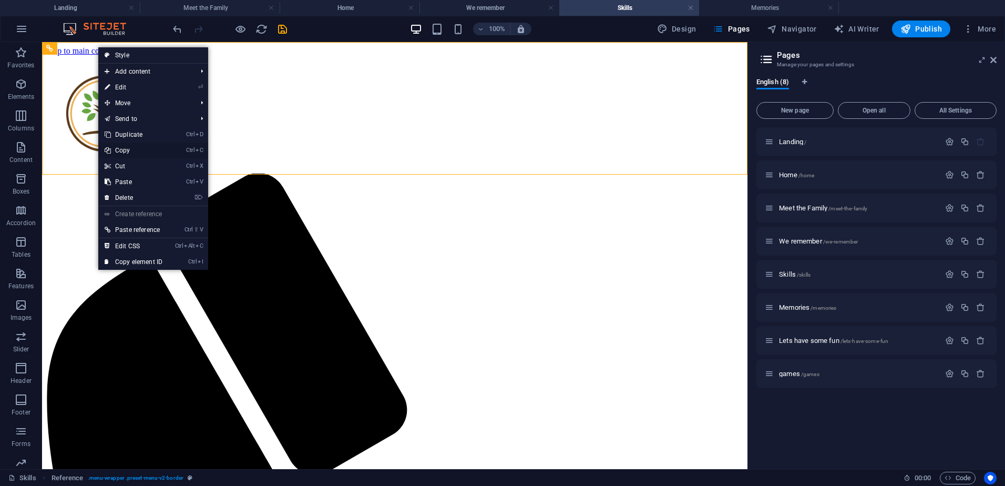
click at [132, 149] on link "Ctrl C Copy" at bounding box center [133, 150] width 70 height 16
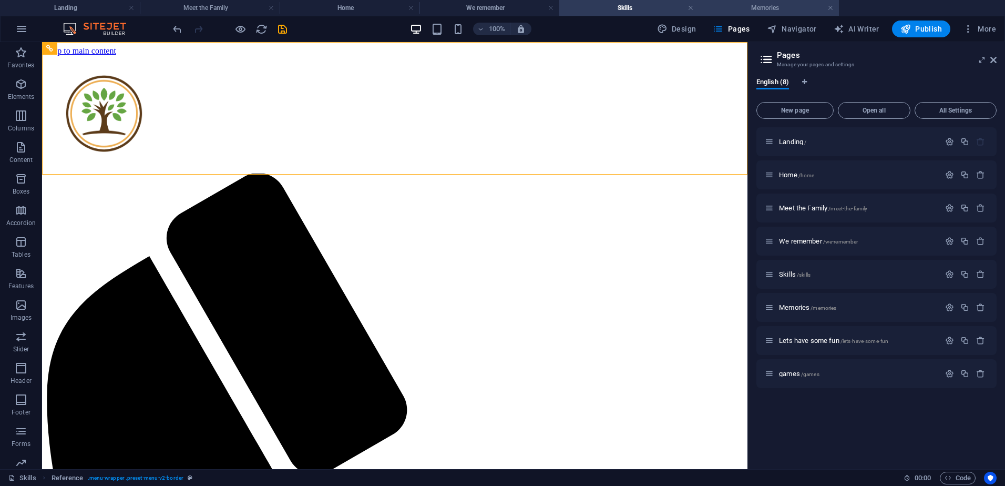
click at [758, 9] on h4 "Memories" at bounding box center [769, 8] width 140 height 12
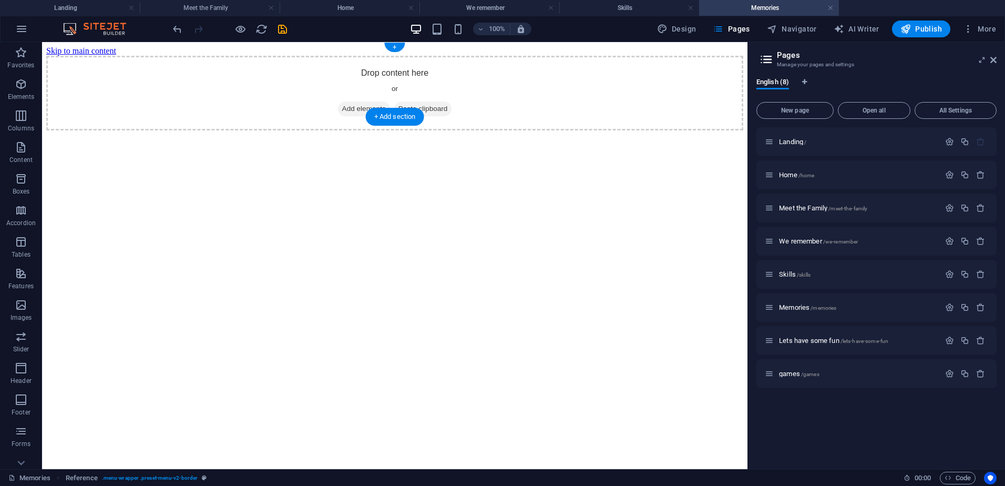
click at [360, 101] on span "Add elements" at bounding box center [364, 108] width 52 height 15
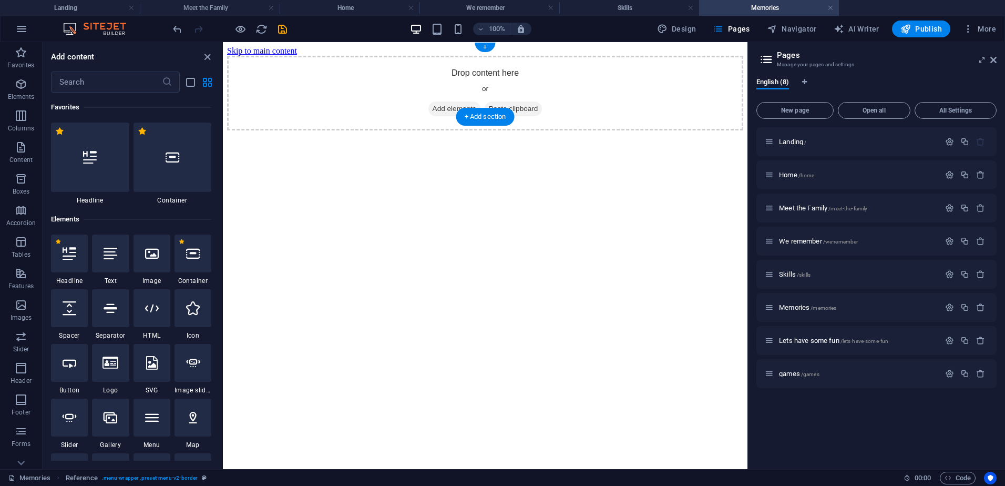
click at [346, 71] on div "Drop content here or Add elements Paste clipboard" at bounding box center [485, 93] width 516 height 75
click at [588, 63] on div "Drop content here or Add elements Paste clipboard" at bounding box center [485, 93] width 516 height 75
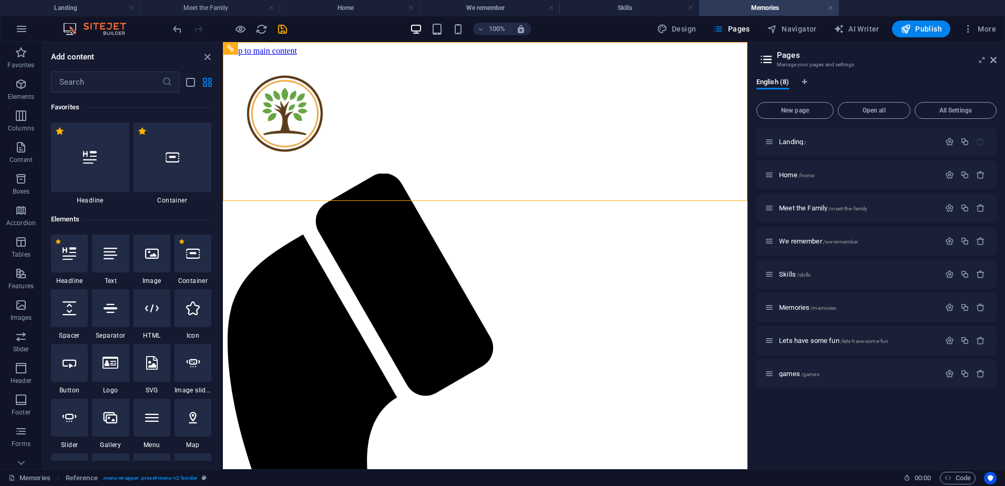
click at [416, 244] on html "Skip to main content Menu Home About Eyafokotor Meet the Sowho's We remember Co…" at bounding box center [485, 483] width 524 height 883
click at [208, 57] on icon "close panel" at bounding box center [207, 57] width 12 height 12
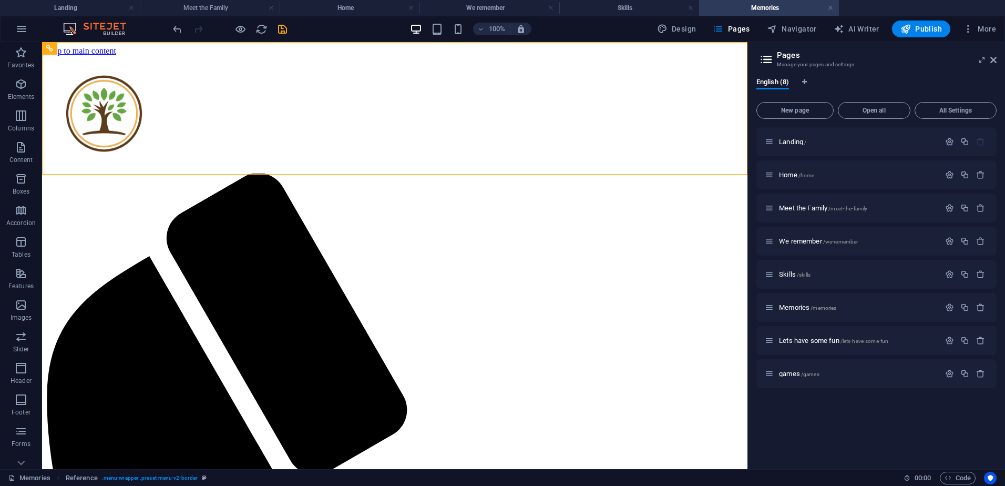
click at [758, 340] on span "Lets have some fun /lets-have-some-fun" at bounding box center [833, 340] width 109 height 8
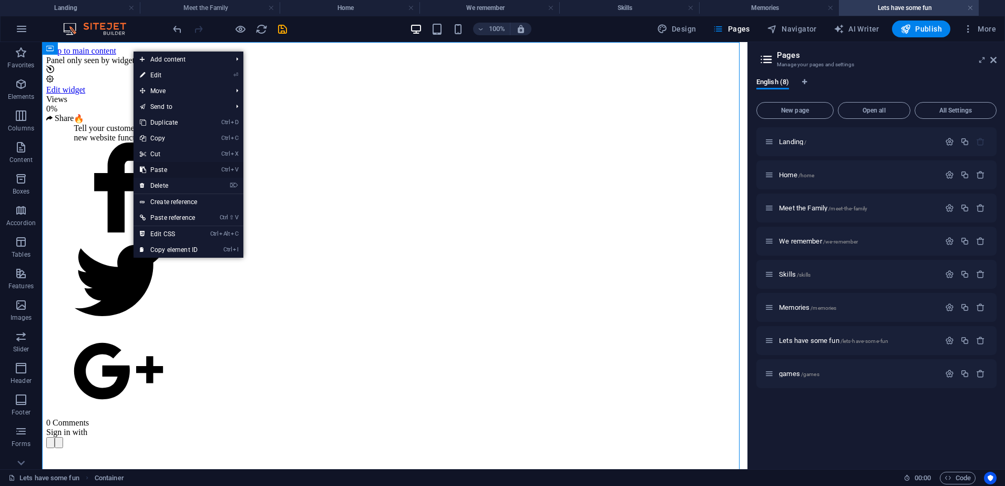
click at [179, 171] on link "Ctrl V Paste" at bounding box center [168, 170] width 70 height 16
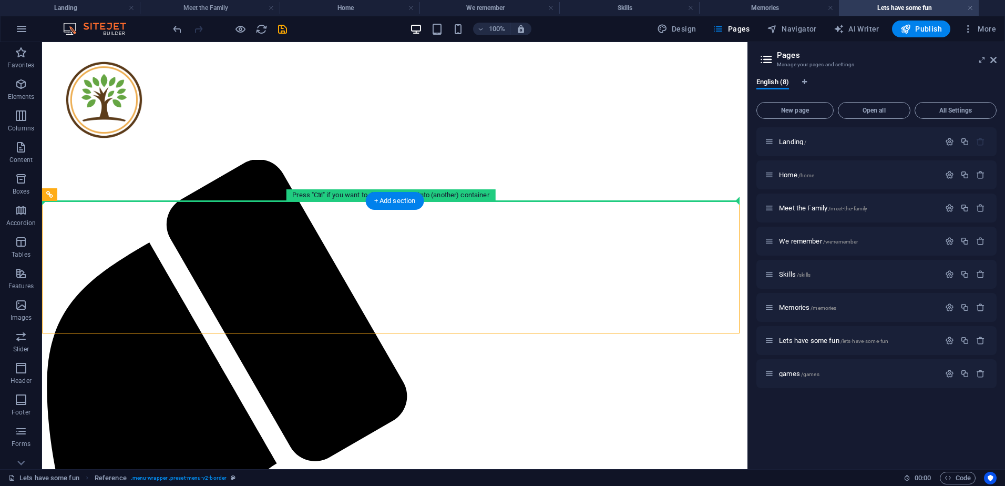
scroll to position [316, 0]
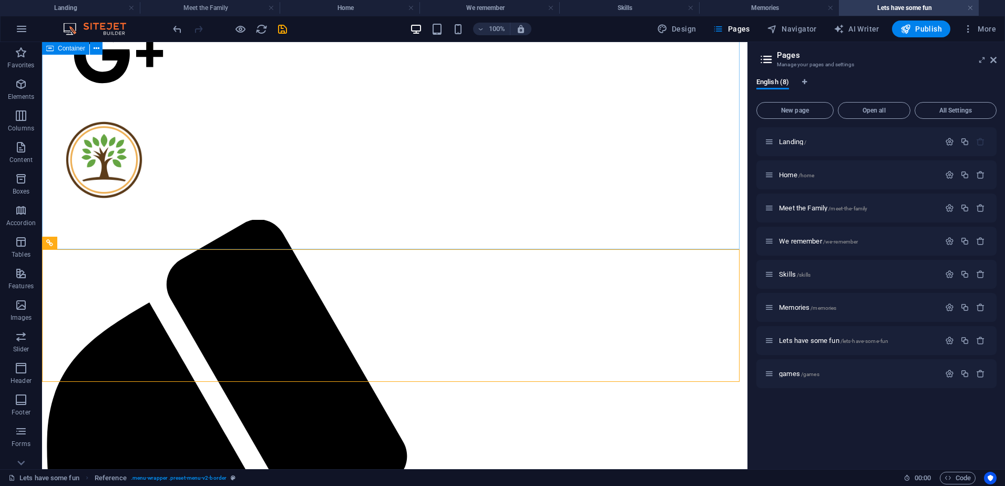
drag, startPoint x: 78, startPoint y: 184, endPoint x: 27, endPoint y: 2, distance: 189.8
click at [70, 52] on div "Drag here to replace the existing content. Press “Ctrl” if you want to create a…" at bounding box center [394, 97] width 705 height 743
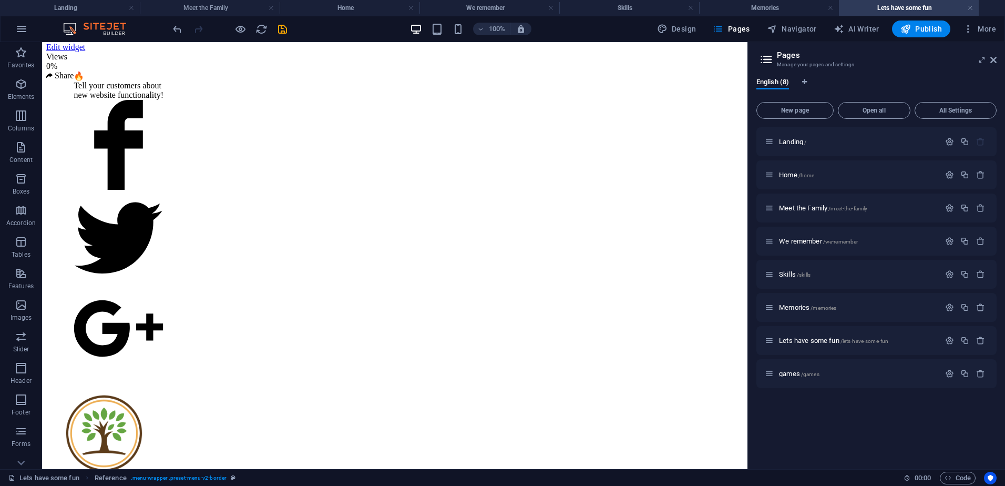
scroll to position [0, 0]
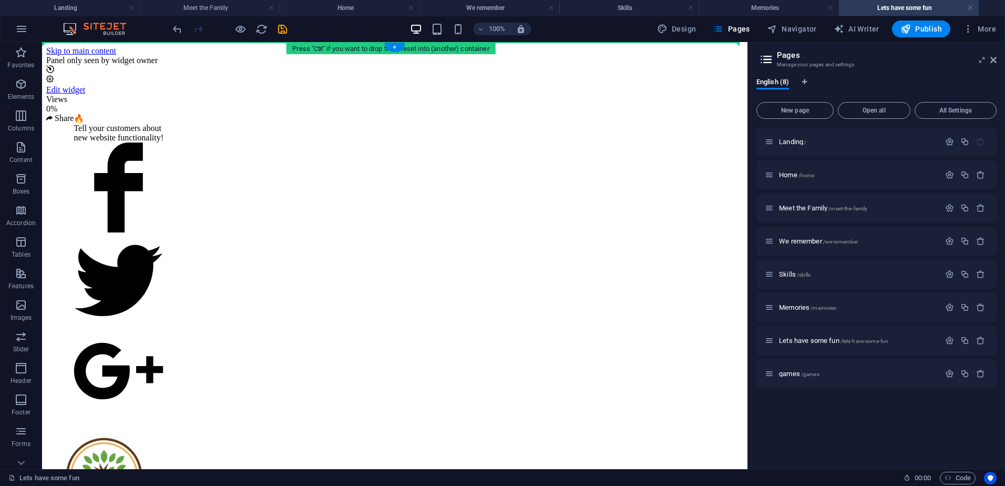
drag, startPoint x: 105, startPoint y: 337, endPoint x: 72, endPoint y: 55, distance: 284.1
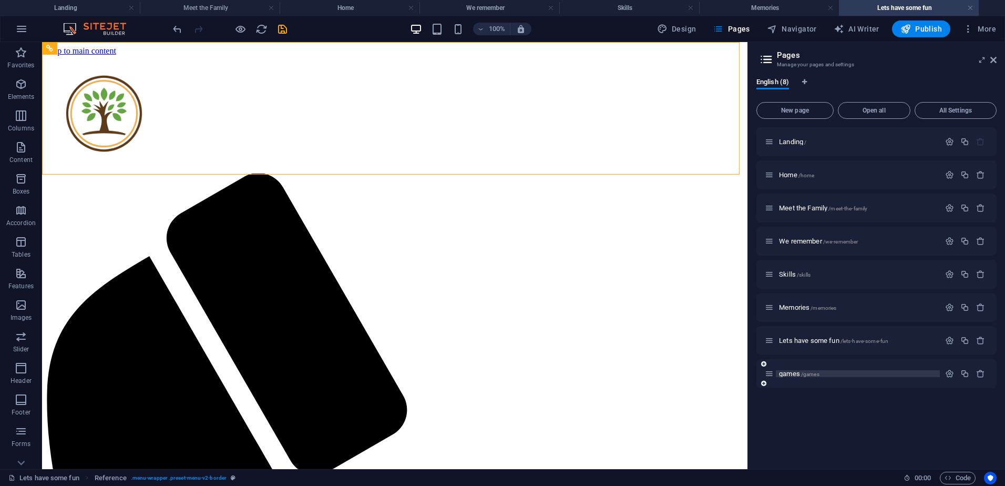
click at [758, 374] on span "games /games" at bounding box center [799, 373] width 40 height 8
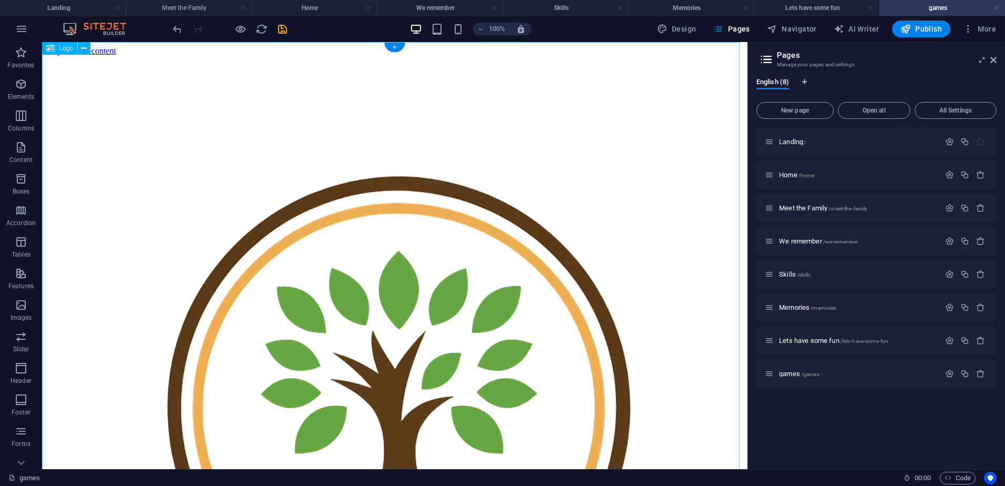
click at [116, 61] on div at bounding box center [394, 409] width 697 height 707
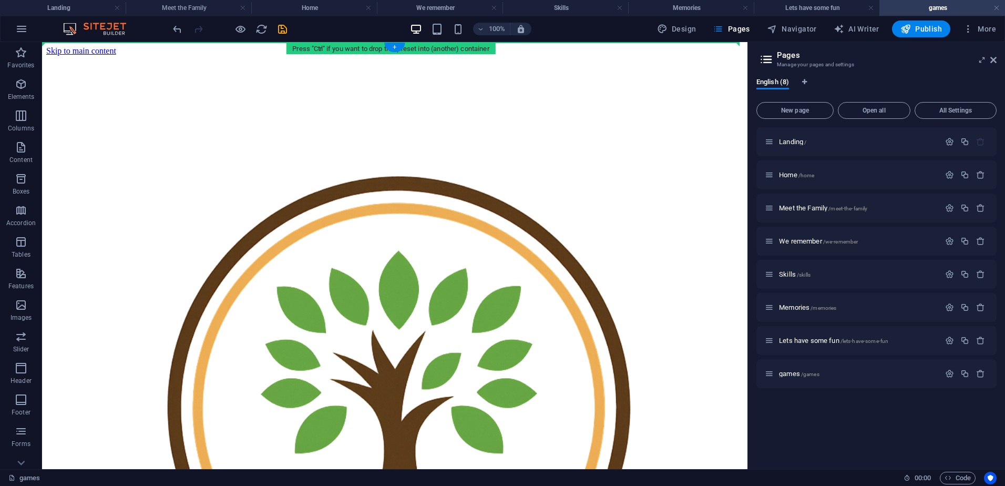
drag, startPoint x: 110, startPoint y: 370, endPoint x: 88, endPoint y: 67, distance: 303.5
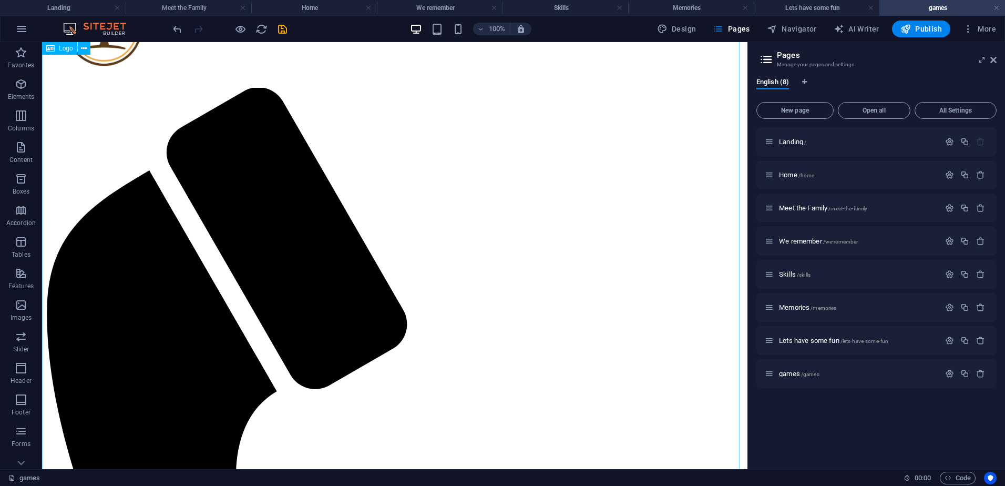
scroll to position [53, 0]
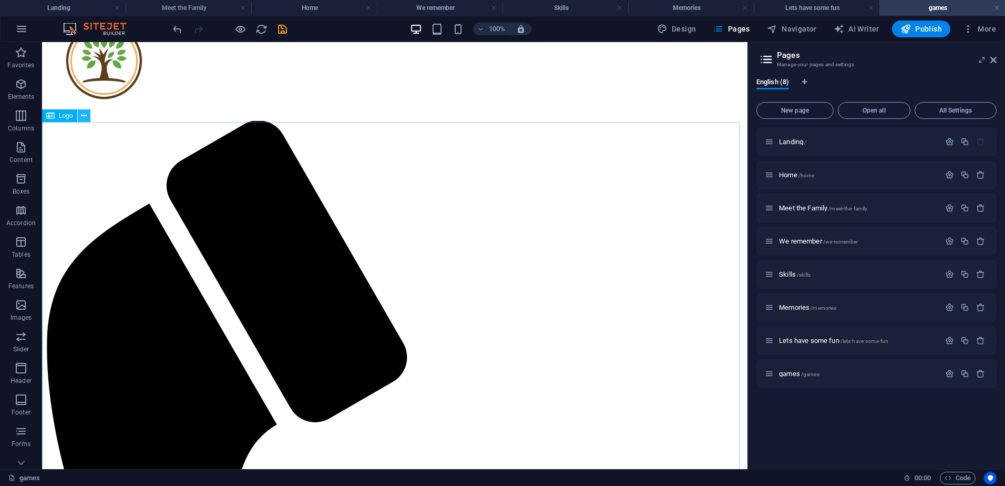
click at [81, 116] on icon at bounding box center [84, 115] width 6 height 11
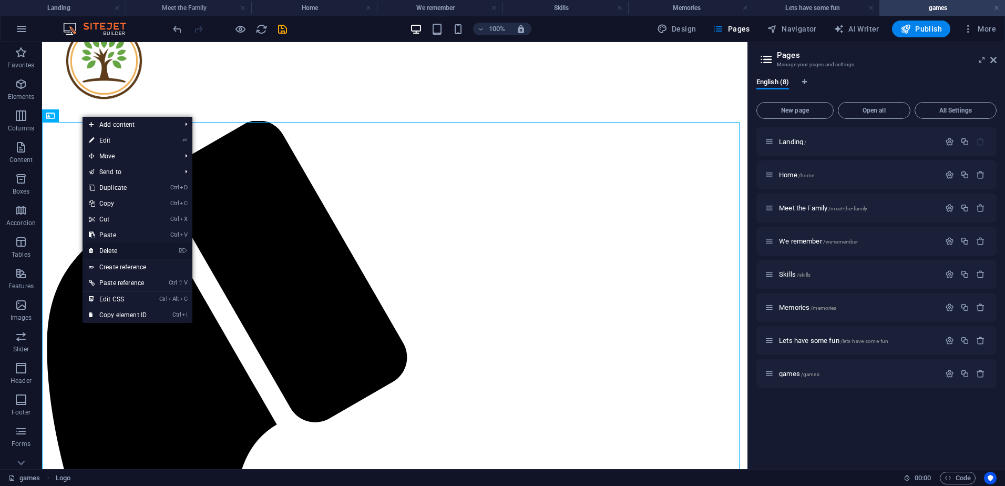
click at [128, 253] on link "⌦ Delete" at bounding box center [118, 251] width 70 height 16
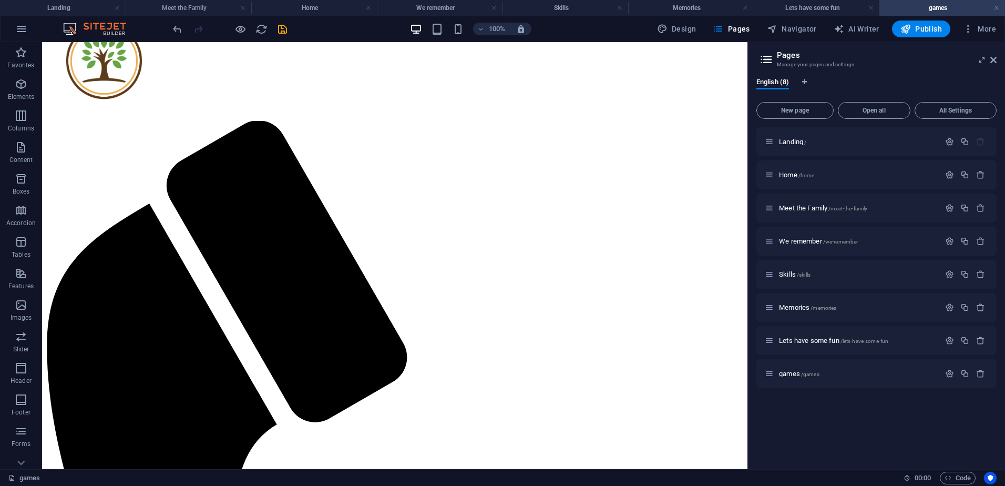
scroll to position [0, 0]
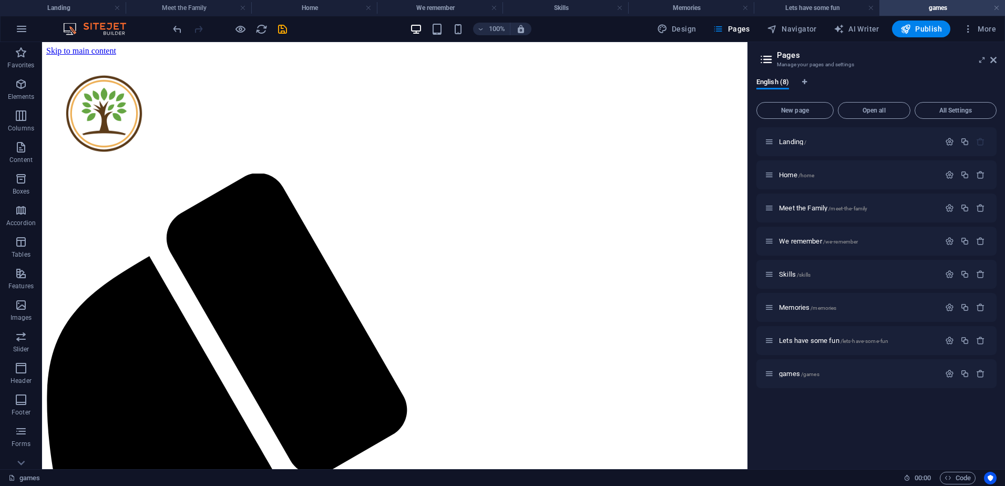
click at [406, 173] on div "+ Add section" at bounding box center [395, 175] width 58 height 18
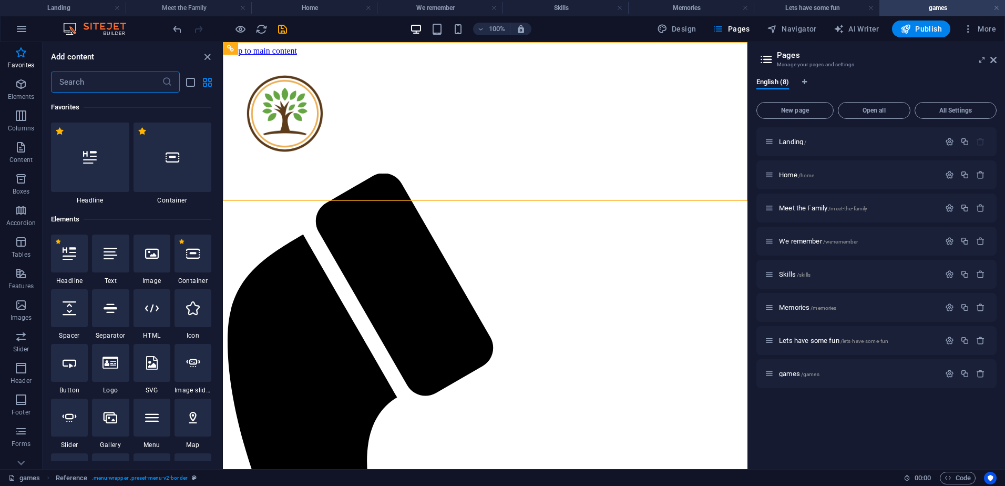
click at [152, 311] on icon at bounding box center [152, 308] width 14 height 14
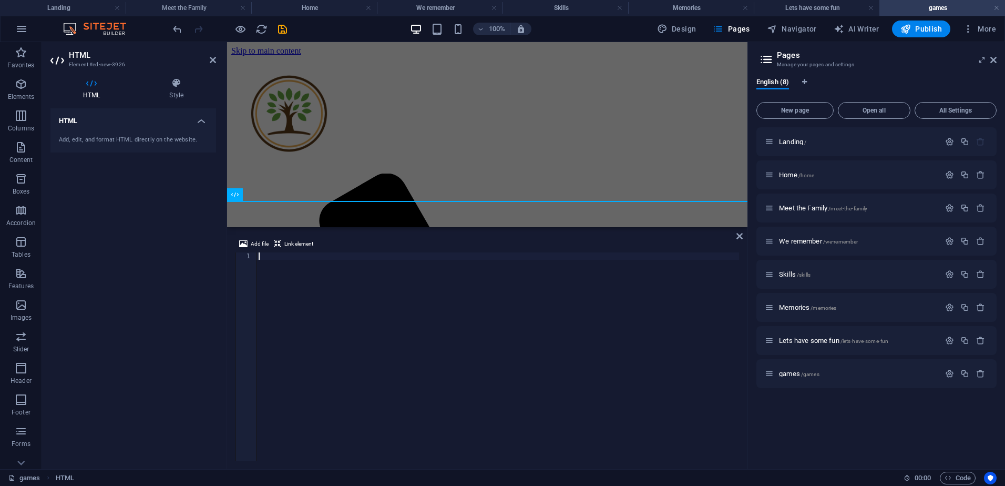
type textarea "<div class="elfsight-app-4a2a5789-9e35-48e5-8751-a2fc205f1e5f" data-elfsight-ap…"
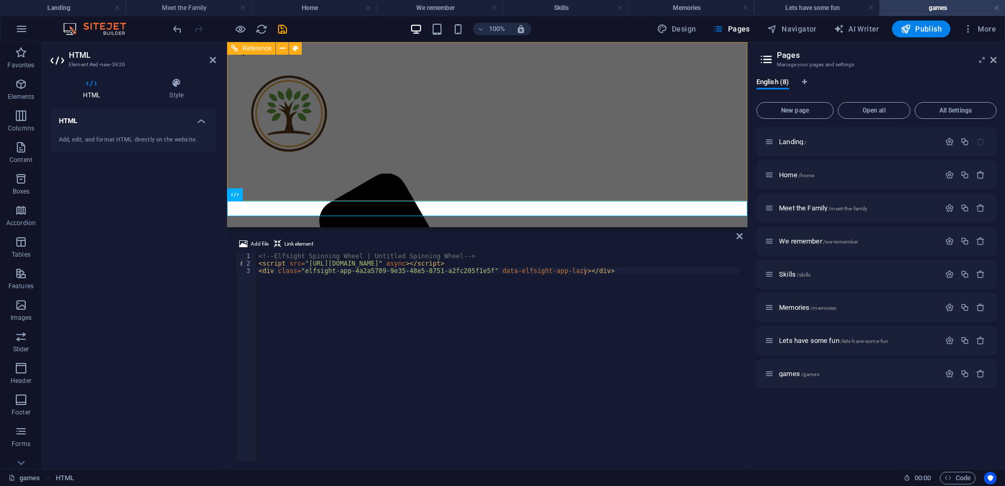
click at [405, 114] on div "Menu Home About [PERSON_NAME] Meet the Sowho's We remember Connect" at bounding box center [487, 483] width 512 height 855
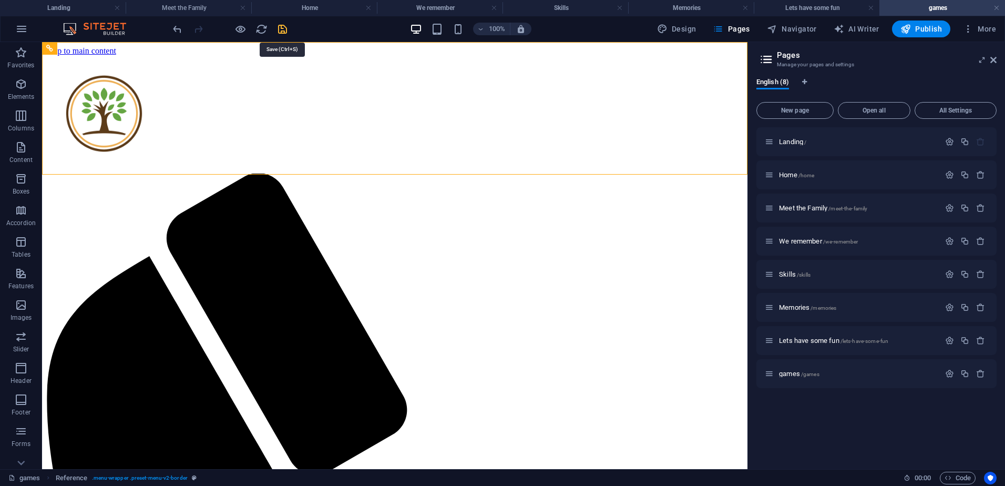
click at [282, 29] on icon "save" at bounding box center [282, 29] width 12 height 12
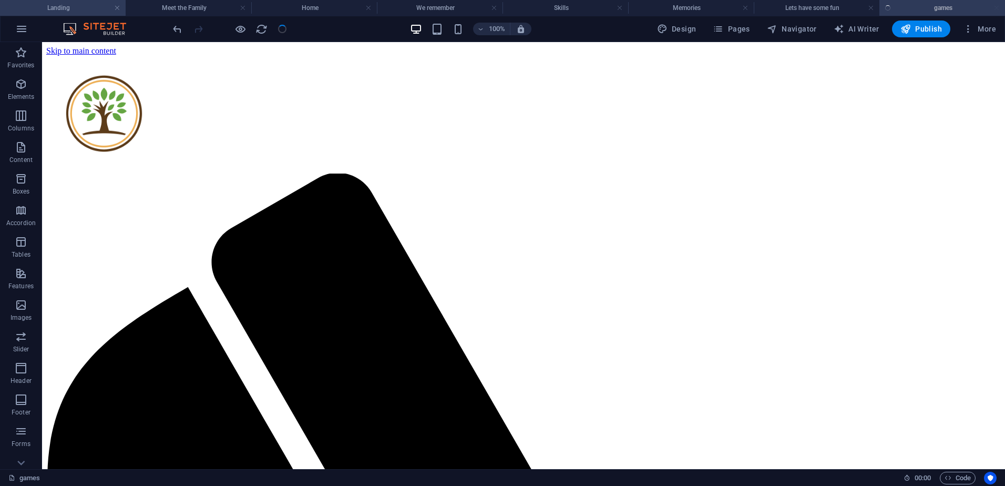
click at [65, 6] on h4 "Landing" at bounding box center [63, 8] width 126 height 12
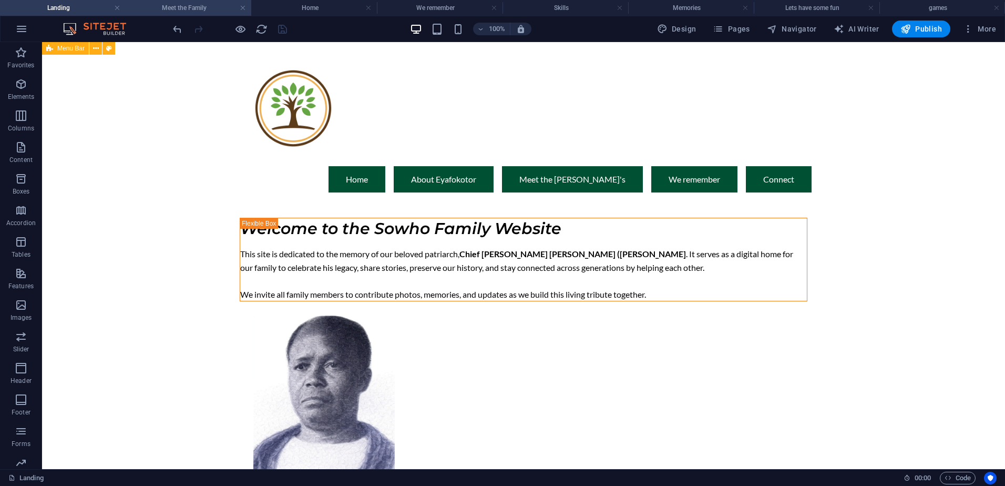
click at [190, 5] on h4 "Meet the Family" at bounding box center [189, 8] width 126 height 12
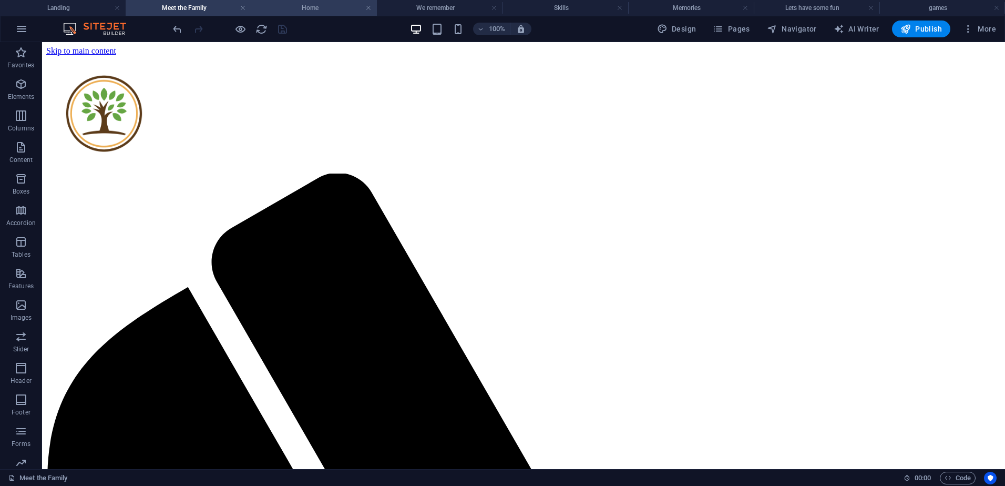
click at [310, 8] on h4 "Home" at bounding box center [314, 8] width 126 height 12
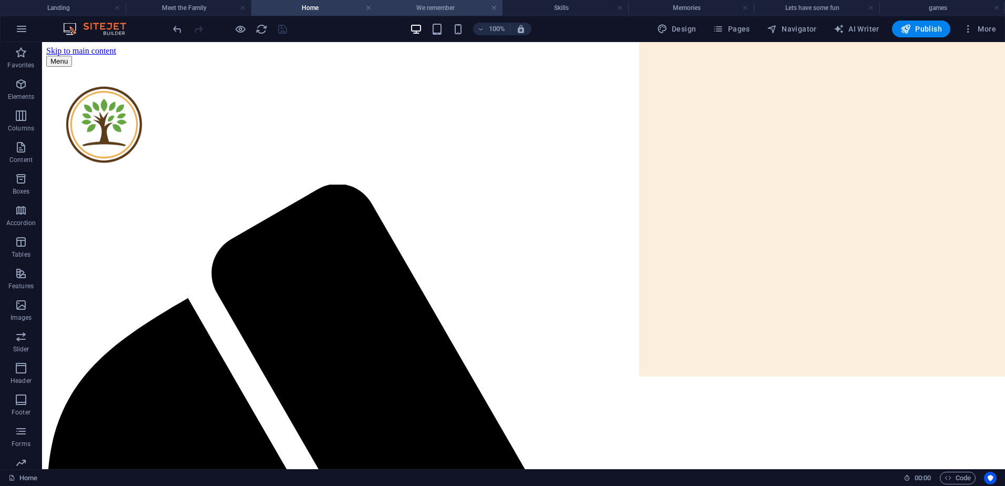
click at [454, 7] on h4 "We remember" at bounding box center [440, 8] width 126 height 12
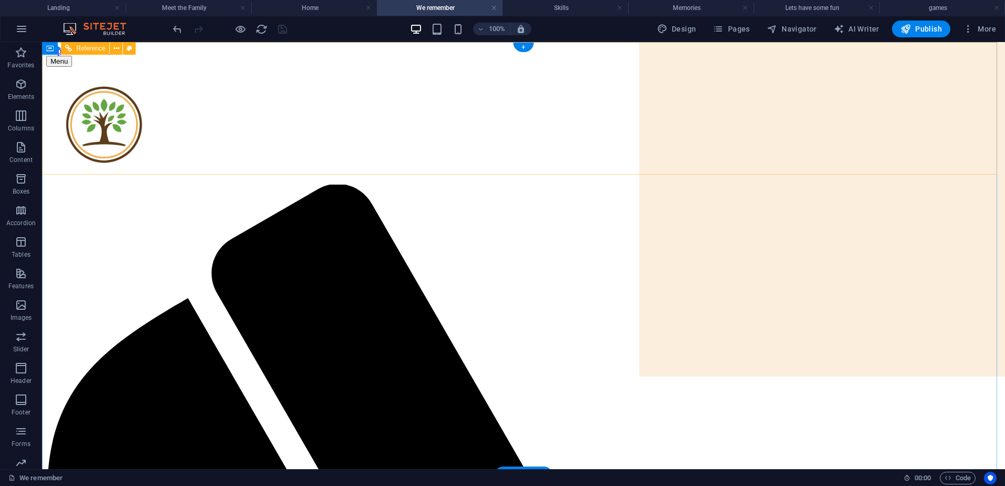
select select "rem"
select select "preset-menu-v2-border"
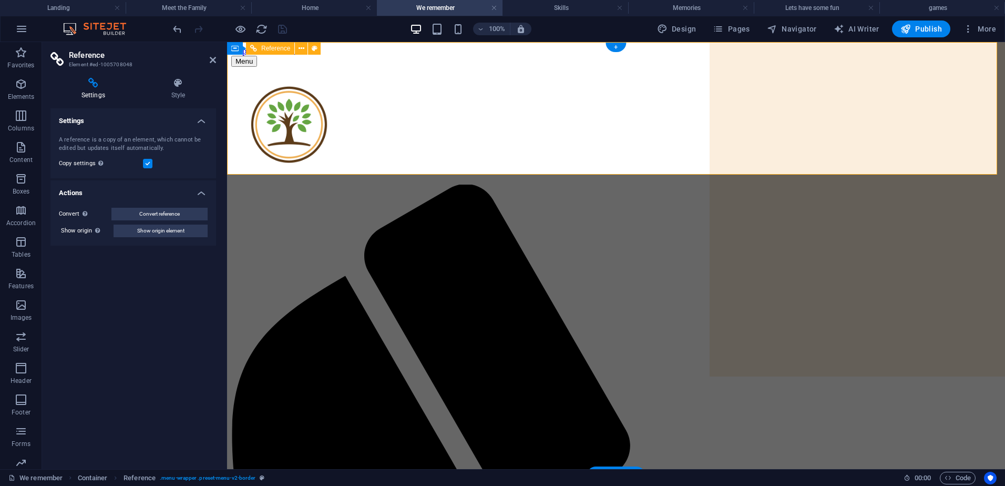
click at [189, 92] on h4 "Style" at bounding box center [178, 89] width 76 height 22
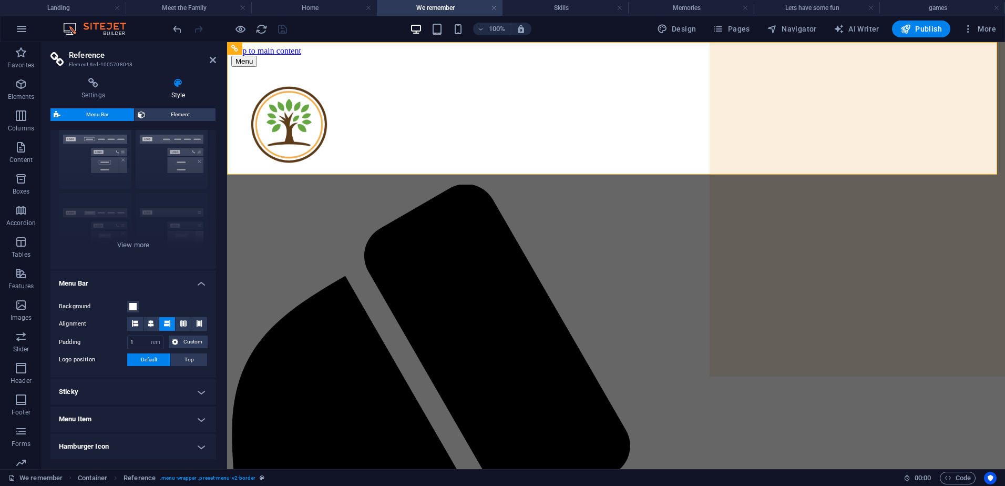
scroll to position [133, 0]
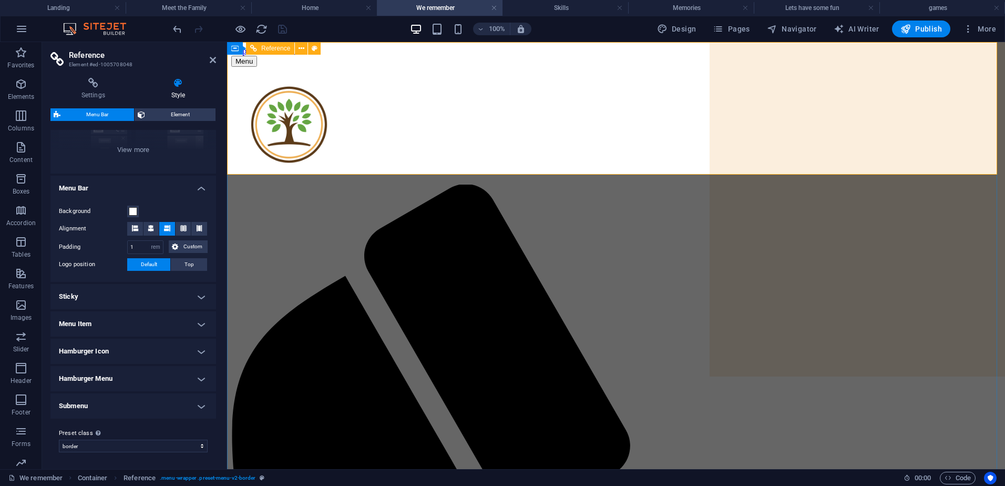
click at [339, 85] on div at bounding box center [615, 126] width 769 height 118
click at [144, 444] on select "care border Add preset class" at bounding box center [133, 445] width 149 height 13
click at [59, 439] on select "care border Add preset class" at bounding box center [133, 445] width 149 height 13
select select "preset-menu-v2-border"
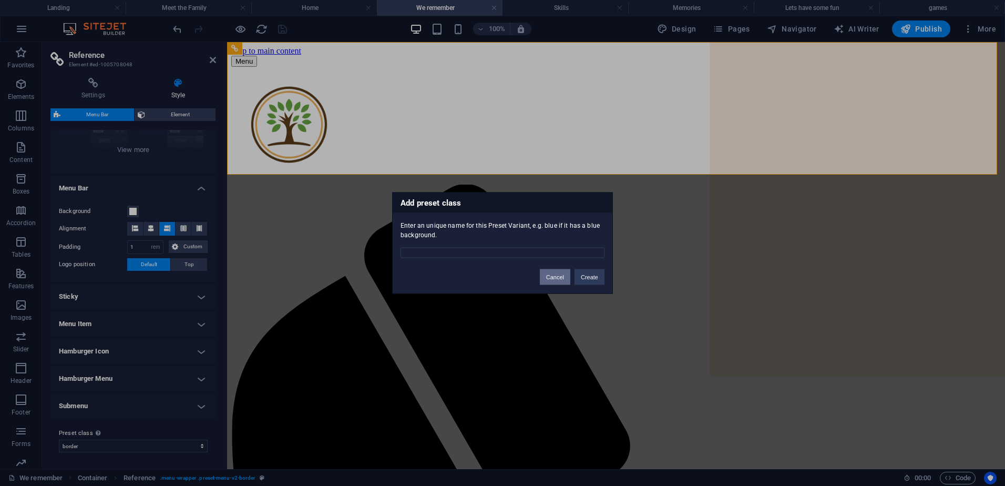
click at [560, 274] on button "Cancel" at bounding box center [555, 277] width 30 height 16
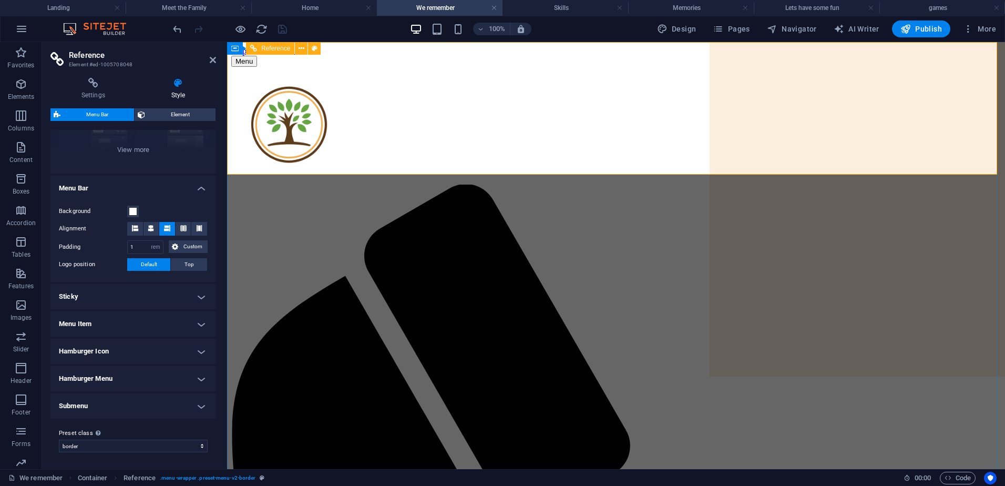
click at [50, 4] on h4 "Landing" at bounding box center [63, 8] width 126 height 12
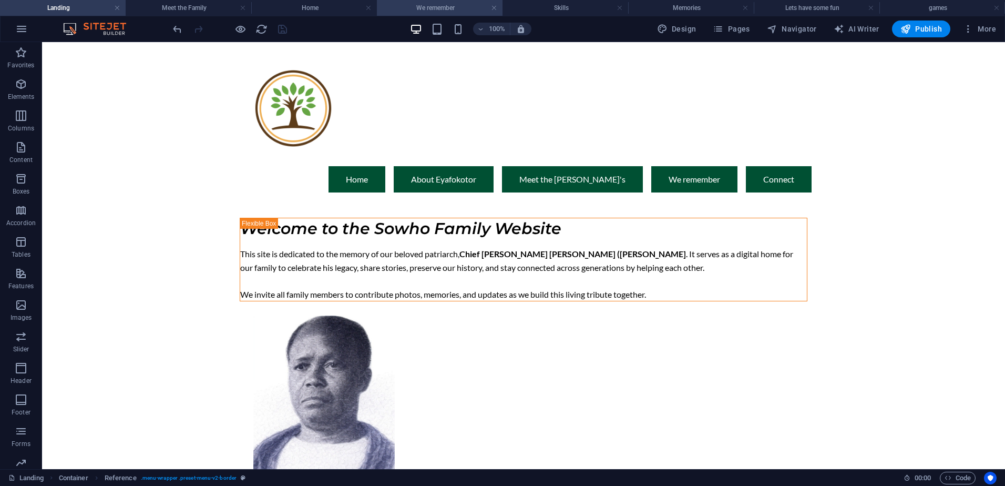
click at [451, 9] on h4 "We remember" at bounding box center [440, 8] width 126 height 12
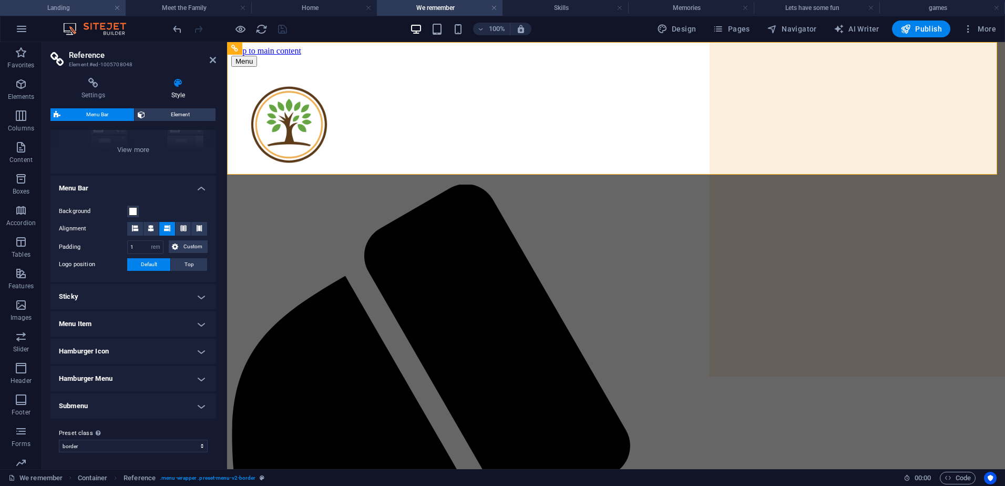
click at [70, 2] on li "Landing" at bounding box center [63, 8] width 126 height 16
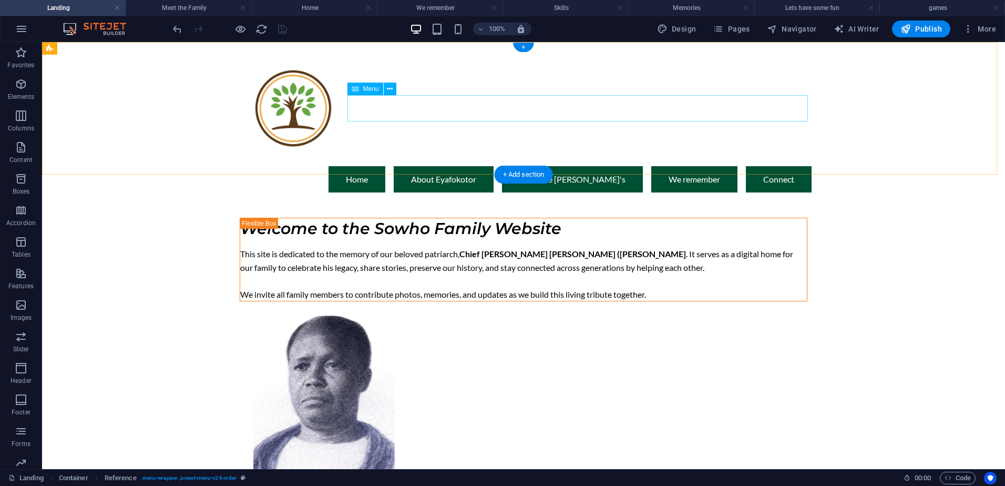
click at [679, 166] on nav "Home About [PERSON_NAME] Meet the Sowho's We remember Connect" at bounding box center [523, 179] width 576 height 26
select select "1"
select select
select select "primary"
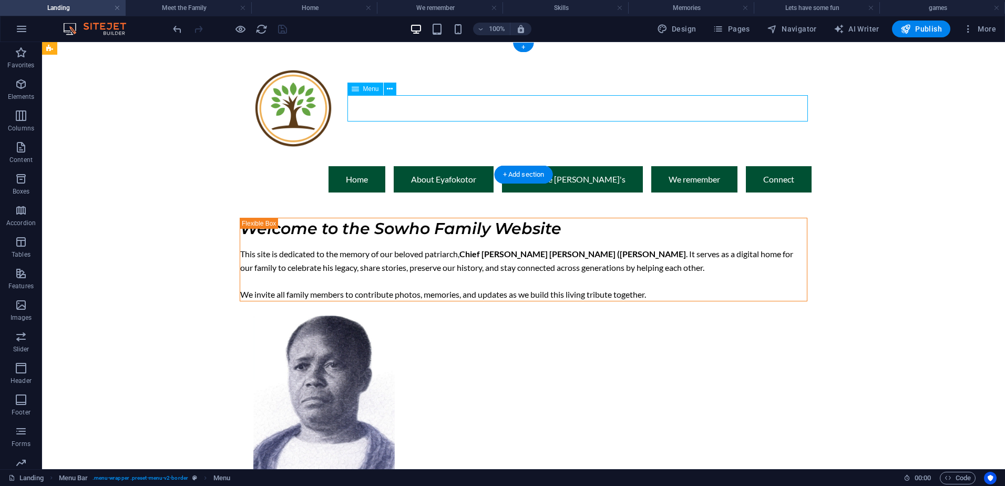
select select "1"
select select
select select "secondary"
select select "2"
select select
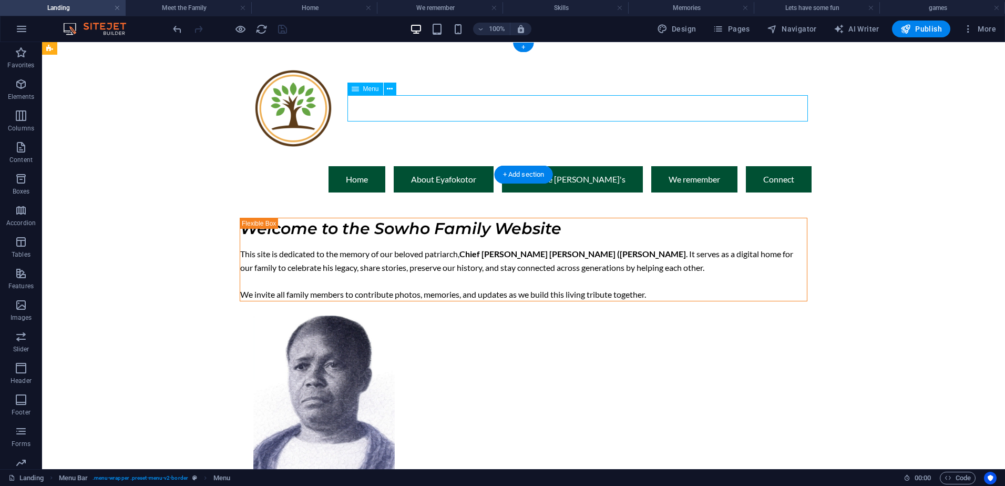
select select "primary"
select select "3"
select select
select select "secondary"
select select "6"
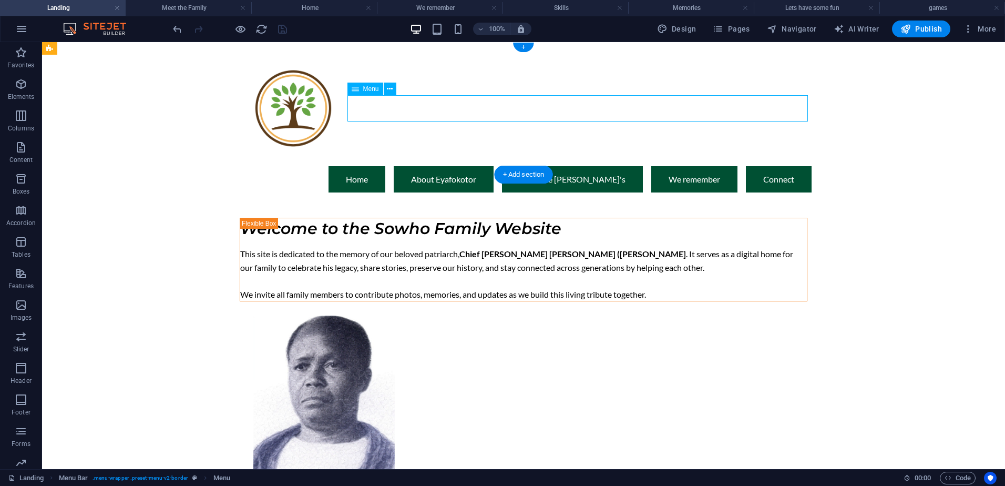
select select
select select "primary"
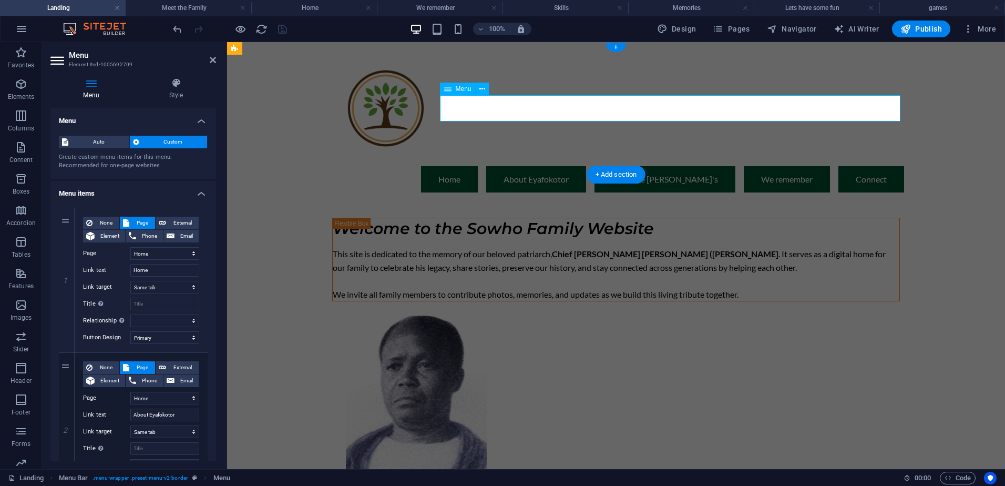
click at [758, 166] on nav "Home About [PERSON_NAME] Meet the Sowho's We remember Connect" at bounding box center [616, 179] width 576 height 26
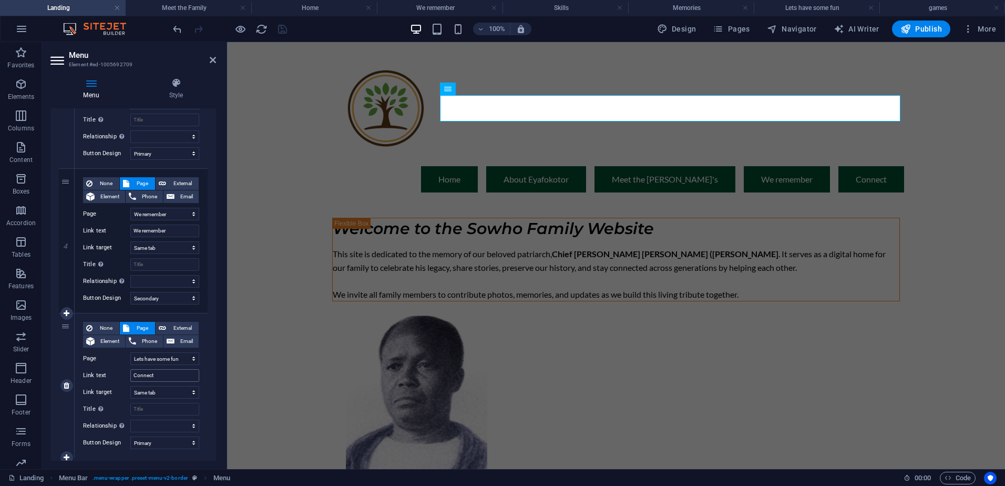
scroll to position [499, 0]
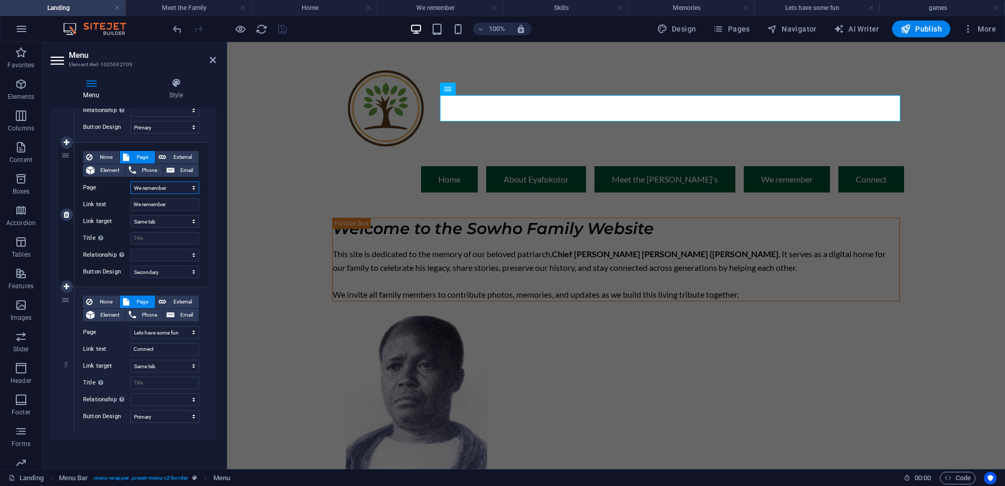
click at [183, 189] on select "Landing Home Meet the Family We remember Skills Memories Lets have some fun gam…" at bounding box center [164, 187] width 69 height 13
click at [130, 181] on select "Landing Home Meet the Family We remember Skills Memories Lets have some fun gam…" at bounding box center [164, 187] width 69 height 13
click at [584, 75] on div "Menu Home About [PERSON_NAME] Meet the Sowho's We remember Connect" at bounding box center [616, 121] width 778 height 159
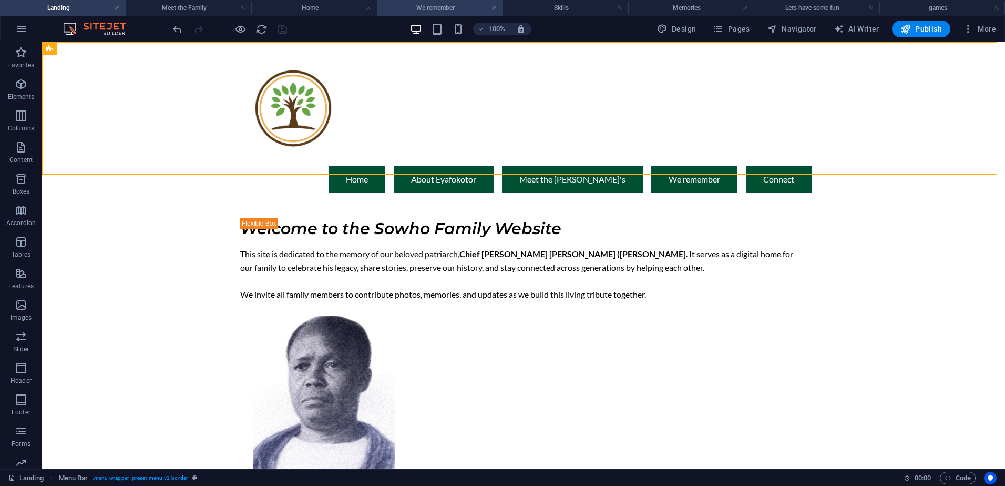
click at [417, 4] on h4 "We remember" at bounding box center [440, 8] width 126 height 12
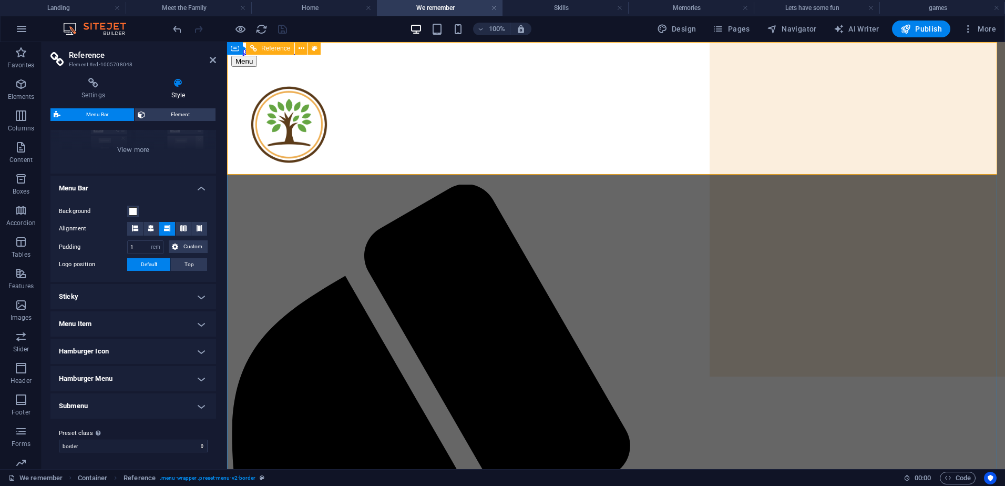
click at [302, 45] on icon at bounding box center [301, 48] width 6 height 11
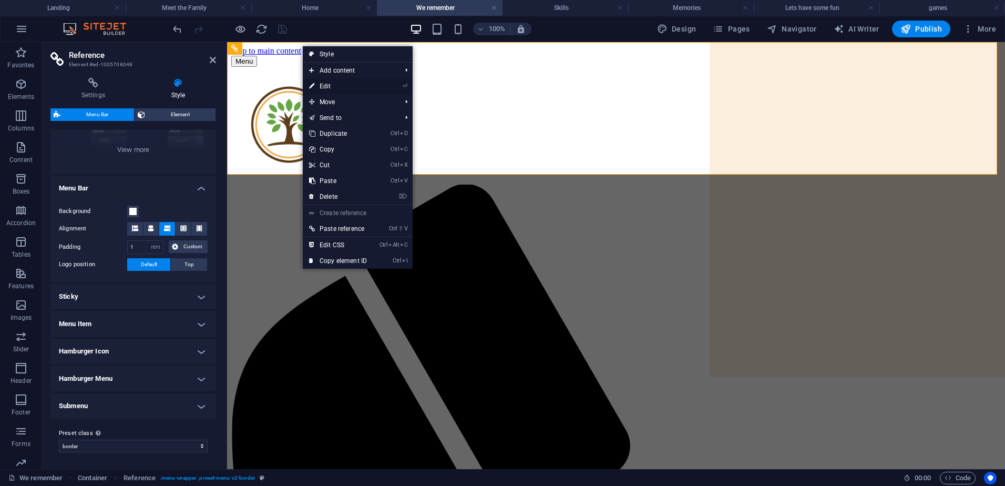
click at [331, 85] on link "⏎ Edit" at bounding box center [338, 86] width 70 height 16
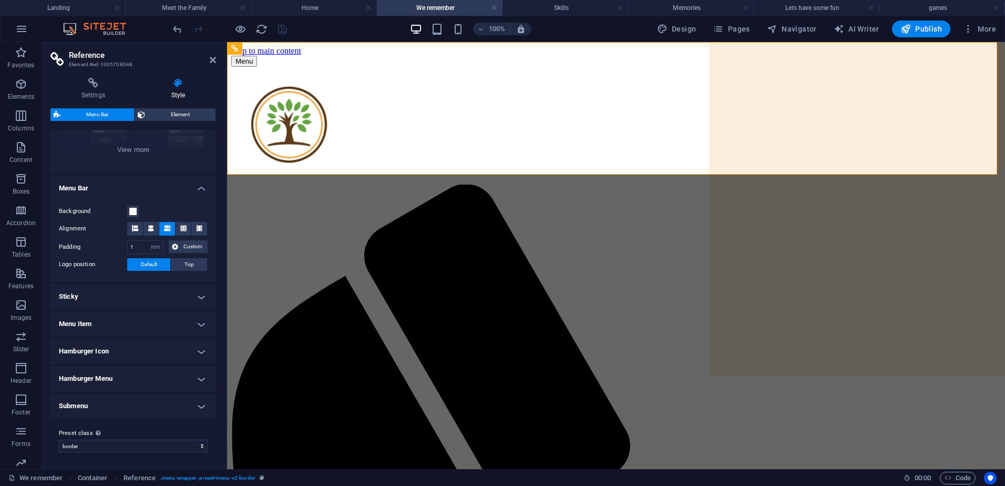
click at [127, 326] on h4 "Menu Item" at bounding box center [133, 323] width 166 height 25
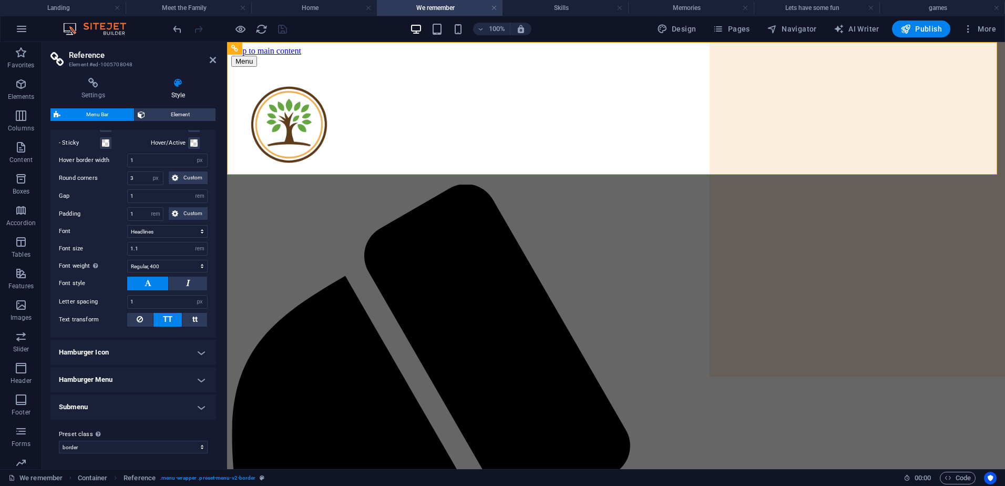
scroll to position [406, 0]
click at [131, 414] on h4 "Submenu" at bounding box center [133, 405] width 166 height 25
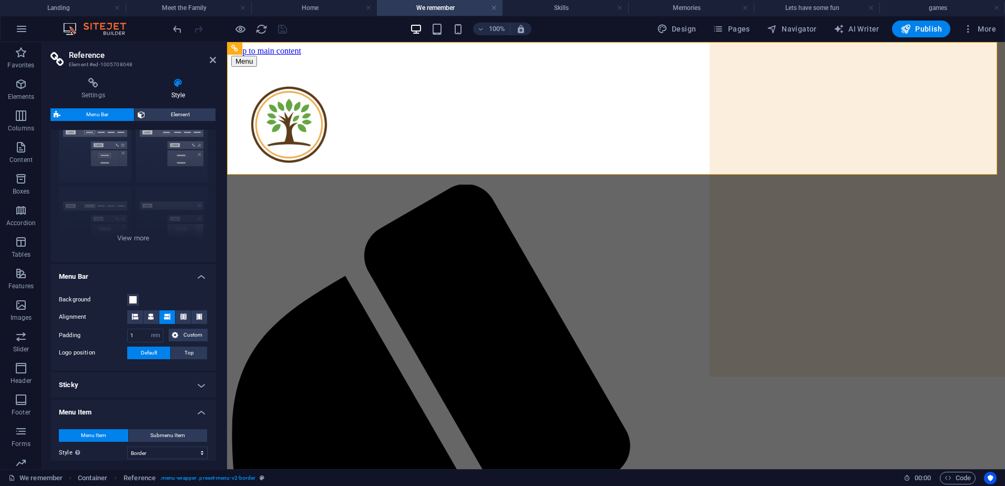
scroll to position [0, 0]
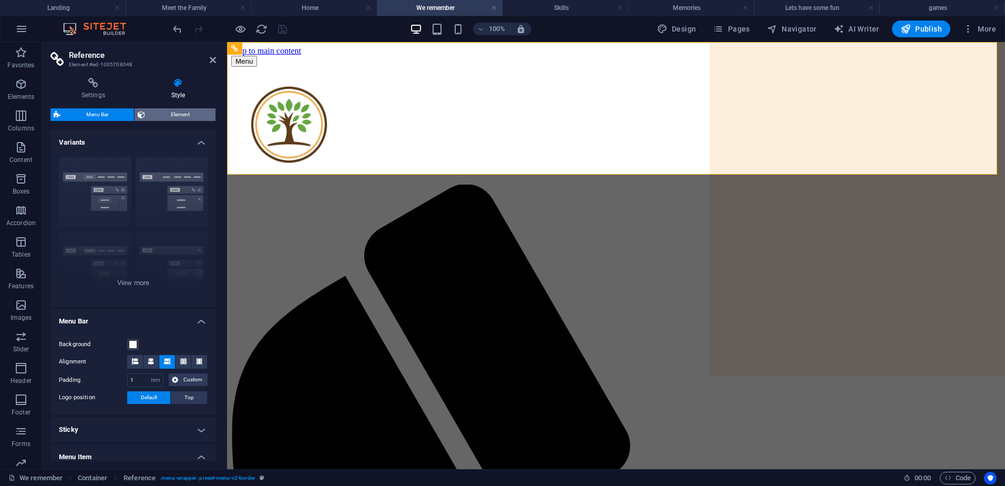
click at [167, 113] on span "Element" at bounding box center [180, 114] width 64 height 13
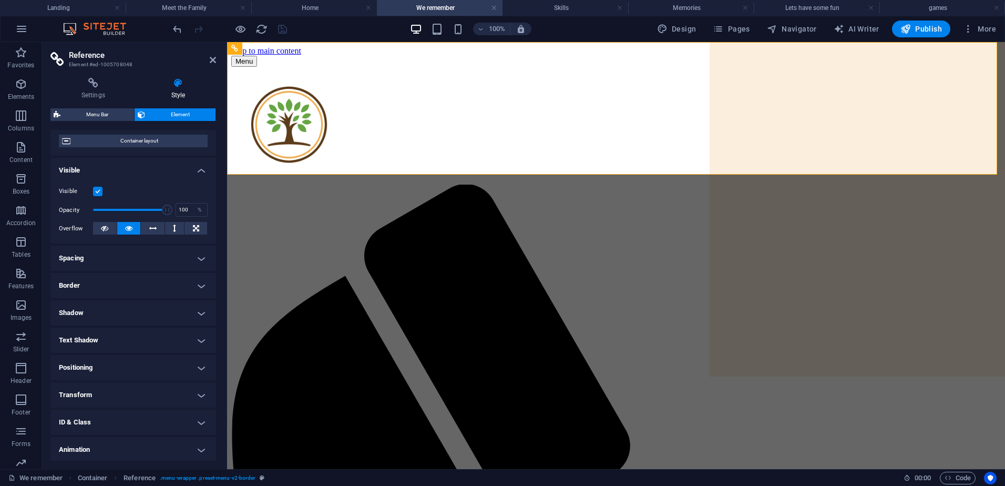
scroll to position [114, 0]
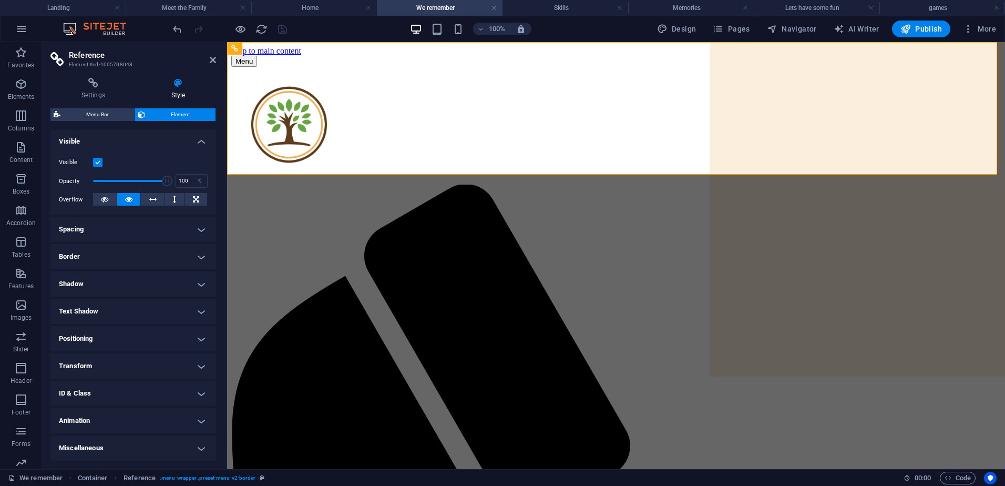
click at [138, 315] on h4 "Text Shadow" at bounding box center [133, 310] width 166 height 25
click at [81, 87] on icon at bounding box center [93, 83] width 86 height 11
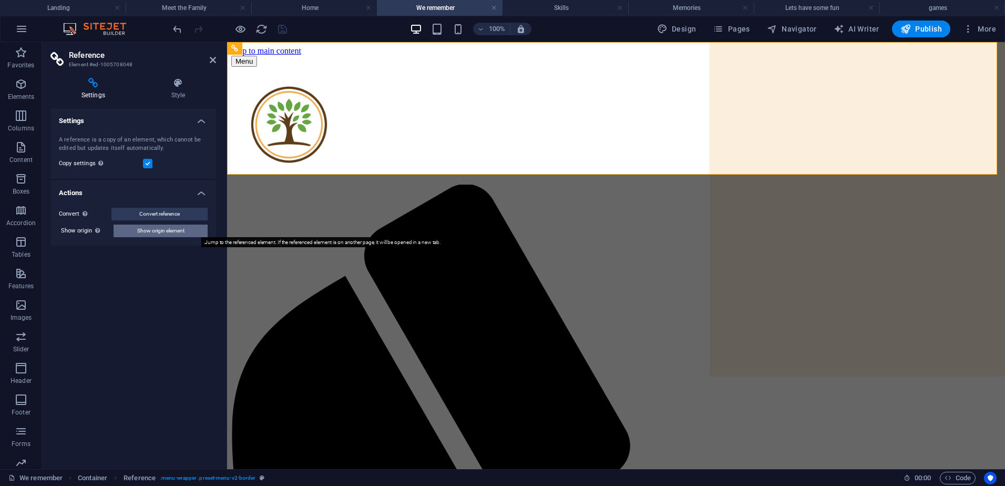
click at [166, 229] on span "Show origin element" at bounding box center [160, 230] width 47 height 13
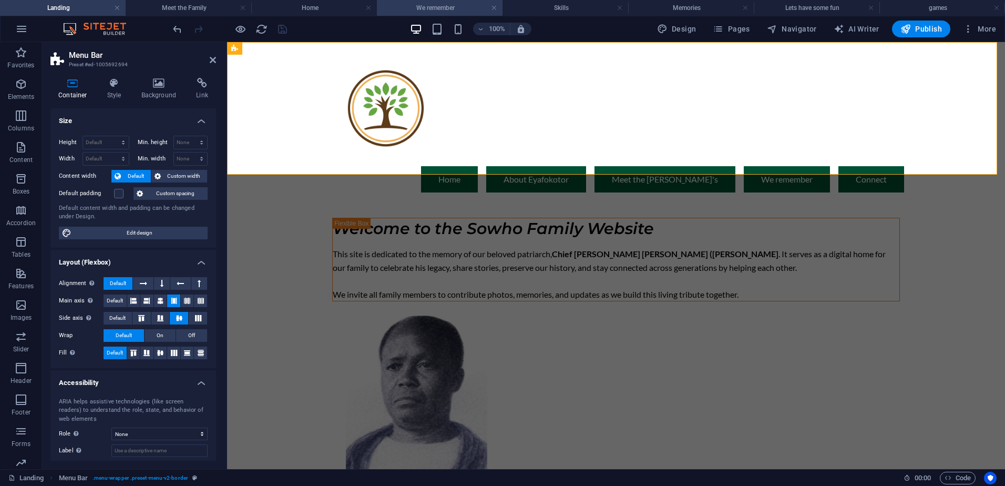
click at [449, 8] on h4 "We remember" at bounding box center [440, 8] width 126 height 12
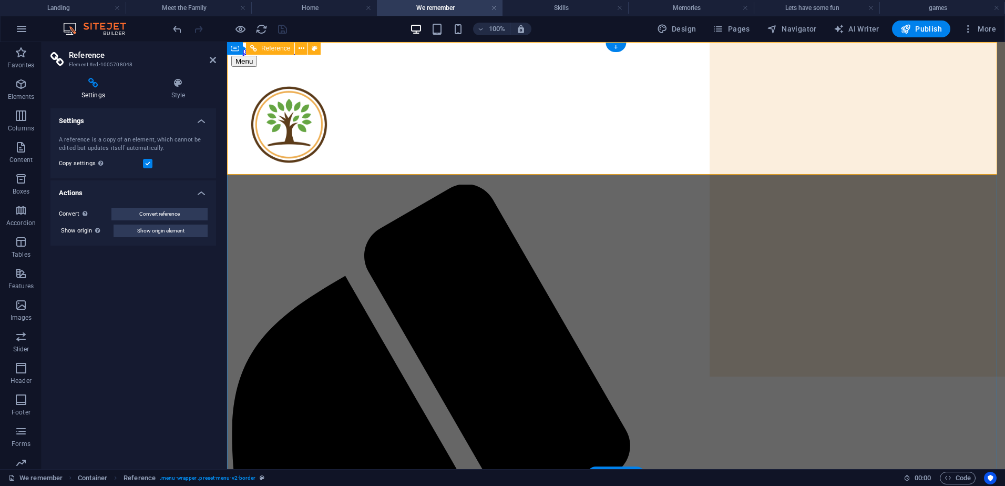
click at [146, 164] on label at bounding box center [147, 163] width 9 height 9
click at [0, 0] on input "Copy settings Use the same settings (flex, animation, position, style) as for t…" at bounding box center [0, 0] width 0 height 0
click at [144, 163] on label at bounding box center [147, 163] width 9 height 9
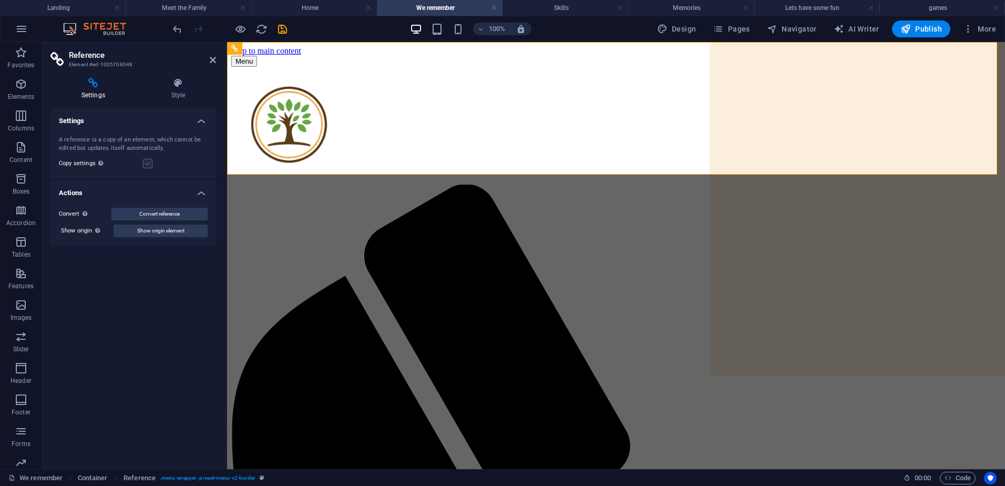
click at [0, 0] on input "Copy settings Use the same settings (flex, animation, position, style) as for t…" at bounding box center [0, 0] width 0 height 0
click at [173, 215] on span "Convert reference" at bounding box center [159, 214] width 40 height 13
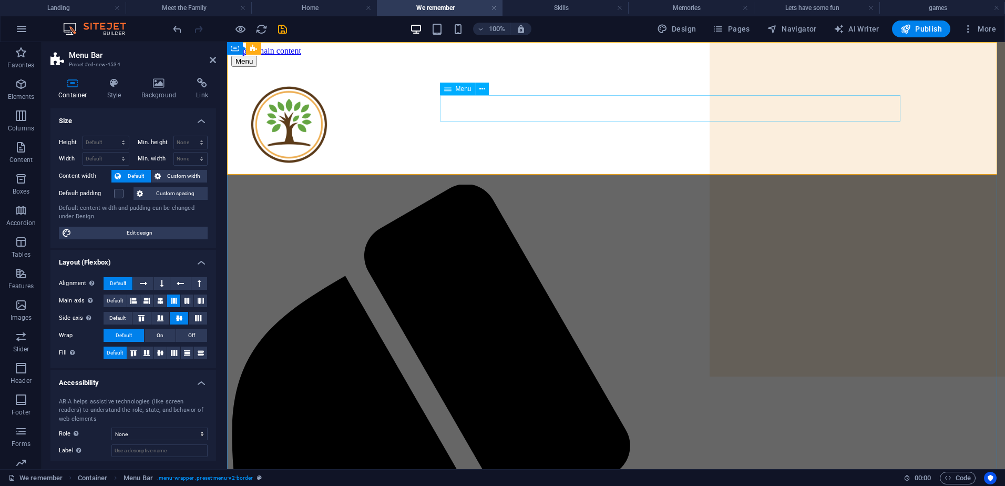
click at [120, 85] on icon at bounding box center [114, 83] width 30 height 11
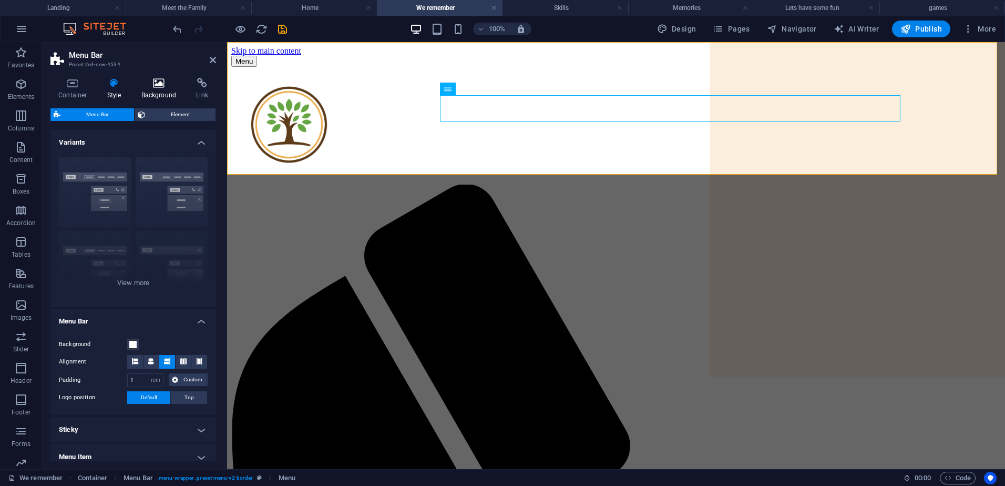
click at [176, 94] on h4 "Background" at bounding box center [160, 89] width 55 height 22
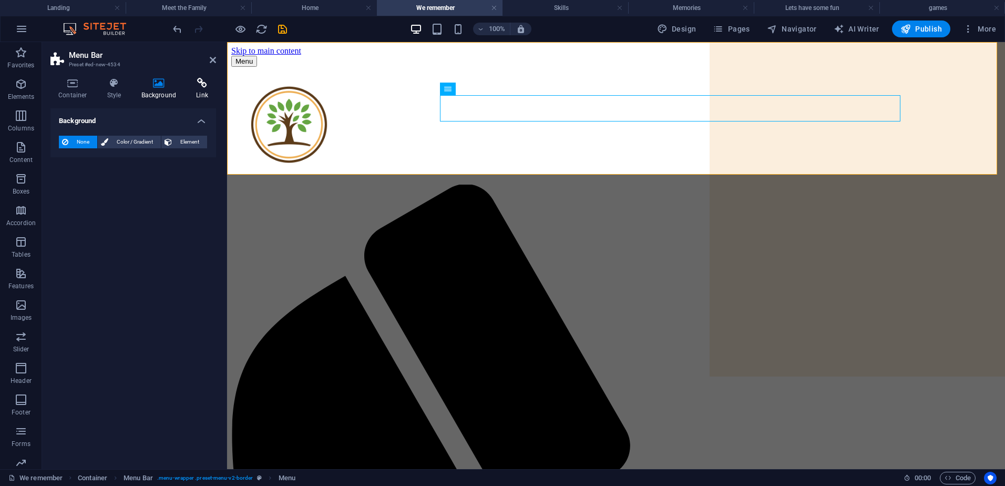
click at [208, 89] on h4 "Link" at bounding box center [202, 89] width 28 height 22
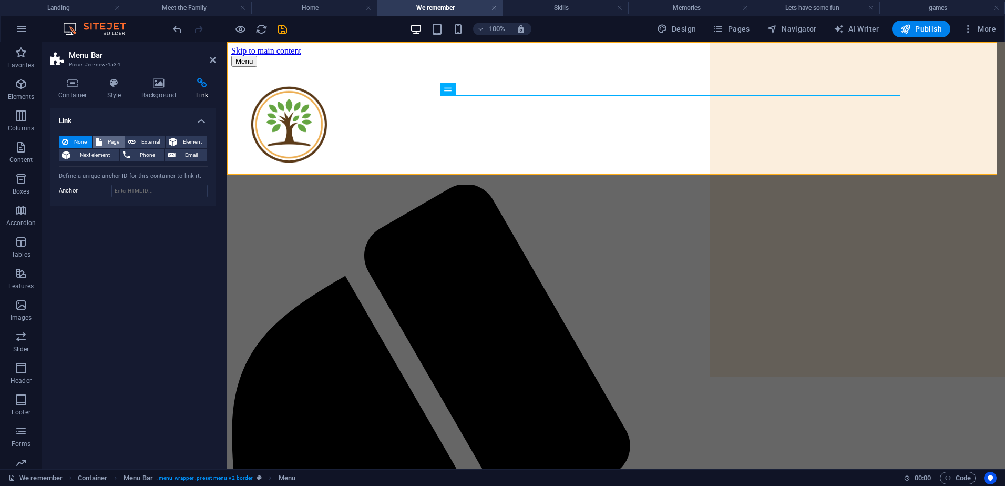
click at [111, 139] on span "Page" at bounding box center [113, 142] width 16 height 13
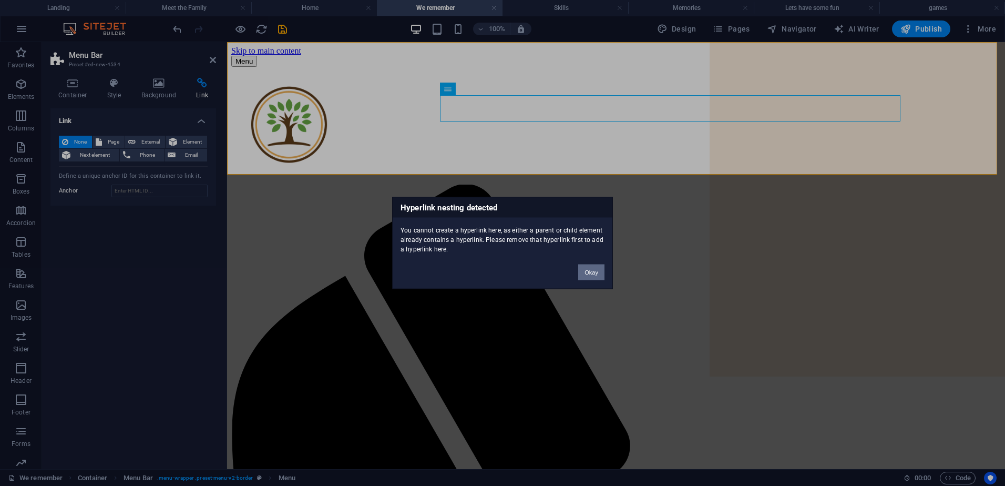
click at [589, 275] on button "Okay" at bounding box center [591, 272] width 26 height 16
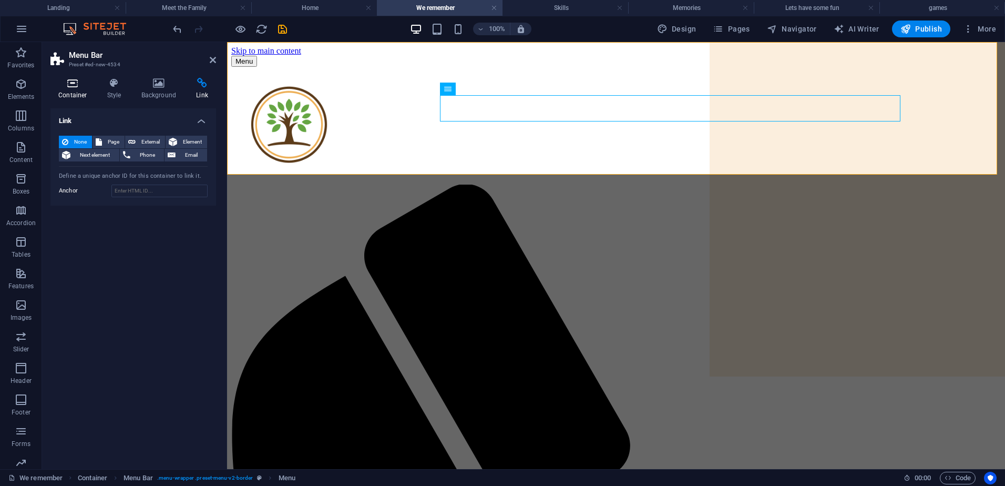
click at [77, 88] on h4 "Container" at bounding box center [74, 89] width 49 height 22
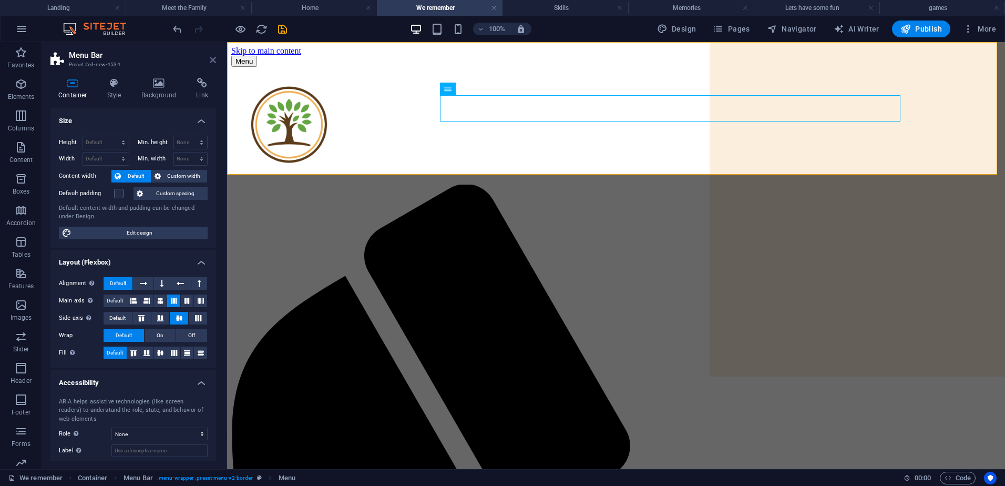
click at [214, 63] on icon at bounding box center [213, 60] width 6 height 8
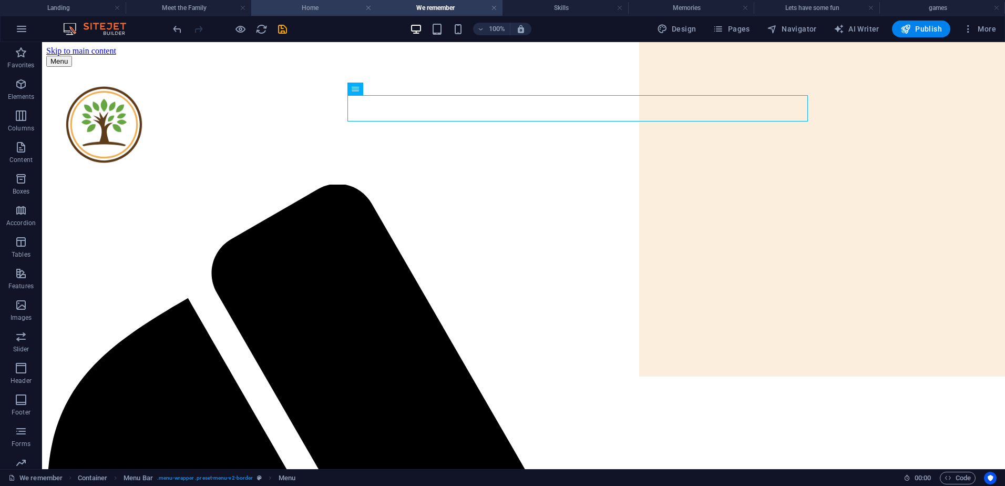
click at [310, 8] on h4 "Home" at bounding box center [314, 8] width 126 height 12
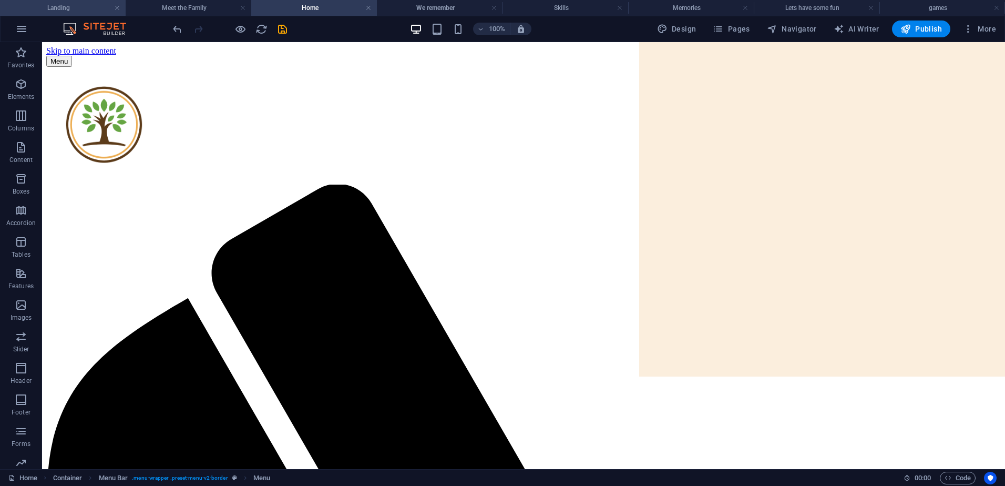
click at [75, 6] on h4 "Landing" at bounding box center [63, 8] width 126 height 12
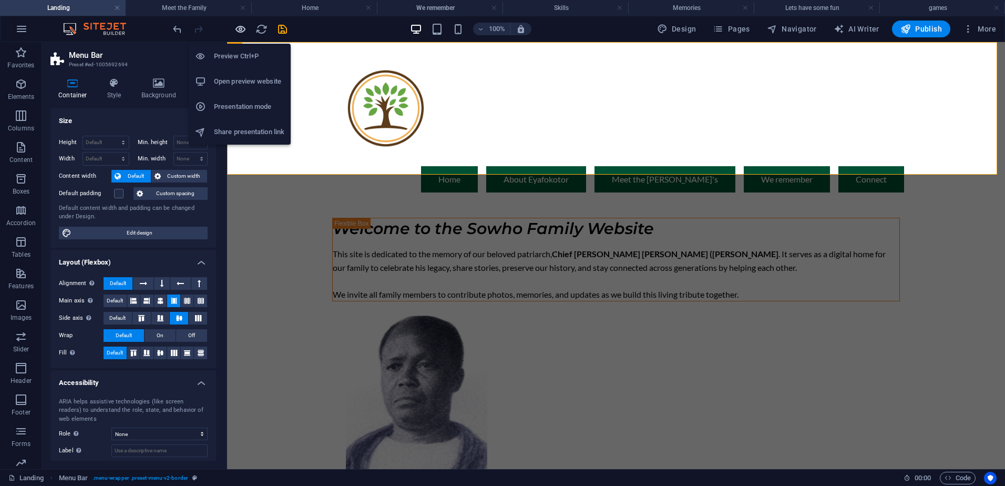
click at [240, 29] on icon "button" at bounding box center [240, 29] width 12 height 12
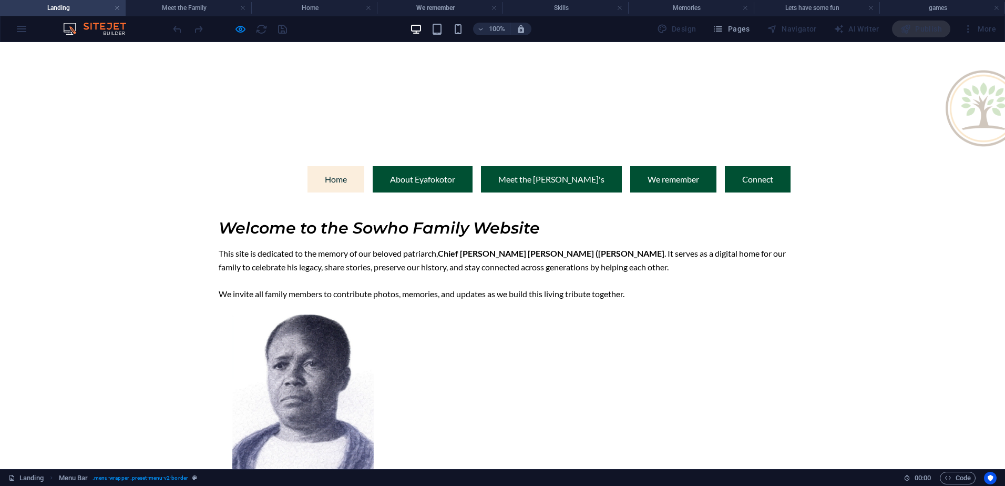
click at [362, 166] on link "Home" at bounding box center [335, 179] width 57 height 26
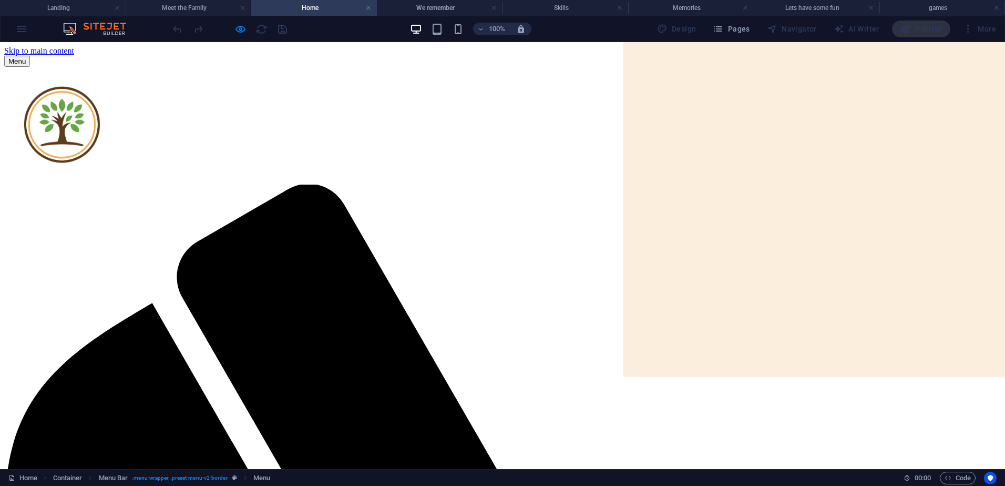
click at [120, 112] on img at bounding box center [62, 125] width 116 height 116
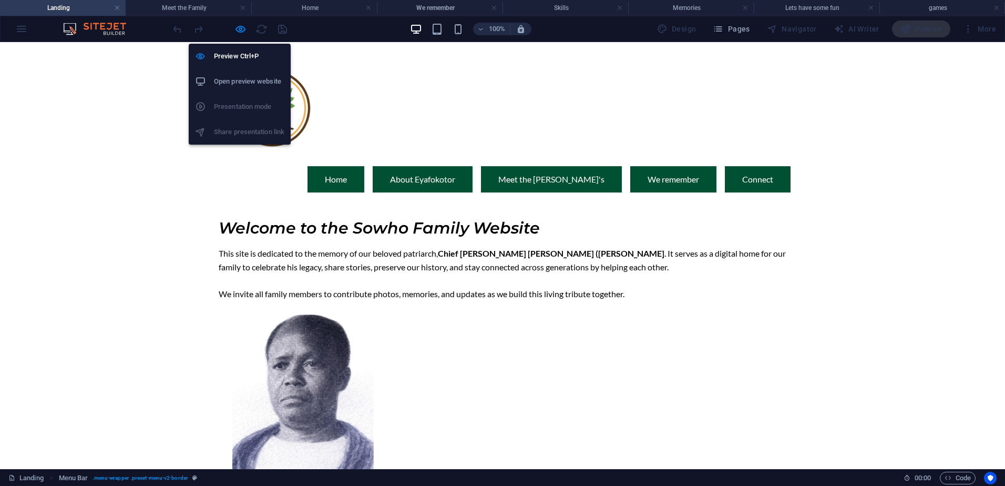
click at [242, 75] on h6 "Open preview website" at bounding box center [249, 81] width 70 height 13
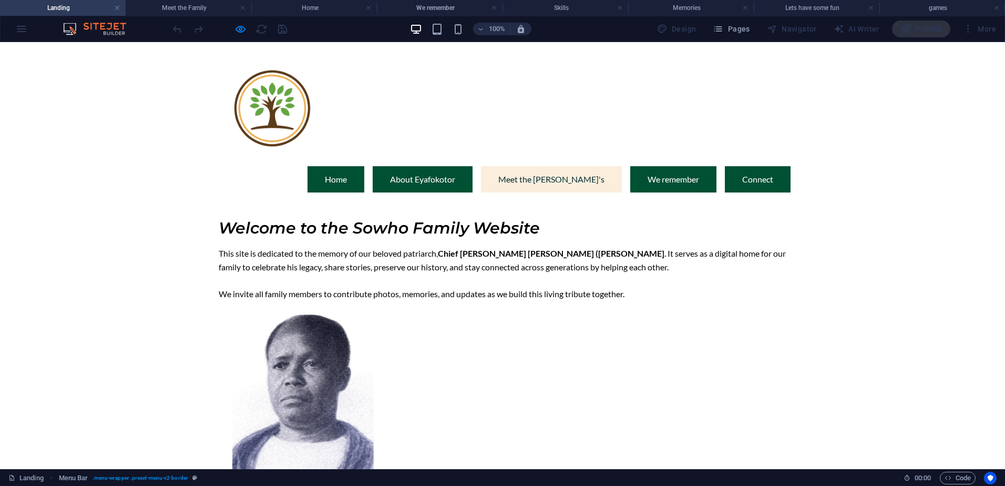
click at [570, 166] on link "Meet the [PERSON_NAME]'s" at bounding box center [551, 179] width 141 height 26
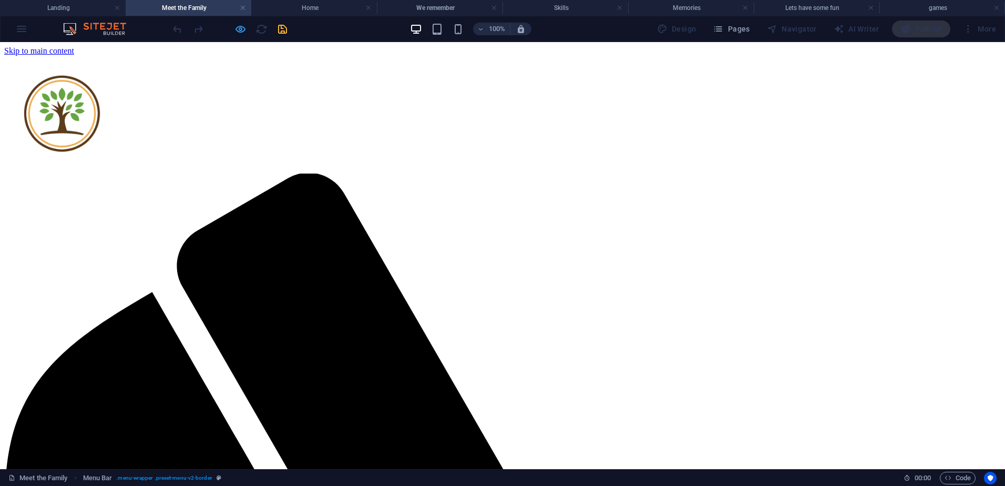
click at [246, 31] on div at bounding box center [230, 28] width 118 height 17
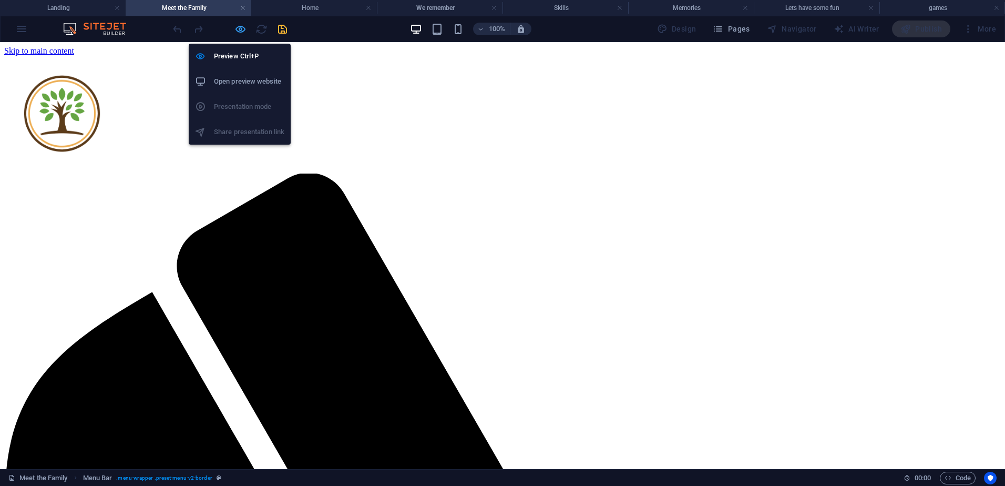
click at [244, 30] on icon "button" at bounding box center [240, 29] width 12 height 12
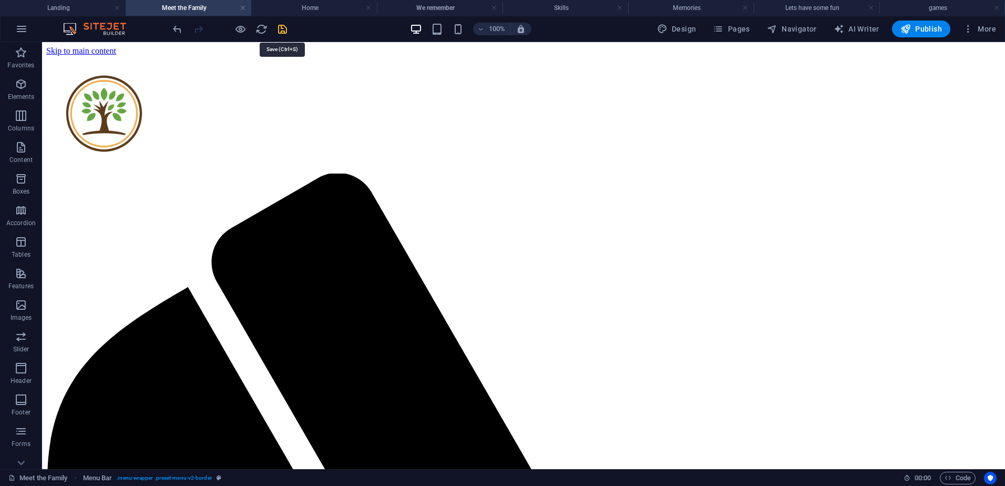
click at [279, 29] on icon "save" at bounding box center [282, 29] width 12 height 12
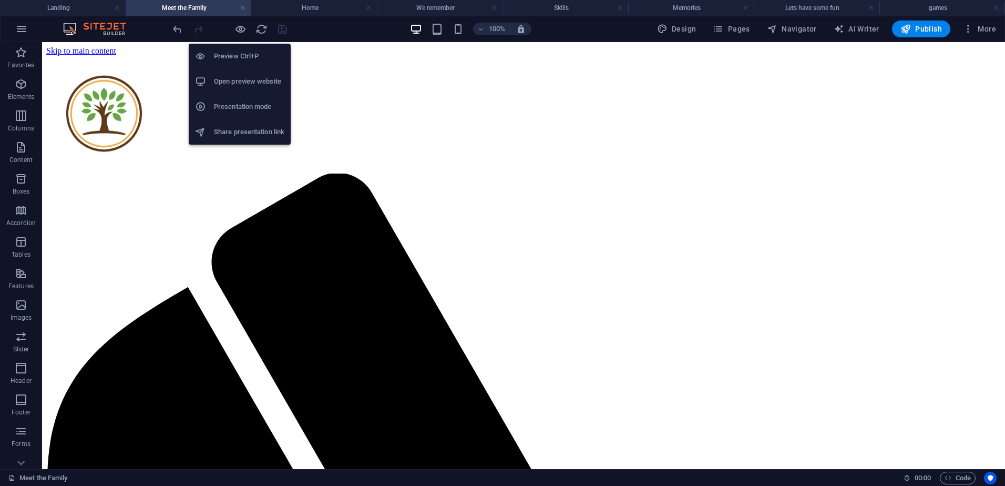
click at [245, 74] on li "Open preview website" at bounding box center [240, 81] width 102 height 25
click at [238, 83] on h6 "Open preview website" at bounding box center [249, 81] width 70 height 13
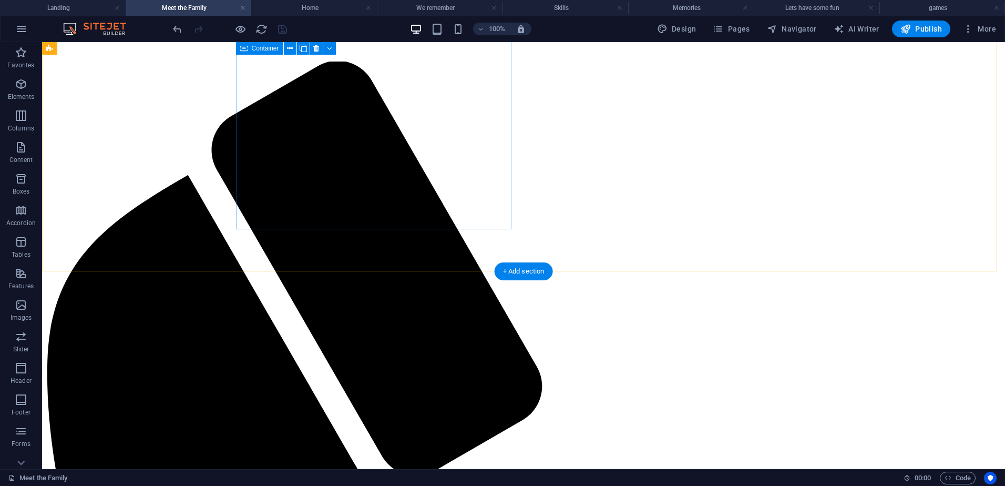
scroll to position [0, 0]
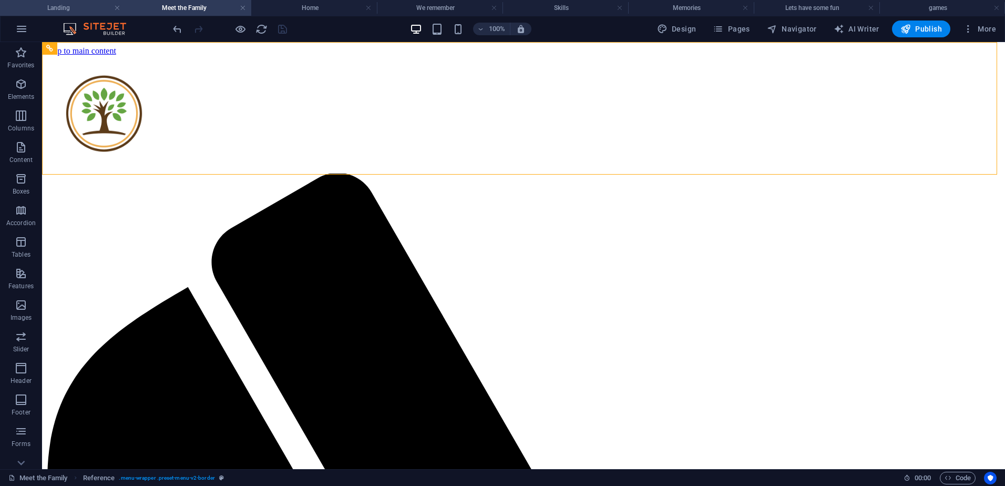
click at [59, 14] on li "Landing" at bounding box center [63, 8] width 126 height 16
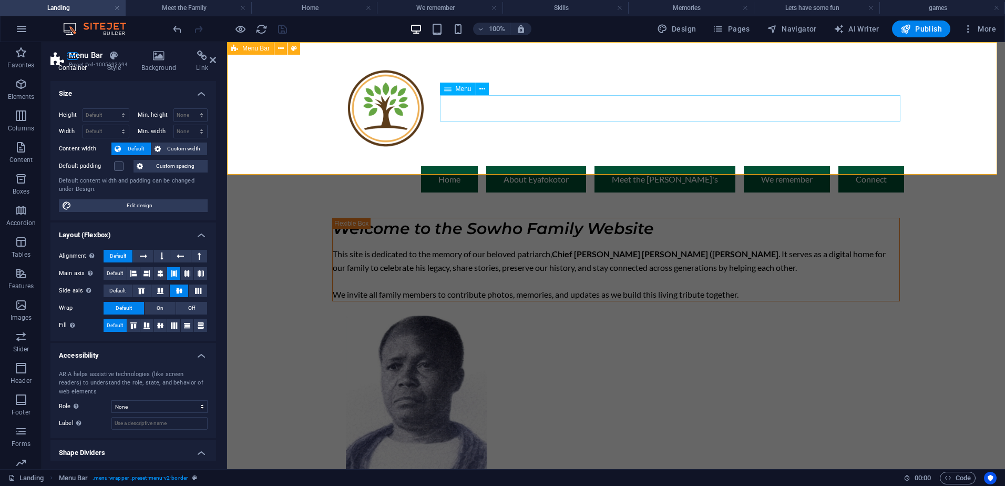
click at [667, 166] on nav "Home About [PERSON_NAME] Meet the Sowho's We remember Connect" at bounding box center [616, 179] width 576 height 26
select select "1"
select select
select select "primary"
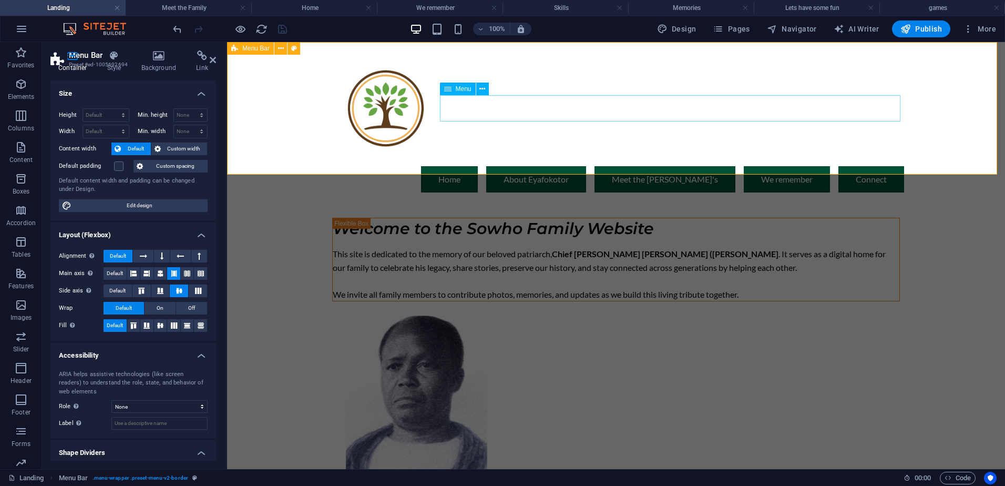
select select "1"
select select
select select "secondary"
select select "2"
select select
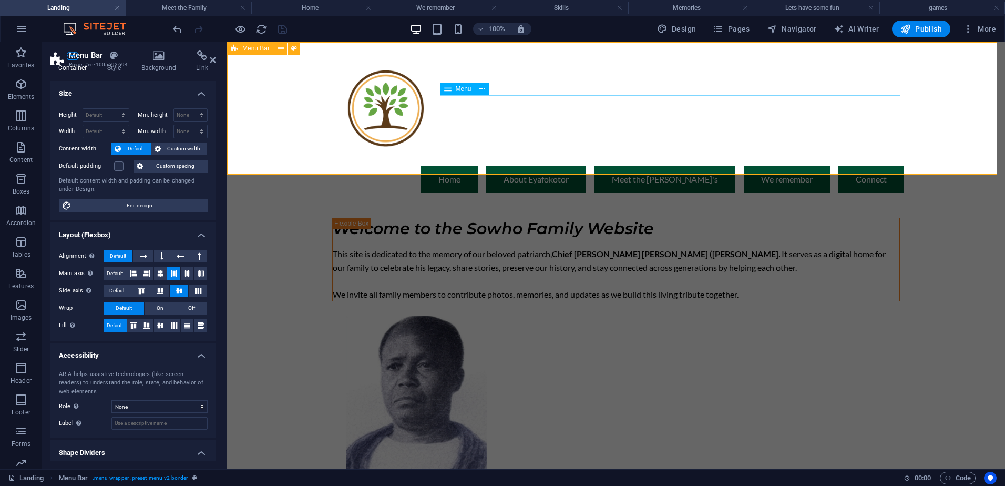
select select "primary"
select select "3"
select select
select select "secondary"
select select "6"
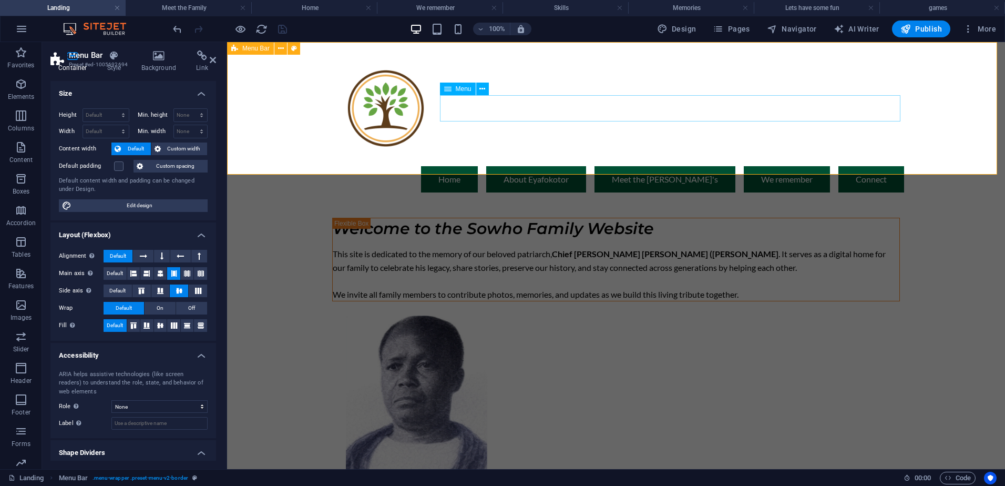
select select
select select "primary"
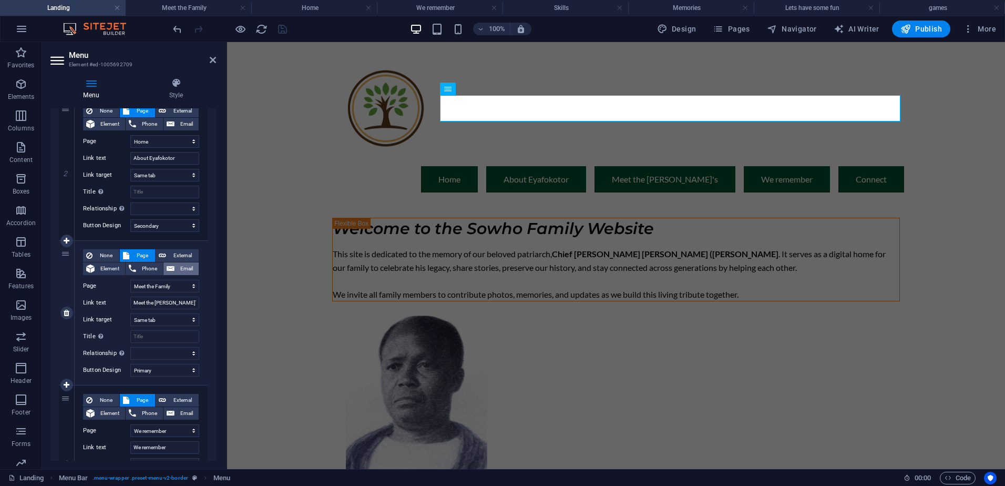
scroll to position [263, 0]
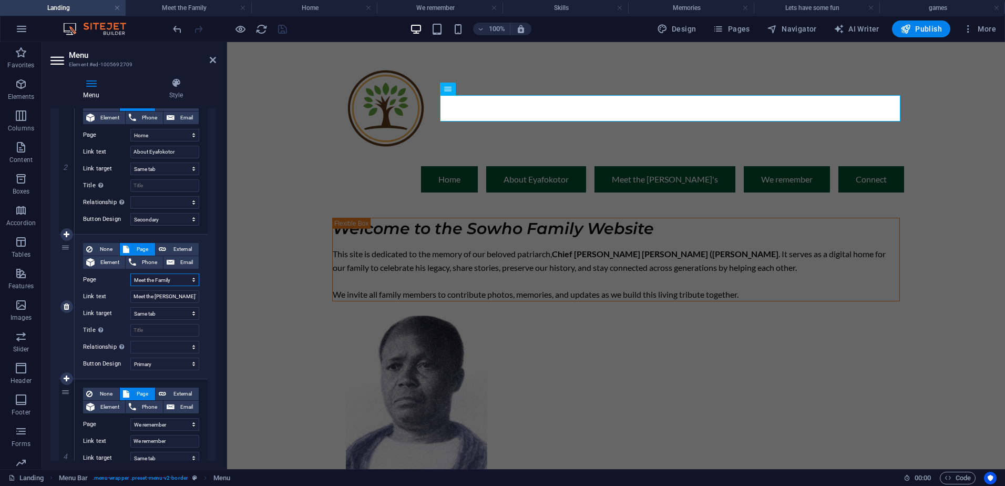
click at [188, 278] on select "Landing Home Meet the Family We remember Skills Memories Lets have some fun gam…" at bounding box center [164, 279] width 69 height 13
click at [130, 273] on select "Landing Home Meet the Family We remember Skills Memories Lets have some fun gam…" at bounding box center [164, 279] width 69 height 13
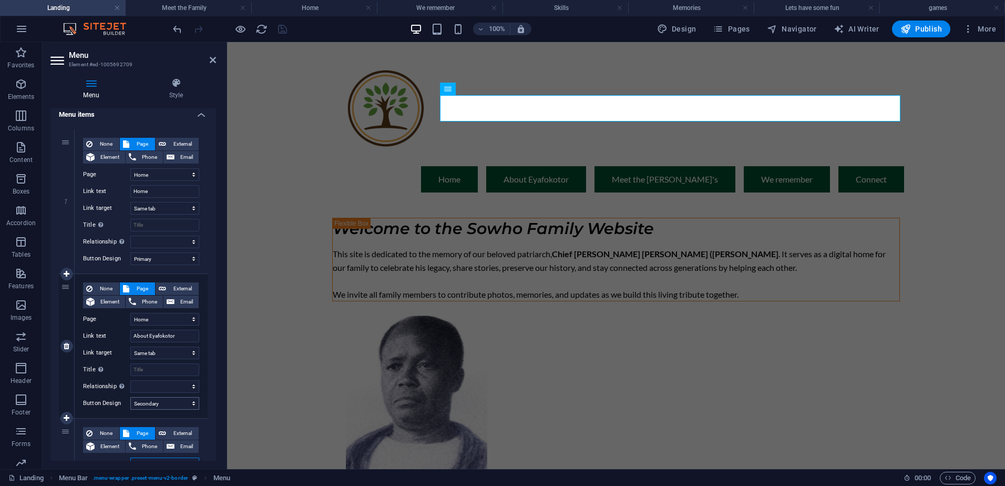
scroll to position [0, 0]
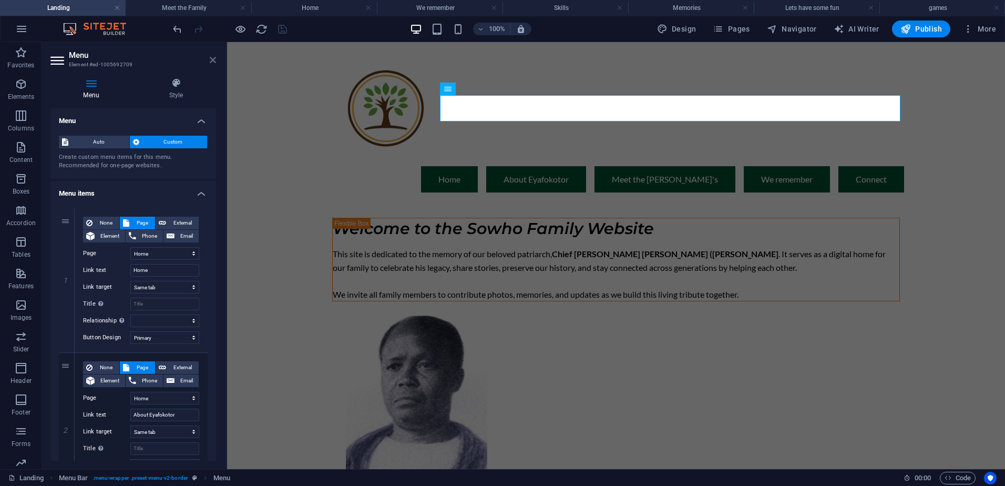
click at [213, 59] on icon at bounding box center [213, 60] width 6 height 8
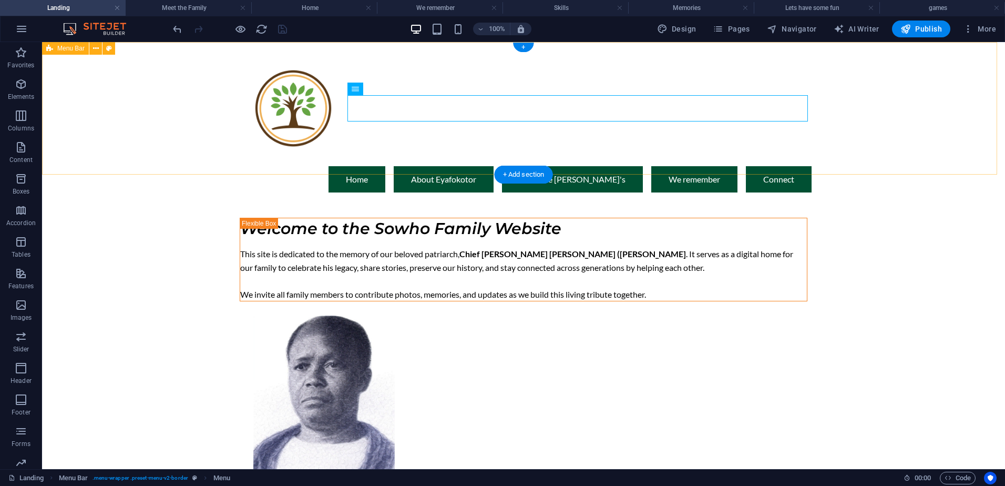
click at [154, 109] on div "Menu Home About [PERSON_NAME] Meet the Sowho's We remember Connect" at bounding box center [523, 121] width 963 height 159
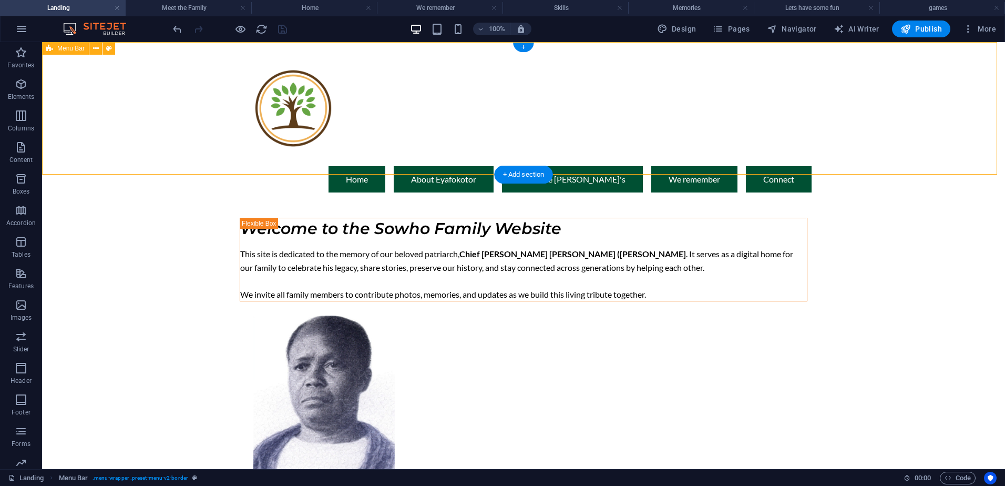
click at [151, 81] on div "Menu Home About [PERSON_NAME] Meet the Sowho's We remember Connect" at bounding box center [523, 121] width 963 height 159
click at [210, 8] on h4 "Meet the Family" at bounding box center [189, 8] width 126 height 12
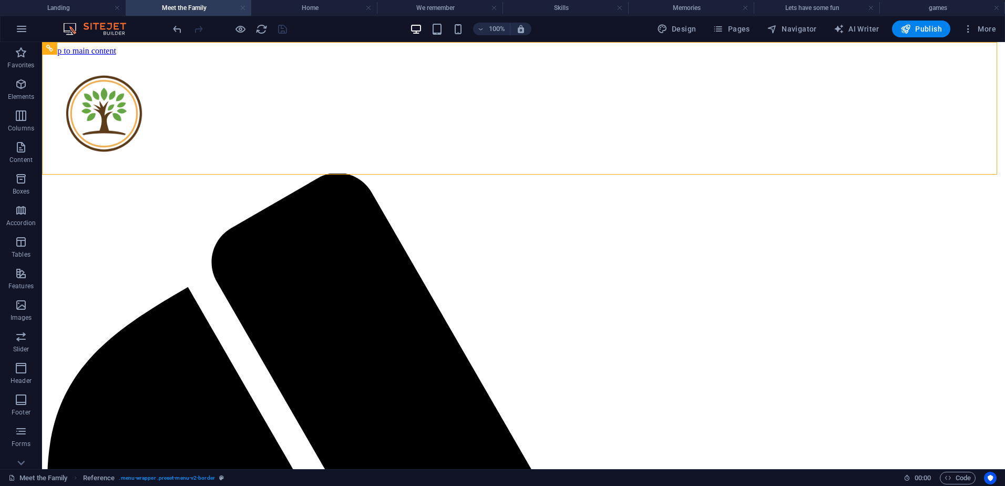
click at [241, 4] on link at bounding box center [243, 8] width 6 height 10
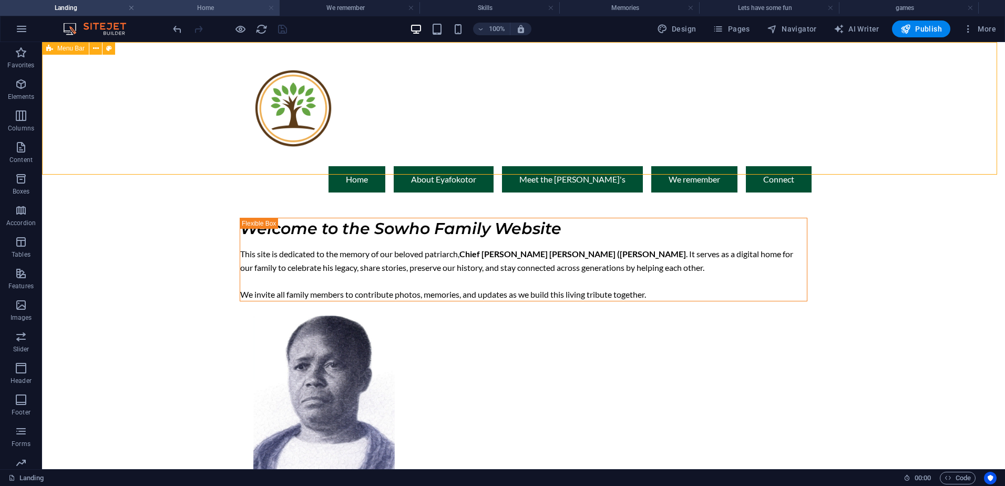
click at [273, 7] on link at bounding box center [271, 8] width 6 height 10
click at [268, 8] on link at bounding box center [271, 8] width 6 height 10
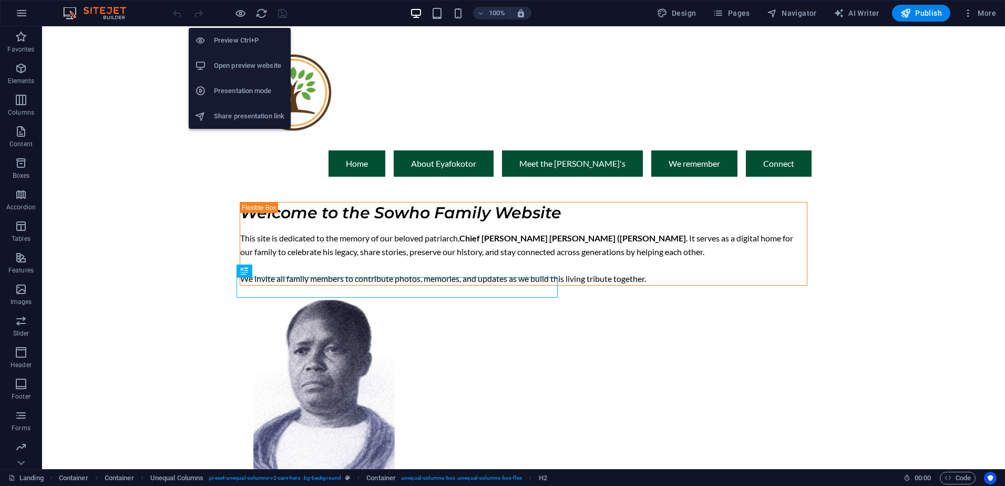
click at [230, 11] on div at bounding box center [230, 13] width 118 height 17
click at [238, 12] on icon "button" at bounding box center [240, 13] width 12 height 12
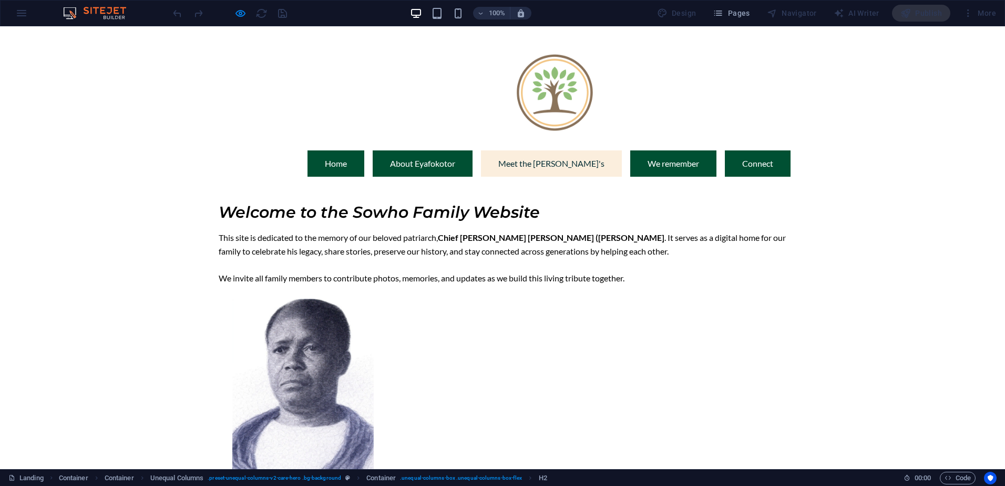
click at [580, 150] on link "Meet the [PERSON_NAME]'s" at bounding box center [551, 163] width 141 height 26
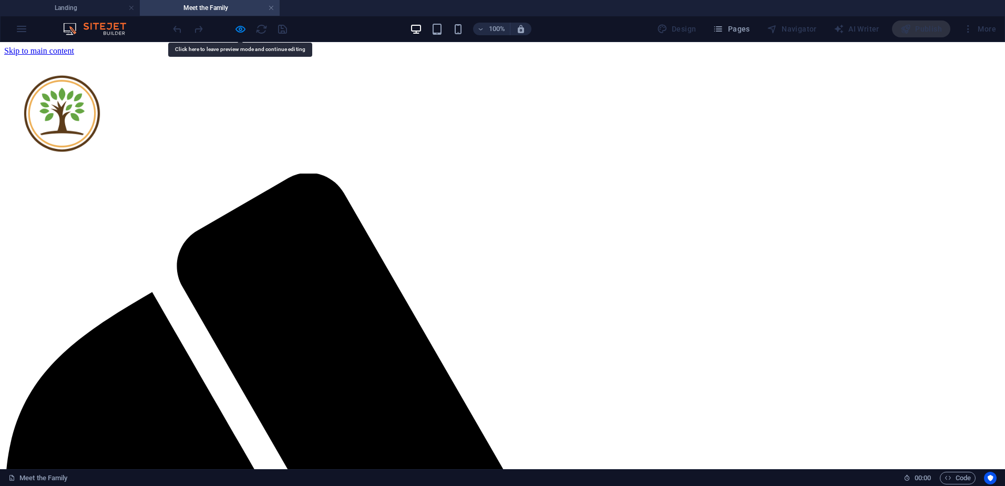
click at [269, 9] on link at bounding box center [271, 8] width 6 height 10
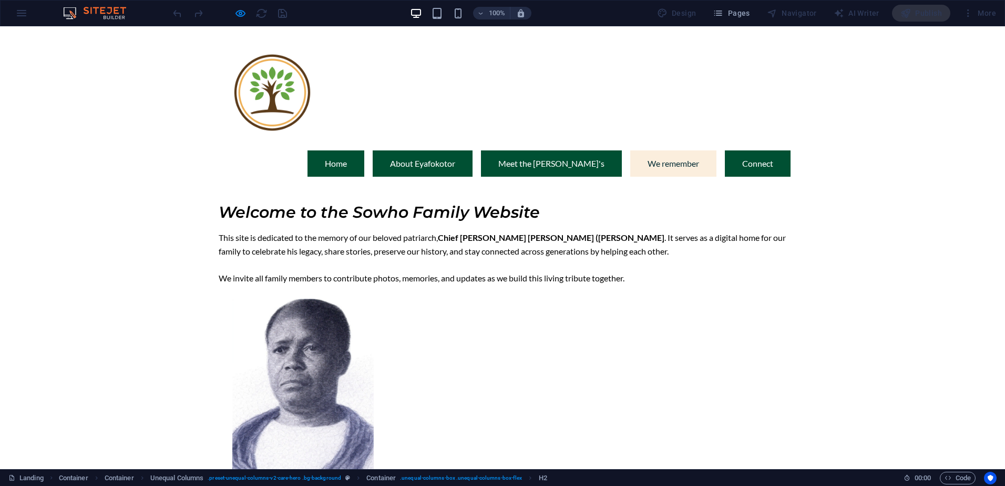
click at [655, 150] on link "We remember" at bounding box center [673, 163] width 86 height 26
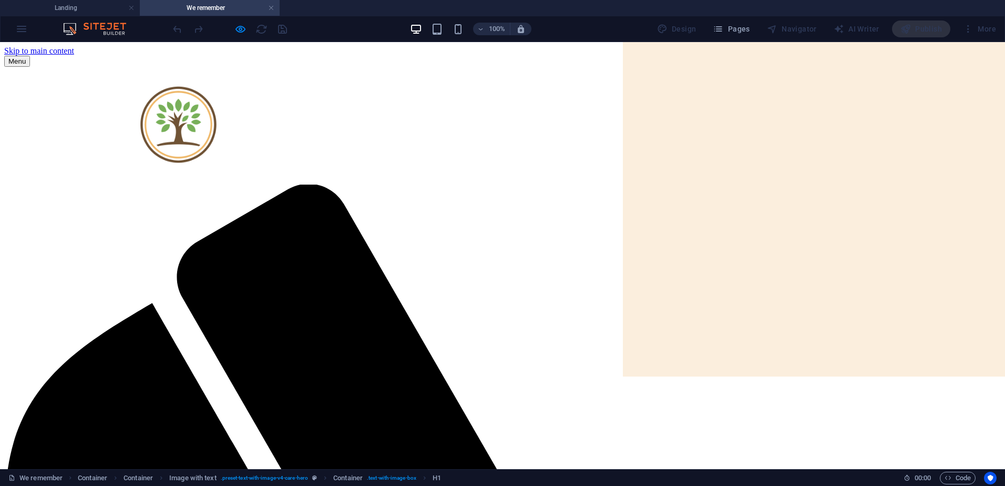
drag, startPoint x: 651, startPoint y: 168, endPoint x: 663, endPoint y: 168, distance: 12.1
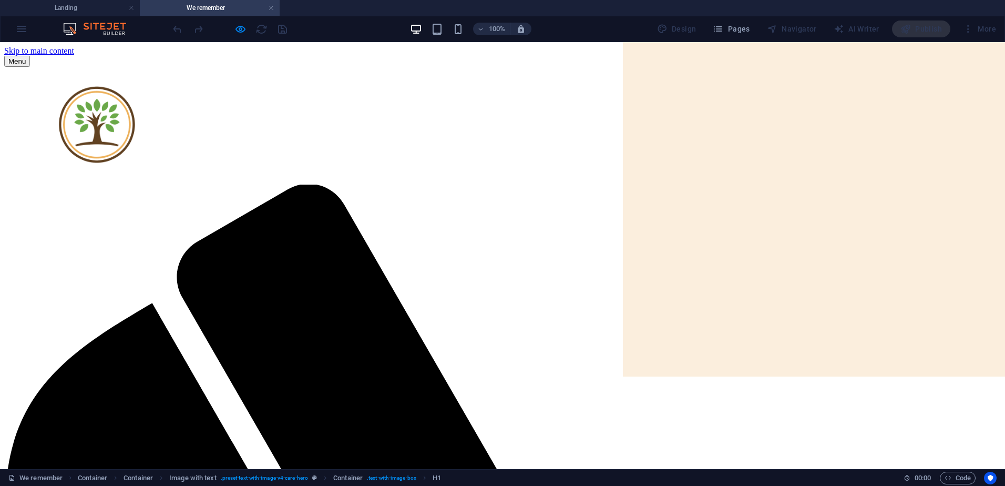
drag, startPoint x: 487, startPoint y: 158, endPoint x: 428, endPoint y: 157, distance: 58.9
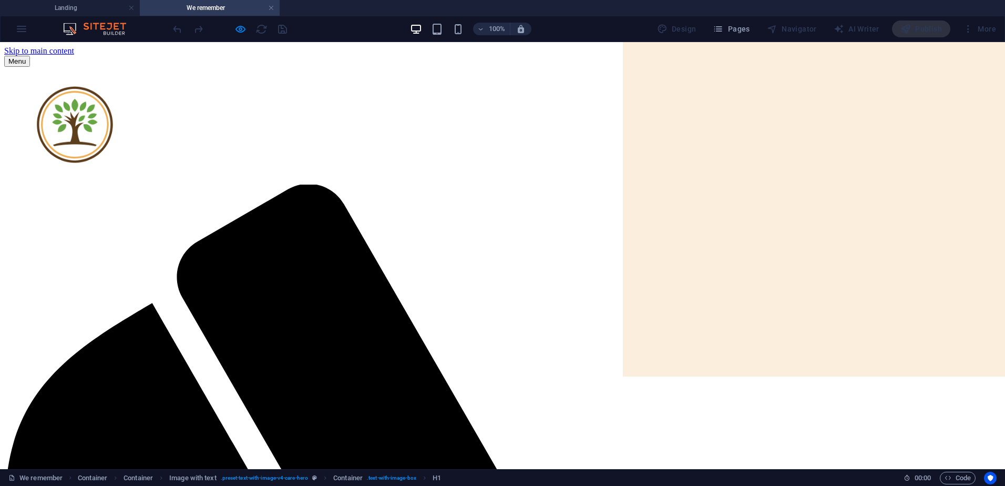
drag, startPoint x: 667, startPoint y: 164, endPoint x: 687, endPoint y: 164, distance: 20.0
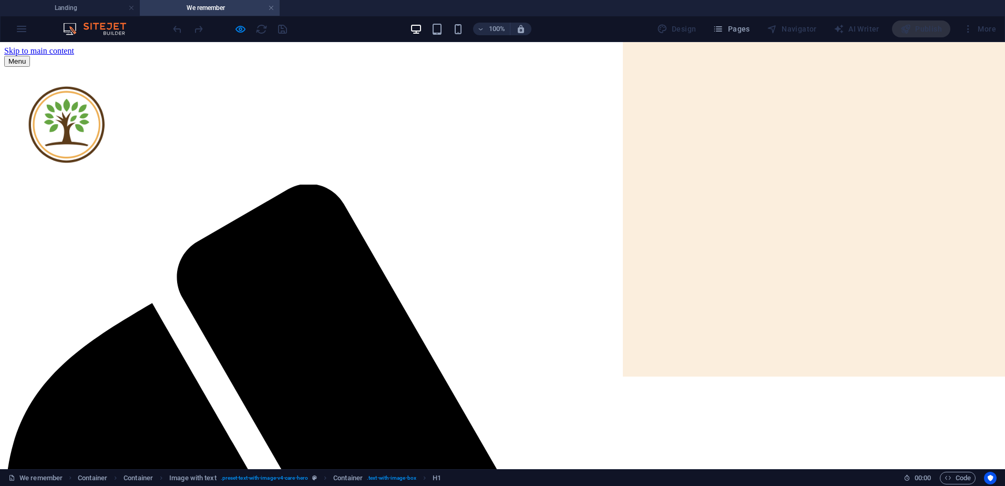
drag, startPoint x: 572, startPoint y: 165, endPoint x: 478, endPoint y: 133, distance: 99.2
click at [269, 6] on link at bounding box center [271, 8] width 6 height 10
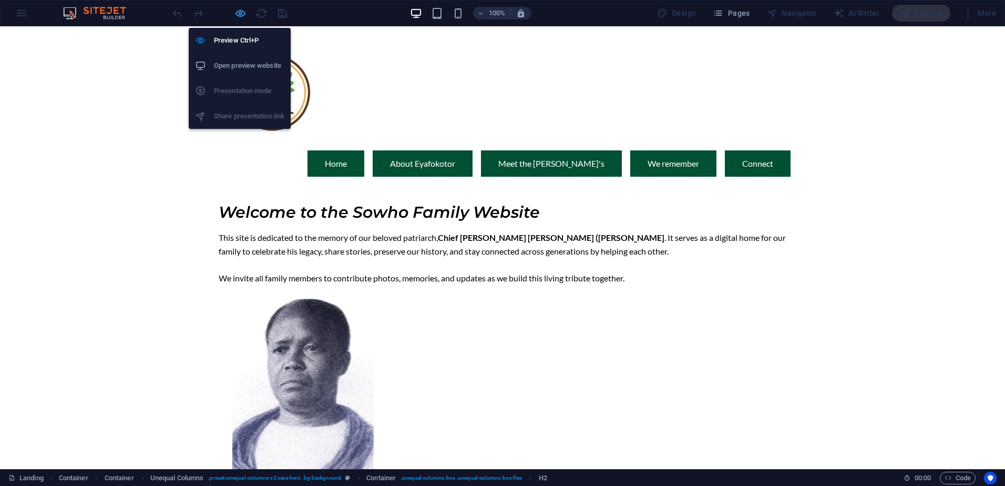
click at [242, 13] on icon "button" at bounding box center [240, 13] width 12 height 12
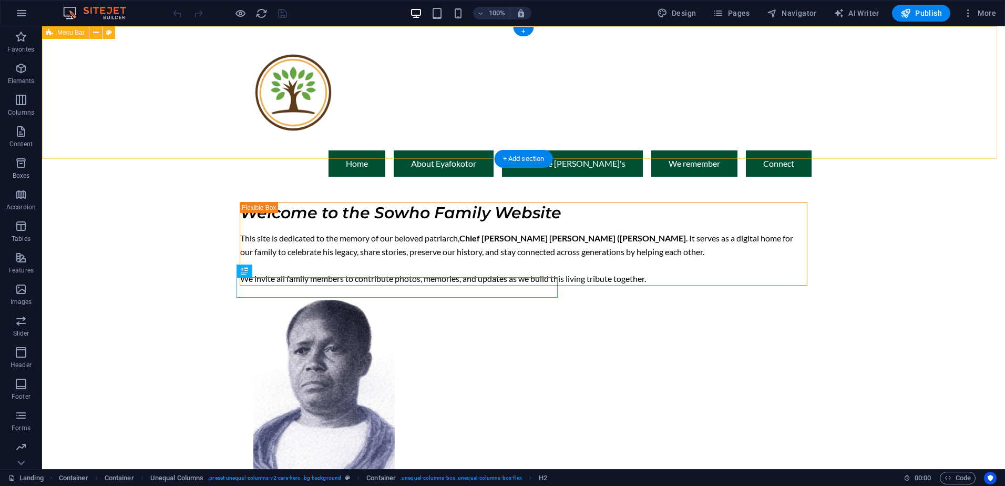
click at [184, 110] on div "Menu Home About [PERSON_NAME] Meet the Sowho's We remember Connect" at bounding box center [523, 105] width 963 height 159
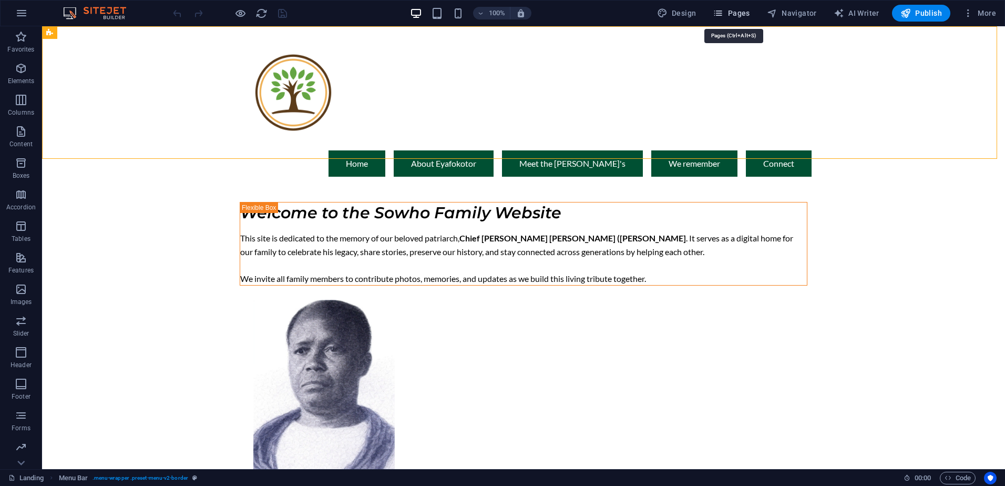
click at [722, 14] on icon "button" at bounding box center [718, 13] width 11 height 11
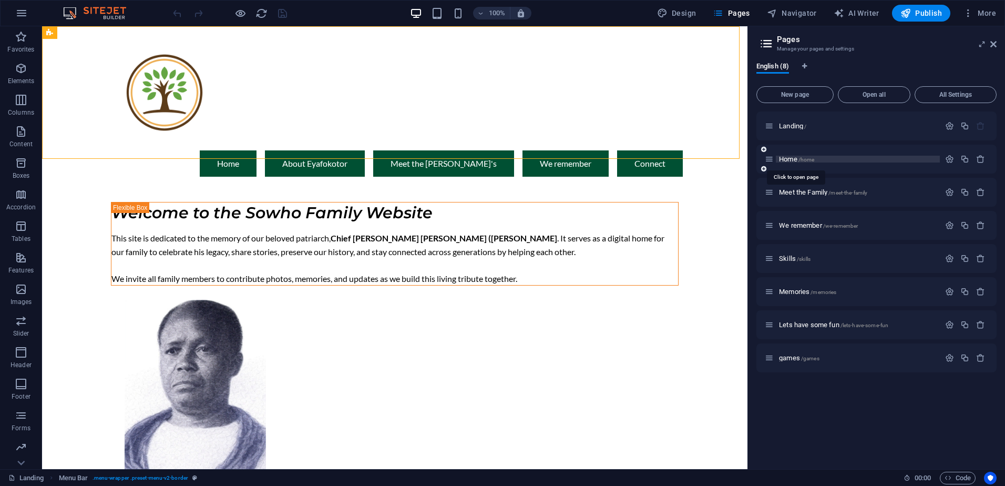
click at [797, 156] on span "Home /home" at bounding box center [796, 159] width 35 height 8
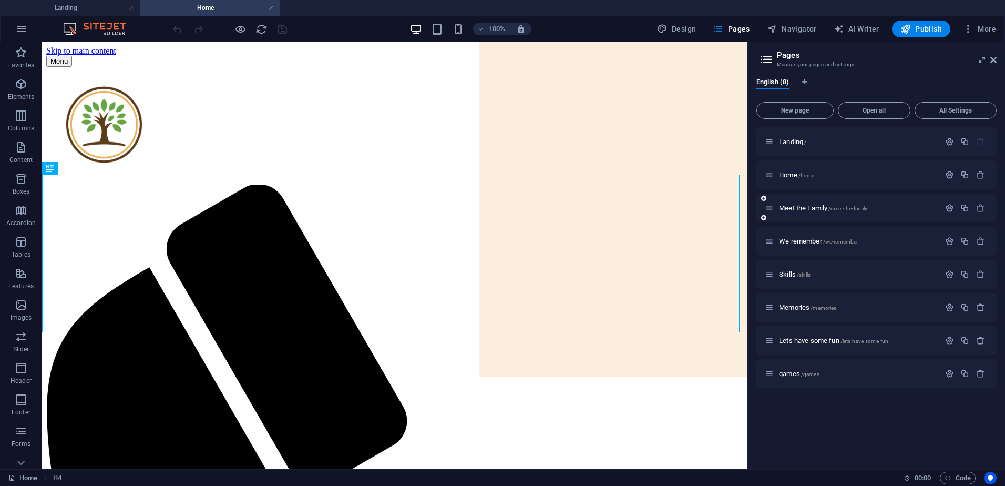
click at [797, 201] on div "Meet the Family /meet-the-family" at bounding box center [876, 207] width 240 height 29
click at [796, 209] on span "Meet the Family /meet-the-family" at bounding box center [823, 208] width 88 height 8
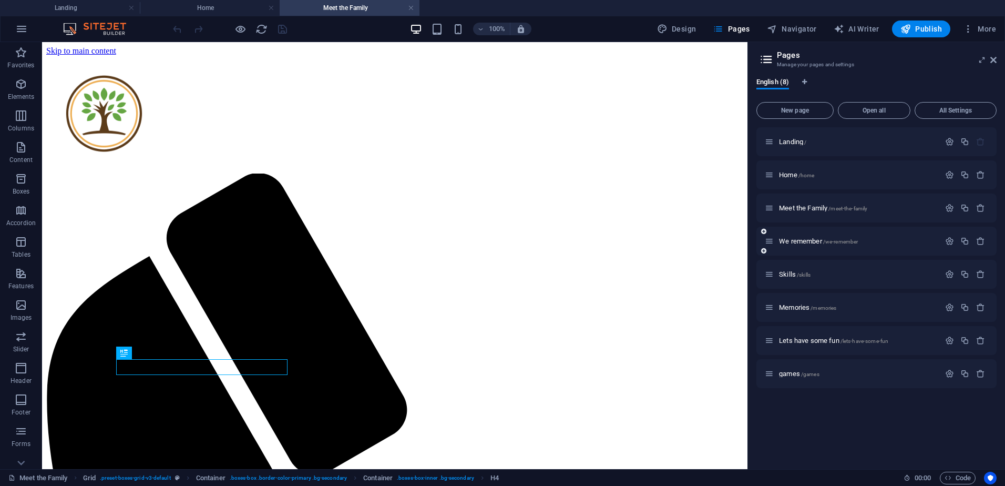
scroll to position [296, 0]
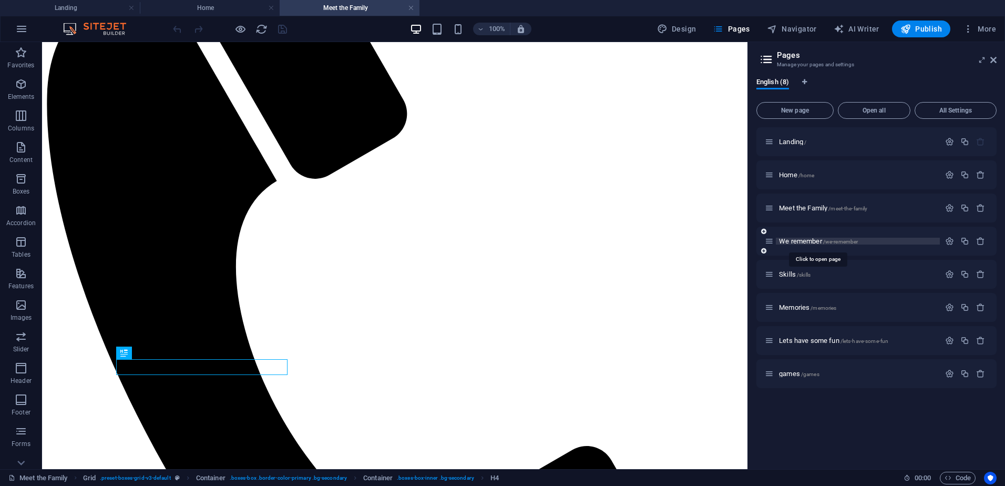
click at [797, 242] on span "We remember /we-remember" at bounding box center [818, 241] width 79 height 8
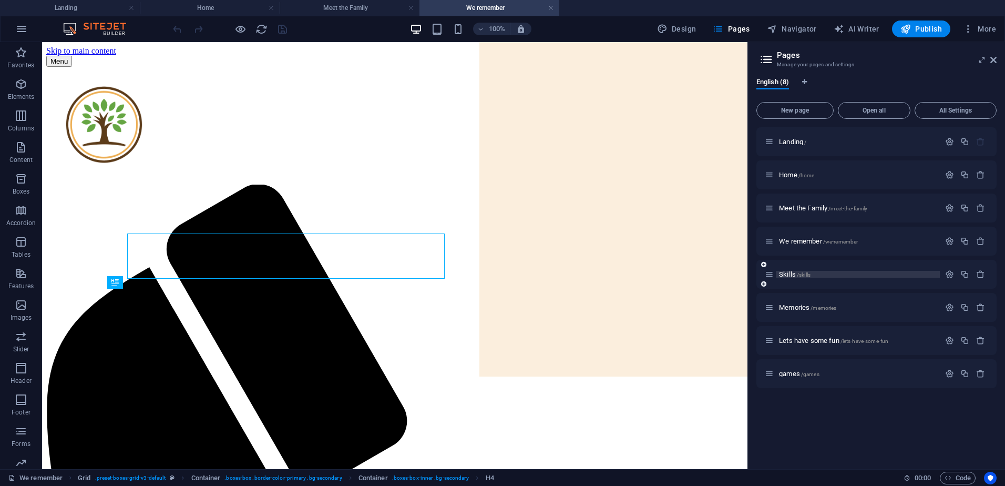
scroll to position [0, 0]
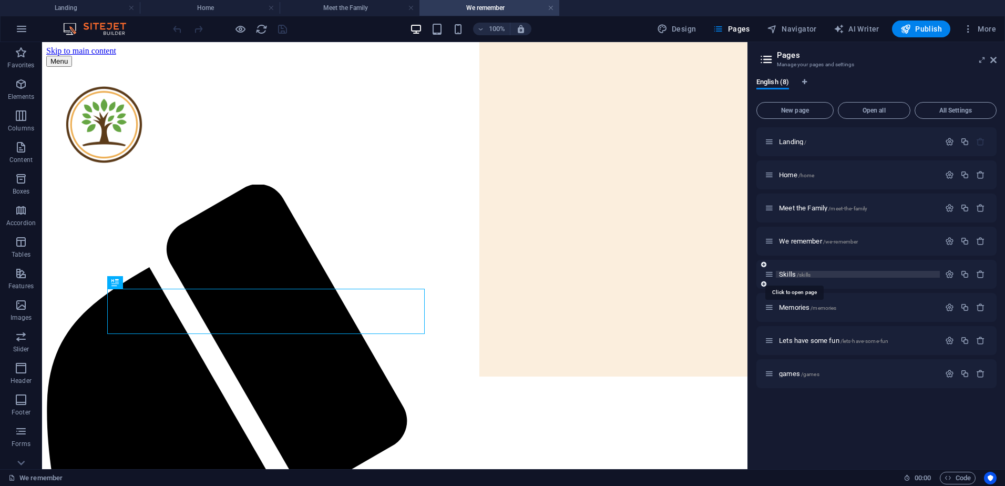
click at [798, 276] on span "/skills" at bounding box center [804, 275] width 14 height 6
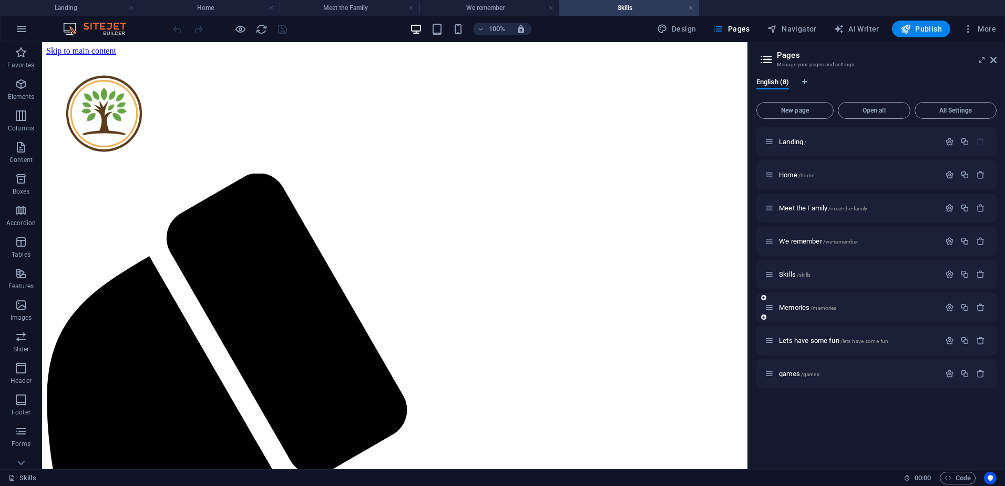
click at [798, 312] on div "Memories /memories" at bounding box center [852, 307] width 175 height 12
click at [798, 309] on span "Memories /memories" at bounding box center [807, 307] width 57 height 8
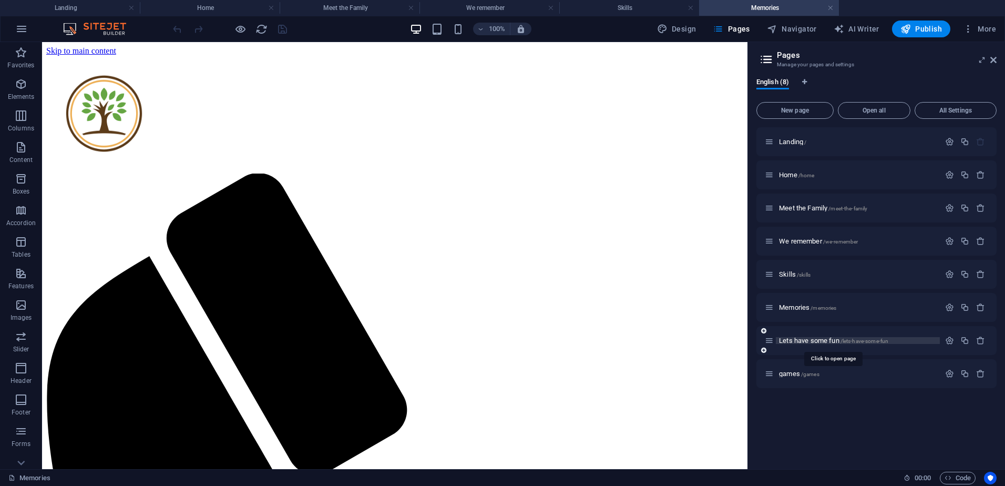
click at [806, 338] on span "Lets have some fun /lets-have-some-fun" at bounding box center [833, 340] width 109 height 8
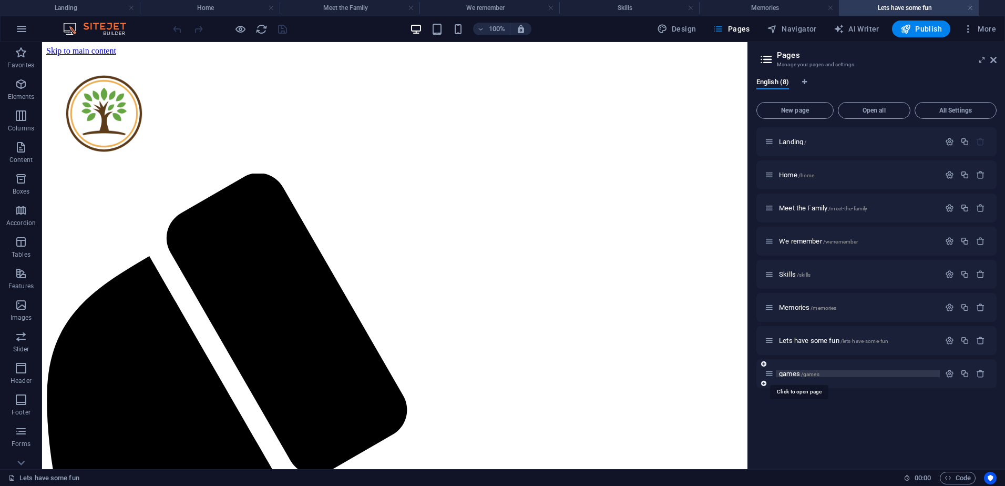
click at [800, 374] on span "games /games" at bounding box center [799, 373] width 40 height 8
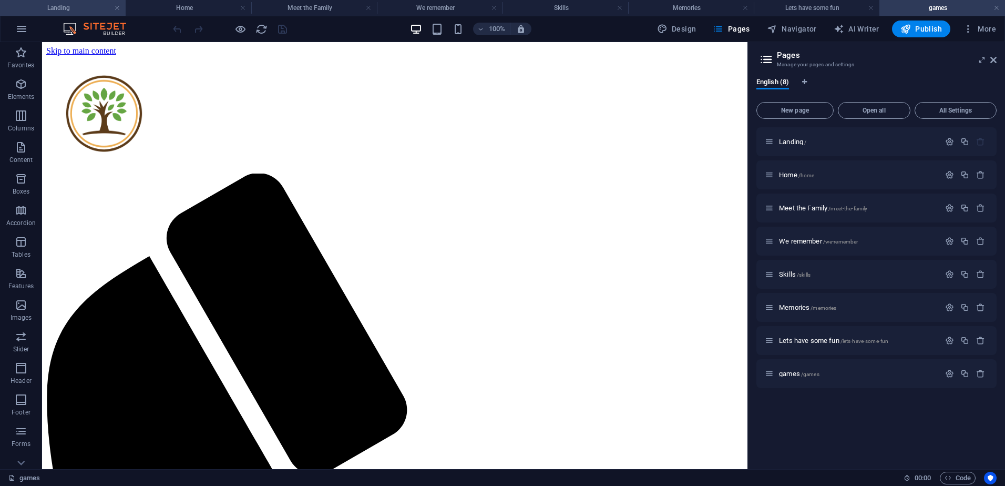
click at [56, 8] on h4 "Landing" at bounding box center [63, 8] width 126 height 12
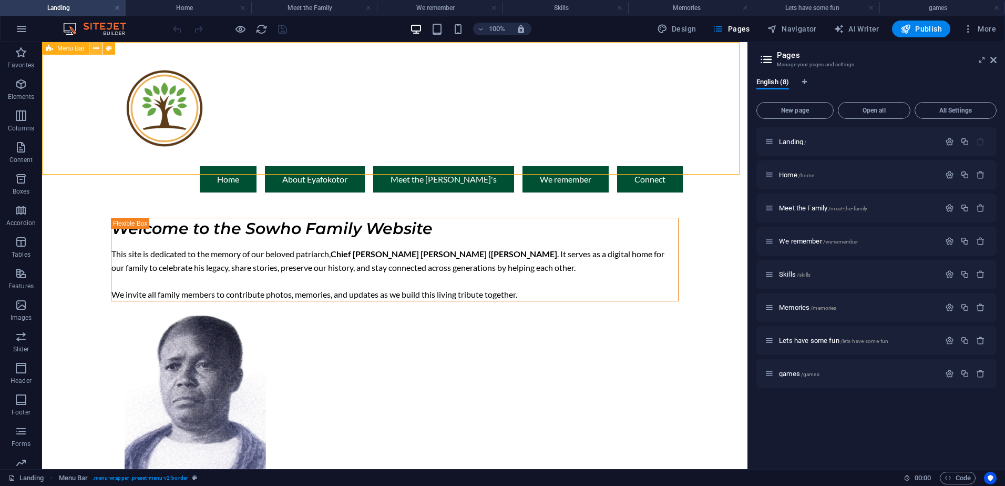
click at [98, 48] on icon at bounding box center [96, 48] width 6 height 11
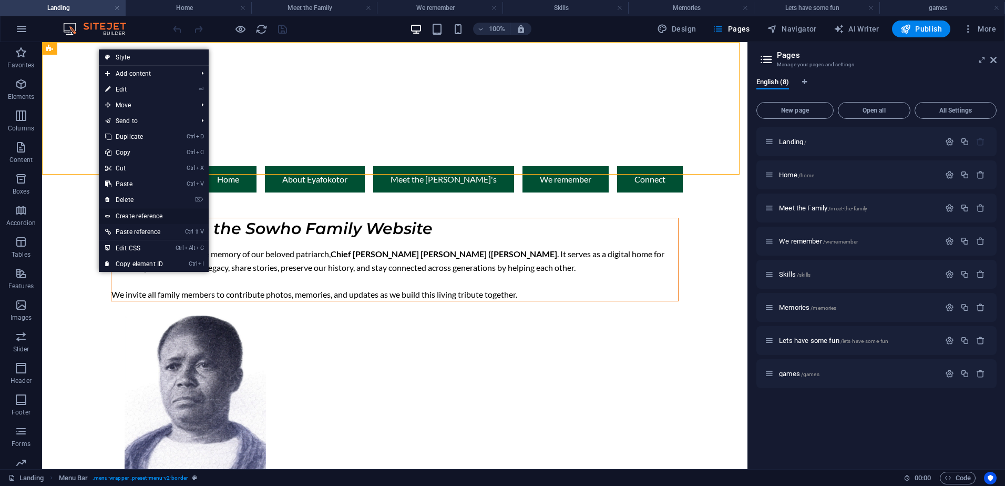
click at [157, 215] on link "Create reference" at bounding box center [154, 216] width 110 height 16
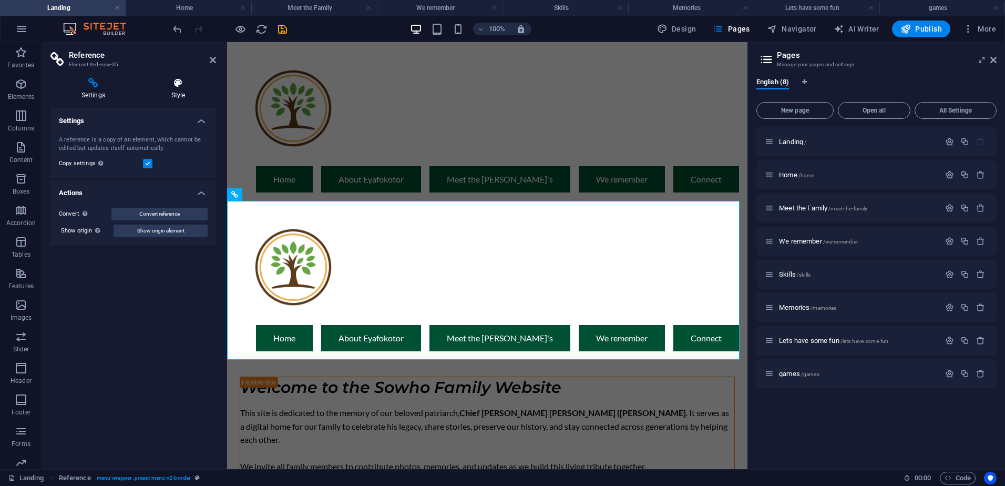
click at [182, 84] on icon at bounding box center [178, 83] width 76 height 11
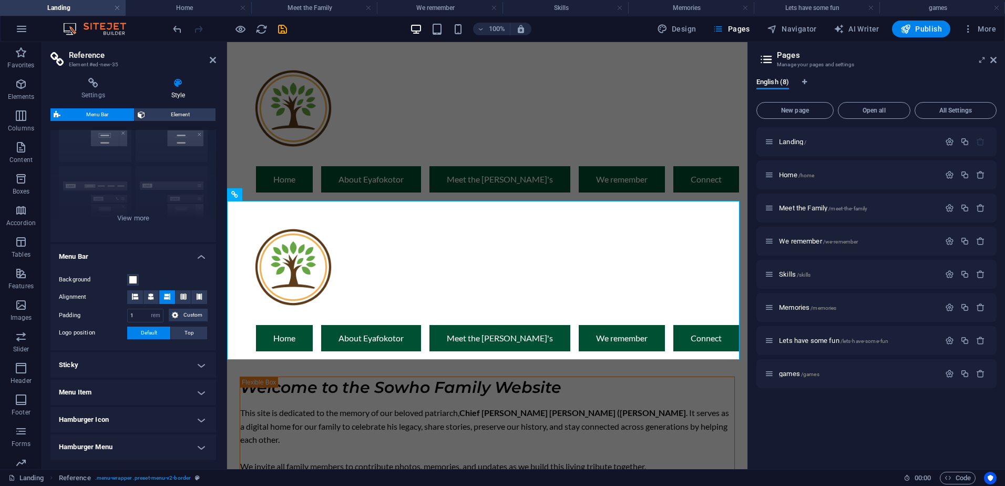
scroll to position [133, 0]
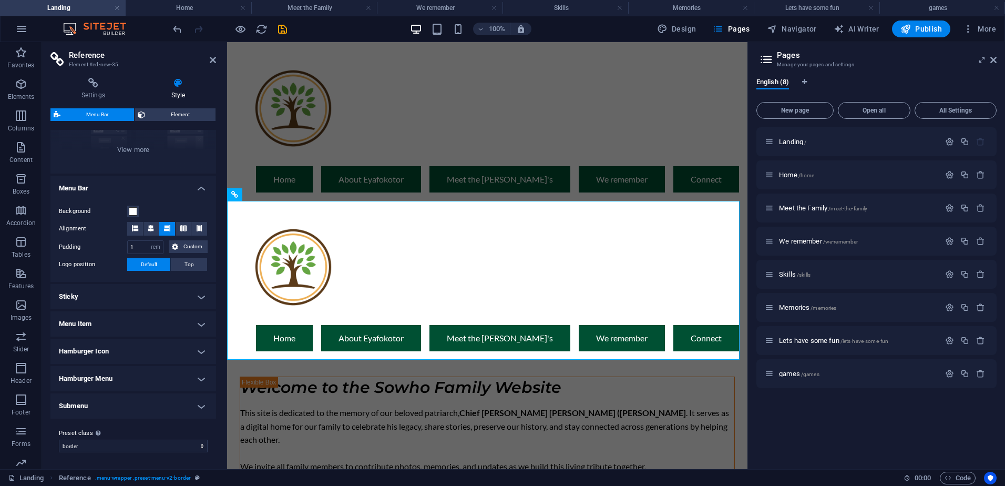
click at [200, 322] on h4 "Menu Item" at bounding box center [133, 323] width 166 height 25
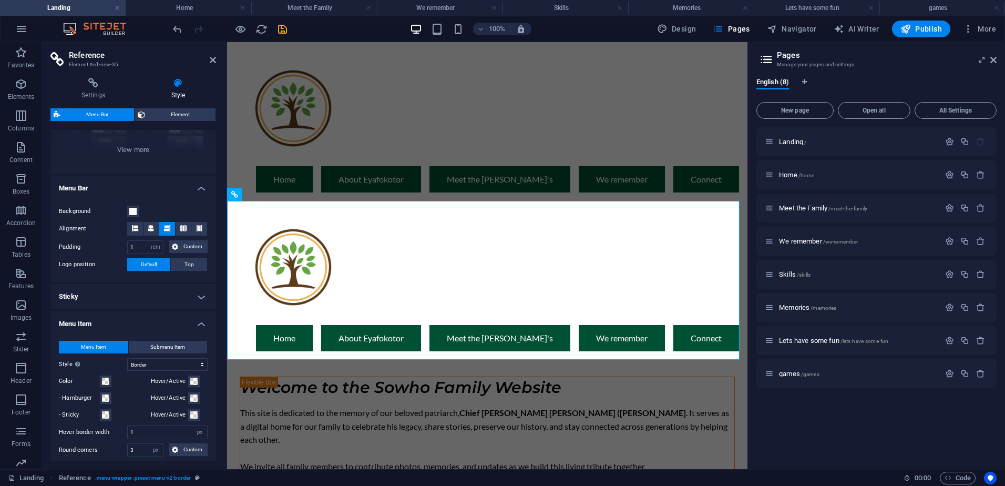
click at [200, 322] on h4 "Menu Item" at bounding box center [133, 320] width 166 height 19
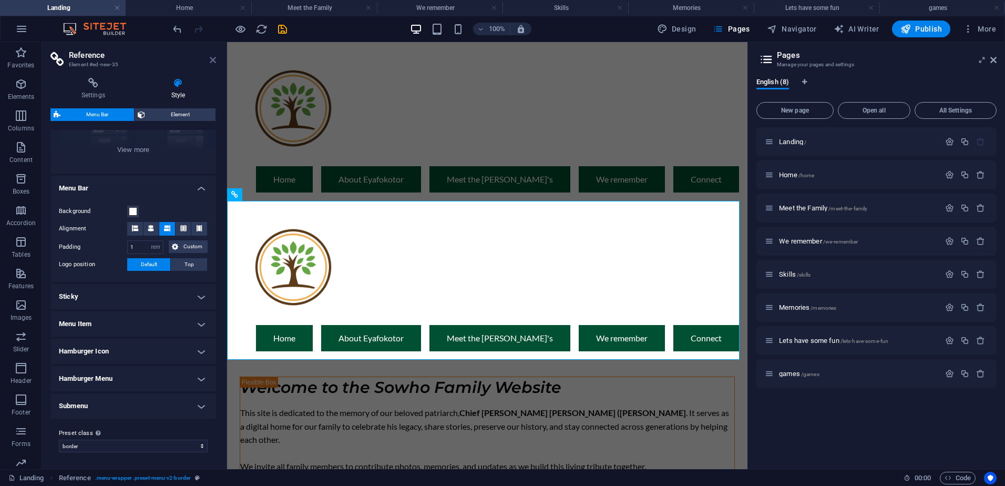
click at [211, 57] on icon at bounding box center [213, 60] width 6 height 8
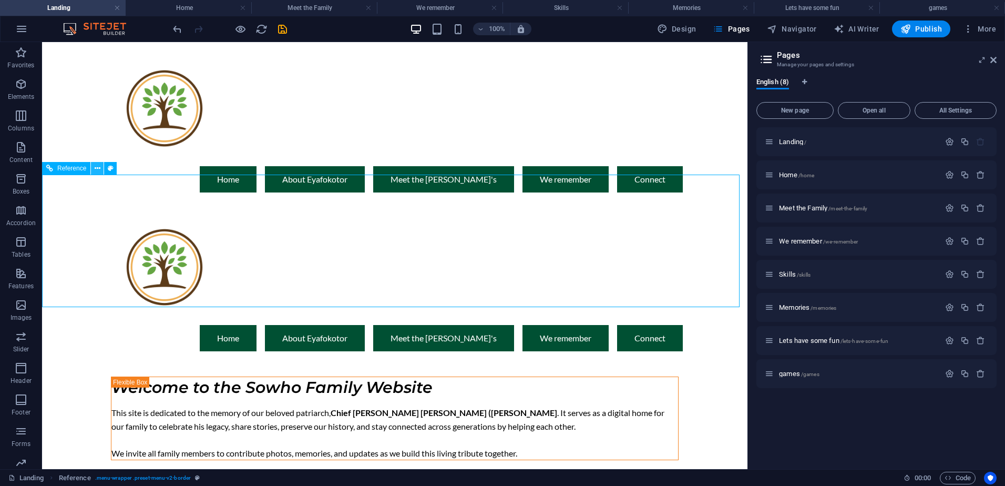
click at [98, 167] on icon at bounding box center [98, 168] width 6 height 11
click at [189, 7] on h4 "Home" at bounding box center [189, 8] width 126 height 12
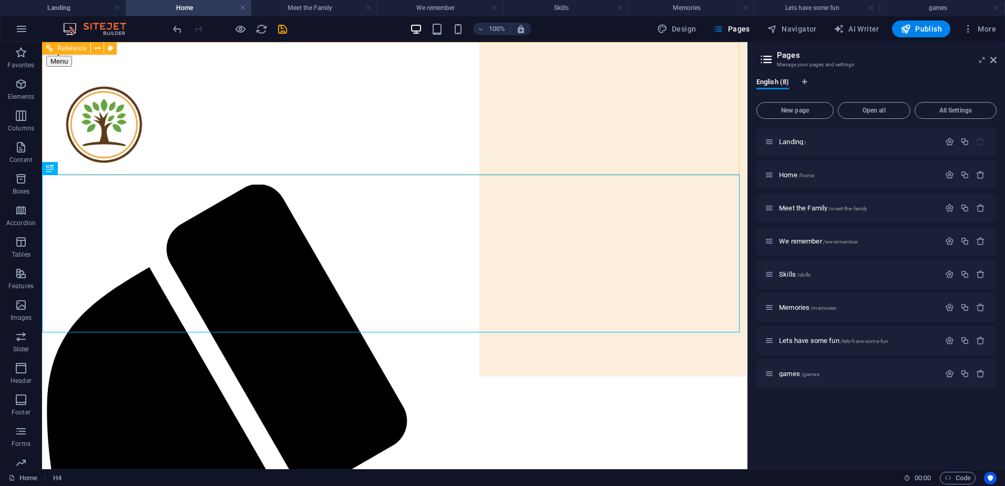
click at [86, 51] on span "Reference" at bounding box center [71, 48] width 29 height 6
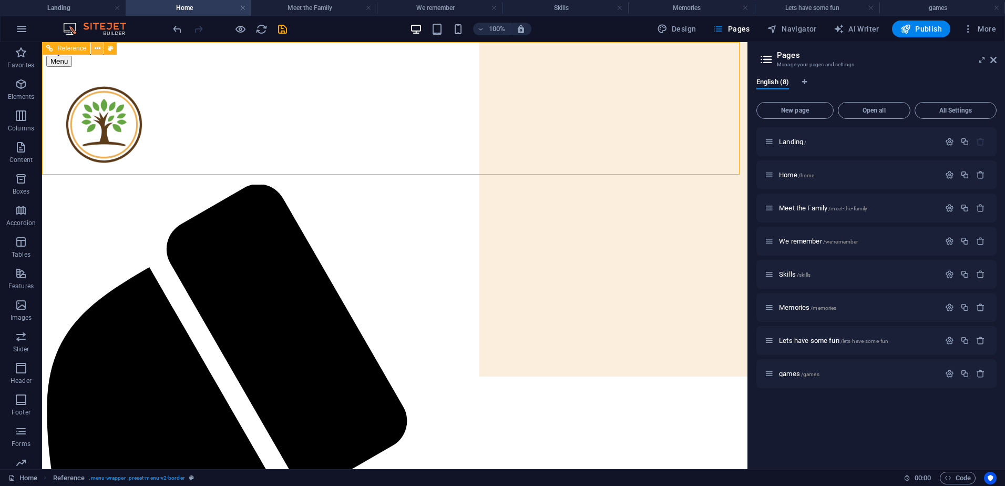
click at [99, 46] on icon at bounding box center [98, 48] width 6 height 11
click at [100, 46] on icon at bounding box center [98, 48] width 6 height 11
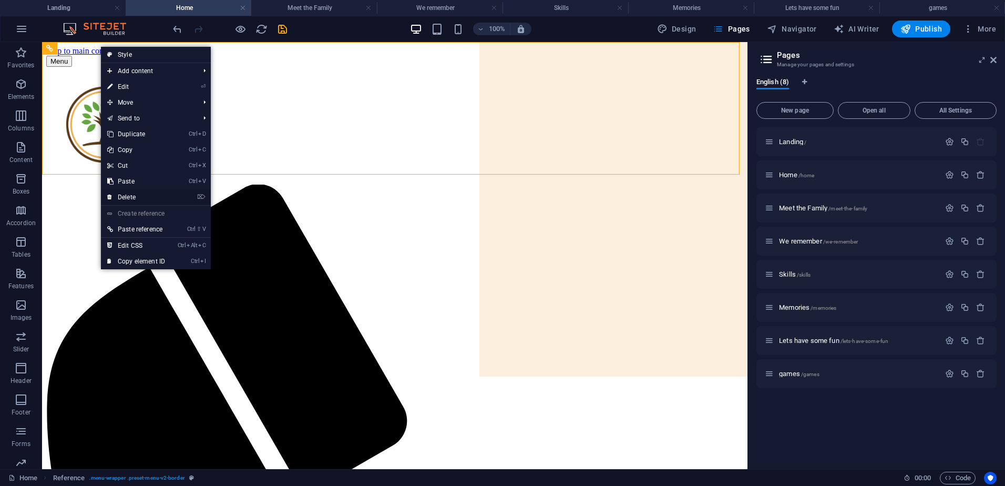
click at [122, 199] on link "⌦ Delete" at bounding box center [136, 197] width 70 height 16
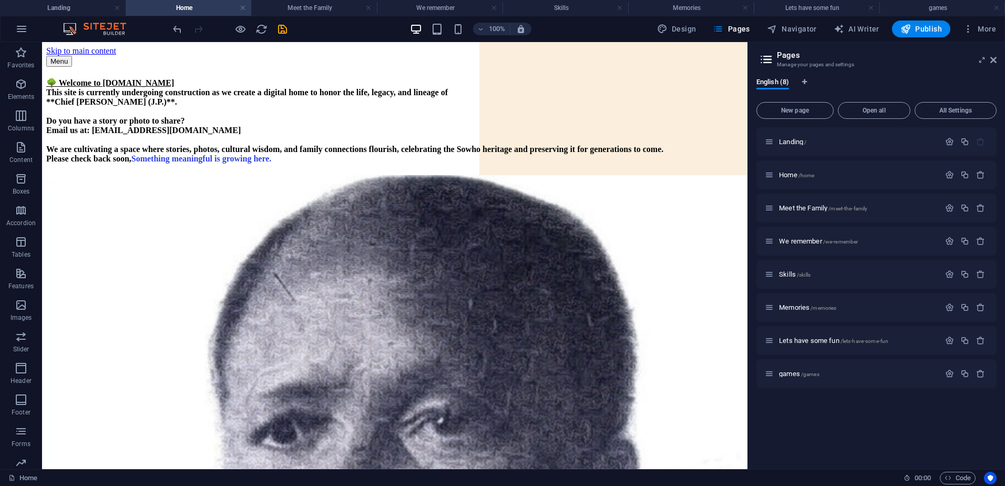
scroll to position [694, 0]
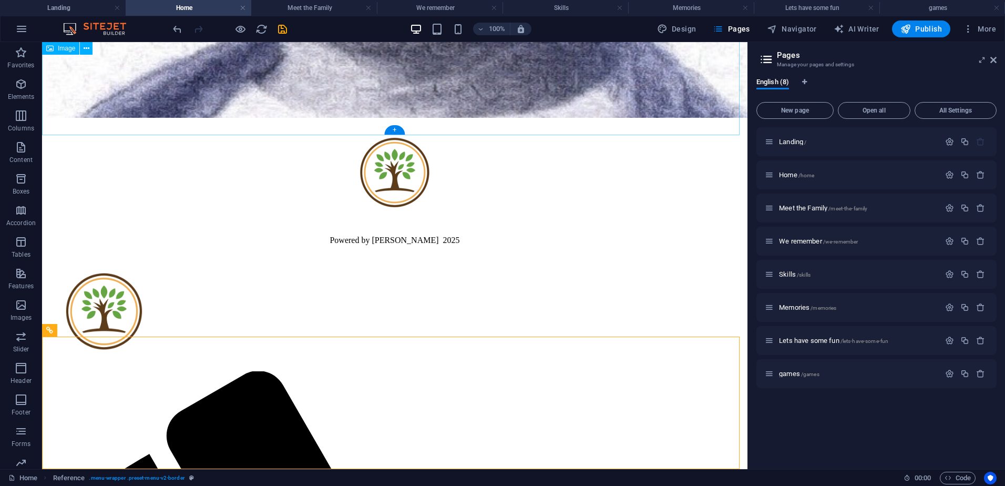
drag, startPoint x: 102, startPoint y: 374, endPoint x: 68, endPoint y: 85, distance: 291.0
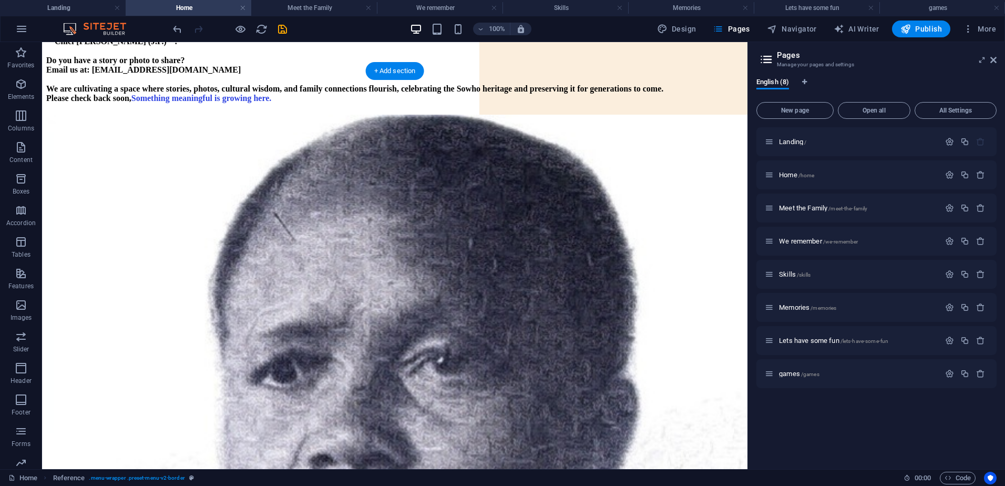
scroll to position [0, 0]
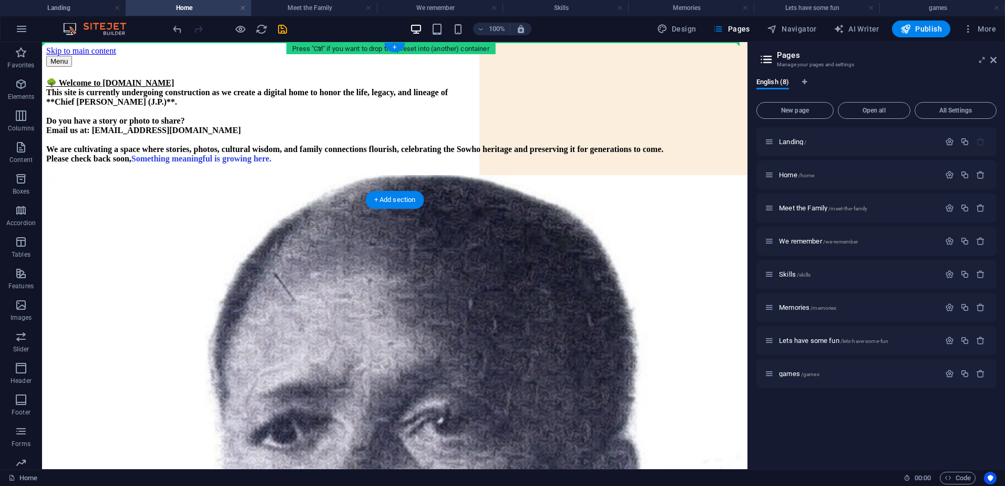
drag, startPoint x: 104, startPoint y: 374, endPoint x: 102, endPoint y: 90, distance: 283.3
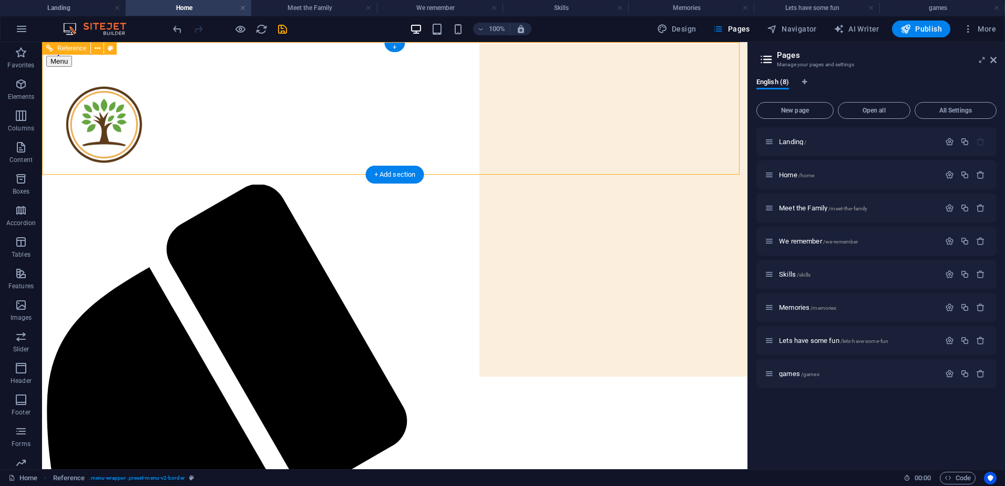
click at [284, 31] on icon "save" at bounding box center [282, 29] width 12 height 12
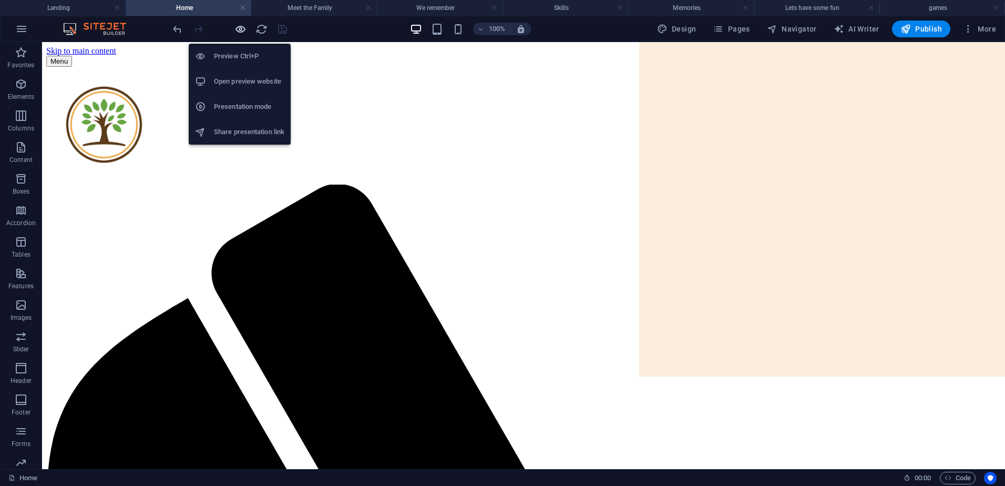
click at [240, 29] on icon "button" at bounding box center [240, 29] width 12 height 12
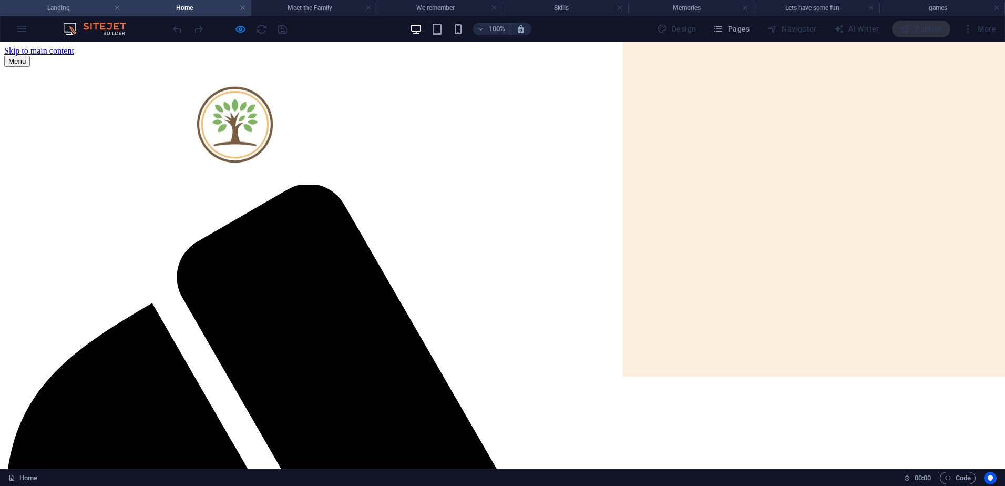
click at [85, 6] on h4 "Landing" at bounding box center [63, 8] width 126 height 12
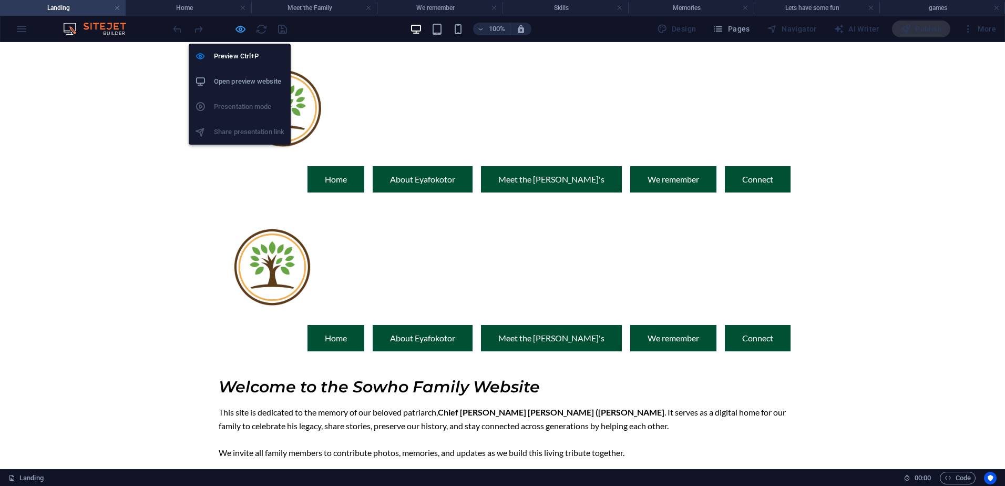
click at [241, 32] on icon "button" at bounding box center [240, 29] width 12 height 12
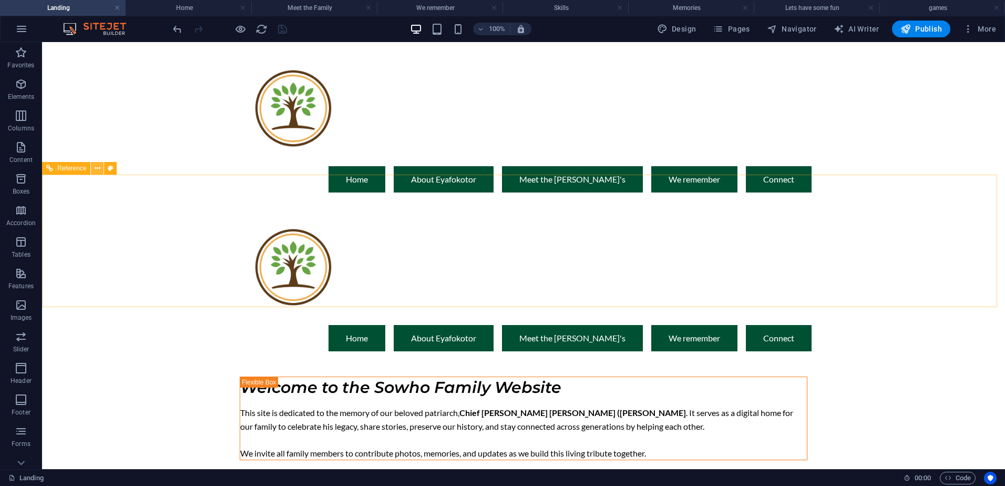
click at [98, 170] on icon at bounding box center [98, 168] width 6 height 11
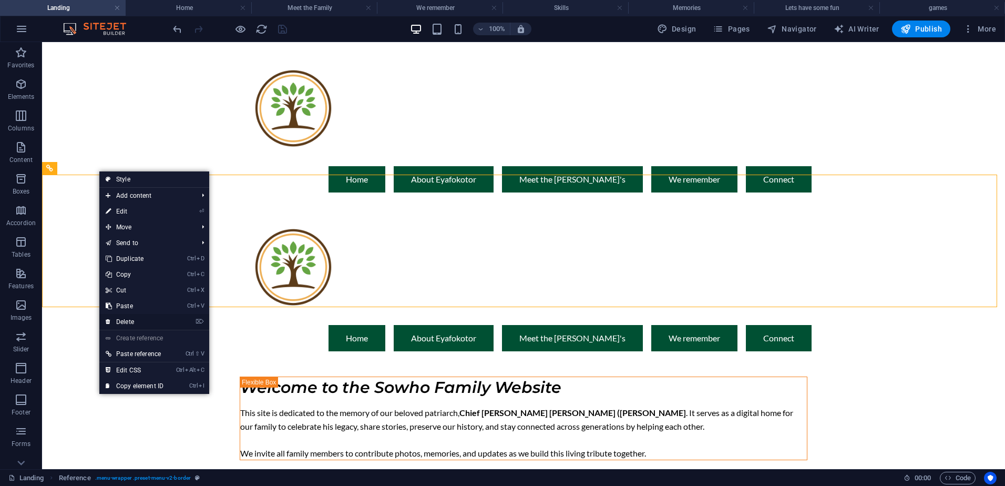
click at [139, 323] on link "⌦ Delete" at bounding box center [134, 322] width 70 height 16
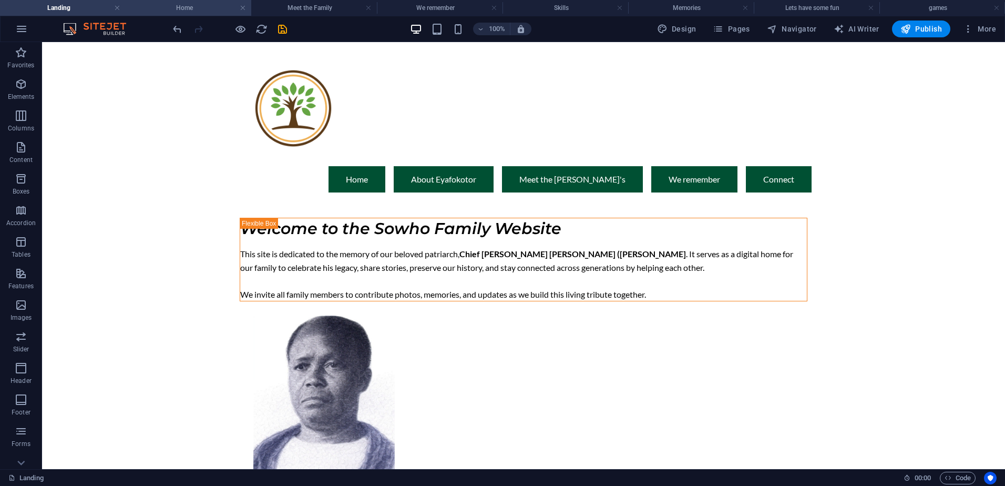
click at [184, 6] on h4 "Home" at bounding box center [189, 8] width 126 height 12
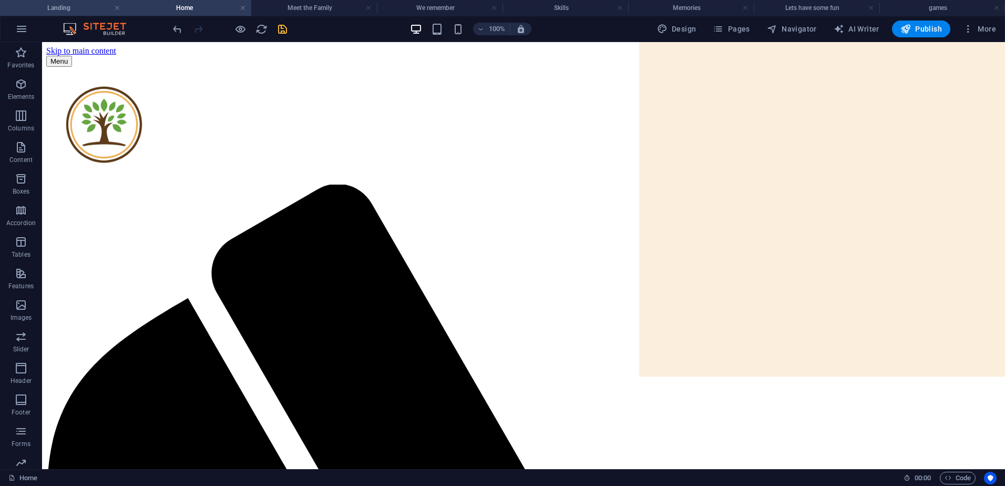
click at [77, 5] on h4 "Landing" at bounding box center [63, 8] width 126 height 12
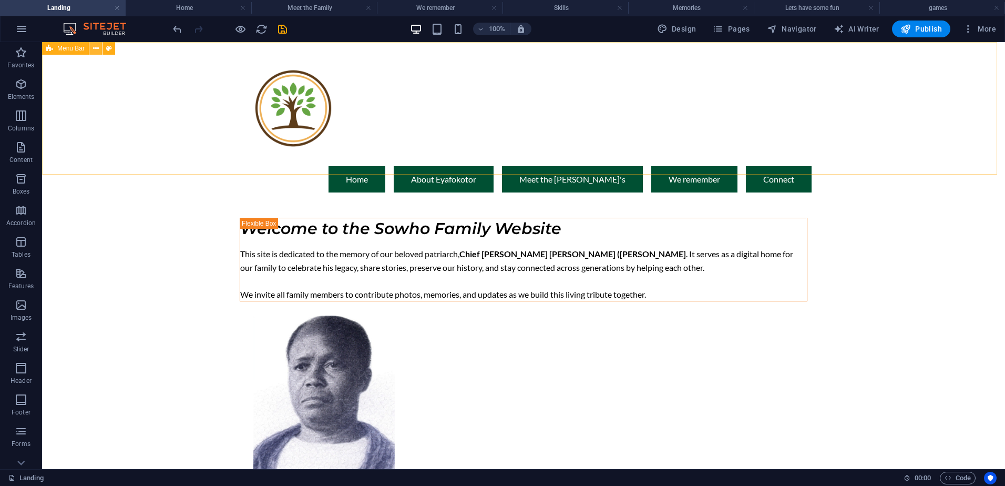
click at [98, 46] on icon at bounding box center [96, 48] width 6 height 11
click at [298, 3] on h4 "Meet the Family" at bounding box center [314, 8] width 126 height 12
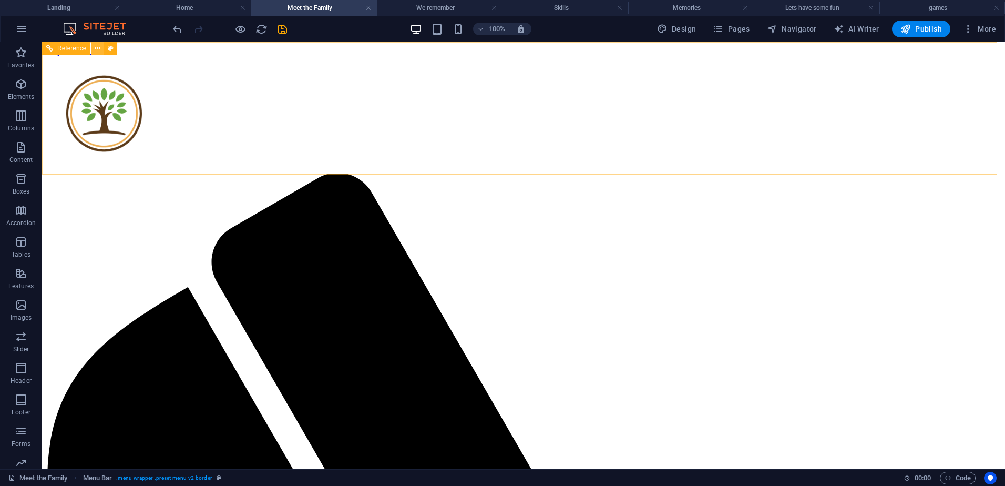
click at [97, 48] on icon at bounding box center [98, 48] width 6 height 11
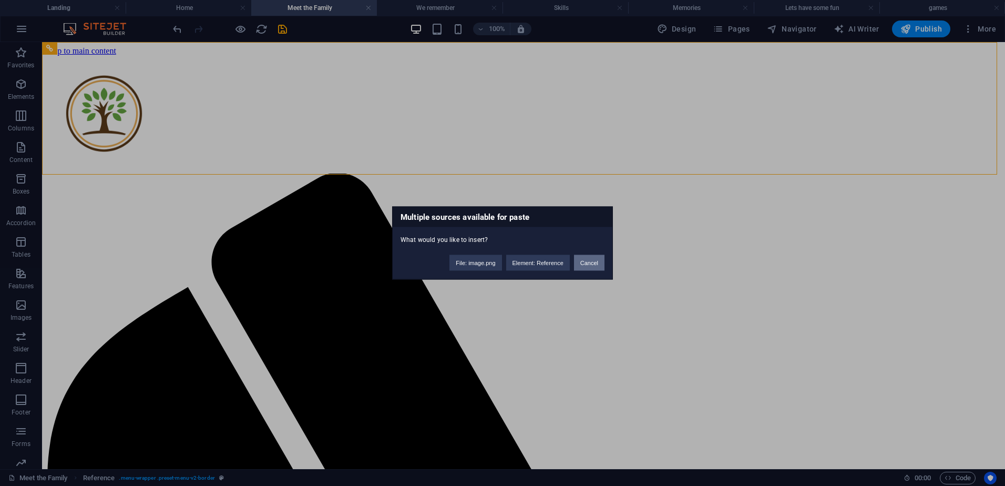
click at [584, 261] on button "Cancel" at bounding box center [589, 263] width 30 height 16
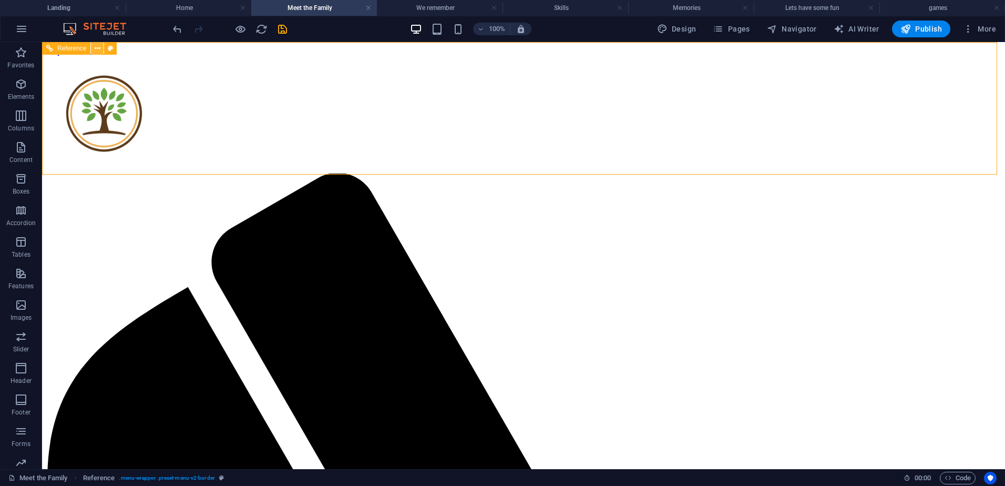
click at [96, 45] on icon at bounding box center [98, 48] width 6 height 11
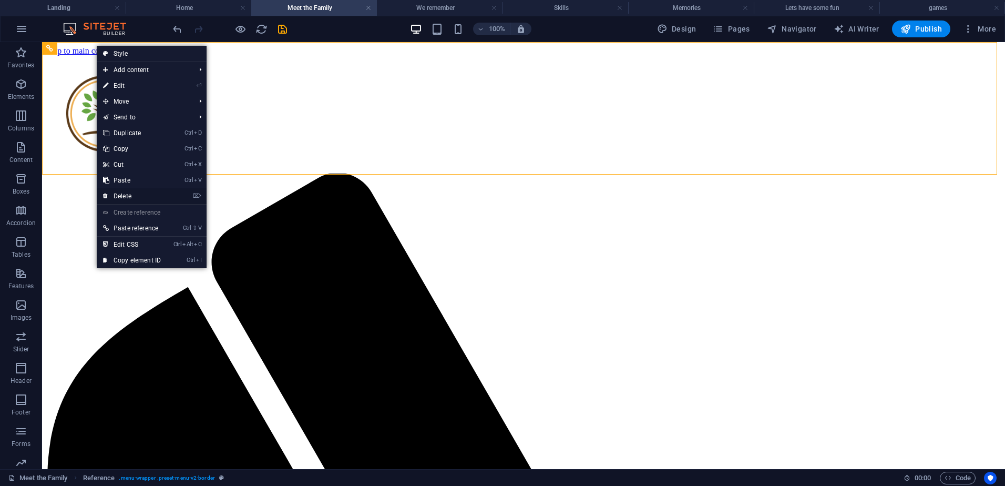
click at [150, 193] on link "⌦ Delete" at bounding box center [132, 196] width 70 height 16
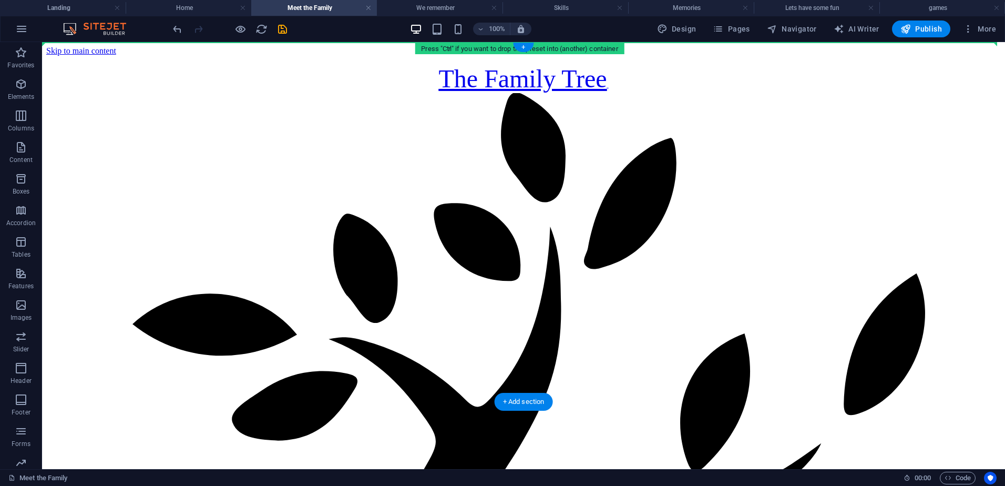
drag, startPoint x: 116, startPoint y: 372, endPoint x: 101, endPoint y: 57, distance: 315.6
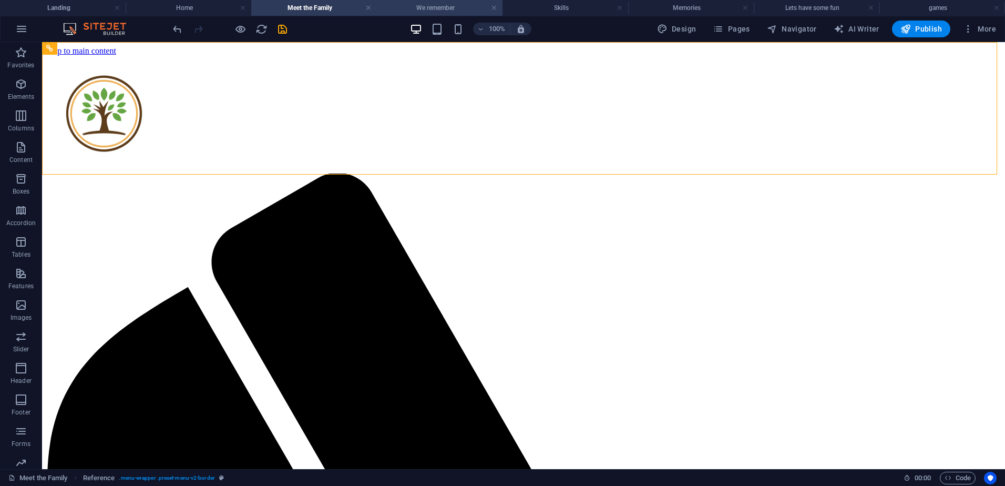
click at [451, 5] on h4 "We remember" at bounding box center [440, 8] width 126 height 12
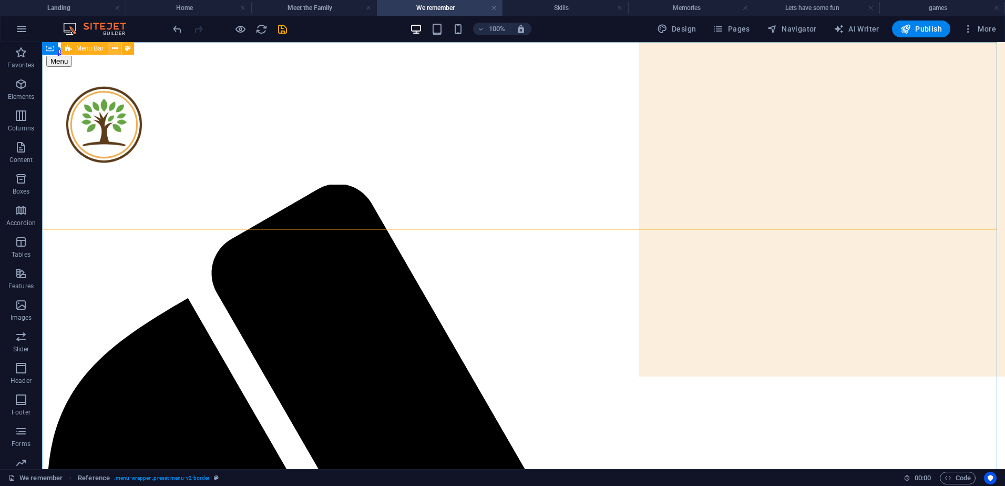
click at [112, 47] on icon at bounding box center [115, 48] width 6 height 11
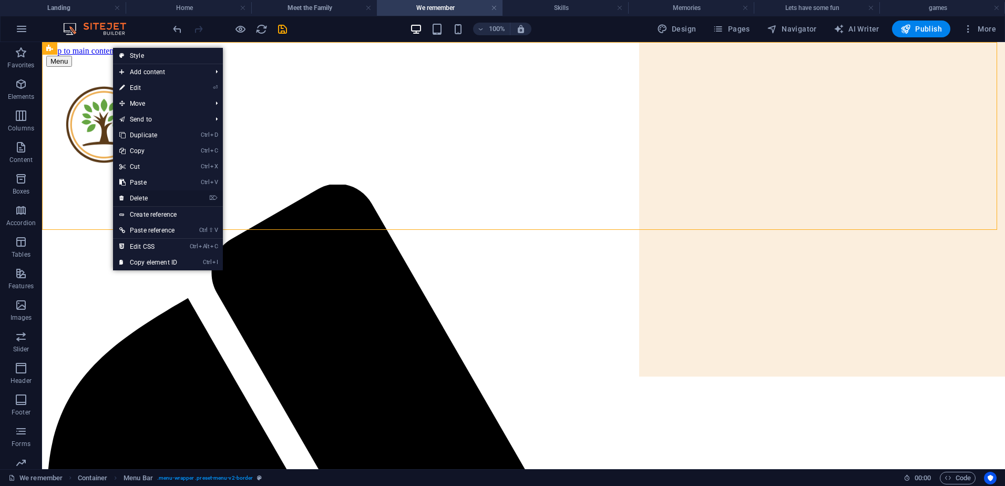
click at [136, 197] on link "⌦ Delete" at bounding box center [148, 198] width 70 height 16
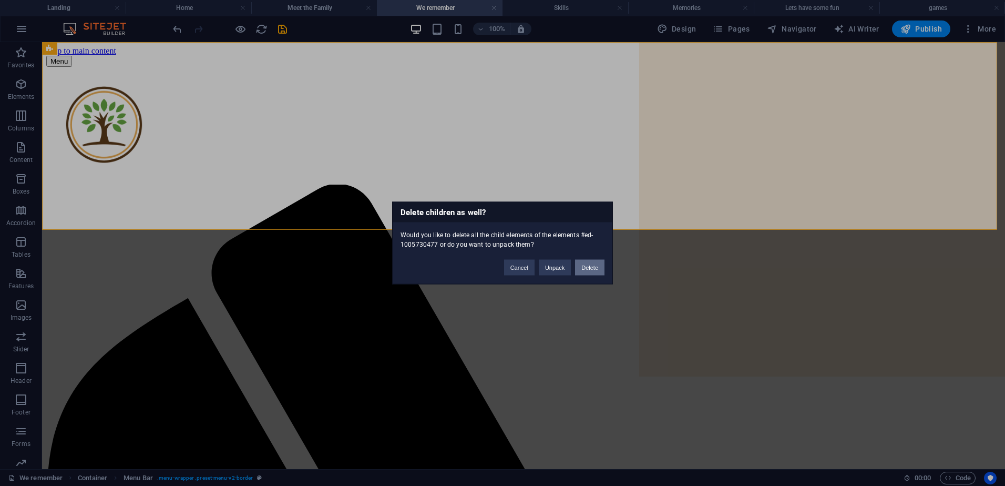
drag, startPoint x: 599, startPoint y: 269, endPoint x: 554, endPoint y: 225, distance: 62.4
click at [599, 269] on button "Delete" at bounding box center [589, 268] width 29 height 16
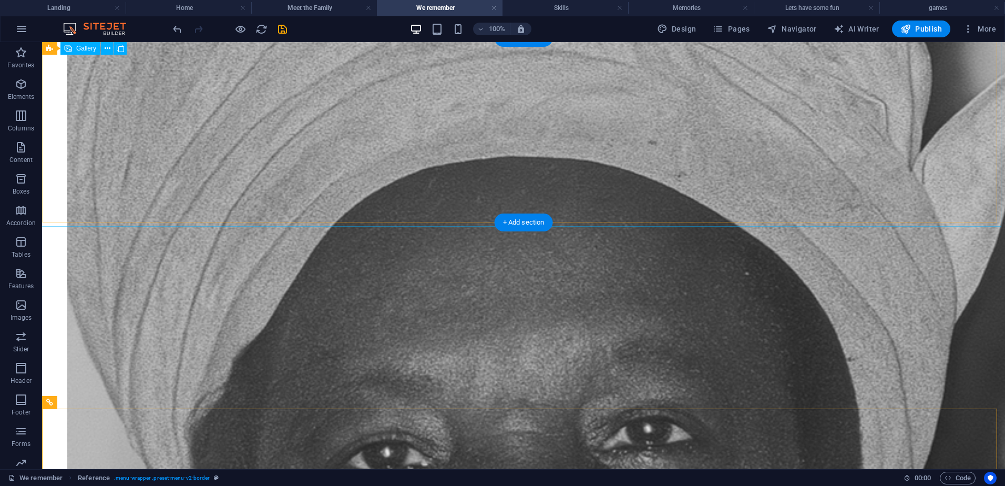
scroll to position [603, 0]
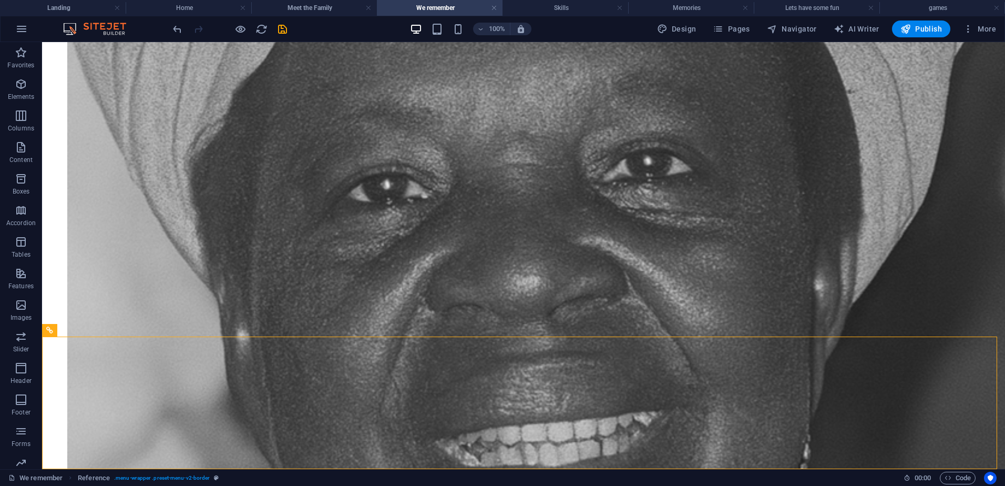
drag, startPoint x: 64, startPoint y: 329, endPoint x: 92, endPoint y: 27, distance: 303.4
click at [92, 42] on section "Favorites Elements Columns Content Boxes Accordion Tables Features Images Slide…" at bounding box center [502, 255] width 1005 height 427
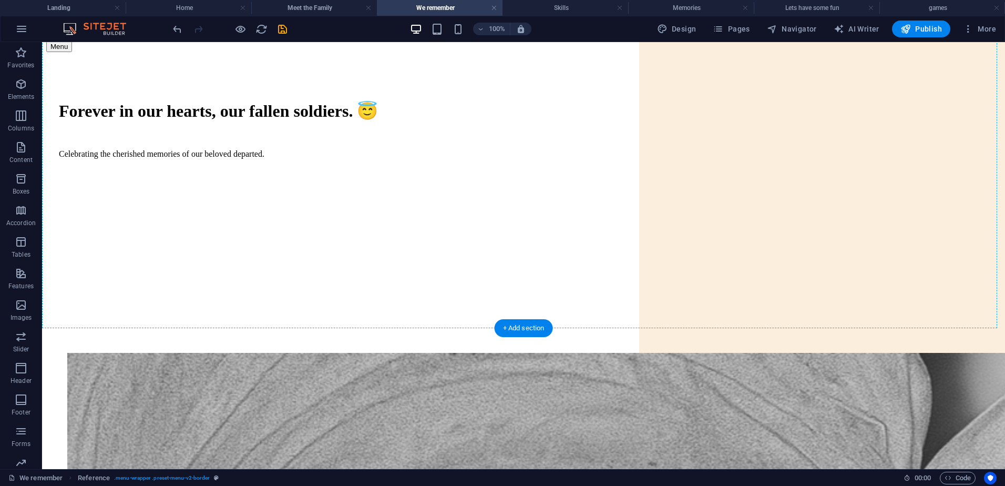
scroll to position [0, 0]
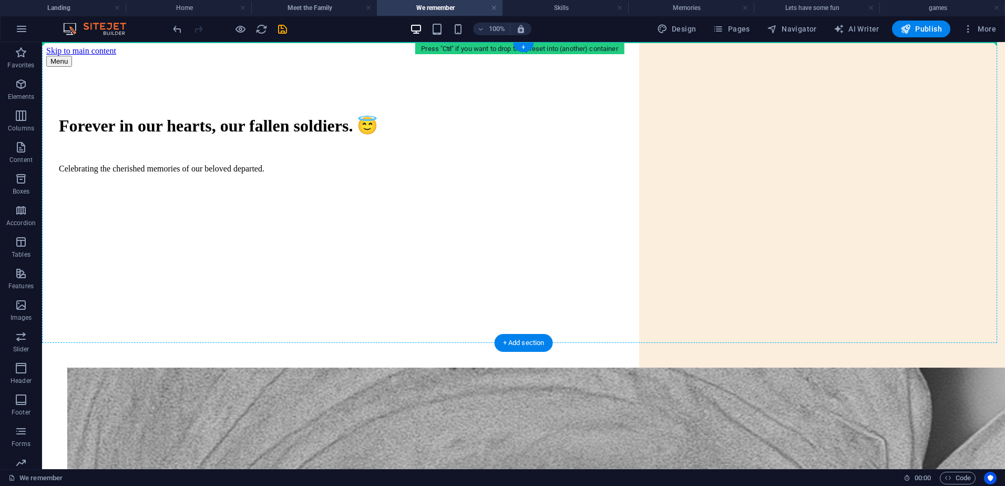
drag, startPoint x: 117, startPoint y: 375, endPoint x: 90, endPoint y: 51, distance: 324.3
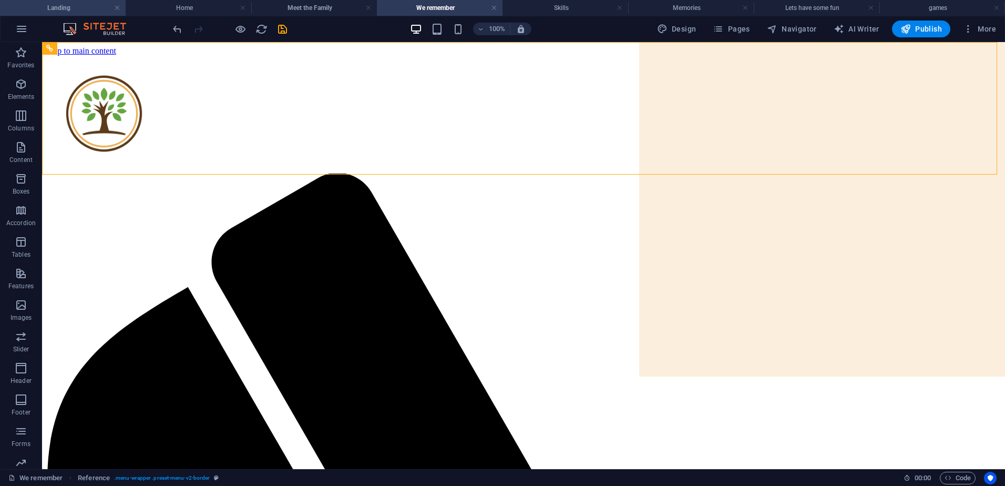
click at [63, 7] on h4 "Landing" at bounding box center [63, 8] width 126 height 12
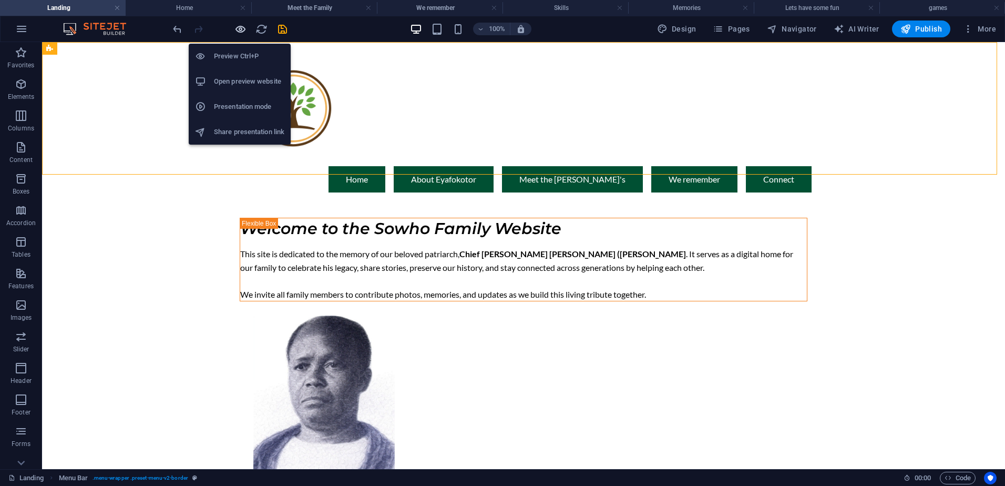
click at [236, 32] on icon "button" at bounding box center [240, 29] width 12 height 12
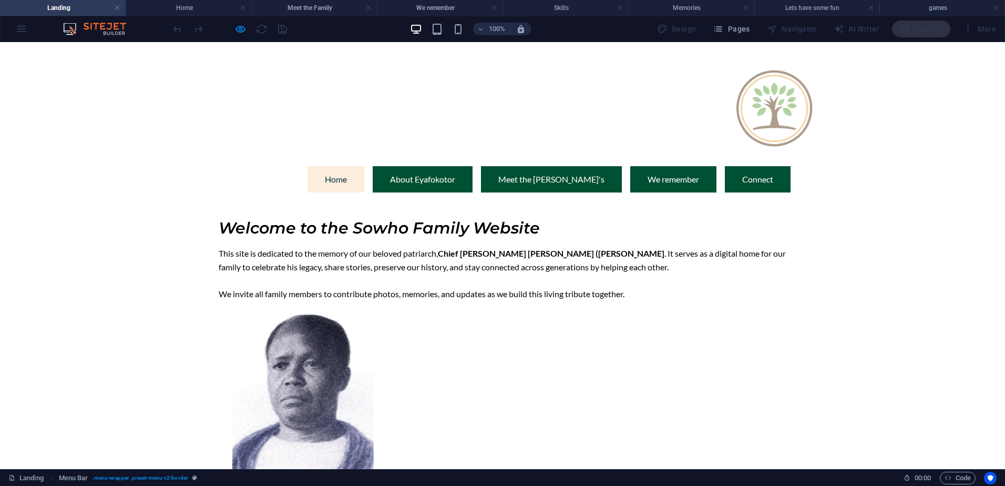
click at [364, 166] on link "Home" at bounding box center [335, 179] width 57 height 26
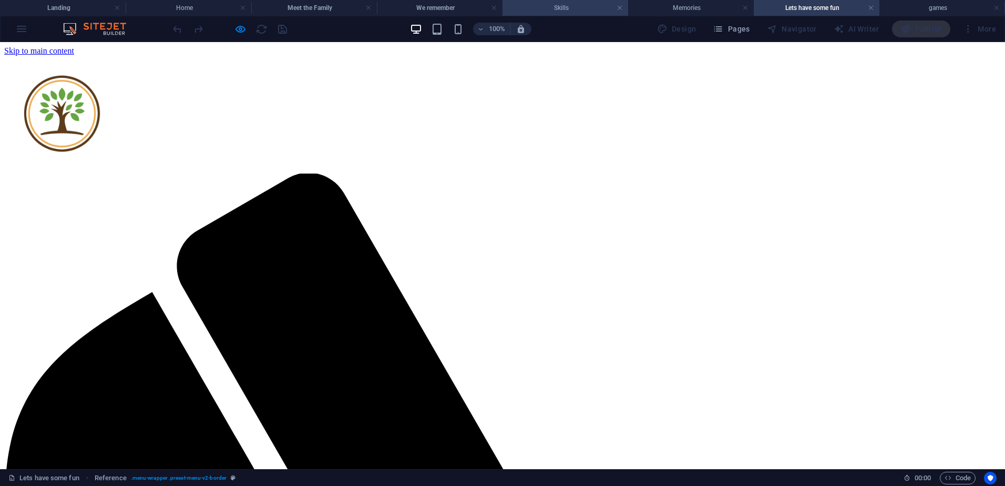
click at [575, 9] on h4 "Skills" at bounding box center [565, 8] width 126 height 12
click at [703, 11] on h4 "Memories" at bounding box center [691, 8] width 126 height 12
click at [836, 7] on h4 "Lets have some fun" at bounding box center [817, 8] width 126 height 12
click at [946, 8] on h4 "games" at bounding box center [942, 8] width 126 height 12
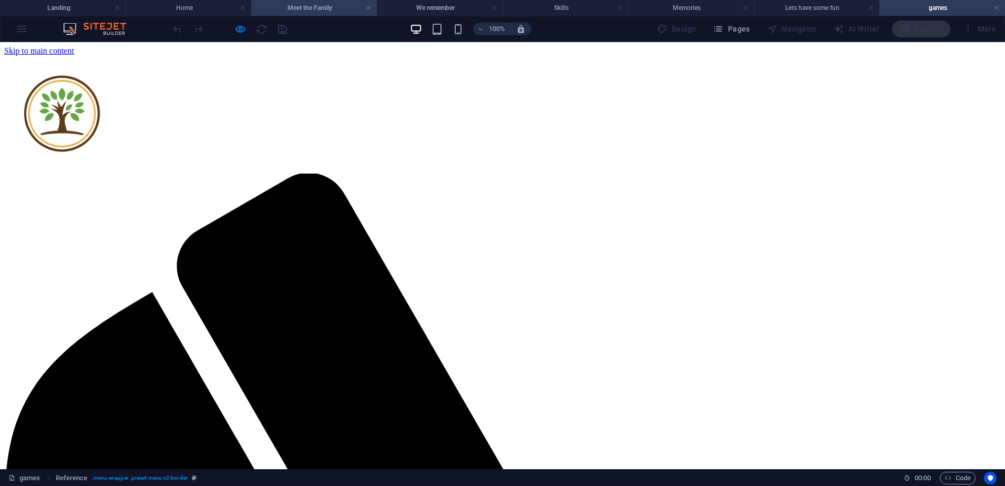
click at [306, 6] on h4 "Meet the Family" at bounding box center [314, 8] width 126 height 12
click at [446, 6] on h4 "We remember" at bounding box center [440, 8] width 126 height 12
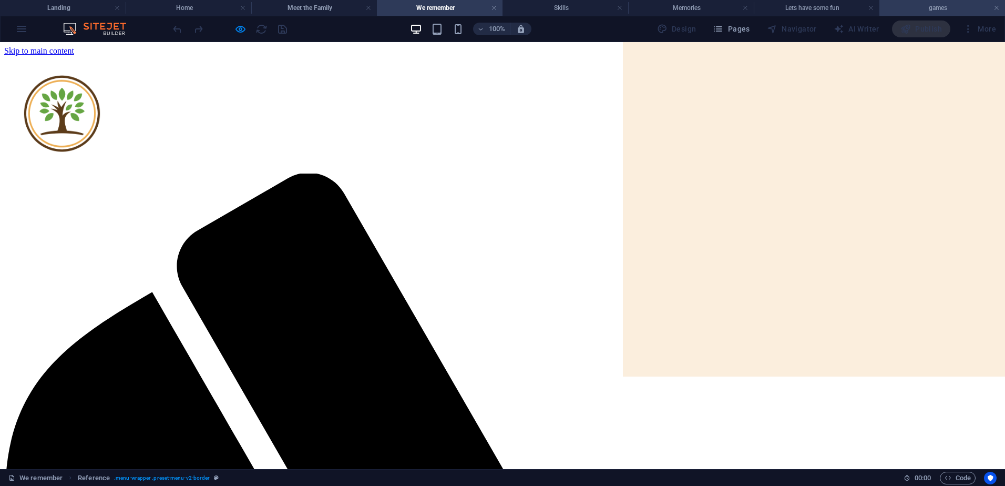
click at [913, 3] on h4 "games" at bounding box center [942, 8] width 126 height 12
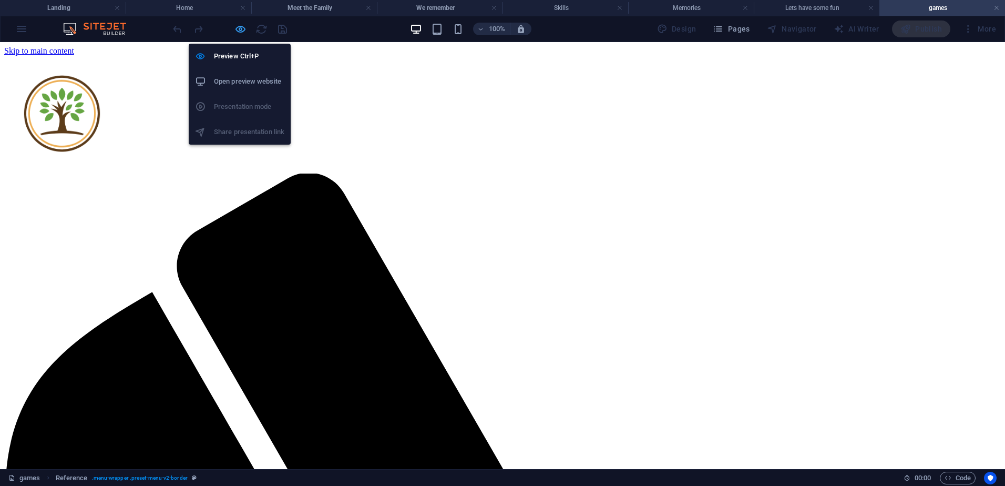
click at [237, 29] on icon "button" at bounding box center [240, 29] width 12 height 12
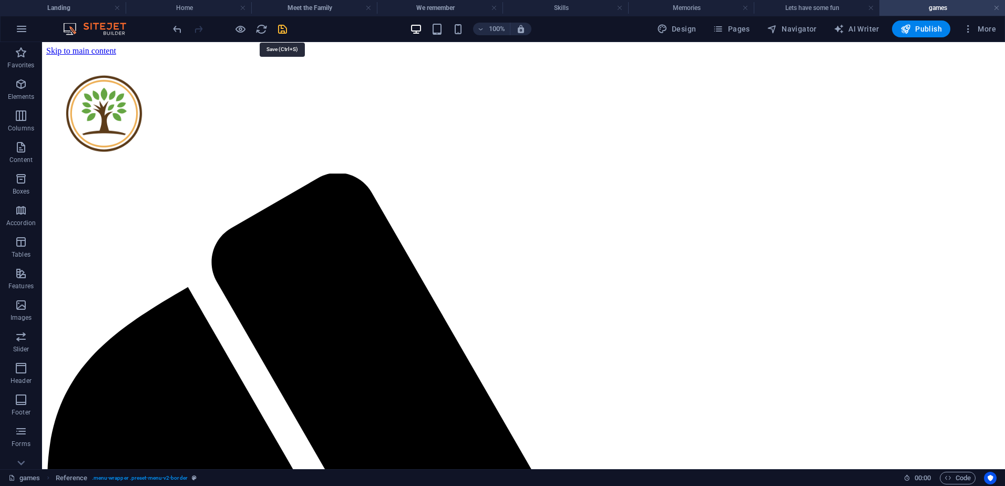
click at [281, 28] on icon "save" at bounding box center [282, 29] width 12 height 12
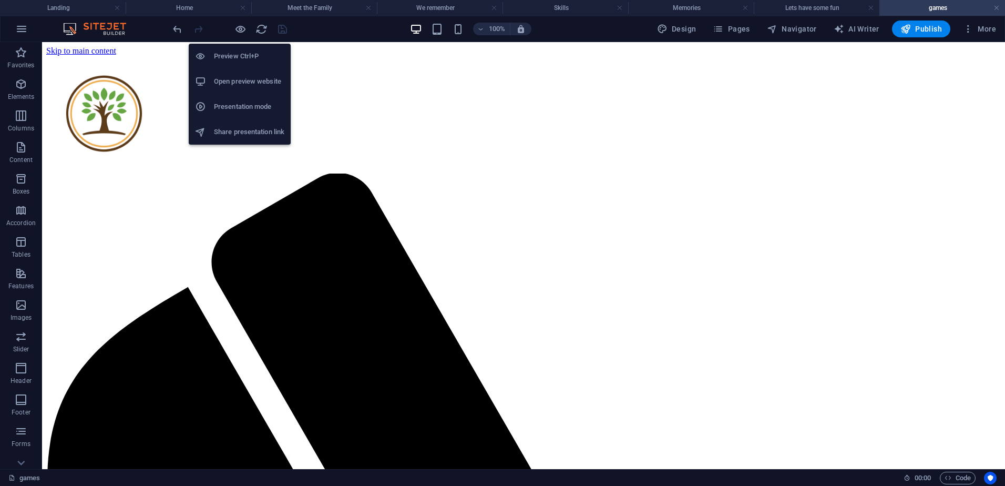
click at [239, 80] on h6 "Open preview website" at bounding box center [249, 81] width 70 height 13
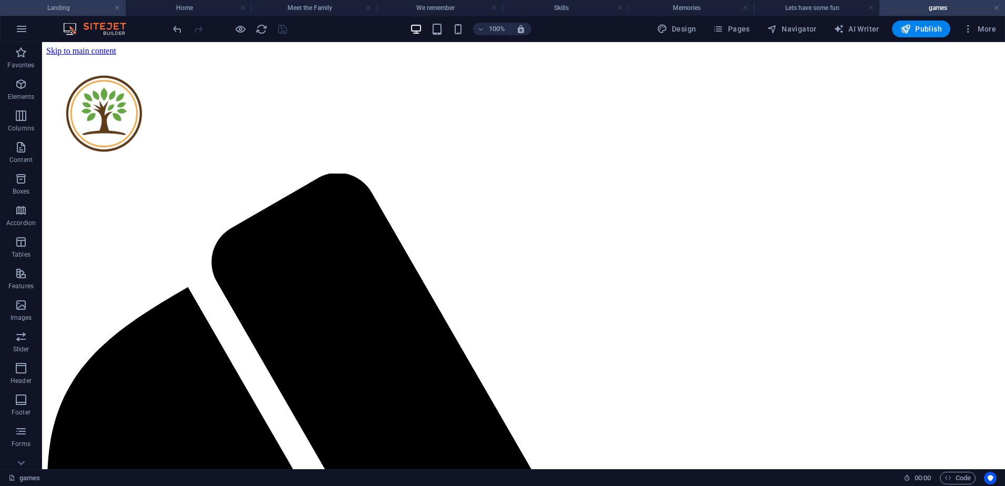
click at [76, 6] on h4 "Landing" at bounding box center [63, 8] width 126 height 12
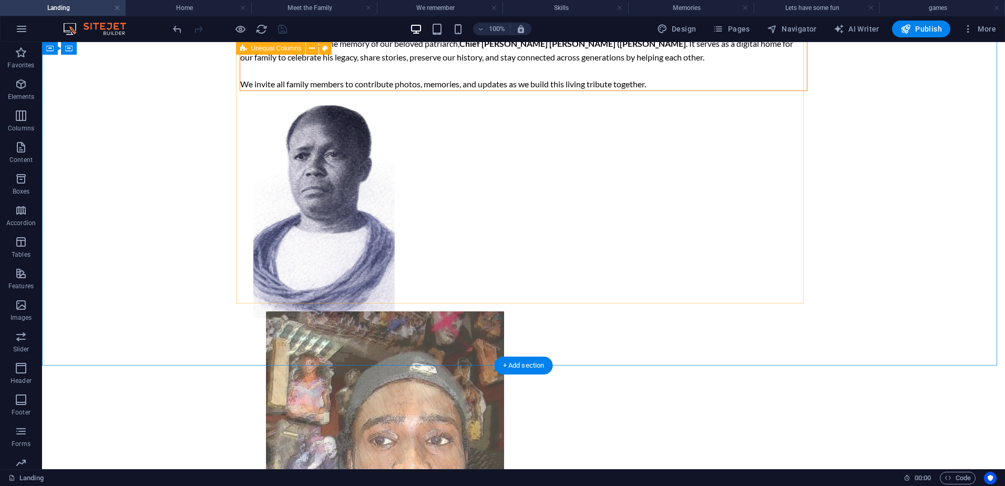
scroll to position [420, 0]
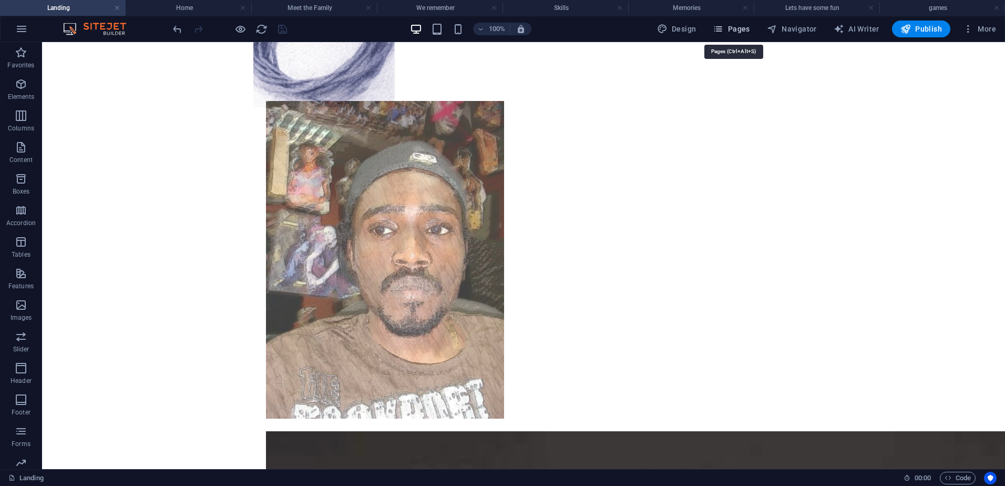
click at [720, 30] on icon "button" at bounding box center [718, 29] width 11 height 11
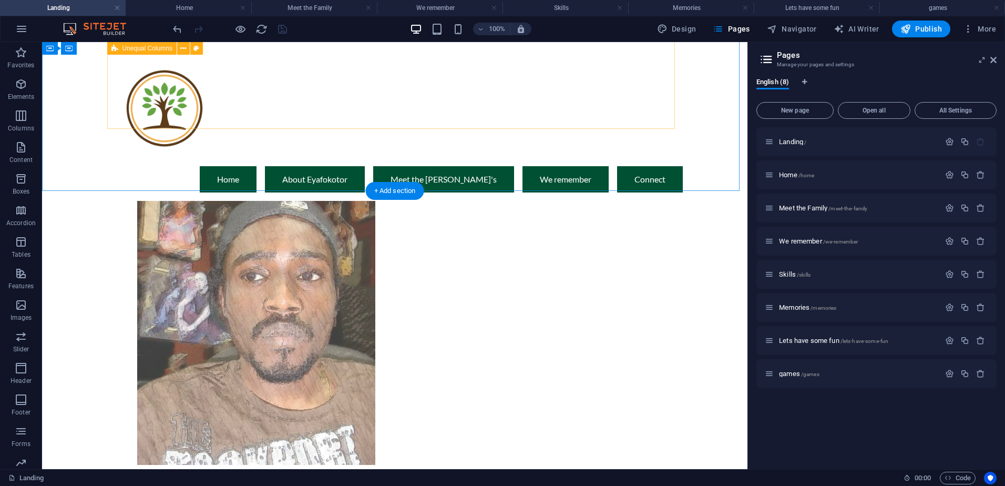
scroll to position [263, 0]
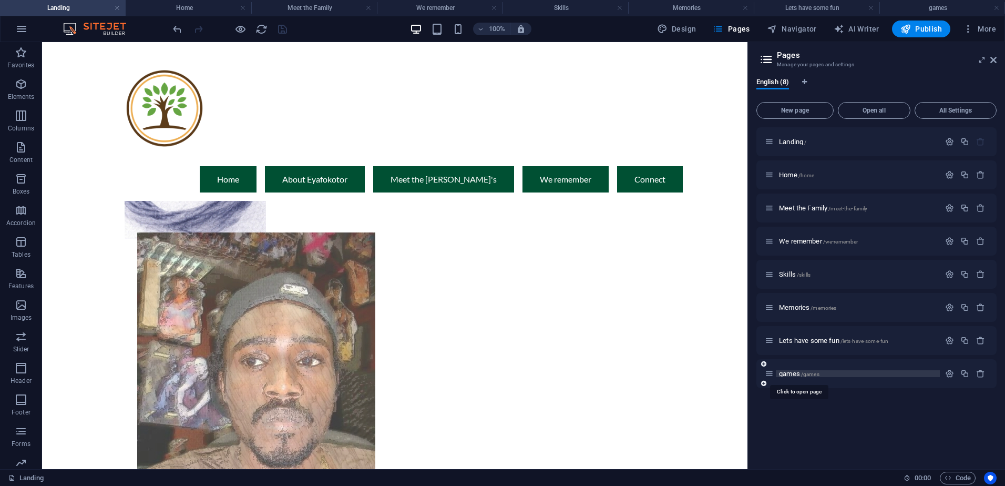
click at [790, 374] on span "games /games" at bounding box center [799, 373] width 40 height 8
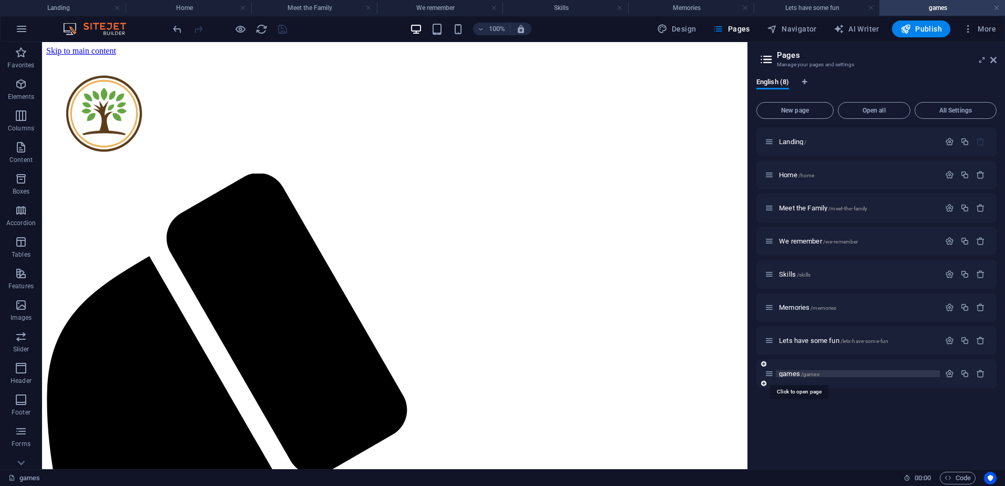
scroll to position [0, 0]
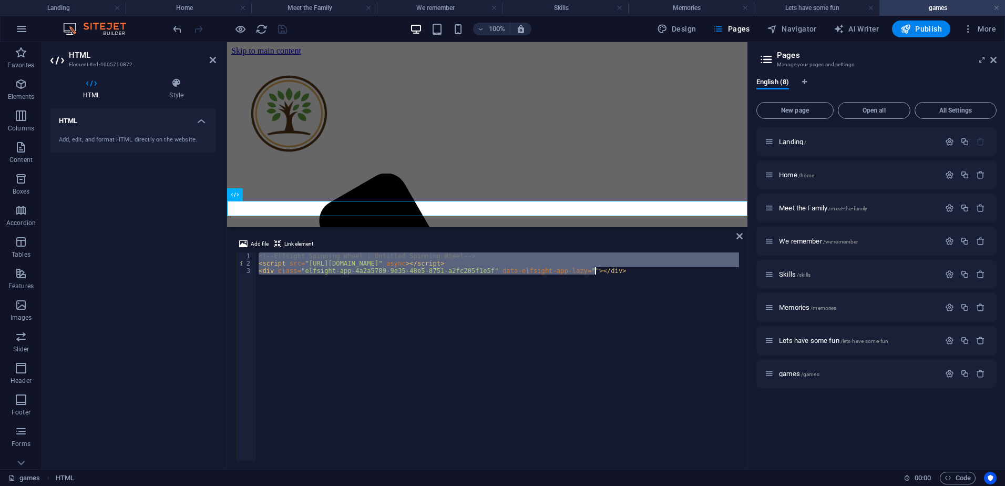
type textarea "<div class="elfsight-app-4a2a5789-9e35-48e5-8751-a2fc205f1e5f" data-elfsight-ap…"
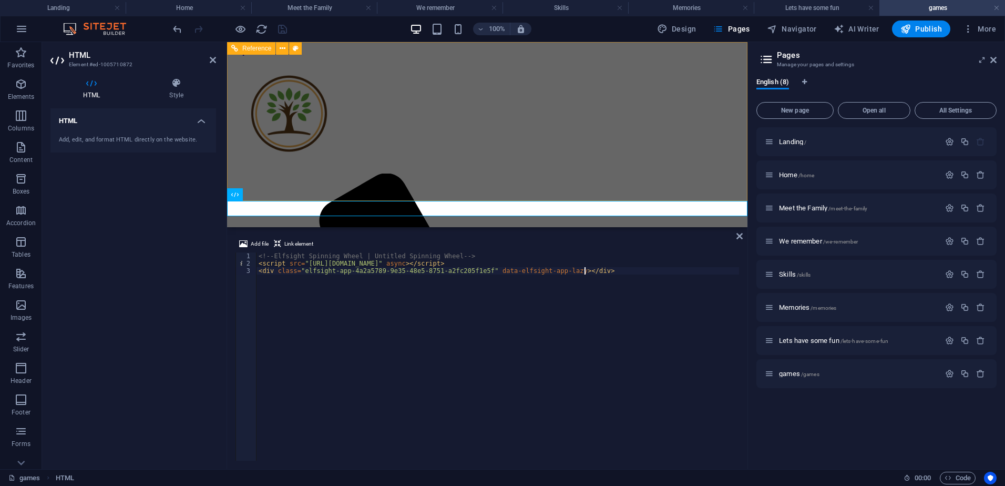
click at [472, 94] on div "Menu Home About [PERSON_NAME] Meet the Sowho's We remember Connect" at bounding box center [487, 483] width 512 height 855
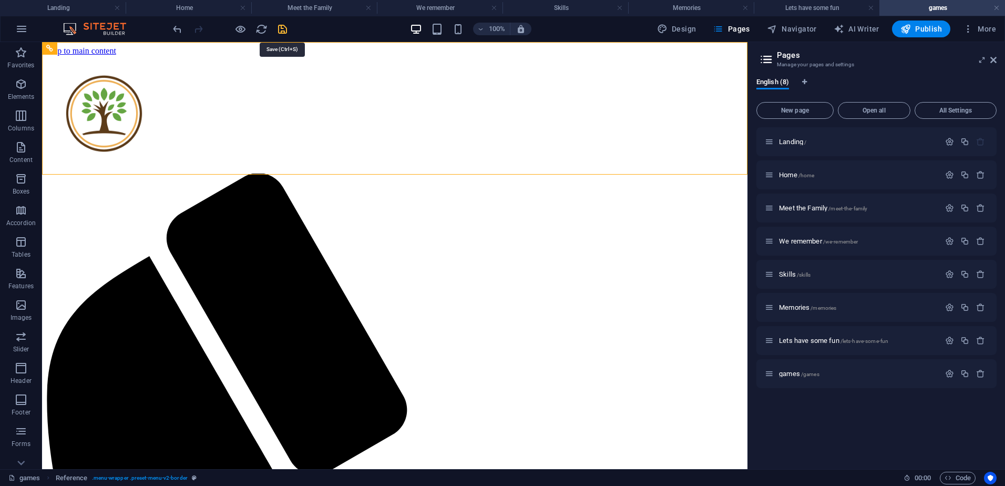
click at [286, 33] on icon "save" at bounding box center [282, 29] width 12 height 12
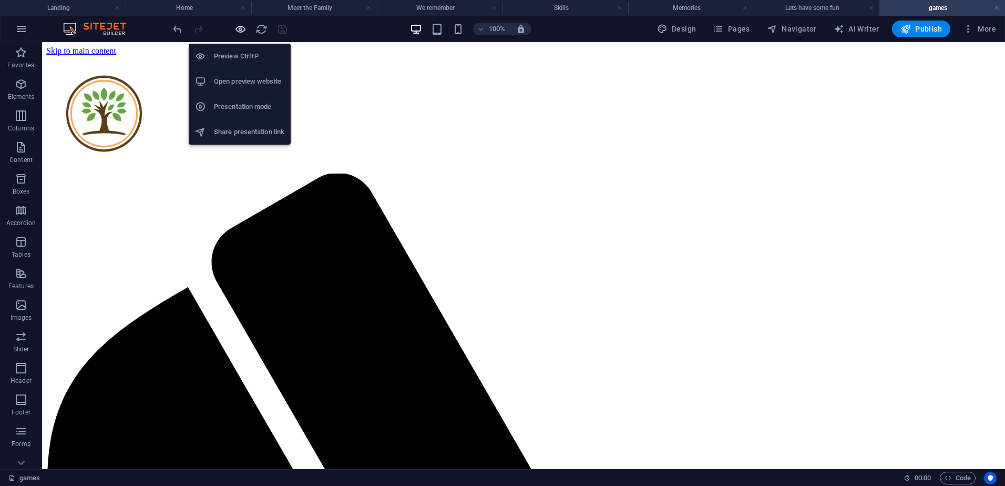
click at [238, 30] on icon "button" at bounding box center [240, 29] width 12 height 12
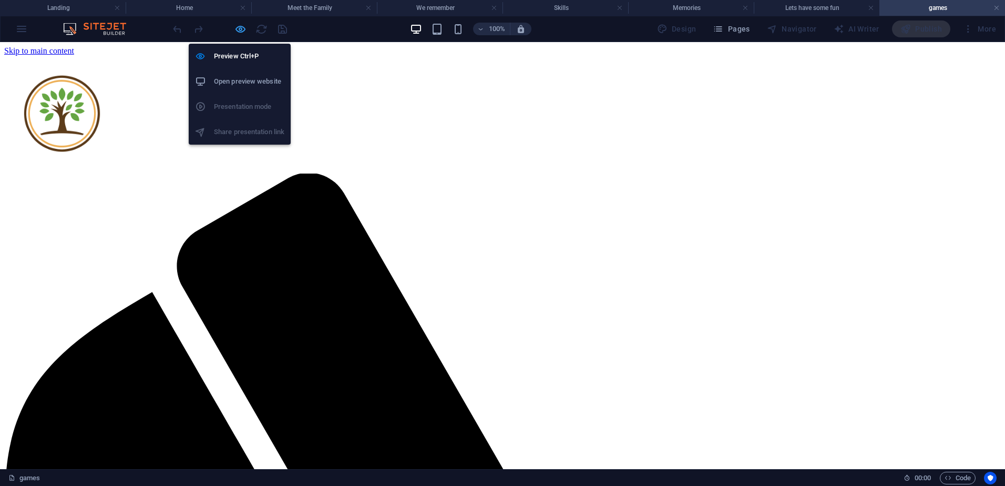
click at [244, 27] on icon "button" at bounding box center [240, 29] width 12 height 12
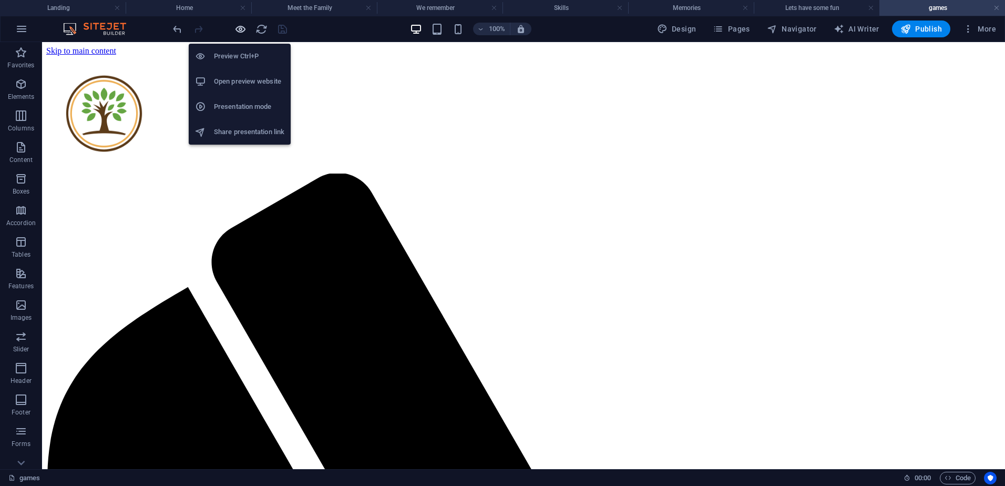
click at [243, 30] on icon "button" at bounding box center [240, 29] width 12 height 12
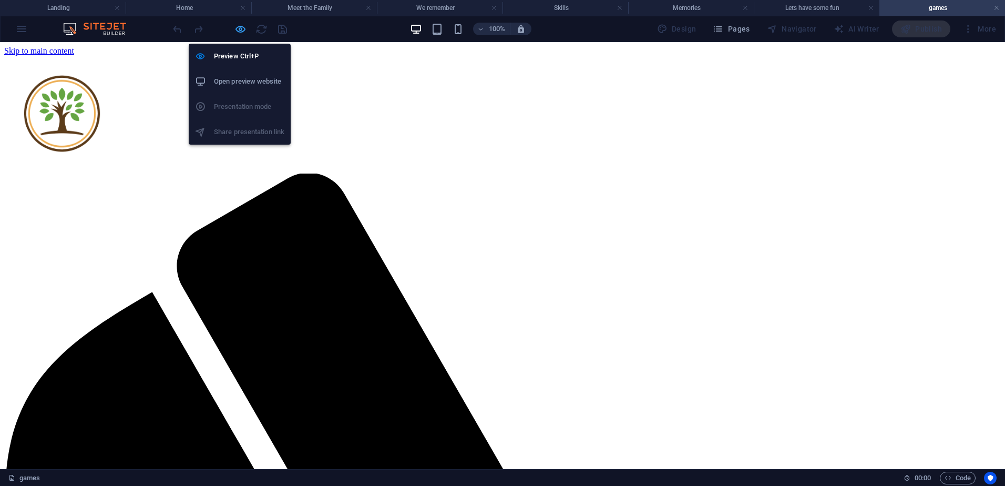
click at [240, 32] on icon "button" at bounding box center [240, 29] width 12 height 12
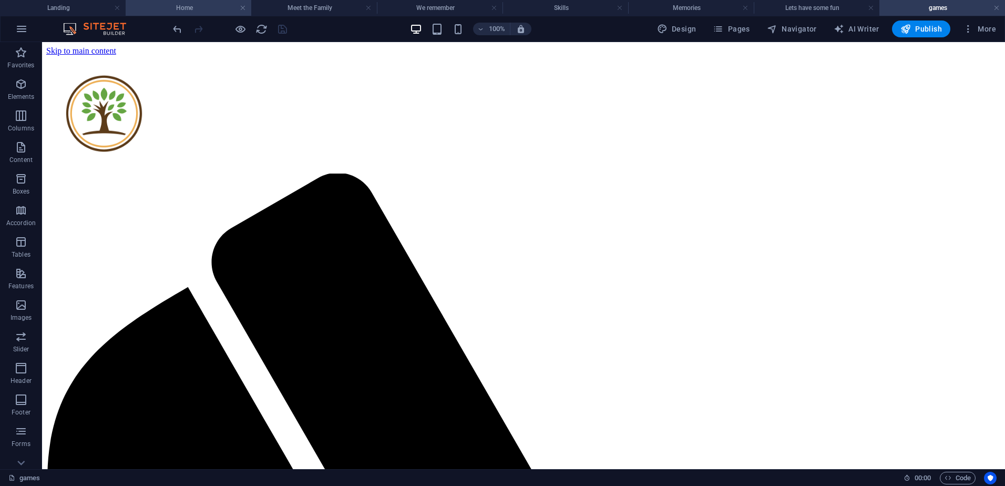
click at [190, 4] on h4 "Home" at bounding box center [189, 8] width 126 height 12
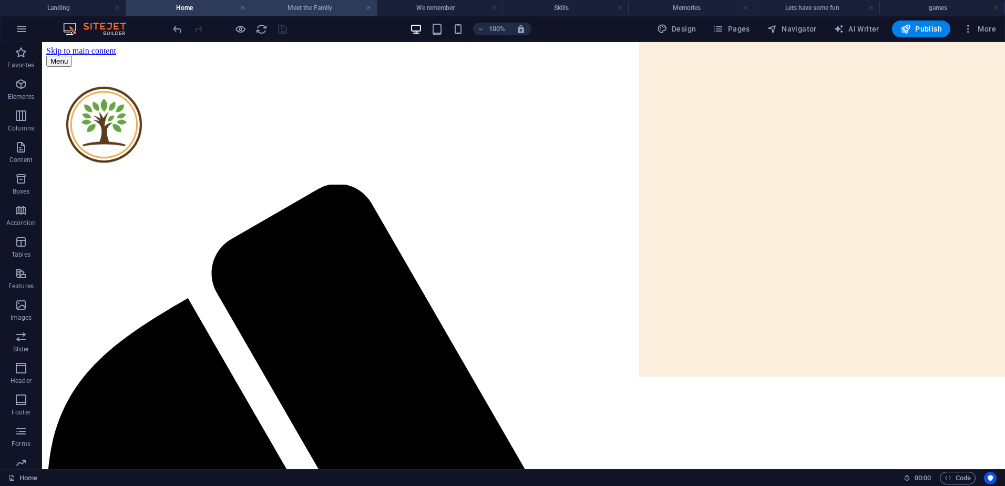
click at [314, 1] on li "Meet the Family" at bounding box center [314, 8] width 126 height 16
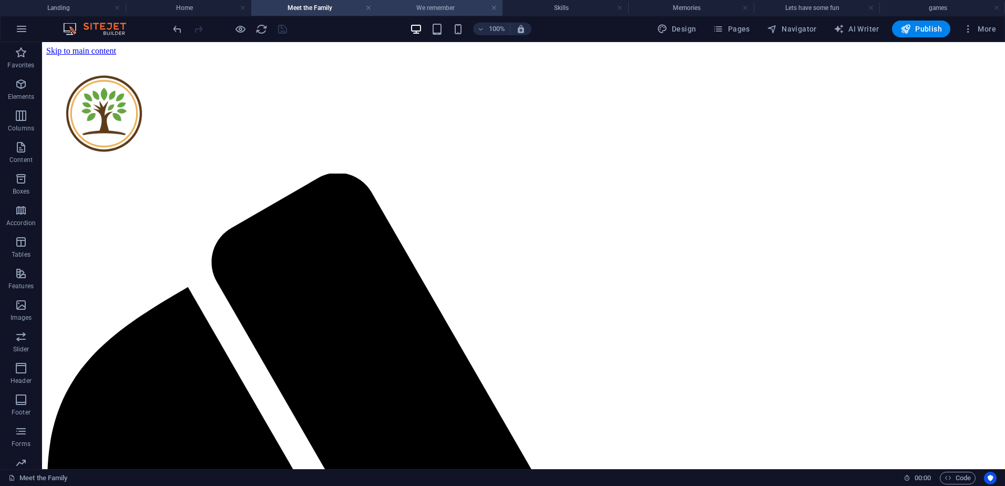
click at [440, 8] on h4 "We remember" at bounding box center [440, 8] width 126 height 12
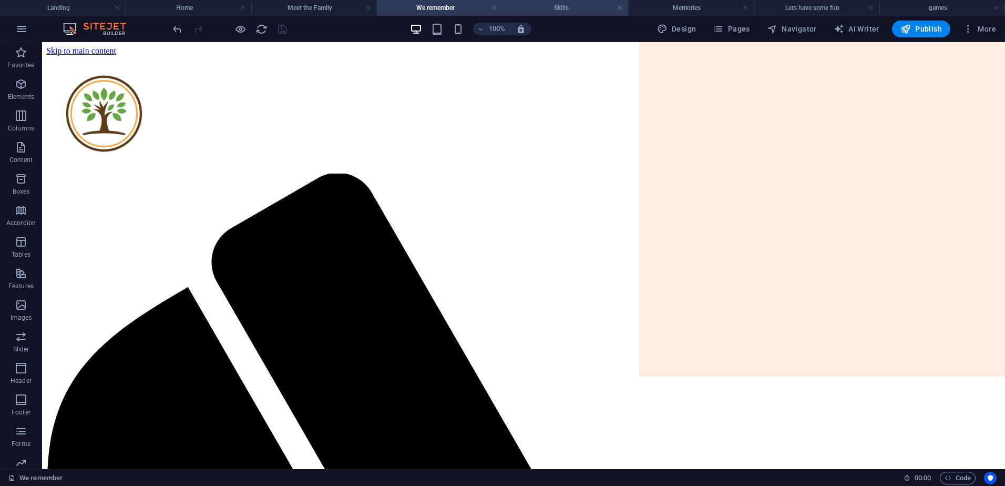
click at [561, 7] on h4 "Skills" at bounding box center [565, 8] width 126 height 12
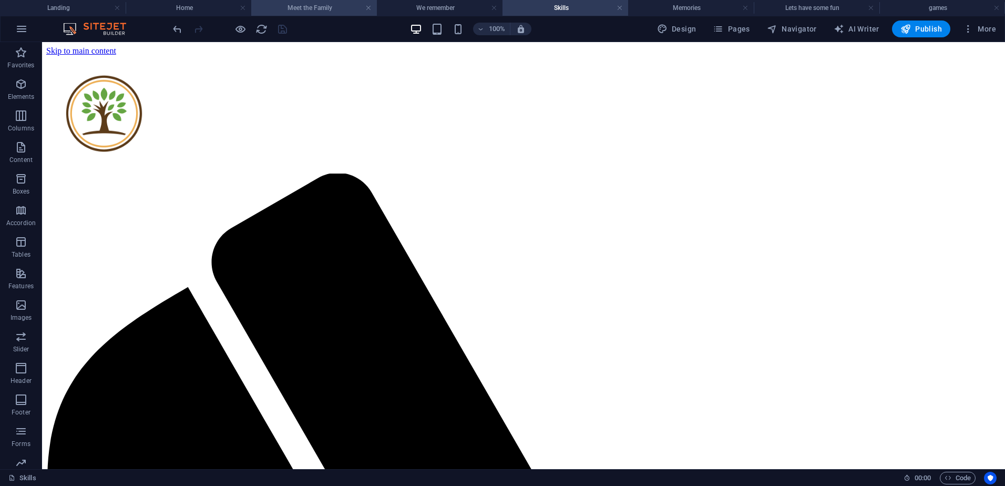
click at [287, 6] on h4 "Meet the Family" at bounding box center [314, 8] width 126 height 12
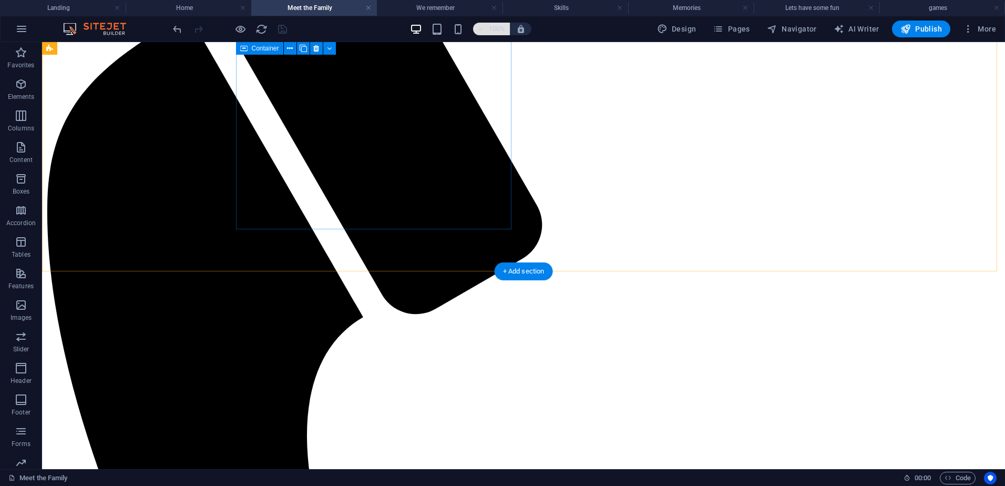
scroll to position [263, 0]
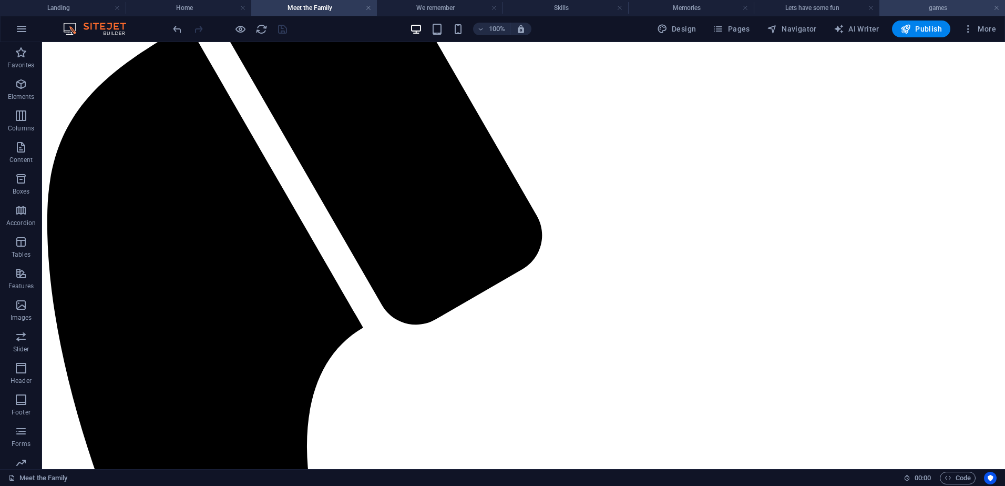
click at [932, 6] on h4 "games" at bounding box center [942, 8] width 126 height 12
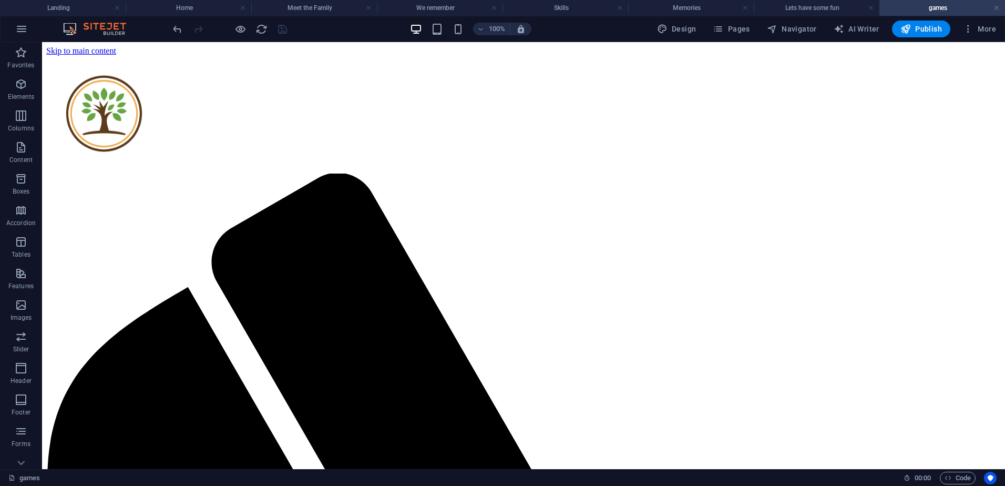
click at [282, 24] on div at bounding box center [230, 28] width 118 height 17
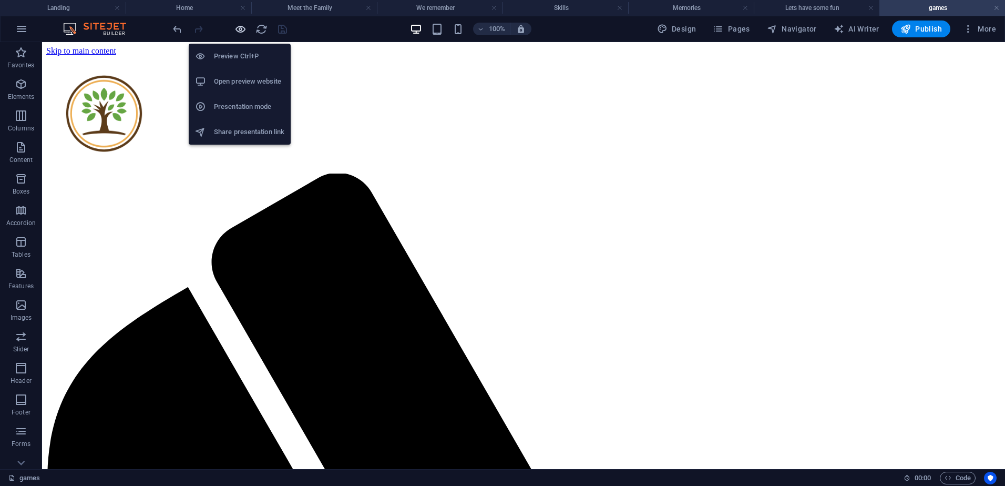
click at [242, 31] on icon "button" at bounding box center [240, 29] width 12 height 12
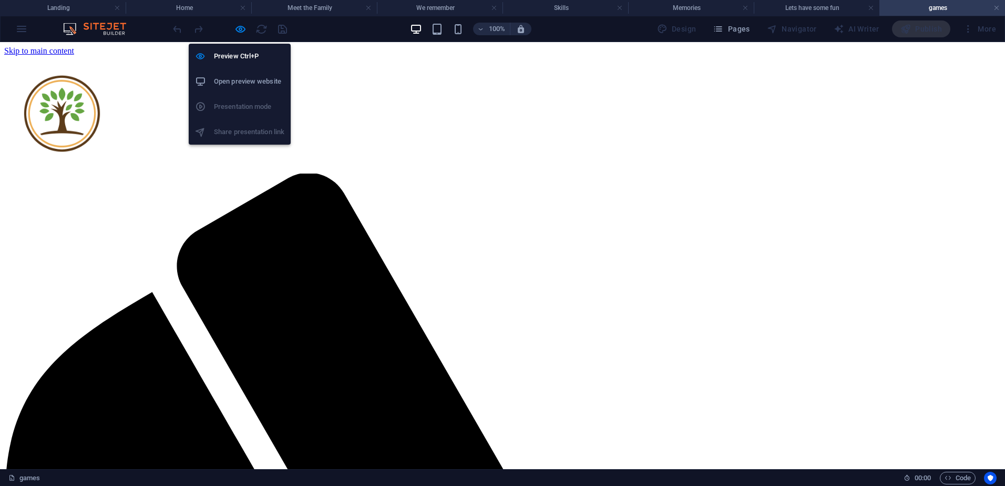
click at [247, 81] on h6 "Open preview website" at bounding box center [249, 81] width 70 height 13
click at [237, 29] on icon "button" at bounding box center [240, 29] width 12 height 12
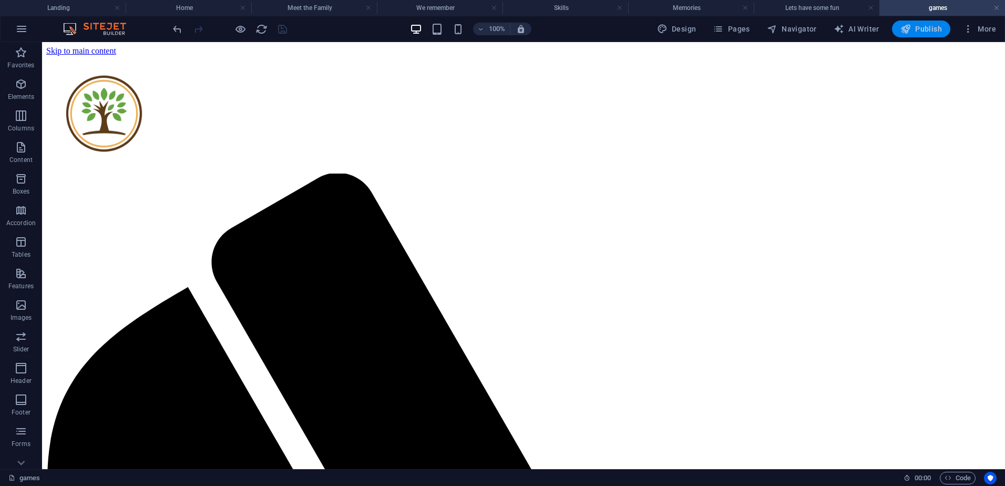
click at [919, 30] on span "Publish" at bounding box center [921, 29] width 42 height 11
